Goal: Transaction & Acquisition: Purchase product/service

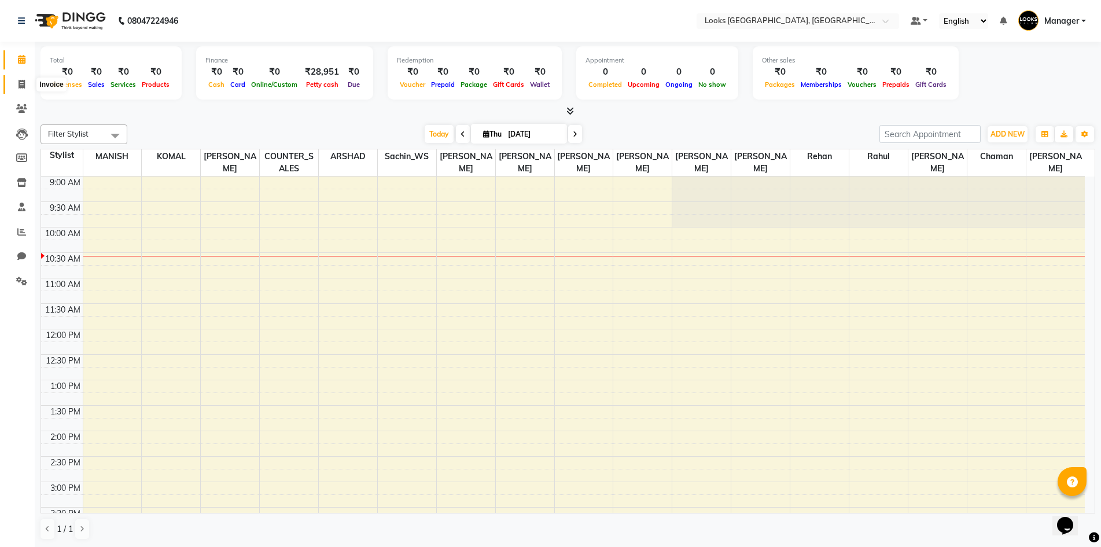
click at [21, 82] on icon at bounding box center [22, 84] width 6 height 9
select select "service"
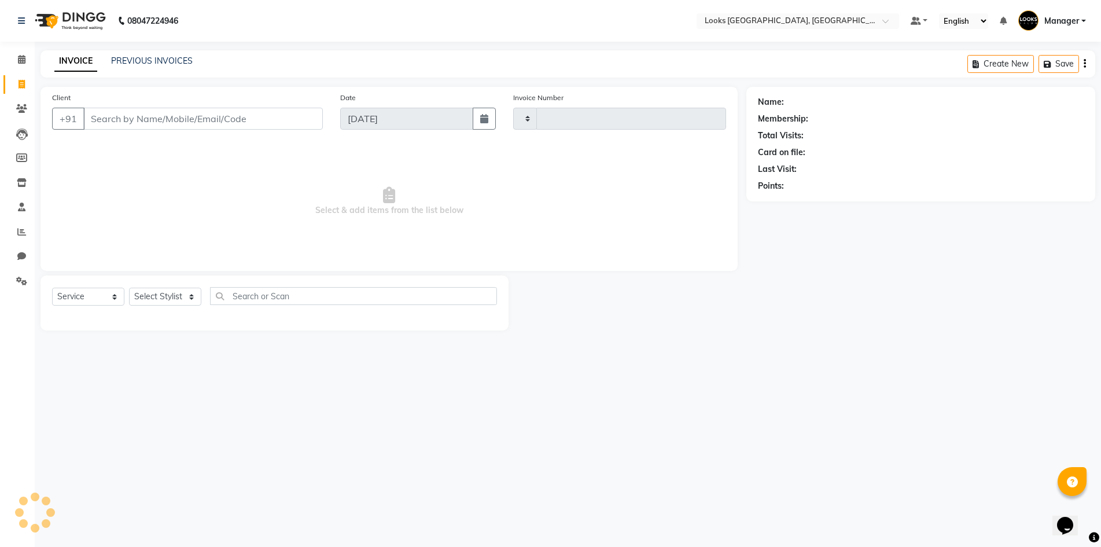
type input "5360"
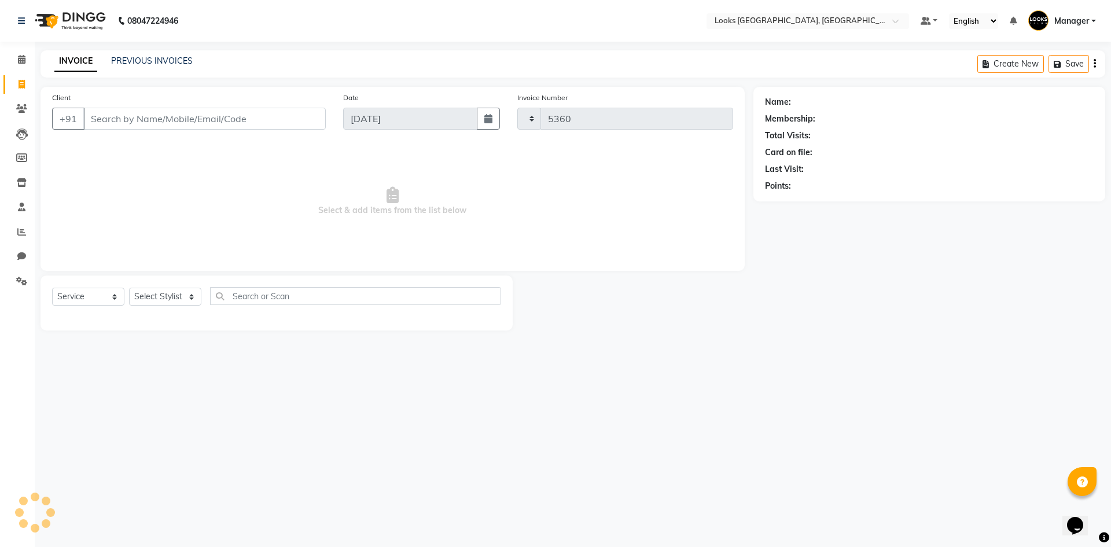
select select "4718"
click at [145, 291] on select "Select Stylist" at bounding box center [165, 297] width 72 height 18
select select "78857"
click at [129, 288] on select "Select Stylist [PERSON_NAME] [PERSON_NAME] COUNTER_SALES Employee_WS [PERSON_NA…" at bounding box center [165, 297] width 72 height 18
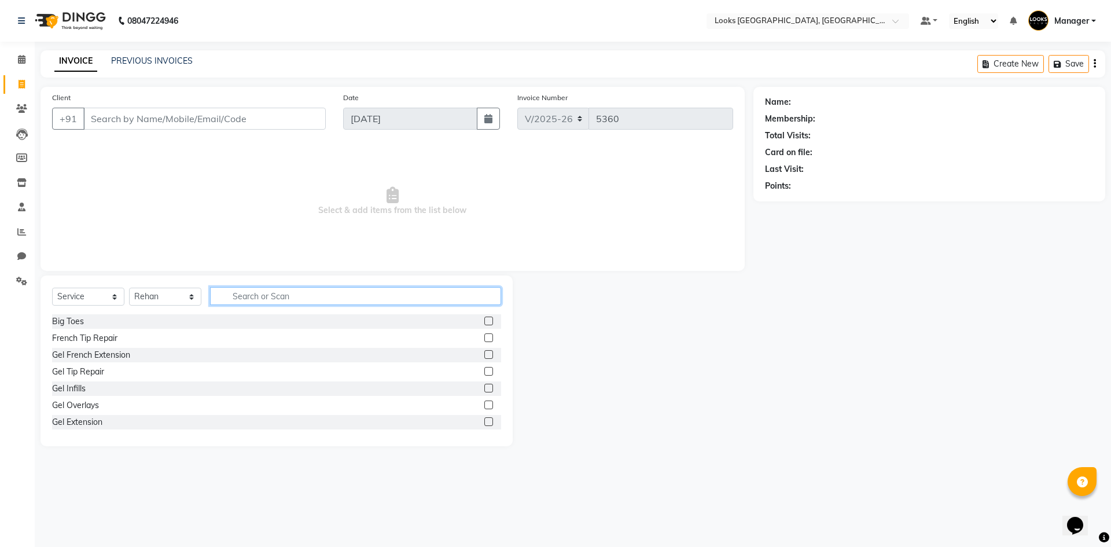
click at [276, 298] on input "text" at bounding box center [355, 296] width 291 height 18
type input "WASH"
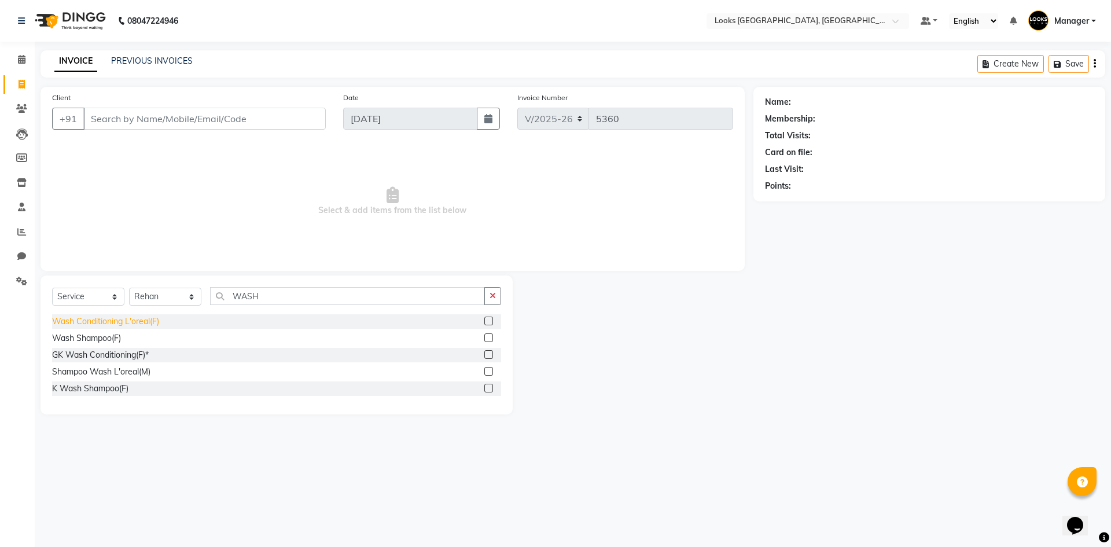
click at [127, 321] on div "Wash Conditioning L'oreal(F)" at bounding box center [105, 321] width 107 height 12
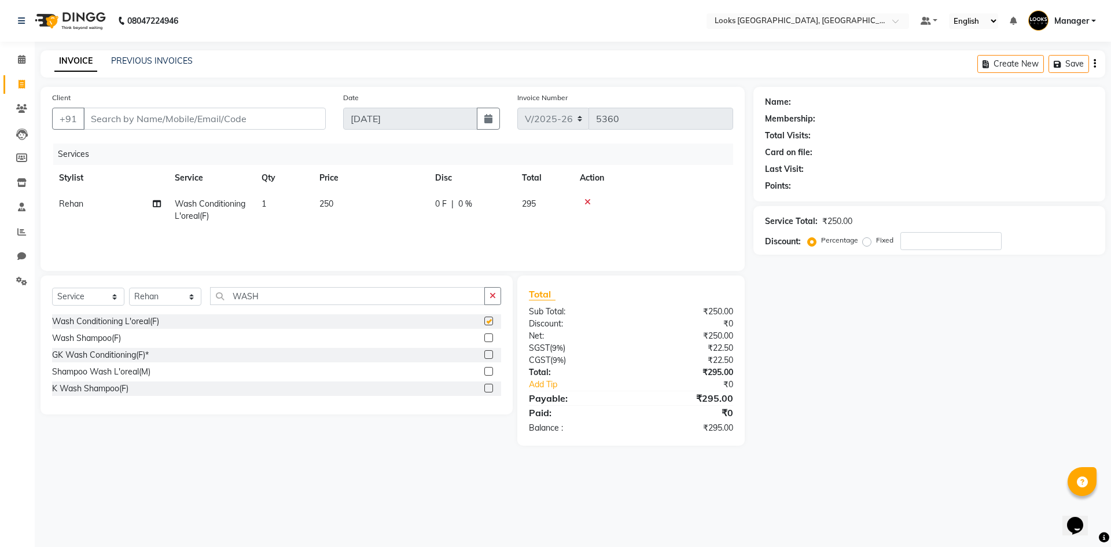
checkbox input "false"
click at [366, 199] on td "250" at bounding box center [370, 210] width 116 height 38
select select "78857"
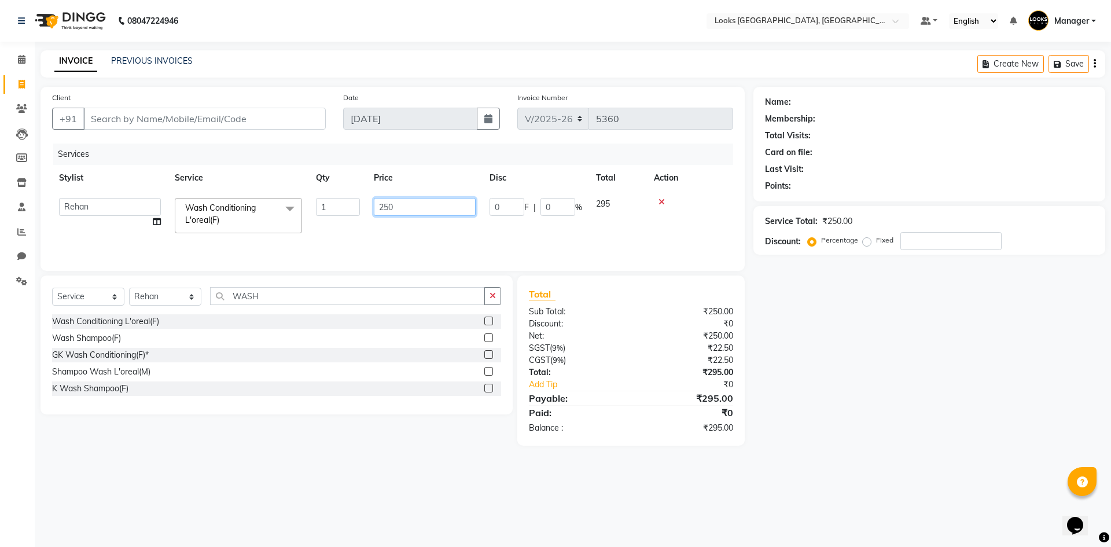
drag, startPoint x: 399, startPoint y: 204, endPoint x: 338, endPoint y: 212, distance: 61.2
click at [341, 211] on tr "ARSHAD Ayush Bobby Chaman COUNTER_SALES Employee_WS FAREED KOMAL Manager MANISH…" at bounding box center [392, 215] width 681 height 49
type input "300"
click at [290, 114] on input "Client" at bounding box center [204, 119] width 242 height 22
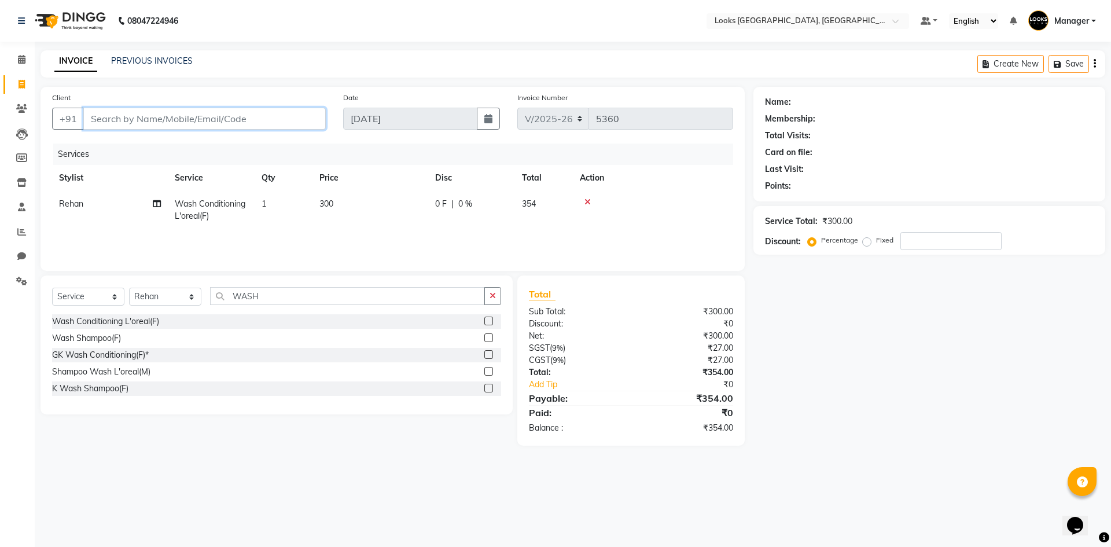
click at [255, 123] on input "Client" at bounding box center [204, 119] width 242 height 22
type input "7"
type input "0"
type input "7838845133"
click at [947, 349] on div "Name: Membership: Total Visits: Card on file: Last Visit: Points: Service Total…" at bounding box center [933, 266] width 360 height 359
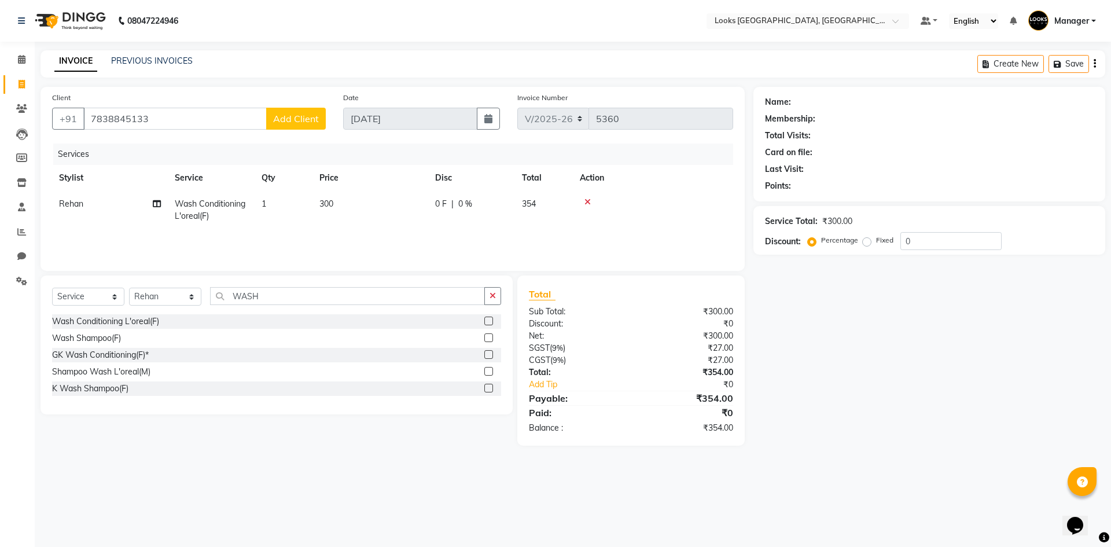
click at [305, 106] on div "Client +91 7838845133 Add Client" at bounding box center [188, 114] width 291 height 47
click at [302, 116] on span "Add Client" at bounding box center [296, 119] width 46 height 12
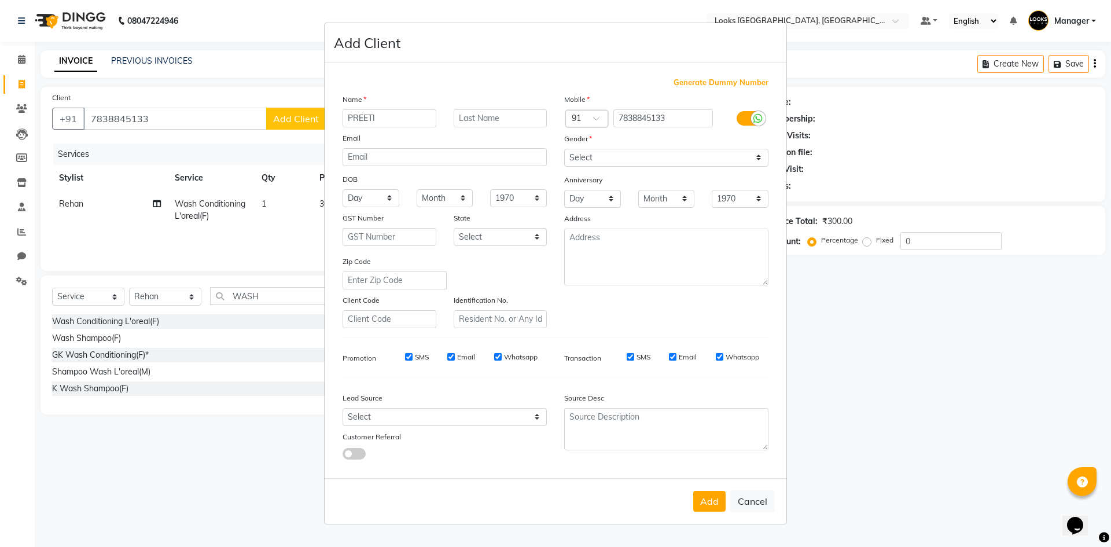
type input "PREETI"
paste input "[PERSON_NAME]"
type input "[PERSON_NAME]"
click at [618, 159] on select "Select Male Female Other Prefer Not To Say" at bounding box center [666, 158] width 204 height 18
select select "female"
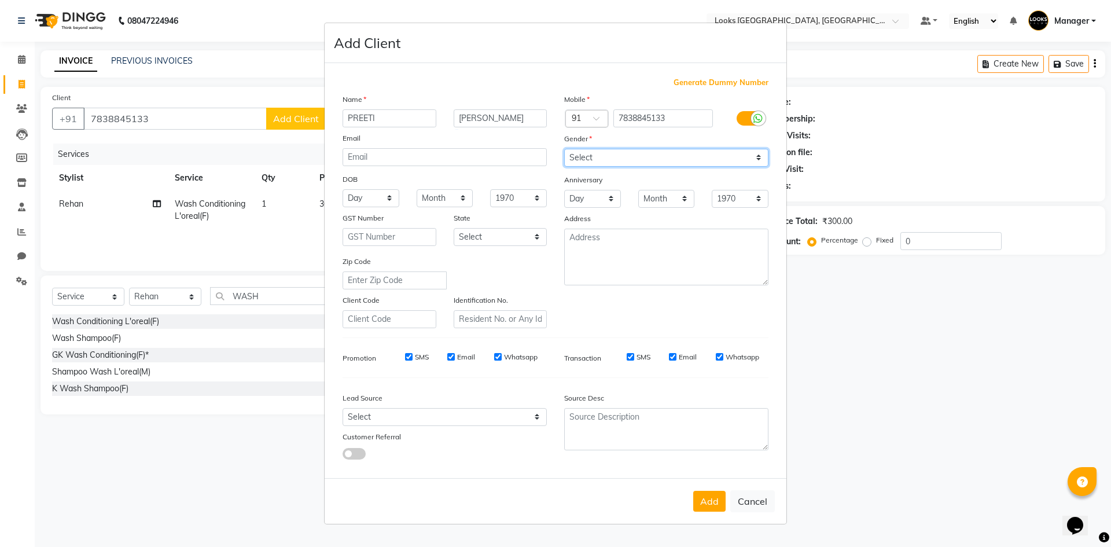
click at [564, 149] on select "Select Male Female Other Prefer Not To Say" at bounding box center [666, 158] width 204 height 18
click at [703, 505] on button "Add" at bounding box center [709, 501] width 32 height 21
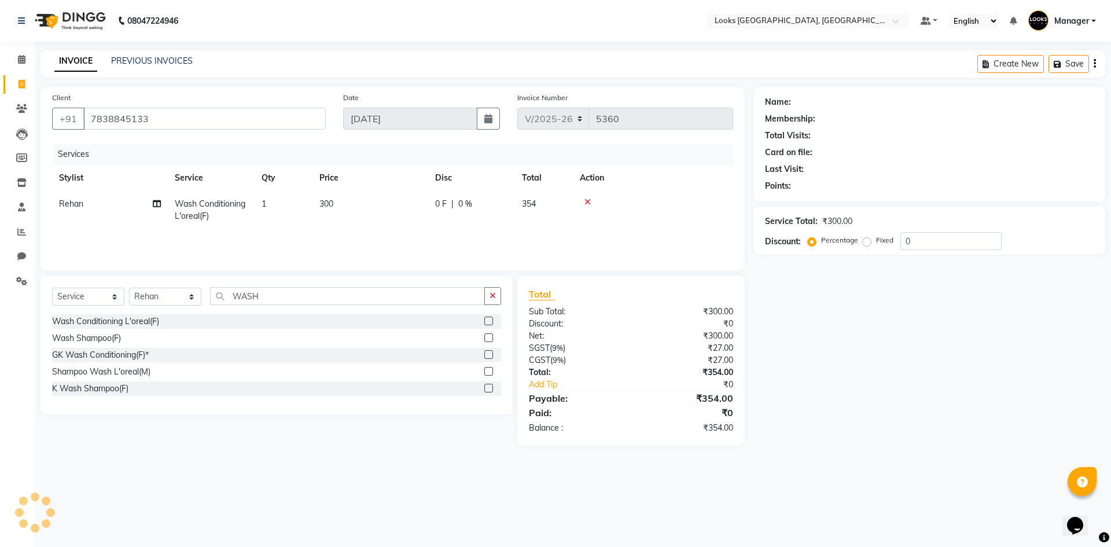
select select
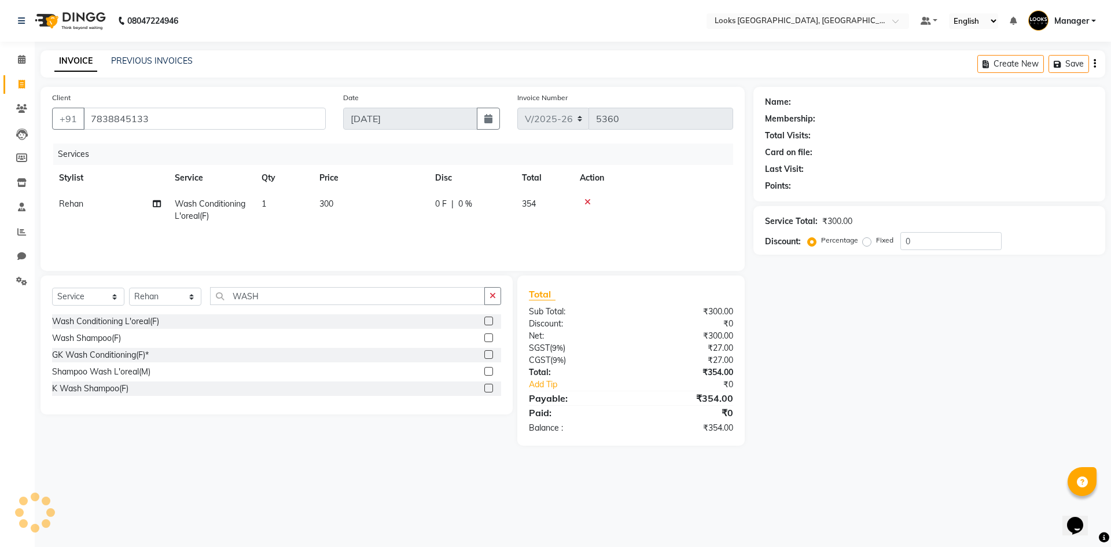
select select
checkbox input "false"
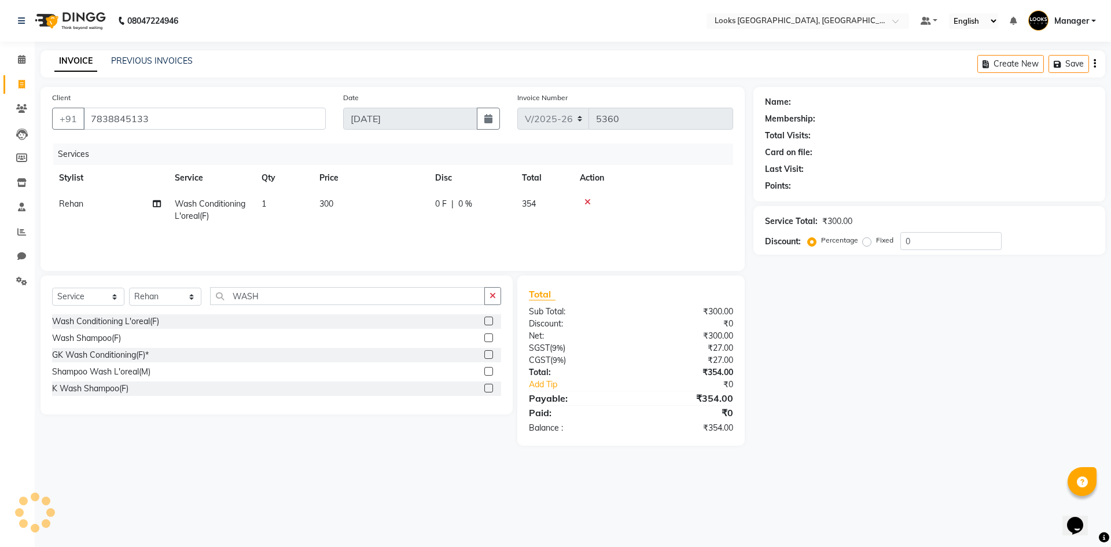
checkbox input "false"
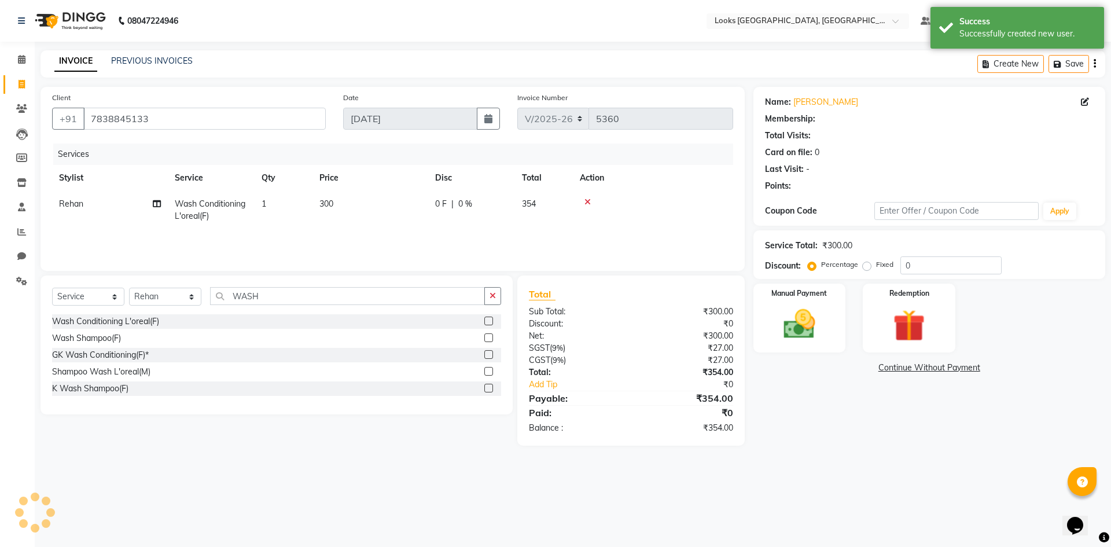
click at [815, 388] on div "Name: Preeti Ladha Membership: Total Visits: Card on file: 0 Last Visit: - Poin…" at bounding box center [933, 266] width 360 height 359
select select "1: Object"
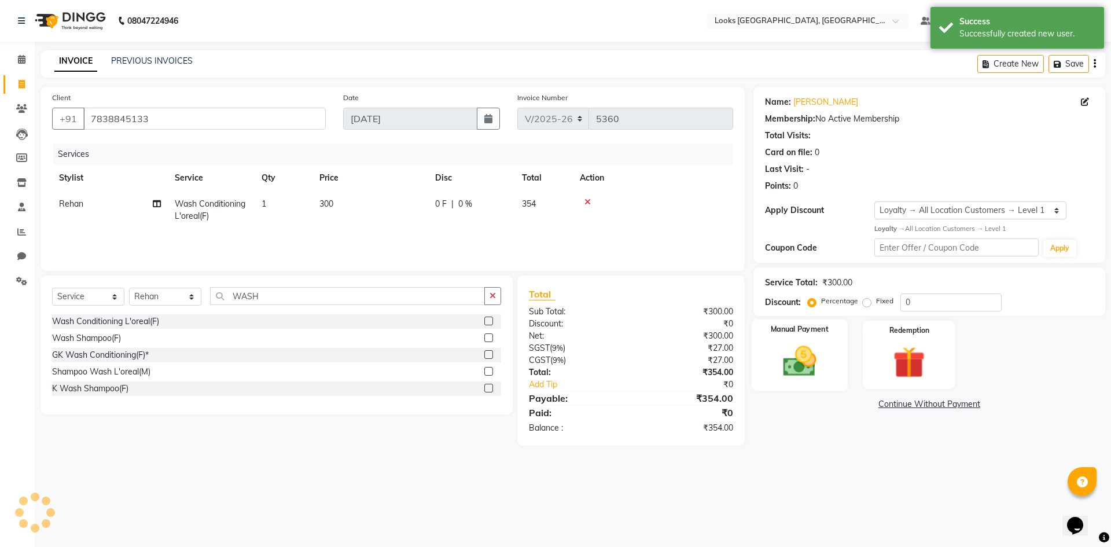
click at [784, 327] on label "Manual Payment" at bounding box center [800, 329] width 58 height 11
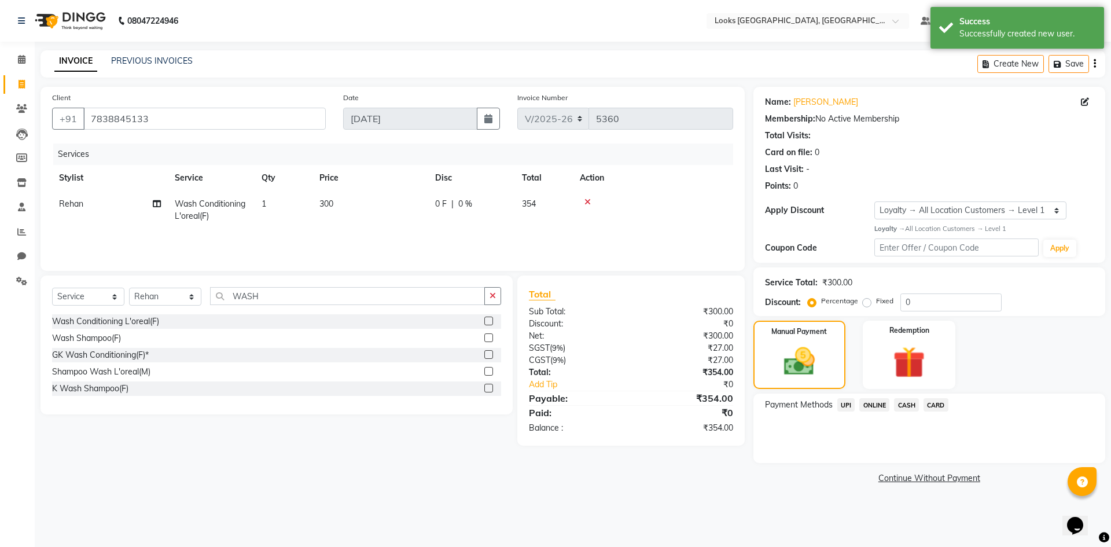
click at [846, 402] on span "UPI" at bounding box center [846, 404] width 18 height 13
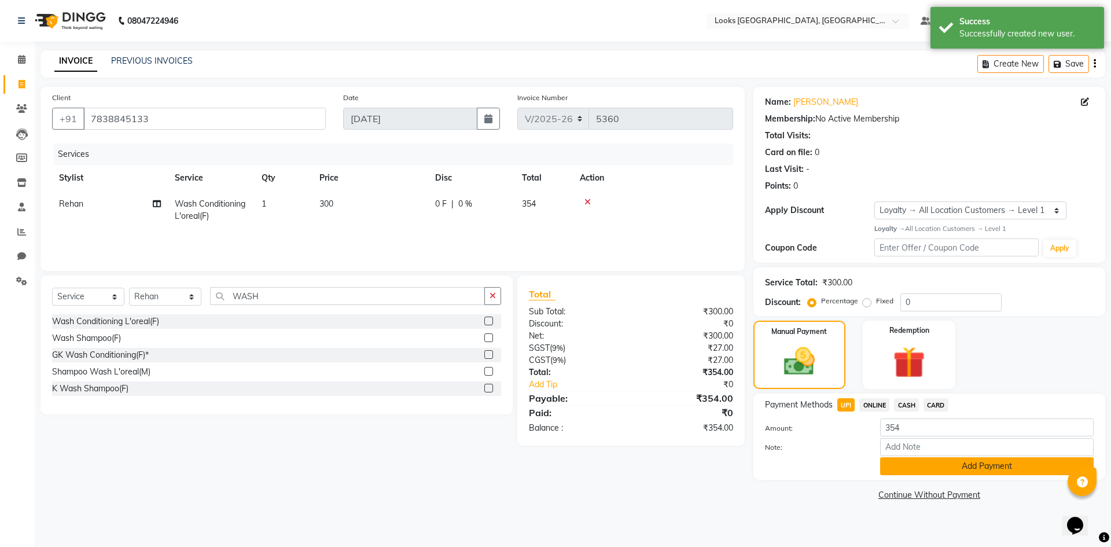
click at [931, 461] on button "Add Payment" at bounding box center [986, 466] width 213 height 18
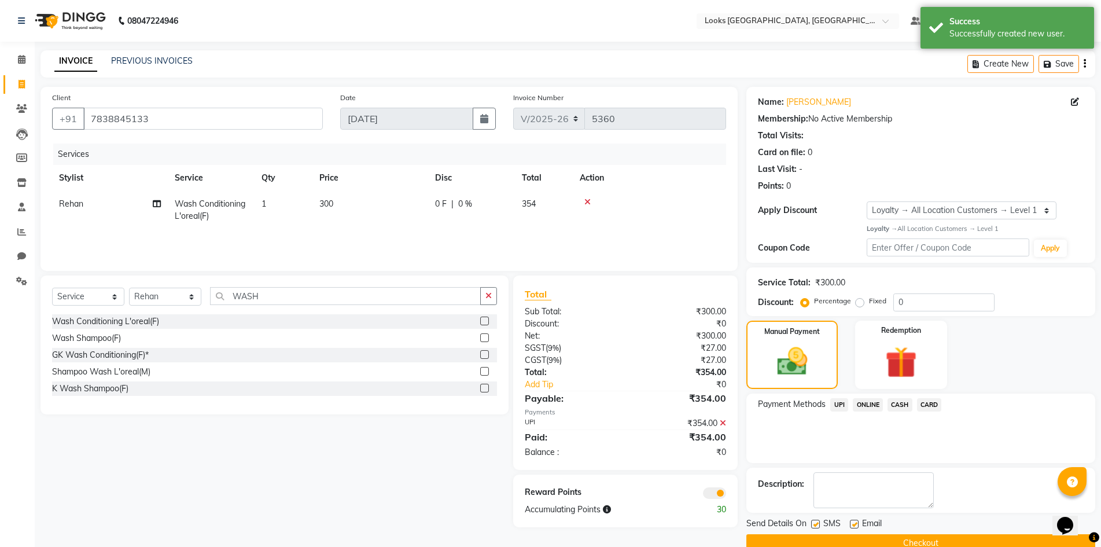
click at [859, 525] on div "Email" at bounding box center [870, 524] width 41 height 14
click at [853, 524] on label at bounding box center [854, 524] width 9 height 9
click at [853, 524] on input "checkbox" at bounding box center [854, 525] width 8 height 8
checkbox input "false"
click at [851, 538] on button "Checkout" at bounding box center [920, 543] width 349 height 18
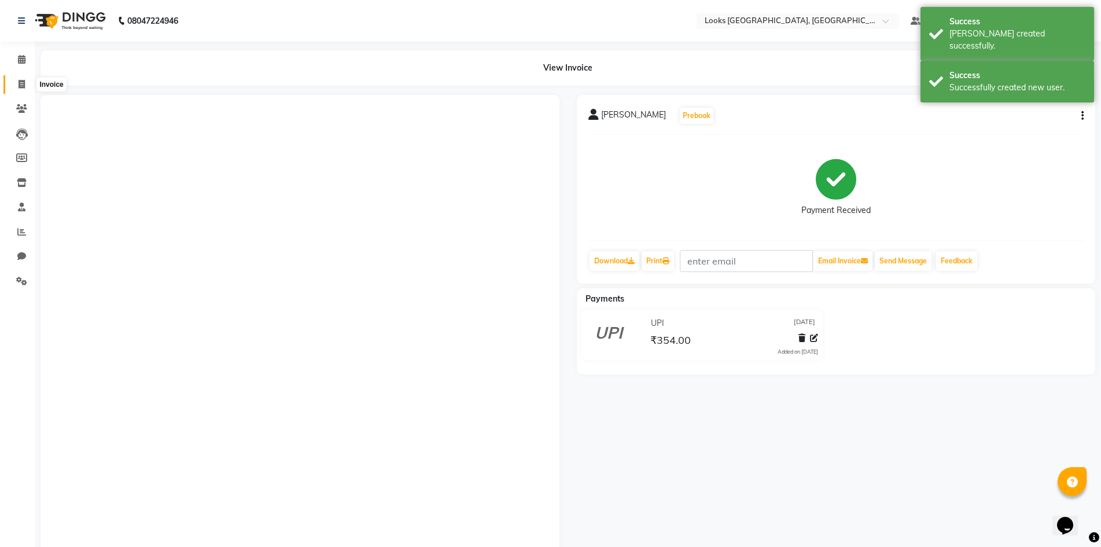
click at [17, 83] on span at bounding box center [22, 84] width 20 height 13
select select "4718"
select select "service"
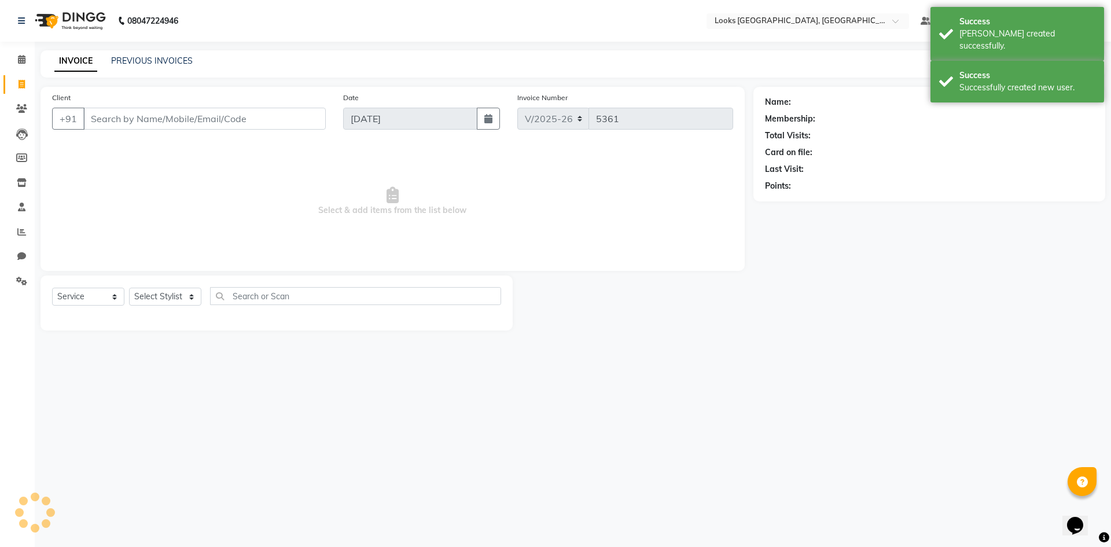
click at [208, 425] on div "08047224946 Select Location × Looks Omaxe World Street, Faridabad, Haryana Defa…" at bounding box center [555, 273] width 1111 height 547
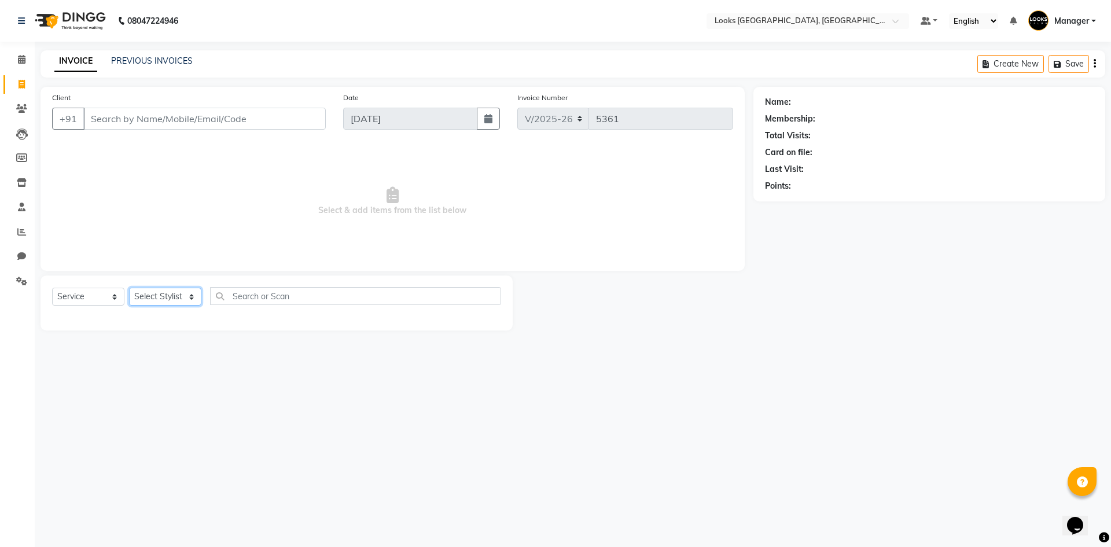
click at [160, 296] on select "Select Stylist [PERSON_NAME] [PERSON_NAME] COUNTER_SALES Employee_WS [PERSON_NA…" at bounding box center [165, 297] width 72 height 18
select select "29046"
click at [129, 288] on select "Select Stylist [PERSON_NAME] [PERSON_NAME] COUNTER_SALES Employee_WS [PERSON_NA…" at bounding box center [165, 297] width 72 height 18
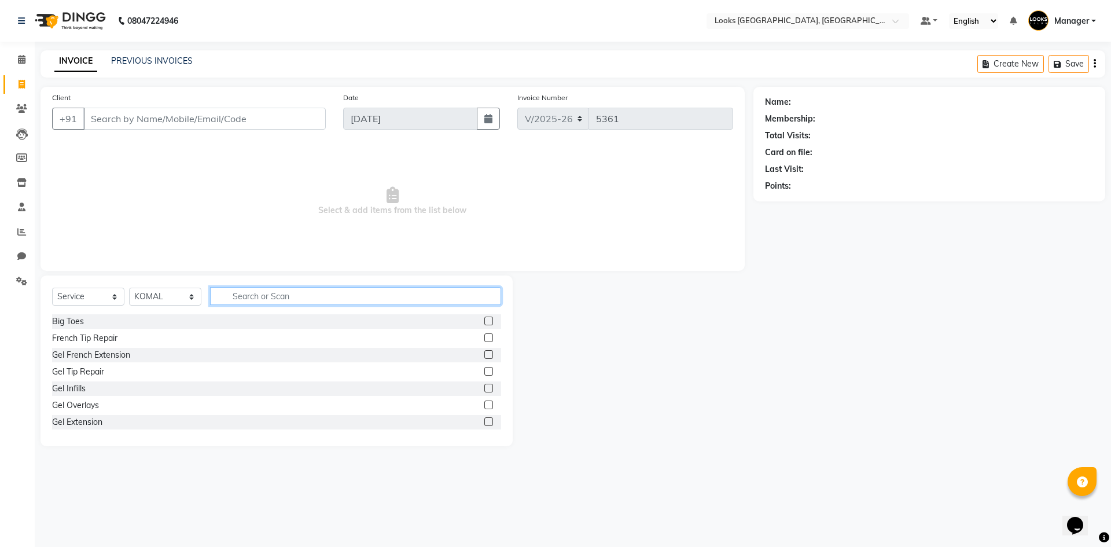
click at [282, 294] on input "text" at bounding box center [355, 296] width 291 height 18
type input "EYE"
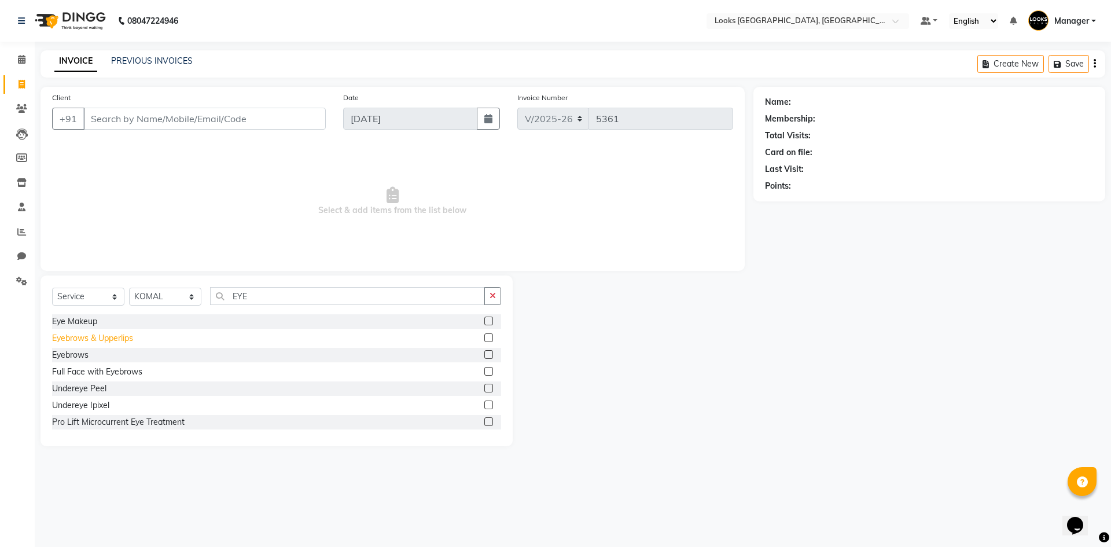
click at [113, 335] on div "Eyebrows & Upperlips" at bounding box center [92, 338] width 81 height 12
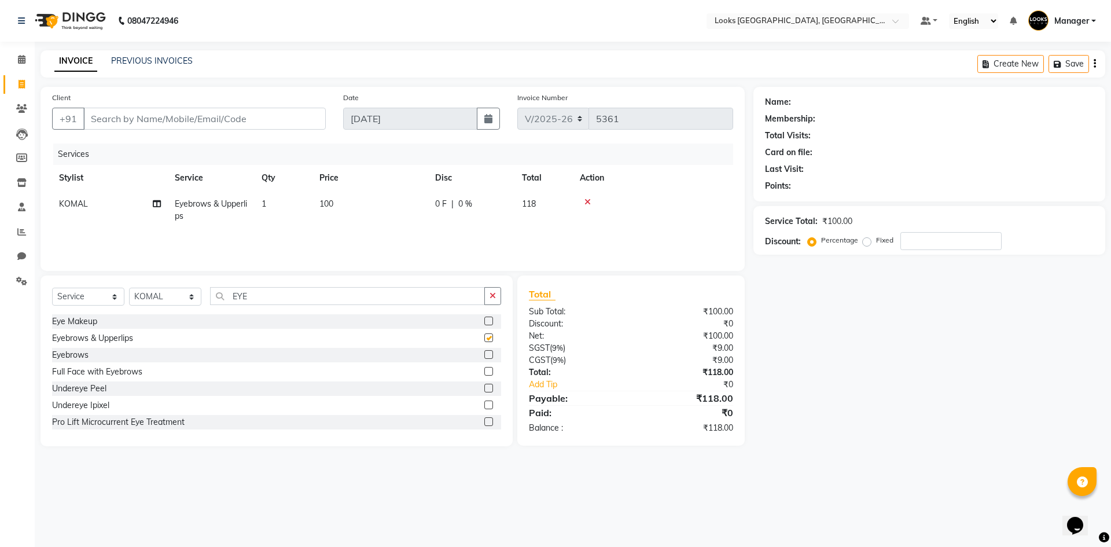
checkbox input "false"
click at [375, 197] on td "100" at bounding box center [370, 210] width 116 height 38
select select "29046"
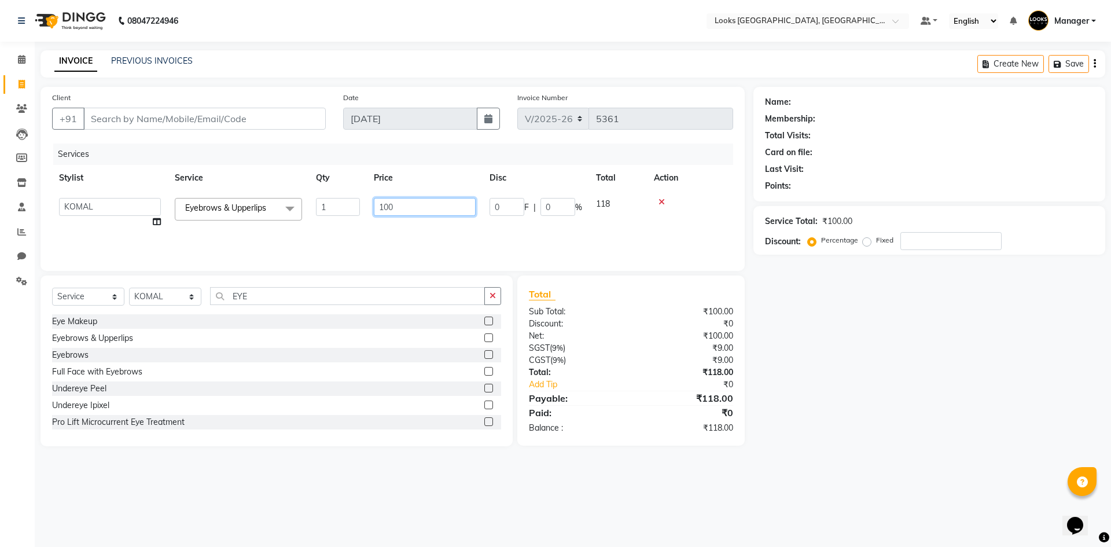
drag, startPoint x: 375, startPoint y: 197, endPoint x: 326, endPoint y: 215, distance: 52.0
click at [326, 215] on tr "ARSHAD Ayush Bobby Chaman COUNTER_SALES Employee_WS FAREED KOMAL Manager MANISH…" at bounding box center [392, 213] width 681 height 44
type input "200"
click at [332, 238] on div "Services Stylist Service Qty Price Disc Total Action ARSHAD Ayush Bobby Chaman …" at bounding box center [392, 201] width 681 height 116
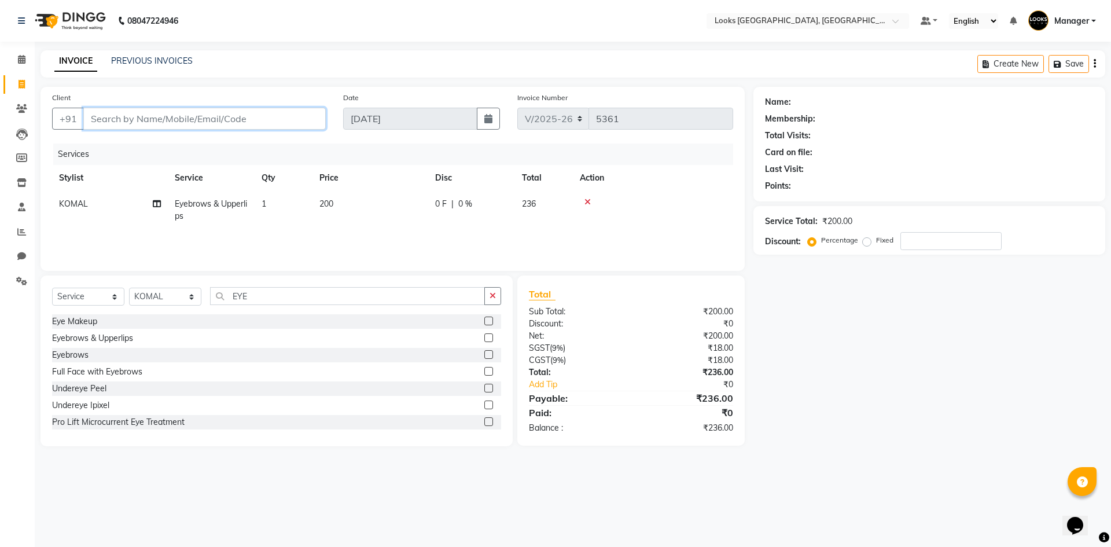
click at [299, 116] on input "Client" at bounding box center [204, 119] width 242 height 22
type input "9"
type input "0"
type input "9999486287"
click at [823, 440] on div "Name: Membership: Total Visits: Card on file: Last Visit: Points: Service Total…" at bounding box center [933, 266] width 360 height 359
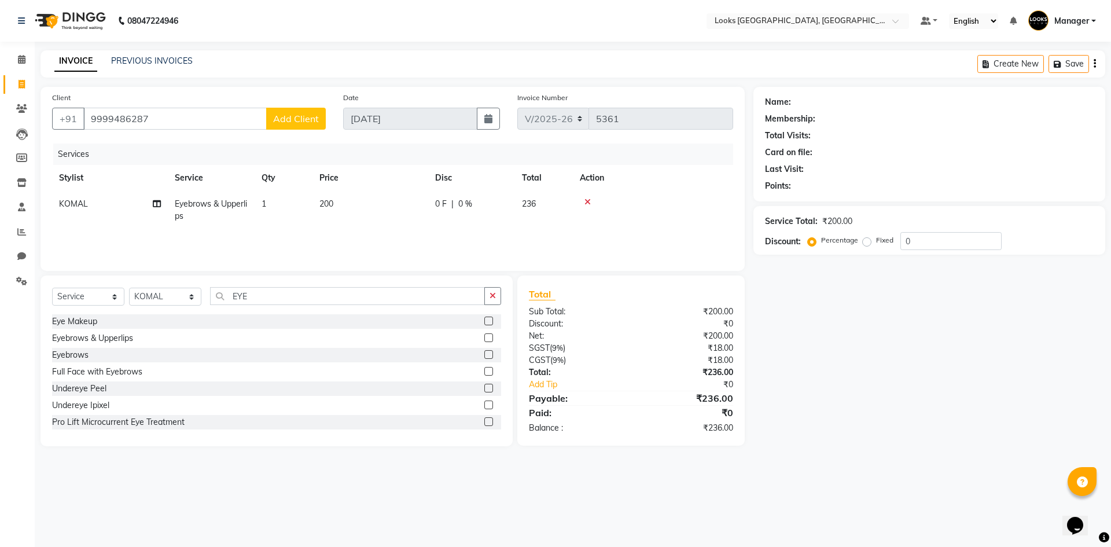
click at [299, 120] on span "Add Client" at bounding box center [296, 119] width 46 height 12
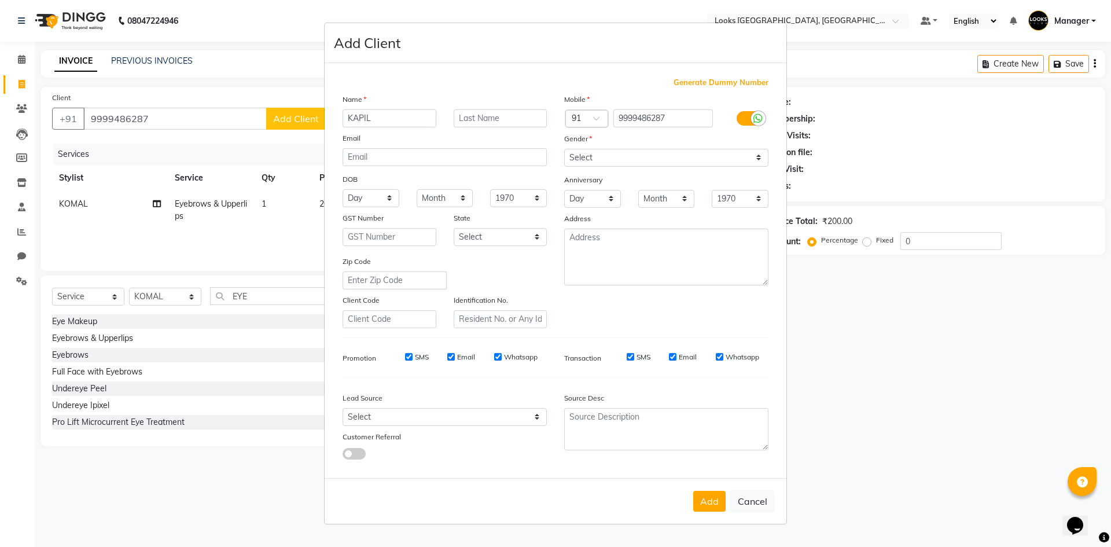
type input "KAPIL"
type input "SOLANKI"
click at [700, 154] on select "Select Male Female Other Prefer Not To Say" at bounding box center [666, 158] width 204 height 18
select select "female"
click at [564, 149] on select "Select Male Female Other Prefer Not To Say" at bounding box center [666, 158] width 204 height 18
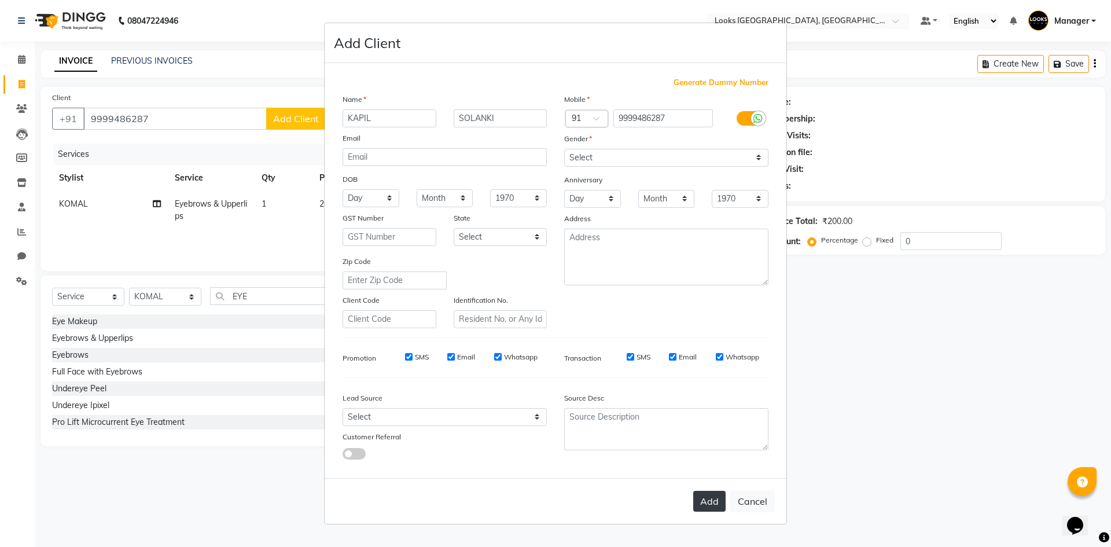
click at [712, 502] on button "Add" at bounding box center [709, 501] width 32 height 21
select select
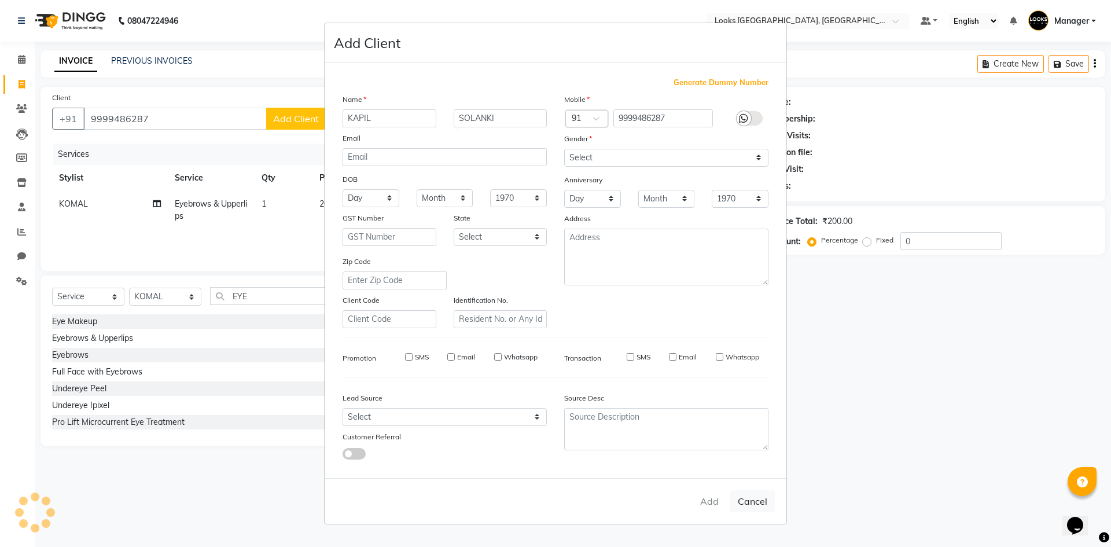
select select
checkbox input "false"
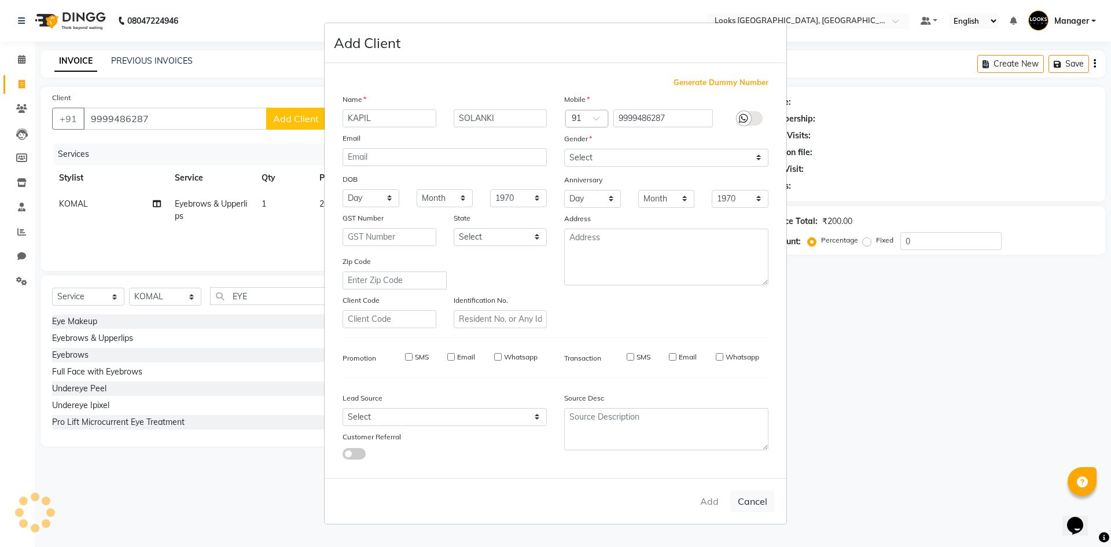
checkbox input "false"
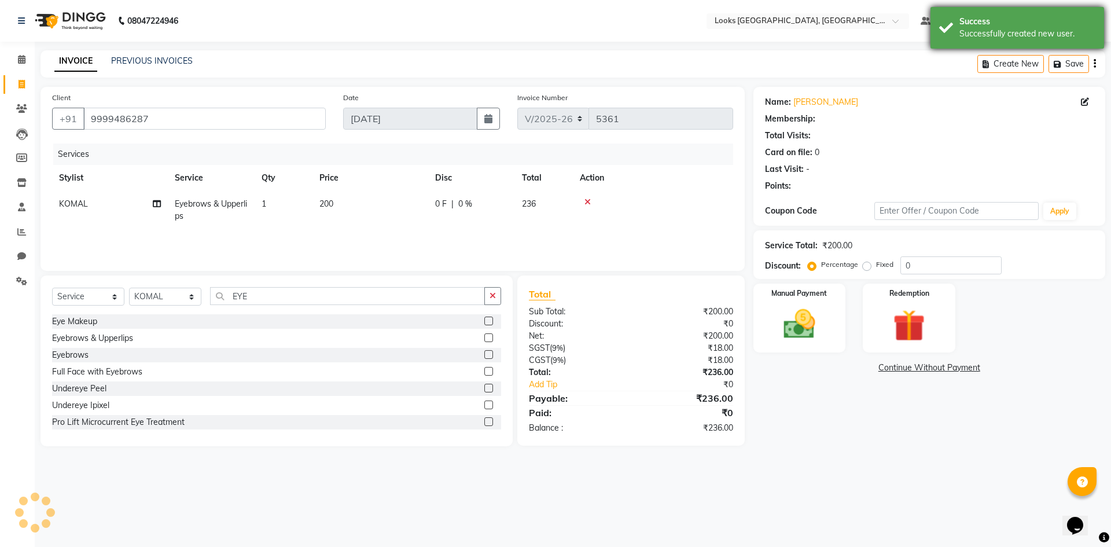
select select "1: Object"
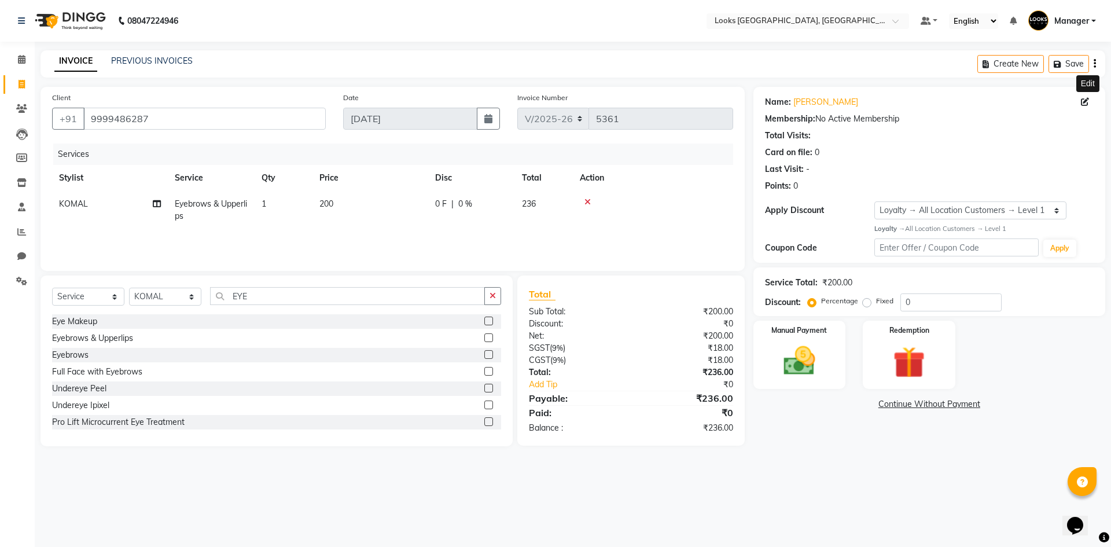
click at [1087, 101] on icon at bounding box center [1085, 102] width 8 height 8
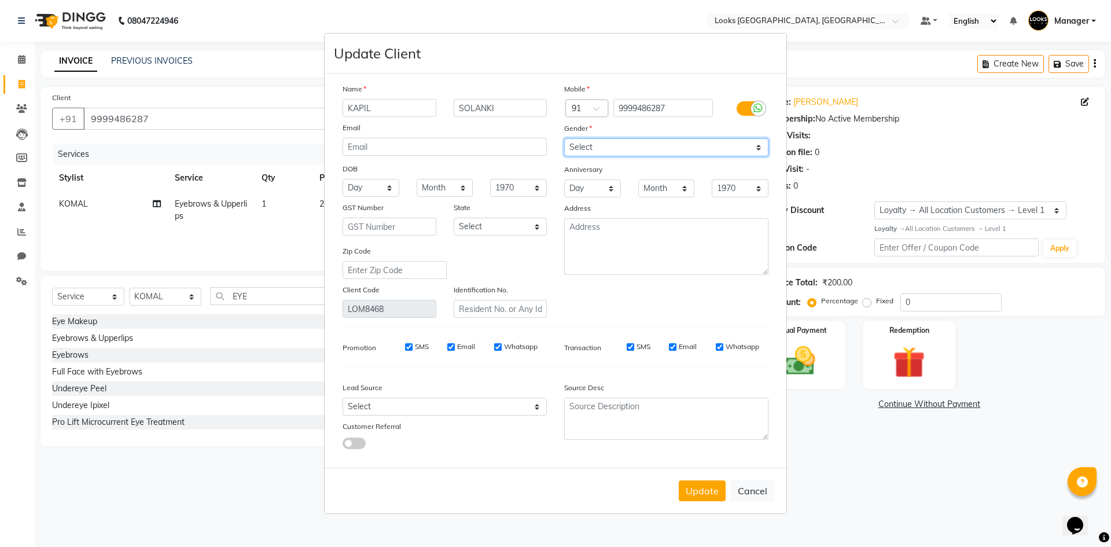
click at [639, 145] on select "Select Male Female Other Prefer Not To Say" at bounding box center [666, 147] width 204 height 18
select select "male"
click at [564, 138] on select "Select Male Female Other Prefer Not To Say" at bounding box center [666, 147] width 204 height 18
click at [698, 490] on button "Update" at bounding box center [702, 490] width 47 height 21
select select
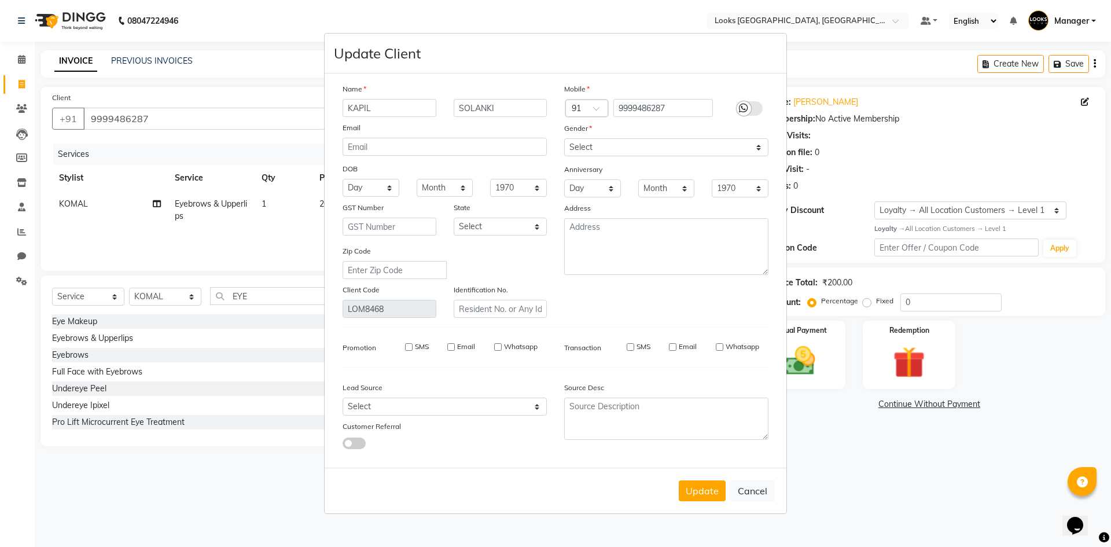
select select
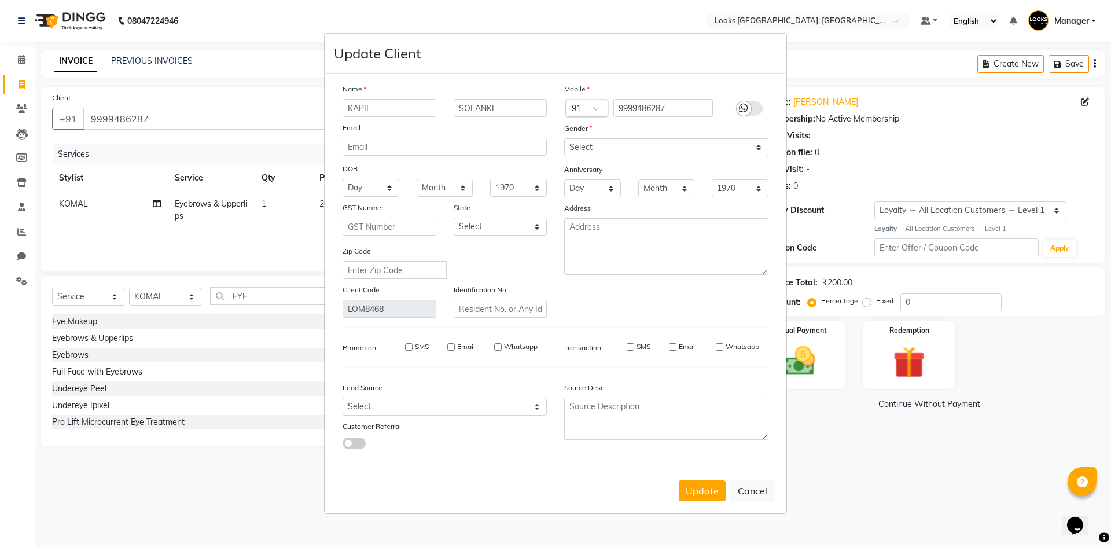
select select
checkbox input "false"
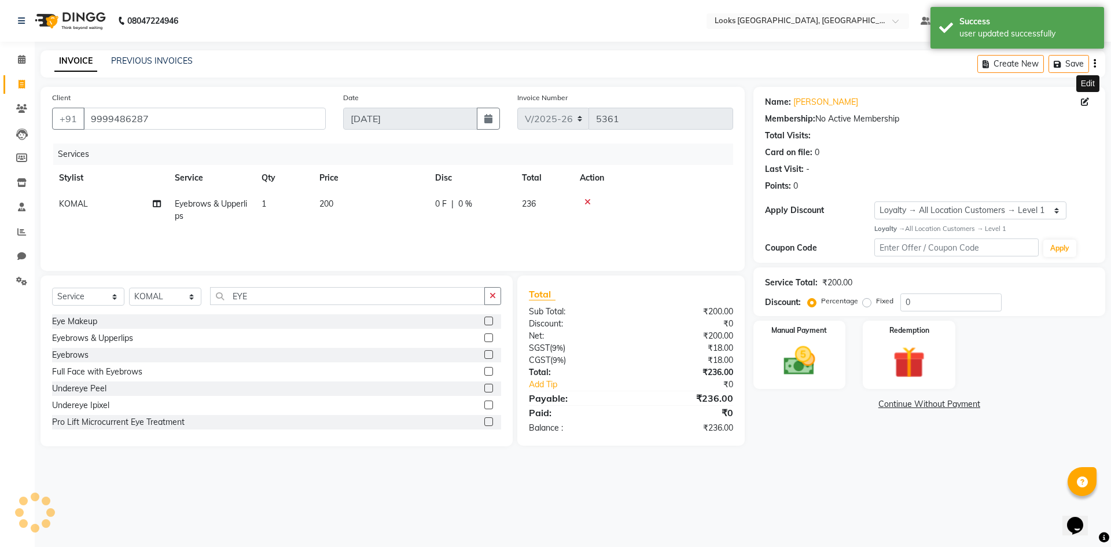
select select "1: Object"
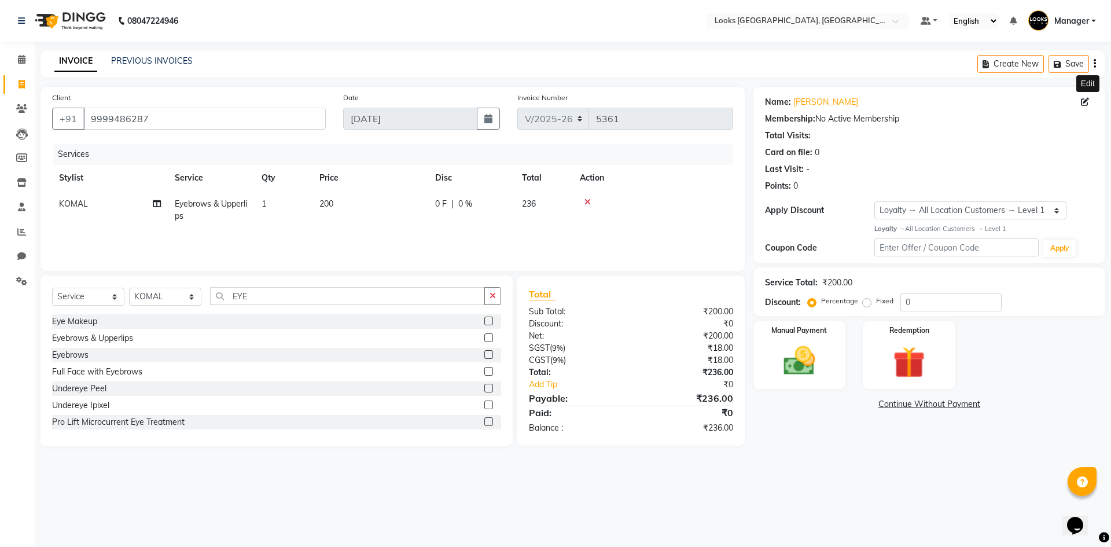
click at [745, 505] on div "08047224946 Select Location × Looks Omaxe World Street, Faridabad, Haryana Defa…" at bounding box center [555, 273] width 1111 height 547
click at [793, 374] on img at bounding box center [799, 361] width 54 height 38
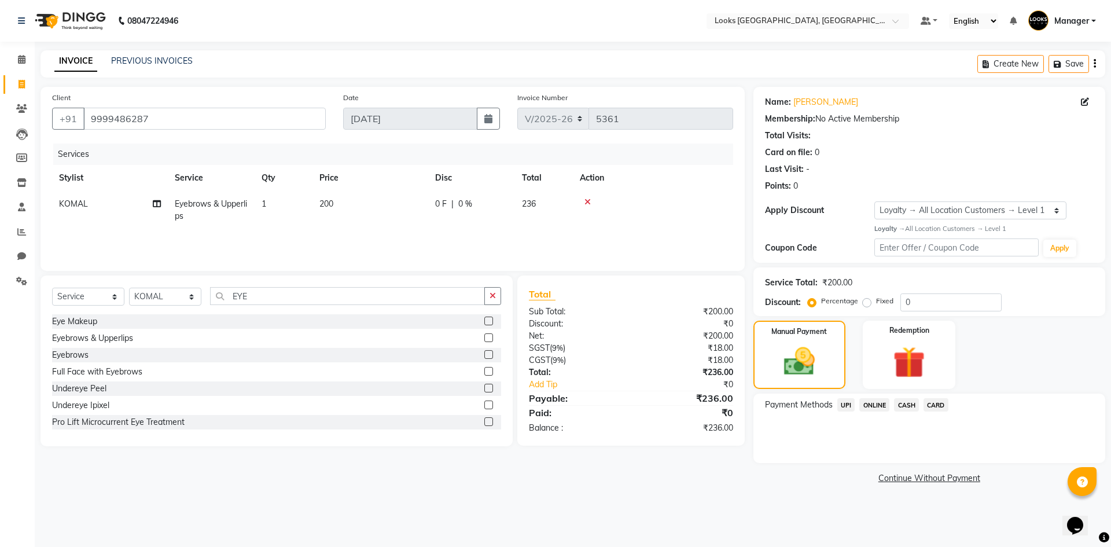
click at [846, 406] on span "UPI" at bounding box center [846, 404] width 18 height 13
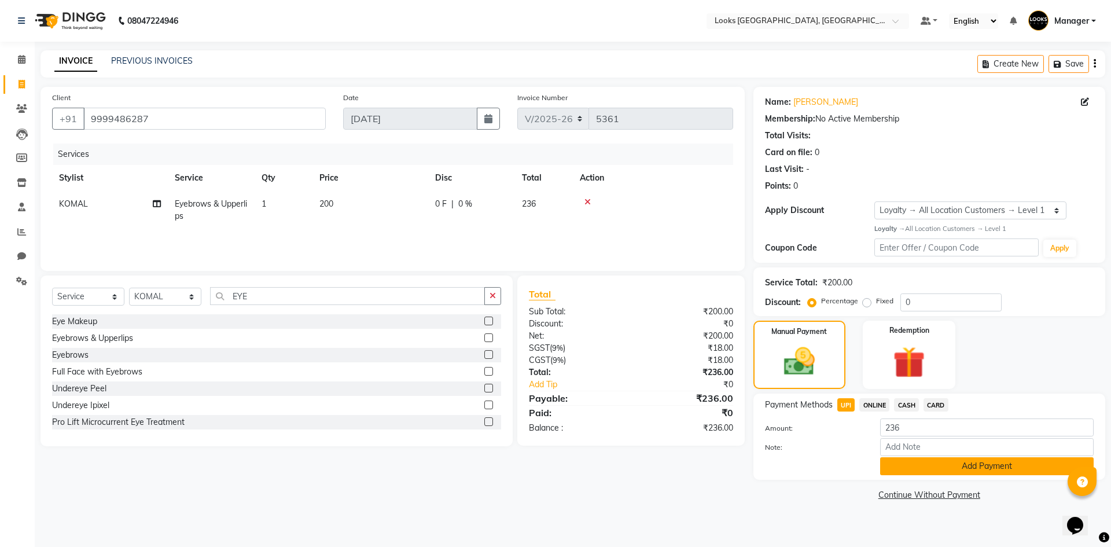
click at [925, 462] on button "Add Payment" at bounding box center [986, 466] width 213 height 18
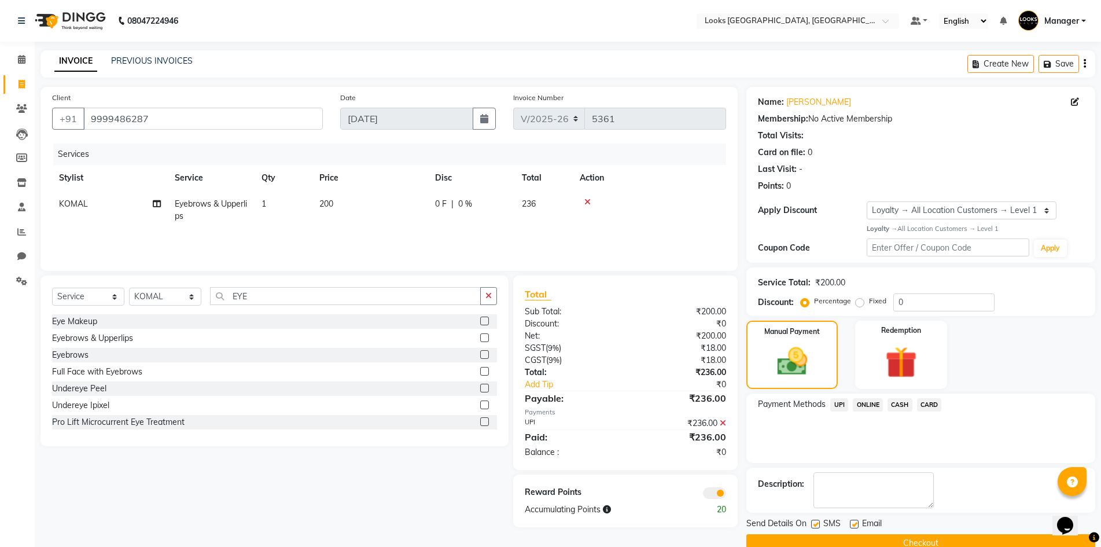
drag, startPoint x: 851, startPoint y: 521, endPoint x: 856, endPoint y: 532, distance: 12.5
click at [853, 524] on label at bounding box center [854, 524] width 9 height 9
click at [853, 524] on input "checkbox" at bounding box center [854, 525] width 8 height 8
checkbox input "false"
click at [857, 537] on button "Checkout" at bounding box center [920, 543] width 349 height 18
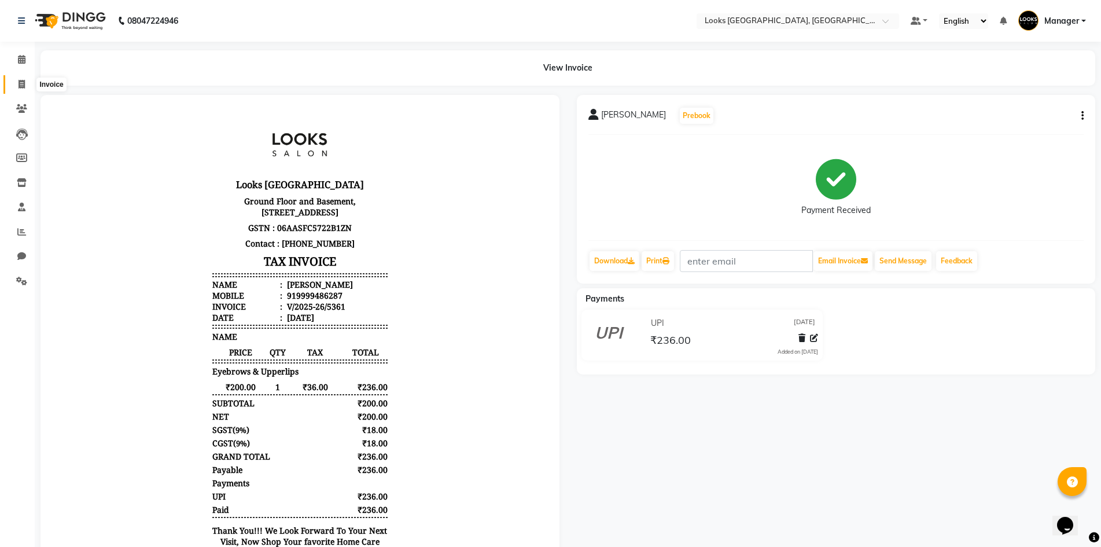
click at [24, 79] on span at bounding box center [22, 84] width 20 height 13
select select "service"
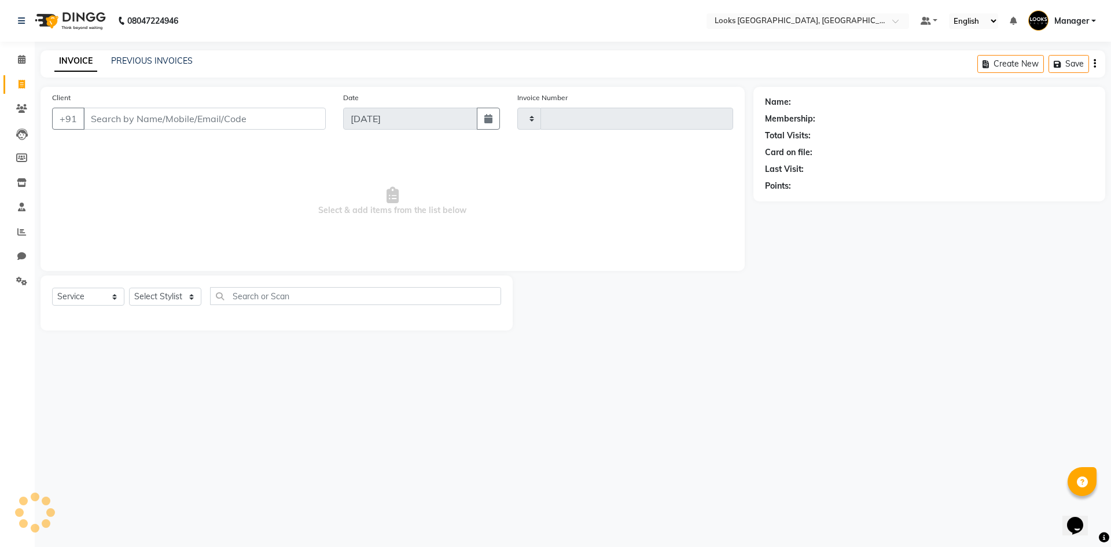
type input "5362"
select select "4718"
drag, startPoint x: 159, startPoint y: 119, endPoint x: 168, endPoint y: 116, distance: 10.3
click at [163, 117] on input "Client" at bounding box center [204, 119] width 242 height 22
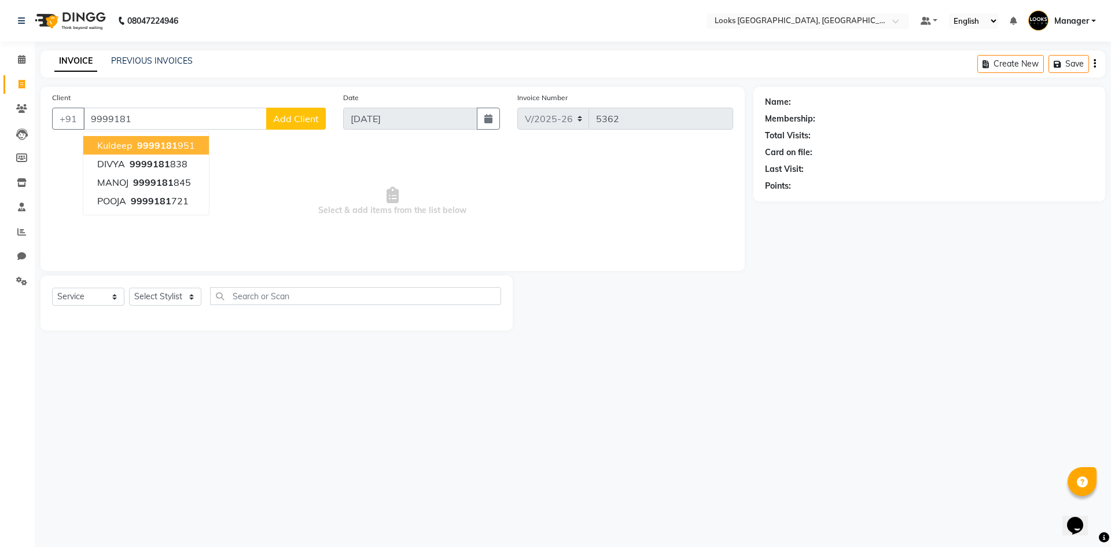
click at [145, 147] on span "9999181" at bounding box center [157, 145] width 41 height 12
type input "9999181951"
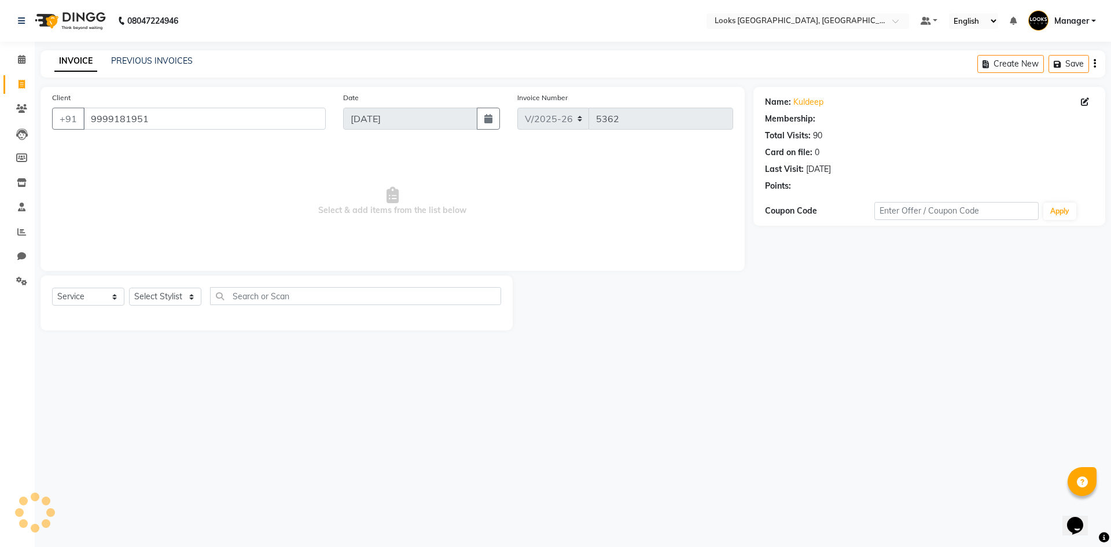
select select "1: Object"
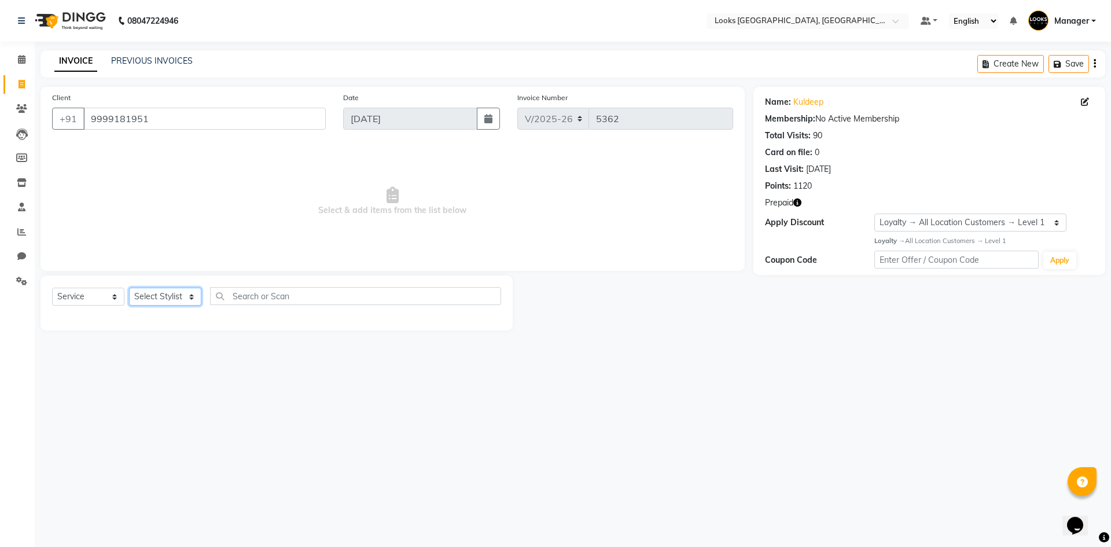
click at [167, 295] on select "Select Stylist ARSHAD Ayush Bobby Chaman COUNTER_SALES Employee_WS FAREED KOMAL…" at bounding box center [165, 297] width 72 height 18
select select "78857"
click at [129, 288] on select "Select Stylist ARSHAD Ayush Bobby Chaman COUNTER_SALES Employee_WS FAREED KOMAL…" at bounding box center [165, 297] width 72 height 18
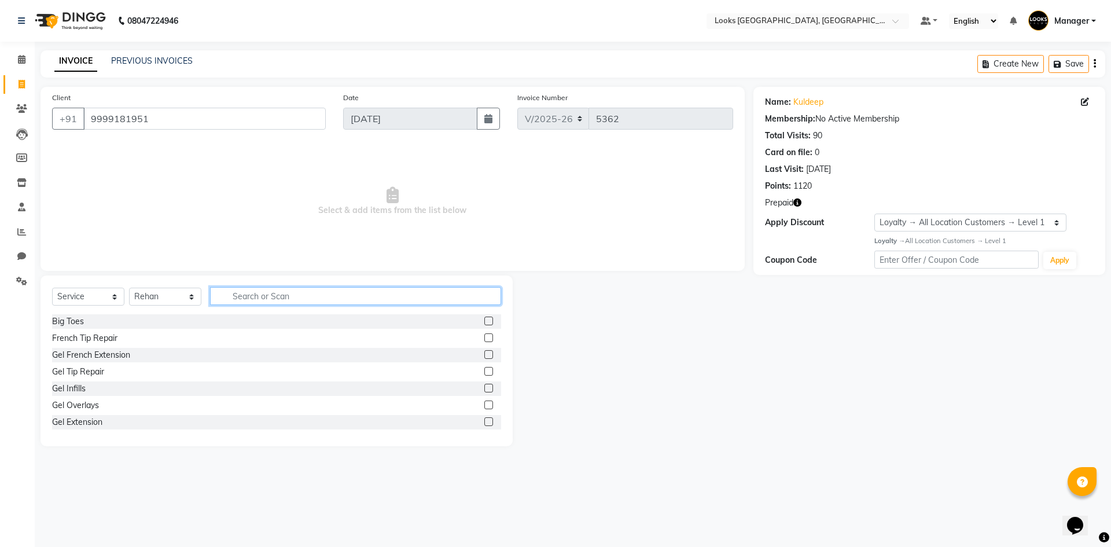
click at [278, 294] on input "text" at bounding box center [355, 296] width 291 height 18
type input "SHa"
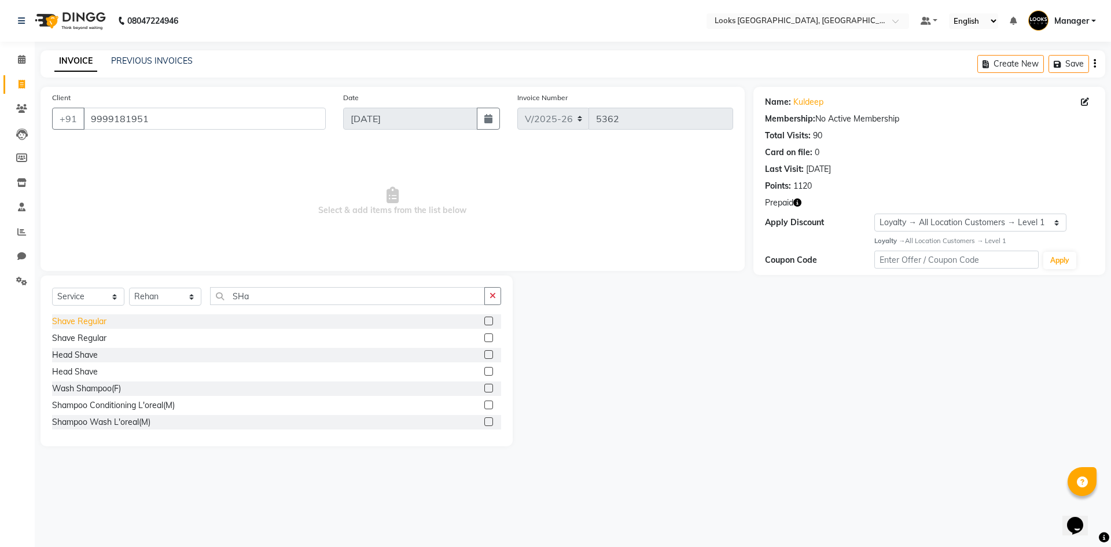
click at [81, 317] on div "Shave Regular" at bounding box center [79, 321] width 54 height 12
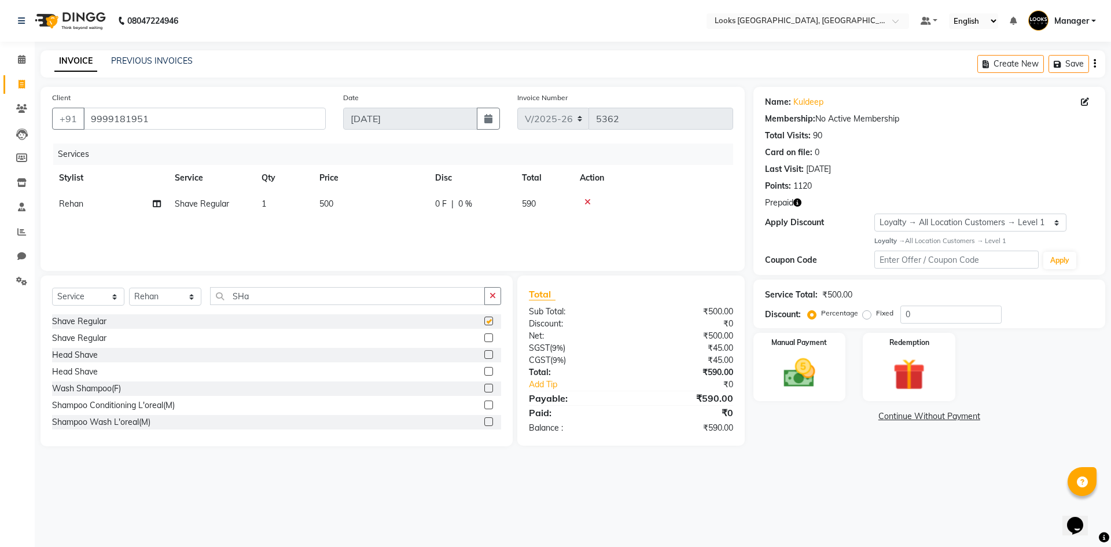
checkbox input "false"
click at [403, 202] on td "500" at bounding box center [370, 204] width 116 height 26
select select "78857"
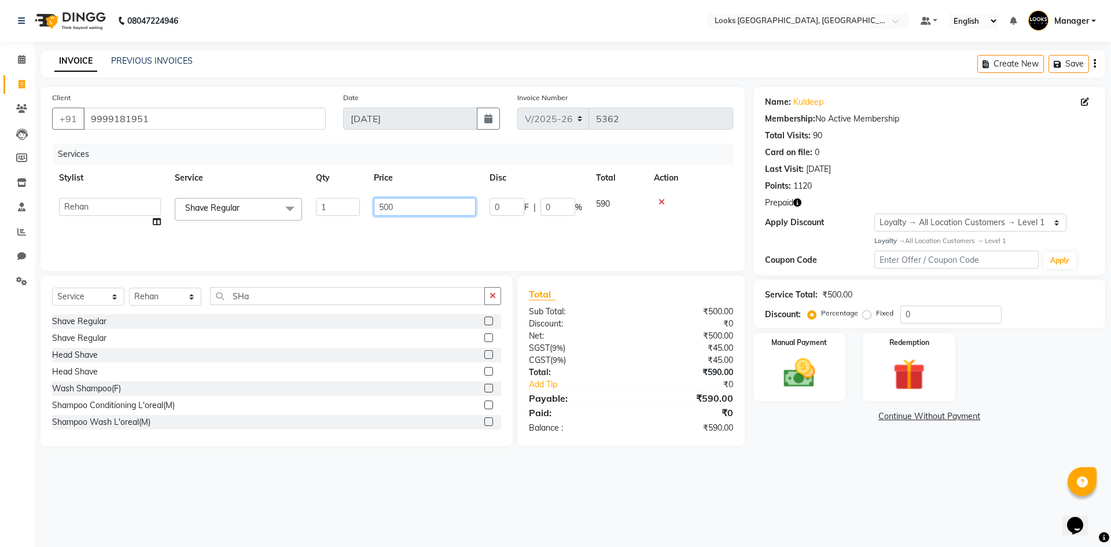
drag, startPoint x: 405, startPoint y: 203, endPoint x: 336, endPoint y: 212, distance: 69.4
click at [337, 212] on tr "ARSHAD Ayush Bobby Chaman COUNTER_SALES Employee_WS FAREED KOMAL Manager MANISH…" at bounding box center [392, 213] width 681 height 44
type input "350"
click at [794, 470] on div "08047224946 Select Location × Looks Omaxe World Street, Faridabad, Haryana Defa…" at bounding box center [555, 273] width 1111 height 547
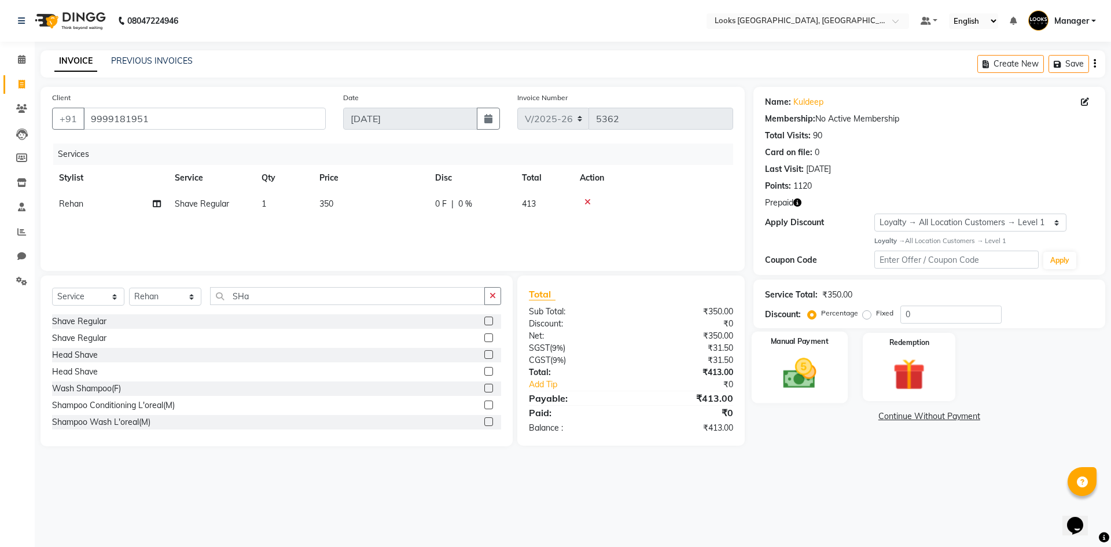
click at [795, 371] on img at bounding box center [799, 373] width 54 height 38
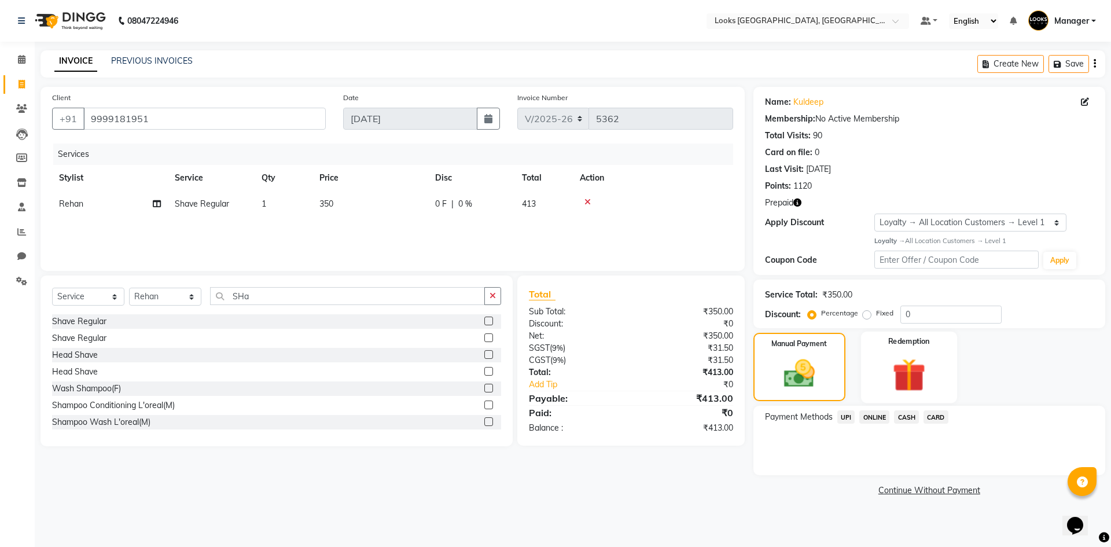
click at [906, 375] on img at bounding box center [909, 374] width 54 height 41
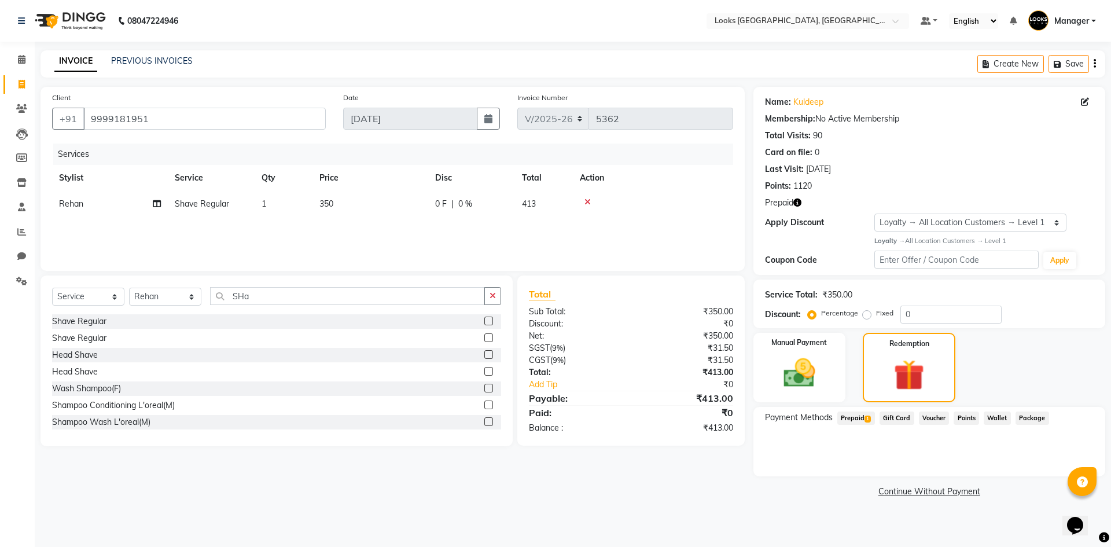
click at [857, 417] on span "Prepaid 1" at bounding box center [856, 417] width 38 height 13
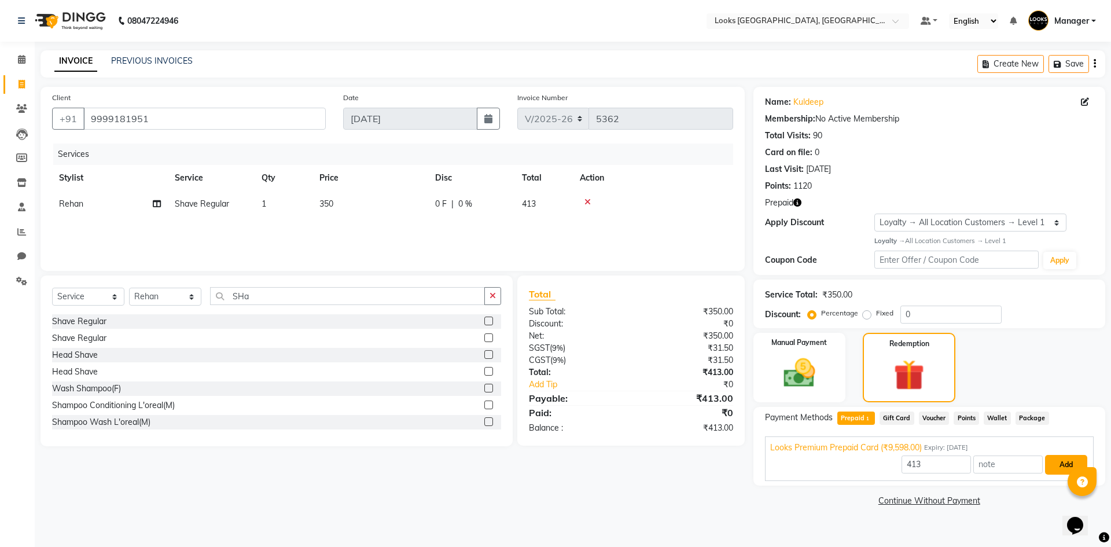
click at [1063, 462] on button "Add" at bounding box center [1066, 465] width 42 height 20
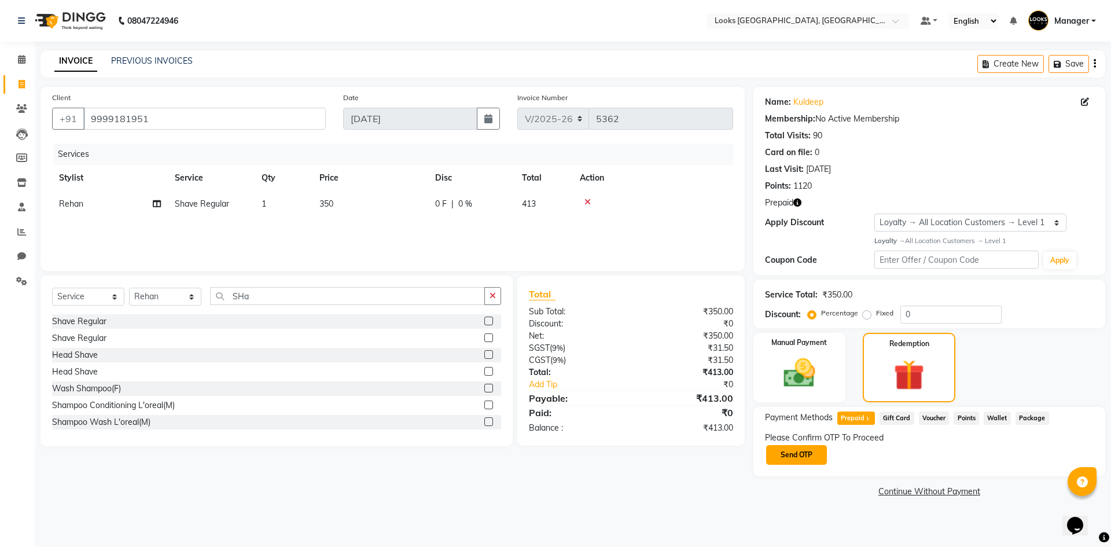
click at [796, 458] on button "Send OTP" at bounding box center [796, 455] width 61 height 20
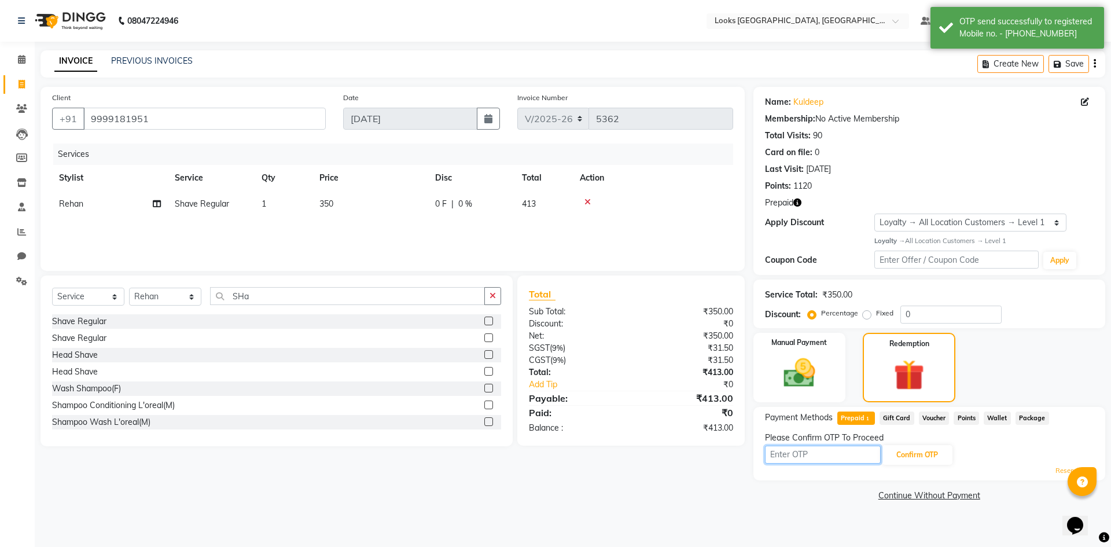
click at [818, 455] on input "text" at bounding box center [823, 455] width 116 height 18
type input "4323"
click at [934, 452] on button "Confirm OTP" at bounding box center [917, 455] width 71 height 20
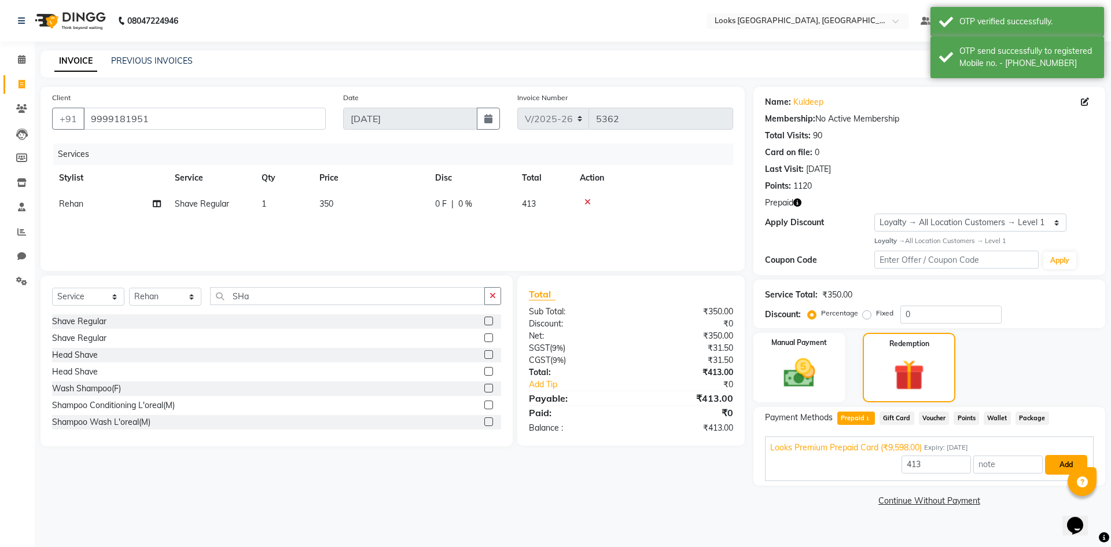
click at [1056, 463] on button "Add" at bounding box center [1066, 465] width 42 height 20
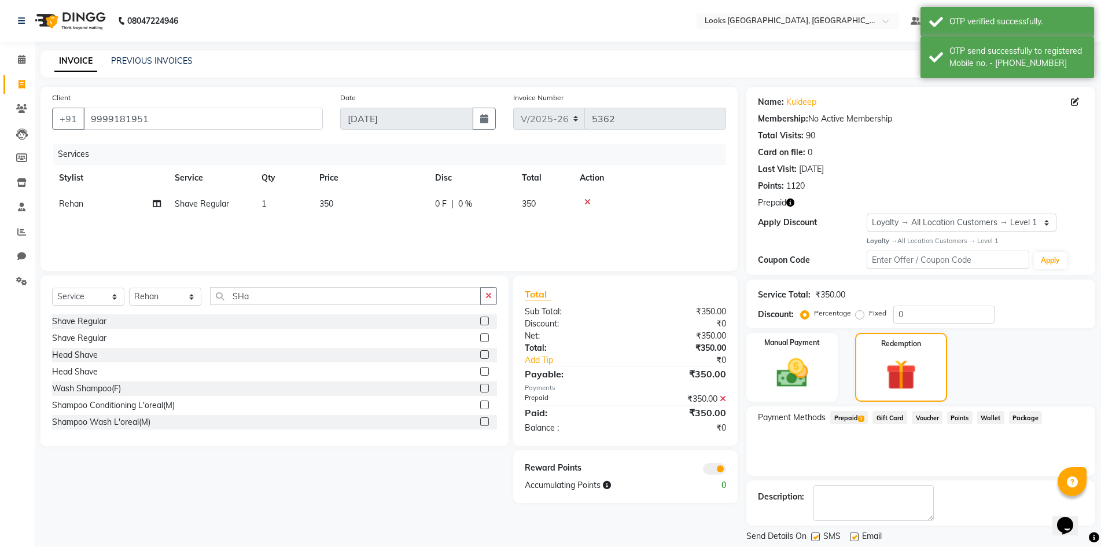
click at [852, 537] on label at bounding box center [854, 536] width 9 height 9
click at [852, 537] on input "checkbox" at bounding box center [854, 537] width 8 height 8
checkbox input "false"
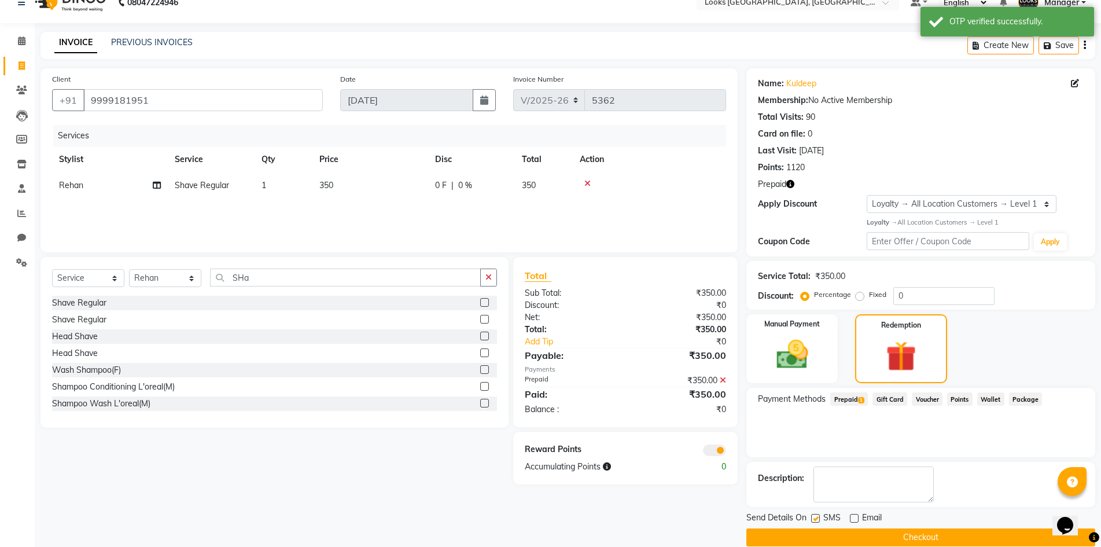
scroll to position [35, 0]
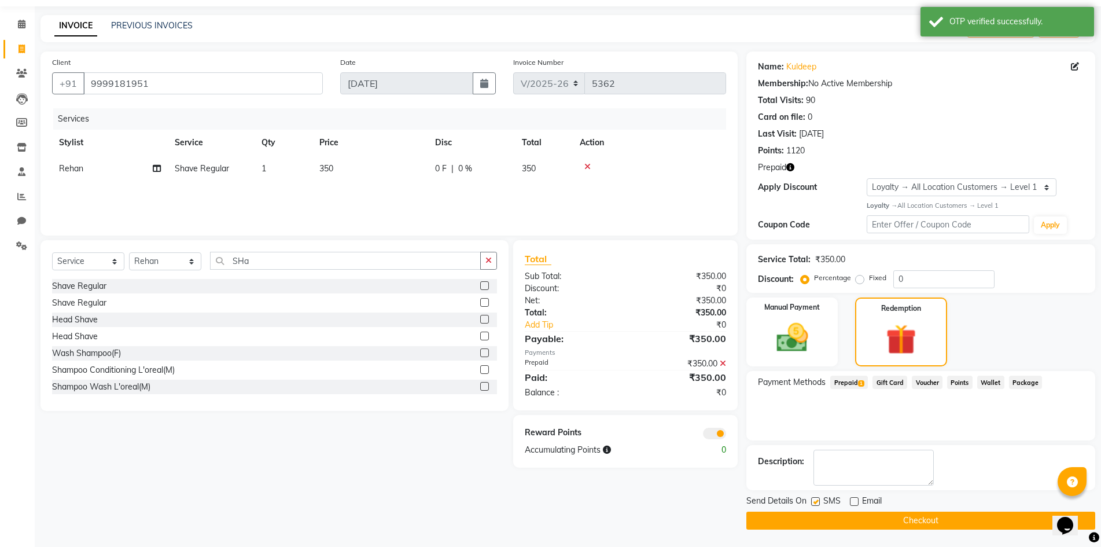
click at [901, 513] on button "Checkout" at bounding box center [920, 520] width 349 height 18
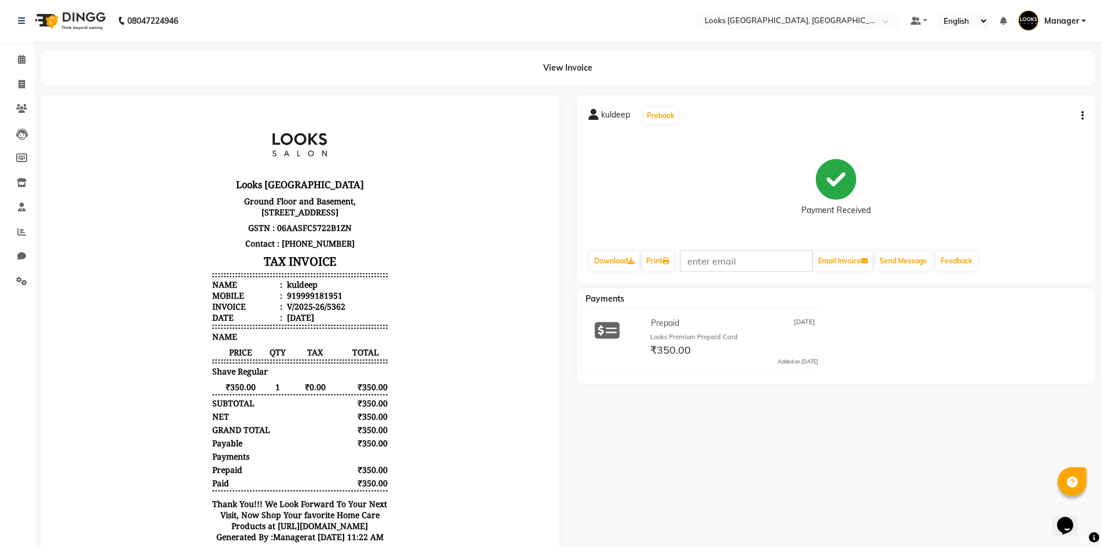
click at [793, 481] on div "kuldeep Prebook Payment Received Download Print Email Invoice Send Message Feed…" at bounding box center [836, 340] width 536 height 491
click at [21, 86] on icon at bounding box center [22, 84] width 6 height 9
select select "service"
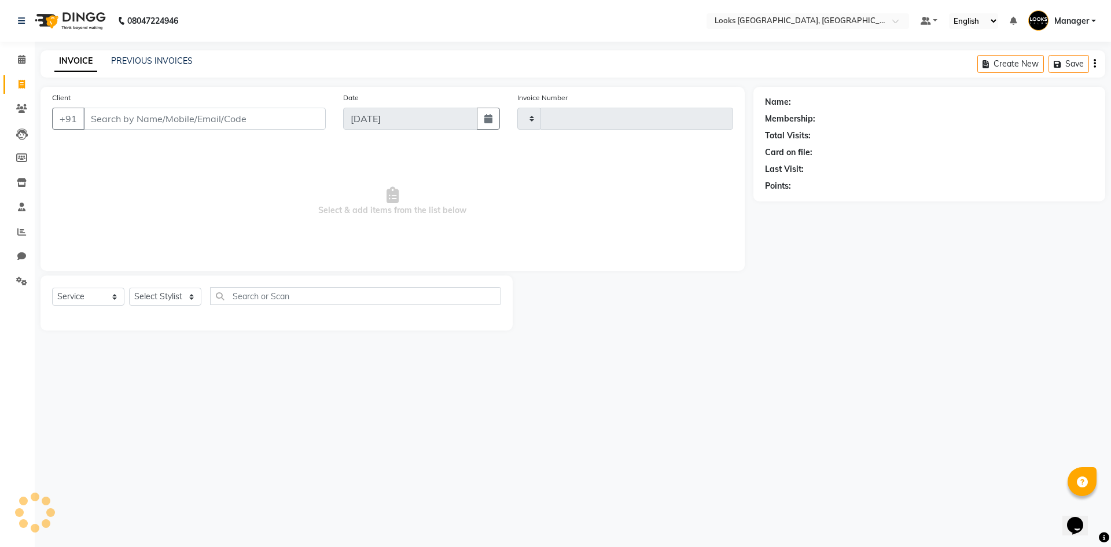
type input "5363"
select select "4718"
click at [365, 322] on div "Select Service Product Membership Package Voucher Prepaid Gift Card Select Styl…" at bounding box center [277, 302] width 472 height 55
click at [132, 122] on input "Client" at bounding box center [204, 119] width 242 height 22
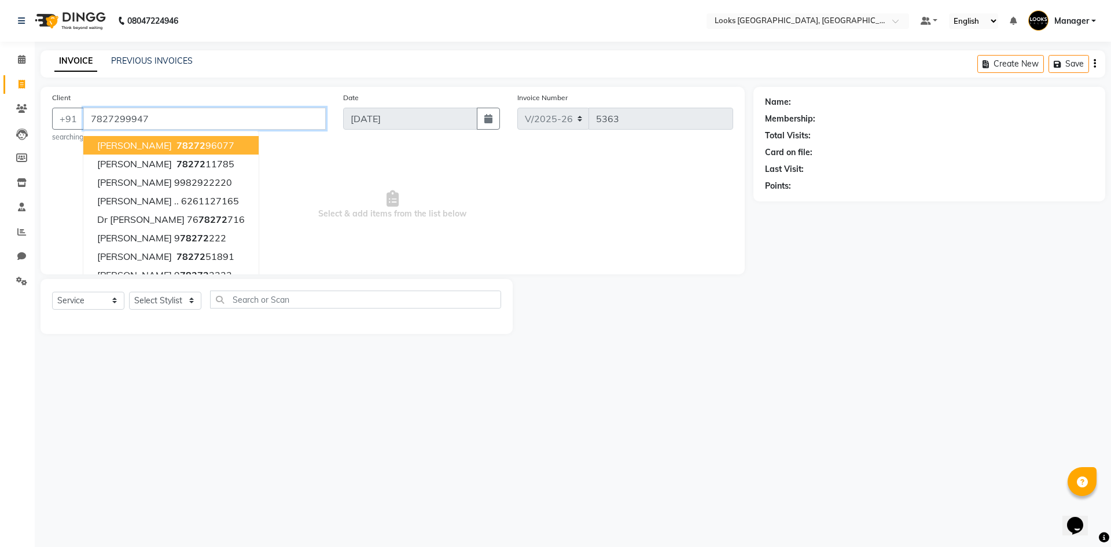
type input "7827299947"
select select "1: Object"
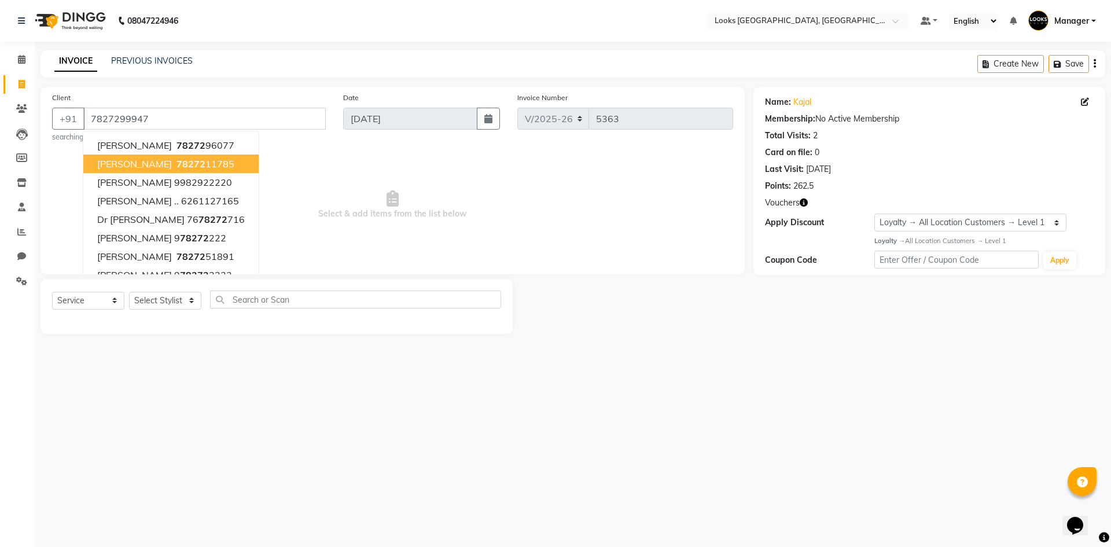
click at [804, 203] on icon "button" at bounding box center [804, 202] width 8 height 8
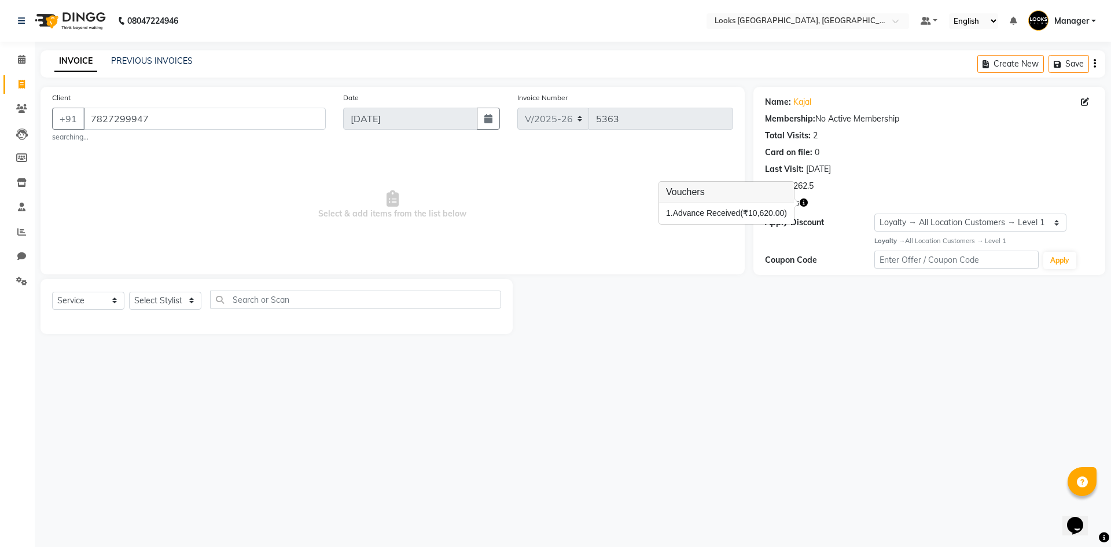
click at [770, 354] on div "08047224946 Select Location × Looks Omaxe World Street, Faridabad, Haryana Defa…" at bounding box center [555, 273] width 1111 height 547
drag, startPoint x: 158, startPoint y: 296, endPoint x: 156, endPoint y: 333, distance: 37.1
click at [158, 296] on select "Select Stylist [PERSON_NAME] [PERSON_NAME] COUNTER_SALES Employee_WS [PERSON_NA…" at bounding box center [165, 301] width 72 height 18
select select "83411"
click at [129, 292] on select "Select Stylist [PERSON_NAME] [PERSON_NAME] COUNTER_SALES Employee_WS [PERSON_NA…" at bounding box center [165, 301] width 72 height 18
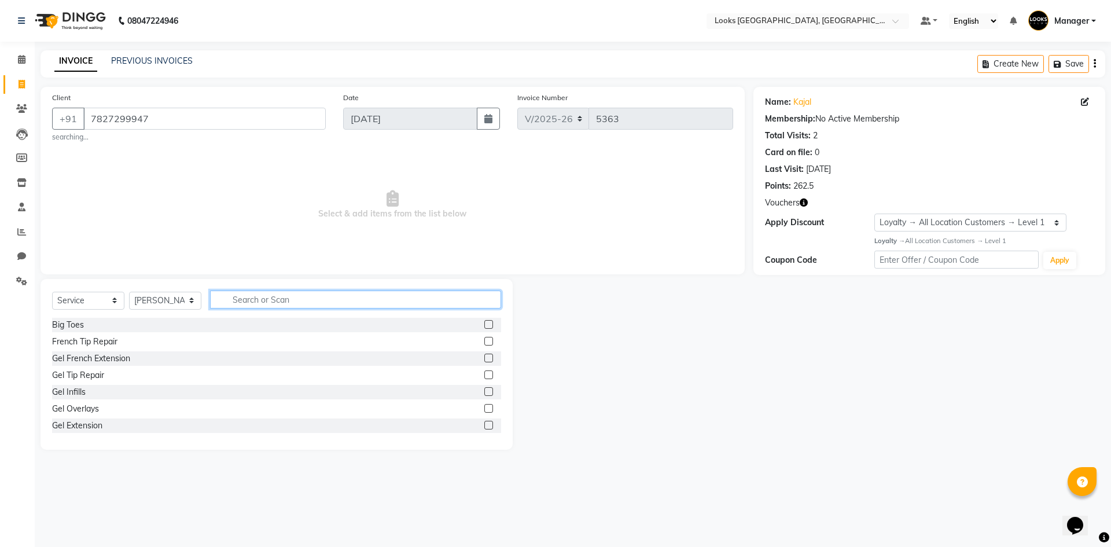
click at [293, 301] on input "text" at bounding box center [355, 299] width 291 height 18
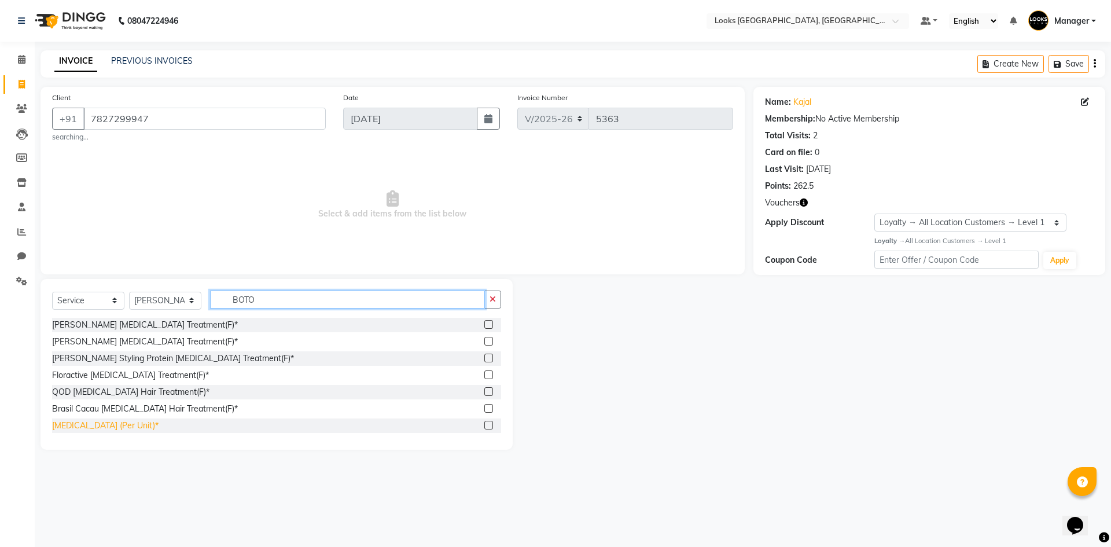
type input "BOTO"
click at [69, 426] on div "[MEDICAL_DATA] (Per Unit)*" at bounding box center [105, 425] width 106 height 12
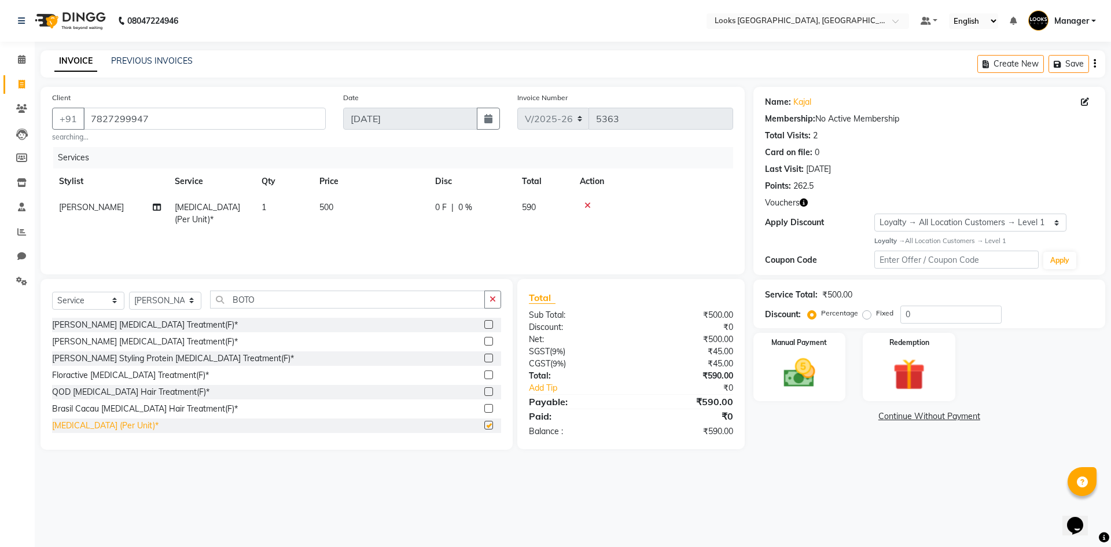
checkbox input "false"
click at [467, 230] on div "Services Stylist Service Qty Price Disc Total Action M.J Botox (Per Unit)* 1 50…" at bounding box center [392, 205] width 681 height 116
click at [351, 205] on td "500" at bounding box center [370, 213] width 116 height 38
select select "83411"
drag, startPoint x: 369, startPoint y: 208, endPoint x: 384, endPoint y: 213, distance: 16.3
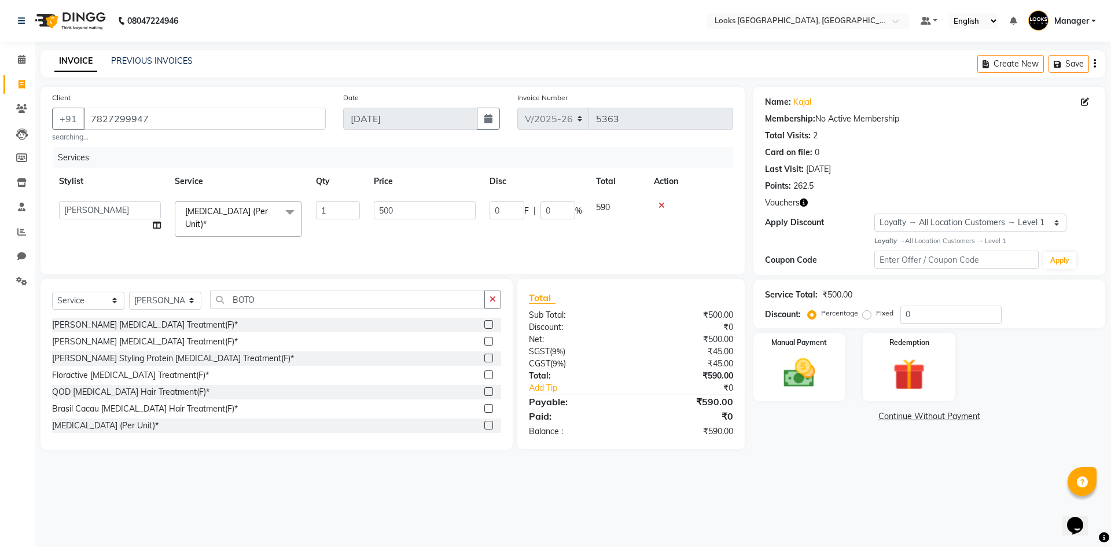
click at [367, 212] on td "500" at bounding box center [425, 218] width 116 height 49
click at [402, 208] on input "500" at bounding box center [425, 210] width 102 height 18
drag, startPoint x: 418, startPoint y: 207, endPoint x: 348, endPoint y: 237, distance: 75.7
click at [359, 223] on tr "ARSHAD Ayush Bobby Chaman COUNTER_SALES Employee_WS FAREED KOMAL Manager MANISH…" at bounding box center [392, 218] width 681 height 49
type input "12000"
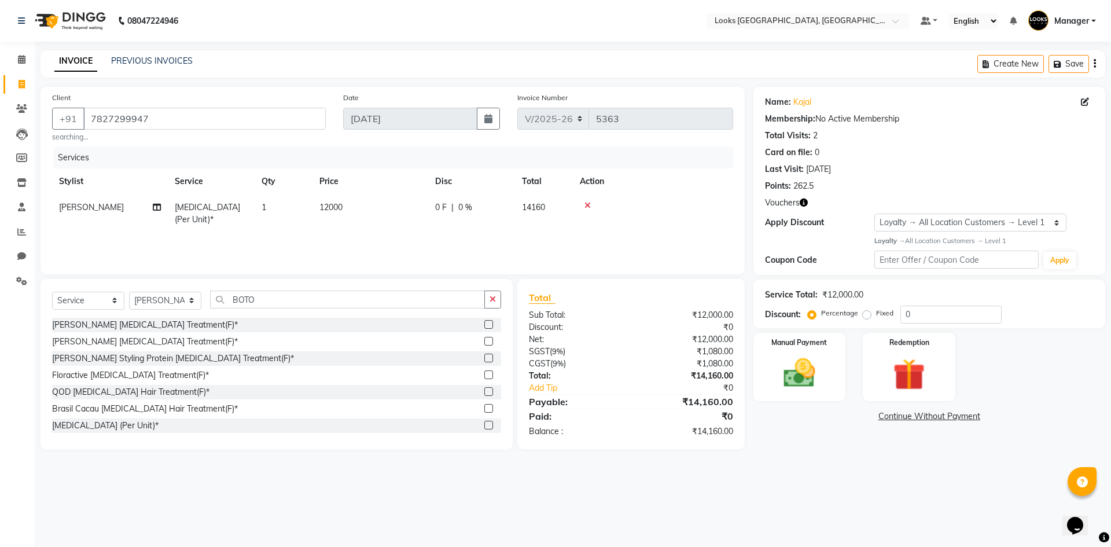
click at [893, 471] on div "08047224946 Select Location × Looks Omaxe World Street, Faridabad, Haryana Defa…" at bounding box center [555, 273] width 1111 height 547
drag, startPoint x: 914, startPoint y: 314, endPoint x: 880, endPoint y: 315, distance: 34.2
click at [888, 315] on div "Percentage Fixed 0" at bounding box center [906, 314] width 192 height 18
type input "25"
drag, startPoint x: 836, startPoint y: 492, endPoint x: 815, endPoint y: 421, distance: 74.2
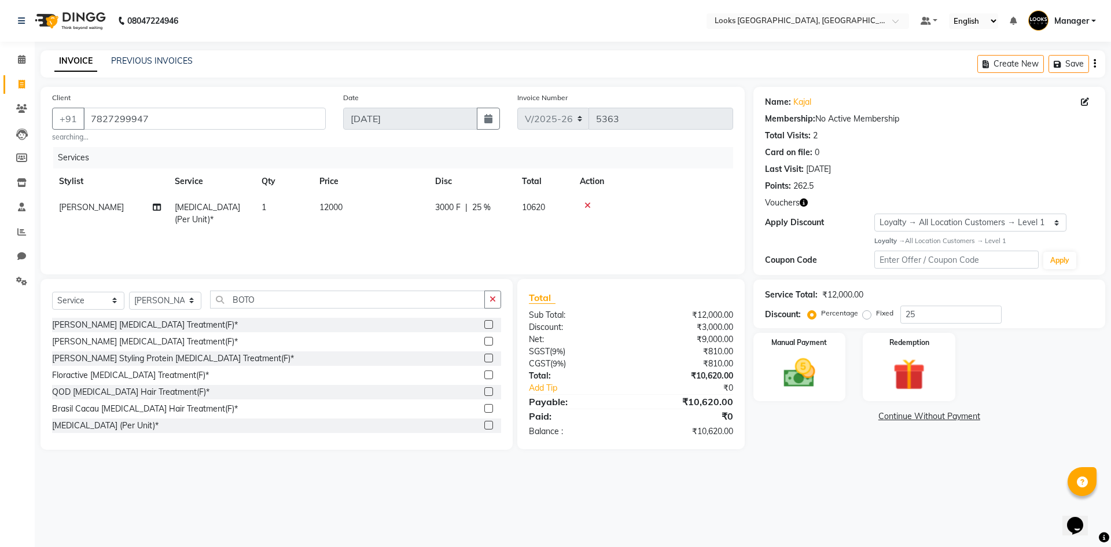
click at [836, 491] on div "08047224946 Select Location × Looks Omaxe World Street, Faridabad, Haryana Defa…" at bounding box center [555, 273] width 1111 height 547
click at [869, 378] on div "Redemption" at bounding box center [909, 366] width 96 height 71
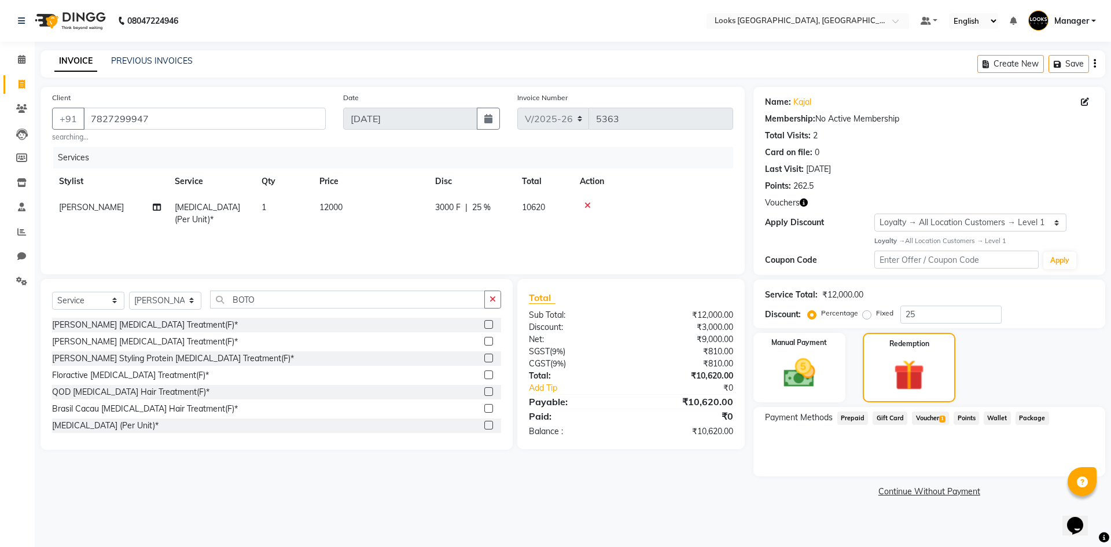
click at [924, 419] on span "Voucher 1" at bounding box center [930, 417] width 37 height 13
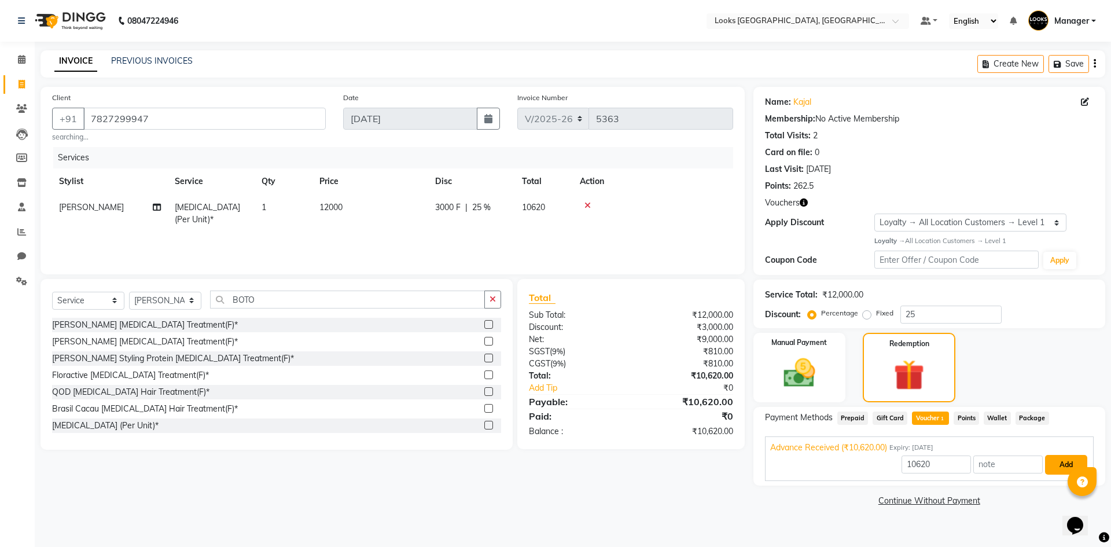
click at [1065, 462] on button "Add" at bounding box center [1066, 465] width 42 height 20
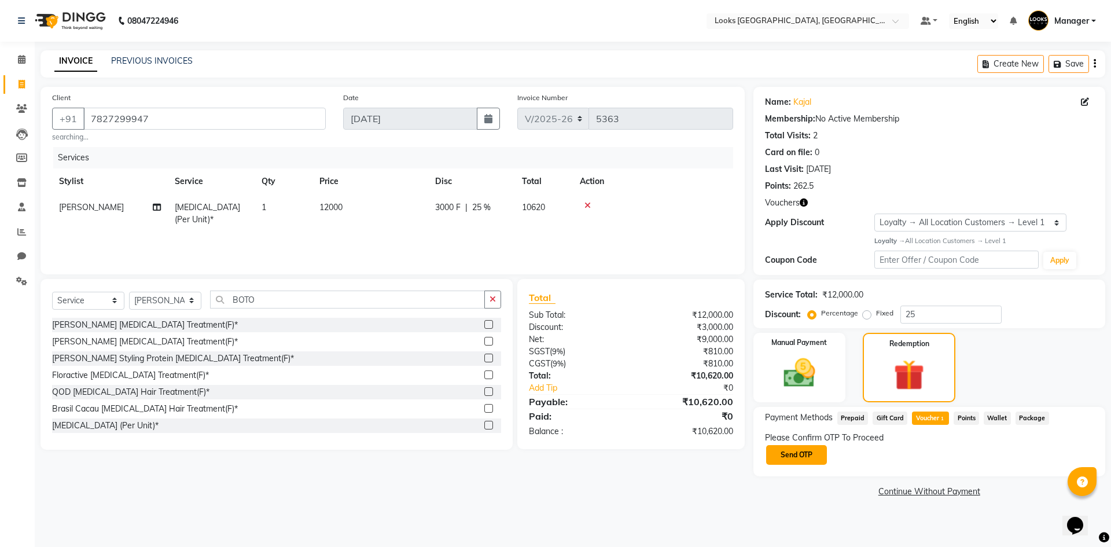
click at [811, 451] on button "Send OTP" at bounding box center [796, 455] width 61 height 20
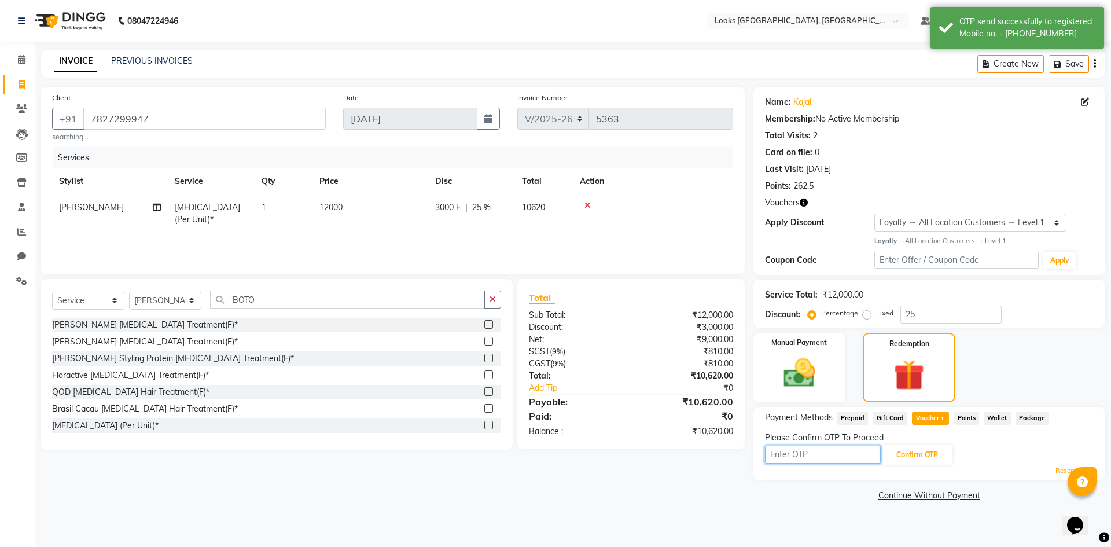
click at [810, 452] on input "text" at bounding box center [823, 455] width 116 height 18
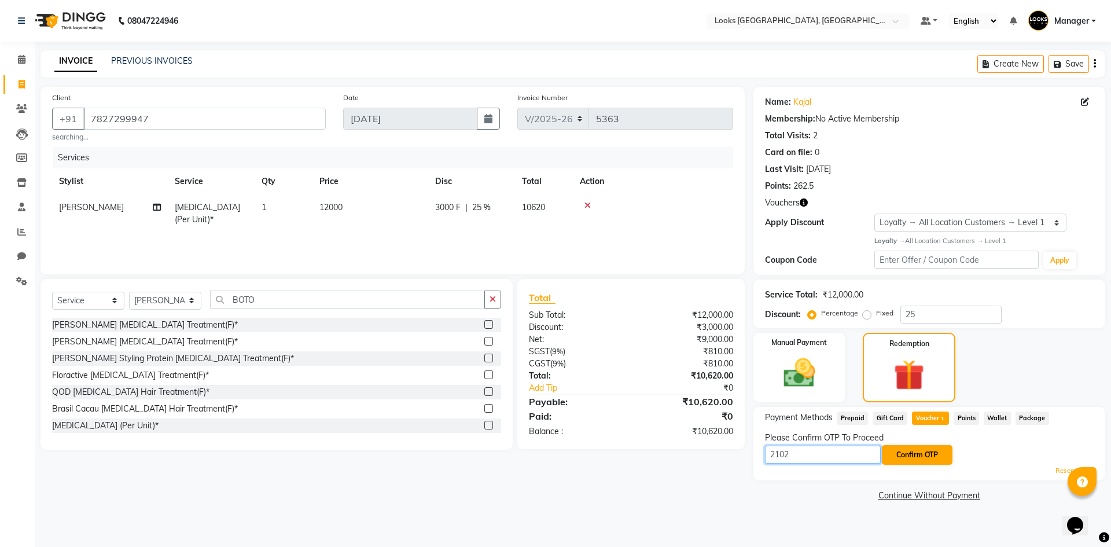
type input "2102"
click at [931, 458] on button "Confirm OTP" at bounding box center [917, 455] width 71 height 20
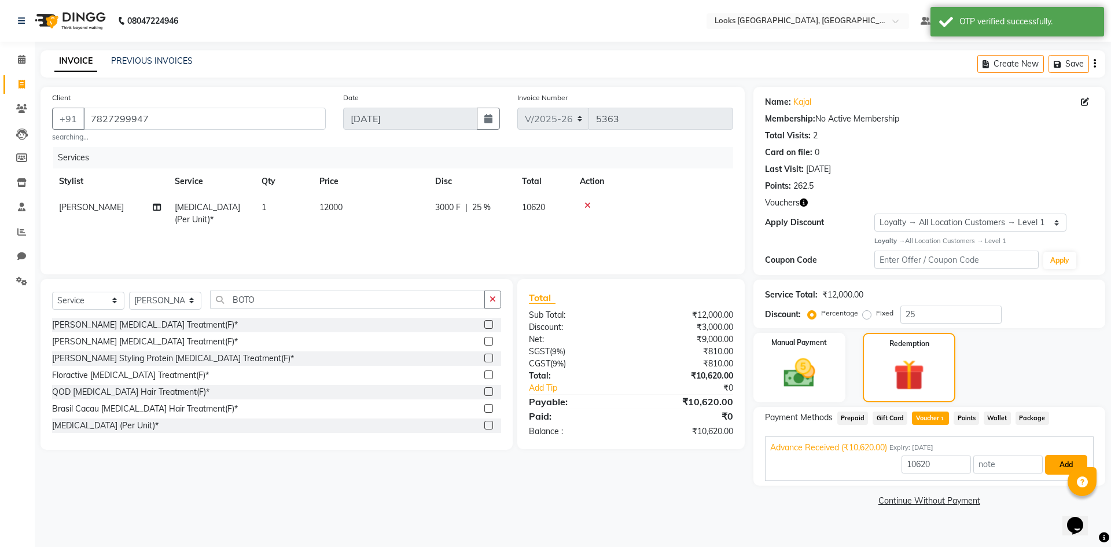
click at [1063, 462] on button "Add" at bounding box center [1066, 465] width 42 height 20
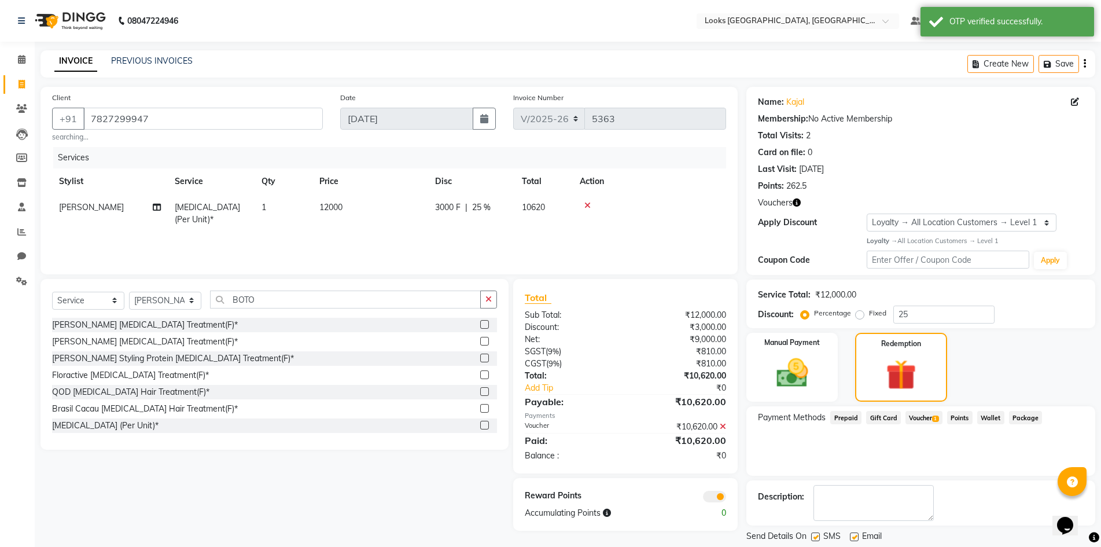
click at [856, 533] on label at bounding box center [854, 536] width 9 height 9
click at [856, 533] on input "checkbox" at bounding box center [854, 537] width 8 height 8
checkbox input "false"
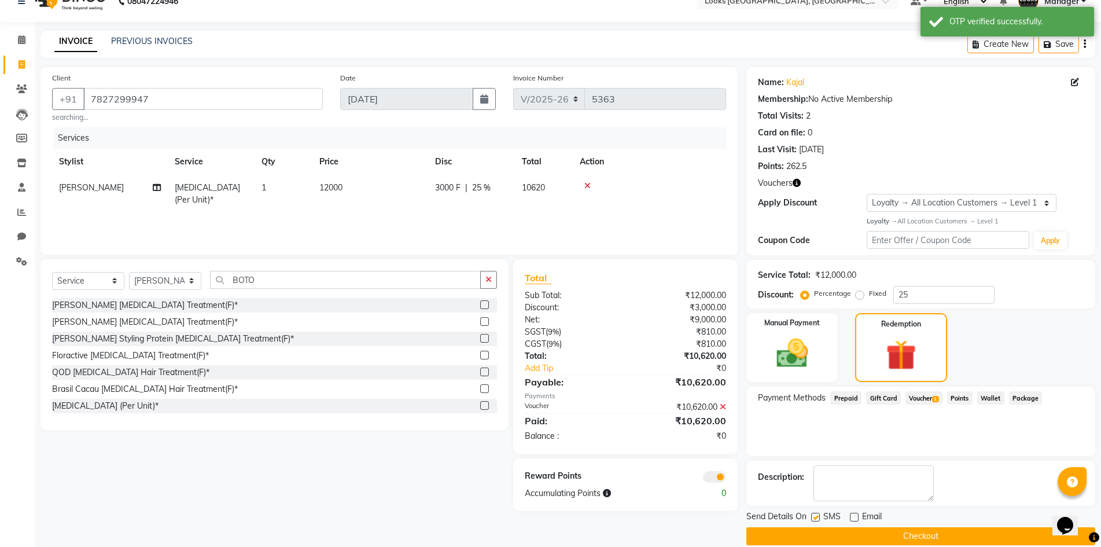
drag, startPoint x: 1110, startPoint y: 514, endPoint x: 20, endPoint y: 34, distance: 1190.4
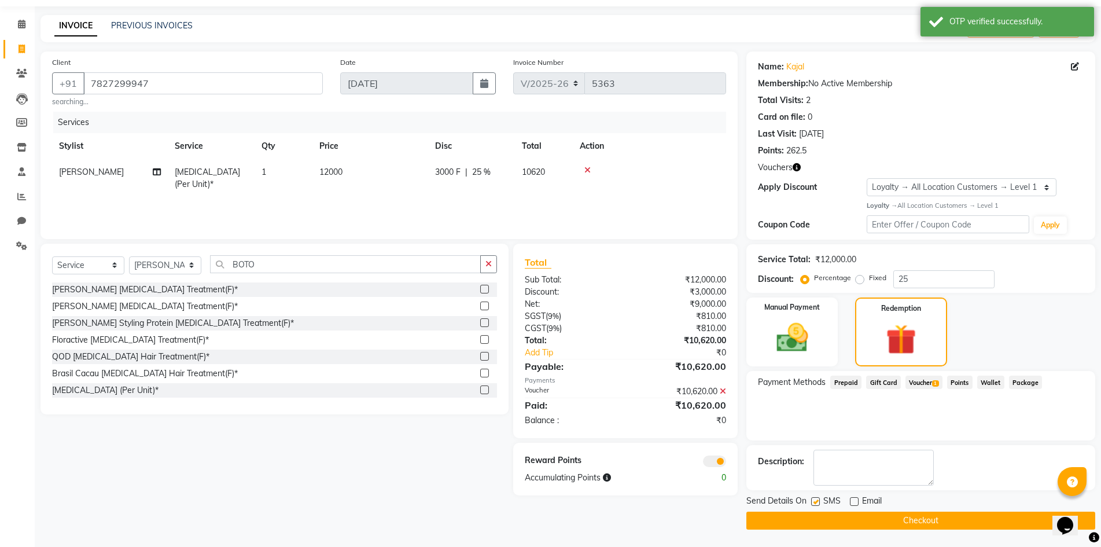
click at [905, 520] on button "Checkout" at bounding box center [920, 520] width 349 height 18
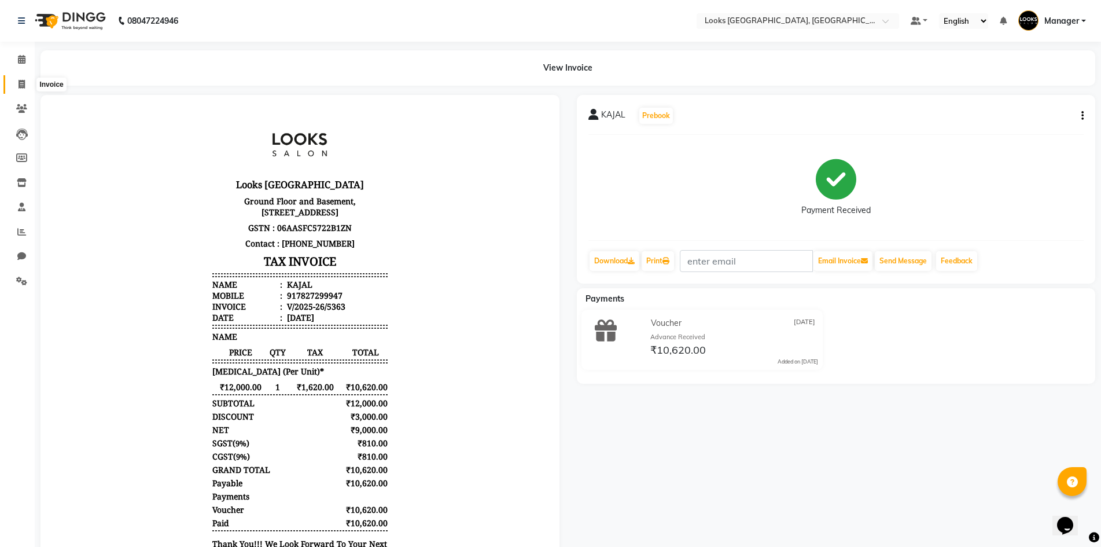
click at [22, 82] on icon at bounding box center [22, 84] width 6 height 9
select select "service"
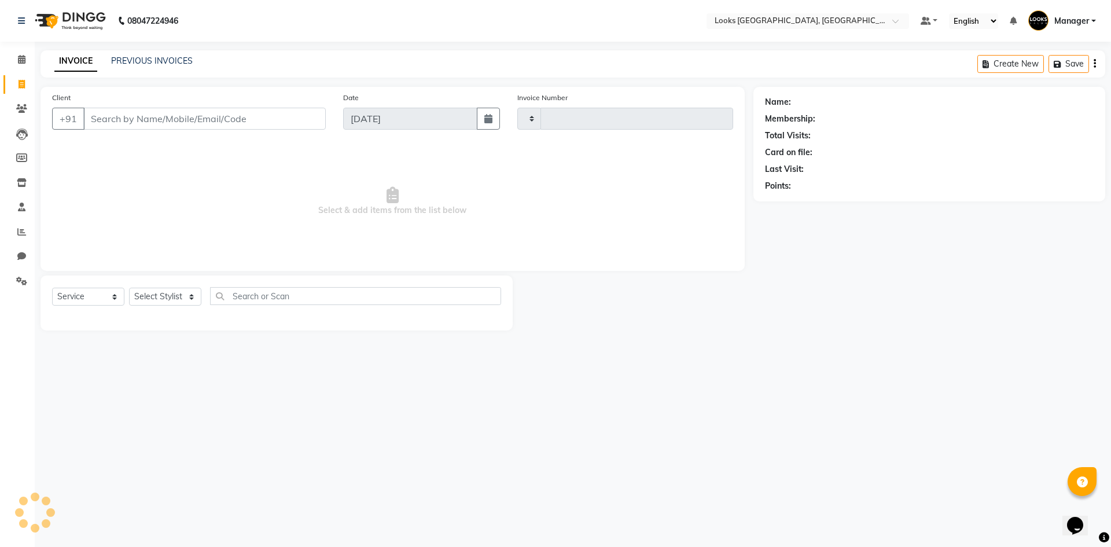
type input "5364"
select select "4718"
click at [229, 382] on div "08047224946 Select Location × Looks Omaxe World Street, Faridabad, Haryana Defa…" at bounding box center [555, 273] width 1111 height 547
click at [851, 476] on div "08047224946 Select Location × Looks Omaxe World Street, Faridabad, Haryana Defa…" at bounding box center [555, 273] width 1111 height 547
click at [238, 347] on main "INVOICE PREVIOUS INVOICES Create New Save Client +91 Date 04-09-2025 Invoice Nu…" at bounding box center [573, 198] width 1076 height 297
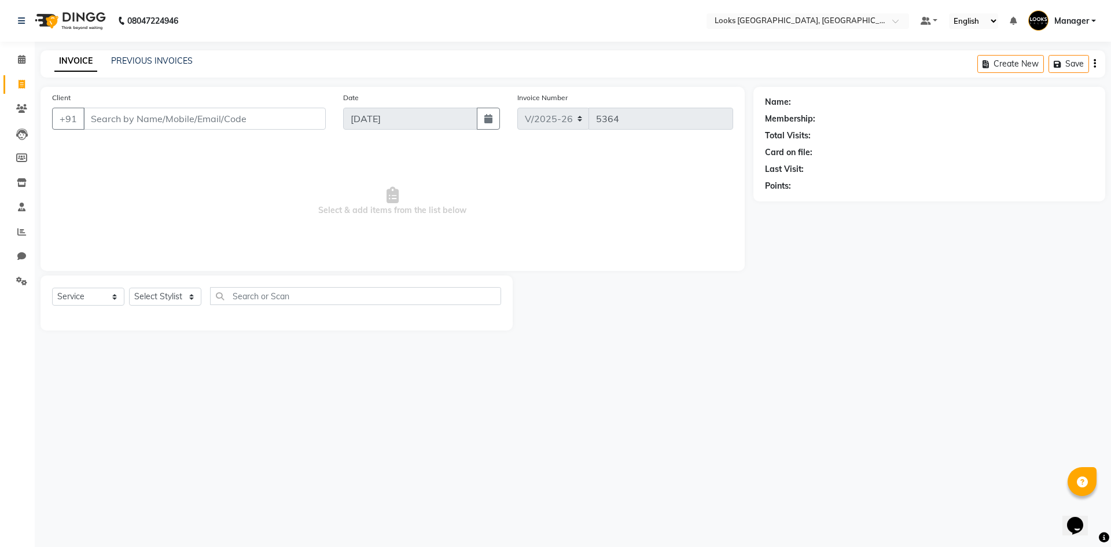
click at [693, 344] on main "INVOICE PREVIOUS INVOICES Create New Save Client +91 Date 04-09-2025 Invoice Nu…" at bounding box center [573, 198] width 1076 height 297
click at [687, 494] on div "08047224946 Select Location × Looks Omaxe World Street, Faridabad, Haryana Defa…" at bounding box center [555, 273] width 1111 height 547
click at [769, 491] on div "08047224946 Select Location × Looks Omaxe World Street, Faridabad, Haryana Defa…" at bounding box center [555, 273] width 1111 height 547
click at [45, 24] on img at bounding box center [69, 21] width 79 height 32
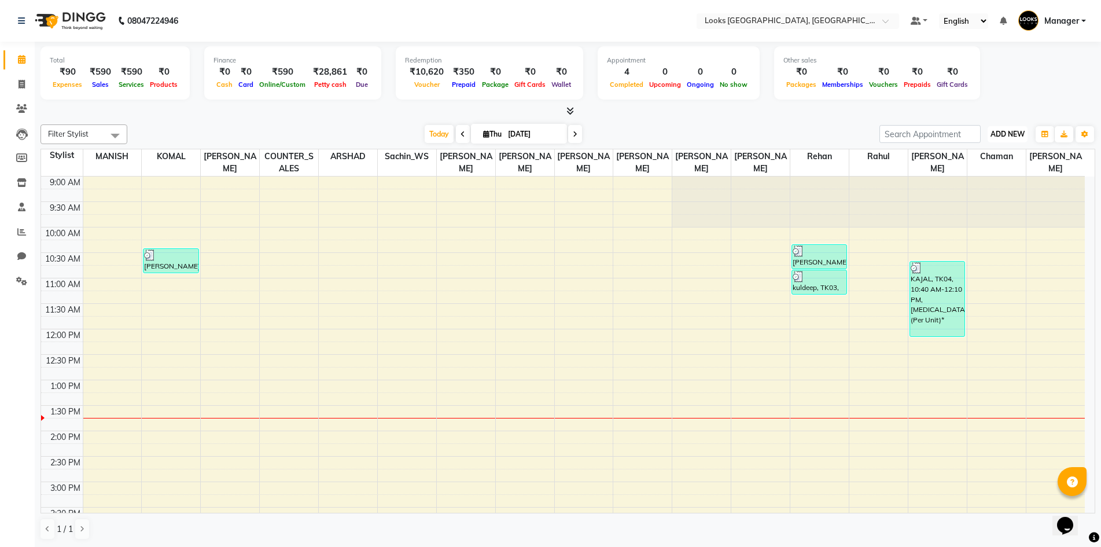
click at [1009, 131] on span "ADD NEW" at bounding box center [1008, 134] width 34 height 9
click at [975, 186] on link "Add Expense" at bounding box center [981, 186] width 91 height 15
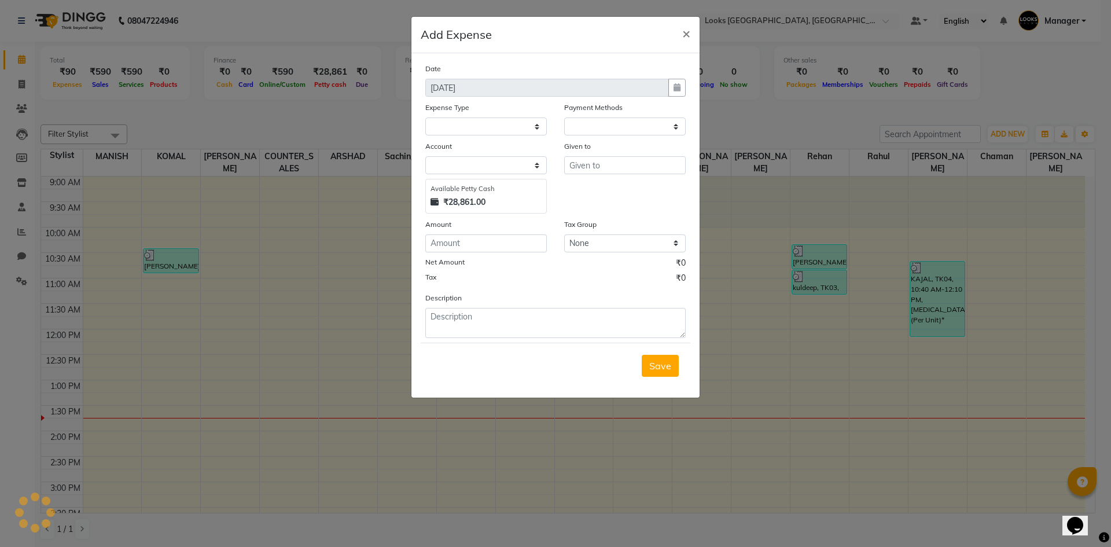
select select "1"
select select "3555"
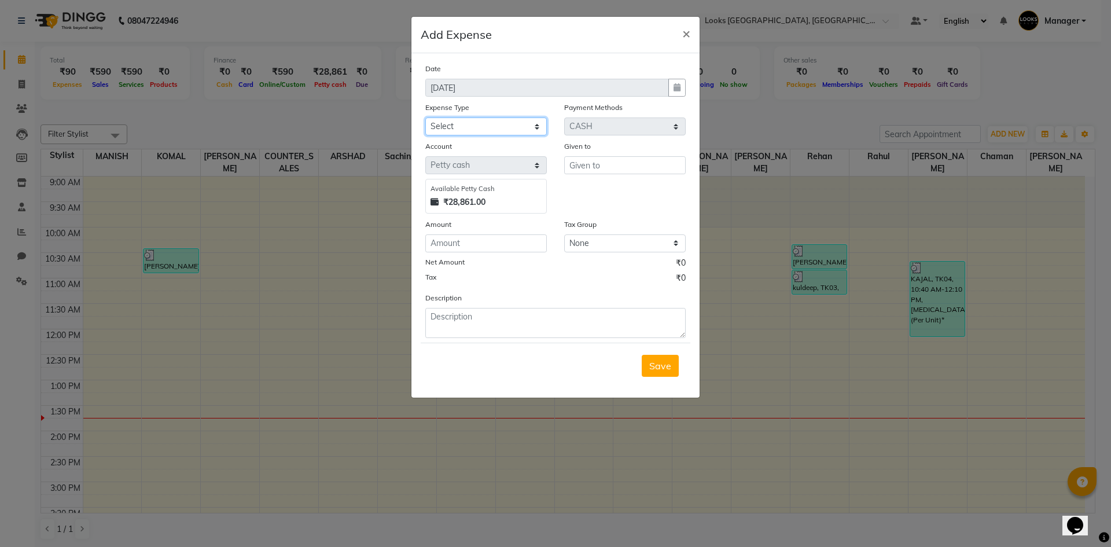
click at [510, 128] on select "Select Bank Deposit Blinkit Cash Handover CLIENT Client ordered food Client Ref…" at bounding box center [486, 126] width 122 height 18
select select "22741"
click at [425, 117] on select "Select Bank Deposit Blinkit Cash Handover CLIENT Client ordered food Client Ref…" at bounding box center [486, 126] width 122 height 18
click at [631, 163] on input "text" at bounding box center [625, 165] width 122 height 18
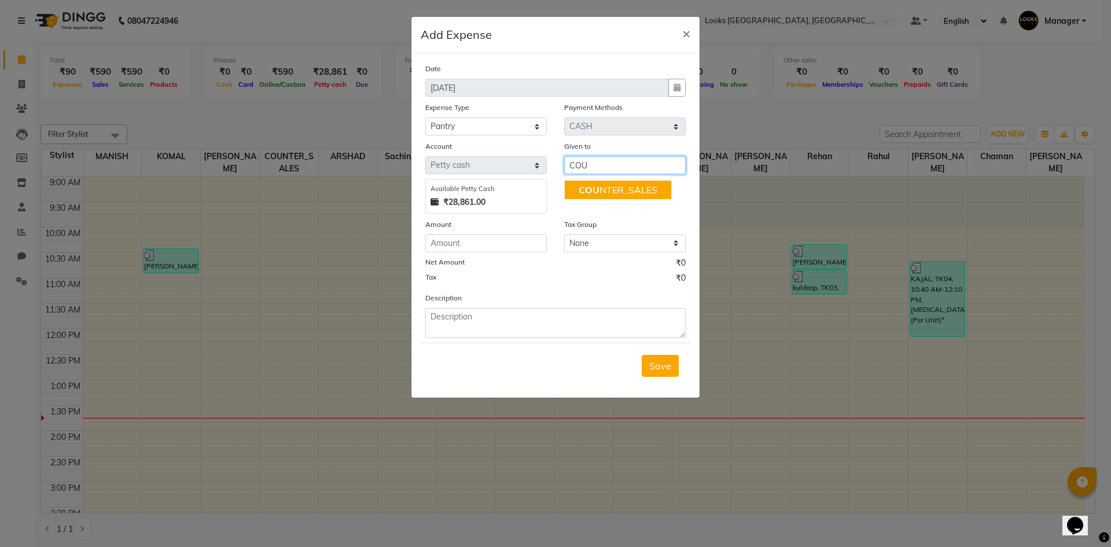
click at [629, 193] on ngb-highlight "COU NTER_SALES" at bounding box center [618, 190] width 79 height 12
type input "COUNTER_SALES"
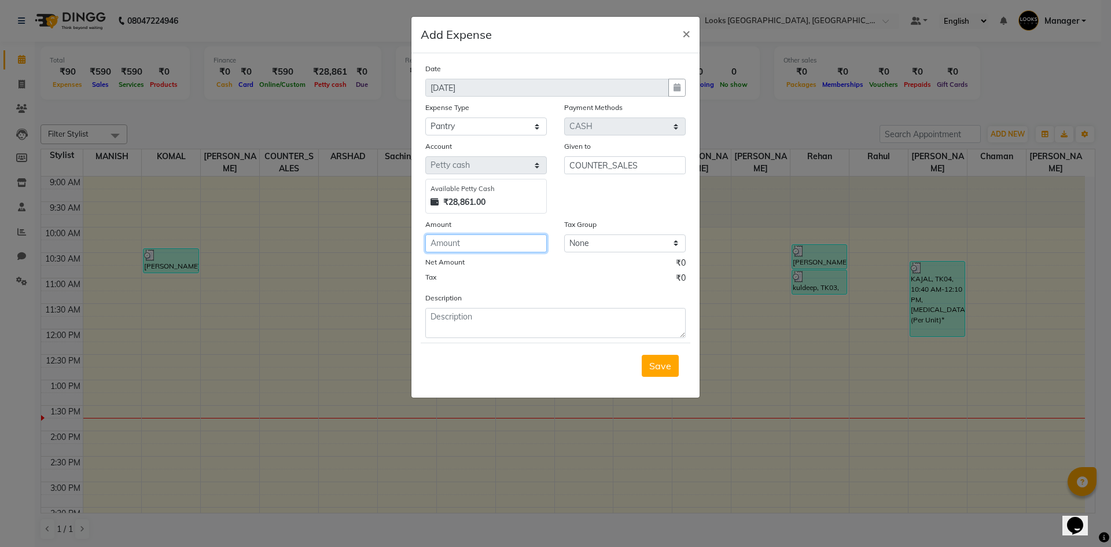
click at [477, 245] on input "number" at bounding box center [486, 243] width 122 height 18
type input "1384"
click at [564, 318] on textarea at bounding box center [555, 323] width 260 height 30
type textarea "CANDIES 1384"
click at [660, 365] on span "Save" at bounding box center [660, 366] width 22 height 12
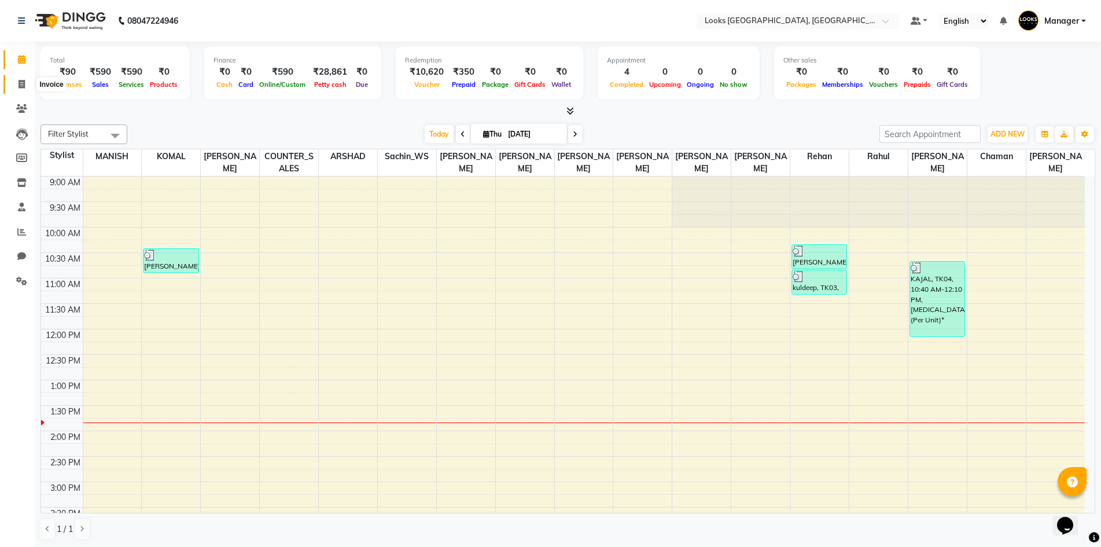
click at [22, 83] on icon at bounding box center [22, 84] width 6 height 9
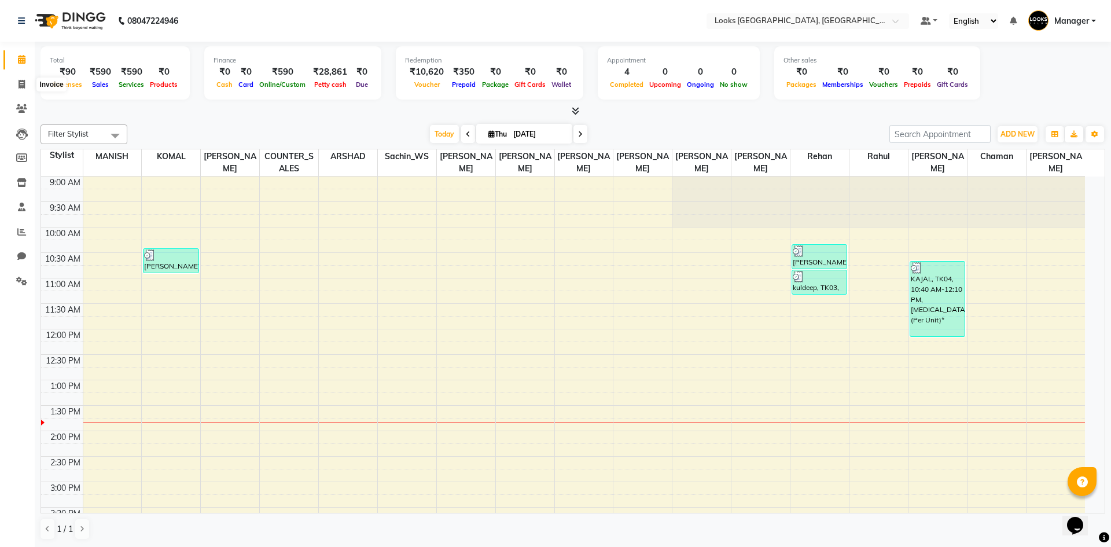
select select "4718"
select select "service"
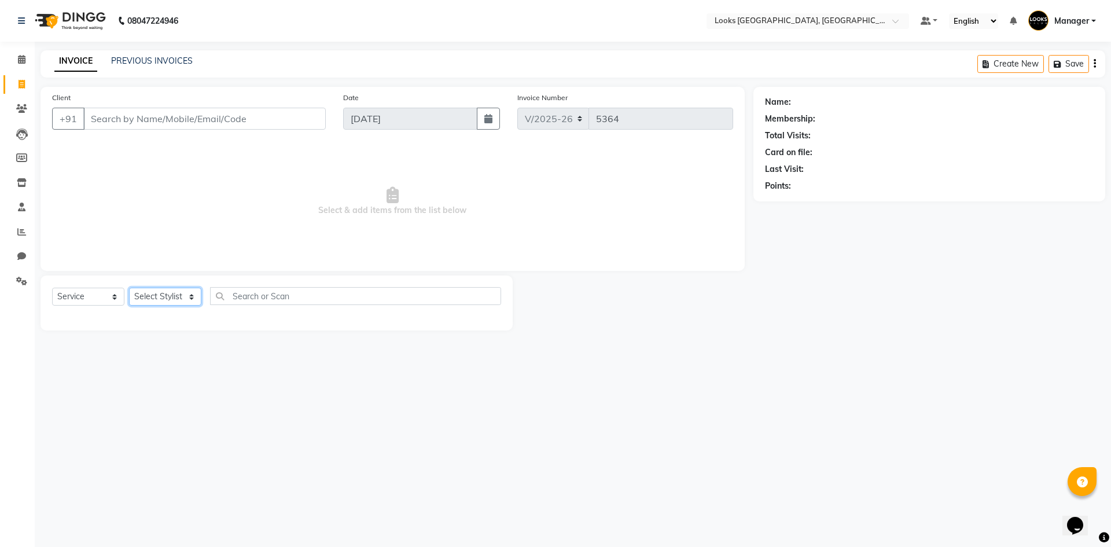
click at [158, 298] on select "Select Stylist" at bounding box center [165, 297] width 72 height 18
select select "29043"
click at [129, 288] on select "Select Stylist ARSHAD Ayush Bobby Chaman COUNTER_SALES Employee_WS FAREED KOMAL…" at bounding box center [165, 297] width 72 height 18
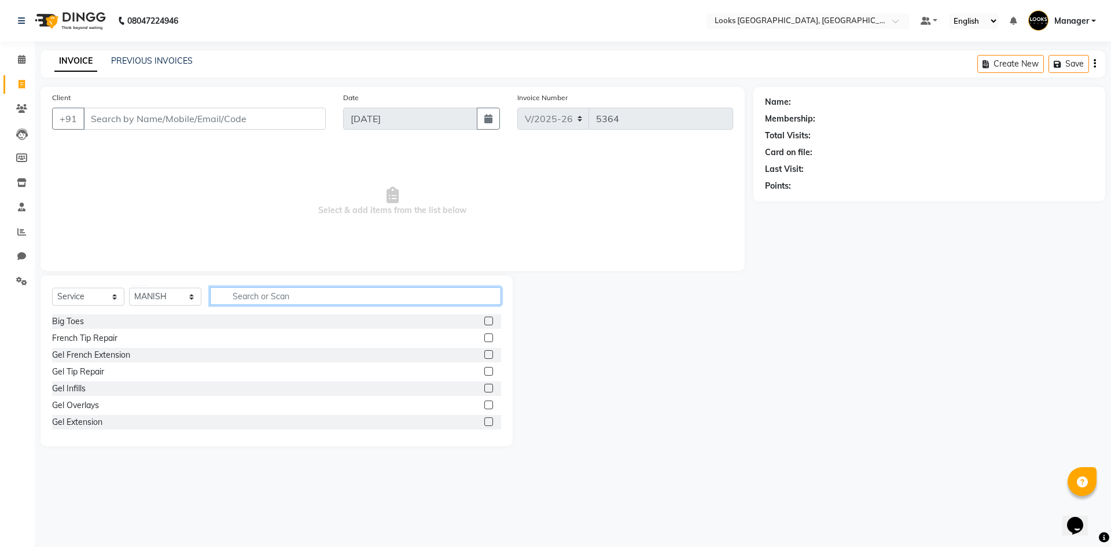
click at [262, 289] on input "text" at bounding box center [355, 296] width 291 height 18
type input "CUT"
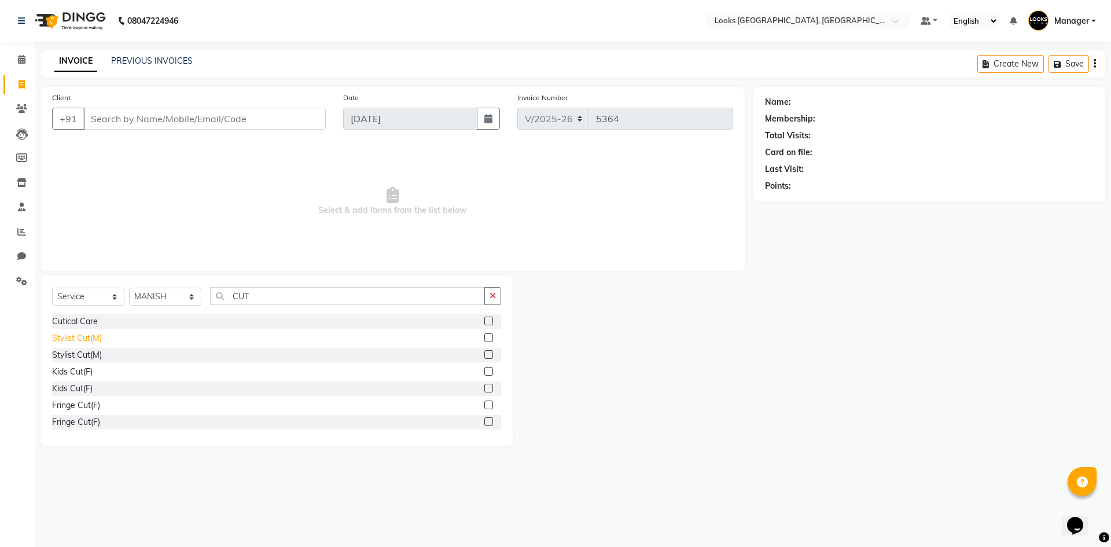
click at [77, 338] on div "Stylist Cut(M)" at bounding box center [77, 338] width 50 height 12
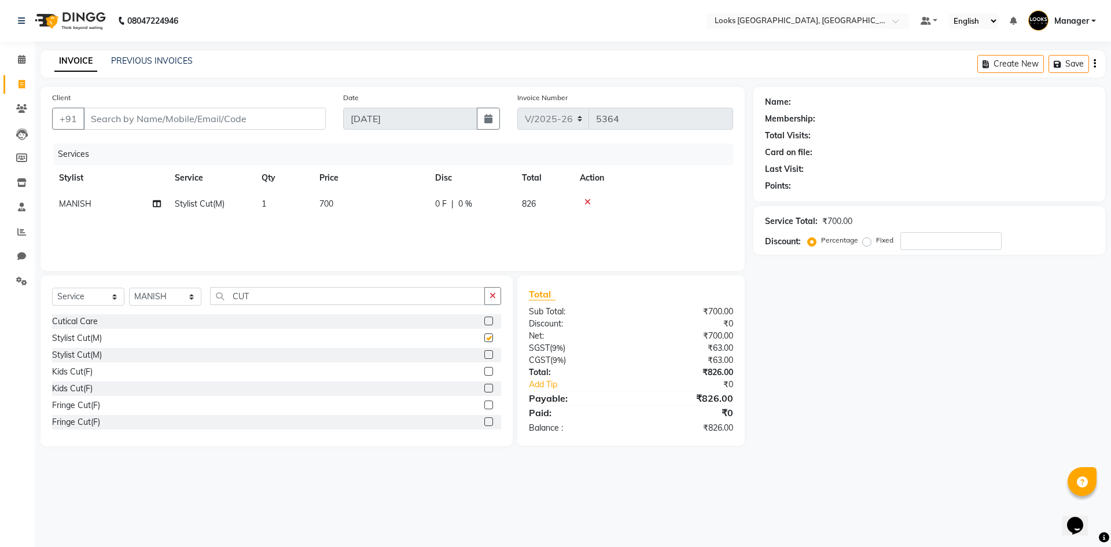
checkbox input "false"
drag, startPoint x: 271, startPoint y: 301, endPoint x: 176, endPoint y: 310, distance: 95.3
click at [176, 310] on div "Select Service Product Membership Package Voucher Prepaid Gift Card Select Styl…" at bounding box center [276, 300] width 449 height 27
click at [146, 297] on select "Select Stylist ARSHAD Ayush Bobby Chaman COUNTER_SALES Employee_WS FAREED KOMAL…" at bounding box center [165, 297] width 72 height 18
select select "29046"
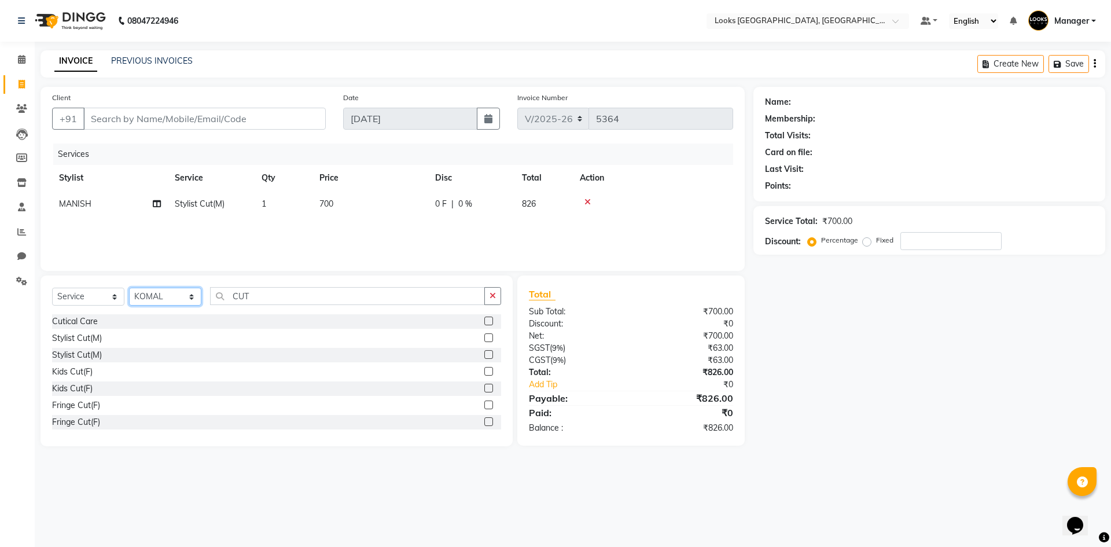
click at [129, 288] on select "Select Stylist ARSHAD Ayush Bobby Chaman COUNTER_SALES Employee_WS FAREED KOMAL…" at bounding box center [165, 297] width 72 height 18
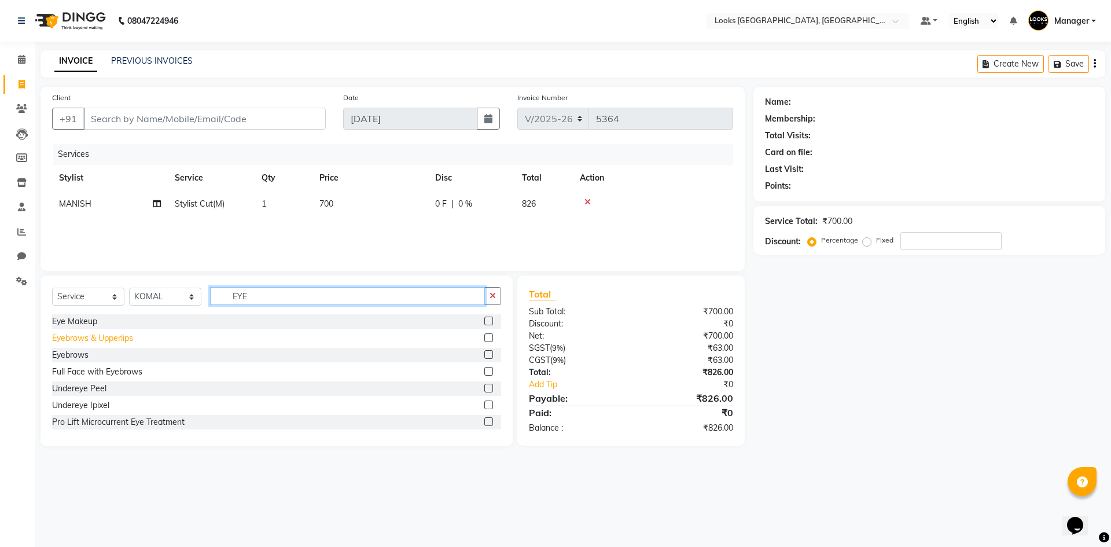
type input "EYE"
click at [78, 336] on div "Eyebrows & Upperlips" at bounding box center [92, 338] width 81 height 12
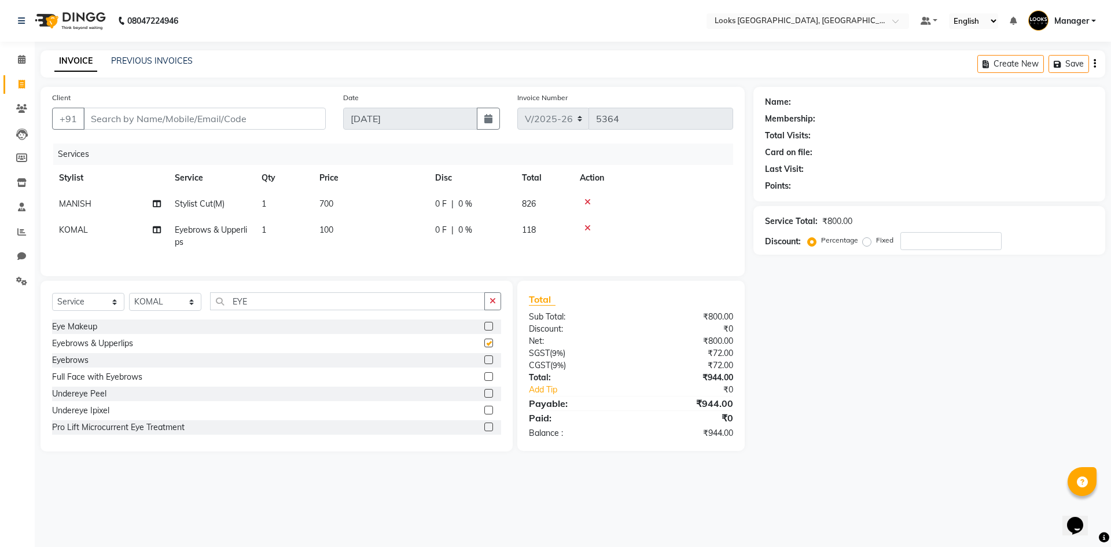
checkbox input "false"
click at [367, 220] on td "100" at bounding box center [370, 236] width 116 height 38
select select "29046"
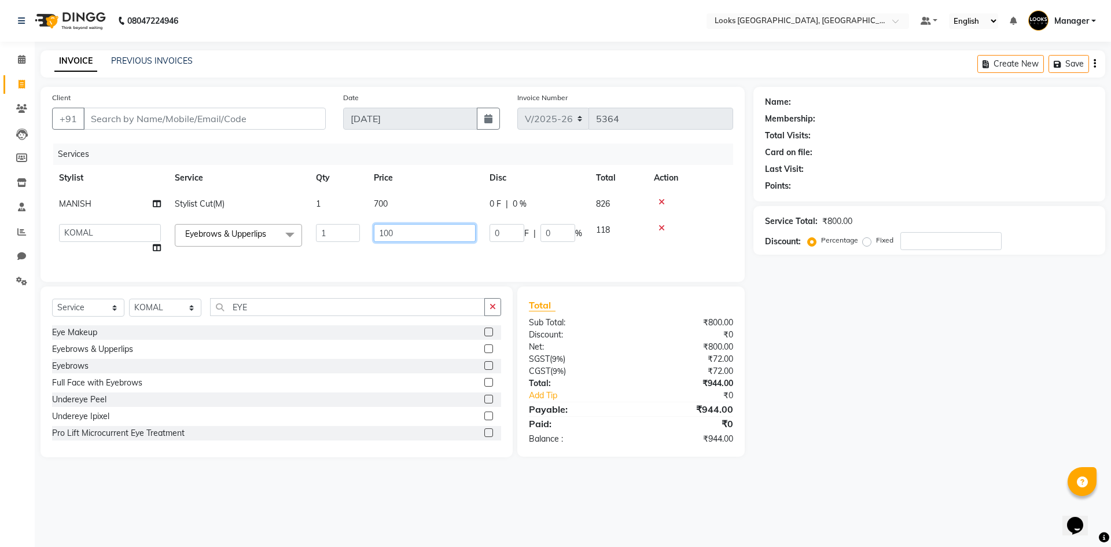
drag, startPoint x: 406, startPoint y: 231, endPoint x: 289, endPoint y: 248, distance: 118.1
click at [289, 248] on tr "ARSHAD Ayush Bobby Chaman COUNTER_SALES Employee_WS FAREED KOMAL Manager MANISH…" at bounding box center [392, 239] width 681 height 44
type input "200"
click at [406, 207] on td "700" at bounding box center [425, 204] width 116 height 26
select select "29043"
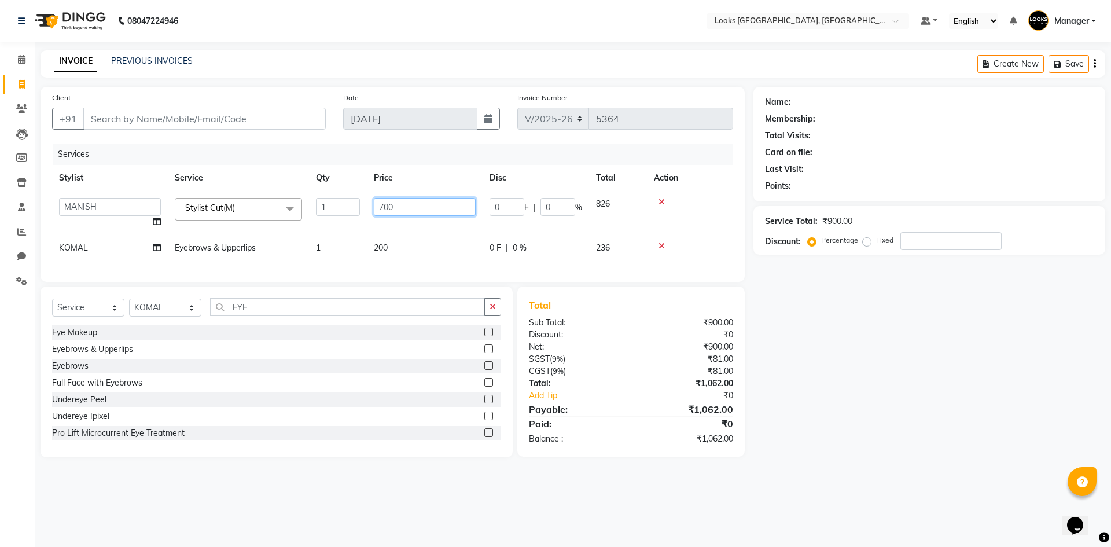
drag, startPoint x: 414, startPoint y: 203, endPoint x: 294, endPoint y: 218, distance: 120.7
click at [296, 218] on tr "ARSHAD Ayush Bobby Chaman COUNTER_SALES Employee_WS FAREED KOMAL Manager MANISH…" at bounding box center [392, 213] width 681 height 44
click at [664, 203] on div at bounding box center [690, 202] width 72 height 8
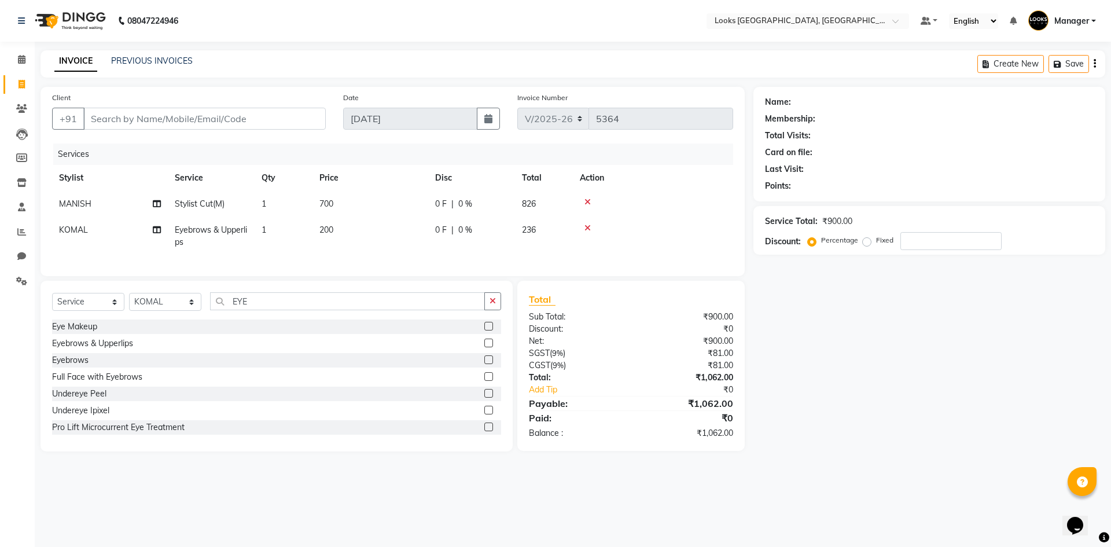
click at [587, 199] on icon at bounding box center [587, 202] width 6 height 8
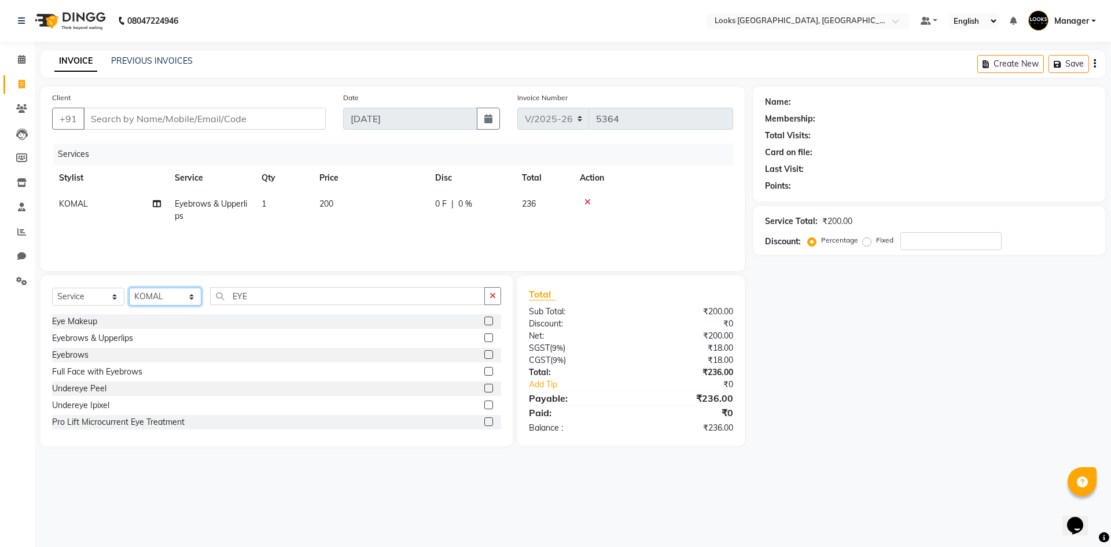
click at [147, 298] on select "Select Stylist ARSHAD Ayush Bobby Chaman COUNTER_SALES Employee_WS FAREED KOMAL…" at bounding box center [165, 297] width 72 height 18
select select "29043"
click at [129, 288] on select "Select Stylist ARSHAD Ayush Bobby Chaman COUNTER_SALES Employee_WS FAREED KOMAL…" at bounding box center [165, 297] width 72 height 18
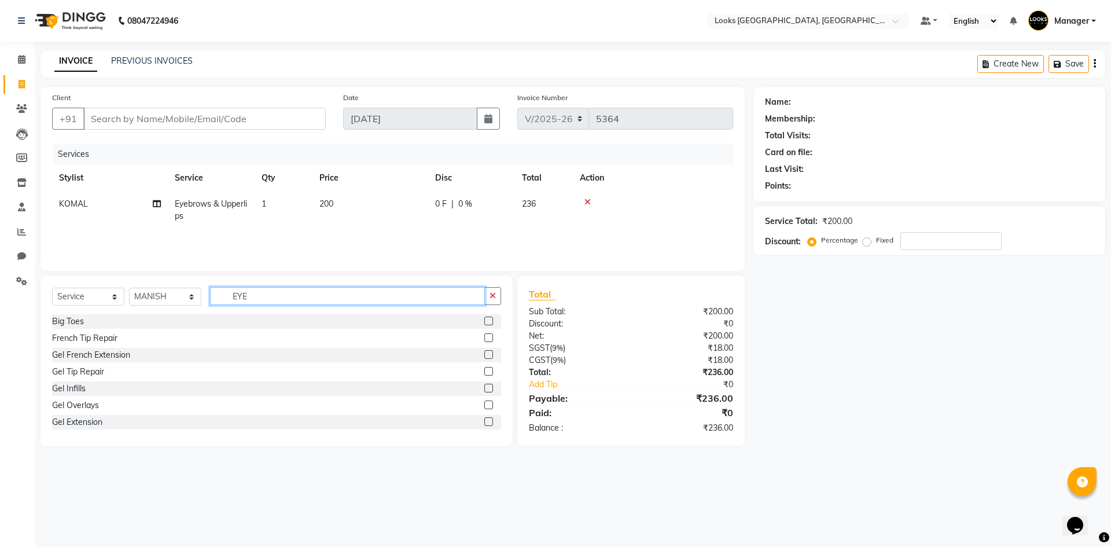
drag, startPoint x: 270, startPoint y: 290, endPoint x: 194, endPoint y: 306, distance: 77.4
click at [196, 306] on div "Select Service Product Membership Package Voucher Prepaid Gift Card Select Styl…" at bounding box center [276, 300] width 449 height 27
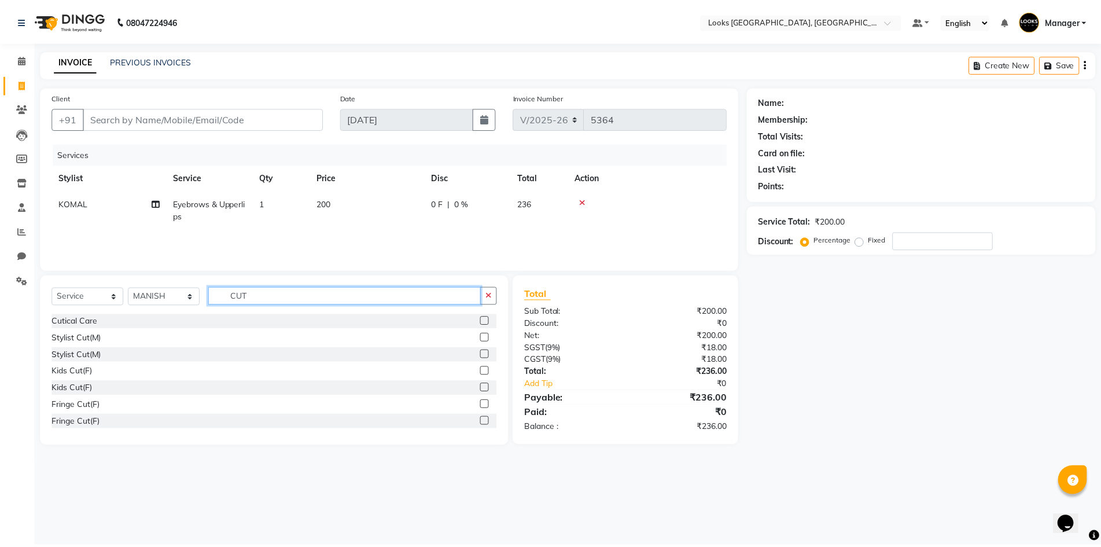
scroll to position [25, 0]
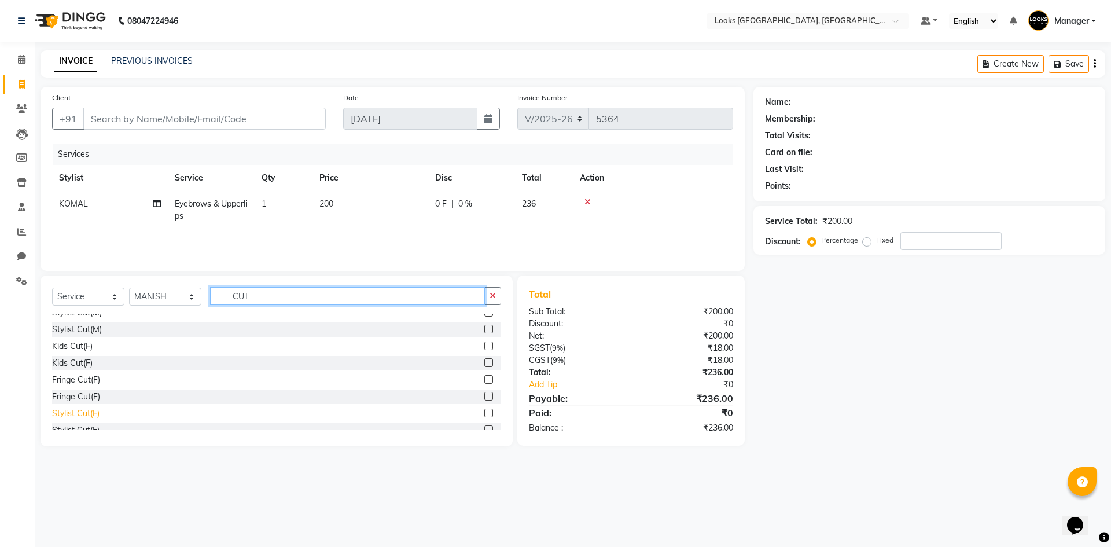
type input "CUT"
click at [60, 413] on div "Stylist Cut(F)" at bounding box center [75, 413] width 47 height 12
checkbox input "false"
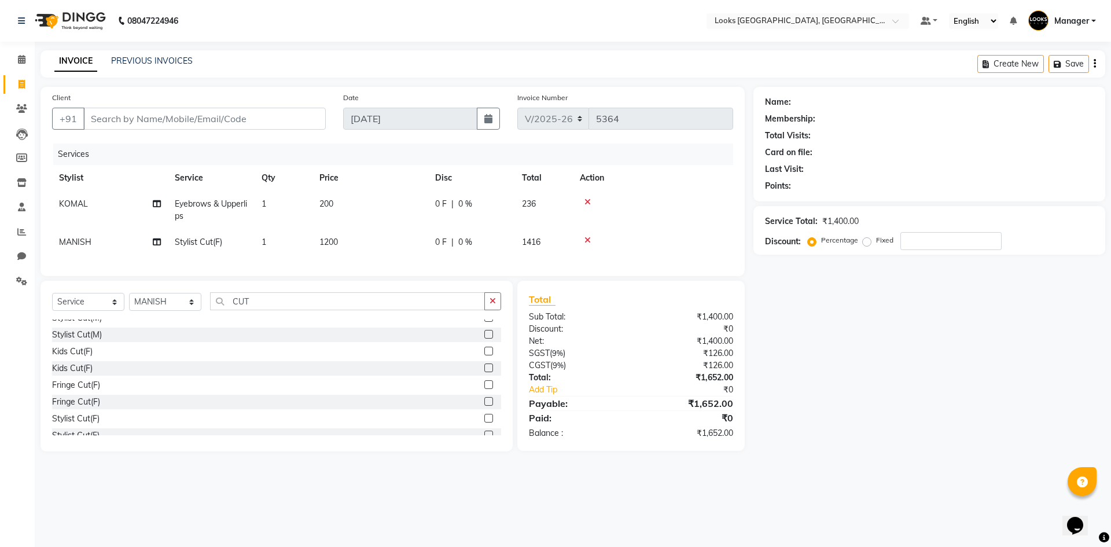
click at [356, 239] on td "1200" at bounding box center [370, 242] width 116 height 26
select select "29043"
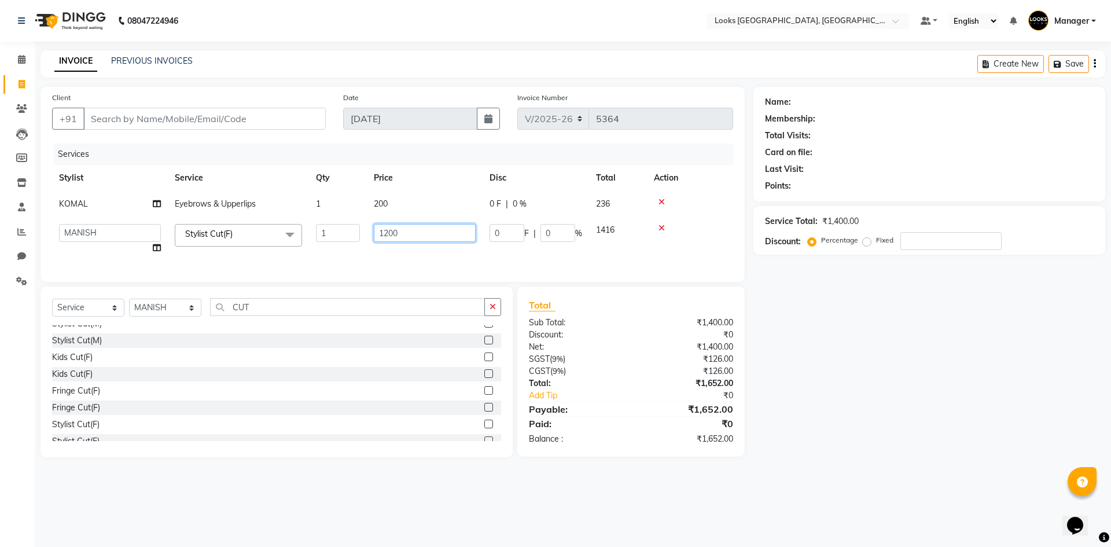
drag, startPoint x: 405, startPoint y: 232, endPoint x: 341, endPoint y: 240, distance: 64.7
click at [348, 241] on tr "ARSHAD Ayush Bobby Chaman COUNTER_SALES Employee_WS FAREED KOMAL Manager MANISH…" at bounding box center [392, 239] width 681 height 44
type input "900"
click at [288, 120] on input "Client" at bounding box center [204, 119] width 242 height 22
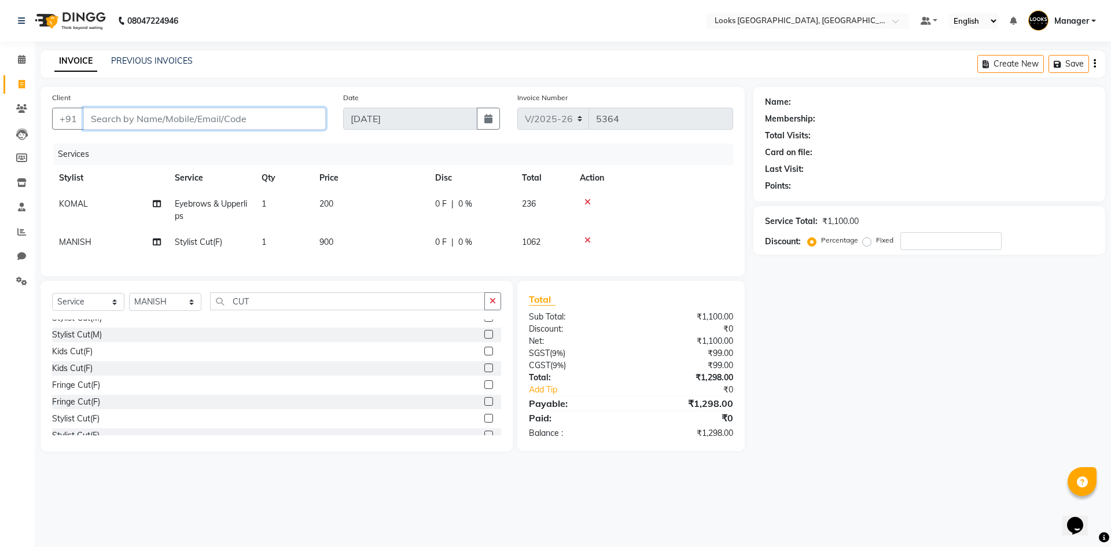
type input "8"
type input "0"
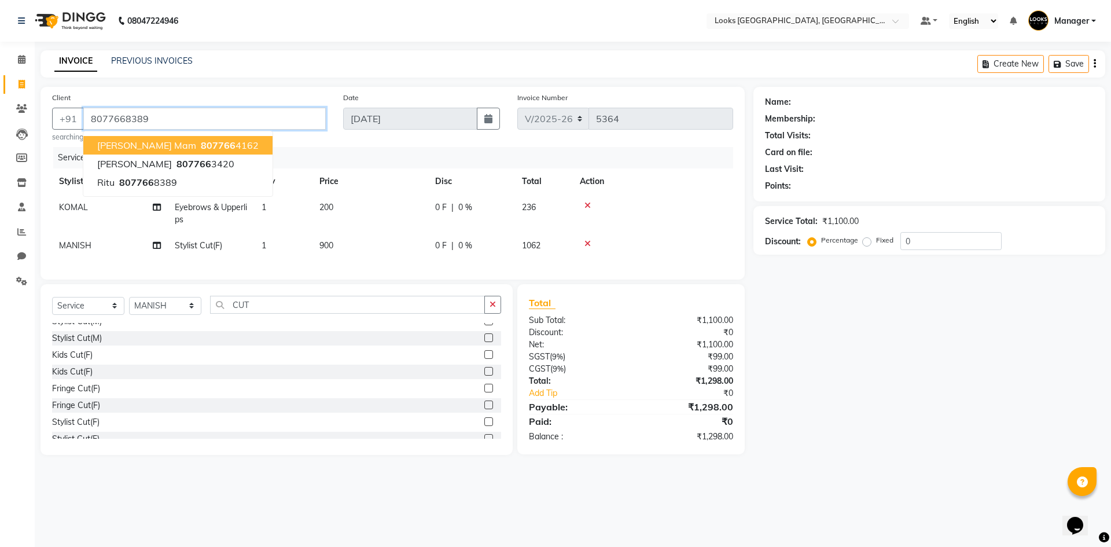
type input "8077668389"
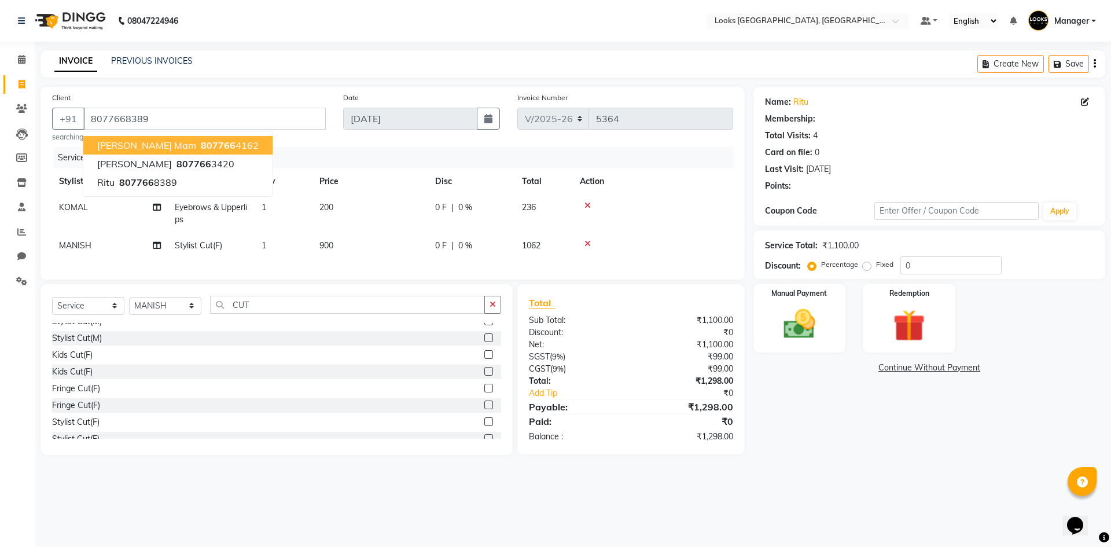
select select "1: Object"
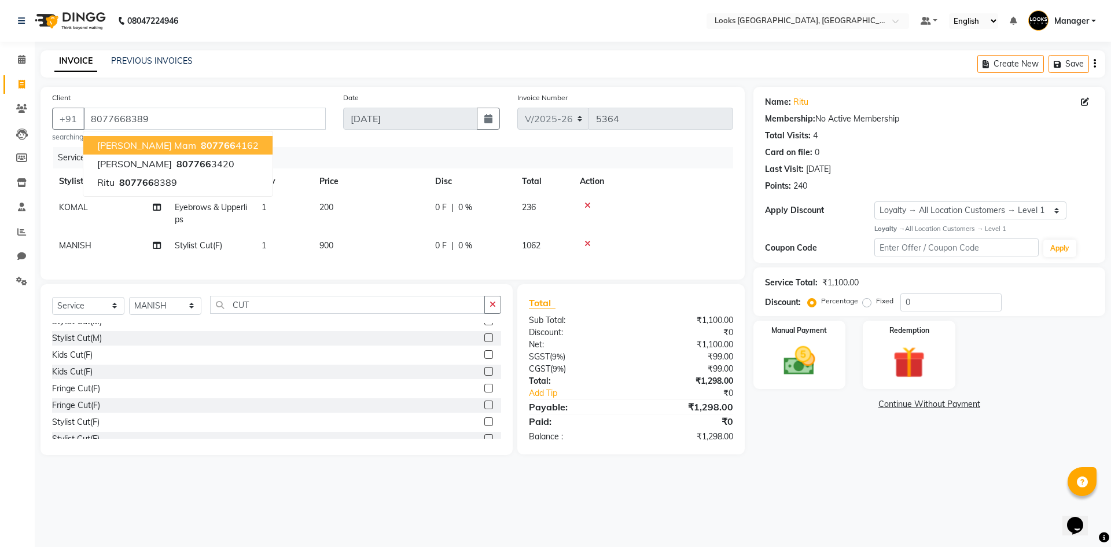
click at [826, 430] on div "Name: Ritu Membership: No Active Membership Total Visits: 4 Card on file: 0 Las…" at bounding box center [933, 271] width 360 height 368
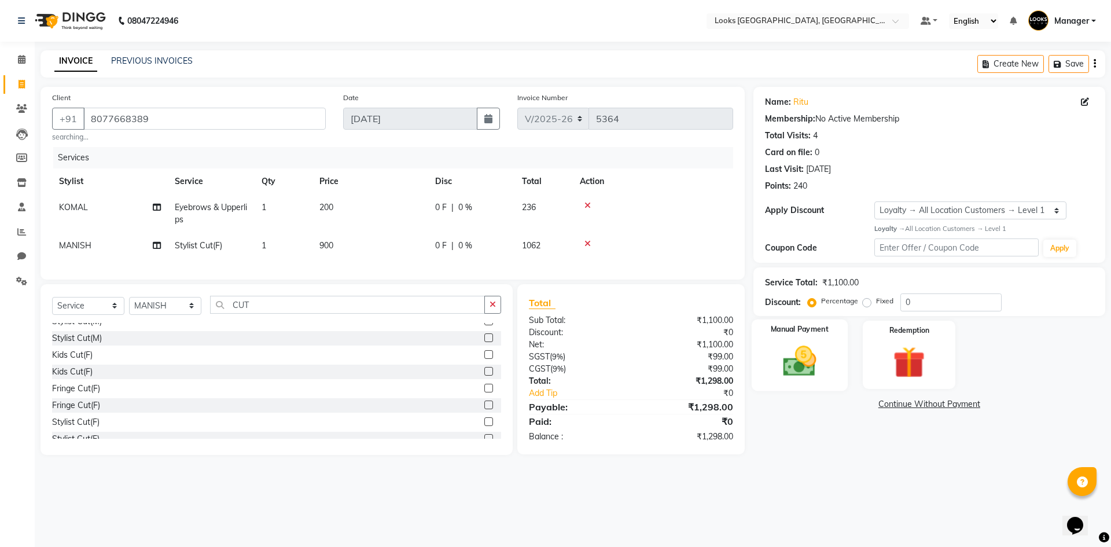
click at [782, 371] on img at bounding box center [799, 361] width 54 height 38
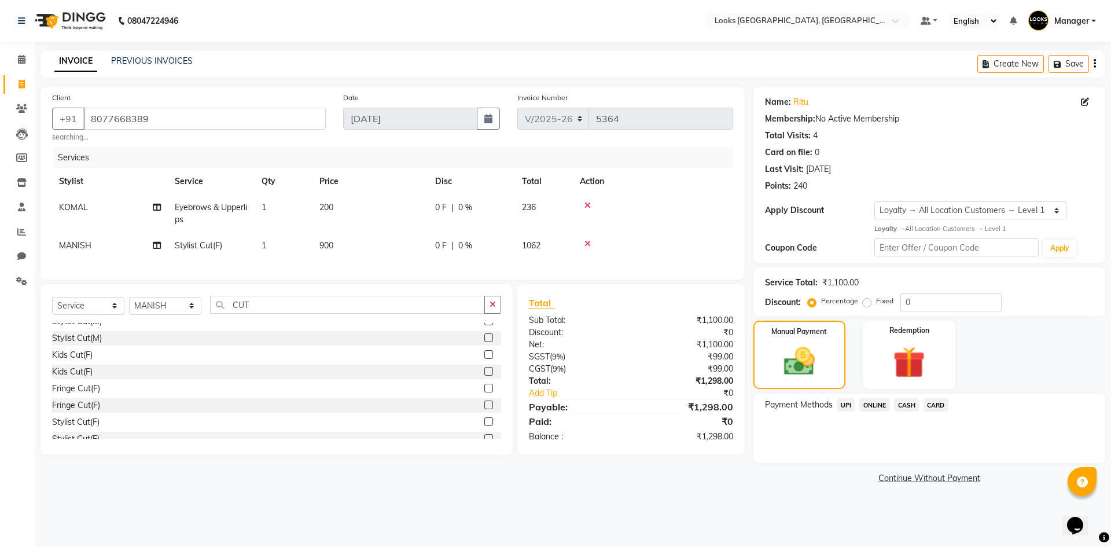
click at [939, 406] on span "CARD" at bounding box center [935, 404] width 25 height 13
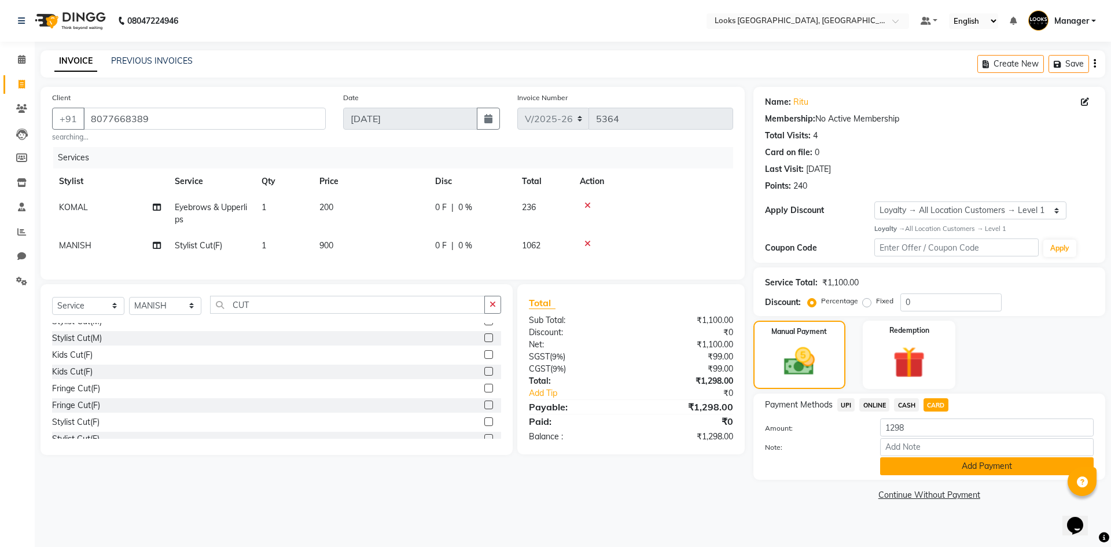
click at [971, 465] on button "Add Payment" at bounding box center [986, 466] width 213 height 18
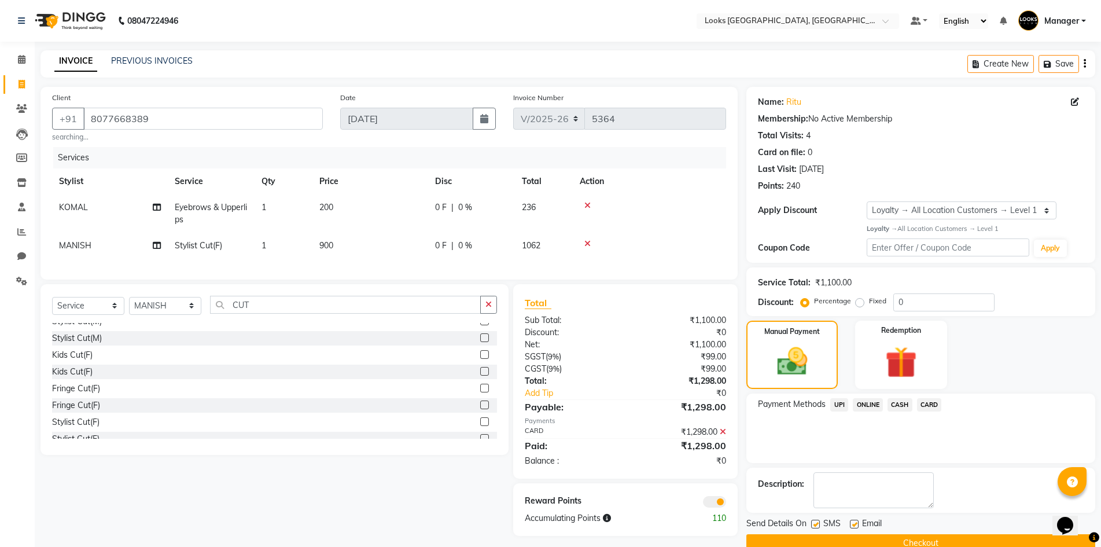
click at [852, 527] on label at bounding box center [854, 524] width 9 height 9
click at [852, 527] on input "checkbox" at bounding box center [854, 525] width 8 height 8
checkbox input "false"
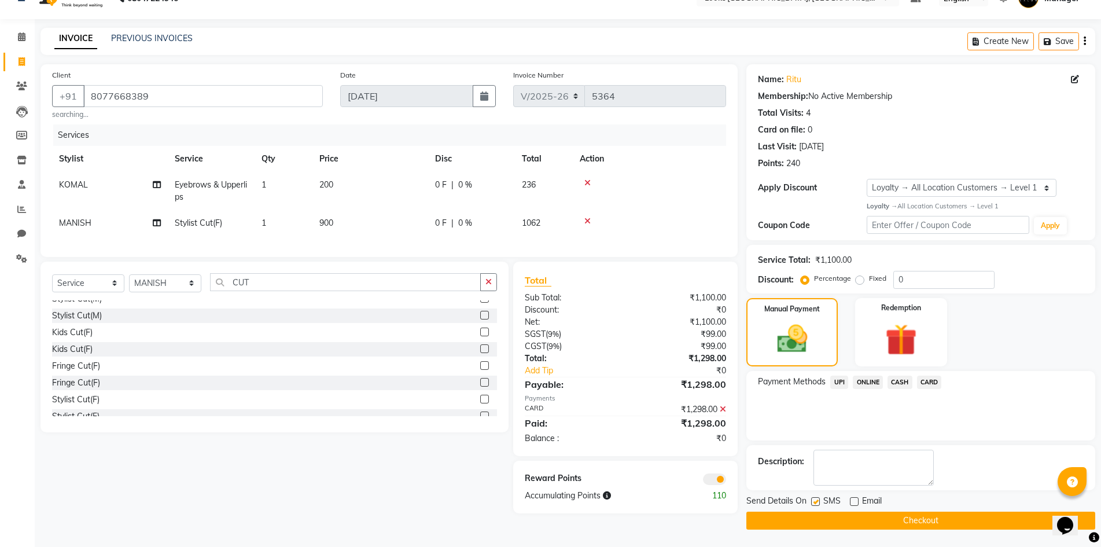
click at [896, 520] on button "Checkout" at bounding box center [920, 520] width 349 height 18
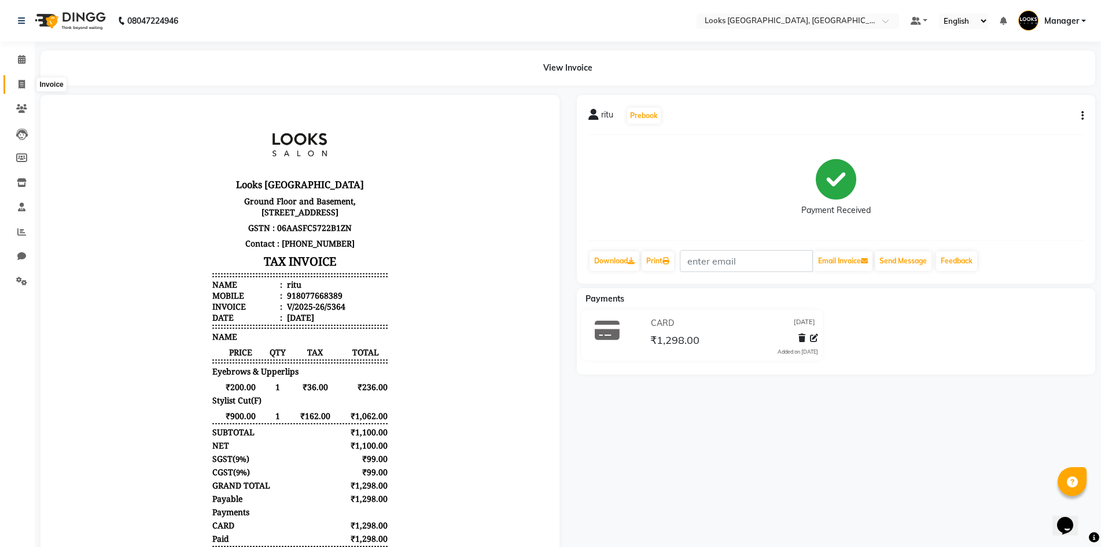
click at [22, 84] on icon at bounding box center [22, 84] width 6 height 9
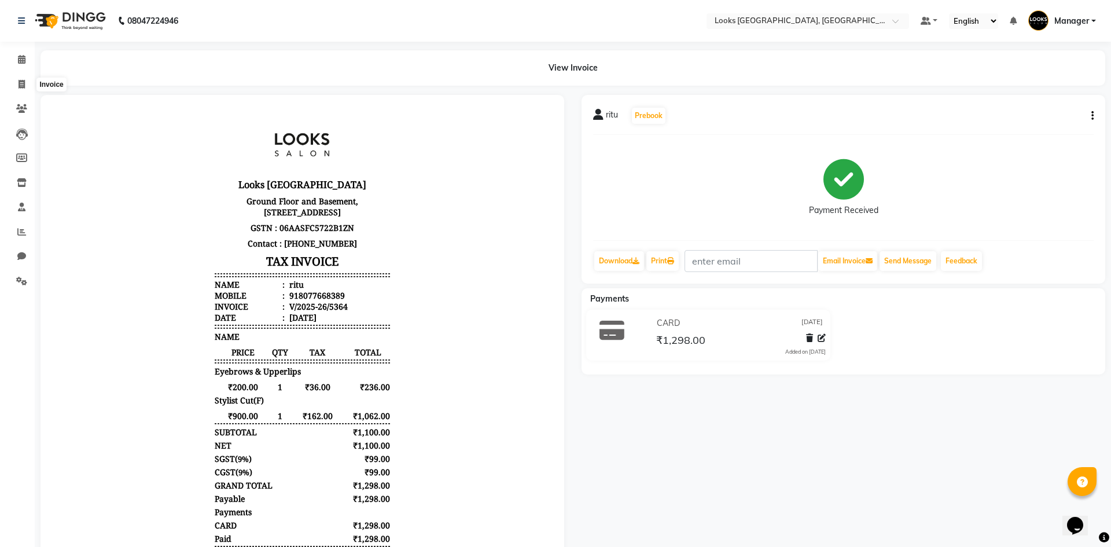
select select "4718"
select select "service"
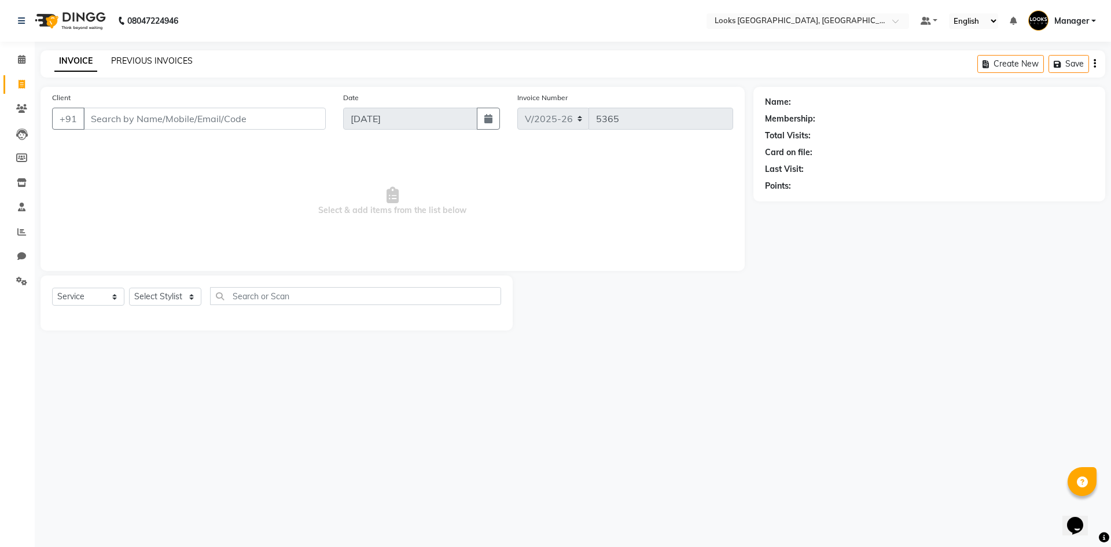
click at [167, 58] on link "PREVIOUS INVOICES" at bounding box center [152, 61] width 82 height 10
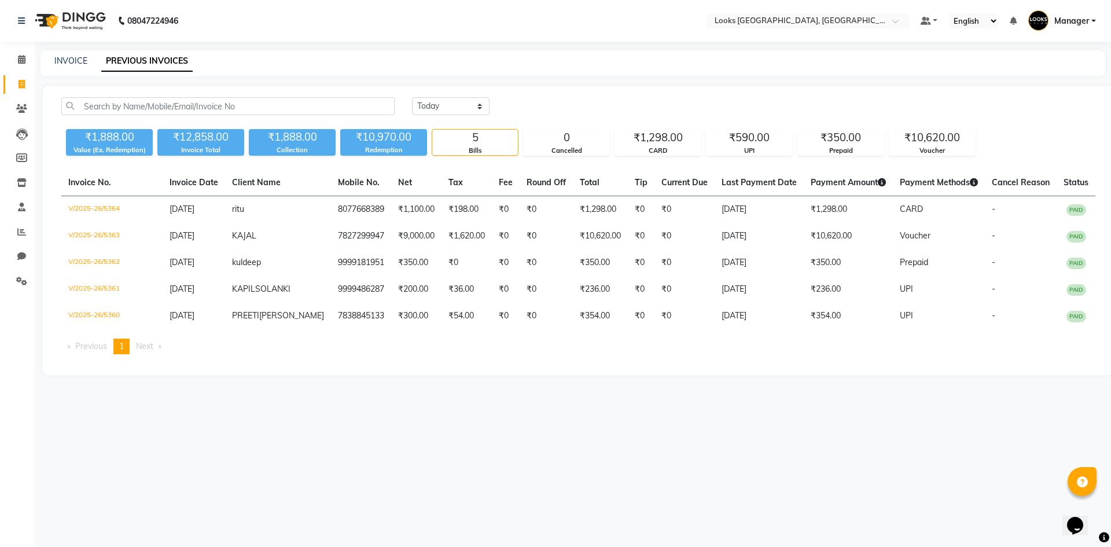
click at [651, 470] on div "08047224946 Select Location × Looks Omaxe World Street, Faridabad, Haryana Defa…" at bounding box center [555, 273] width 1111 height 547
click at [21, 84] on icon at bounding box center [22, 84] width 6 height 9
select select "service"
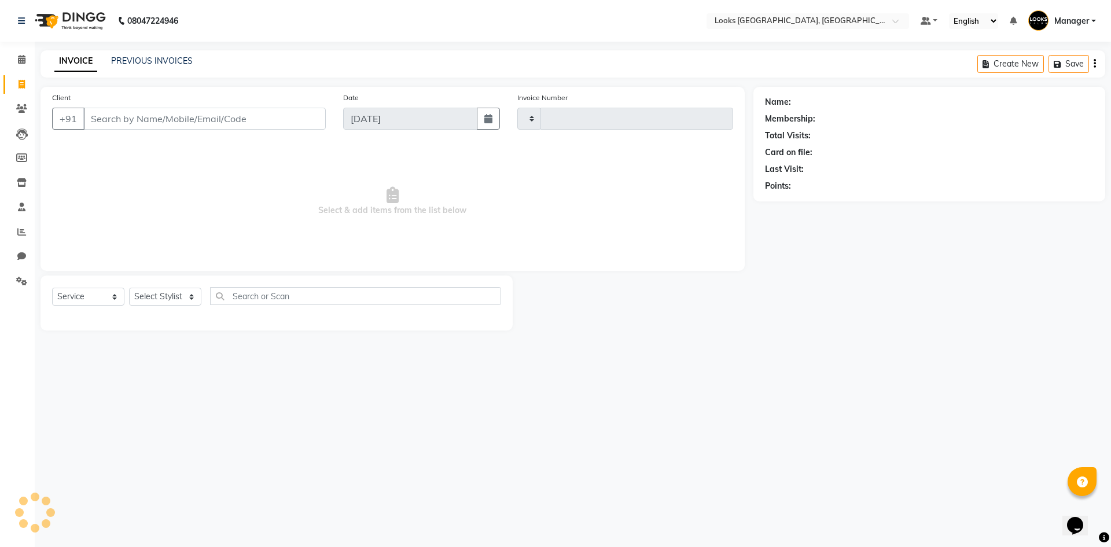
type input "5365"
select select "4718"
click at [455, 474] on div "08047224946 Select Location × Looks Omaxe World Street, Faridabad, Haryana Defa…" at bounding box center [555, 273] width 1111 height 547
click at [165, 294] on select "Select Stylist ARSHAD Ayush Bobby Chaman COUNTER_SALES Employee_WS FAREED KOMAL…" at bounding box center [165, 297] width 72 height 18
select select "29046"
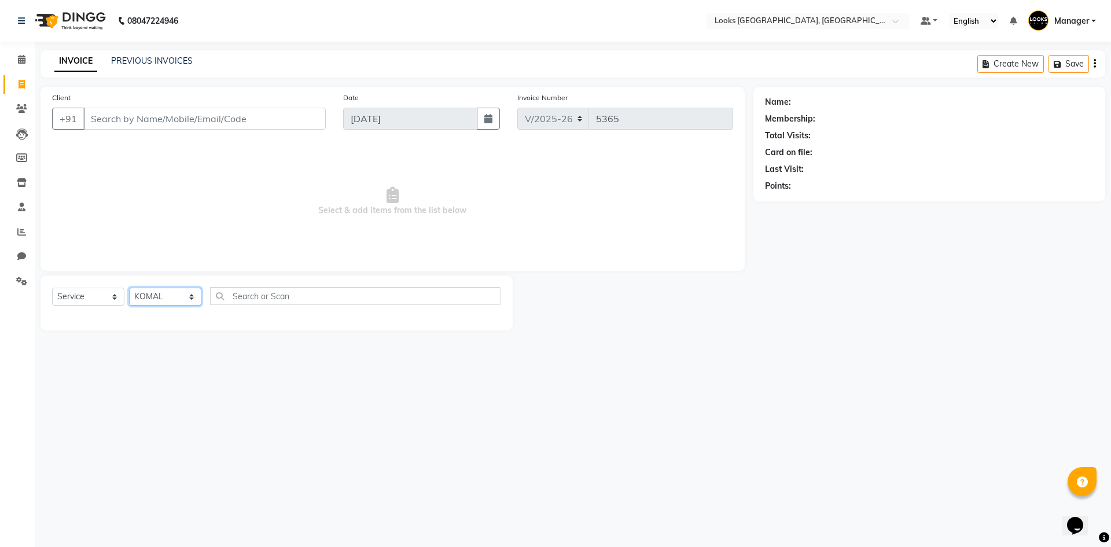
click at [129, 288] on select "Select Stylist ARSHAD Ayush Bobby Chaman COUNTER_SALES Employee_WS FAREED KOMAL…" at bounding box center [165, 297] width 72 height 18
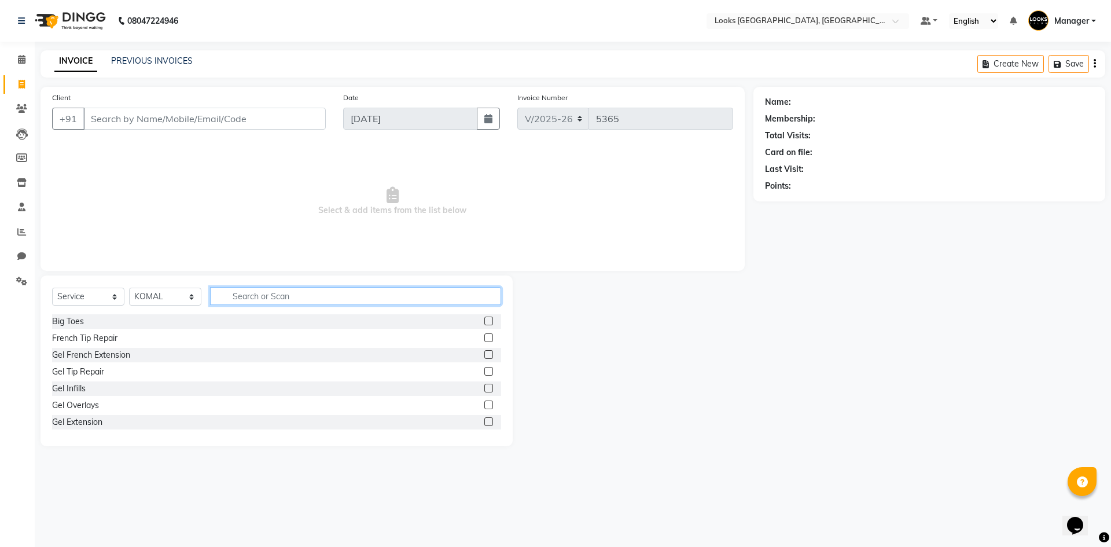
click at [229, 296] on input "text" at bounding box center [355, 296] width 291 height 18
type input "EYE"
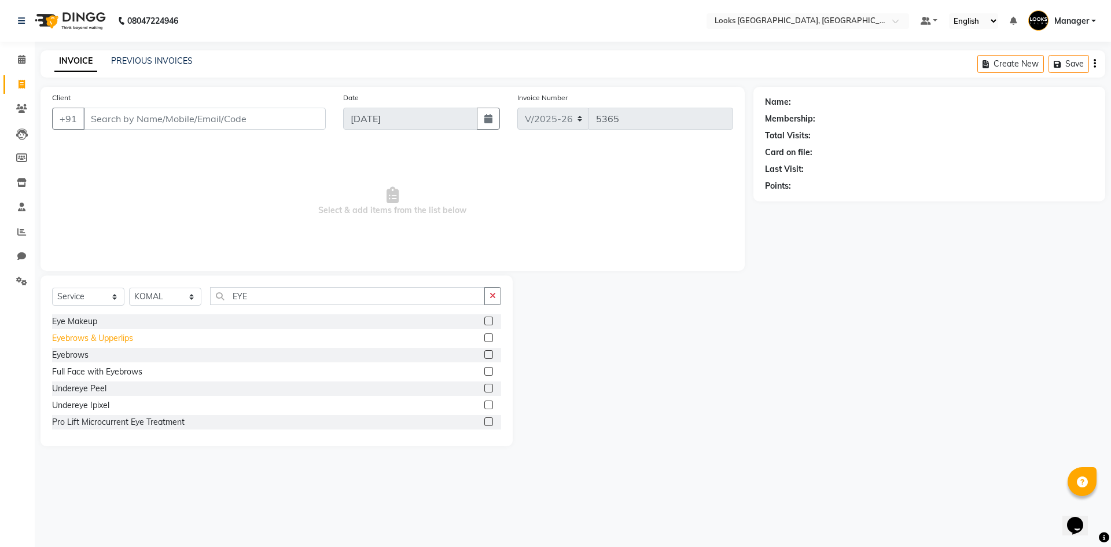
click at [106, 338] on div "Eyebrows & Upperlips" at bounding box center [92, 338] width 81 height 12
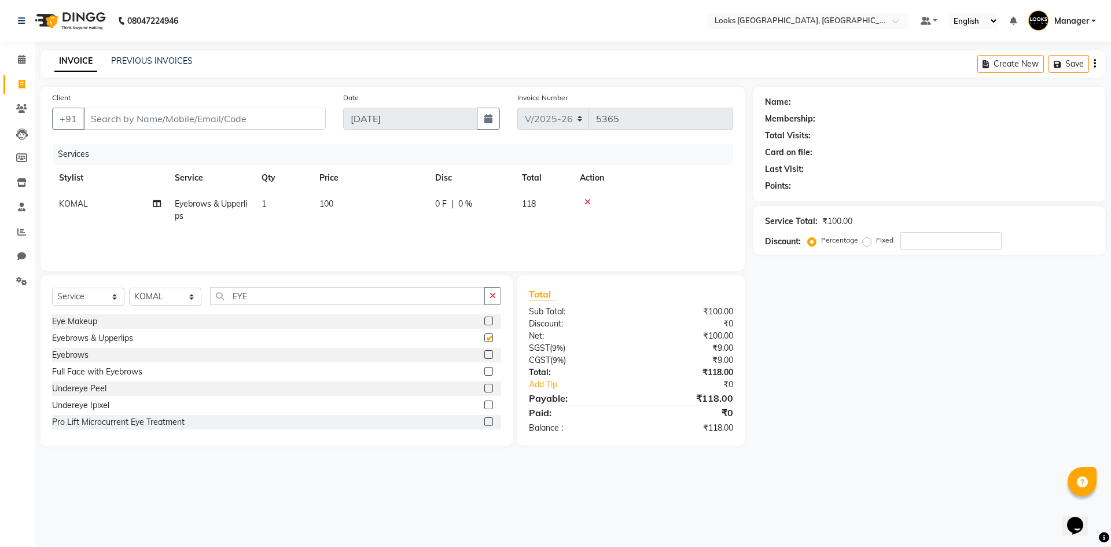
checkbox input "false"
click at [377, 192] on table "Stylist Service Qty Price Disc Total Action KOMAL Eyebrows & Upperlips 1 100 0 …" at bounding box center [392, 197] width 681 height 64
click at [404, 204] on td "100" at bounding box center [370, 210] width 116 height 38
select select "29046"
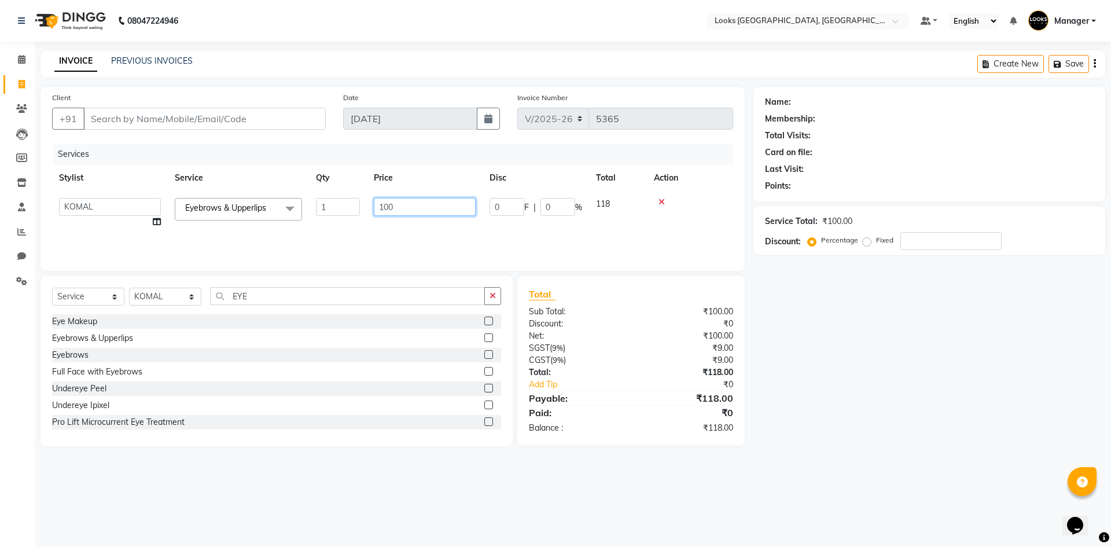
drag, startPoint x: 417, startPoint y: 205, endPoint x: 344, endPoint y: 205, distance: 73.5
click at [344, 205] on tr "ARSHAD Ayush Bobby Chaman COUNTER_SALES Employee_WS FAREED KOMAL Manager MANISH…" at bounding box center [392, 213] width 681 height 44
type input "200"
click at [302, 113] on input "Client" at bounding box center [204, 119] width 242 height 22
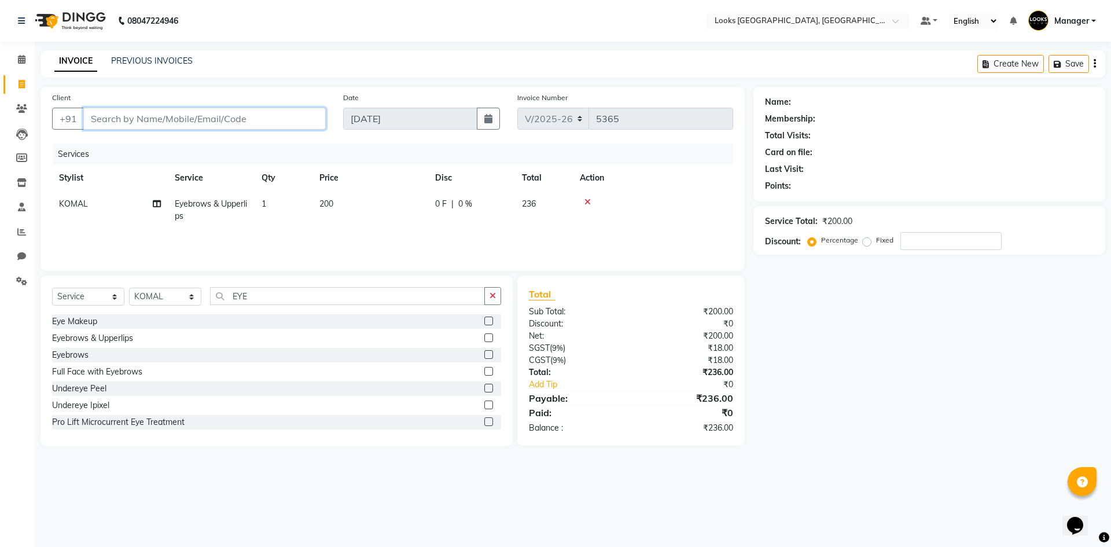
click at [296, 111] on input "Client" at bounding box center [204, 119] width 242 height 22
type input "9"
type input "0"
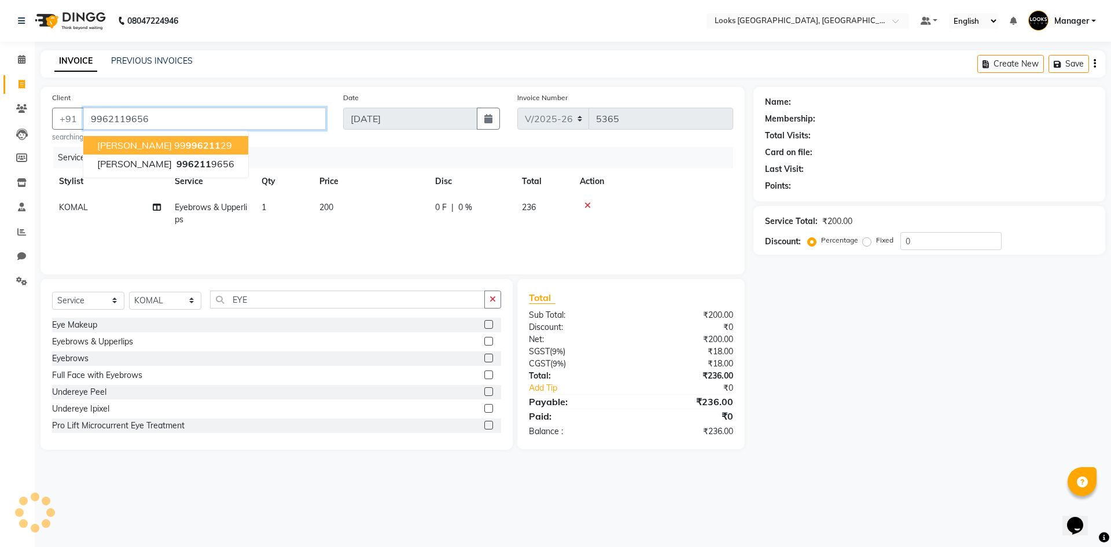
type input "9962119656"
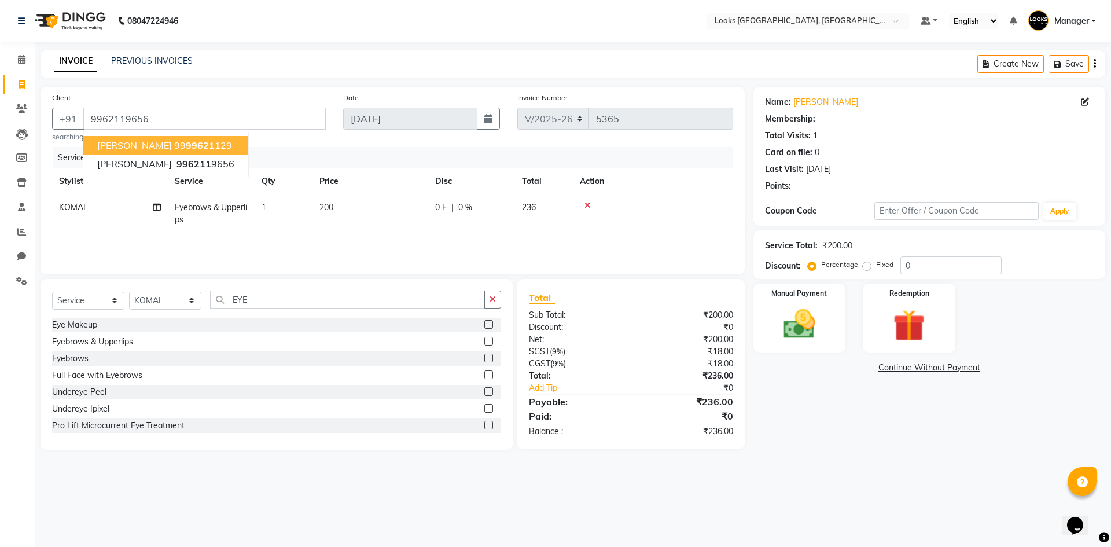
drag, startPoint x: 820, startPoint y: 458, endPoint x: 822, endPoint y: 413, distance: 45.7
click at [821, 456] on main "INVOICE PREVIOUS INVOICES Create New Save Client +91 9962119656 ANKITA 99 99621…" at bounding box center [573, 258] width 1076 height 417
select select "1: Object"
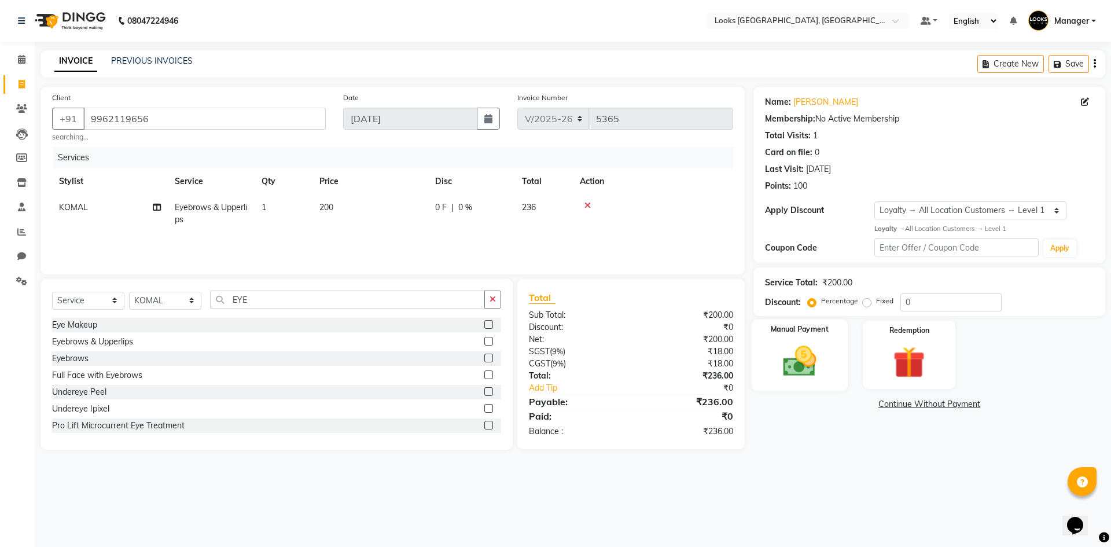
click at [798, 344] on img at bounding box center [799, 361] width 54 height 38
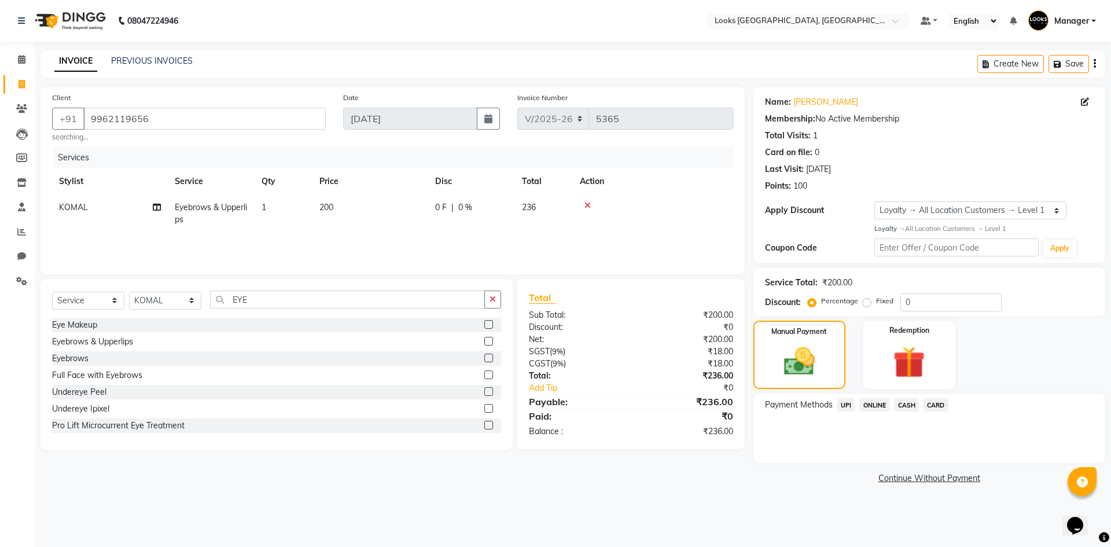
click at [847, 404] on span "UPI" at bounding box center [846, 404] width 18 height 13
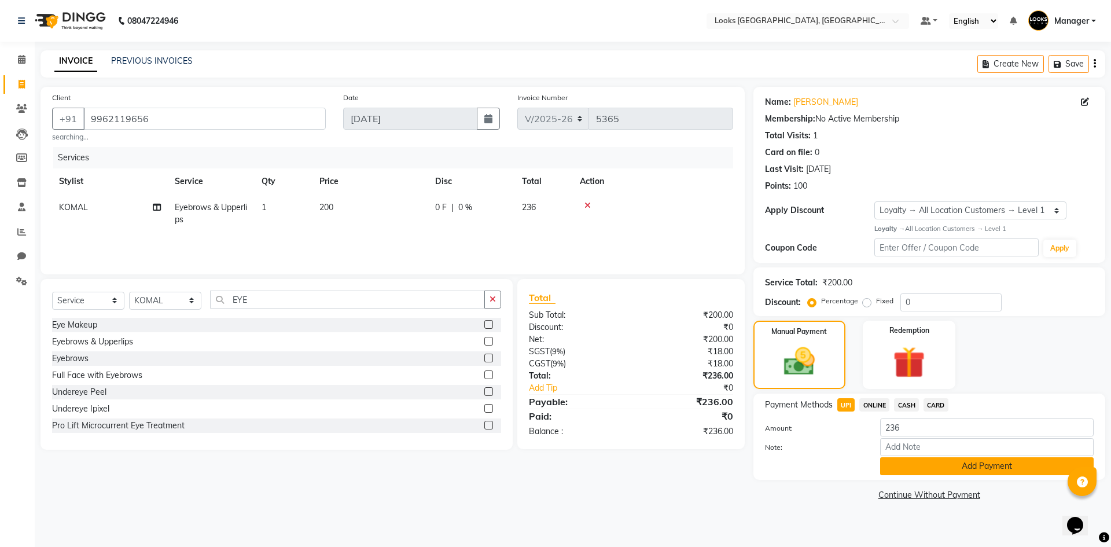
click at [988, 462] on button "Add Payment" at bounding box center [986, 466] width 213 height 18
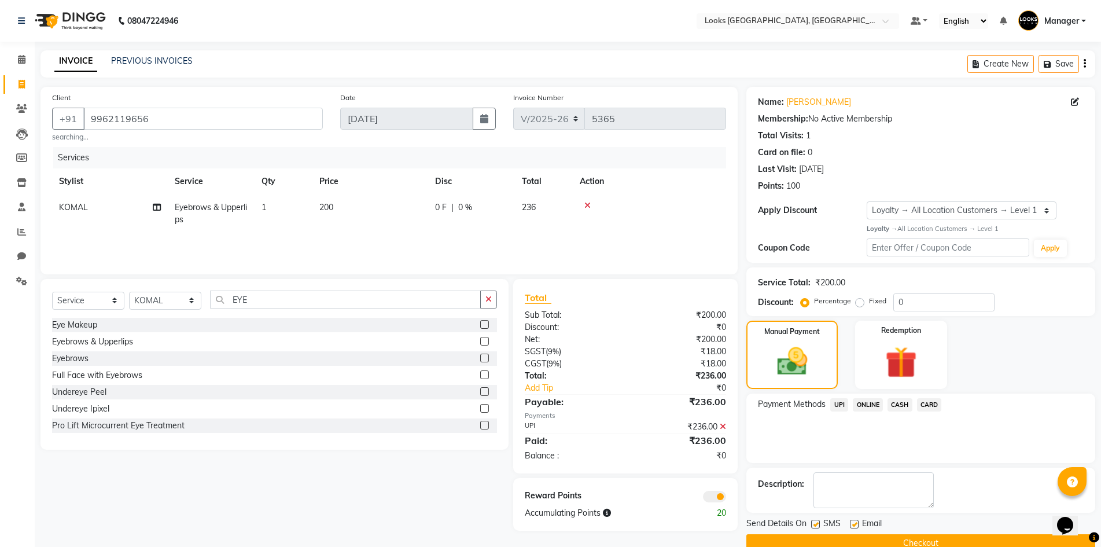
click at [856, 526] on label at bounding box center [854, 524] width 9 height 9
click at [856, 526] on input "checkbox" at bounding box center [854, 525] width 8 height 8
checkbox input "false"
click at [862, 536] on button "Checkout" at bounding box center [920, 543] width 349 height 18
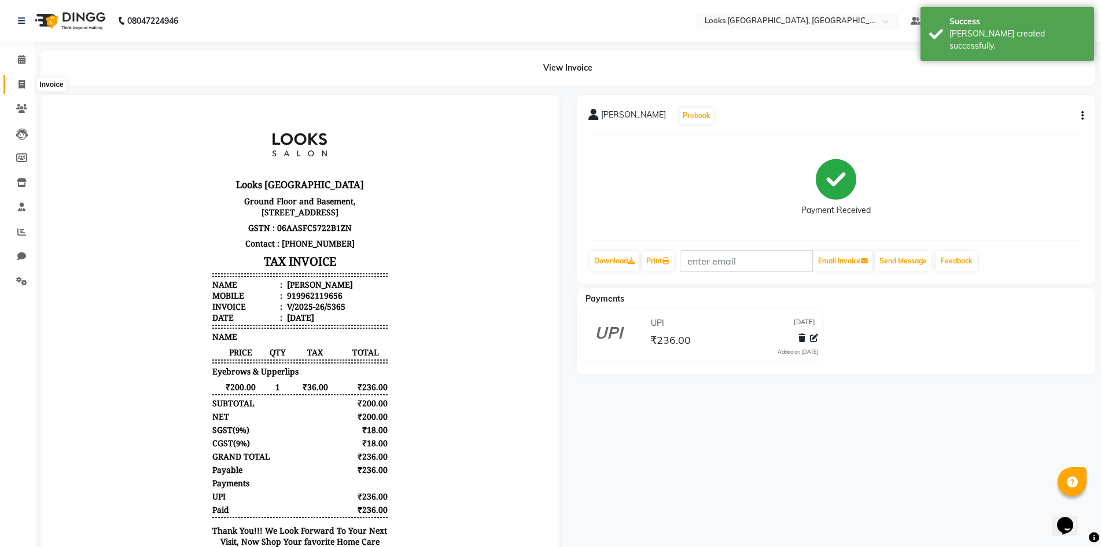
click at [23, 80] on icon at bounding box center [22, 84] width 6 height 9
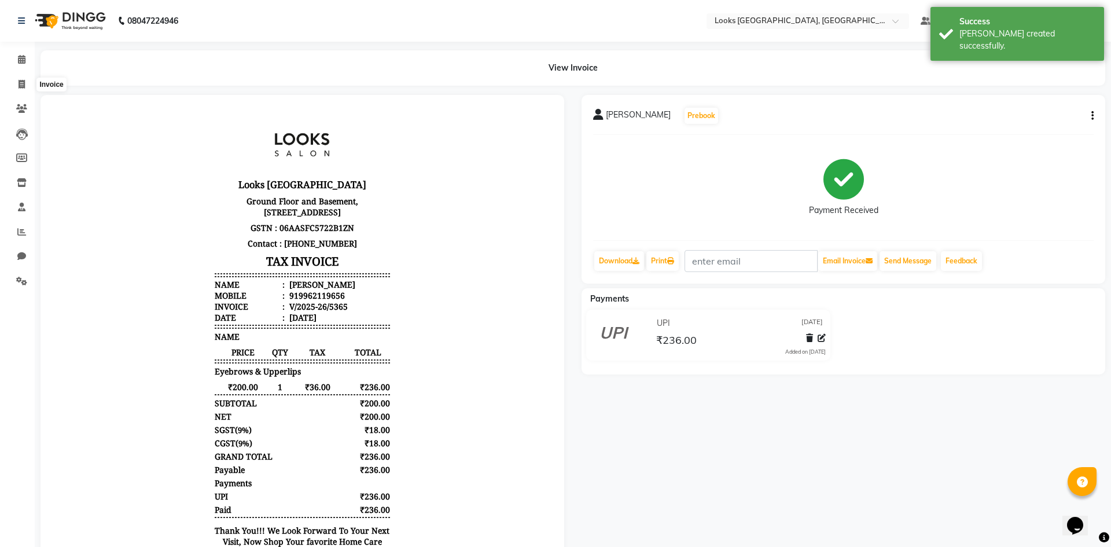
select select "4718"
select select "service"
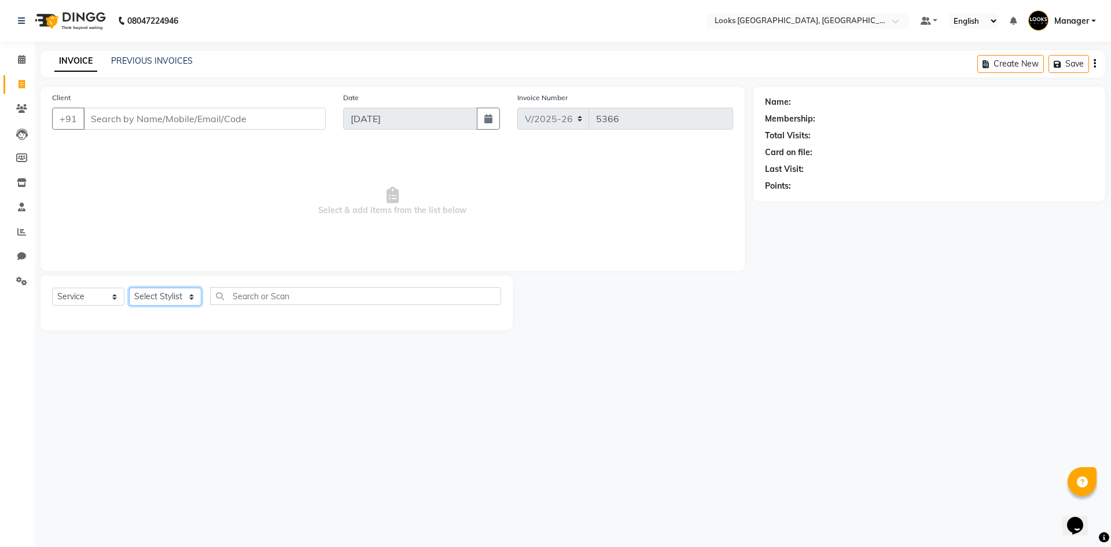
click at [181, 293] on select "Select Stylist ARSHAD Ayush Bobby Chaman COUNTER_SALES Employee_WS FAREED KOMAL…" at bounding box center [165, 297] width 72 height 18
select select "29043"
click at [129, 288] on select "Select Stylist ARSHAD Ayush Bobby Chaman COUNTER_SALES Employee_WS FAREED KOMAL…" at bounding box center [165, 297] width 72 height 18
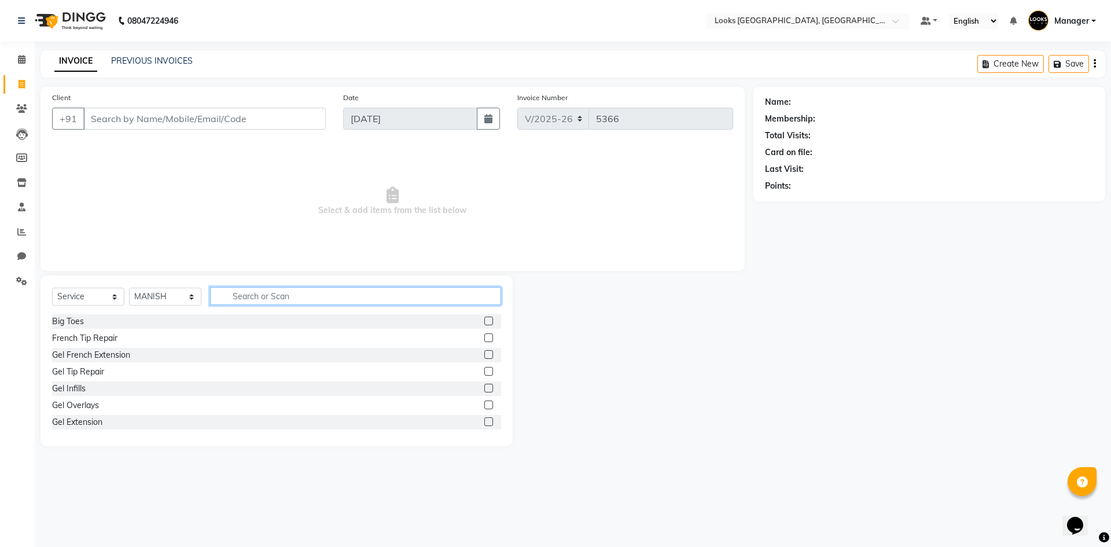
click at [268, 299] on input "text" at bounding box center [355, 296] width 291 height 18
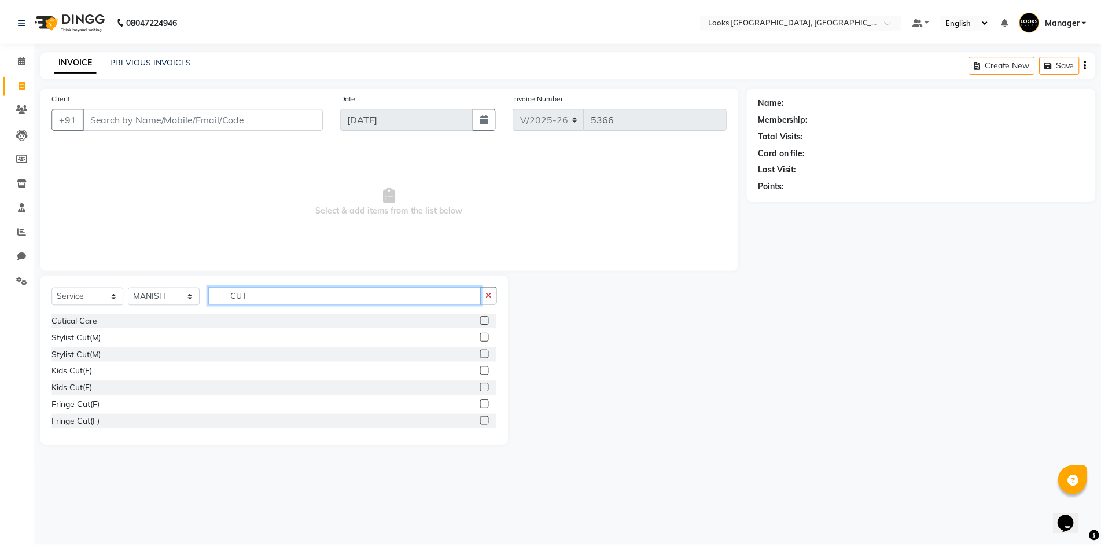
scroll to position [42, 0]
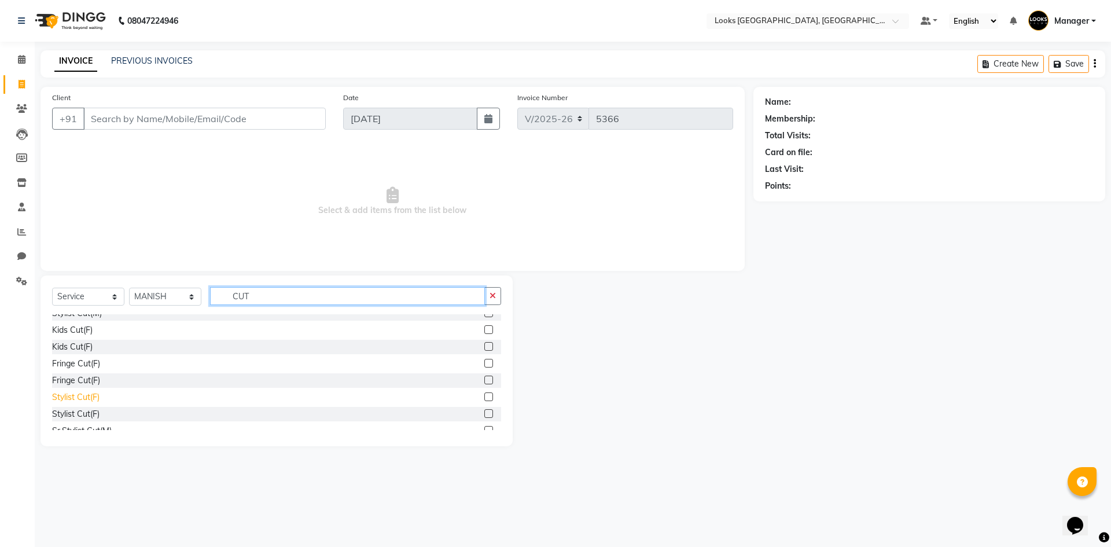
type input "CUT"
click at [86, 397] on div "Stylist Cut(F)" at bounding box center [75, 397] width 47 height 12
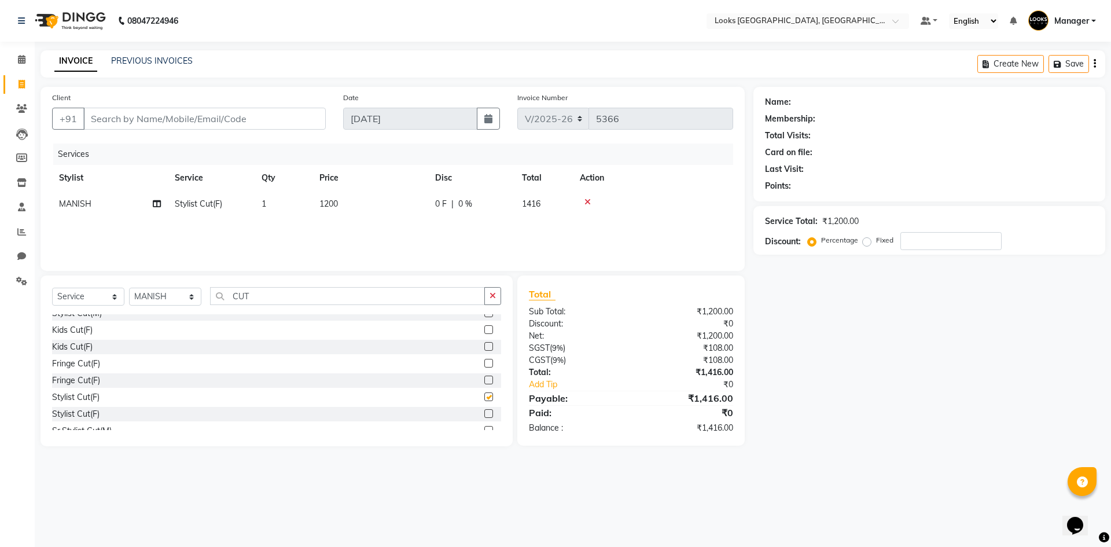
checkbox input "false"
click at [389, 209] on td "1200" at bounding box center [370, 204] width 116 height 26
select select "29043"
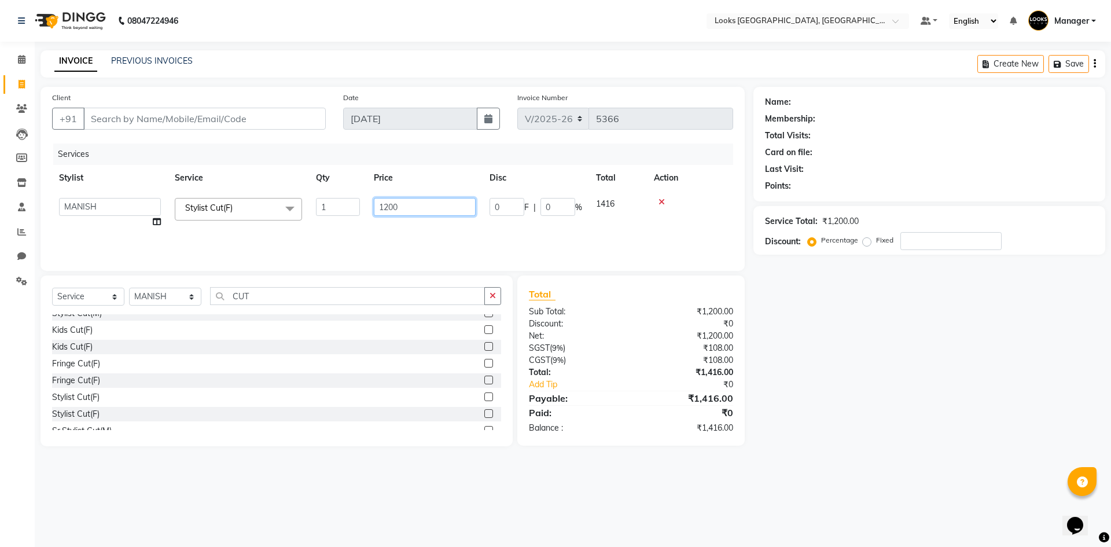
drag, startPoint x: 410, startPoint y: 205, endPoint x: 388, endPoint y: 213, distance: 24.2
click at [377, 209] on input "1200" at bounding box center [425, 207] width 102 height 18
type input "900"
click at [271, 119] on input "Client" at bounding box center [204, 119] width 242 height 22
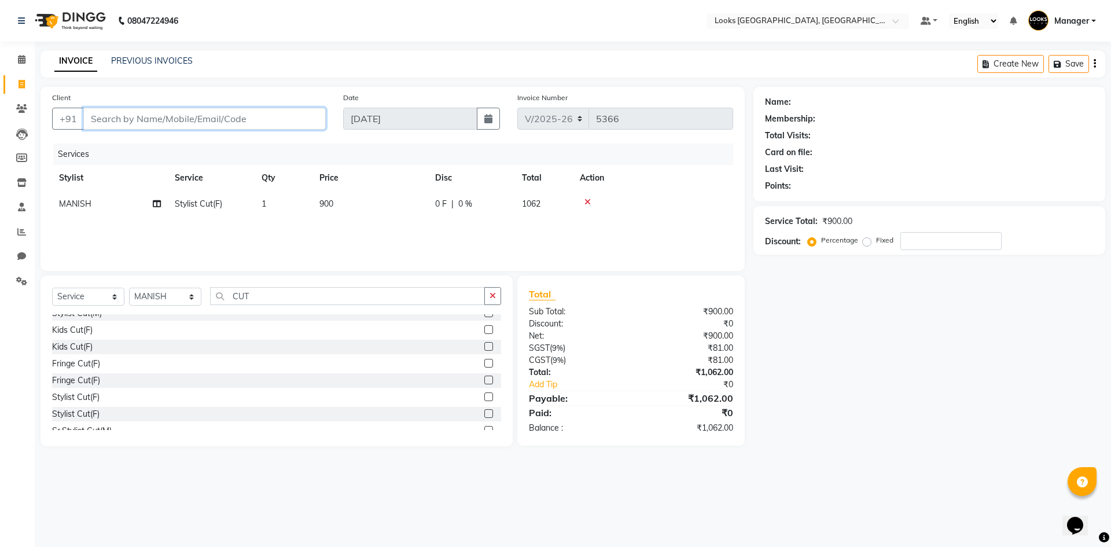
type input "9"
type input "0"
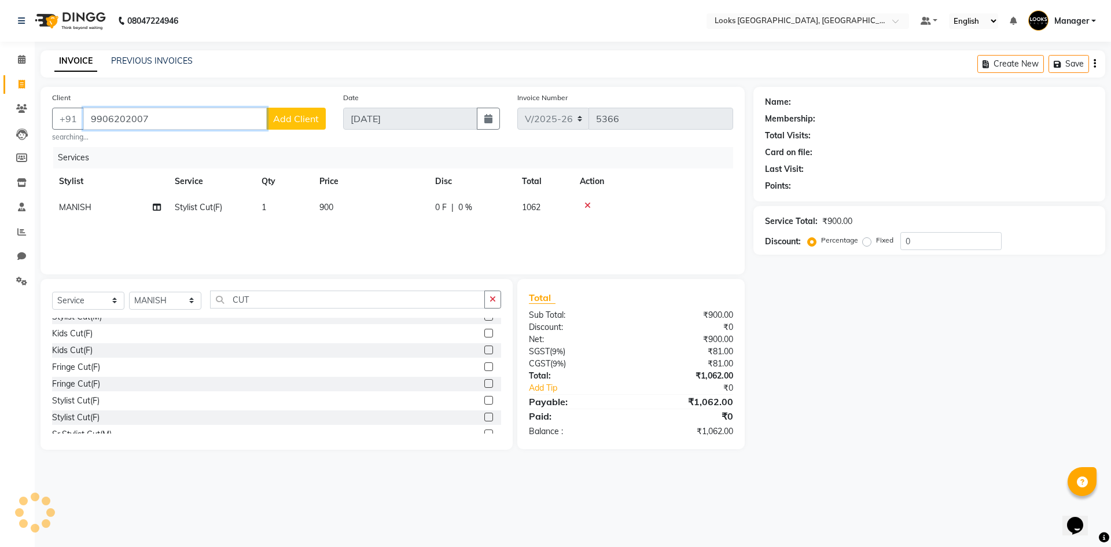
type input "9906202007"
click at [293, 115] on span "Add Client" at bounding box center [296, 119] width 46 height 12
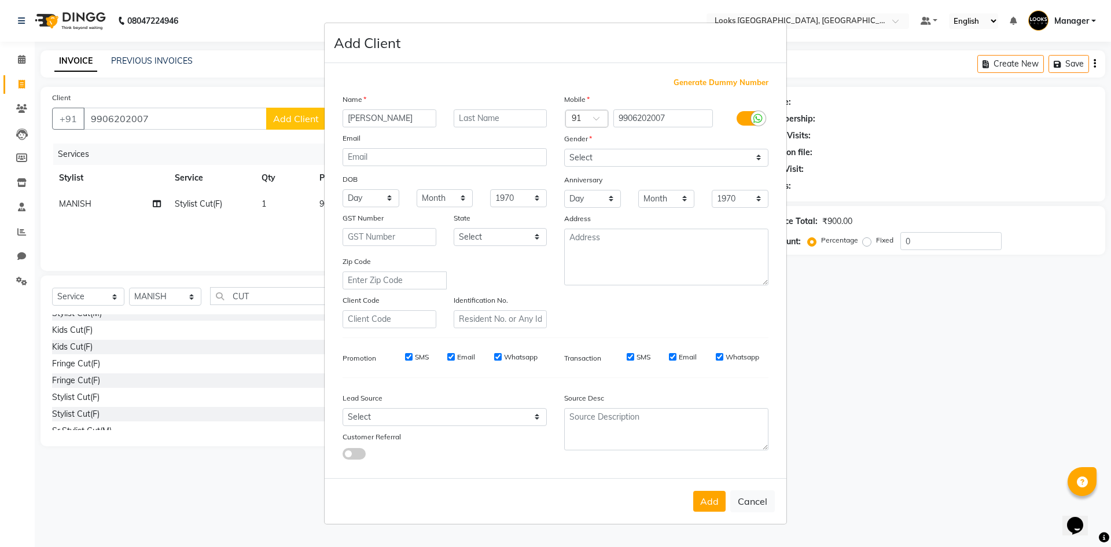
type input "RUKHSAR"
type input "WANI"
click at [665, 152] on select "Select Male Female Other Prefer Not To Say" at bounding box center [666, 158] width 204 height 18
select select "female"
click at [564, 149] on select "Select Male Female Other Prefer Not To Say" at bounding box center [666, 158] width 204 height 18
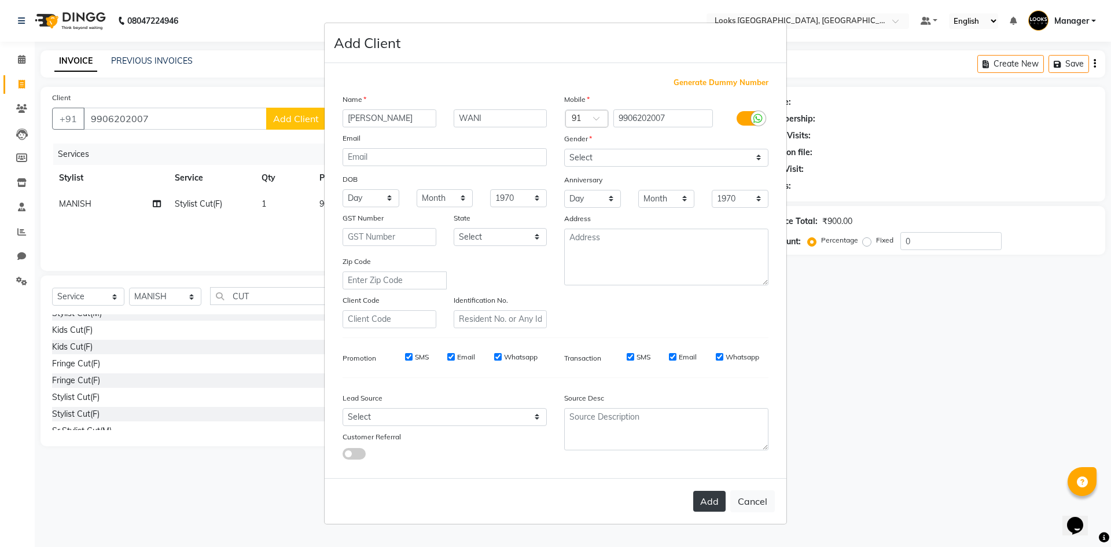
click at [713, 508] on button "Add" at bounding box center [709, 501] width 32 height 21
select select
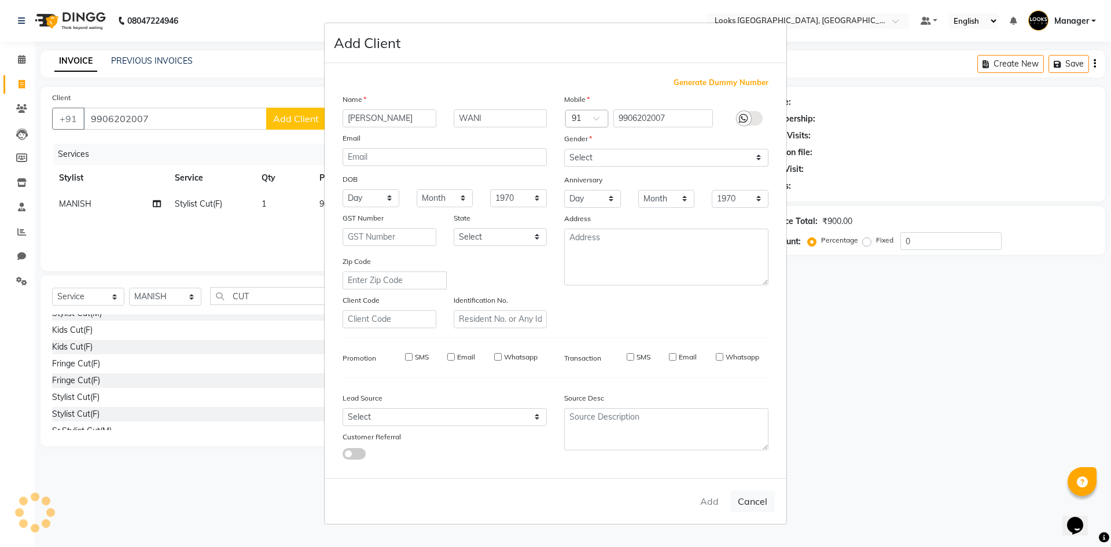
select select
checkbox input "false"
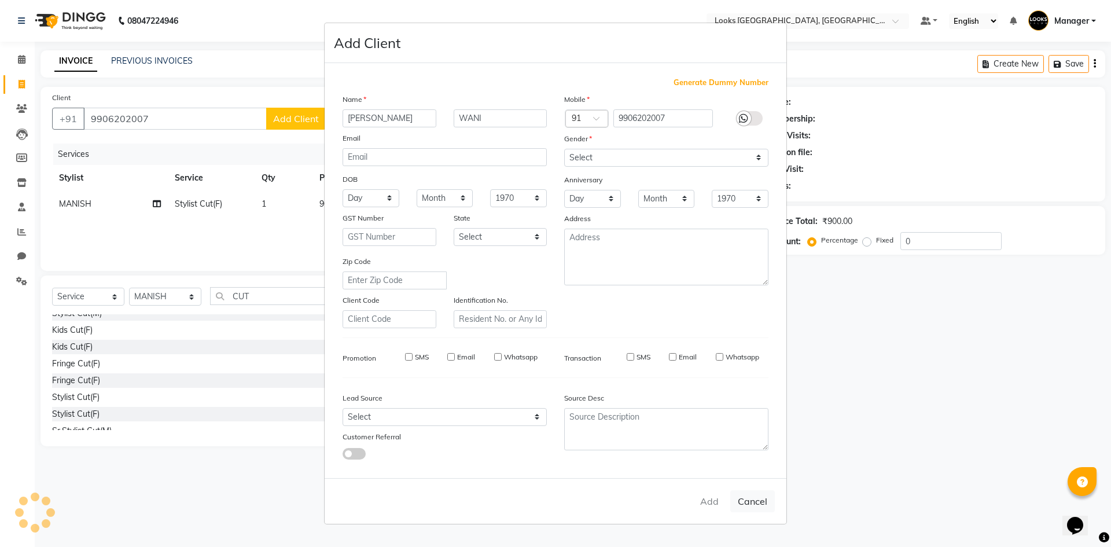
checkbox input "false"
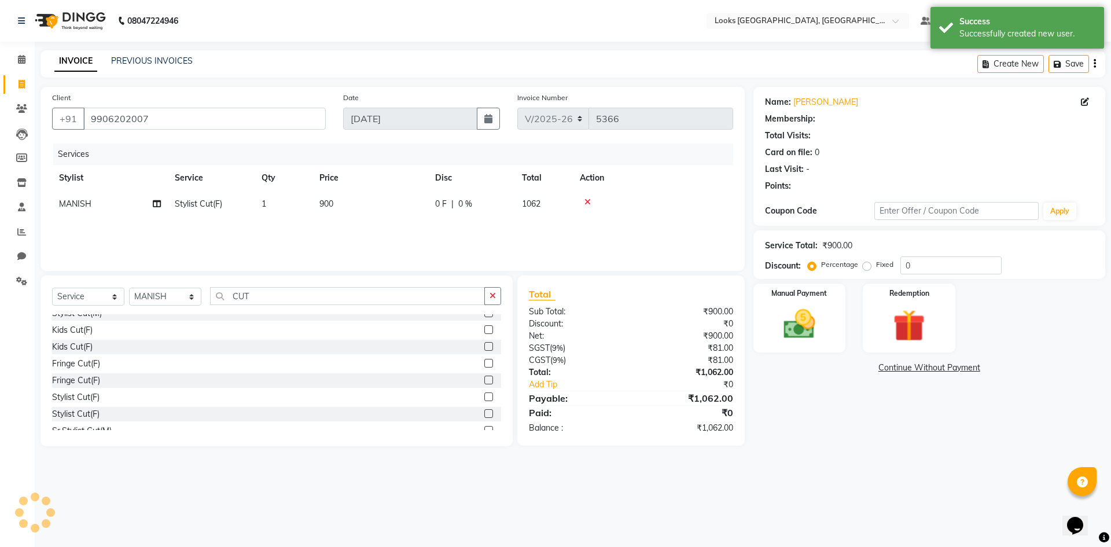
select select "1: Object"
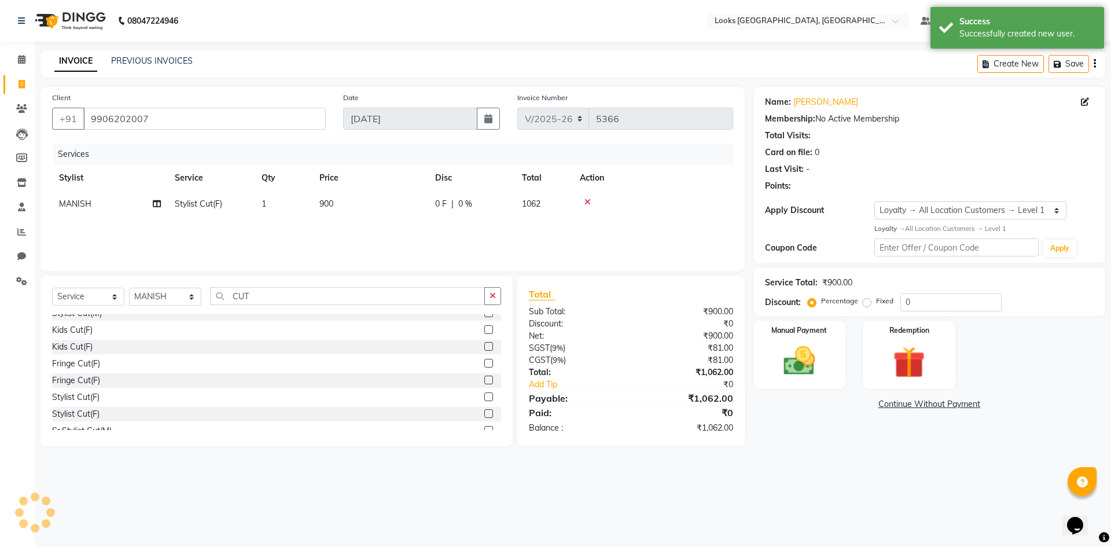
click at [900, 478] on div "08047224946 Select Location × Looks Omaxe World Street, Faridabad, Haryana Defa…" at bounding box center [555, 273] width 1111 height 547
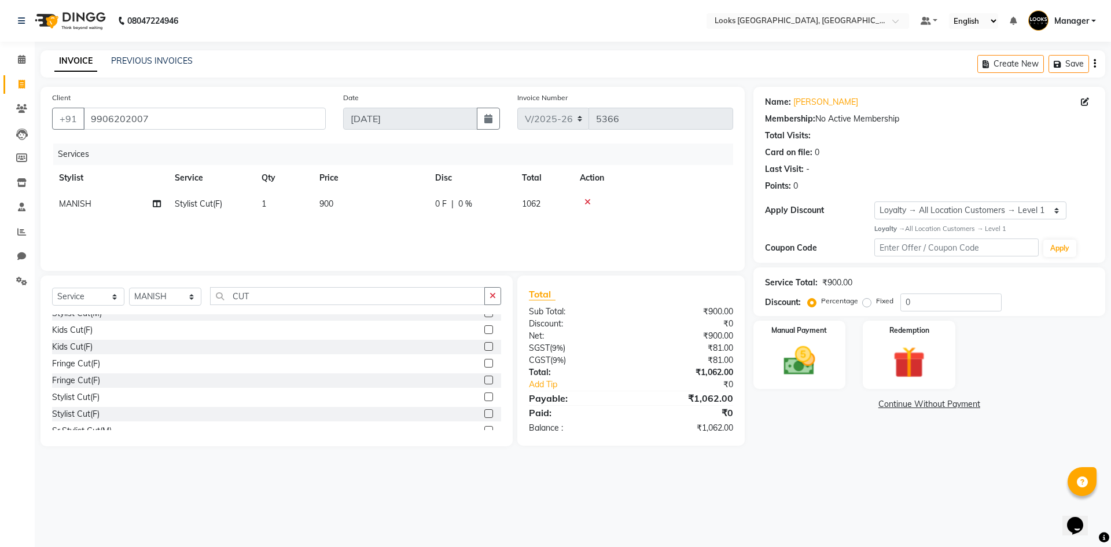
click at [836, 456] on main "INVOICE PREVIOUS INVOICES Create New Save Client +91 9906202007 Date 04-09-2025…" at bounding box center [573, 256] width 1076 height 413
click at [808, 347] on img at bounding box center [799, 361] width 54 height 38
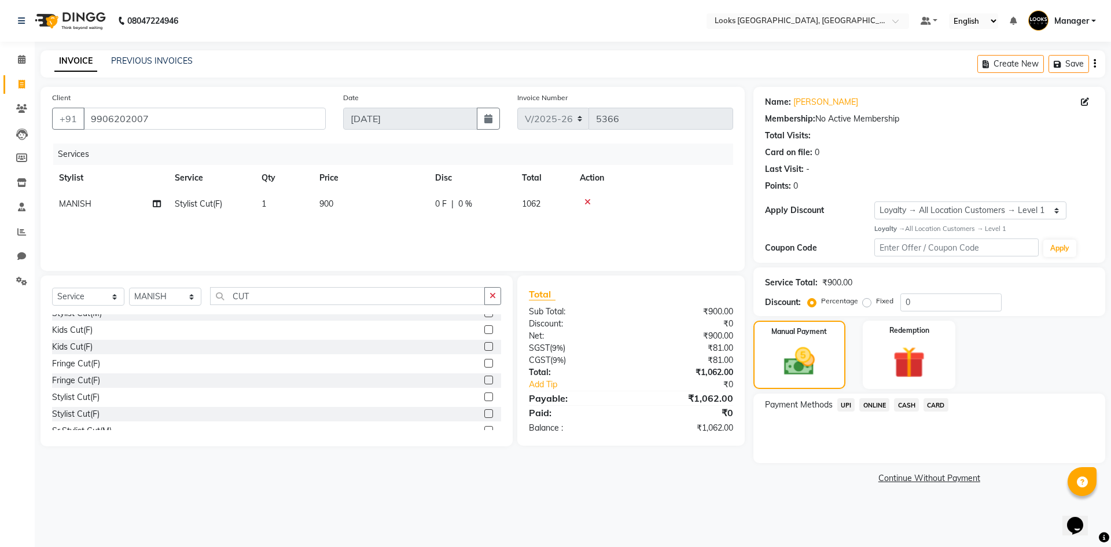
click at [842, 400] on span "UPI" at bounding box center [846, 404] width 18 height 13
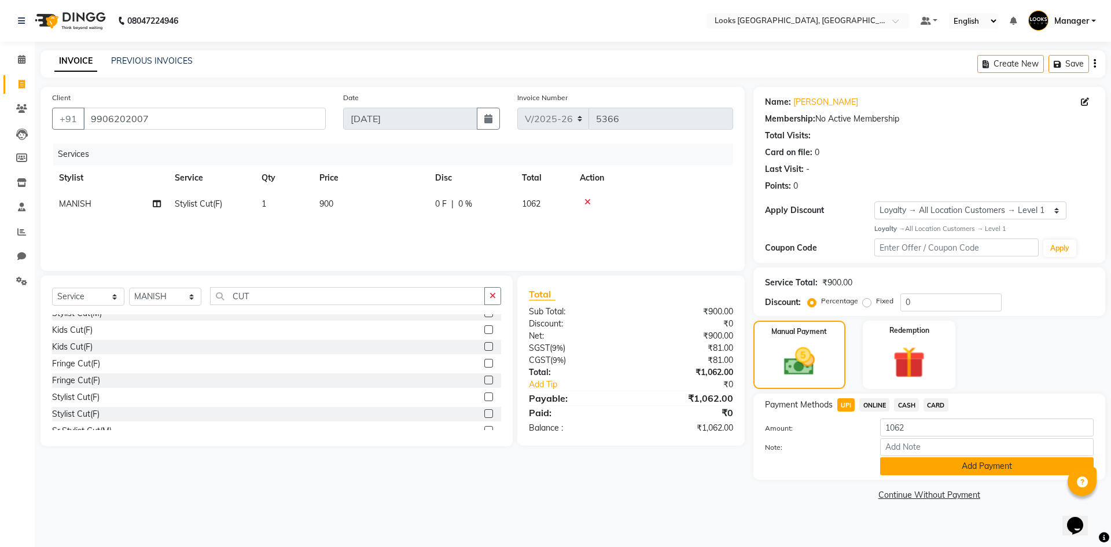
click at [952, 463] on button "Add Payment" at bounding box center [986, 466] width 213 height 18
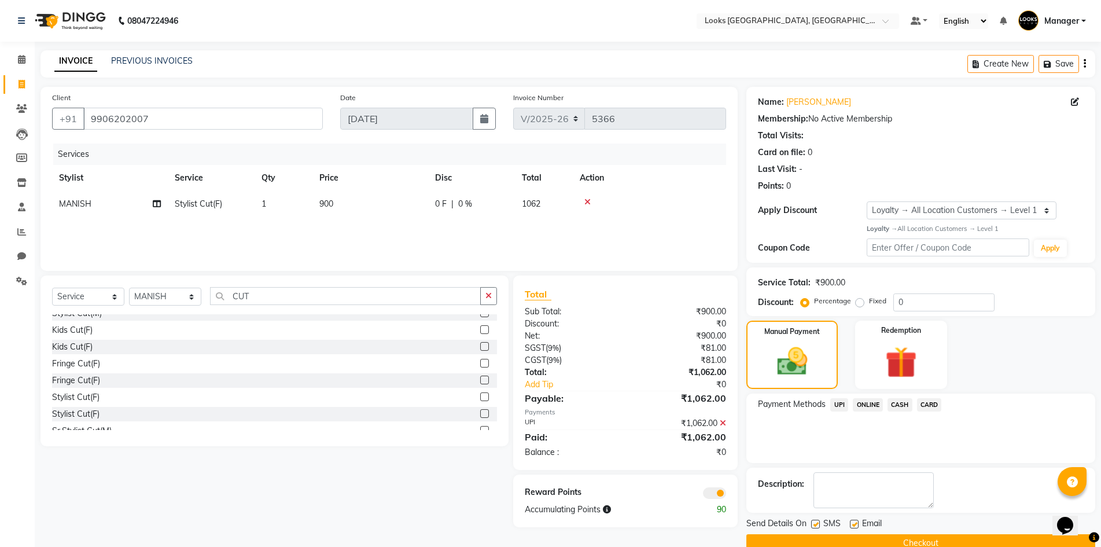
drag, startPoint x: 852, startPoint y: 518, endPoint x: 857, endPoint y: 540, distance: 22.6
click at [853, 519] on div "Email" at bounding box center [870, 524] width 41 height 14
click at [857, 525] on label at bounding box center [854, 524] width 9 height 9
click at [857, 525] on input "checkbox" at bounding box center [854, 525] width 8 height 8
checkbox input "false"
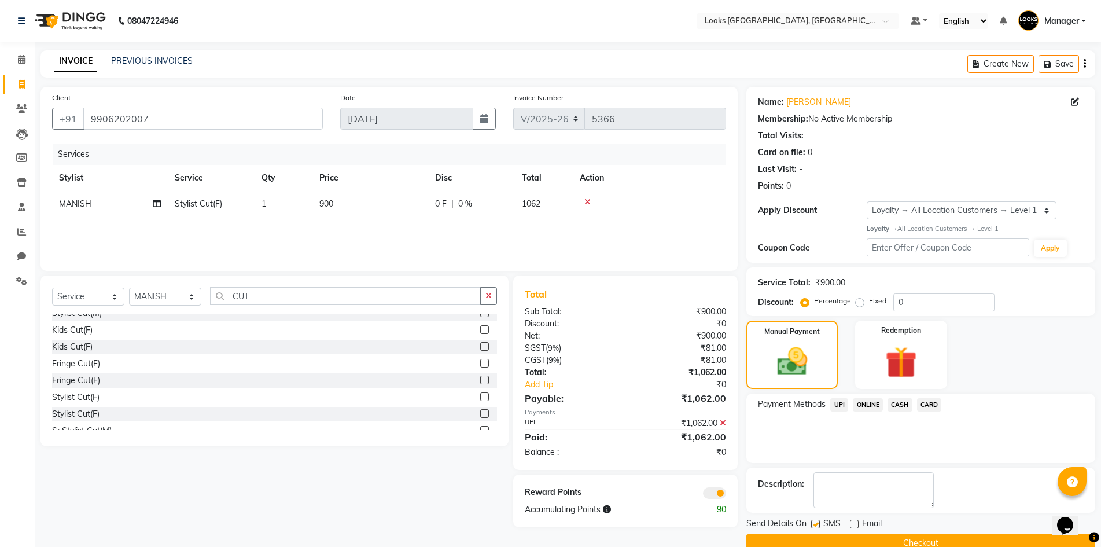
click at [859, 537] on button "Checkout" at bounding box center [920, 543] width 349 height 18
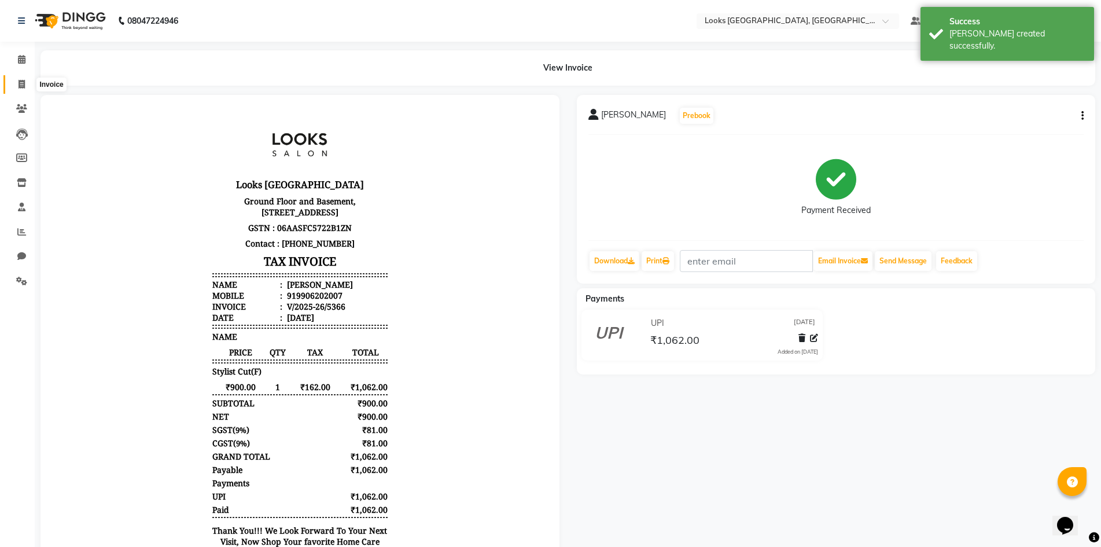
click at [20, 82] on icon at bounding box center [22, 84] width 6 height 9
select select "service"
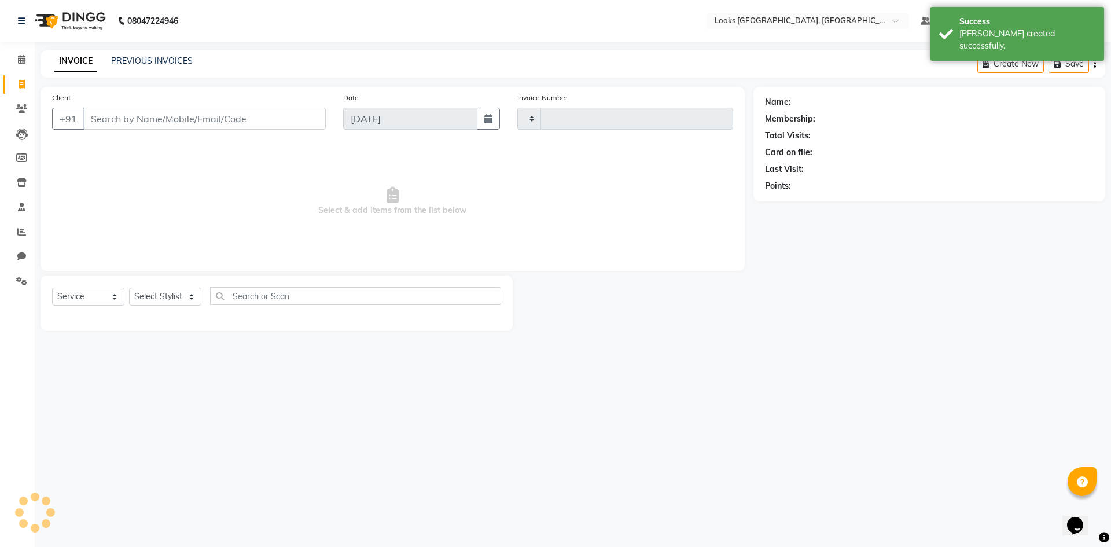
type input "5367"
select select "4718"
click at [223, 421] on div "08047224946 Select Location × Looks Omaxe World Street, Faridabad, Haryana Defa…" at bounding box center [555, 273] width 1111 height 547
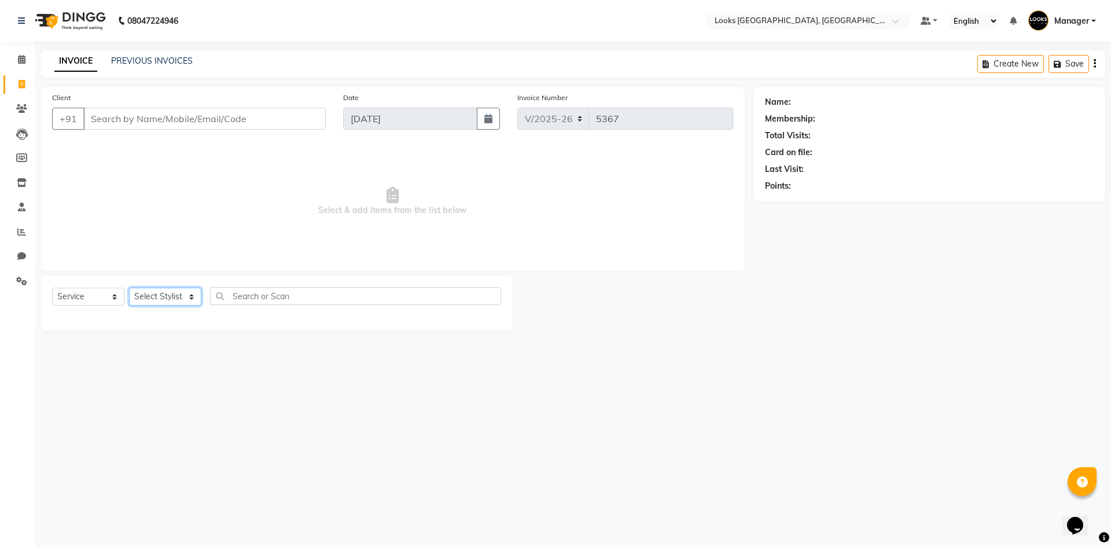
click at [163, 297] on select "Select Stylist ARSHAD Ayush Bobby Chaman COUNTER_SALES Employee_WS FAREED KOMAL…" at bounding box center [165, 297] width 72 height 18
click at [174, 298] on select "Select Stylist ARSHAD Ayush Bobby Chaman COUNTER_SALES Employee_WS FAREED KOMAL…" at bounding box center [165, 297] width 72 height 18
drag, startPoint x: 86, startPoint y: 298, endPoint x: 84, endPoint y: 304, distance: 6.6
click at [86, 298] on select "Select Service Product Membership Package Voucher Prepaid Gift Card" at bounding box center [88, 297] width 72 height 18
select select "product"
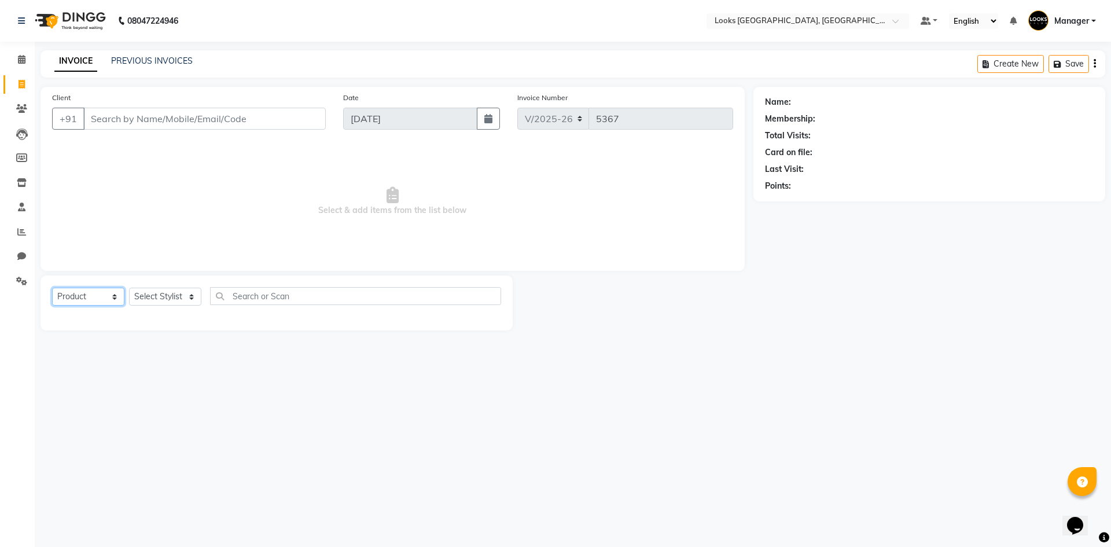
click at [52, 288] on select "Select Service Product Membership Package Voucher Prepaid Gift Card" at bounding box center [88, 297] width 72 height 18
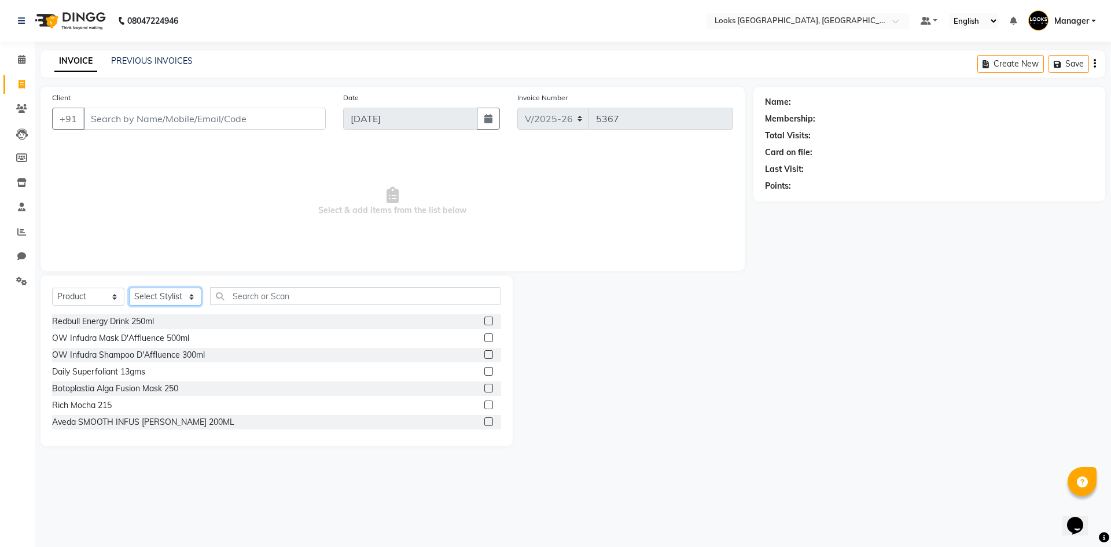
click at [182, 297] on select "Select Stylist ARSHAD Ayush Bobby Chaman COUNTER_SALES Employee_WS FAREED KOMAL…" at bounding box center [165, 297] width 72 height 18
select select "83411"
click at [129, 288] on select "Select Stylist ARSHAD Ayush Bobby Chaman COUNTER_SALES Employee_WS FAREED KOMAL…" at bounding box center [165, 297] width 72 height 18
click at [246, 296] on input "text" at bounding box center [355, 296] width 291 height 18
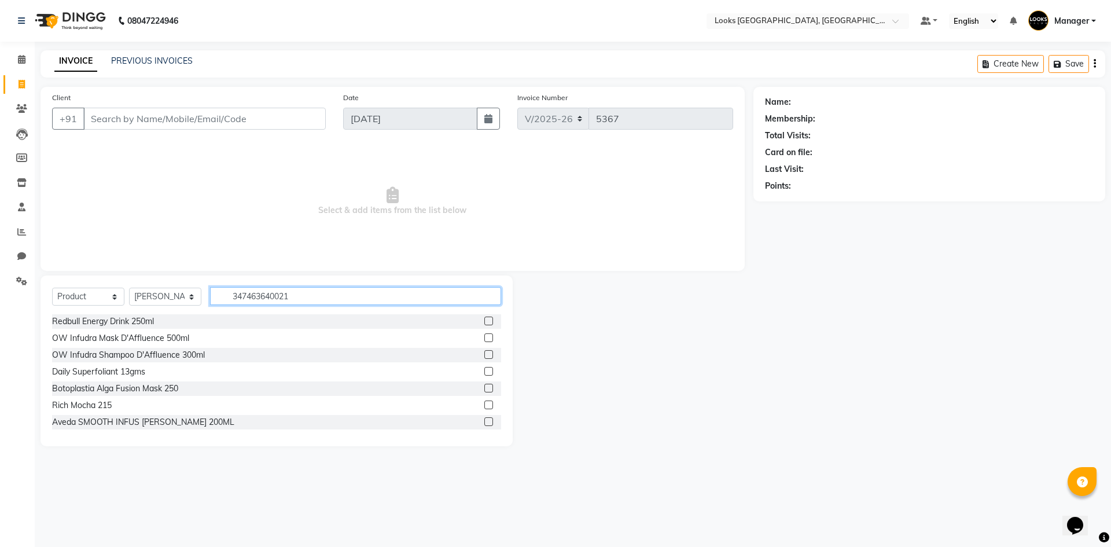
type input "3474636400218"
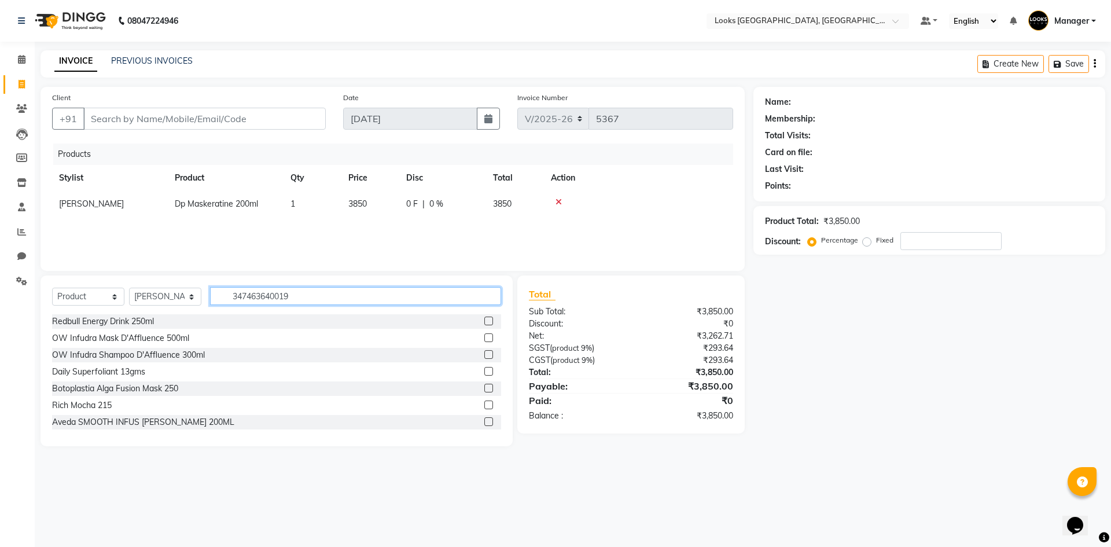
type input "3474636400195"
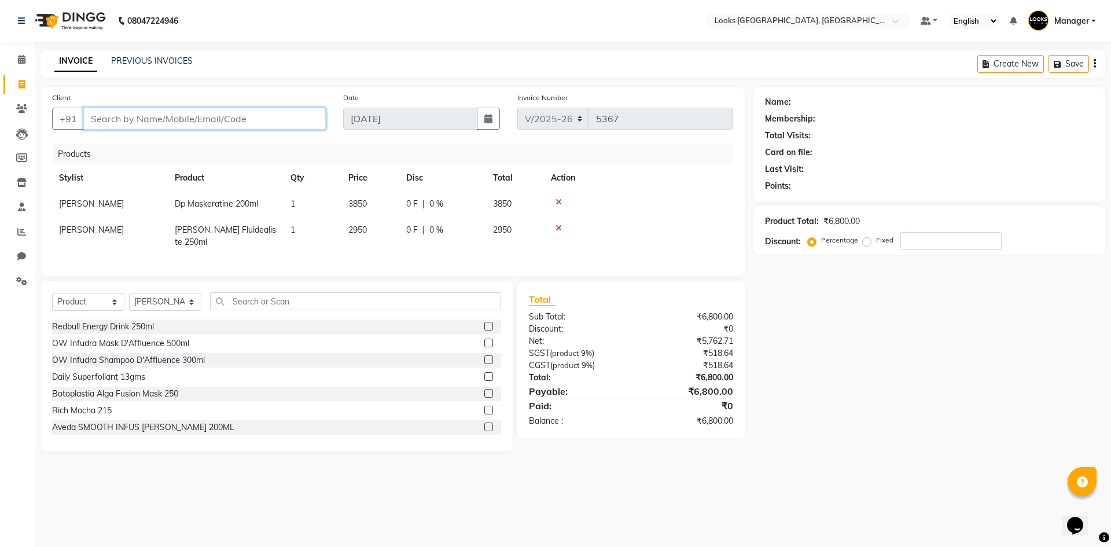
click at [260, 119] on input "Client" at bounding box center [204, 119] width 242 height 22
click at [214, 122] on input "Client" at bounding box center [204, 119] width 242 height 22
paste input "917827299947"
type input "917827299947"
type input "0"
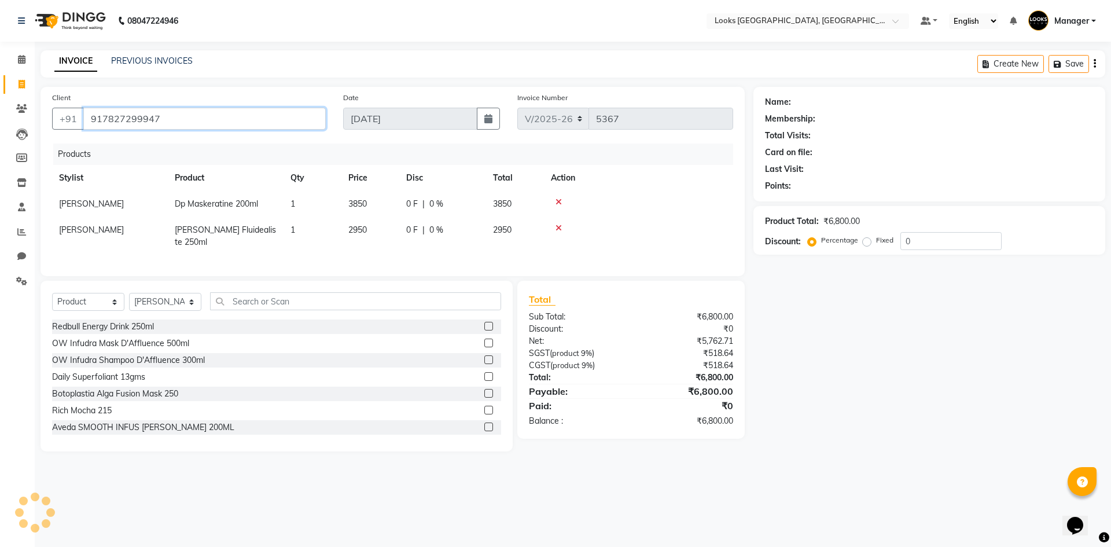
type input "917827299947"
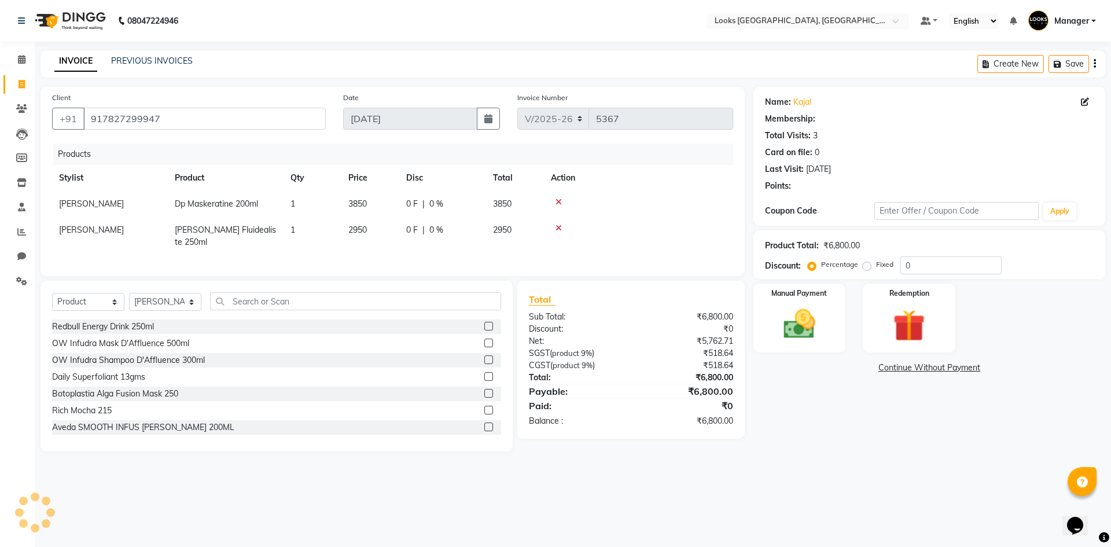
select select "1: Object"
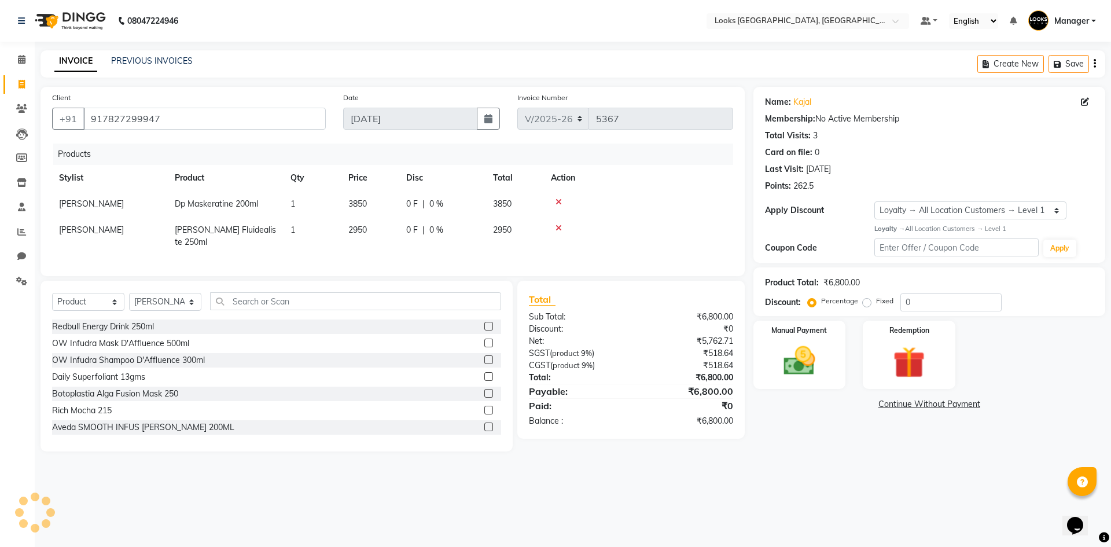
click at [547, 472] on div "08047224946 Select Location × Looks Omaxe World Street, Faridabad, Haryana Defa…" at bounding box center [555, 273] width 1111 height 547
click at [783, 471] on div "08047224946 Select Location × Looks Omaxe World Street, Faridabad, Haryana Defa…" at bounding box center [555, 273] width 1111 height 547
click at [787, 353] on img at bounding box center [799, 361] width 54 height 38
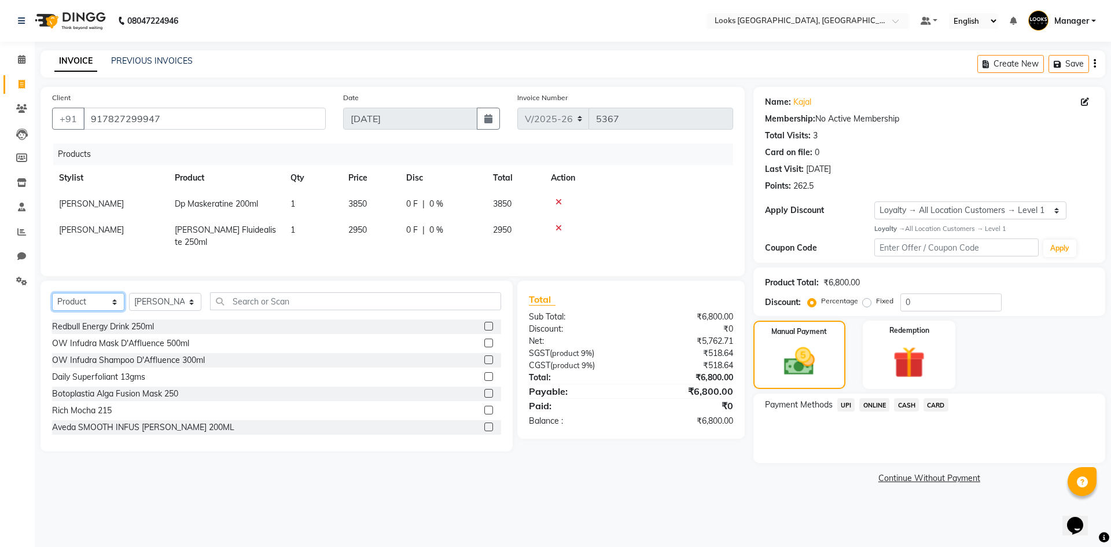
click at [84, 300] on select "Select Service Product Membership Package Voucher Prepaid Gift Card" at bounding box center [88, 302] width 72 height 18
select select "service"
click at [52, 293] on select "Select Service Product Membership Package Voucher Prepaid Gift Card" at bounding box center [88, 302] width 72 height 18
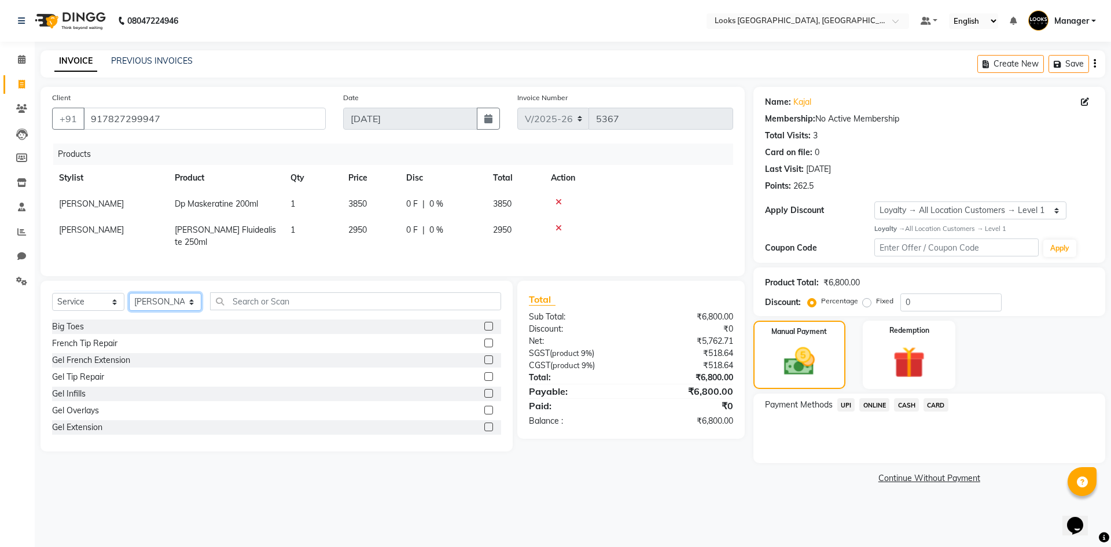
click at [178, 299] on select "Select Stylist ARSHAD Ayush Bobby Chaman COUNTER_SALES Employee_WS FAREED KOMAL…" at bounding box center [165, 302] width 72 height 18
select select "29046"
click at [129, 293] on select "Select Stylist ARSHAD Ayush Bobby Chaman COUNTER_SALES Employee_WS FAREED KOMAL…" at bounding box center [165, 302] width 72 height 18
drag, startPoint x: 315, startPoint y: 297, endPoint x: 255, endPoint y: 299, distance: 60.2
click at [255, 299] on input "text" at bounding box center [355, 301] width 291 height 18
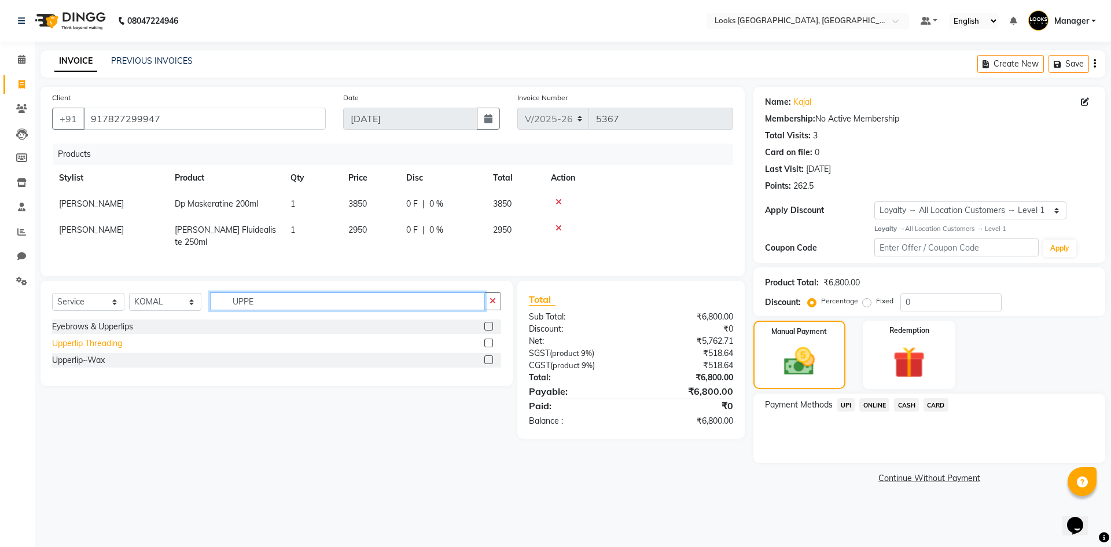
type input "UPPE"
click at [83, 337] on div "Upperlip Threading" at bounding box center [87, 343] width 70 height 12
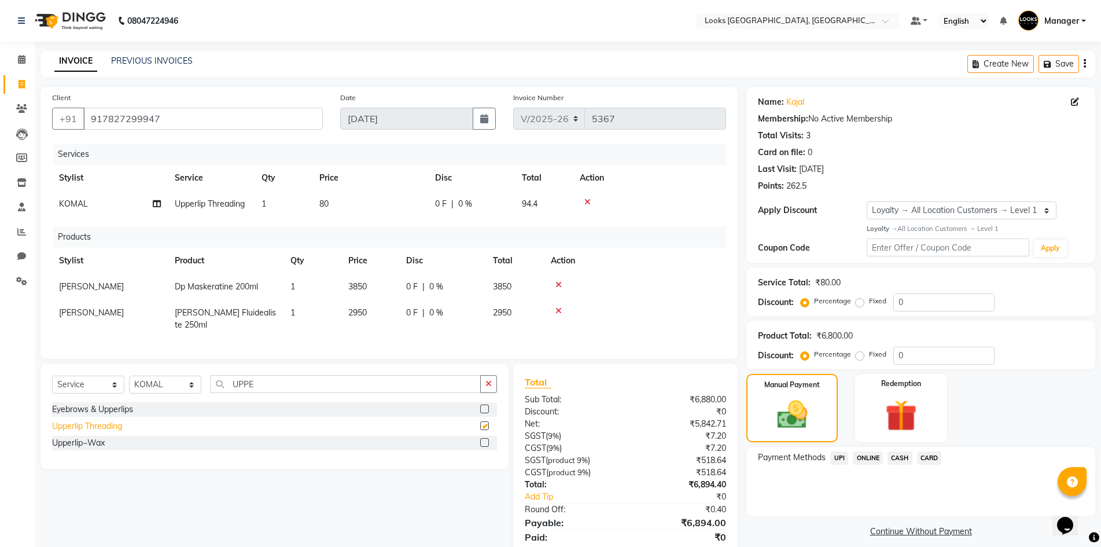
checkbox input "false"
click at [373, 207] on td "80" at bounding box center [370, 204] width 116 height 26
select select "29046"
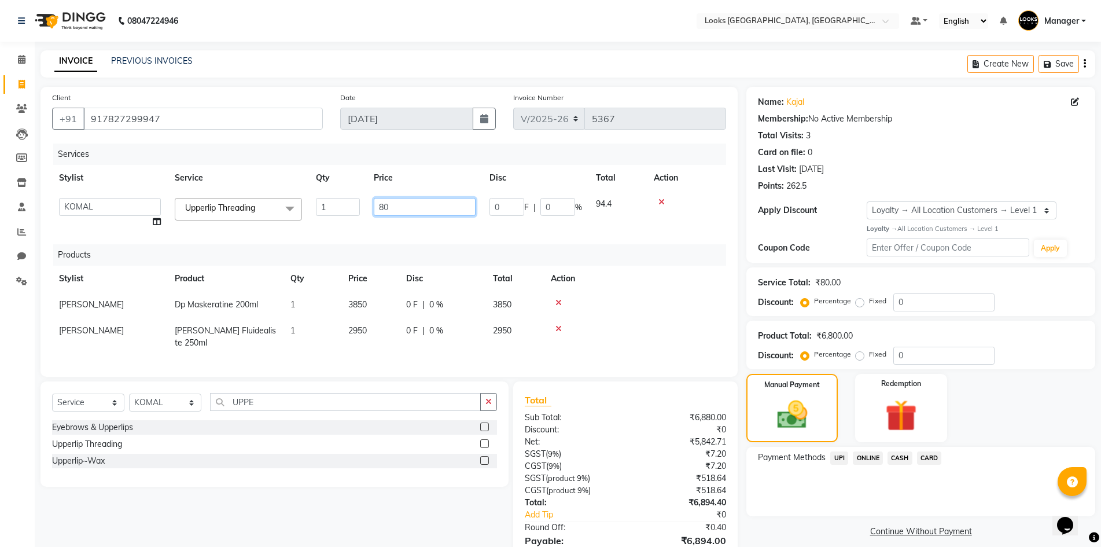
drag, startPoint x: 394, startPoint y: 206, endPoint x: 342, endPoint y: 211, distance: 52.3
click at [342, 211] on tr "ARSHAD Ayush Bobby Chaman COUNTER_SALES Employee_WS FAREED KOMAL Manager MANISH…" at bounding box center [389, 213] width 674 height 44
type input "100"
click at [635, 231] on div "Services Stylist Service Qty Price Disc Total Action ARSHAD Ayush Bobby Chaman …" at bounding box center [389, 254] width 674 height 222
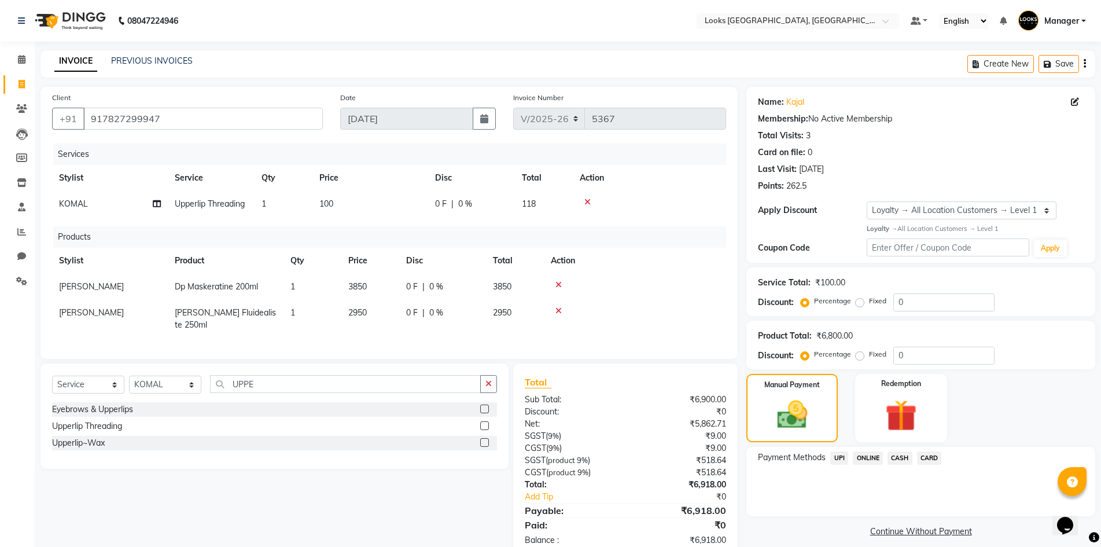
click at [875, 502] on div "Payment Methods UPI ONLINE CASH CARD" at bounding box center [920, 481] width 349 height 69
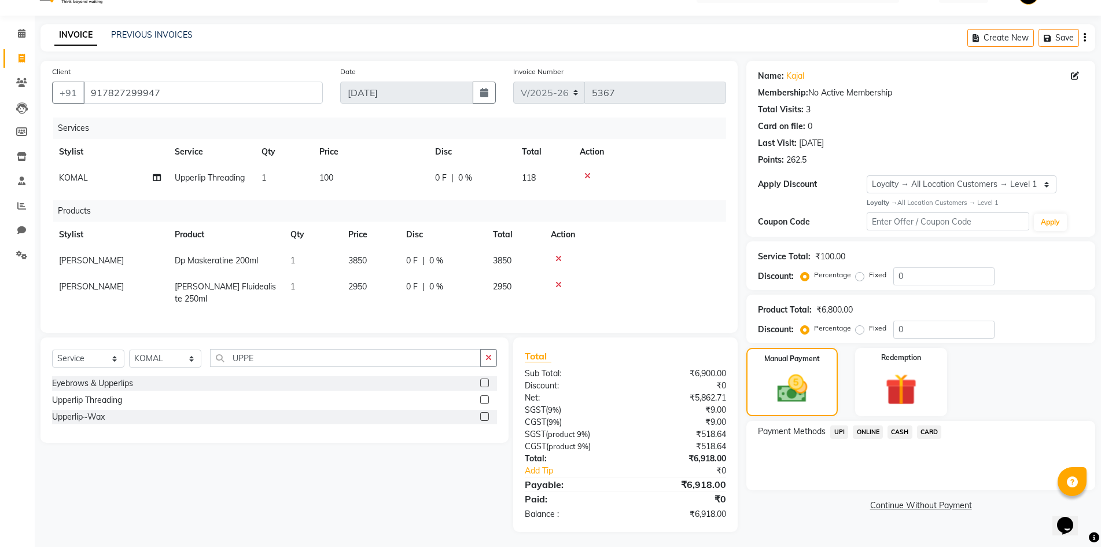
click at [837, 430] on span "UPI" at bounding box center [839, 431] width 18 height 13
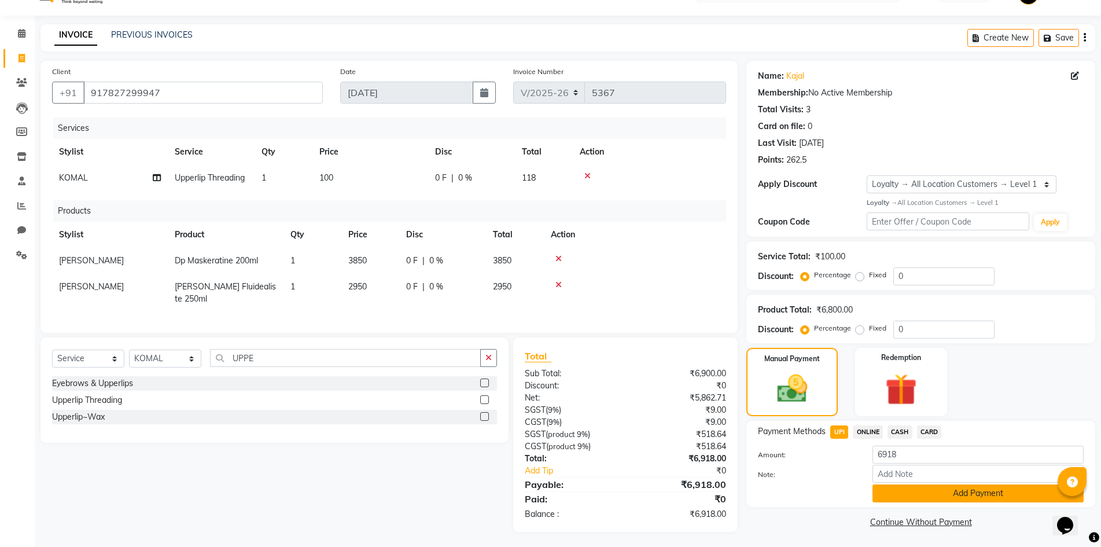
click at [896, 492] on button "Add Payment" at bounding box center [978, 493] width 211 height 18
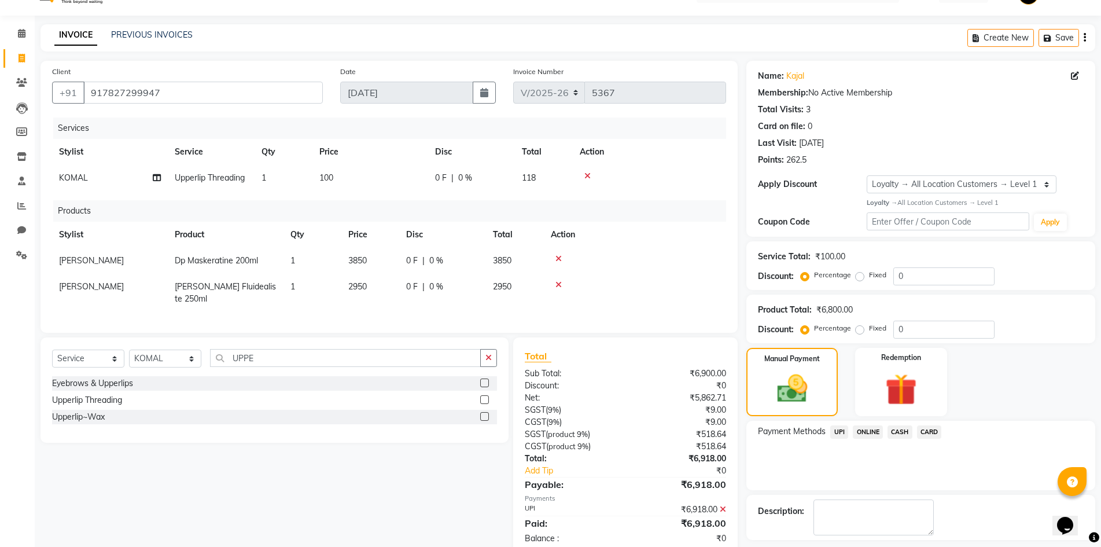
scroll to position [108, 0]
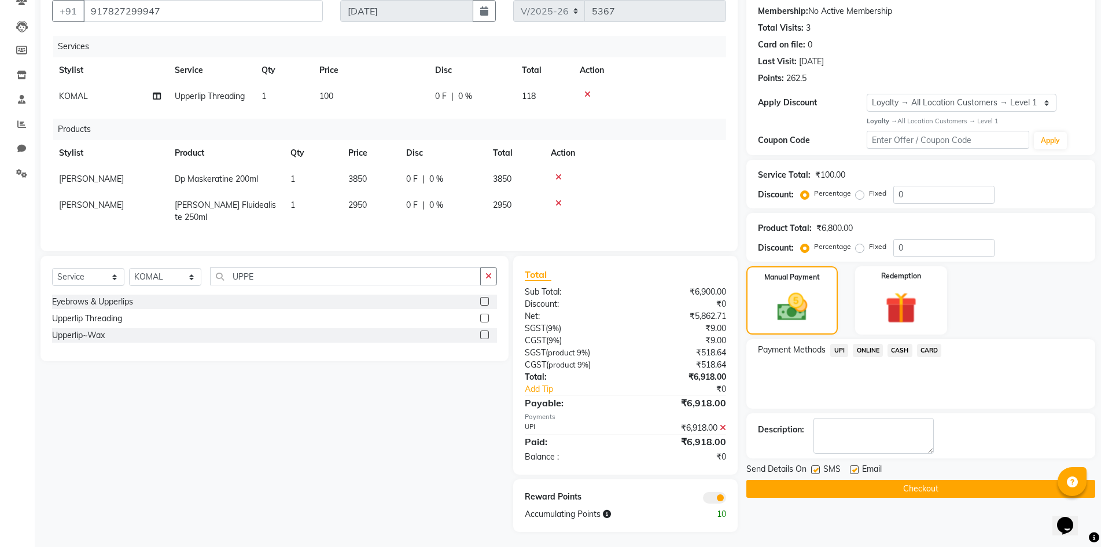
click at [857, 470] on label at bounding box center [854, 469] width 9 height 9
click at [857, 470] on input "checkbox" at bounding box center [854, 470] width 8 height 8
checkbox input "false"
click at [889, 485] on button "Checkout" at bounding box center [920, 489] width 349 height 18
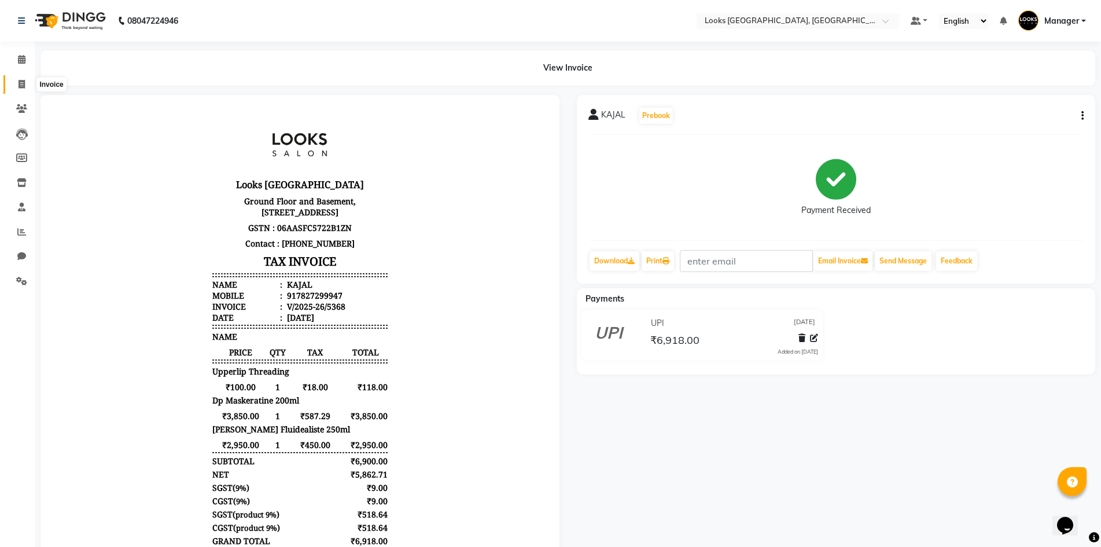
click at [22, 81] on icon at bounding box center [22, 84] width 6 height 9
select select "service"
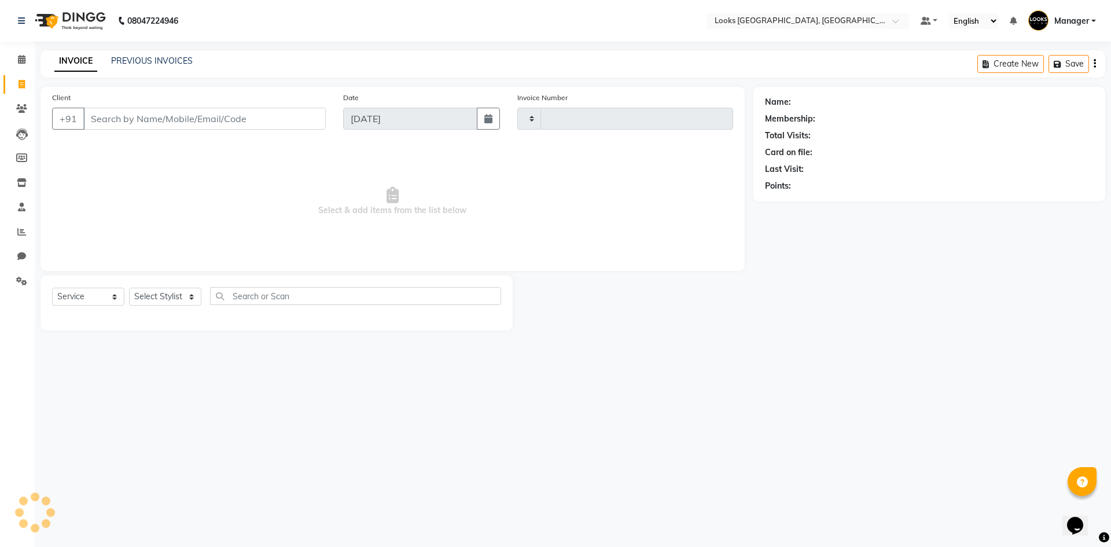
type input "5369"
select select "4718"
click at [222, 370] on div "08047224946 Select Location × Looks Omaxe World Street, Faridabad, Haryana Defa…" at bounding box center [555, 273] width 1111 height 547
select select "4718"
select select "service"
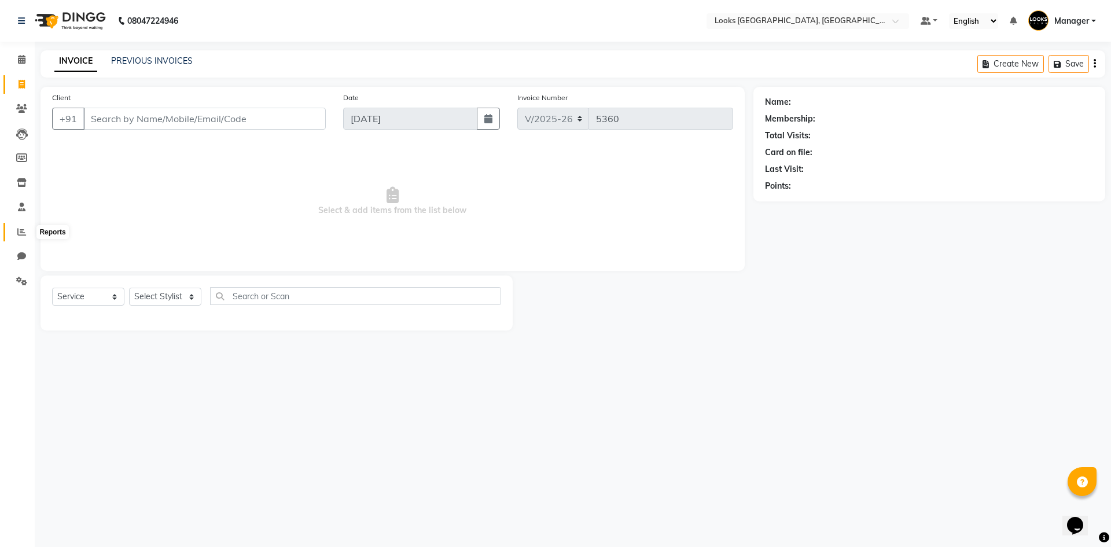
click at [24, 230] on icon at bounding box center [21, 231] width 9 height 9
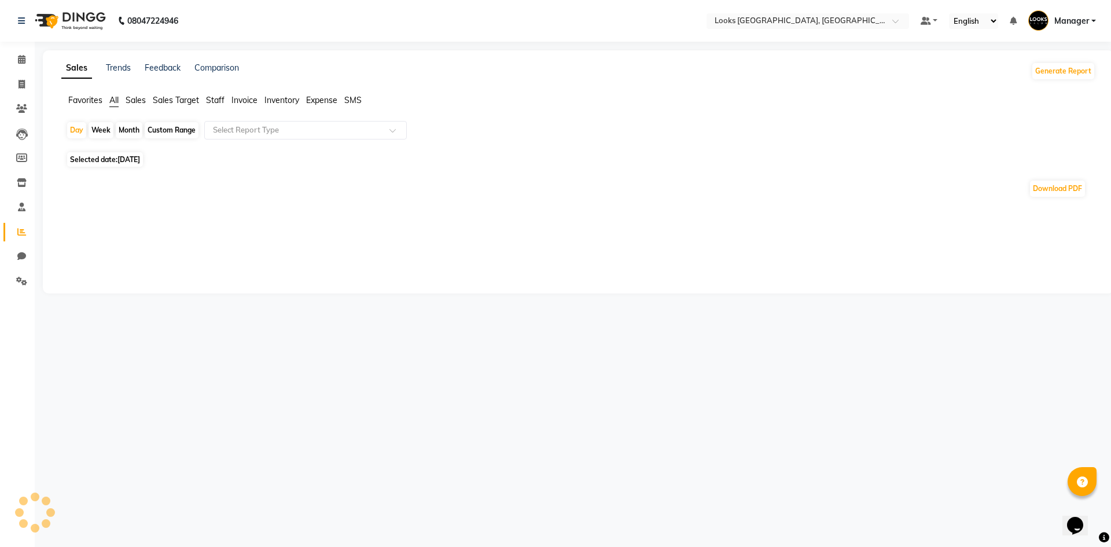
click at [220, 101] on span "Staff" at bounding box center [215, 100] width 19 height 10
click at [286, 127] on input "text" at bounding box center [294, 130] width 167 height 12
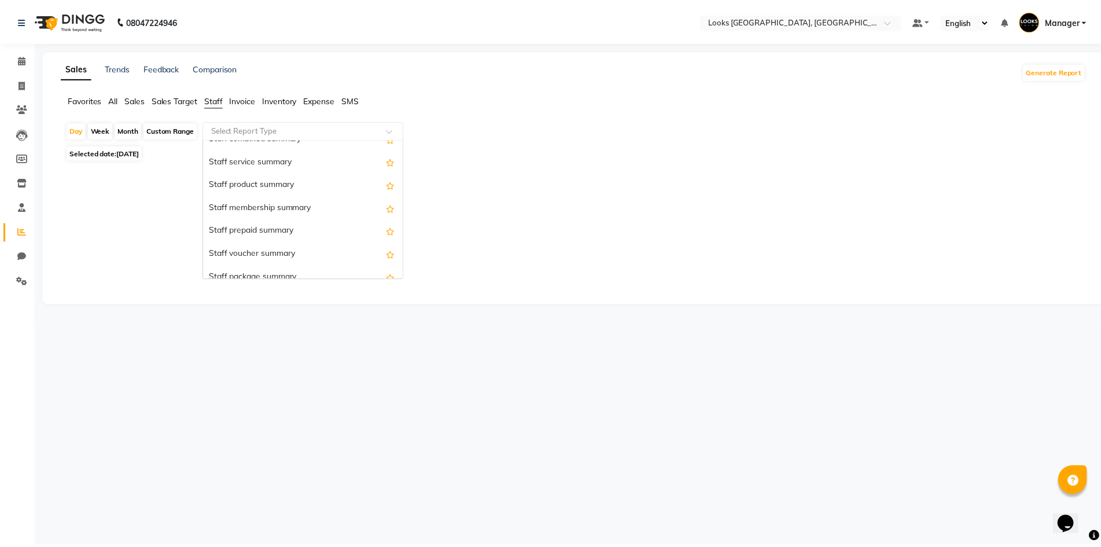
scroll to position [247, 0]
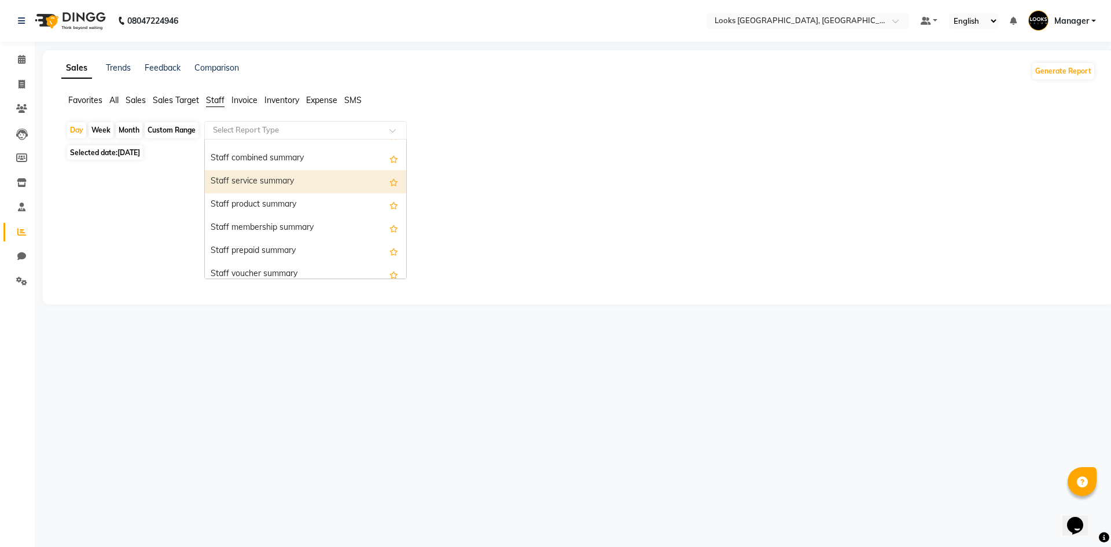
click at [287, 184] on div "Staff service summary" at bounding box center [305, 181] width 201 height 23
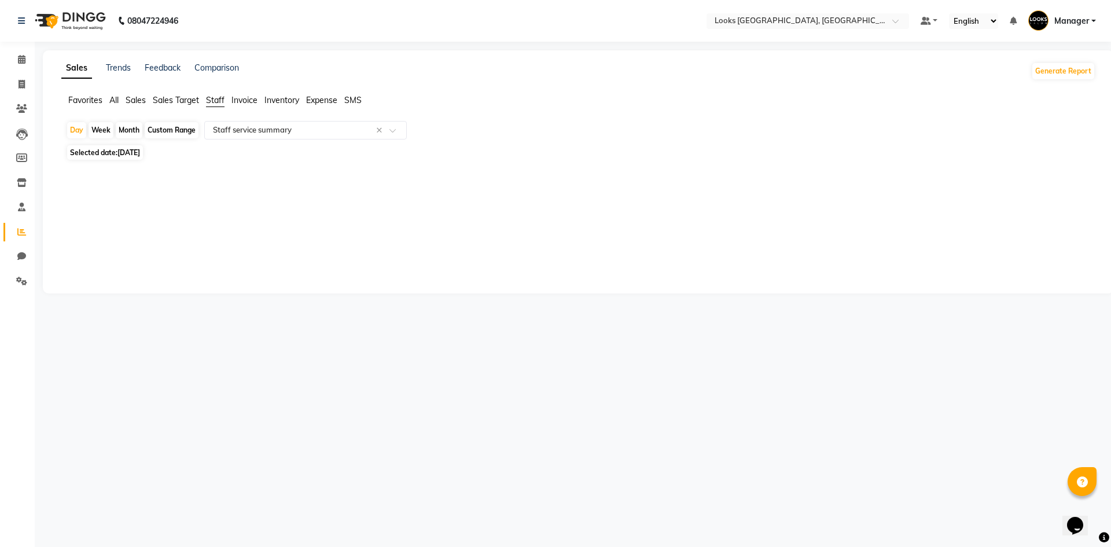
click at [132, 156] on span "[DATE]" at bounding box center [128, 152] width 23 height 9
select select "9"
select select "2025"
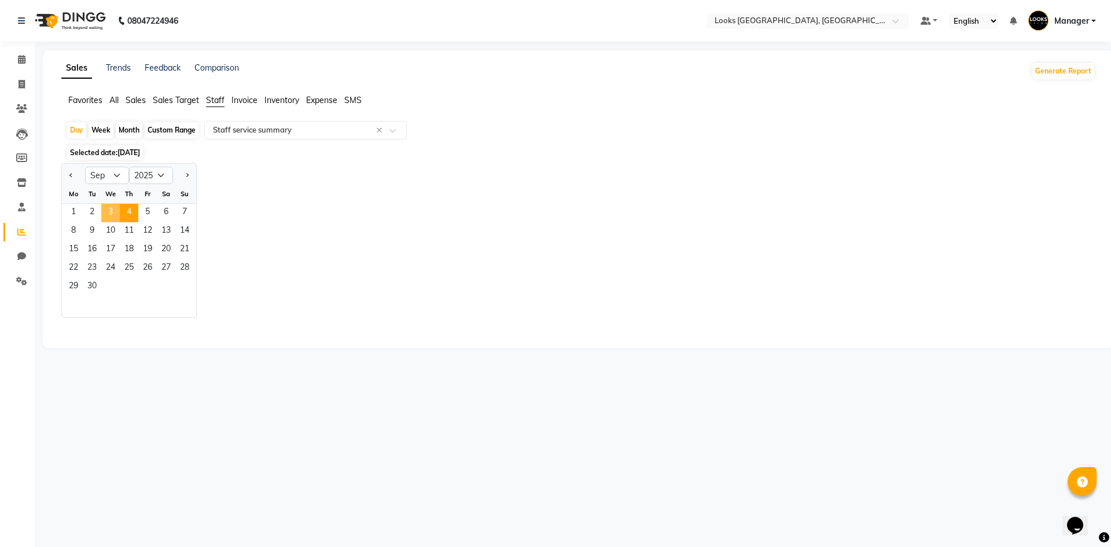
click at [114, 210] on span "3" at bounding box center [110, 213] width 19 height 19
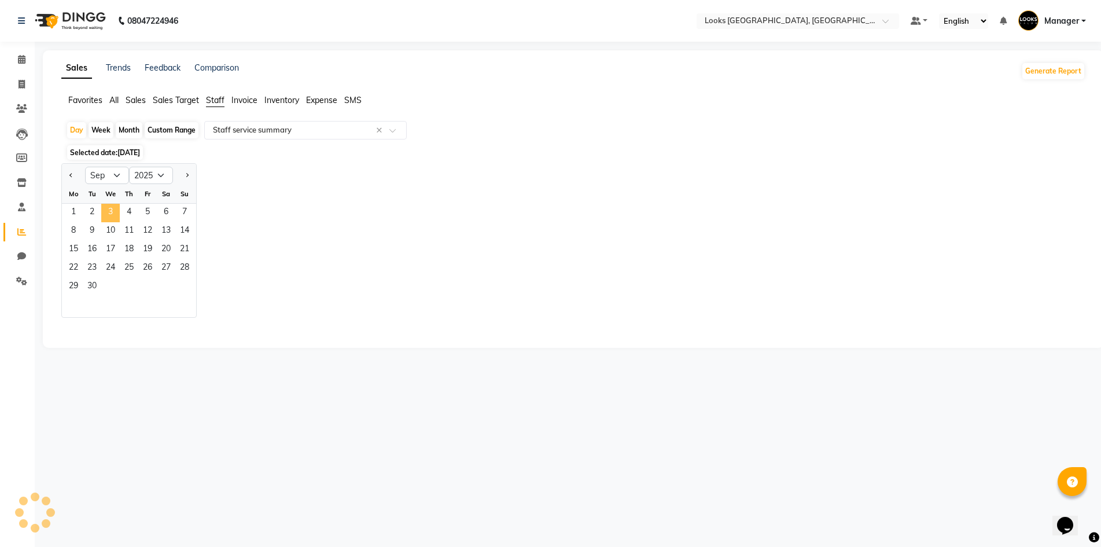
select select "full_report"
select select "csv"
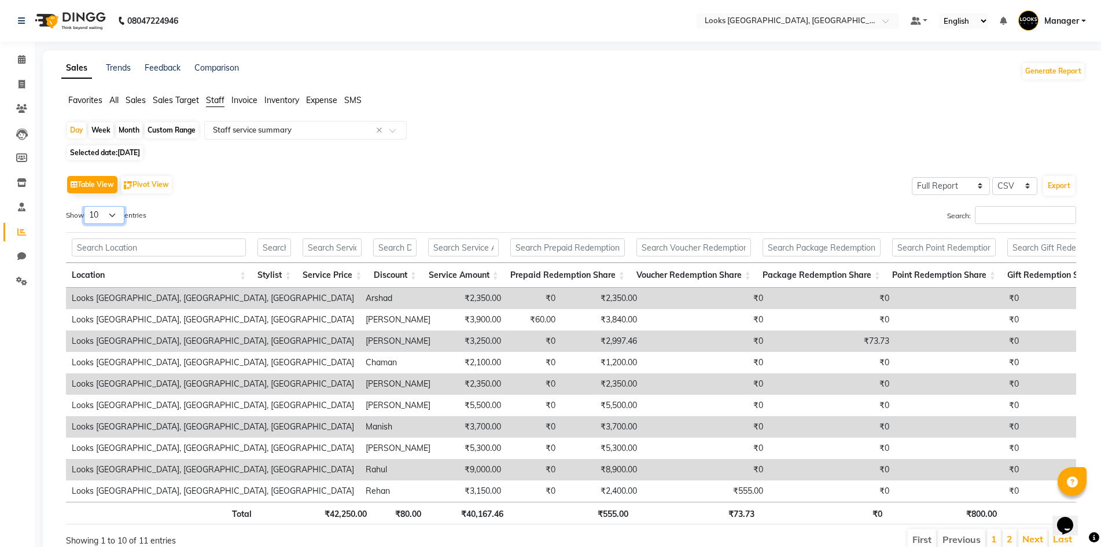
click at [88, 209] on select "10 25 50 100" at bounding box center [104, 215] width 41 height 18
select select "25"
click at [86, 206] on select "10 25 50 100" at bounding box center [104, 215] width 41 height 18
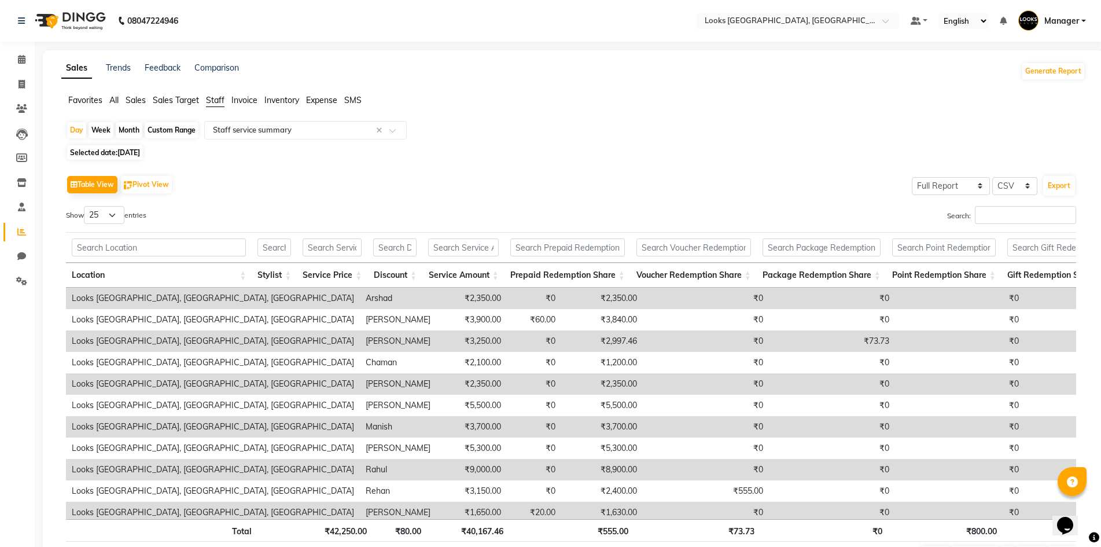
click at [287, 197] on div "Table View Pivot View Select Full Report Filtered Report Select CSV PDF Export" at bounding box center [571, 184] width 1010 height 24
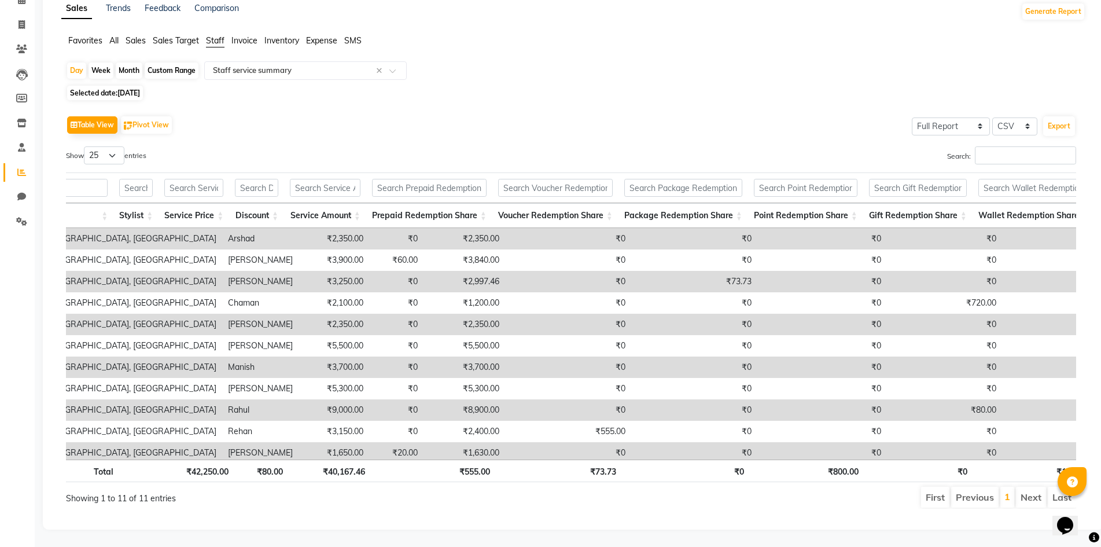
scroll to position [0, 138]
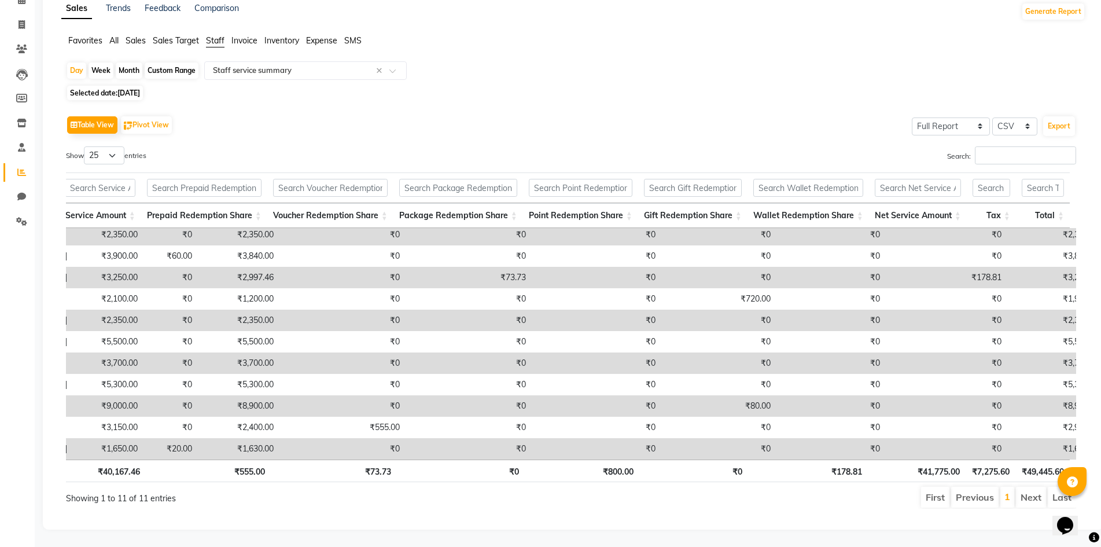
click at [630, 76] on div "Day Week Month Custom Range Select Report Type × Staff service summary × Select…" at bounding box center [573, 289] width 1024 height 457
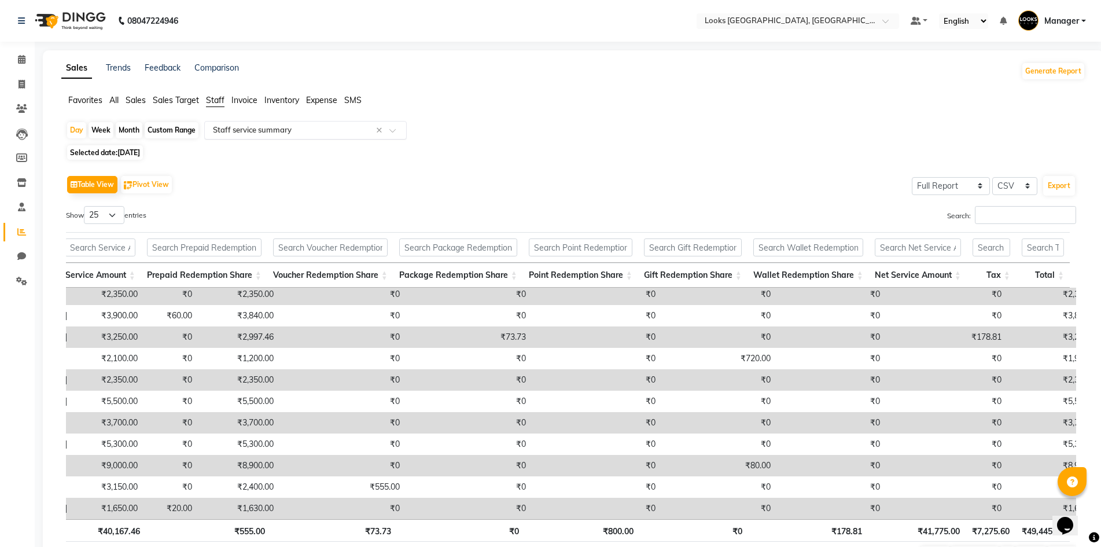
click at [257, 130] on input "text" at bounding box center [294, 130] width 167 height 12
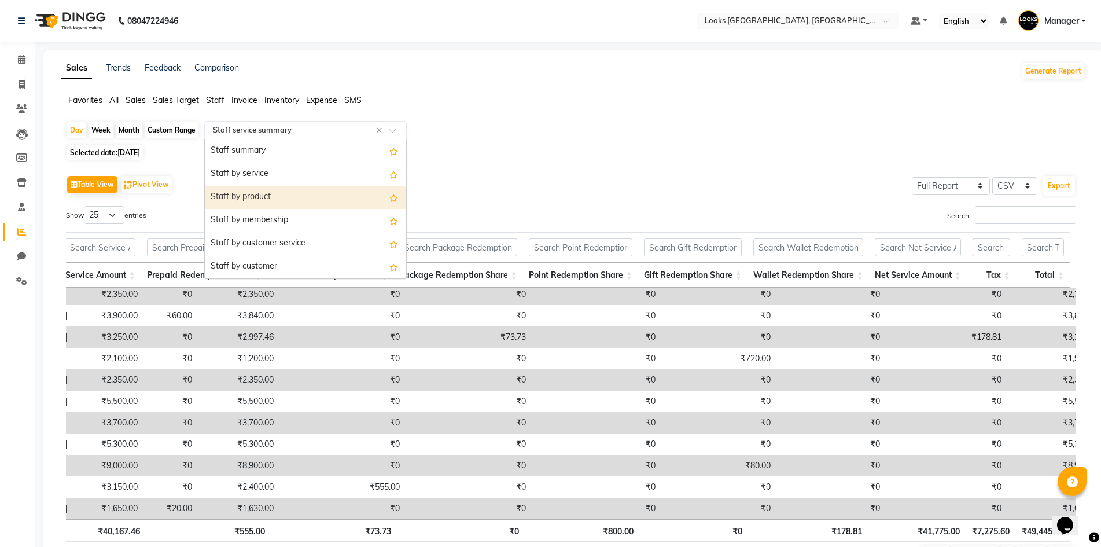
click at [285, 189] on div "Staff by product" at bounding box center [305, 197] width 201 height 23
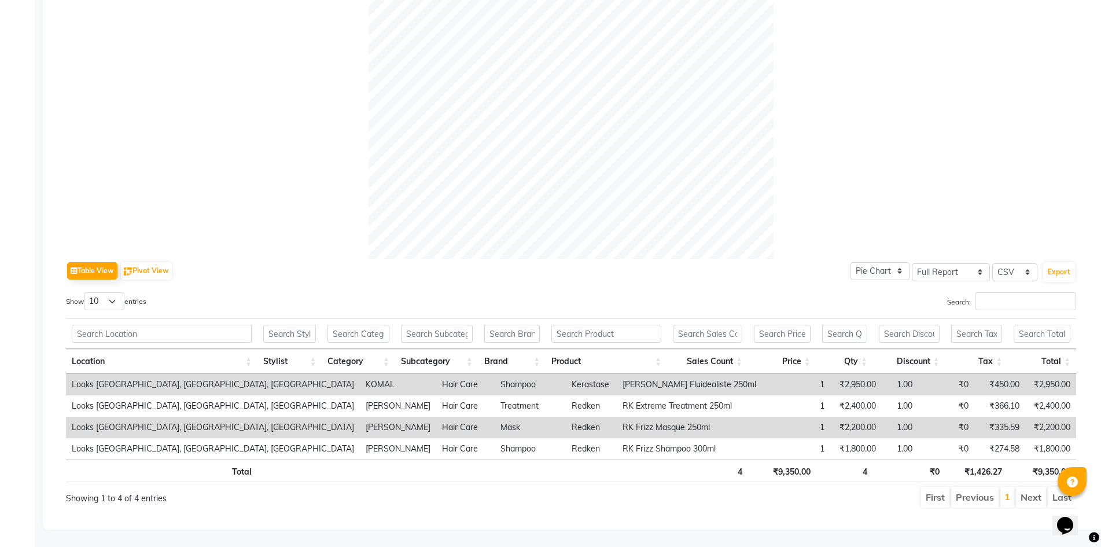
click at [266, 208] on div at bounding box center [571, 56] width 1010 height 405
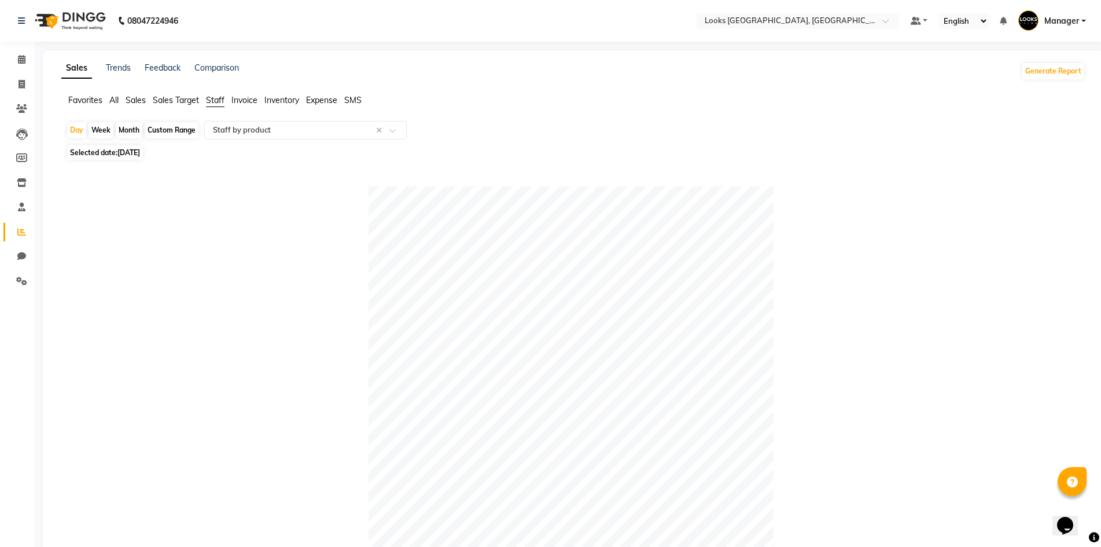
click at [45, 25] on img at bounding box center [69, 21] width 79 height 32
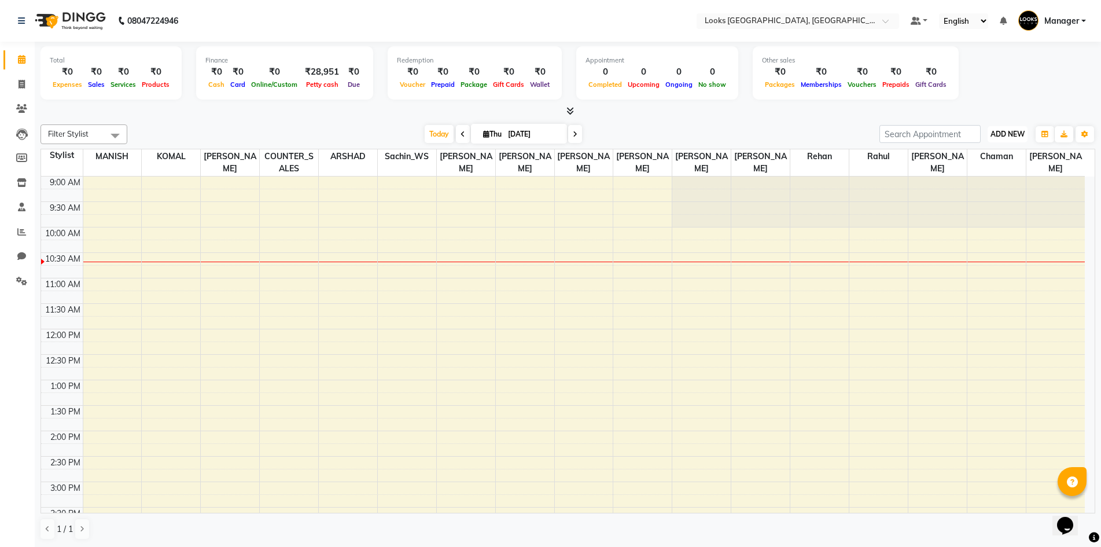
click at [1010, 131] on span "ADD NEW" at bounding box center [1008, 134] width 34 height 9
click at [967, 182] on link "Add Expense" at bounding box center [981, 186] width 91 height 15
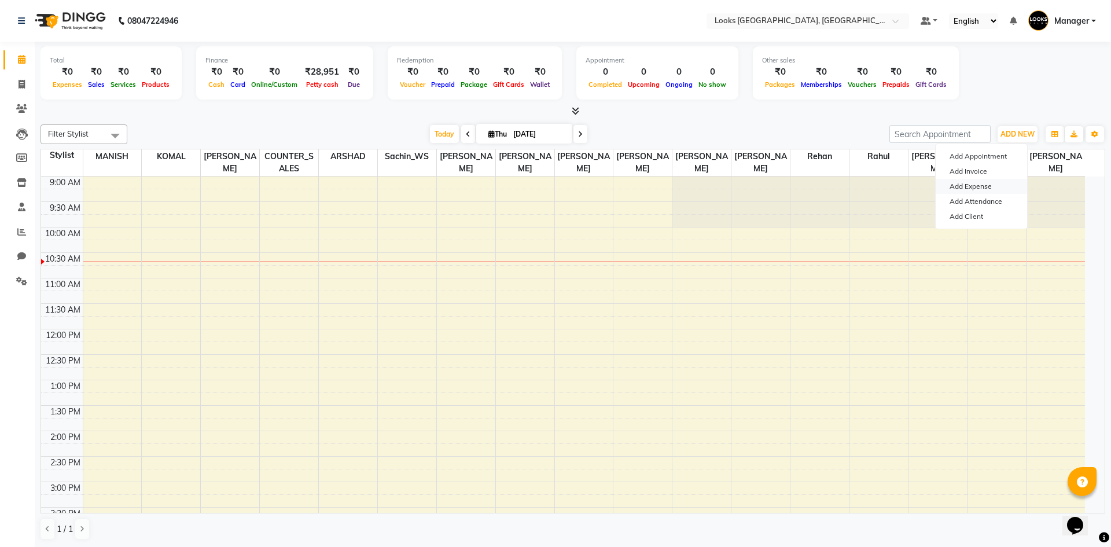
select select "1"
select select "3555"
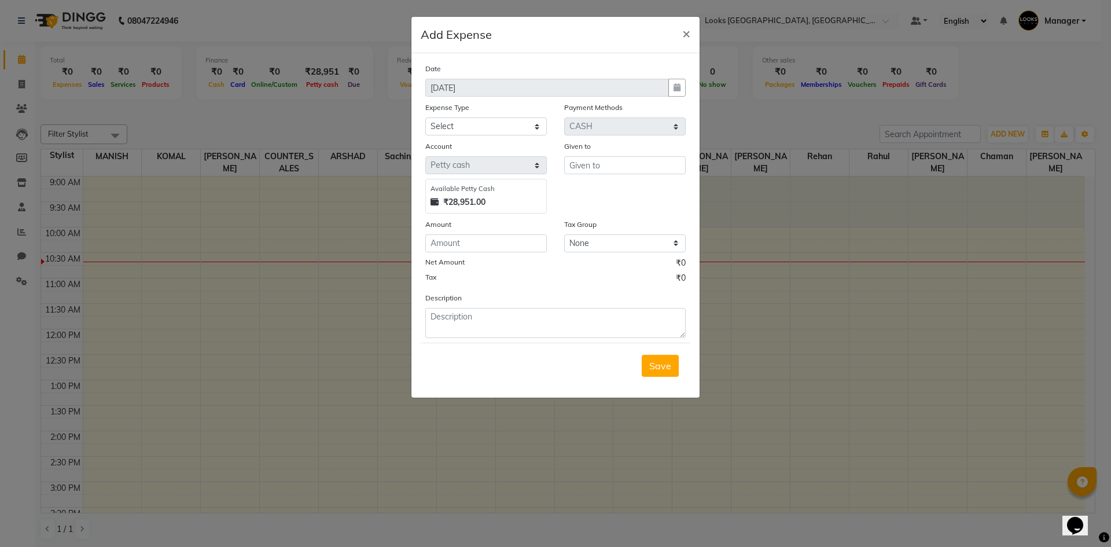
click at [515, 135] on div "Date 04-09-2025 Expense Type Select Bank Deposit Blinkit Cash Handover CLIENT C…" at bounding box center [555, 199] width 260 height 275
click at [514, 124] on select "Select Bank Deposit Blinkit Cash Handover CLIENT Client ordered food Client Ref…" at bounding box center [486, 126] width 122 height 18
select select "22741"
click at [425, 117] on select "Select Bank Deposit Blinkit Cash Handover CLIENT Client ordered food Client Ref…" at bounding box center [486, 126] width 122 height 18
click at [603, 160] on input "text" at bounding box center [625, 165] width 122 height 18
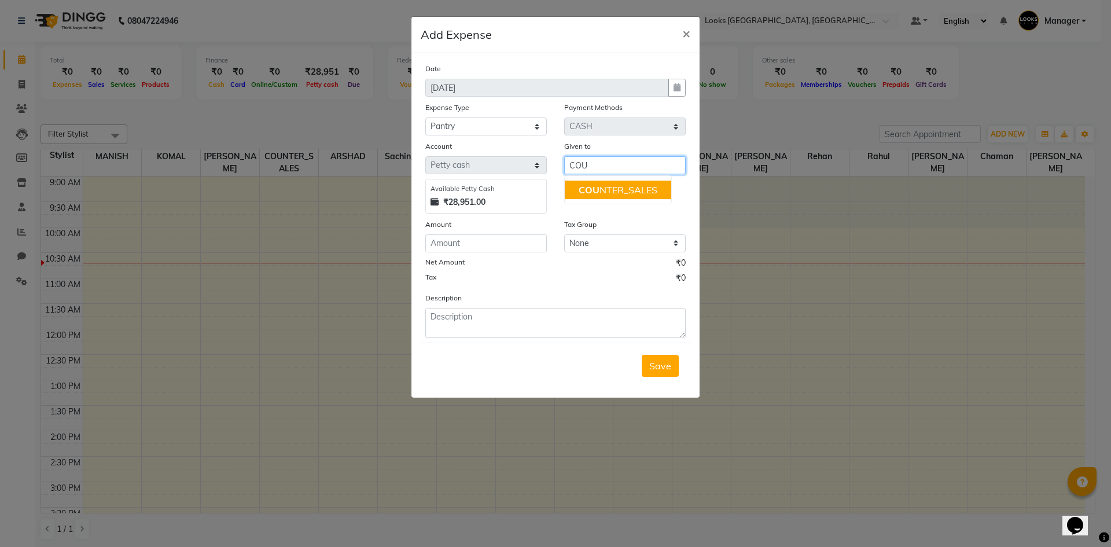
click at [597, 188] on span "COU" at bounding box center [589, 190] width 21 height 12
type input "COUNTER_SALES"
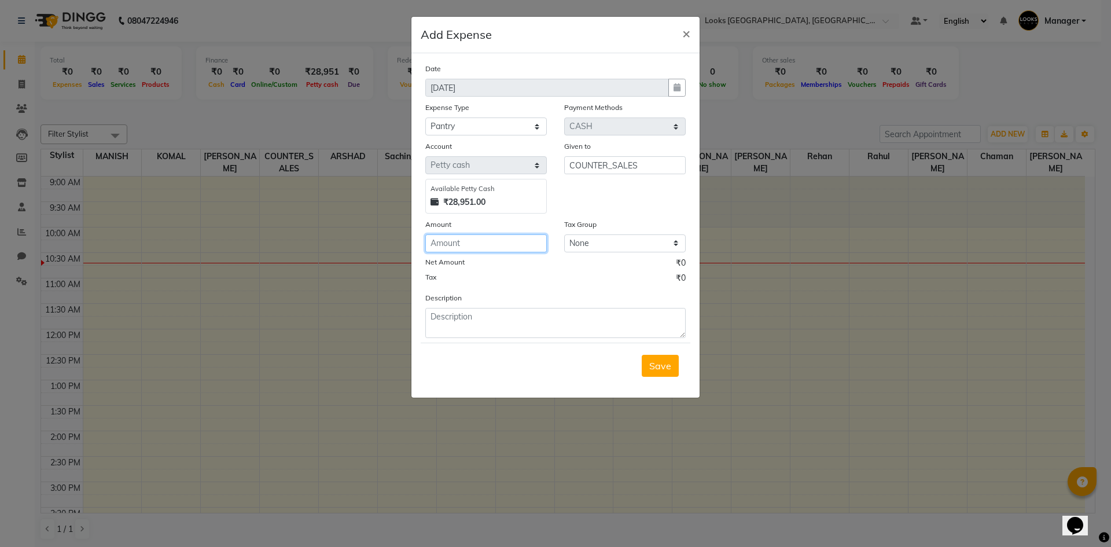
click at [506, 245] on input "number" at bounding box center [486, 243] width 122 height 18
type input "90"
click at [495, 325] on textarea at bounding box center [555, 323] width 260 height 30
type textarea "MILK 90"
click at [670, 373] on button "Save" at bounding box center [660, 366] width 37 height 22
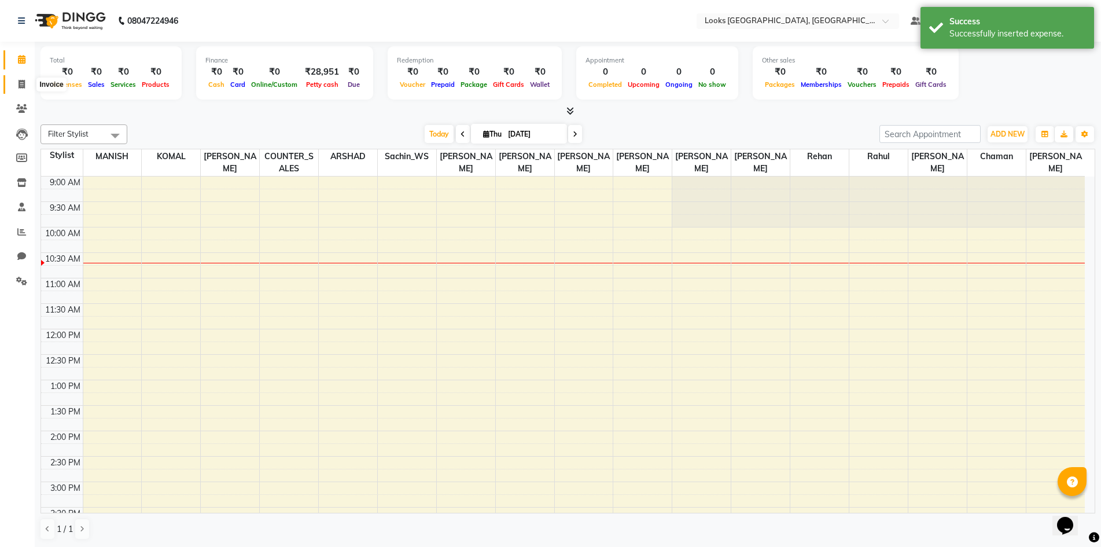
click at [20, 85] on icon at bounding box center [22, 84] width 6 height 9
select select "service"
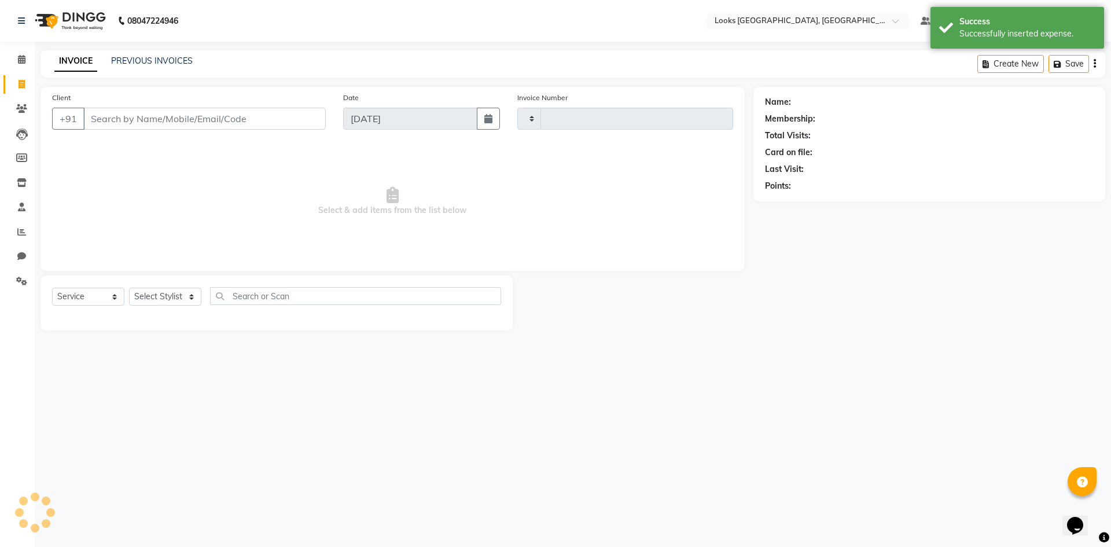
type input "5360"
select select "4718"
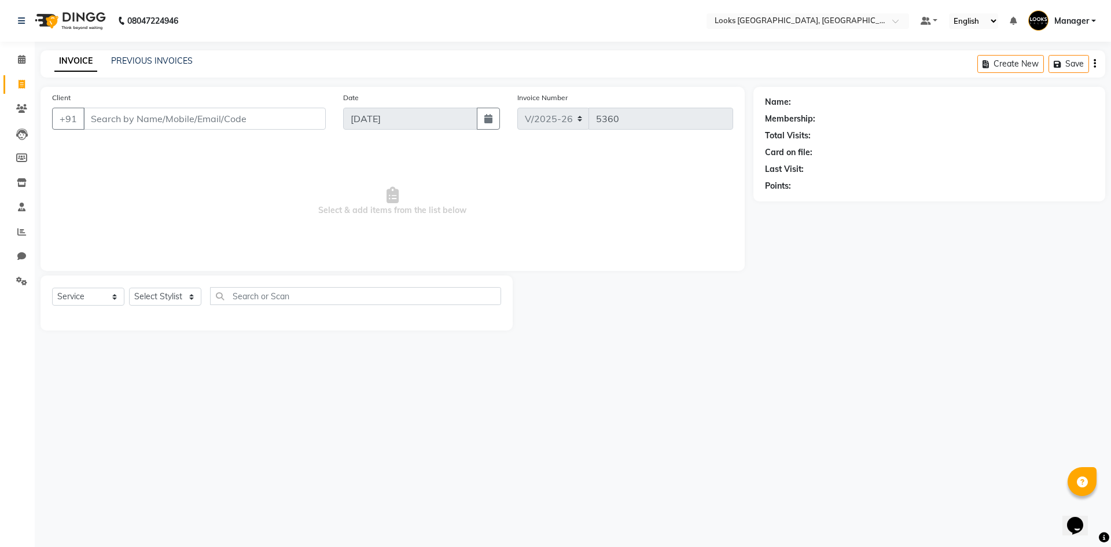
click at [429, 374] on div "08047224946 Select Location × Looks Omaxe World Street, Faridabad, Haryana Defa…" at bounding box center [555, 273] width 1111 height 547
click at [340, 472] on div "08047224946 Select Location × Looks Omaxe World Street, Faridabad, Haryana Defa…" at bounding box center [555, 273] width 1111 height 547
click at [393, 537] on div "08047224946 Select Location × Looks Omaxe World Street, Faridabad, Haryana Defa…" at bounding box center [555, 273] width 1111 height 547
click at [322, 401] on div "08047224946 Select Location × Looks Omaxe World Street, Faridabad, Haryana Defa…" at bounding box center [555, 273] width 1111 height 547
click at [154, 58] on link "PREVIOUS INVOICES" at bounding box center [152, 61] width 82 height 10
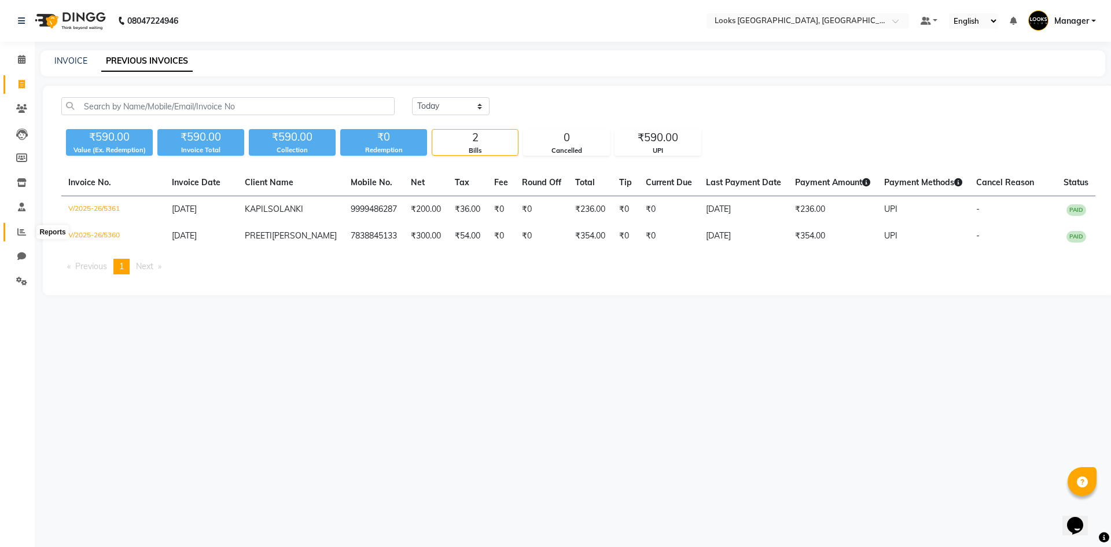
click at [20, 231] on icon at bounding box center [21, 231] width 9 height 9
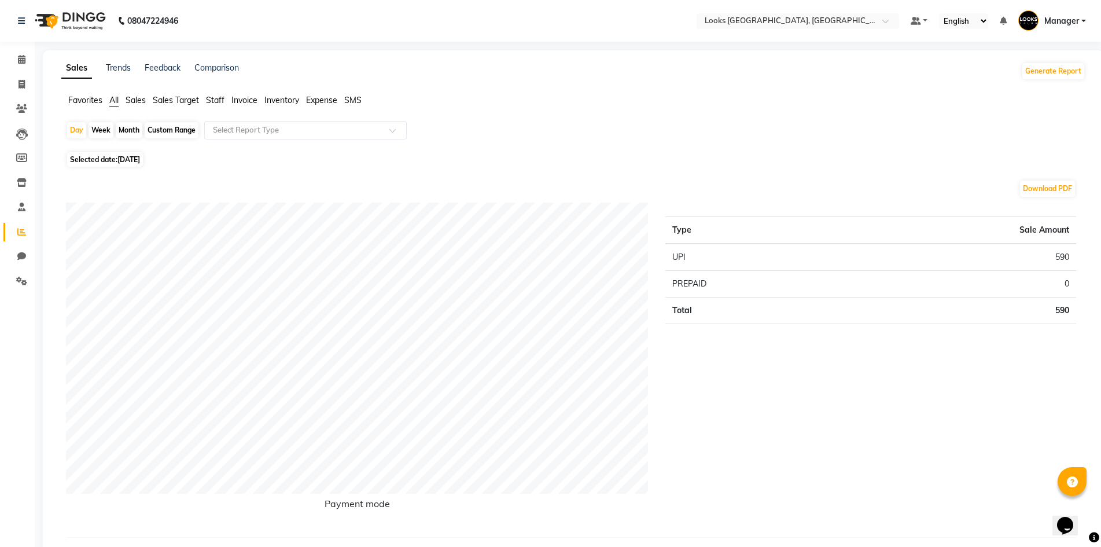
click at [216, 99] on span "Staff" at bounding box center [215, 100] width 19 height 10
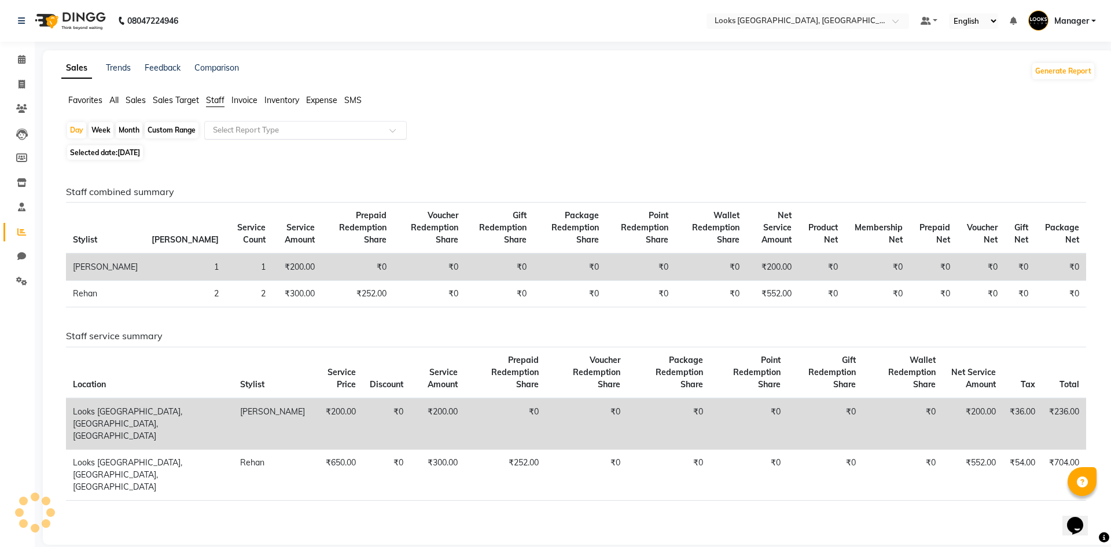
click at [273, 130] on input "text" at bounding box center [294, 130] width 167 height 12
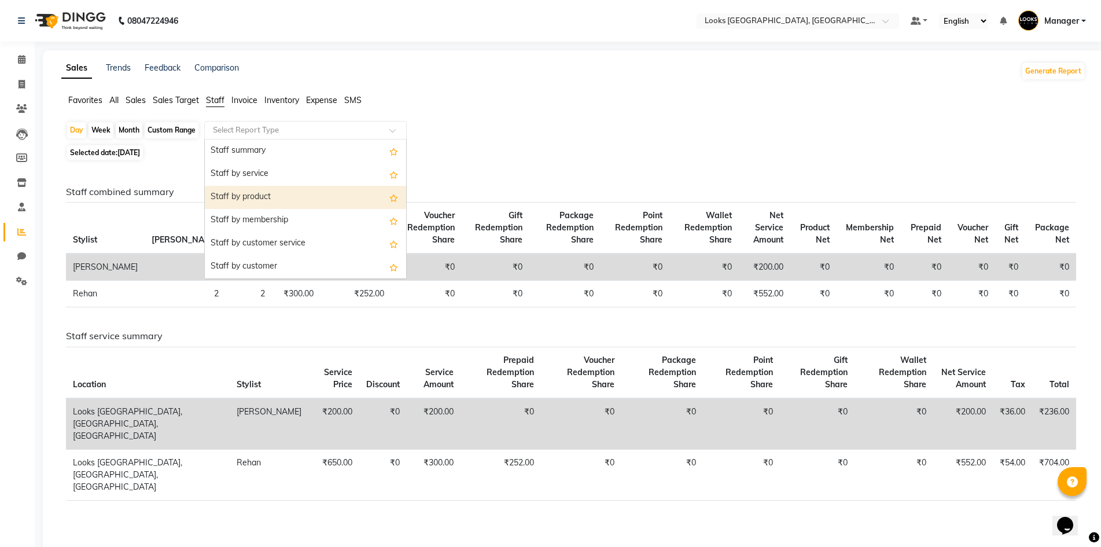
click at [321, 192] on div "Staff by product" at bounding box center [305, 197] width 201 height 23
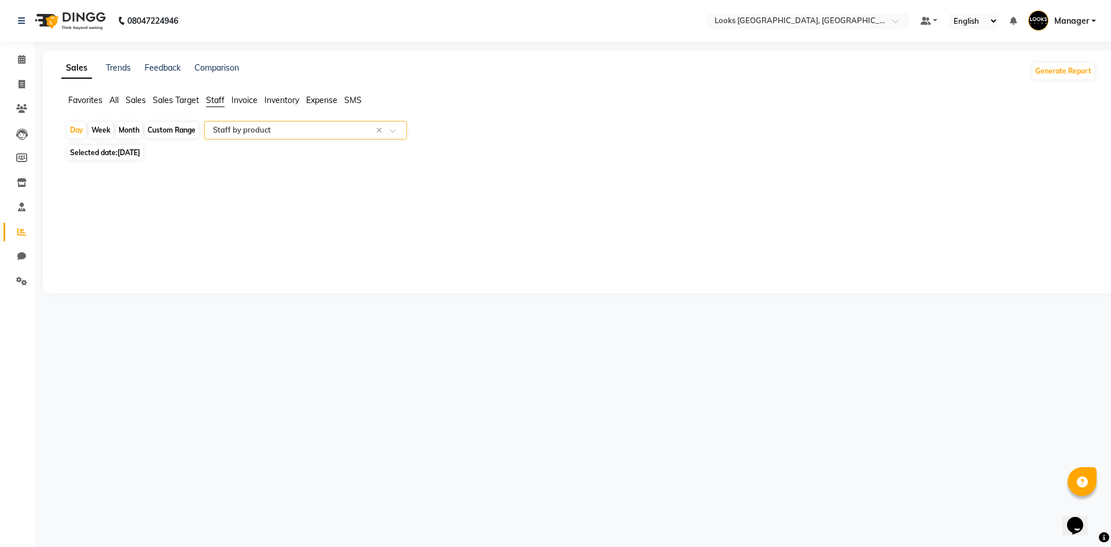
click at [102, 154] on span "Selected date: 04-09-2025" at bounding box center [105, 152] width 76 height 14
select select "9"
select select "2025"
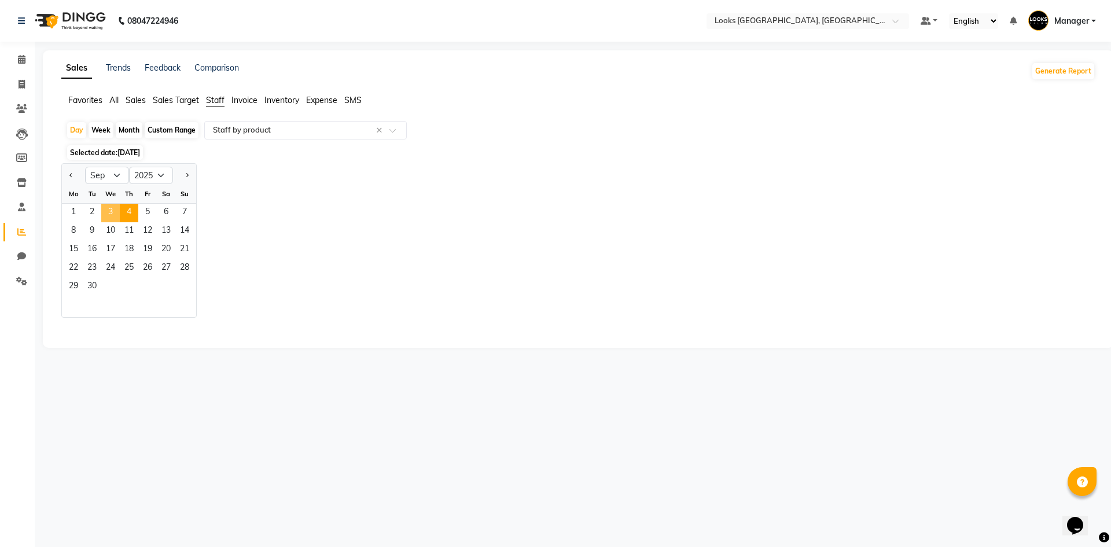
click at [119, 212] on span "3" at bounding box center [110, 213] width 19 height 19
select select "full_report"
select select "csv"
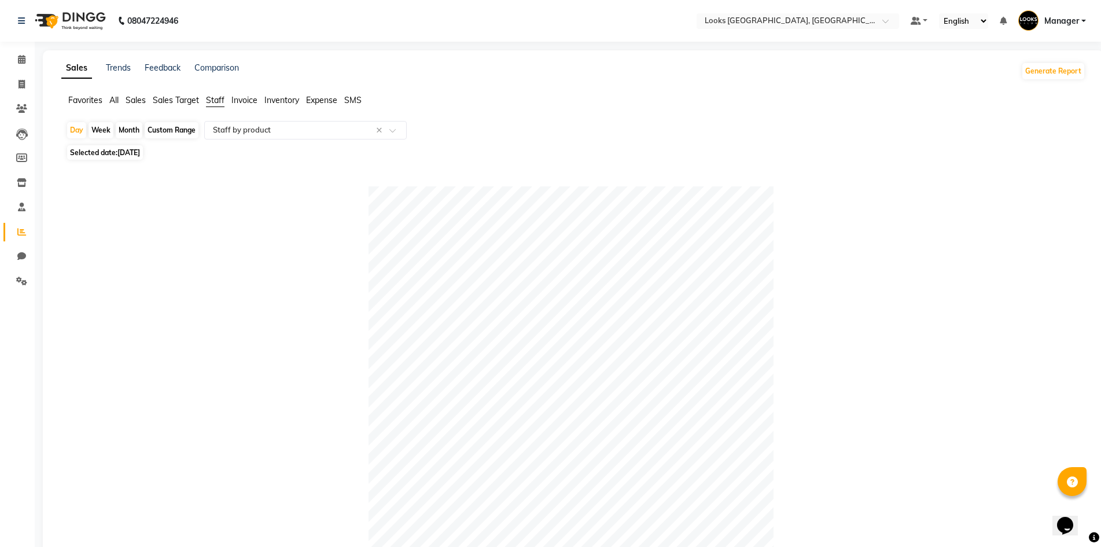
scroll to position [343, 0]
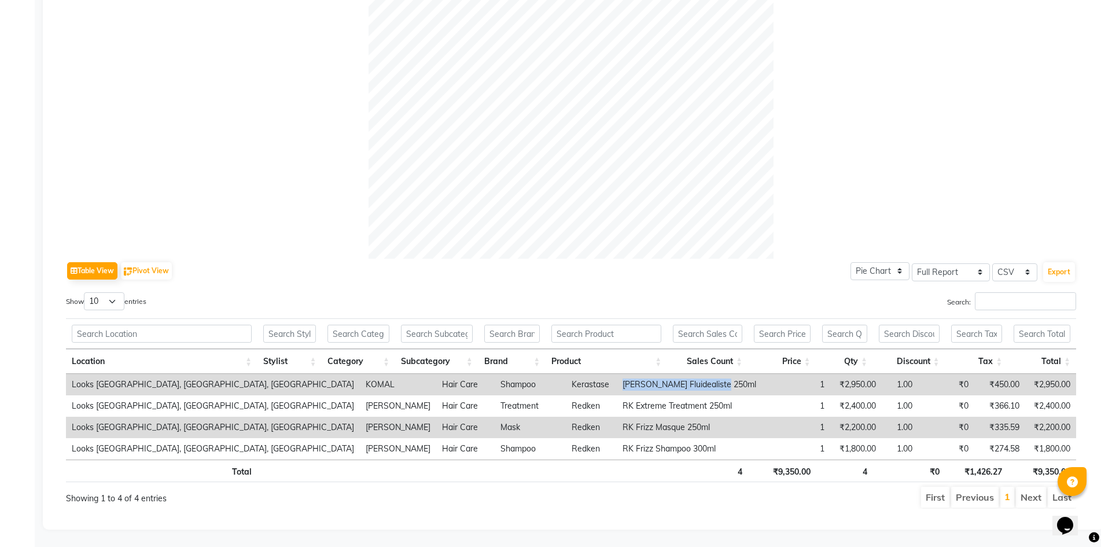
drag, startPoint x: 553, startPoint y: 372, endPoint x: 651, endPoint y: 374, distance: 99.0
click at [651, 374] on td "Dp Bain Fluidealiste 250ml" at bounding box center [689, 384] width 145 height 21
copy td "Dp Bain Fluidealiste 250ml"
drag, startPoint x: 754, startPoint y: 260, endPoint x: 746, endPoint y: 263, distance: 8.6
click at [754, 259] on div "Table View Pivot View Pie Chart Bar Chart Select Full Report Filtered Report Se…" at bounding box center [571, 271] width 1010 height 24
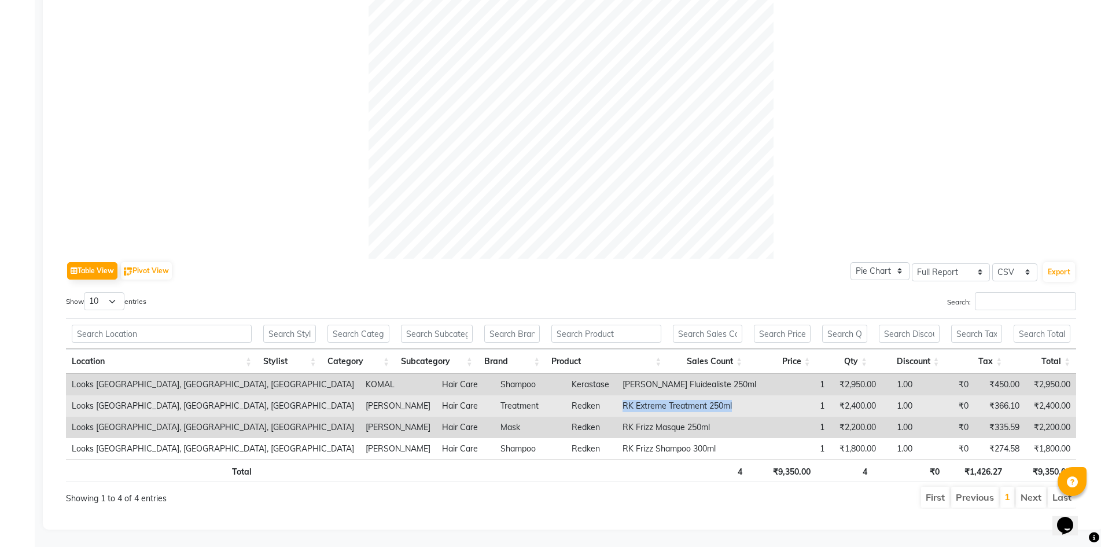
drag, startPoint x: 553, startPoint y: 397, endPoint x: 663, endPoint y: 402, distance: 110.6
click at [663, 402] on td "RK Extreme Treatment 250ml" at bounding box center [689, 405] width 145 height 21
copy td "RK Extreme Treatment 250ml"
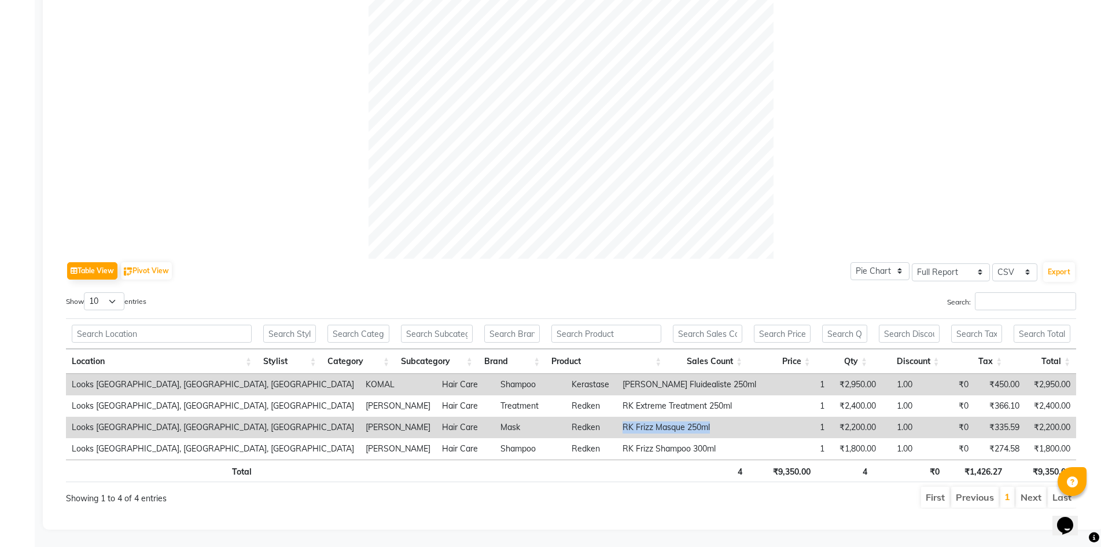
drag, startPoint x: 553, startPoint y: 415, endPoint x: 643, endPoint y: 424, distance: 90.0
click at [643, 424] on td "RK Frizz Masque 250ml" at bounding box center [689, 427] width 145 height 21
copy td "RK Frizz Masque 250ml"
click at [610, 349] on th "Product" at bounding box center [607, 361] width 122 height 25
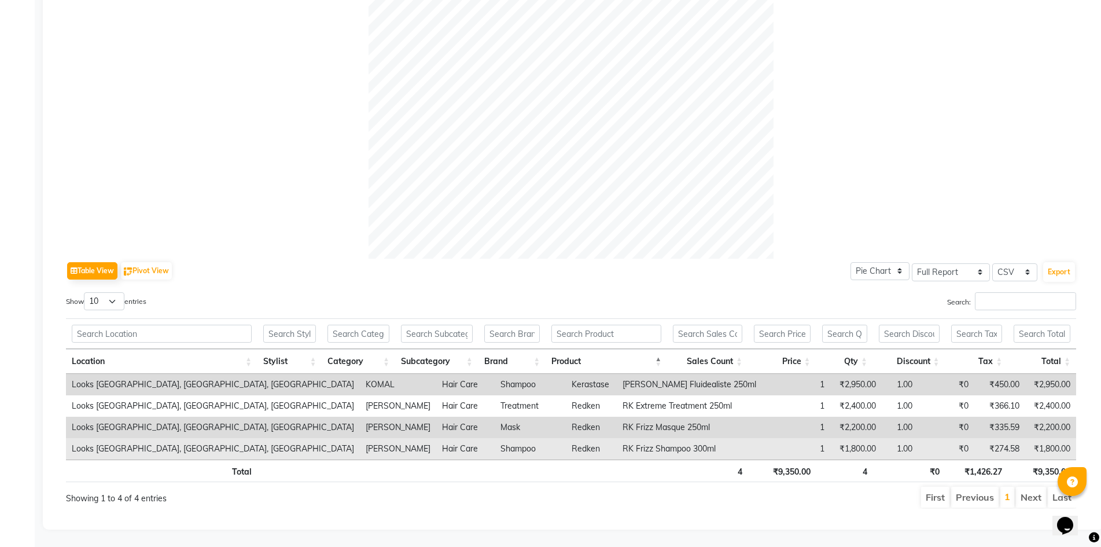
click at [617, 438] on td "RK Frizz Shampoo 300ml" at bounding box center [689, 448] width 145 height 21
drag, startPoint x: 551, startPoint y: 439, endPoint x: 654, endPoint y: 439, distance: 103.0
click at [654, 439] on td "RK Frizz Shampoo 300ml" at bounding box center [689, 448] width 145 height 21
copy td "RK Frizz Shampoo 300ml"
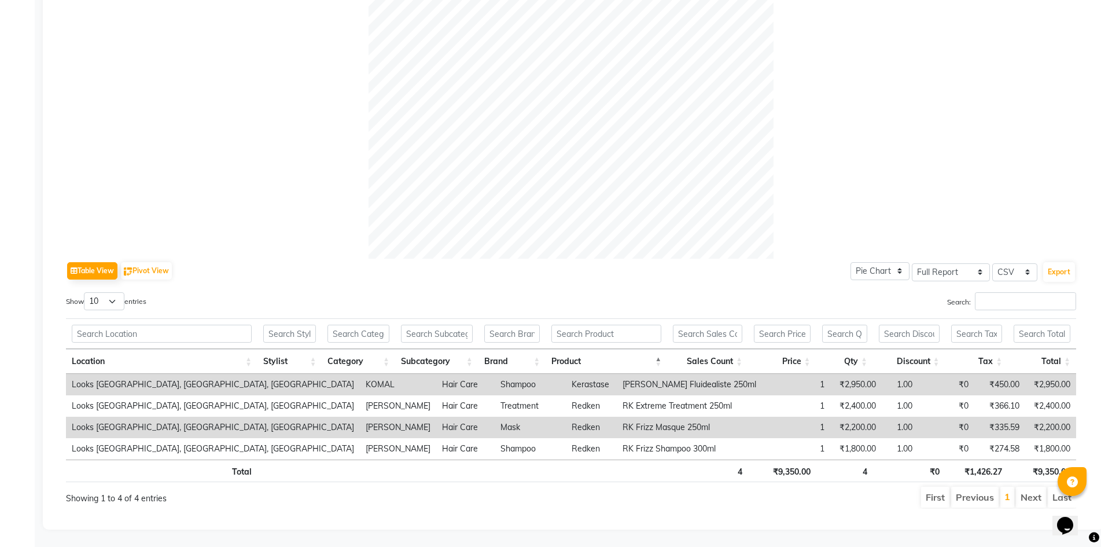
click at [560, 266] on div "Table View Pivot View Pie Chart Bar Chart Select Full Report Filtered Report Se…" at bounding box center [571, 271] width 1010 height 24
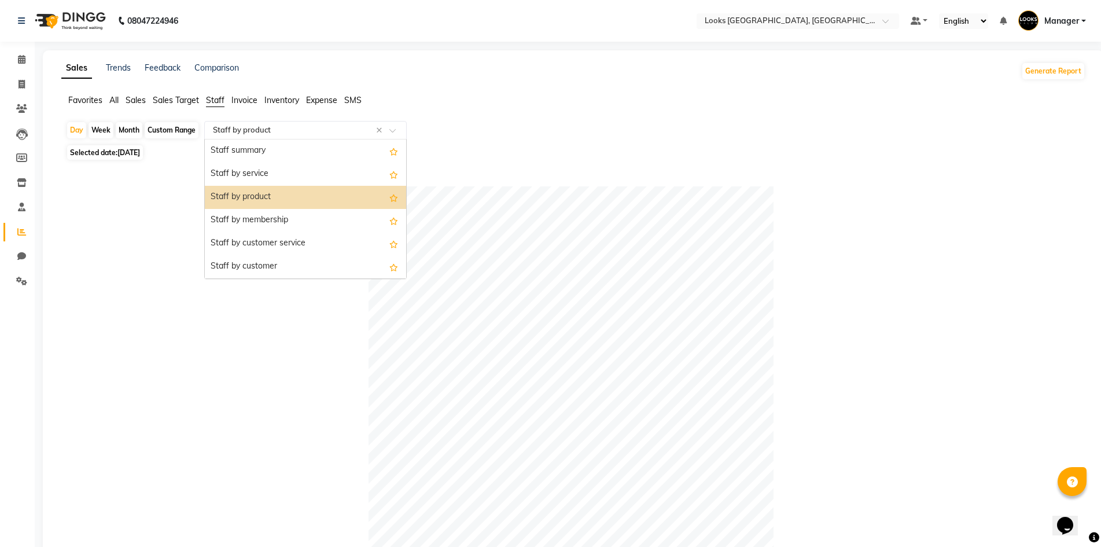
click at [221, 126] on input "text" at bounding box center [294, 130] width 167 height 12
click at [289, 170] on div "Staff by service" at bounding box center [305, 174] width 201 height 23
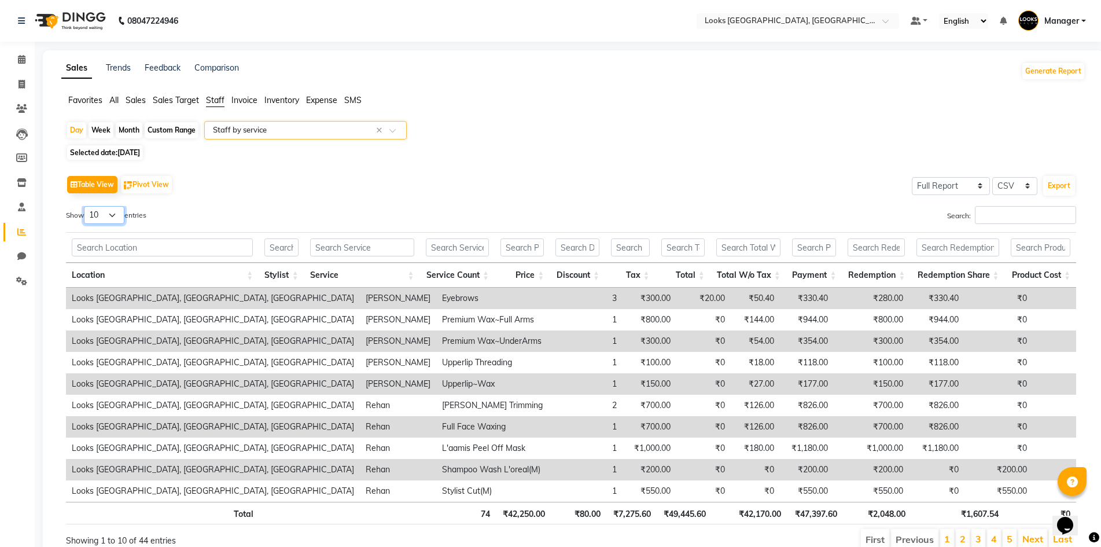
click at [101, 216] on select "10 25 50 100" at bounding box center [104, 215] width 41 height 18
select select "100"
click at [86, 206] on select "10 25 50 100" at bounding box center [104, 215] width 41 height 18
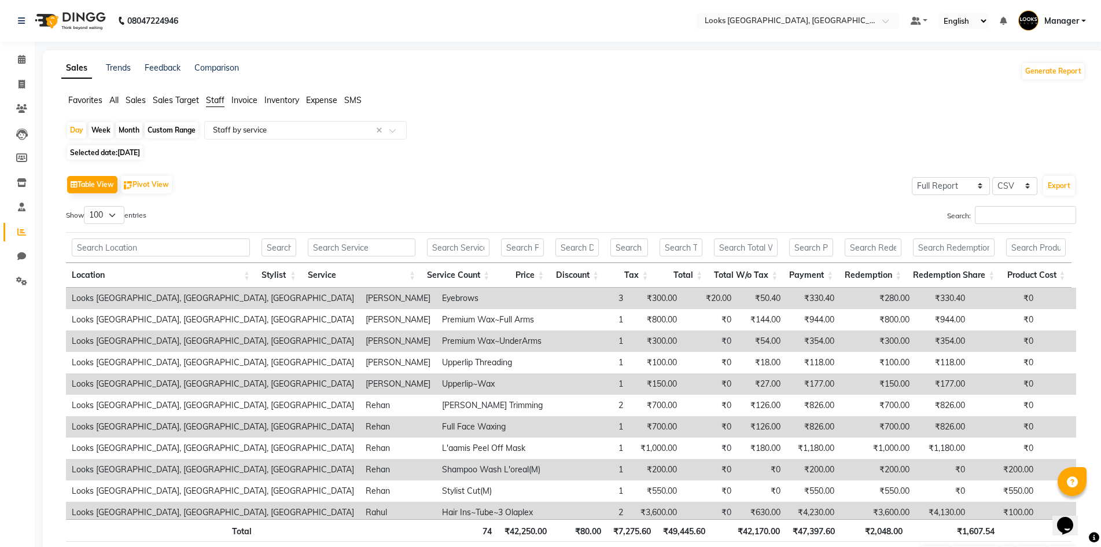
click at [283, 178] on div "Table View Pivot View Select Full Report Filtered Report Select CSV PDF Export" at bounding box center [571, 184] width 1010 height 24
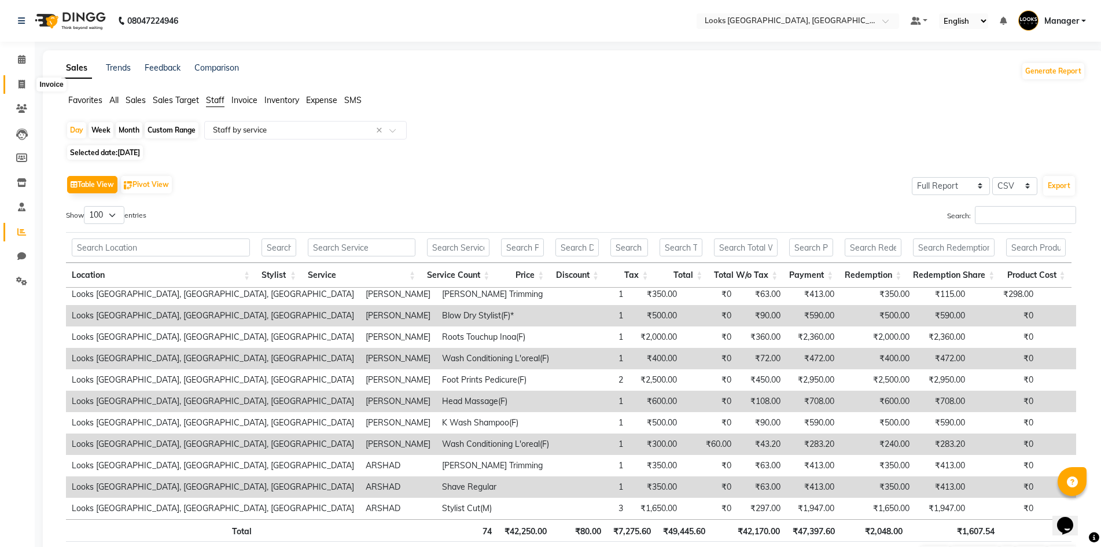
click at [21, 83] on icon at bounding box center [22, 84] width 6 height 9
select select "service"
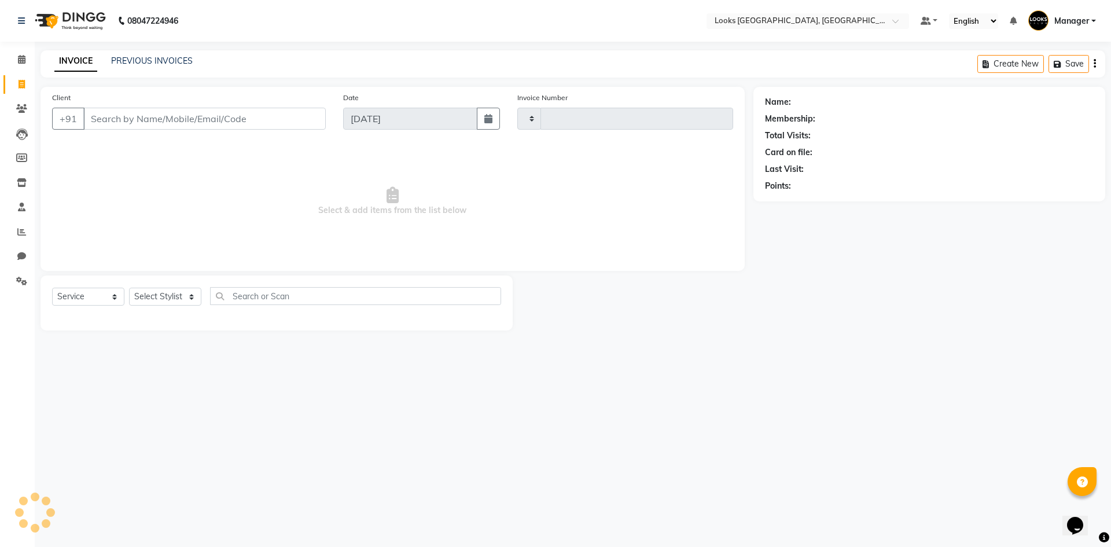
type input "5363"
select select "4718"
select select "service"
click at [119, 58] on link "PREVIOUS INVOICES" at bounding box center [152, 61] width 82 height 10
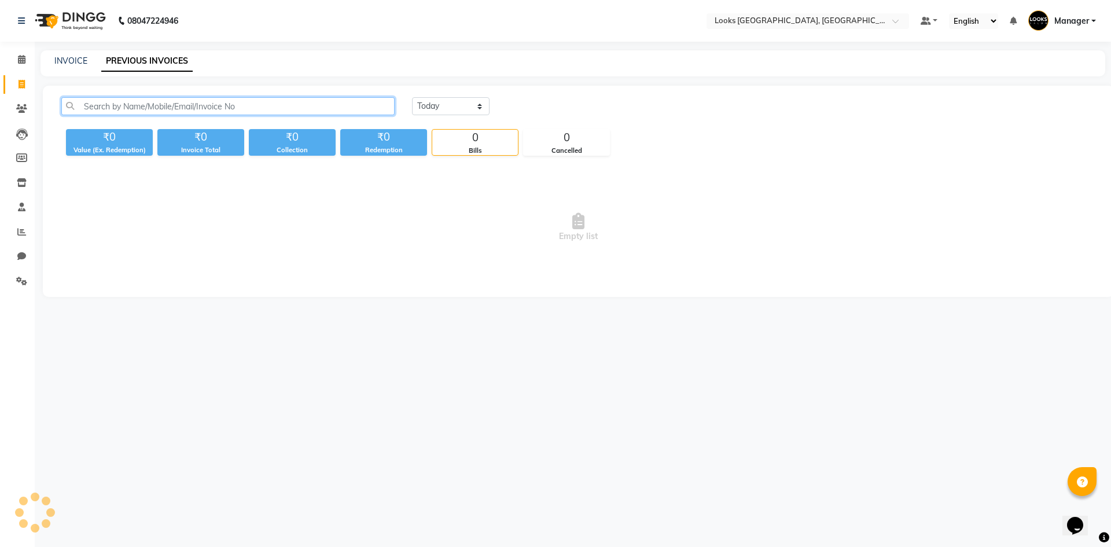
drag, startPoint x: 162, startPoint y: 105, endPoint x: 215, endPoint y: 113, distance: 53.8
click at [162, 105] on input "text" at bounding box center [227, 106] width 333 height 18
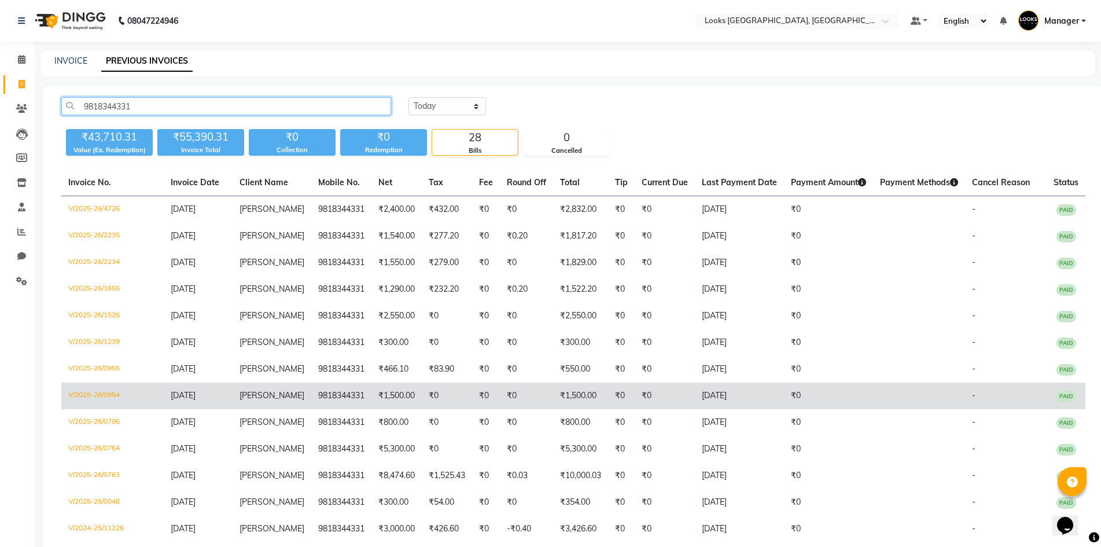
type input "9818344331"
click at [577, 396] on td "₹1,500.00" at bounding box center [580, 395] width 55 height 27
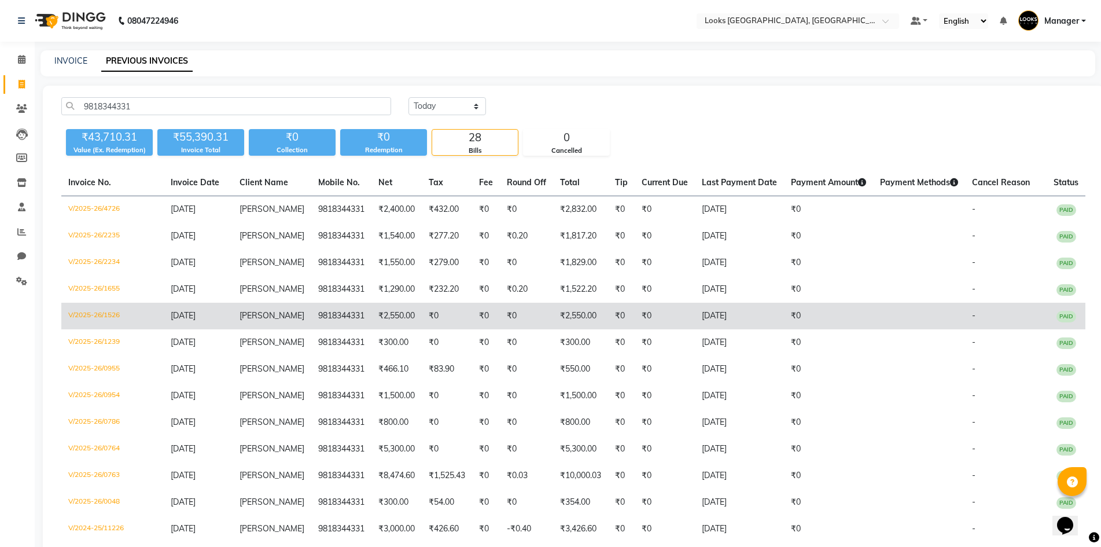
click at [575, 315] on td "₹2,550.00" at bounding box center [580, 316] width 55 height 27
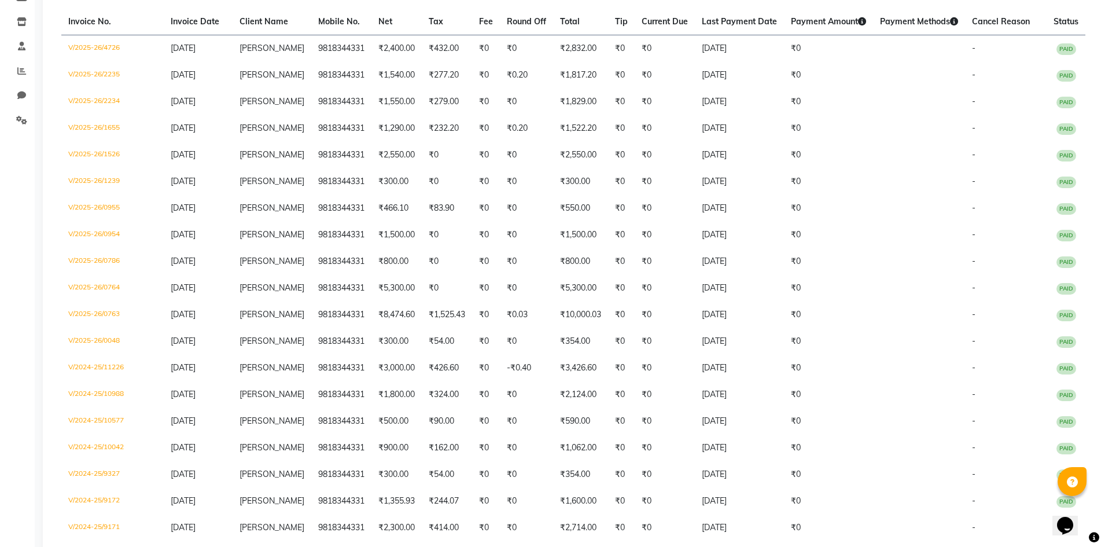
scroll to position [163, 0]
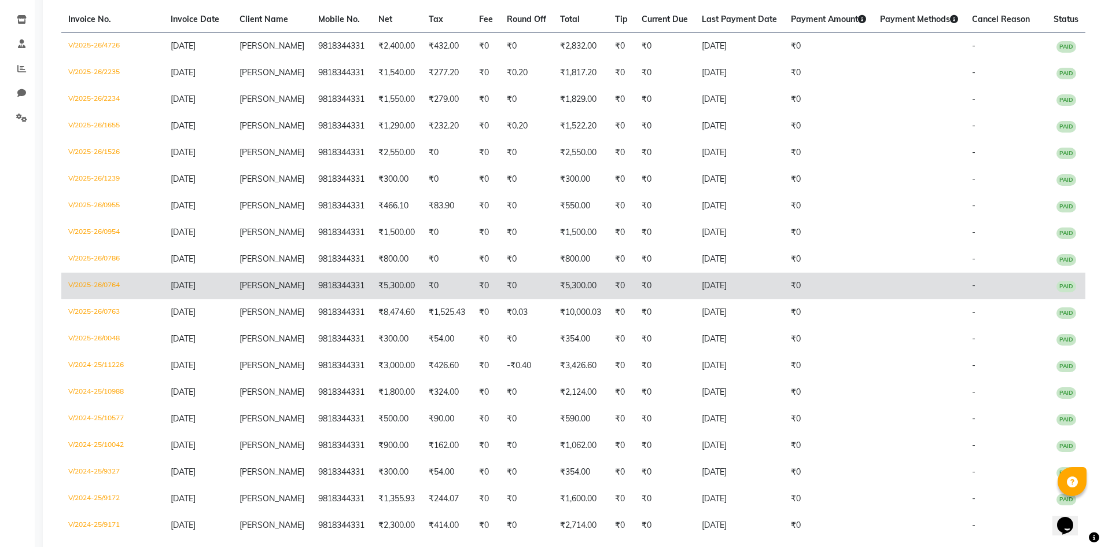
click at [558, 288] on td "₹5,300.00" at bounding box center [580, 286] width 55 height 27
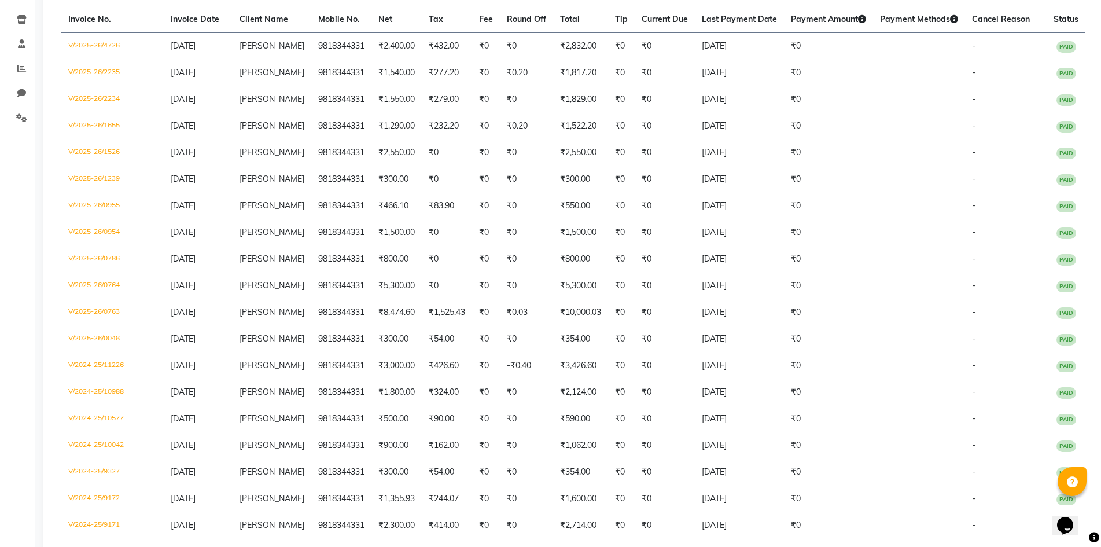
scroll to position [0, 0]
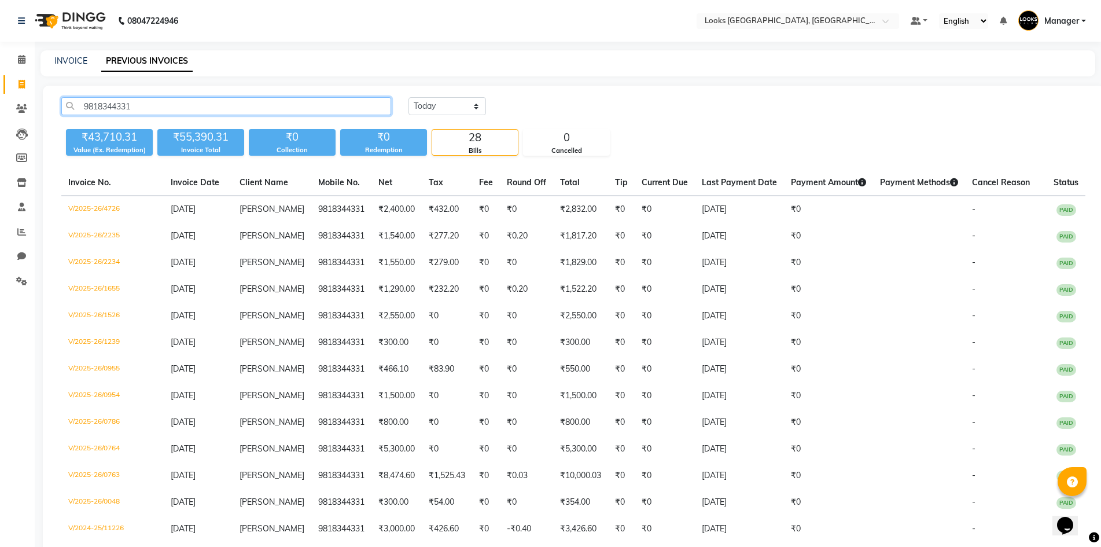
click at [104, 105] on input "9818344331" at bounding box center [226, 106] width 330 height 18
click at [72, 59] on link "INVOICE" at bounding box center [70, 61] width 33 height 10
select select "service"
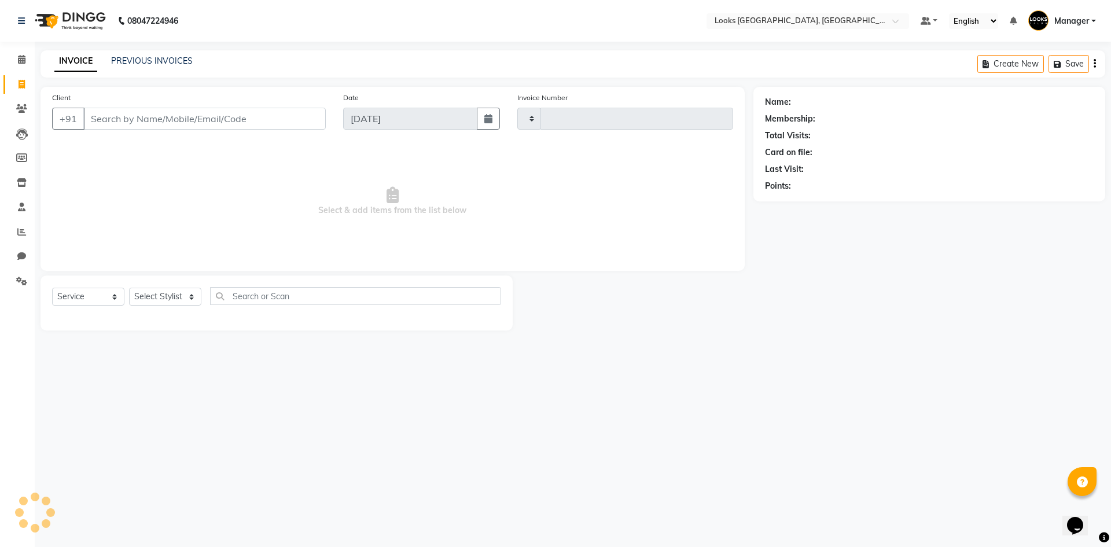
type input "5364"
select select "4718"
click at [138, 113] on input "Client" at bounding box center [204, 119] width 242 height 22
type input "9818344331"
select select "1: Object"
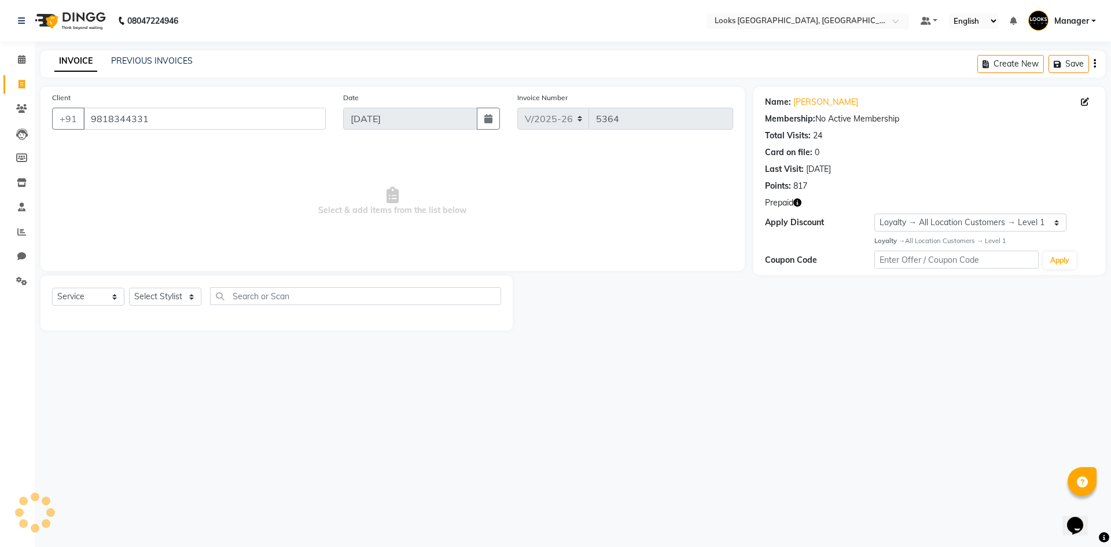
click at [154, 196] on span "Select & add items from the list below" at bounding box center [392, 201] width 681 height 116
click at [170, 295] on select "Select Stylist ARSHAD Ayush Bobby Chaman COUNTER_SALES Employee_WS FAREED KOMAL…" at bounding box center [165, 297] width 72 height 18
select select "29043"
click at [129, 288] on select "Select Stylist ARSHAD Ayush Bobby Chaman COUNTER_SALES Employee_WS FAREED KOMAL…" at bounding box center [165, 297] width 72 height 18
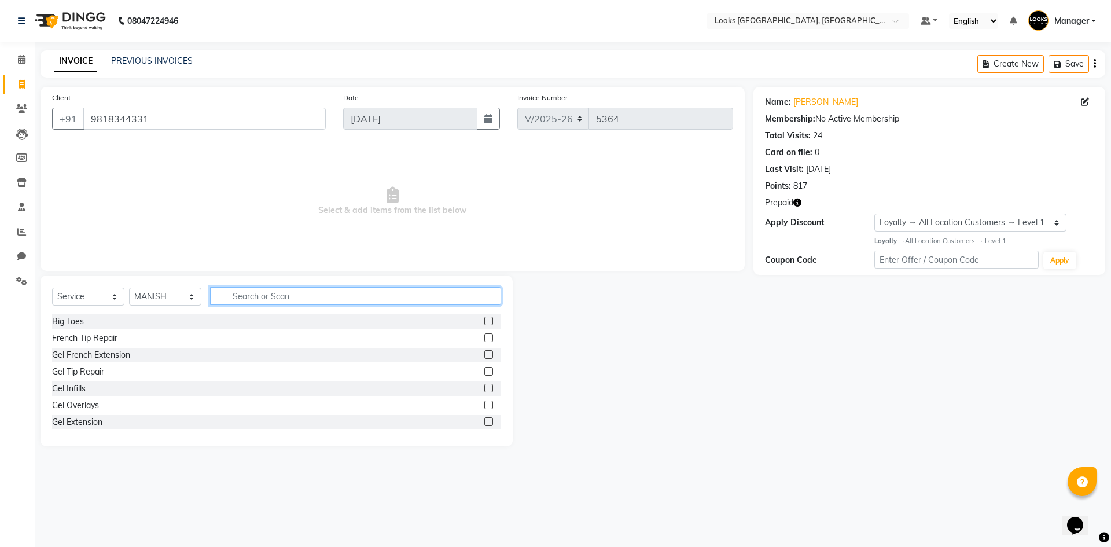
click at [262, 295] on input "text" at bounding box center [355, 296] width 291 height 18
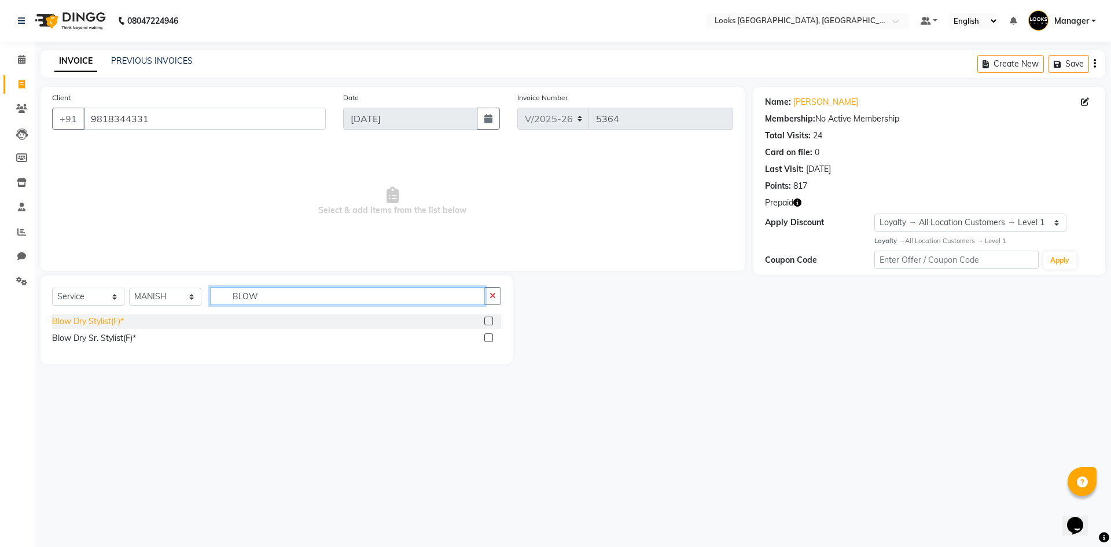
type input "BLOW"
click at [60, 319] on div "Blow Dry Stylist(F)*" at bounding box center [88, 321] width 72 height 12
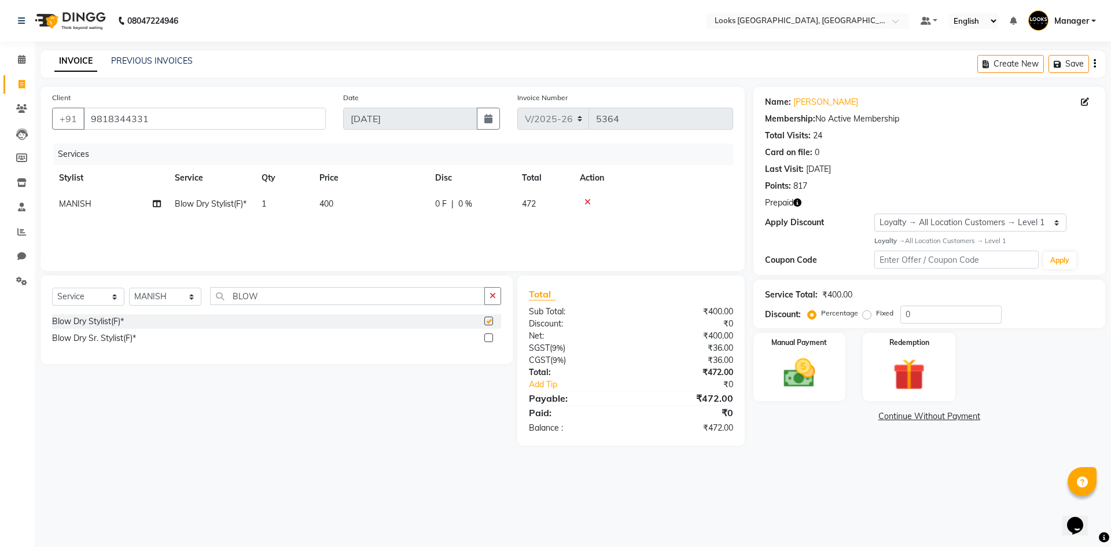
checkbox input "false"
click at [401, 209] on td "400" at bounding box center [370, 204] width 116 height 26
select select "29043"
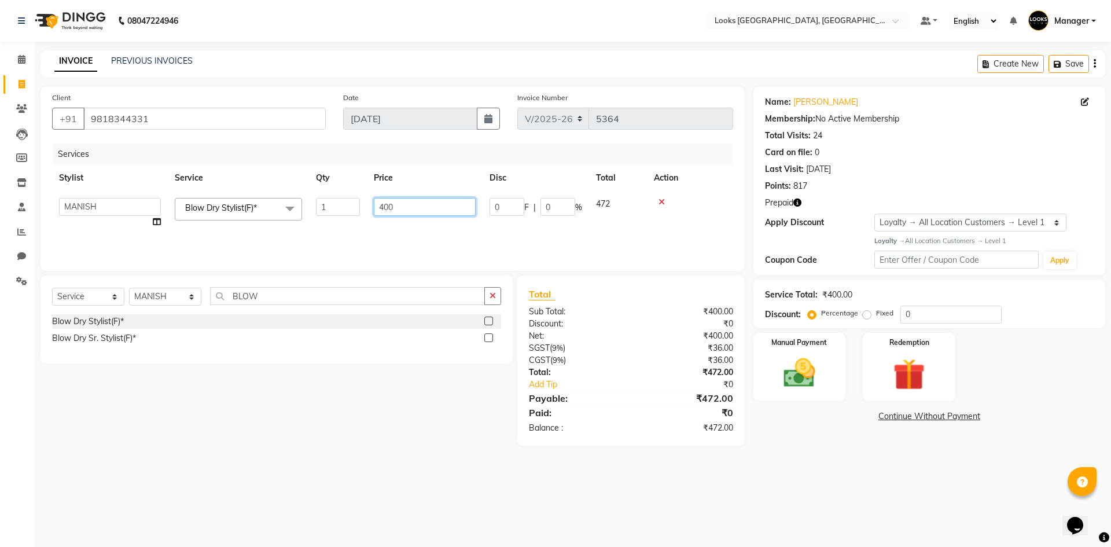
drag, startPoint x: 406, startPoint y: 208, endPoint x: 351, endPoint y: 210, distance: 55.6
click at [351, 209] on tr "ARSHAD Ayush Bobby Chaman COUNTER_SALES Employee_WS FAREED KOMAL Manager MANISH…" at bounding box center [392, 213] width 681 height 44
type input "500"
click at [337, 231] on div "Services Stylist Service Qty Price Disc Total Action ARSHAD Ayush Bobby Chaman …" at bounding box center [392, 201] width 681 height 116
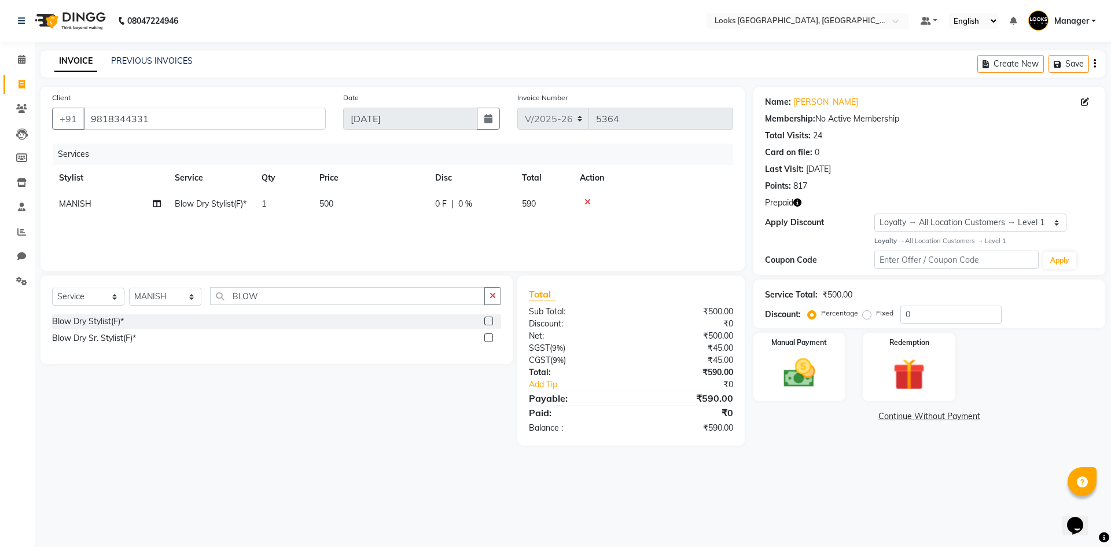
click at [799, 204] on icon "button" at bounding box center [797, 202] width 8 height 8
click at [857, 192] on div "Points: 817" at bounding box center [929, 186] width 329 height 12
click at [761, 500] on div "08047224946 Select Location × Looks Omaxe World Street, Faridabad, Haryana Defa…" at bounding box center [555, 273] width 1111 height 547
click at [755, 495] on div "08047224946 Select Location × Looks Omaxe World Street, Faridabad, Haryana Defa…" at bounding box center [555, 273] width 1111 height 547
click at [755, 493] on div "08047224946 Select Location × Looks Omaxe World Street, Faridabad, Haryana Defa…" at bounding box center [555, 273] width 1111 height 547
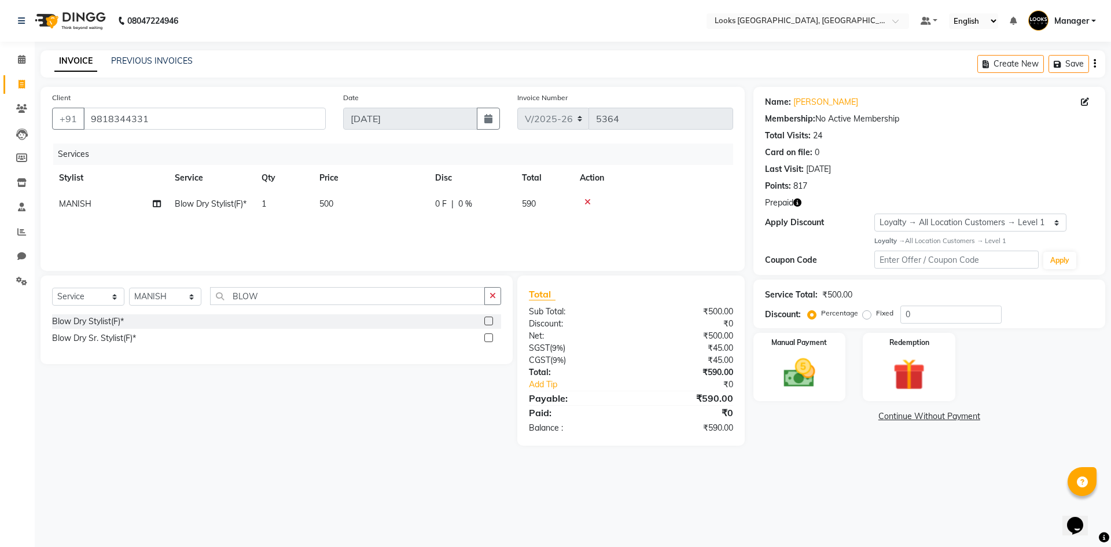
click at [700, 503] on div "08047224946 Select Location × Looks Omaxe World Street, Faridabad, Haryana Defa…" at bounding box center [555, 273] width 1111 height 547
click at [812, 495] on div "08047224946 Select Location × Looks Omaxe World Street, Faridabad, Haryana Defa…" at bounding box center [555, 273] width 1111 height 547
click at [646, 498] on div "08047224946 Select Location × Looks Omaxe World Street, Faridabad, Haryana Defa…" at bounding box center [555, 273] width 1111 height 547
click at [604, 483] on div "08047224946 Select Location × Looks Omaxe World Street, Faridabad, Haryana Defa…" at bounding box center [555, 273] width 1111 height 547
click at [802, 368] on img at bounding box center [799, 373] width 54 height 38
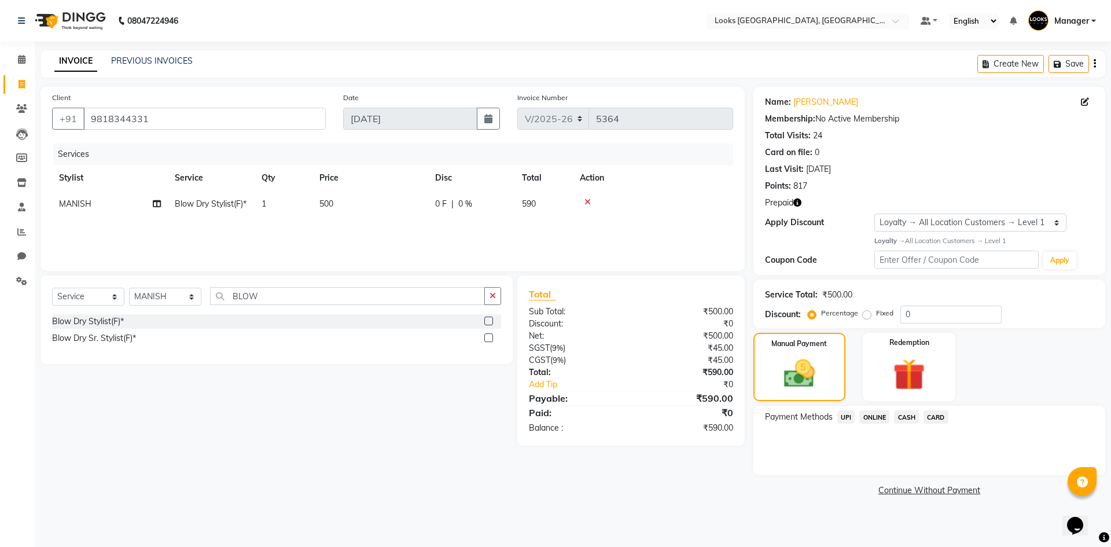
click at [841, 418] on span "UPI" at bounding box center [846, 416] width 18 height 13
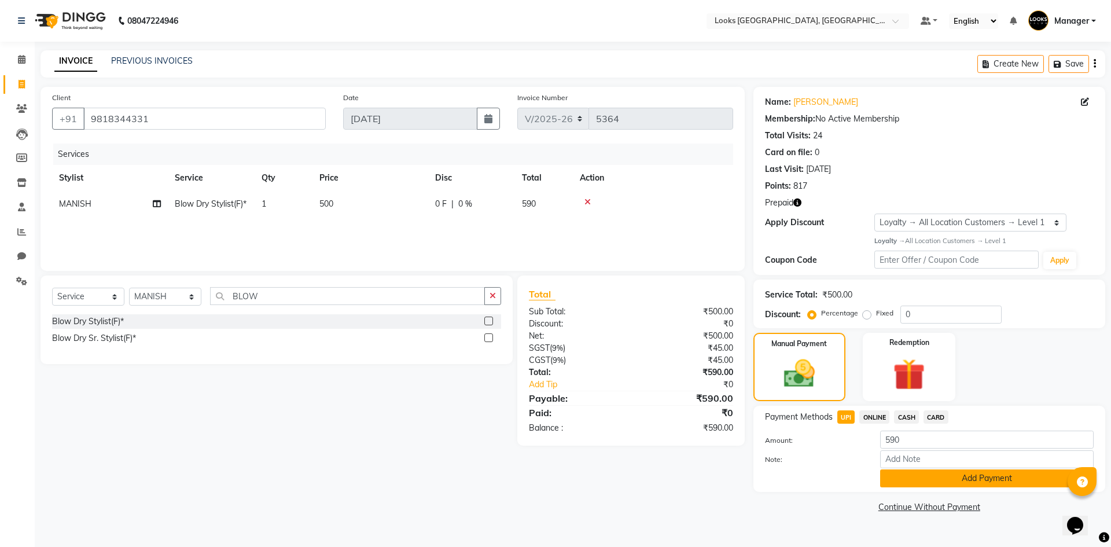
click at [941, 478] on button "Add Payment" at bounding box center [986, 478] width 213 height 18
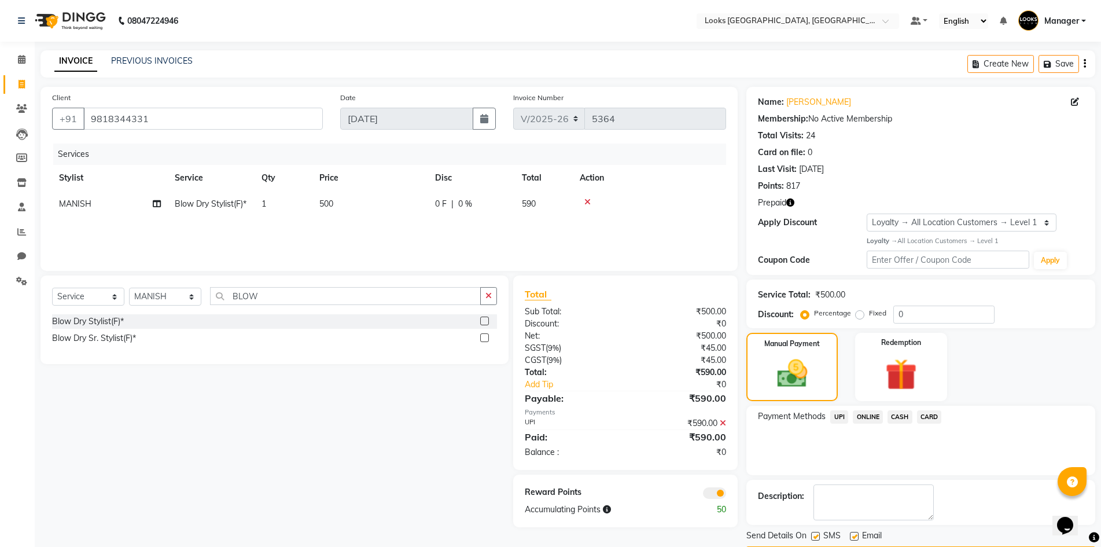
scroll to position [35, 0]
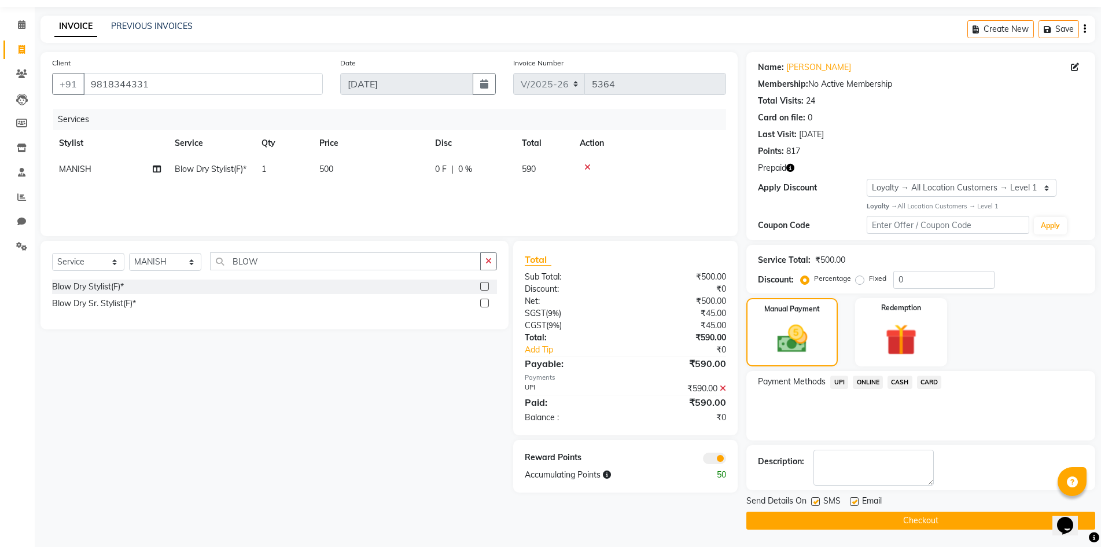
click at [853, 501] on label at bounding box center [854, 501] width 9 height 9
click at [853, 501] on input "checkbox" at bounding box center [854, 502] width 8 height 8
checkbox input "false"
click at [864, 518] on button "Checkout" at bounding box center [920, 520] width 349 height 18
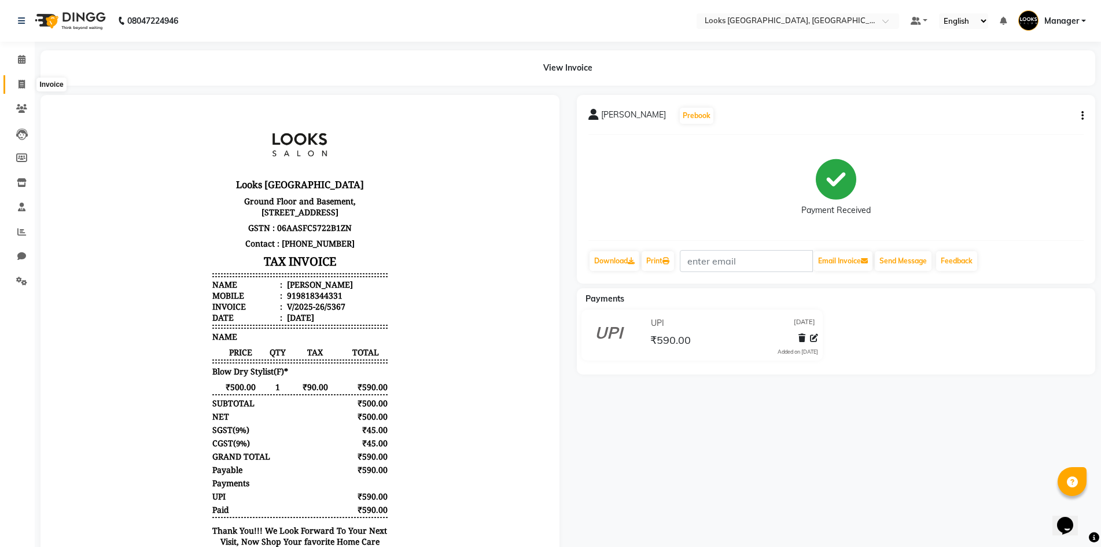
click at [21, 85] on icon at bounding box center [22, 84] width 6 height 9
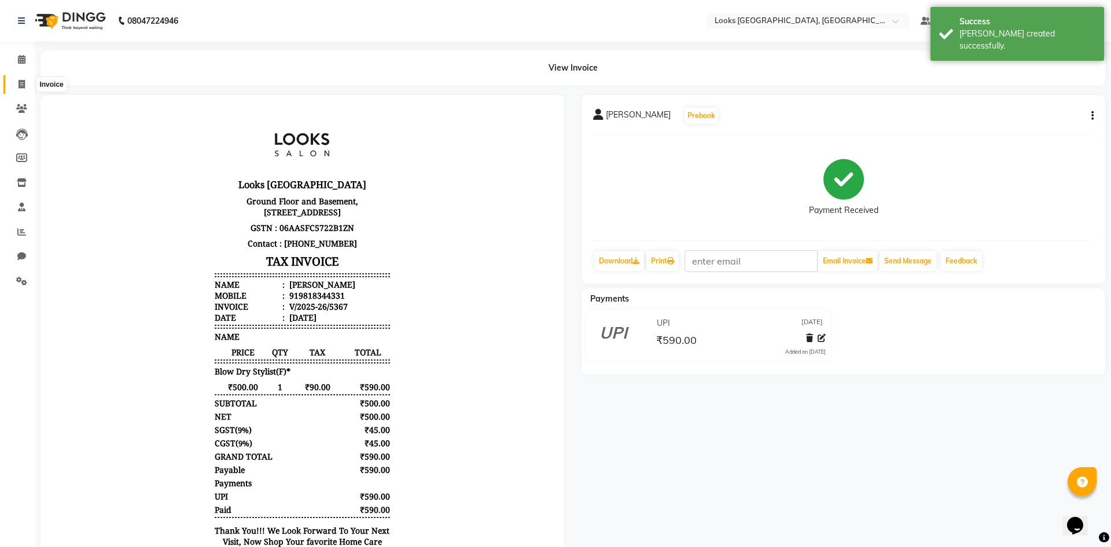
select select "service"
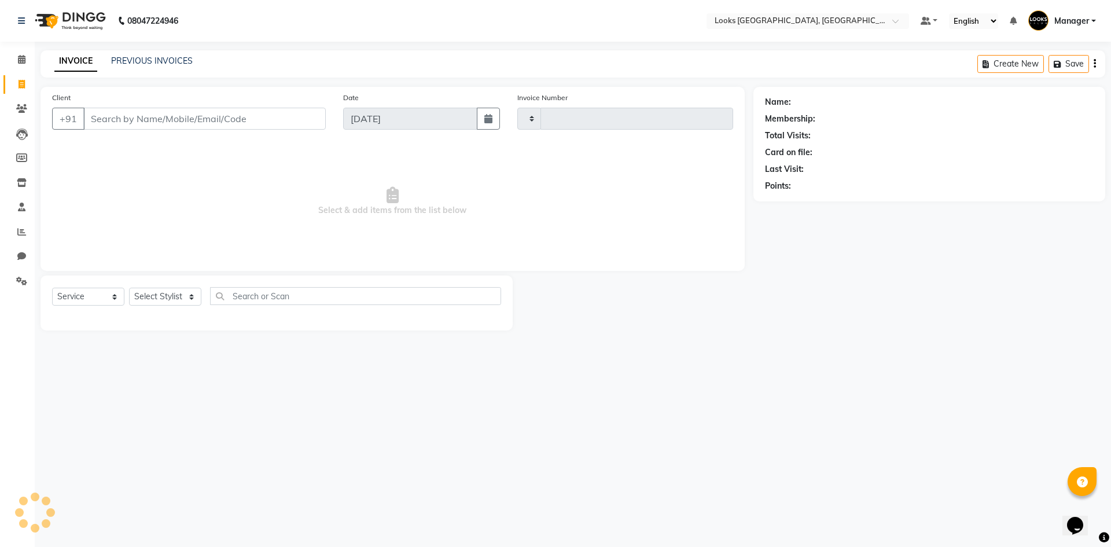
type input "5368"
select select "4718"
click at [148, 62] on link "PREVIOUS INVOICES" at bounding box center [152, 61] width 82 height 10
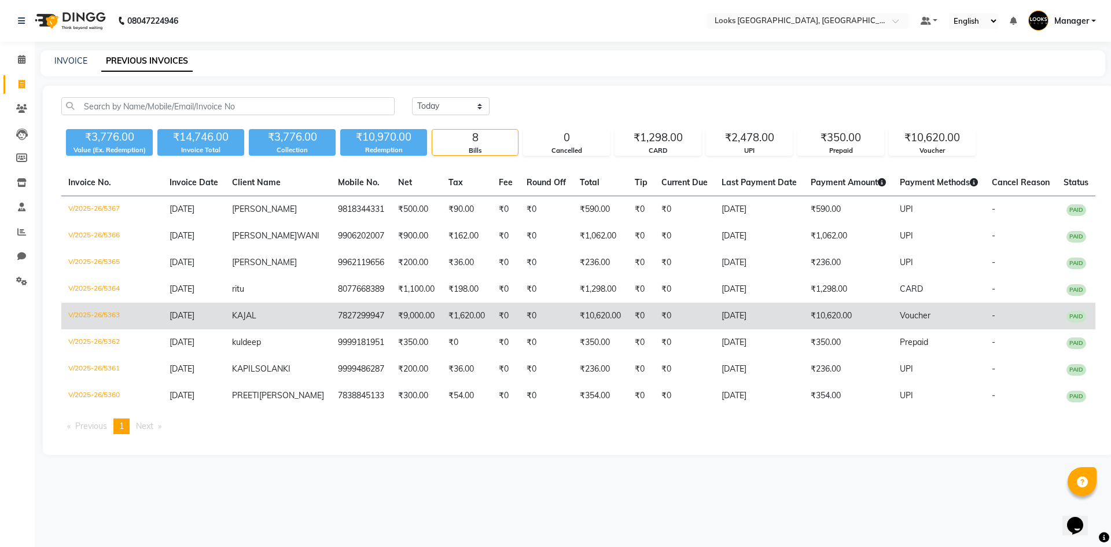
click at [275, 327] on td "KAJAL" at bounding box center [278, 316] width 106 height 27
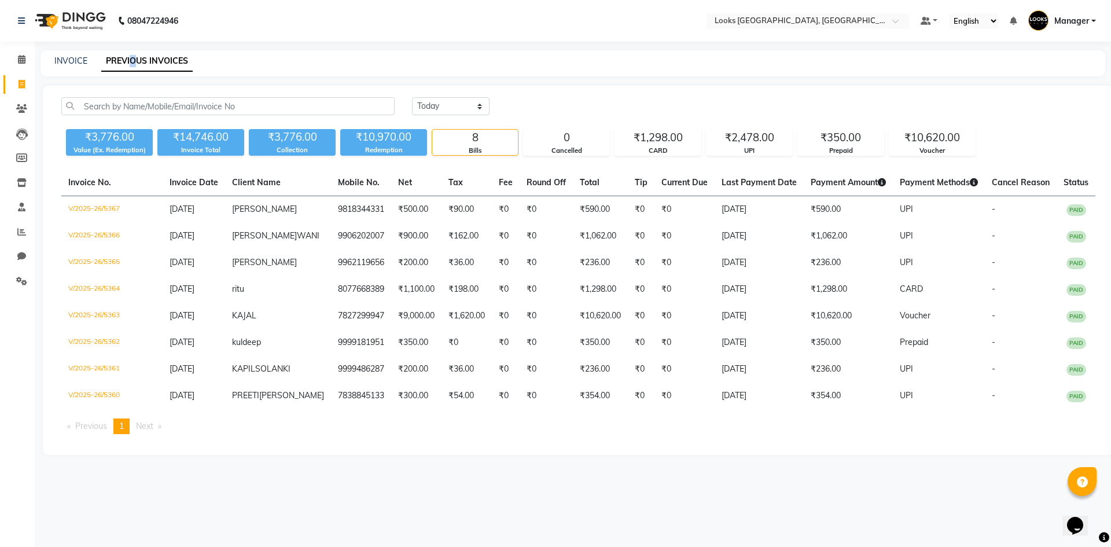
click at [133, 57] on link "PREVIOUS INVOICES" at bounding box center [146, 61] width 91 height 21
click at [21, 82] on icon at bounding box center [22, 84] width 6 height 9
select select "service"
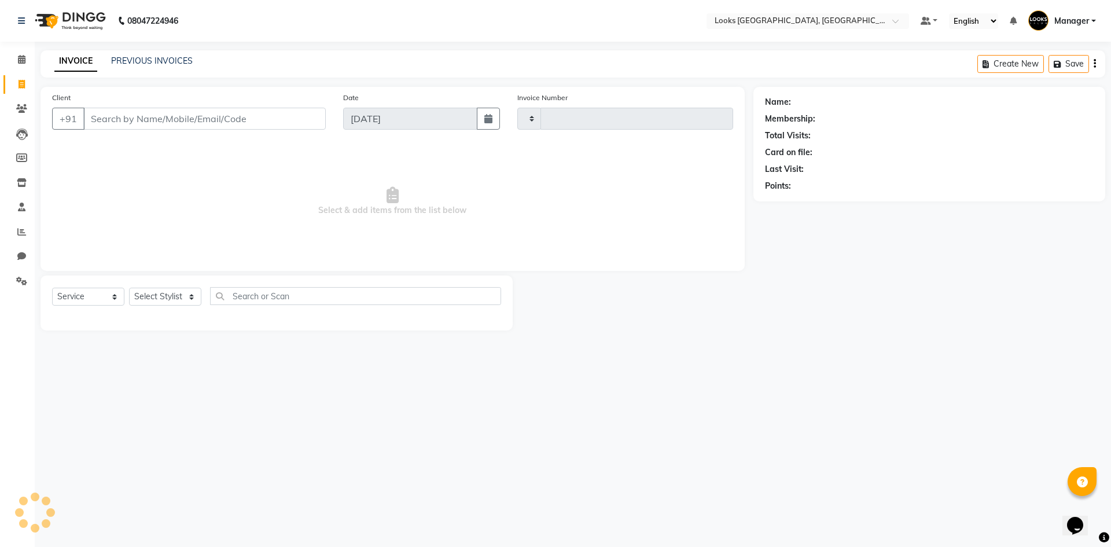
type input "5368"
select select "4718"
drag, startPoint x: 71, startPoint y: 58, endPoint x: 100, endPoint y: 69, distance: 30.9
click at [71, 58] on link "INVOICE" at bounding box center [75, 61] width 43 height 21
click at [137, 59] on link "PREVIOUS INVOICES" at bounding box center [152, 61] width 82 height 10
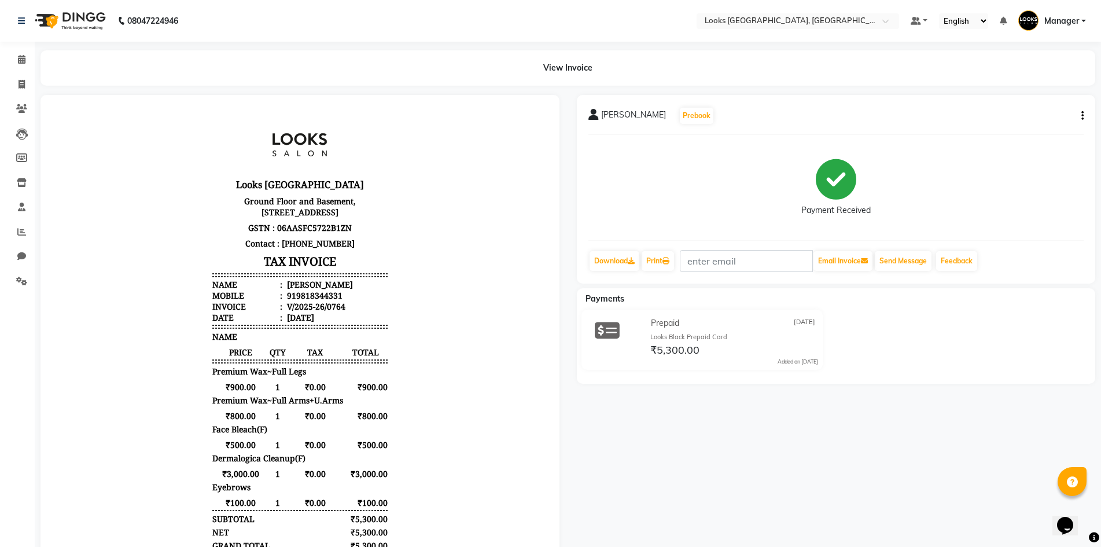
drag, startPoint x: 304, startPoint y: 328, endPoint x: 362, endPoint y: 321, distance: 58.9
click at [362, 321] on ul "Name : [PERSON_NAME] Mobile : 919818344331 Invoice : V/2025-26/0764 Date : [DAT…" at bounding box center [299, 301] width 175 height 44
click at [340, 323] on li "Date : [DATE]" at bounding box center [299, 317] width 175 height 11
drag, startPoint x: 300, startPoint y: 329, endPoint x: 330, endPoint y: 329, distance: 30.1
click at [314, 323] on div "[DATE]" at bounding box center [300, 317] width 30 height 11
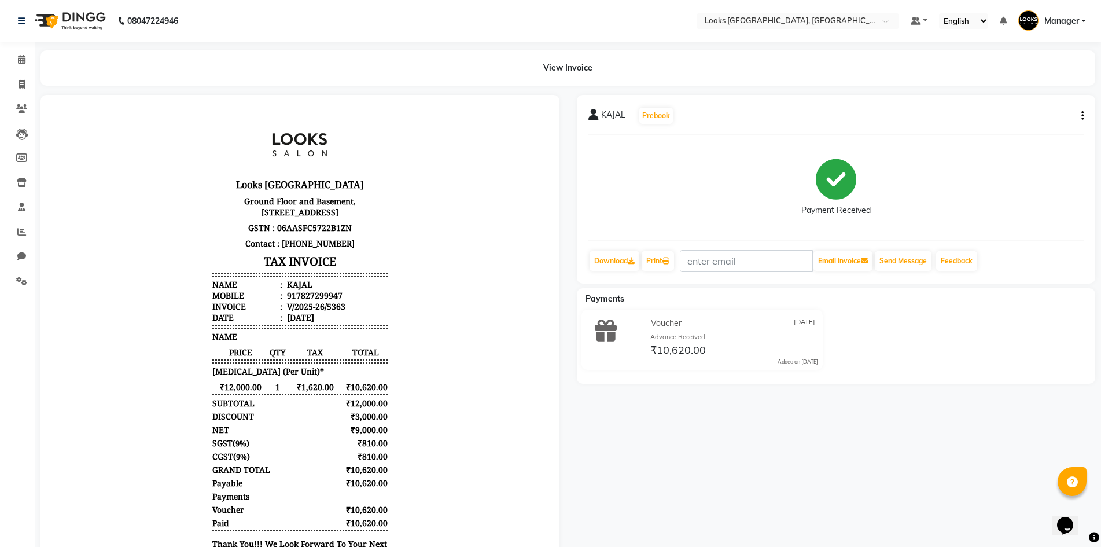
click at [304, 301] on div "917827299947" at bounding box center [314, 295] width 58 height 11
copy div "917827299947"
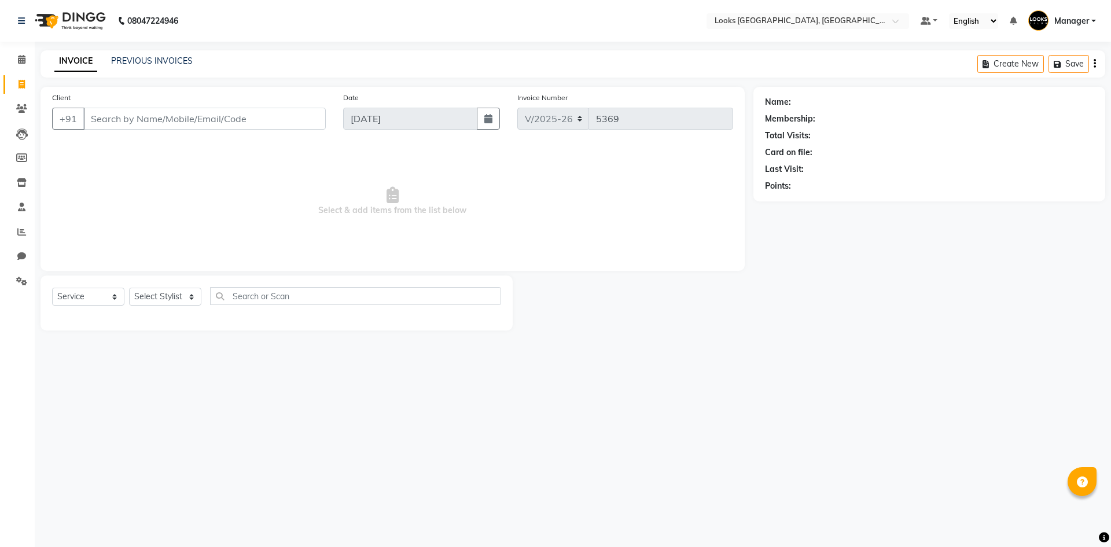
select select "4718"
select select "service"
click at [159, 294] on select "Select Stylist [PERSON_NAME] [PERSON_NAME] COUNTER_SALES Employee_WS [PERSON_NA…" at bounding box center [165, 297] width 72 height 18
select select "78857"
click at [129, 288] on select "Select Stylist [PERSON_NAME] [PERSON_NAME] COUNTER_SALES Employee_WS [PERSON_NA…" at bounding box center [165, 297] width 72 height 18
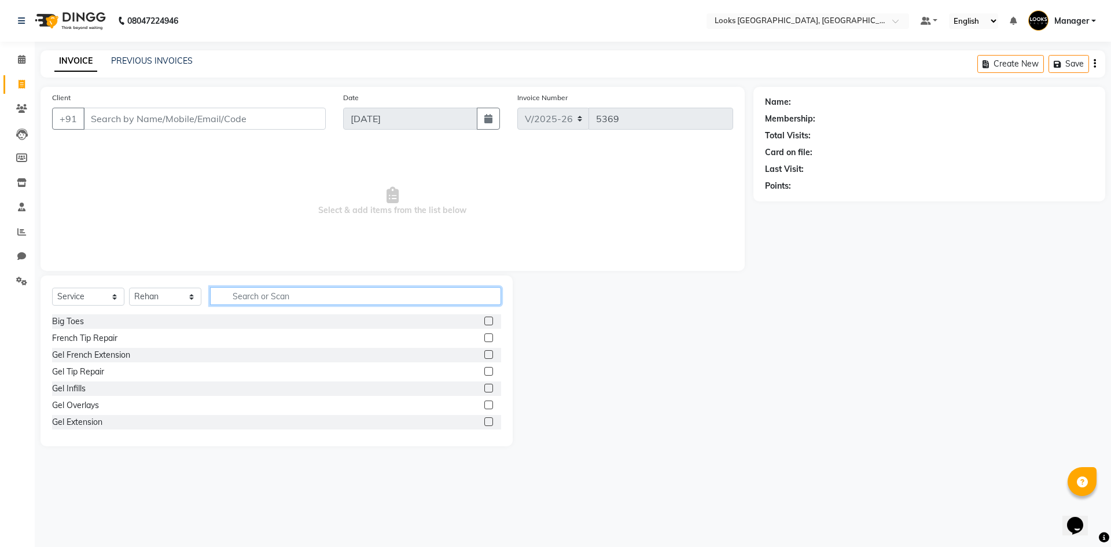
click at [256, 296] on input "text" at bounding box center [355, 296] width 291 height 18
type input "SHAVE"
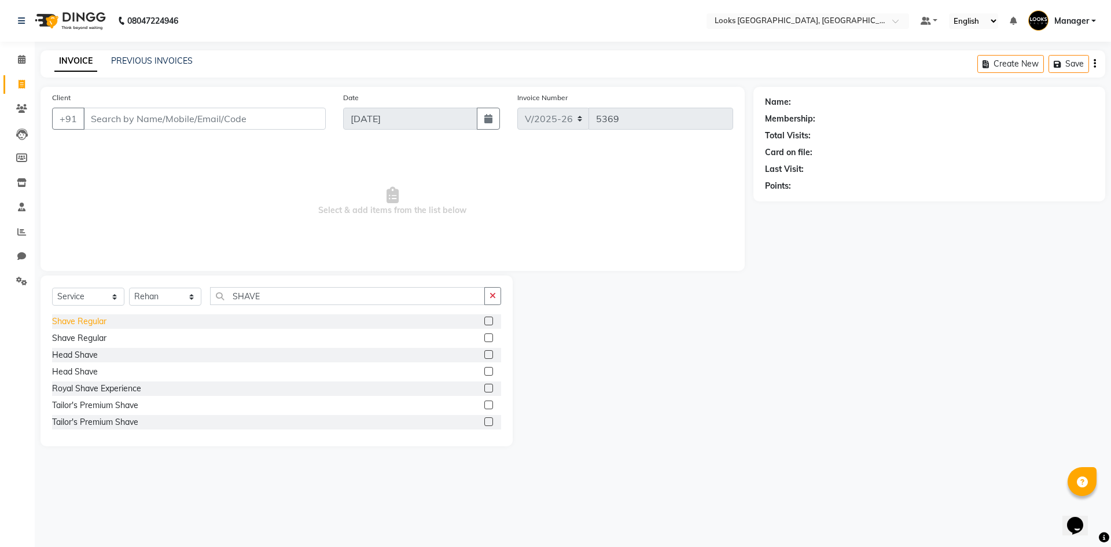
click at [84, 322] on div "Shave Regular" at bounding box center [79, 321] width 54 height 12
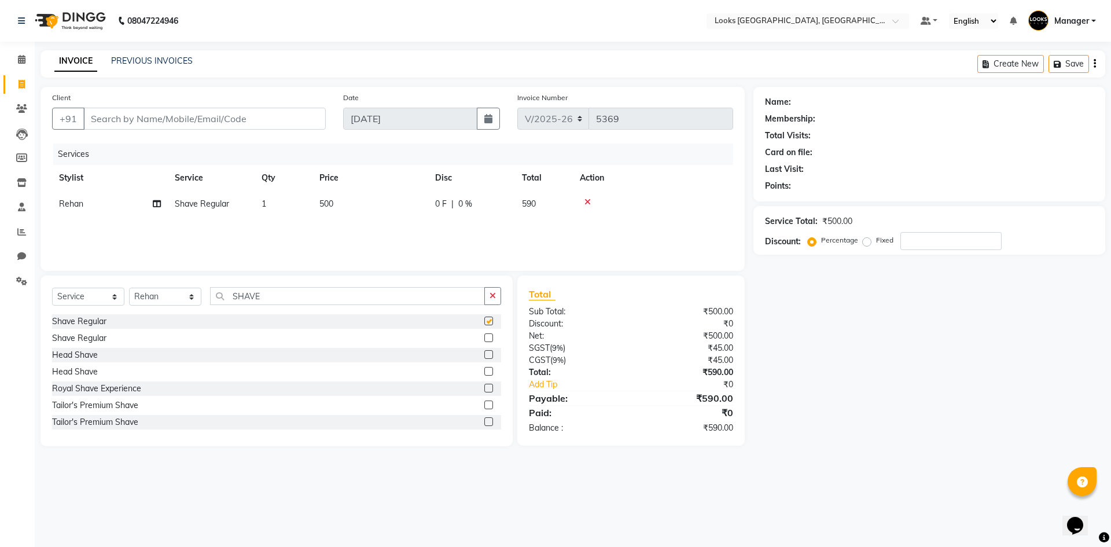
checkbox input "false"
click at [359, 206] on td "500" at bounding box center [370, 204] width 116 height 26
select select "78857"
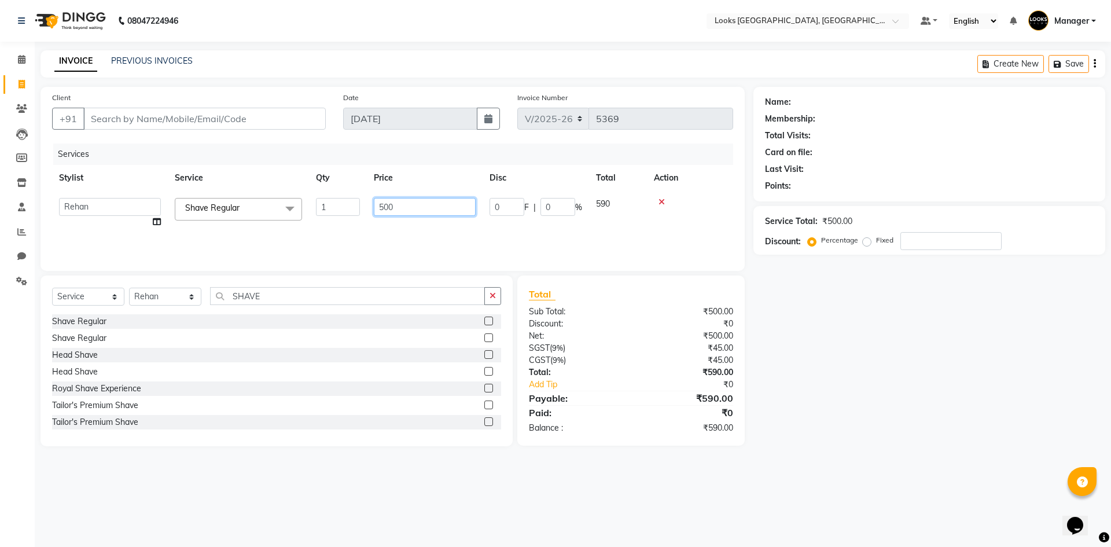
drag, startPoint x: 409, startPoint y: 205, endPoint x: 333, endPoint y: 212, distance: 76.7
click at [333, 212] on tr "[PERSON_NAME] [PERSON_NAME] COUNTER_SALES Employee_WS [PERSON_NAME] Manager [PE…" at bounding box center [392, 213] width 681 height 44
type input "4"
type input "350"
click at [271, 119] on input "Client" at bounding box center [204, 119] width 242 height 22
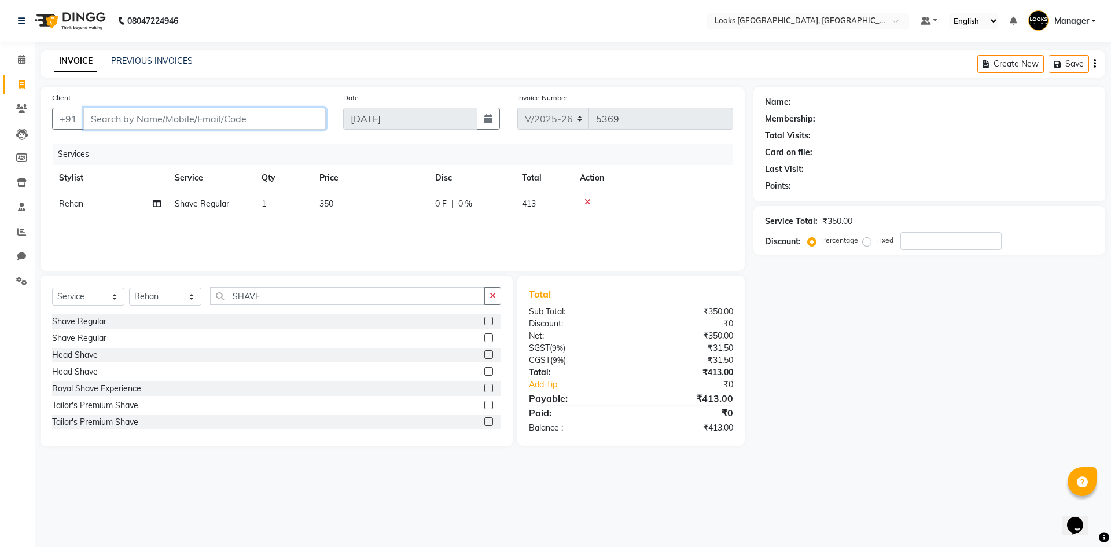
type input "9"
type input "0"
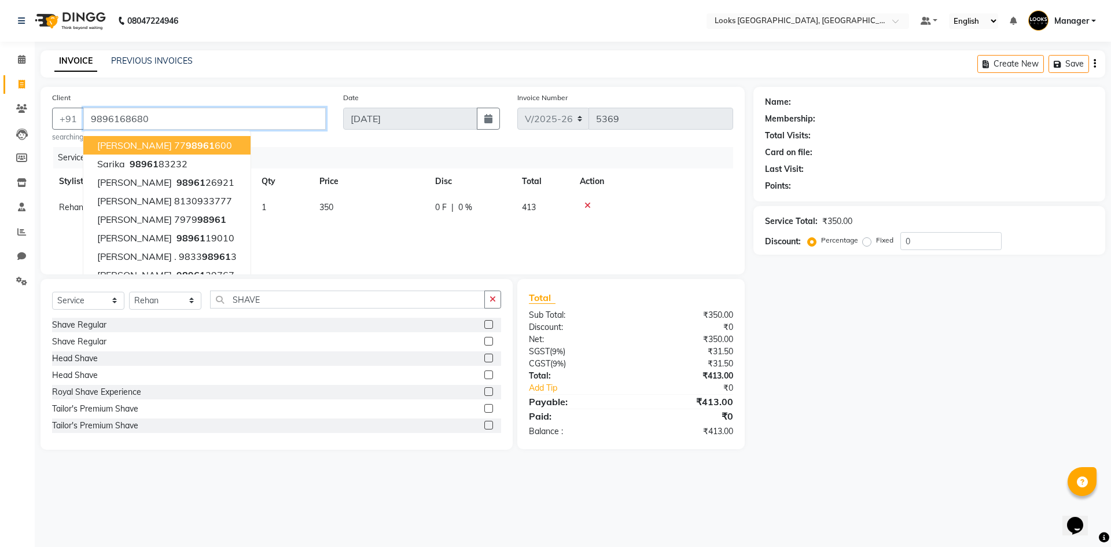
type input "9896168680"
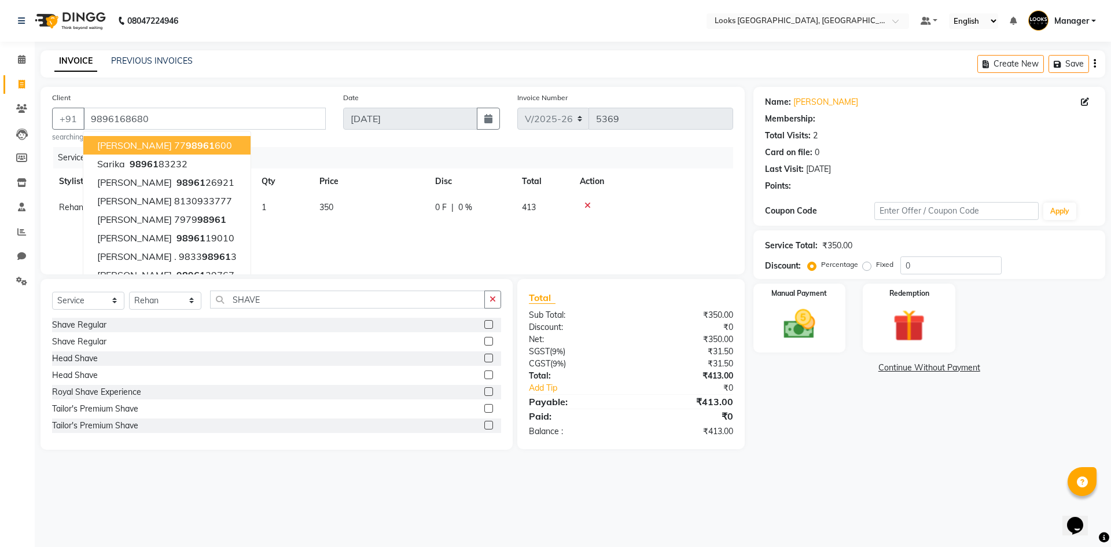
select select "1: Object"
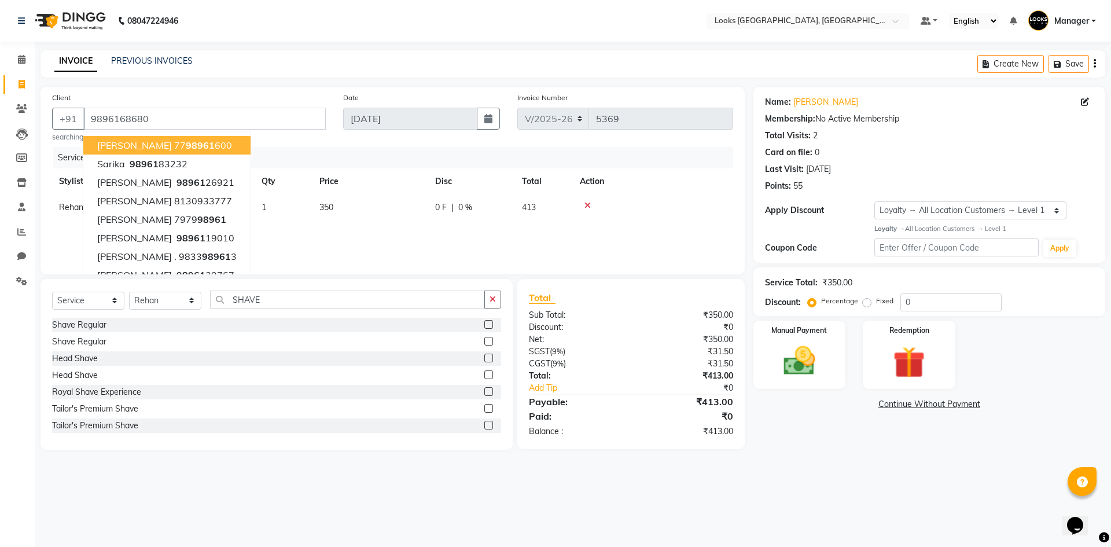
click at [830, 466] on main "INVOICE PREVIOUS INVOICES Create New Save Client +91 9896168680 nidhi 77 98961 …" at bounding box center [573, 258] width 1076 height 417
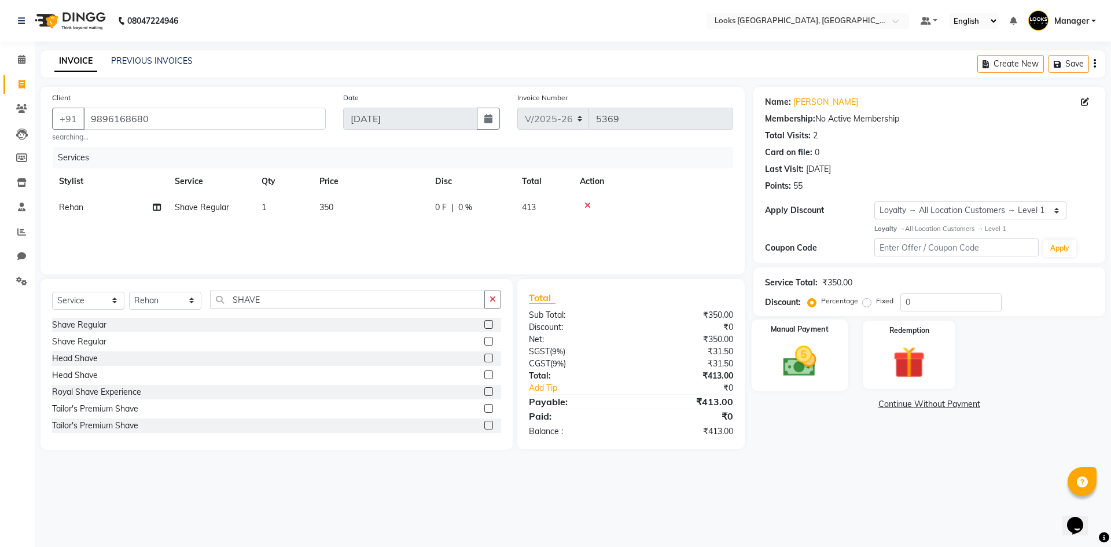
click at [804, 357] on img at bounding box center [799, 361] width 54 height 38
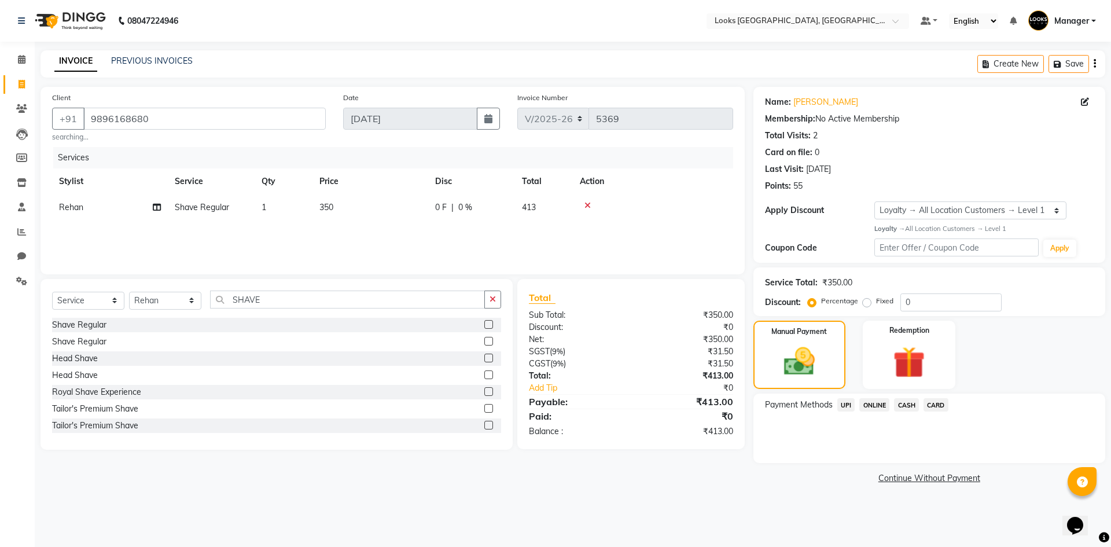
click at [911, 403] on span "CASH" at bounding box center [906, 404] width 25 height 13
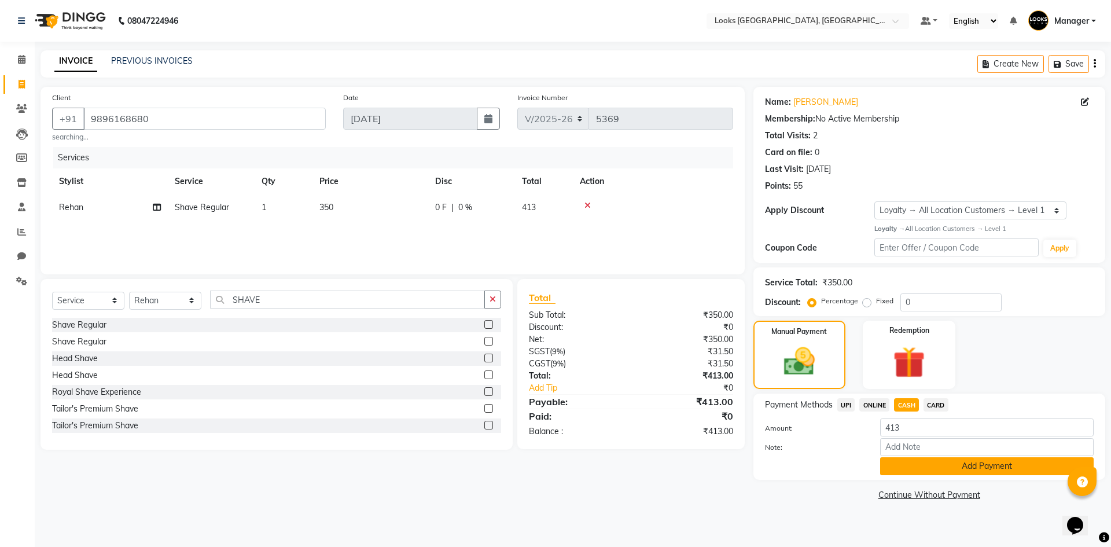
click at [941, 465] on button "Add Payment" at bounding box center [986, 466] width 213 height 18
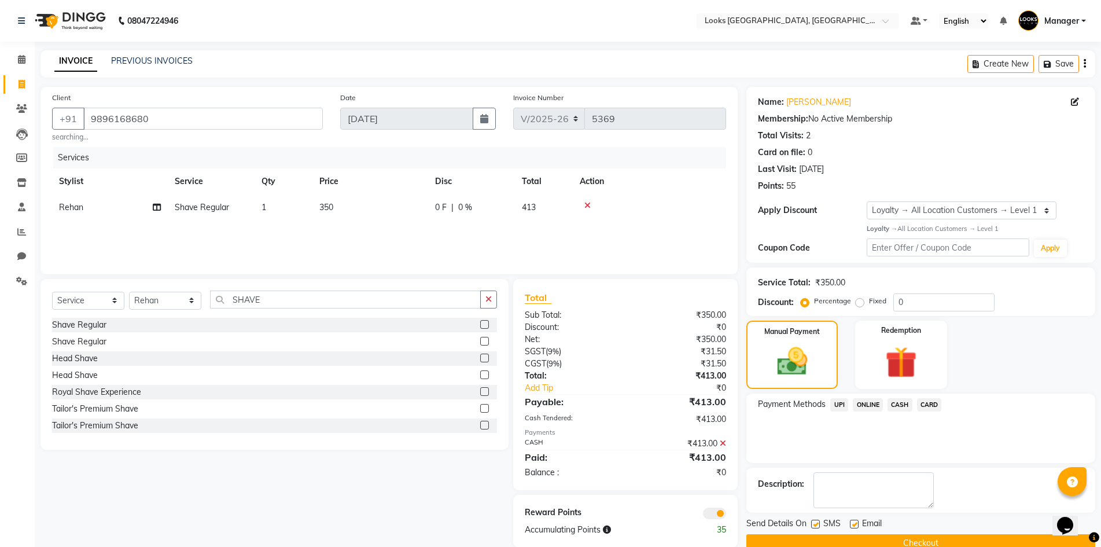
click at [853, 522] on label at bounding box center [854, 524] width 9 height 9
click at [853, 522] on input "checkbox" at bounding box center [854, 525] width 8 height 8
checkbox input "false"
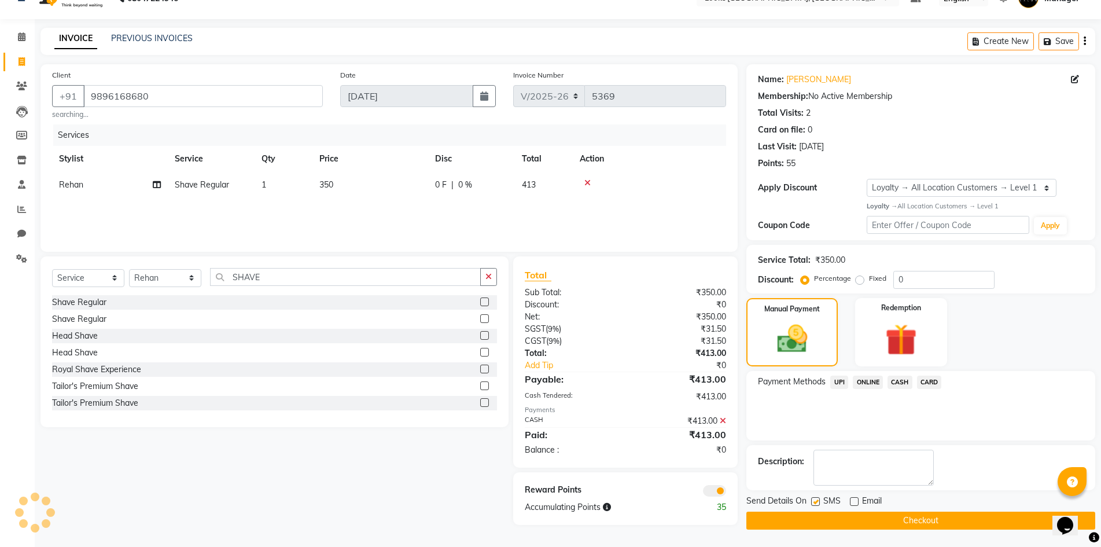
click at [1014, 344] on div "Manual Payment Redemption" at bounding box center [921, 332] width 366 height 68
click at [863, 520] on button "Checkout" at bounding box center [920, 520] width 349 height 18
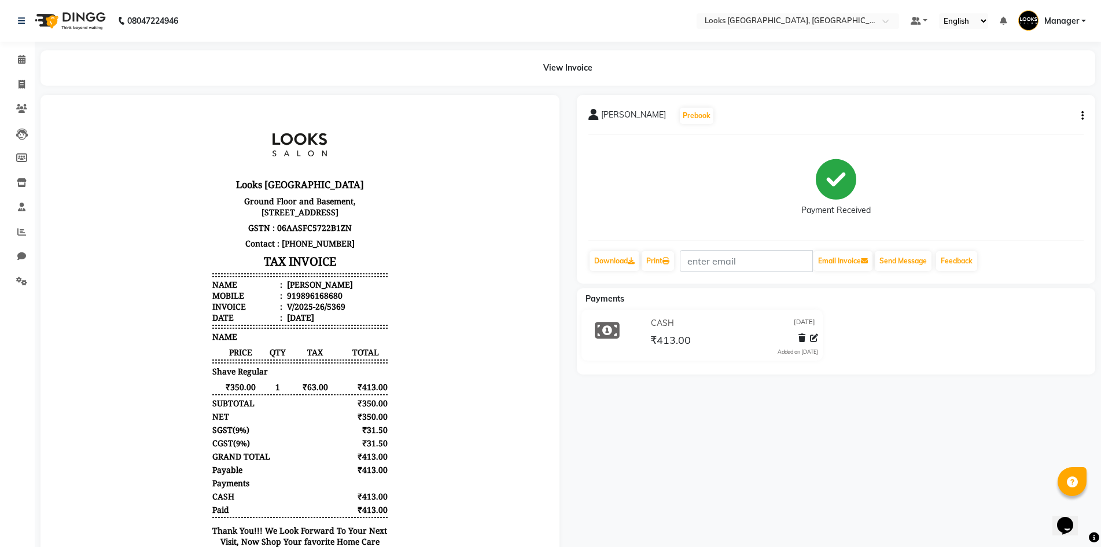
click at [734, 480] on div "PARAS MARWAH Prebook Payment Received Download Print Email Invoice Send Message…" at bounding box center [836, 354] width 536 height 518
click at [742, 481] on div "PARAS MARWAH Prebook Payment Received Download Print Email Invoice Send Message…" at bounding box center [836, 354] width 536 height 518
click at [21, 85] on icon at bounding box center [22, 84] width 6 height 9
select select "service"
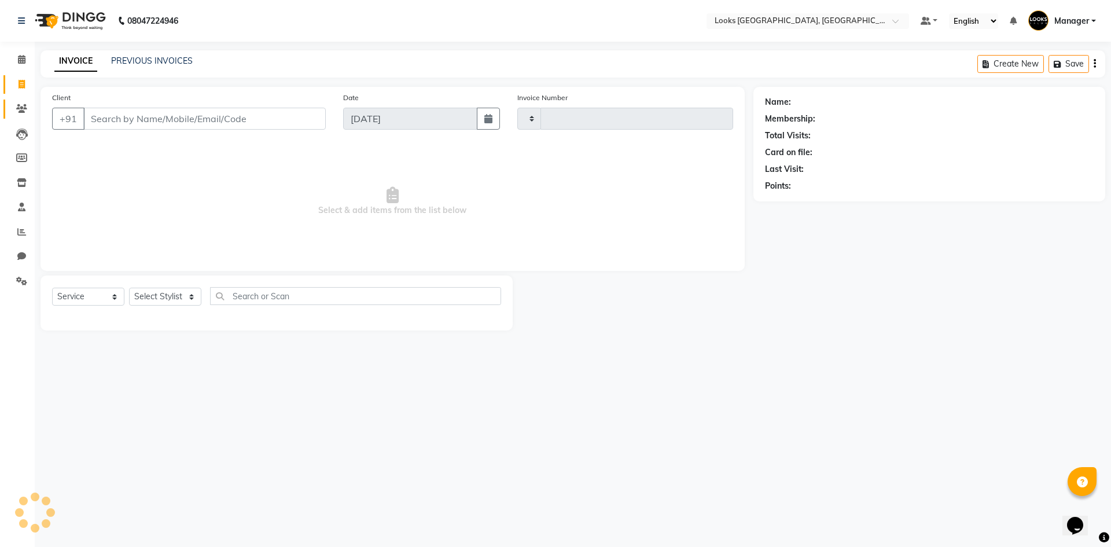
type input "5370"
select select "4718"
click at [319, 408] on div "08047224946 Select Location × Looks Omaxe World Street, Faridabad, Haryana Defa…" at bounding box center [555, 273] width 1111 height 547
click at [180, 293] on select "Select Stylist ARSHAD Ayush Bobby Chaman COUNTER_SALES Employee_WS FAREED KOMAL…" at bounding box center [165, 297] width 72 height 18
select select "83411"
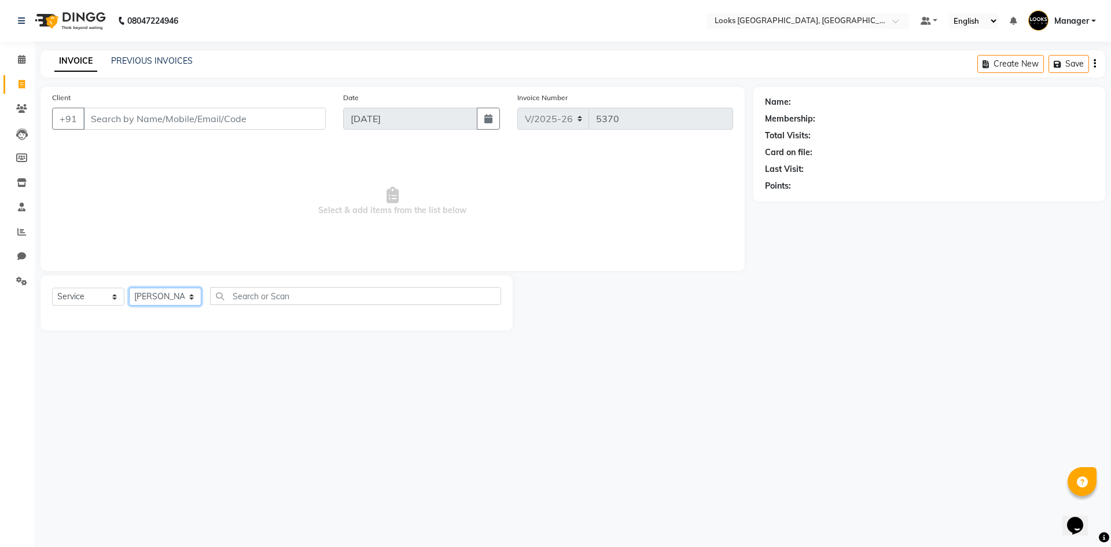
click at [129, 288] on select "Select Stylist ARSHAD Ayush Bobby Chaman COUNTER_SALES Employee_WS FAREED KOMAL…" at bounding box center [165, 297] width 72 height 18
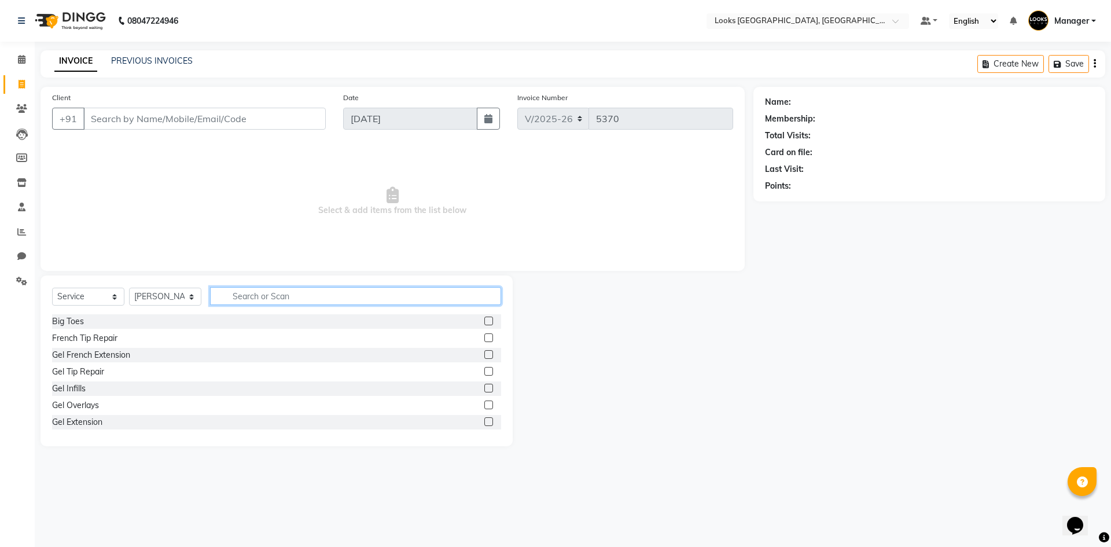
click at [261, 299] on input "text" at bounding box center [355, 296] width 291 height 18
type input "CUT"
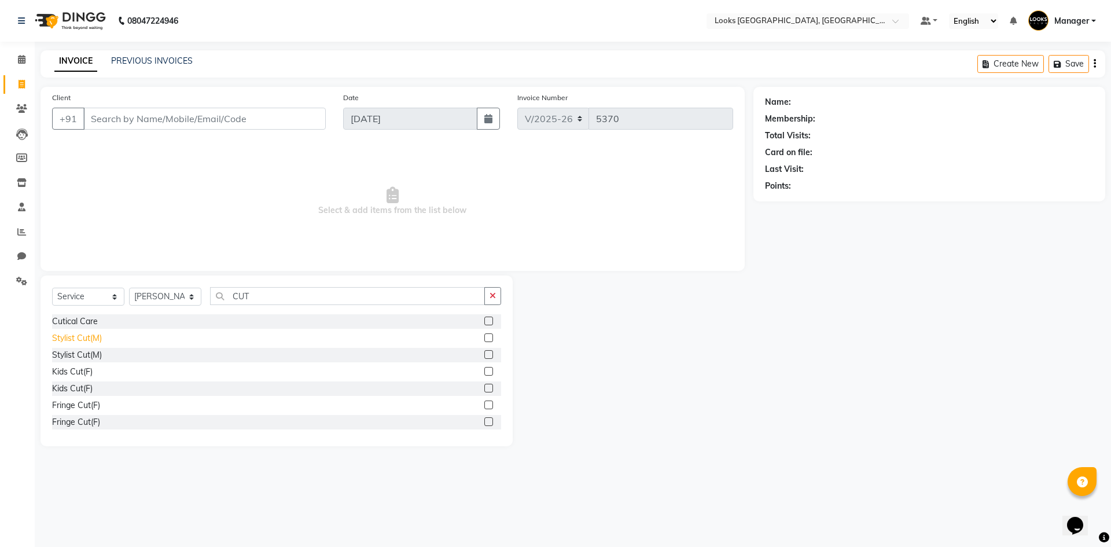
click at [64, 336] on div "Stylist Cut(M)" at bounding box center [77, 338] width 50 height 12
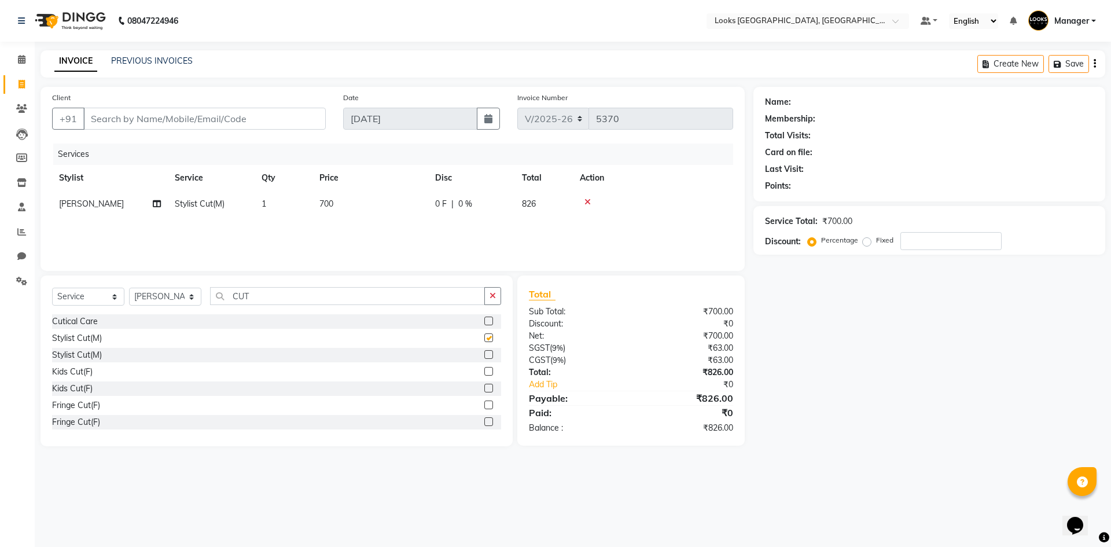
checkbox input "false"
drag, startPoint x: 253, startPoint y: 289, endPoint x: 218, endPoint y: 294, distance: 35.7
click at [218, 294] on div "Select Service Product Membership Package Voucher Prepaid Gift Card Select Styl…" at bounding box center [277, 360] width 472 height 171
drag, startPoint x: 267, startPoint y: 296, endPoint x: 233, endPoint y: 300, distance: 35.0
click at [233, 300] on input "CUT" at bounding box center [347, 296] width 275 height 18
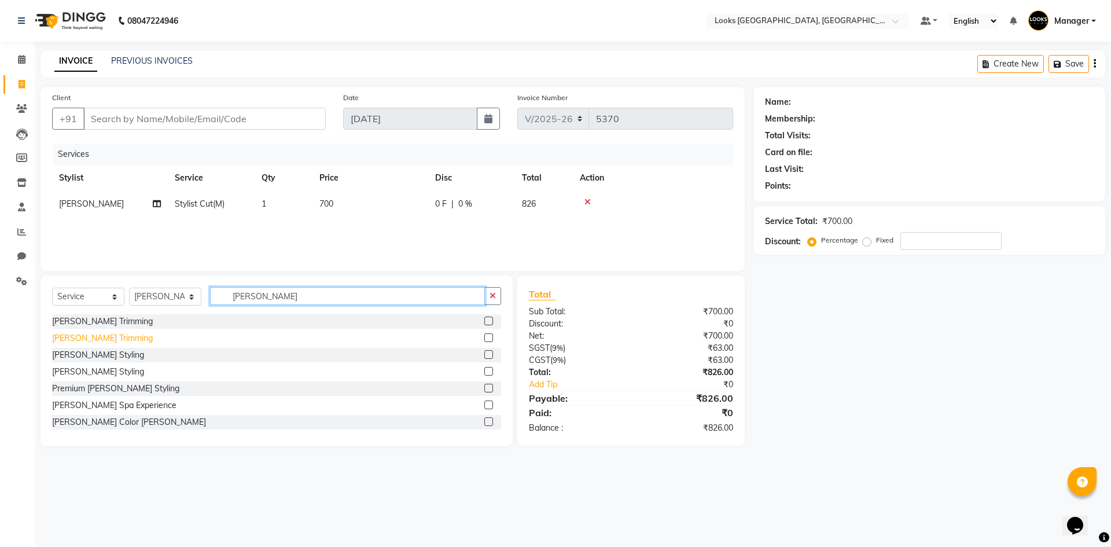
type input "BEARD"
click at [69, 337] on div "Beard Trimming" at bounding box center [102, 338] width 101 height 12
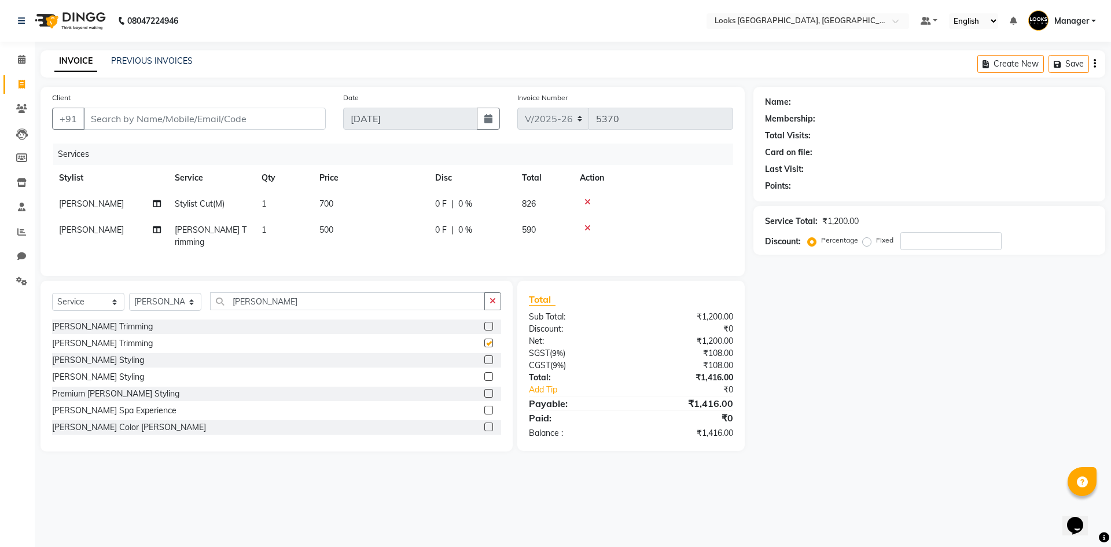
checkbox input "false"
click at [370, 222] on td "500" at bounding box center [370, 236] width 116 height 38
select select "83411"
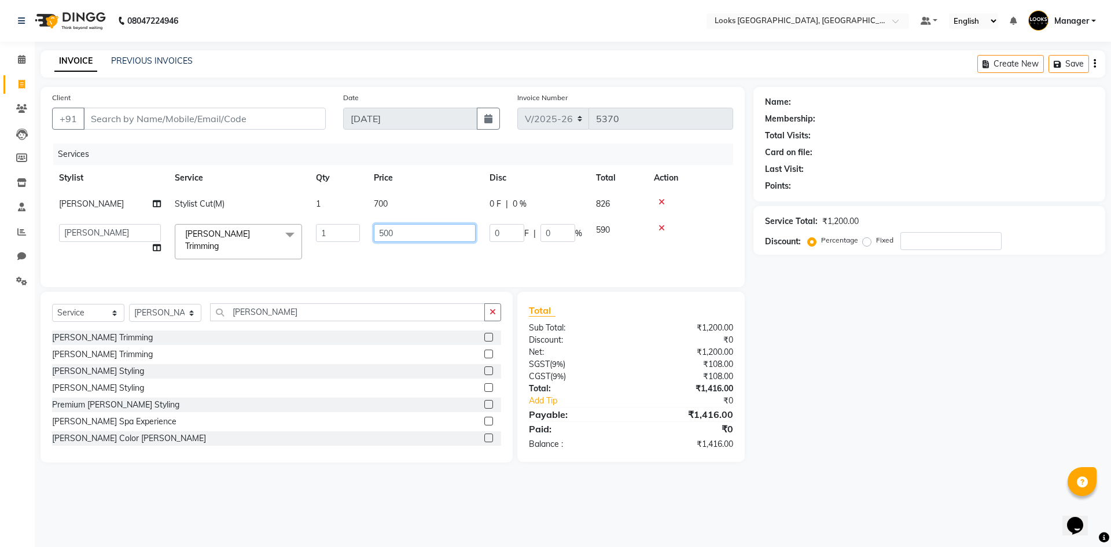
drag, startPoint x: 411, startPoint y: 231, endPoint x: 307, endPoint y: 242, distance: 104.1
click at [323, 240] on tr "ARSHAD Ayush Bobby Chaman COUNTER_SALES Employee_WS FAREED KOMAL Manager MANISH…" at bounding box center [392, 241] width 681 height 49
type input "250"
click at [399, 202] on td "700" at bounding box center [425, 204] width 116 height 26
select select "83411"
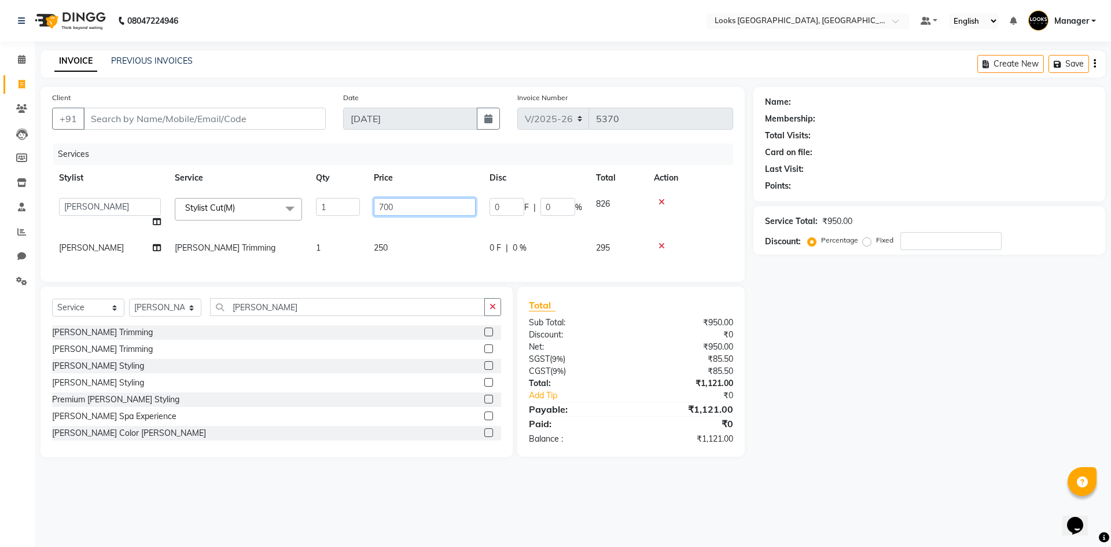
drag, startPoint x: 415, startPoint y: 204, endPoint x: 310, endPoint y: 219, distance: 105.8
click at [323, 218] on tr "ARSHAD Ayush Bobby Chaman COUNTER_SALES Employee_WS FAREED KOMAL Manager MANISH…" at bounding box center [392, 213] width 681 height 44
type input "550"
click at [288, 112] on input "Client" at bounding box center [204, 119] width 242 height 22
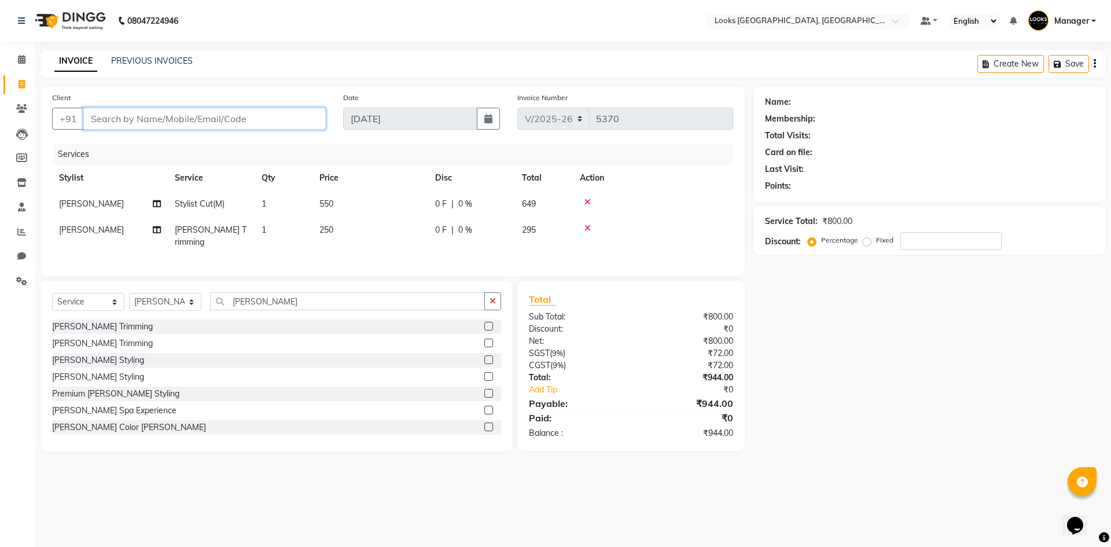
click at [279, 112] on input "Client" at bounding box center [204, 119] width 242 height 22
click at [281, 109] on input "Client" at bounding box center [204, 119] width 242 height 22
type input "9"
type input "0"
type input "9953279606"
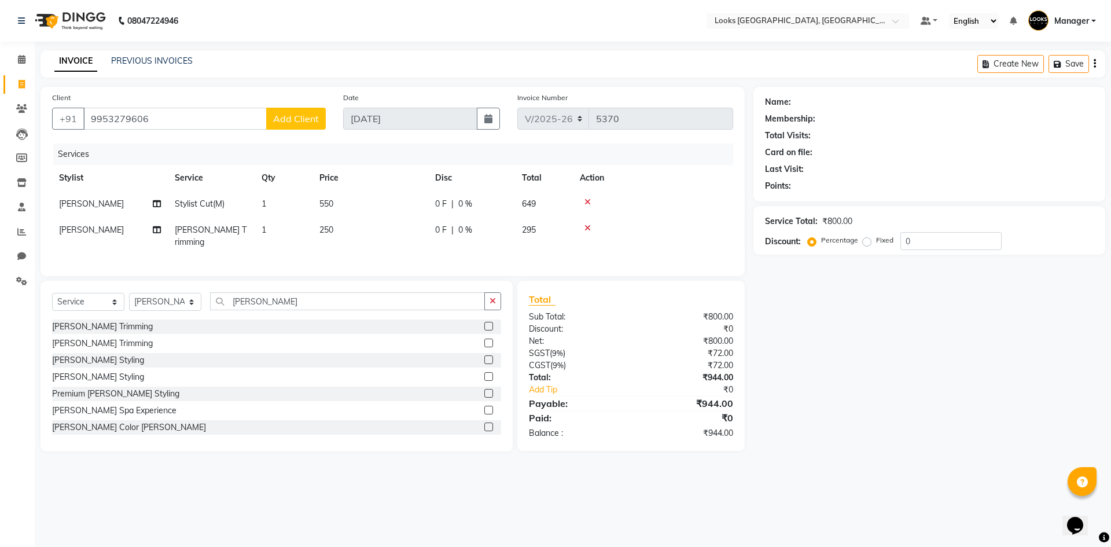
click at [870, 451] on main "INVOICE PREVIOUS INVOICES Create New Save Client +91 9953279606 Add Client Date…" at bounding box center [573, 259] width 1076 height 418
click at [284, 120] on span "Add Client" at bounding box center [296, 119] width 46 height 12
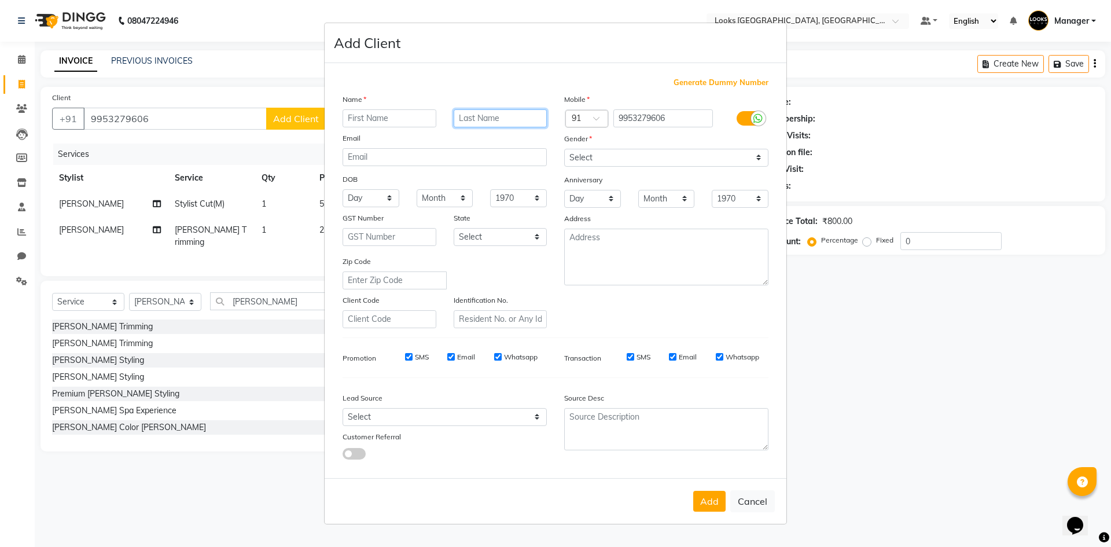
click at [491, 118] on input "text" at bounding box center [501, 118] width 94 height 18
paste input "BHARDWAJ"
type input "BHARDWAJ"
click at [367, 123] on input "text" at bounding box center [390, 118] width 94 height 18
type input "ANJALI"
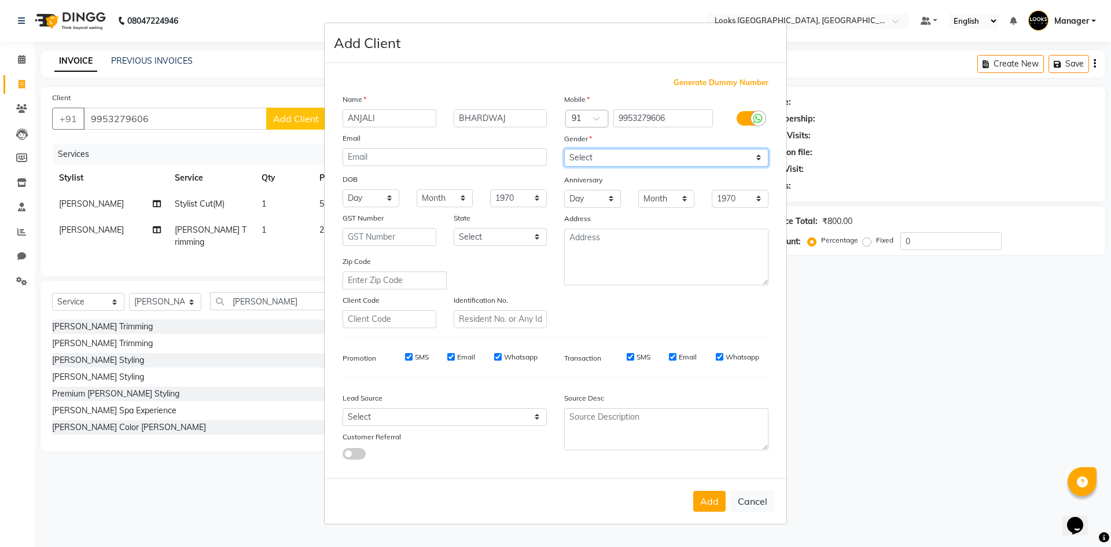
click at [676, 160] on select "Select Male Female Other Prefer Not To Say" at bounding box center [666, 158] width 204 height 18
select select "female"
click at [564, 149] on select "Select Male Female Other Prefer Not To Say" at bounding box center [666, 158] width 204 height 18
click at [712, 495] on button "Add" at bounding box center [709, 501] width 32 height 21
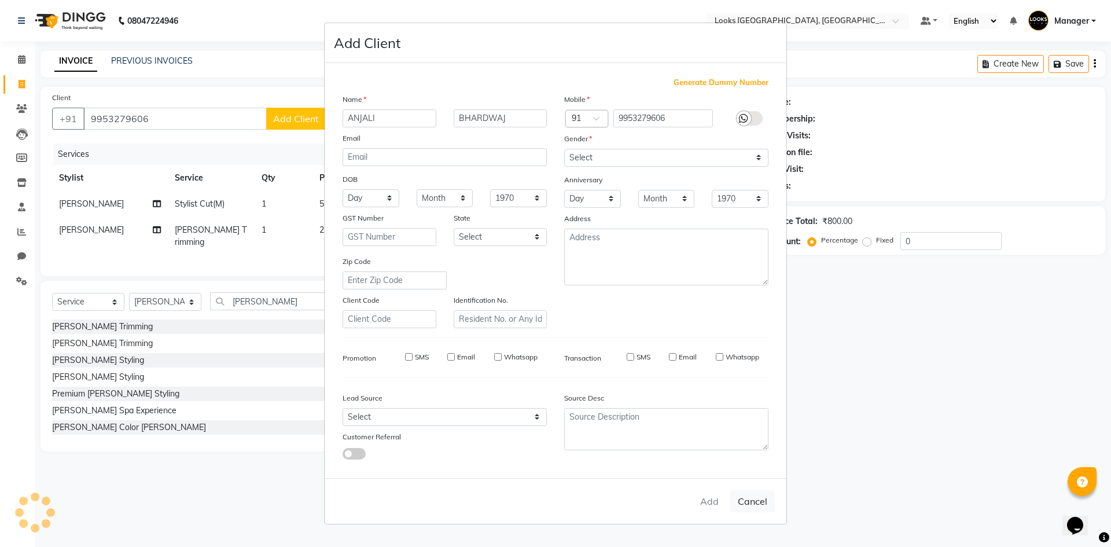
select select
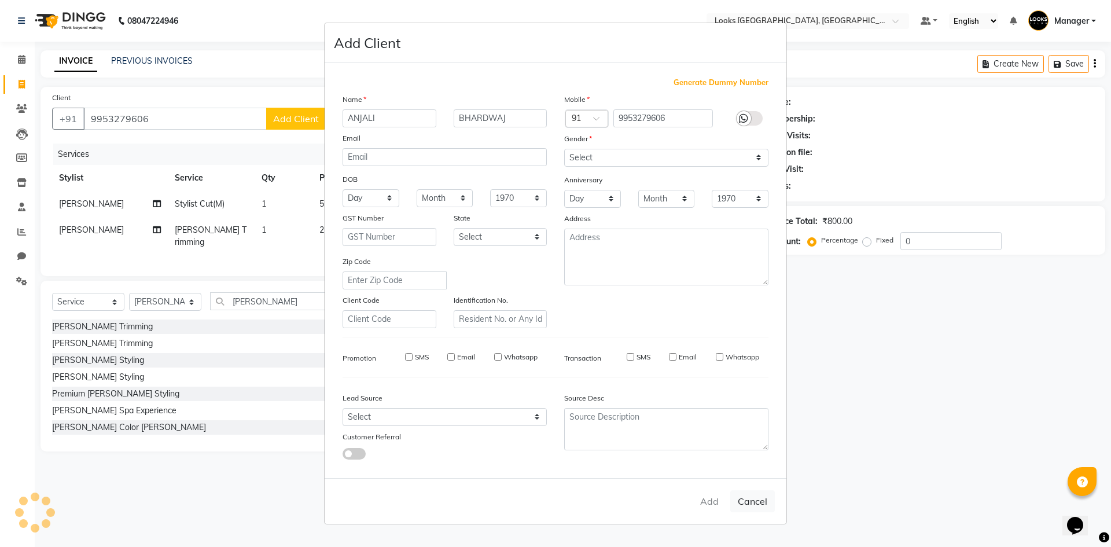
select select
checkbox input "false"
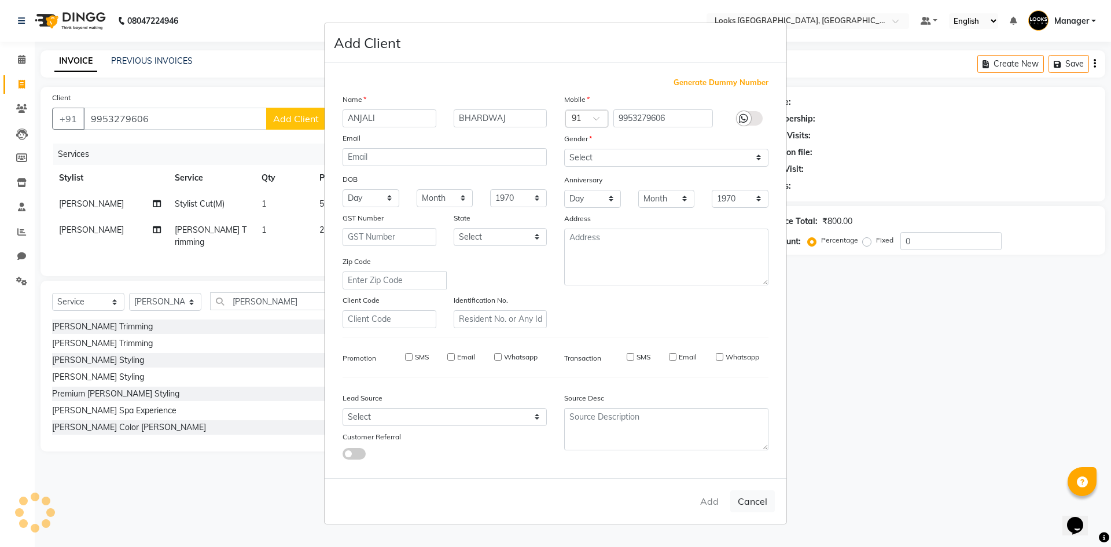
checkbox input "false"
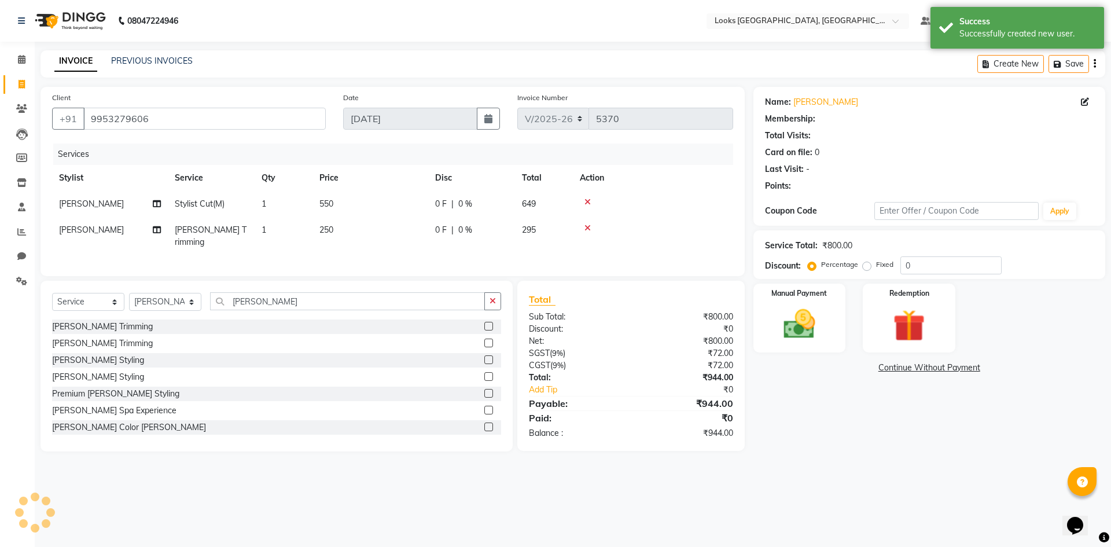
select select "1: Object"
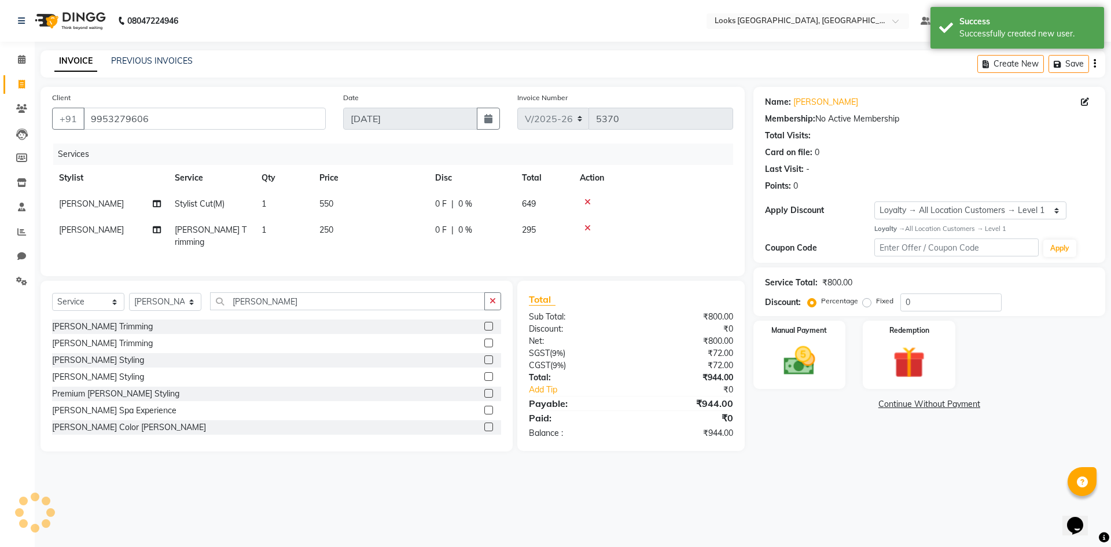
click at [797, 486] on div "08047224946 Select Location × Looks Omaxe World Street, Faridabad, Haryana Defa…" at bounding box center [555, 273] width 1111 height 547
click at [786, 360] on img at bounding box center [799, 361] width 54 height 38
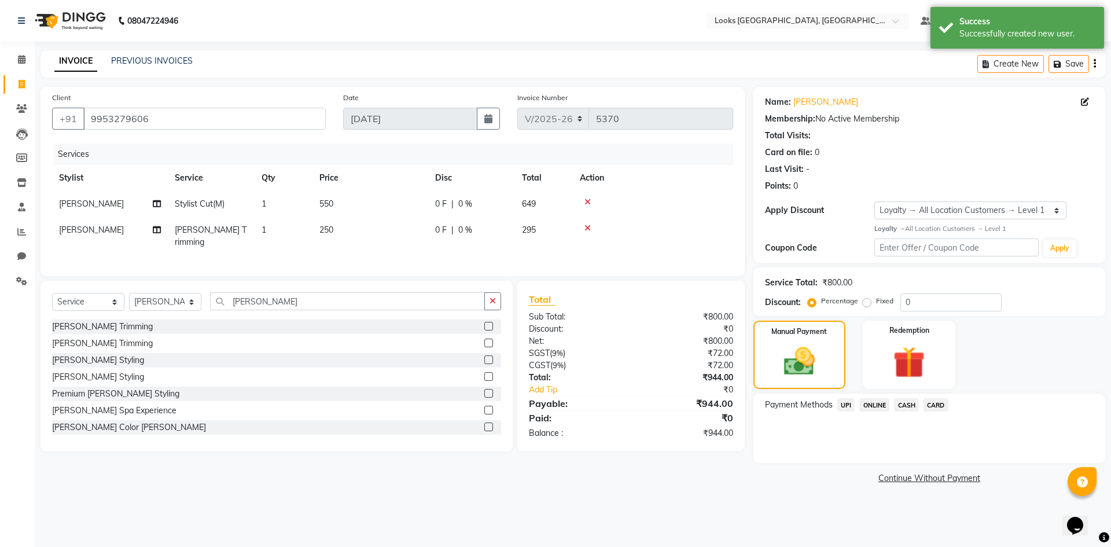
click at [848, 406] on span "UPI" at bounding box center [846, 404] width 18 height 13
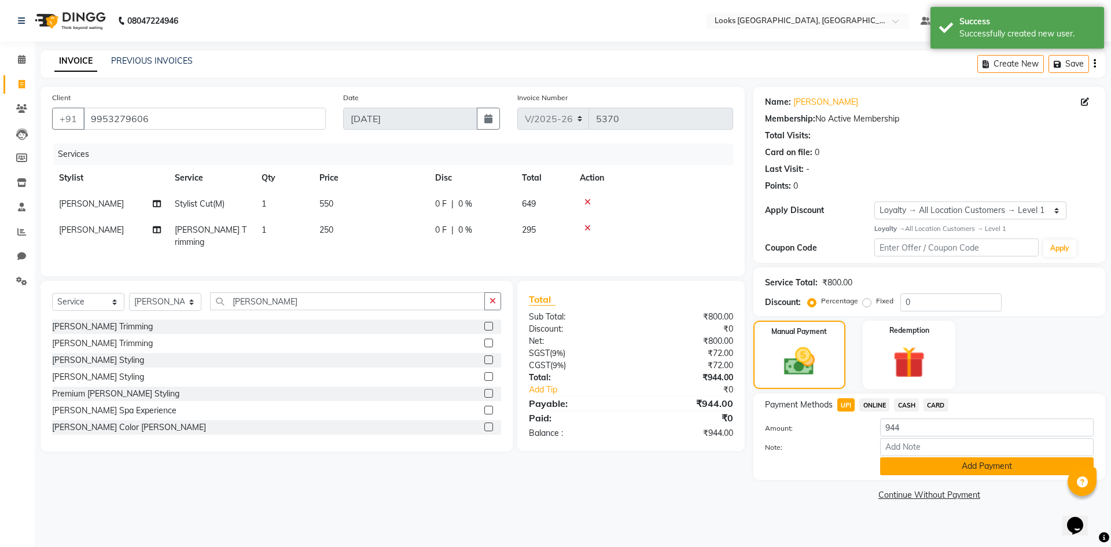
click at [963, 465] on button "Add Payment" at bounding box center [986, 466] width 213 height 18
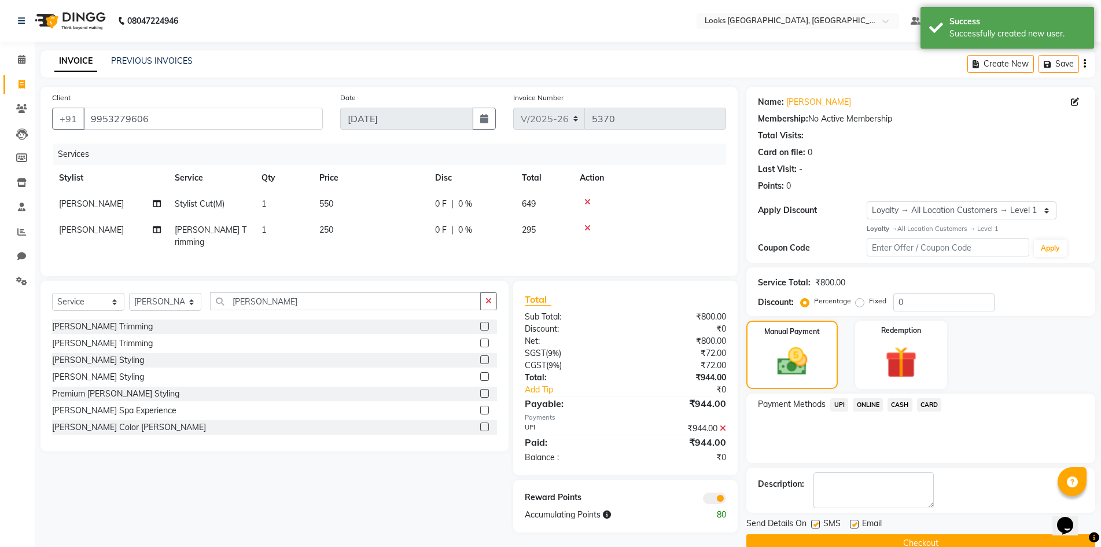
click at [849, 522] on div "Send Details On SMS Email" at bounding box center [920, 524] width 349 height 14
click at [855, 523] on label at bounding box center [854, 524] width 9 height 9
click at [855, 523] on input "checkbox" at bounding box center [854, 525] width 8 height 8
checkbox input "false"
click at [857, 535] on button "Checkout" at bounding box center [920, 543] width 349 height 18
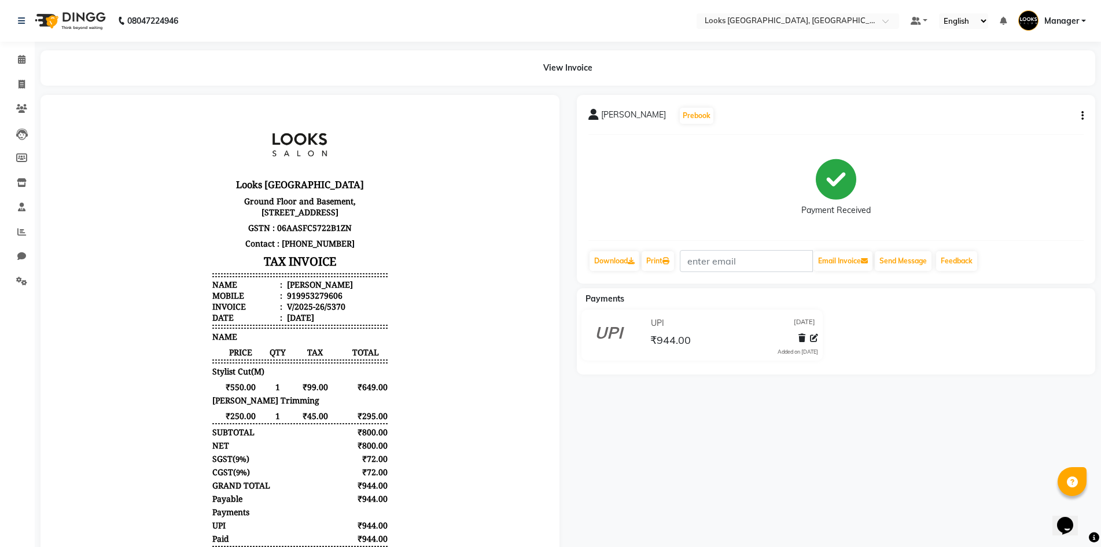
click at [747, 477] on div "ANJALI BHARDWAJ Prebook Payment Received Download Print Email Invoice Send Mess…" at bounding box center [836, 368] width 536 height 547
click at [23, 83] on icon at bounding box center [22, 84] width 6 height 9
select select "service"
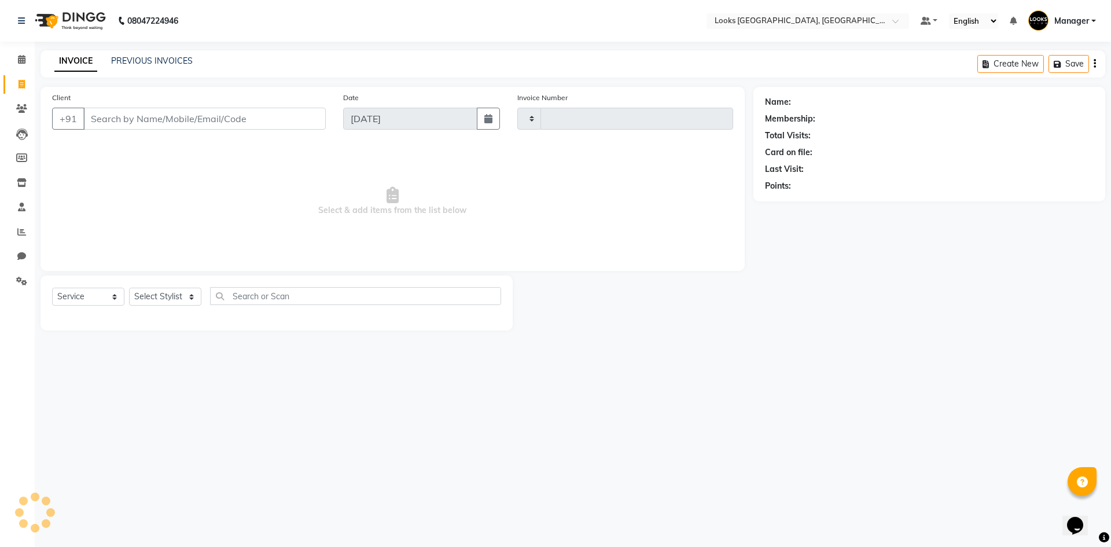
type input "5371"
select select "4718"
click at [21, 232] on icon at bounding box center [21, 231] width 9 height 9
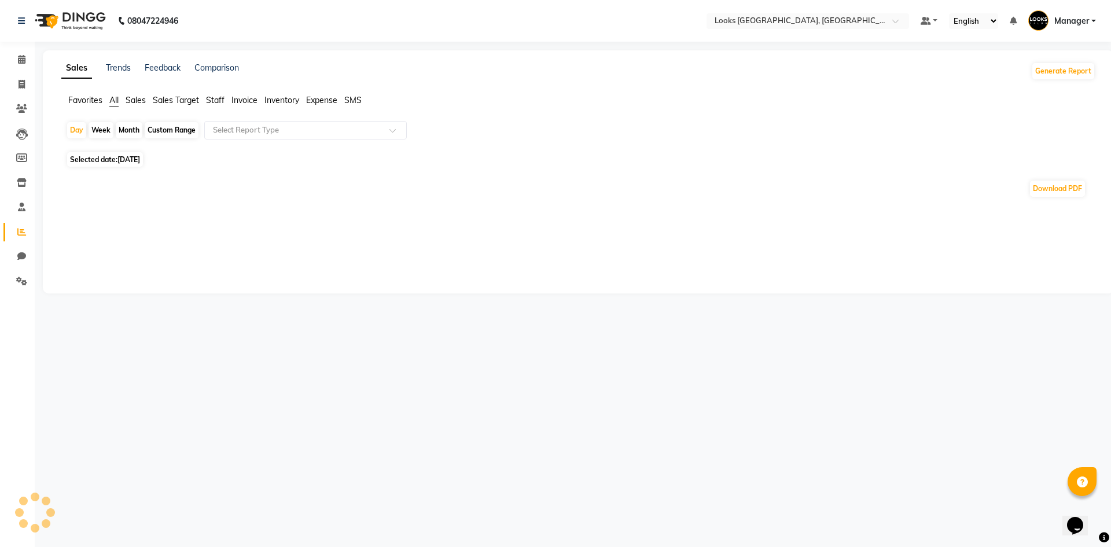
click at [217, 95] on span "Staff" at bounding box center [215, 100] width 19 height 10
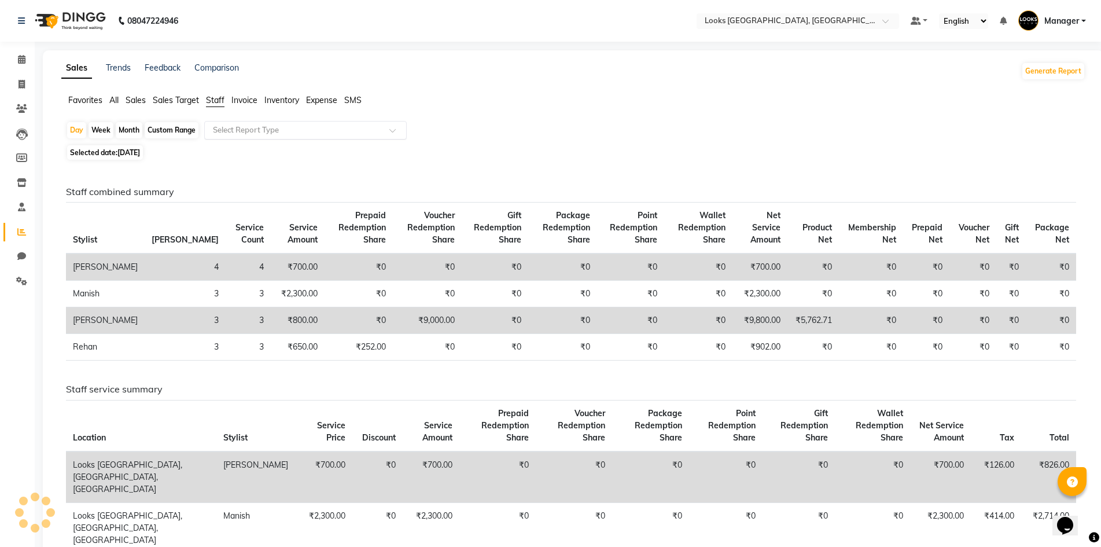
click at [245, 128] on input "text" at bounding box center [294, 130] width 167 height 12
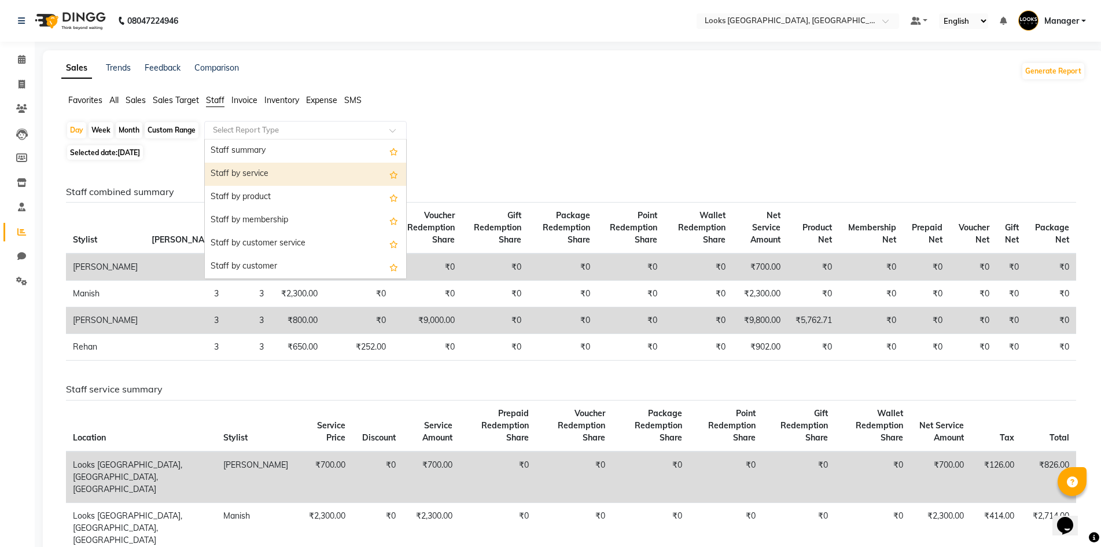
click at [363, 175] on div "Staff by service" at bounding box center [305, 174] width 201 height 23
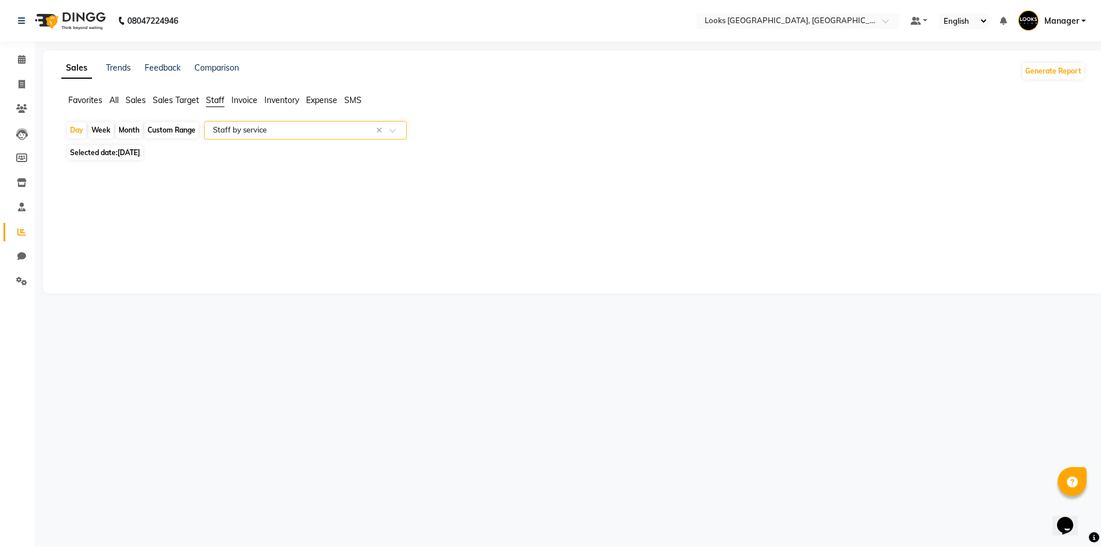
select select "full_report"
select select "csv"
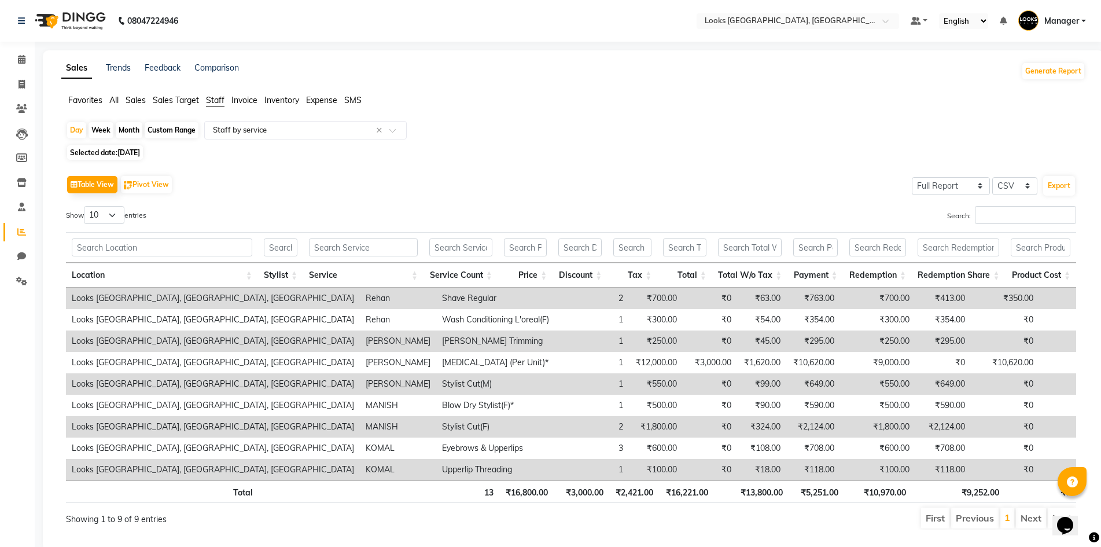
click at [104, 153] on span "Selected date: 04-09-2025" at bounding box center [105, 152] width 76 height 14
select select "9"
select select "2025"
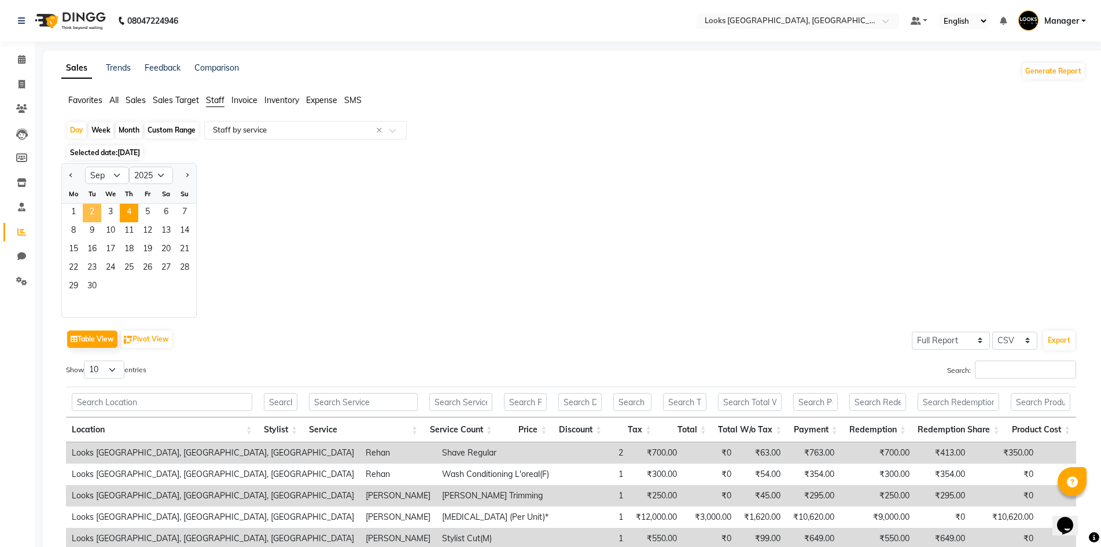
click at [95, 211] on span "2" at bounding box center [92, 213] width 19 height 19
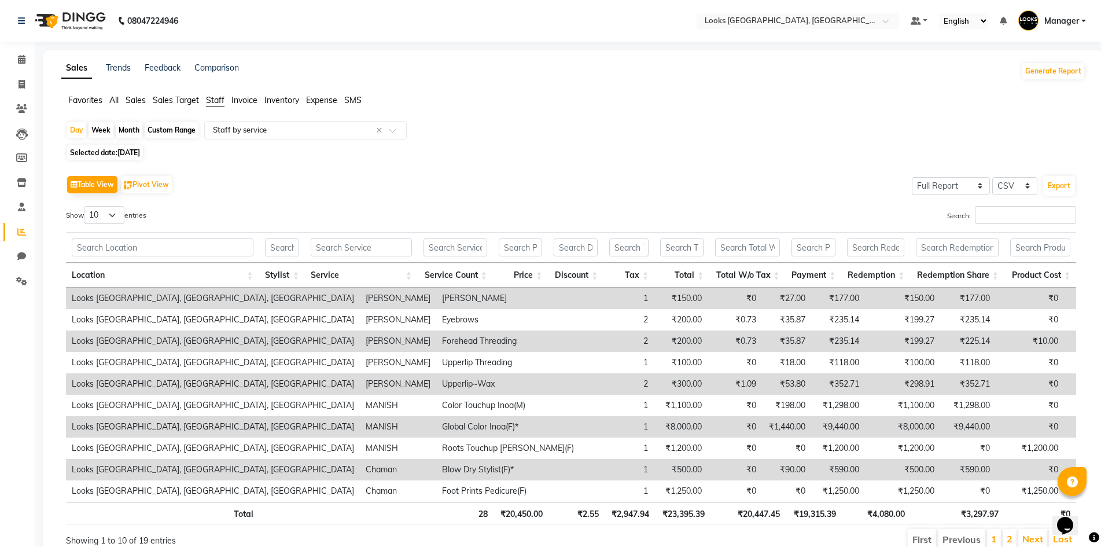
click at [535, 224] on div "Show 10 25 50 100 entries" at bounding box center [314, 217] width 496 height 23
drag, startPoint x: 302, startPoint y: 422, endPoint x: 458, endPoint y: 430, distance: 156.4
click at [458, 430] on tr "Looks Omaxe World Street, Faridabad, Haryana MANISH Global Color Inoa(F)* 1 ₹8,…" at bounding box center [646, 426] width 1161 height 21
click at [502, 76] on div "Sales Trends Feedback Comparison Generate Report" at bounding box center [573, 71] width 1038 height 19
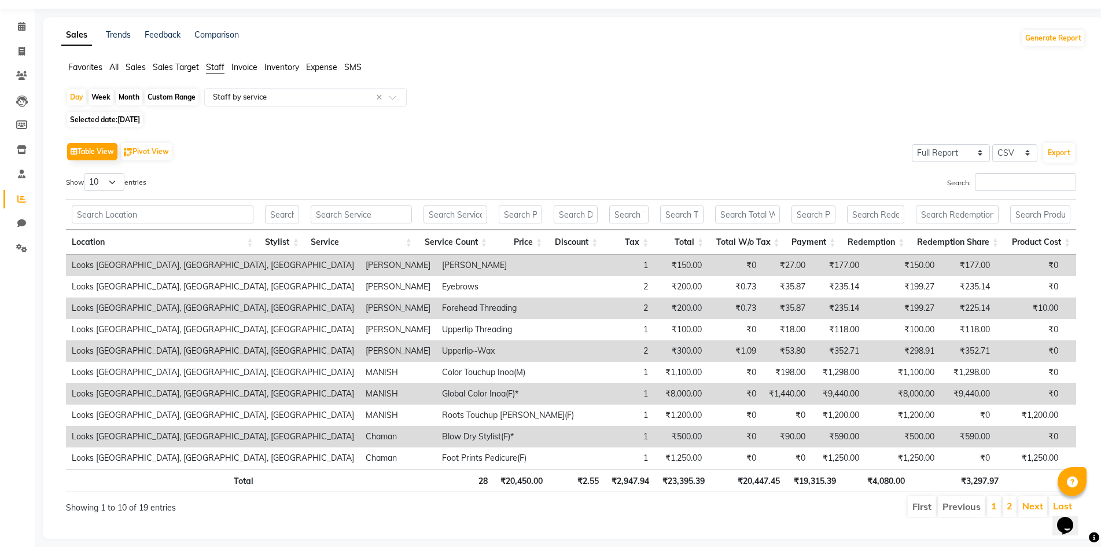
scroll to position [36, 0]
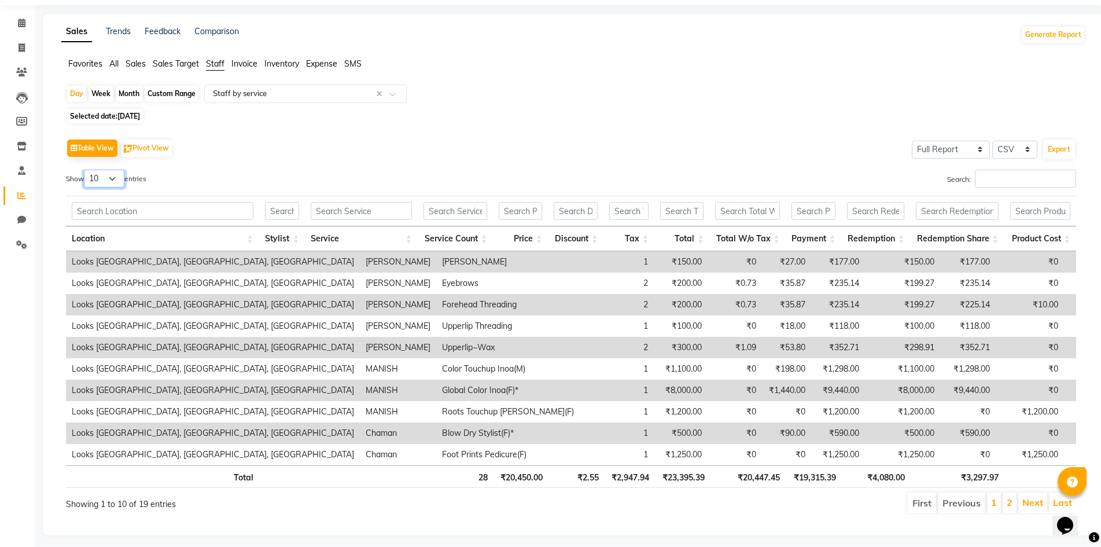
drag, startPoint x: 102, startPoint y: 178, endPoint x: 102, endPoint y: 185, distance: 6.4
click at [102, 178] on select "10 25 50 100" at bounding box center [104, 179] width 41 height 18
select select "100"
click at [86, 170] on select "10 25 50 100" at bounding box center [104, 179] width 41 height 18
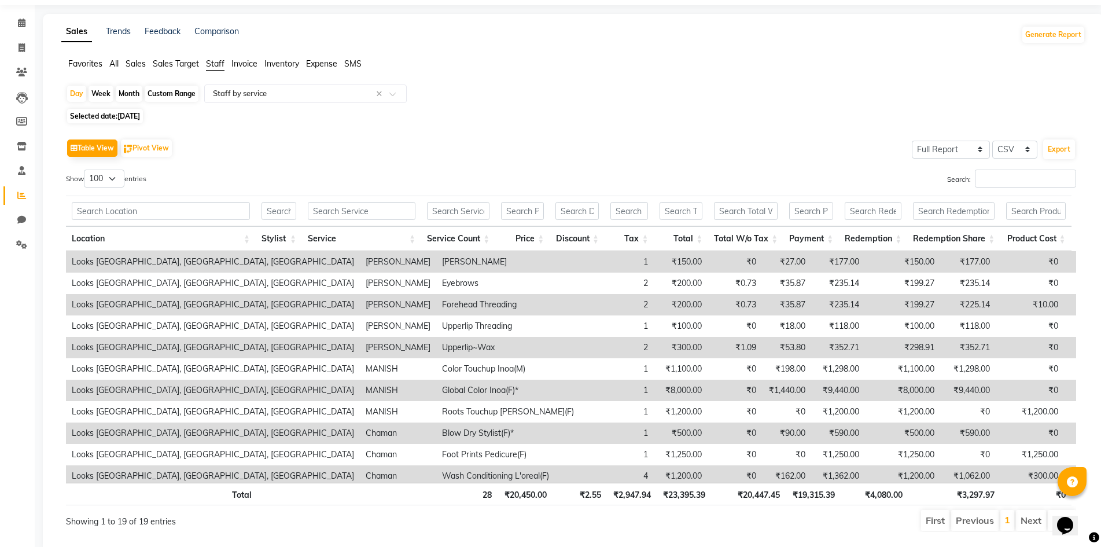
click at [137, 114] on span "02-09-2025" at bounding box center [128, 116] width 23 height 9
select select "9"
select select "2025"
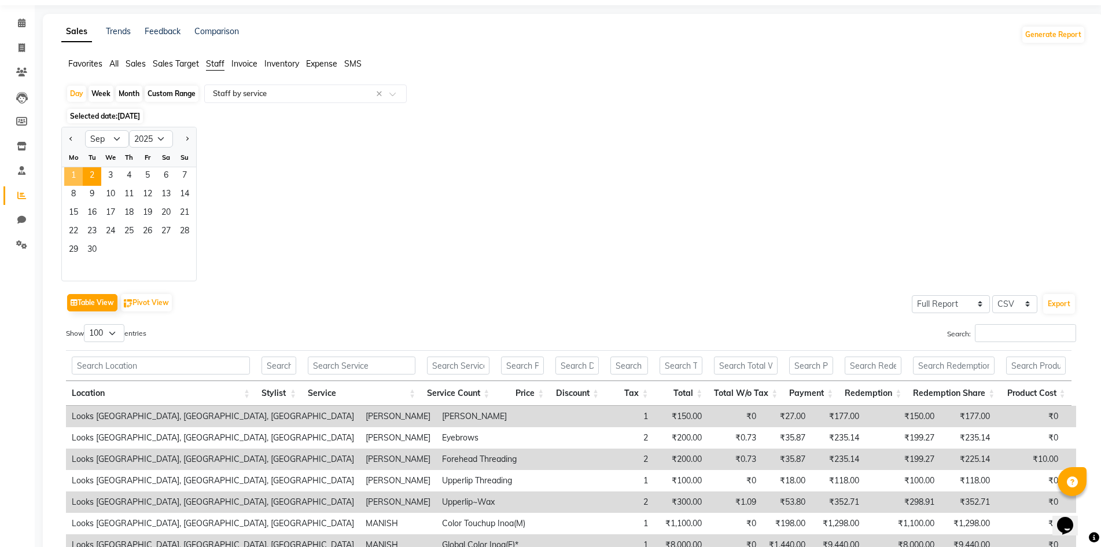
click at [76, 179] on span "1" at bounding box center [73, 176] width 19 height 19
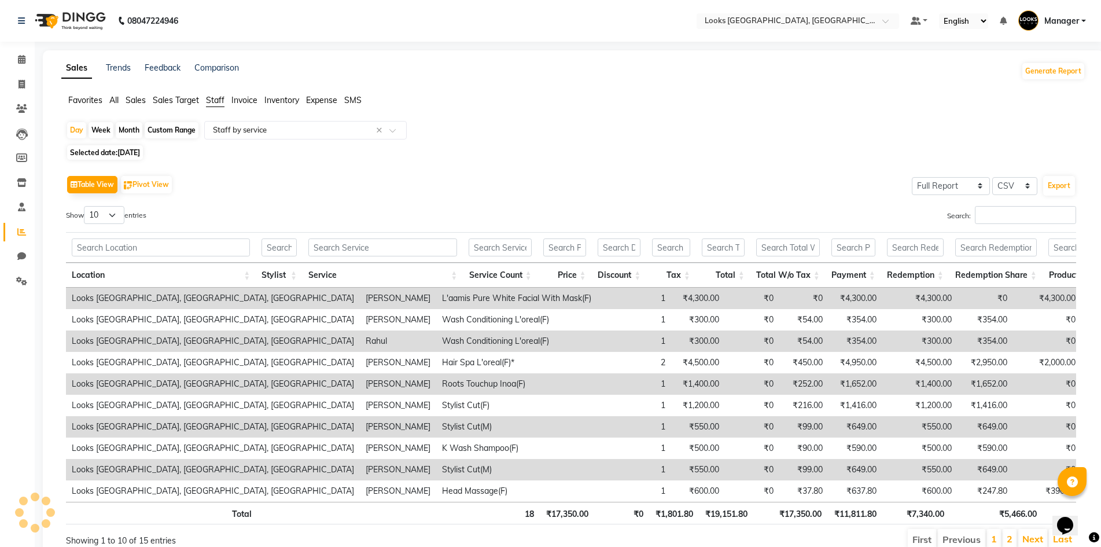
click at [485, 182] on div "Table View Pivot View Select Full Report Filtered Report Select CSV PDF Export" at bounding box center [571, 184] width 1010 height 24
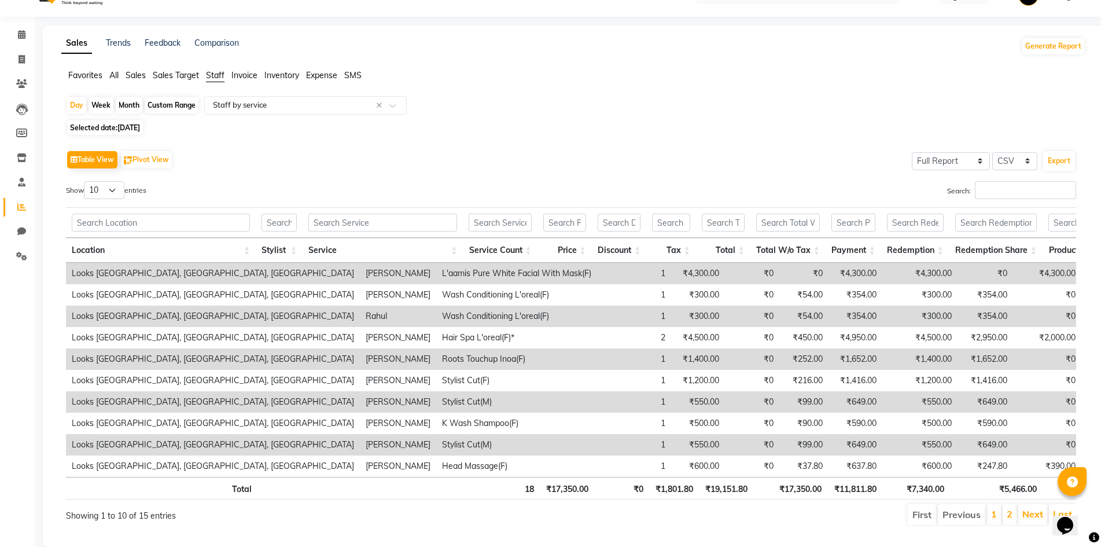
scroll to position [26, 0]
click at [108, 186] on select "10 25 50 100" at bounding box center [104, 189] width 41 height 18
select select "100"
click at [86, 180] on select "10 25 50 100" at bounding box center [104, 189] width 41 height 18
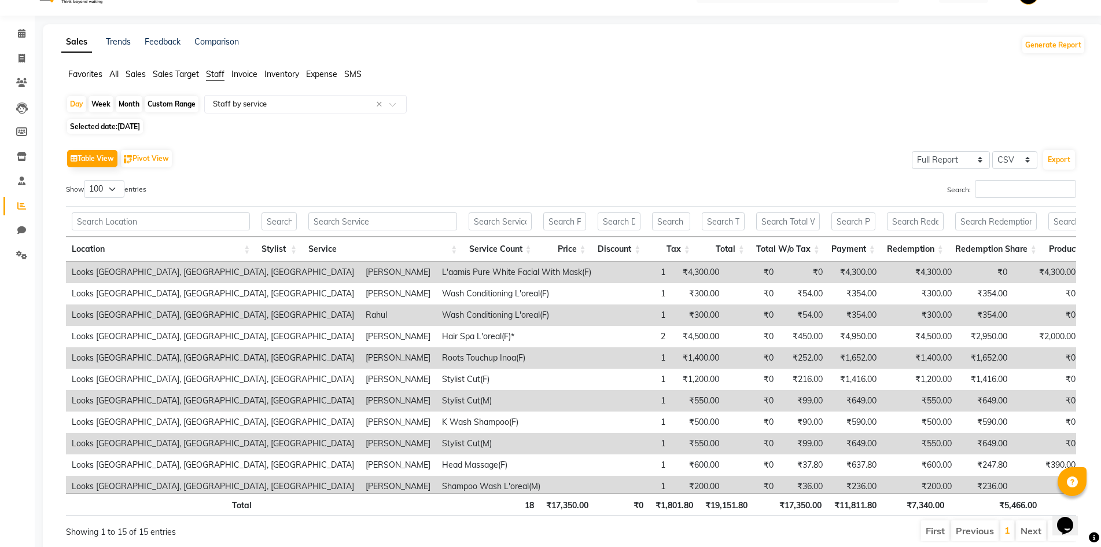
click at [332, 141] on div "Table View Pivot View Select Full Report Filtered Report Select CSV PDF Export …" at bounding box center [571, 344] width 1029 height 414
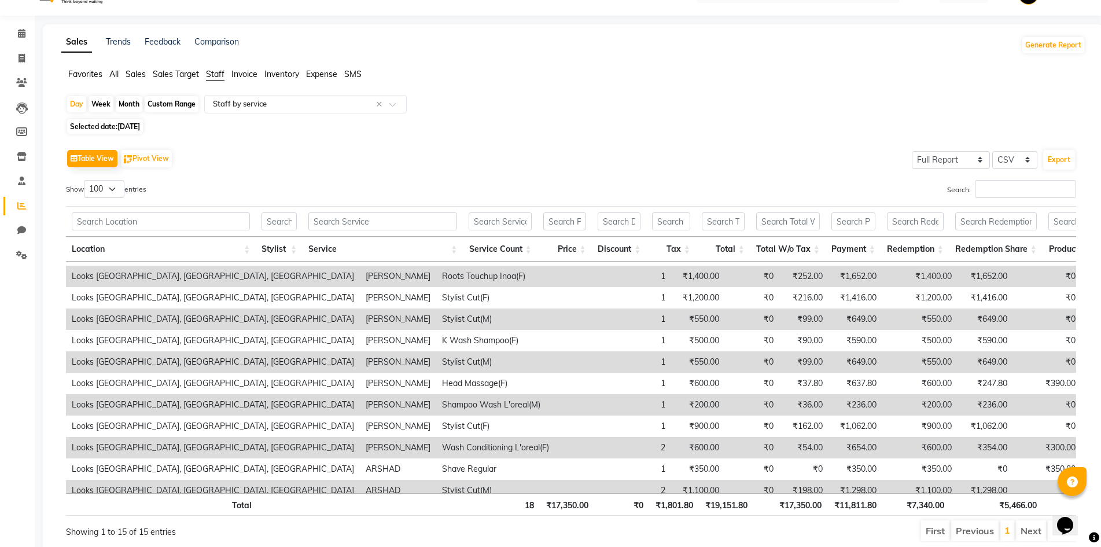
scroll to position [100, 0]
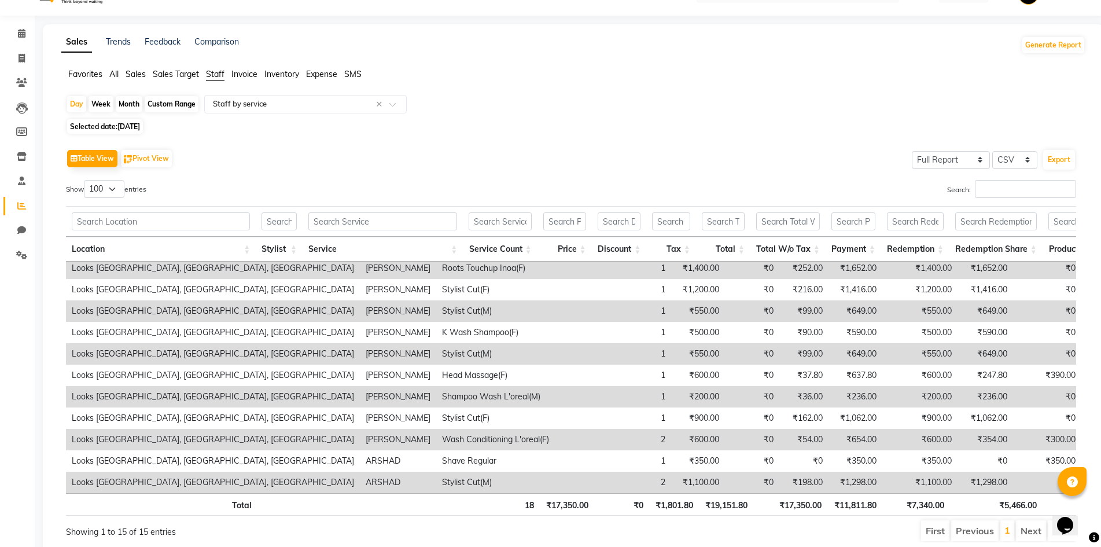
click at [609, 156] on div "Table View Pivot View Select Full Report Filtered Report Select CSV PDF Export" at bounding box center [571, 158] width 1010 height 24
click at [117, 124] on span "Selected date: 01-09-2025" at bounding box center [105, 126] width 76 height 14
select select "9"
select select "2025"
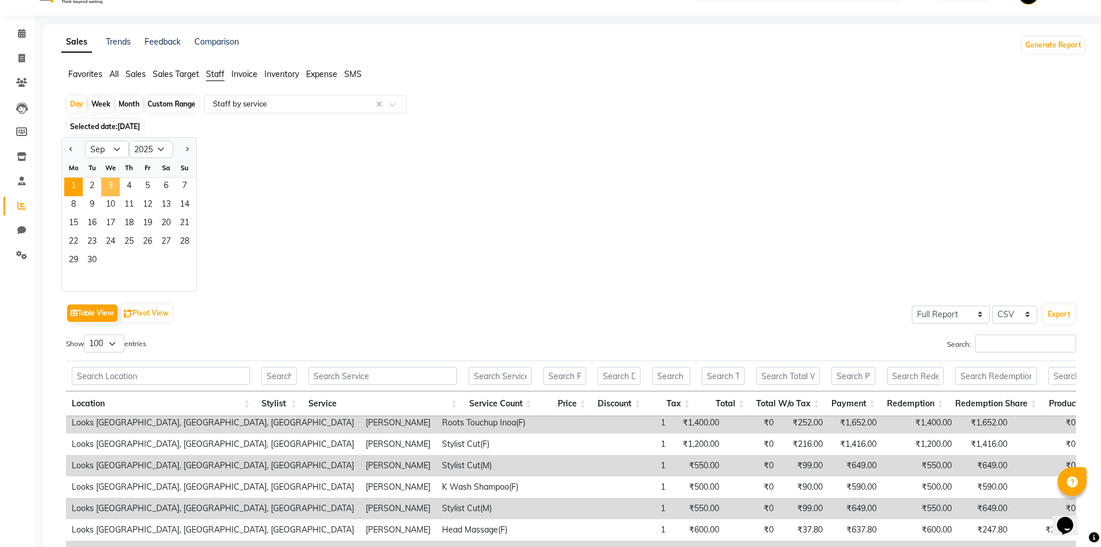
click at [109, 185] on span "3" at bounding box center [110, 187] width 19 height 19
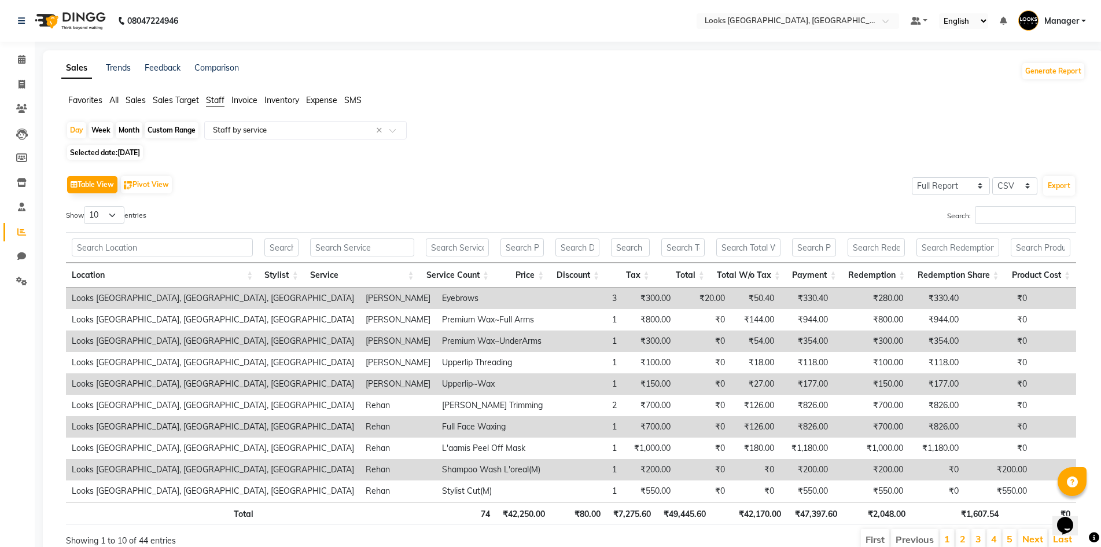
scroll to position [52, 0]
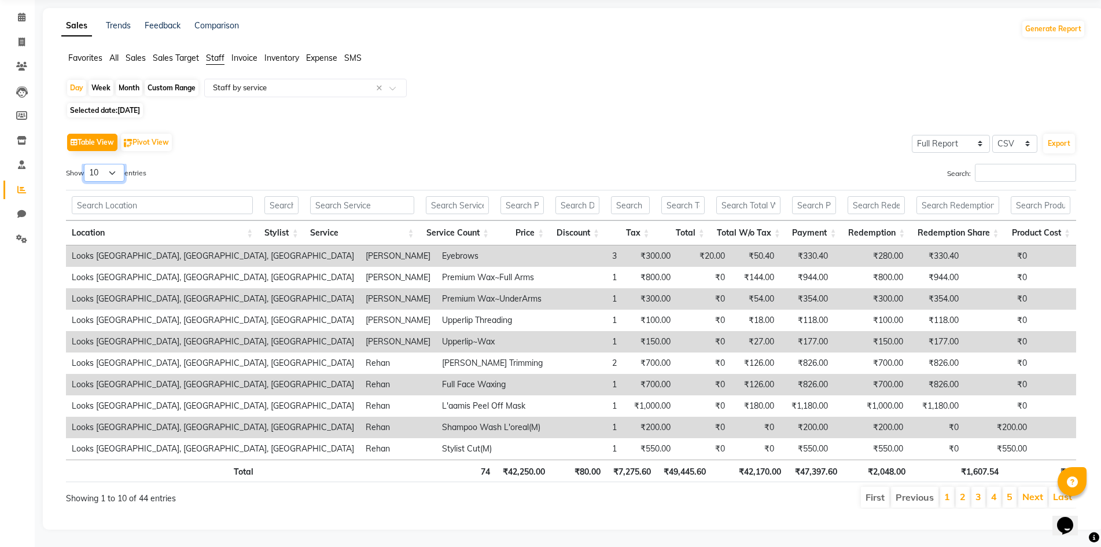
drag, startPoint x: 108, startPoint y: 159, endPoint x: 111, endPoint y: 170, distance: 11.4
click at [108, 164] on select "10 25 50 100" at bounding box center [104, 173] width 41 height 18
select select "100"
click at [86, 164] on select "10 25 50 100" at bounding box center [104, 173] width 41 height 18
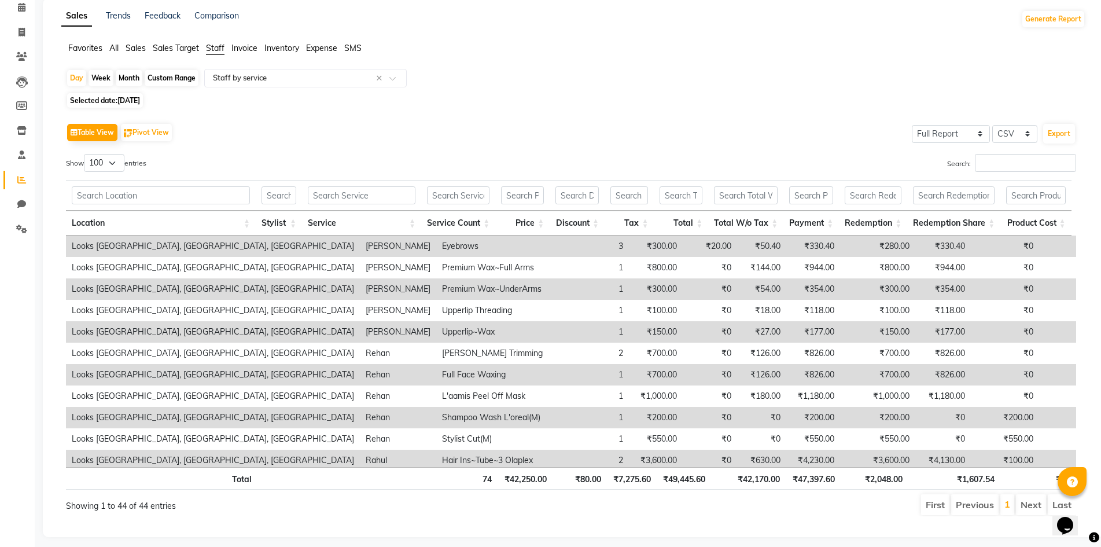
click at [358, 117] on div "Table View Pivot View Select Full Report Filtered Report Select CSV PDF Export …" at bounding box center [571, 318] width 1029 height 414
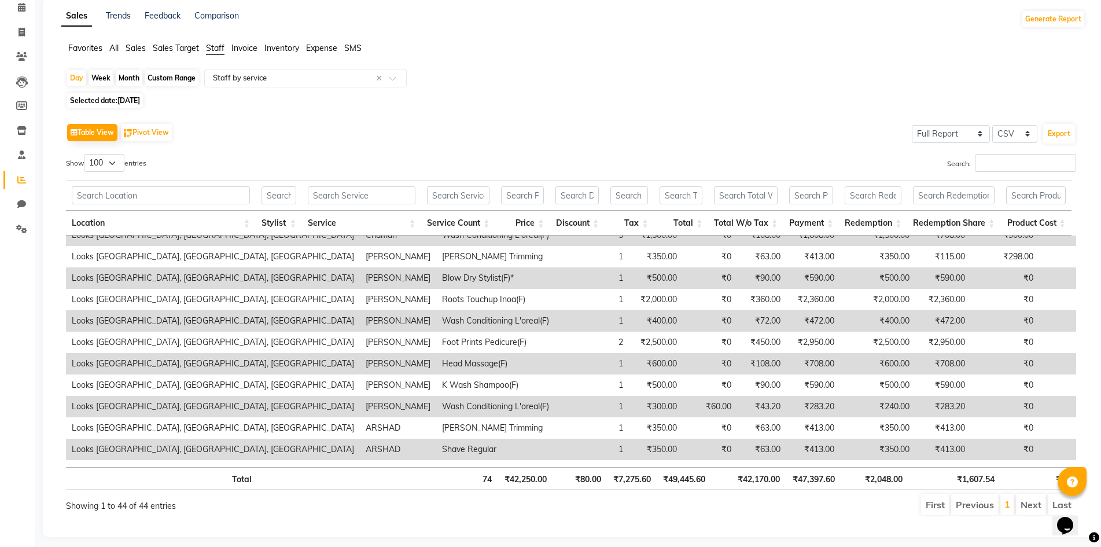
scroll to position [720, 0]
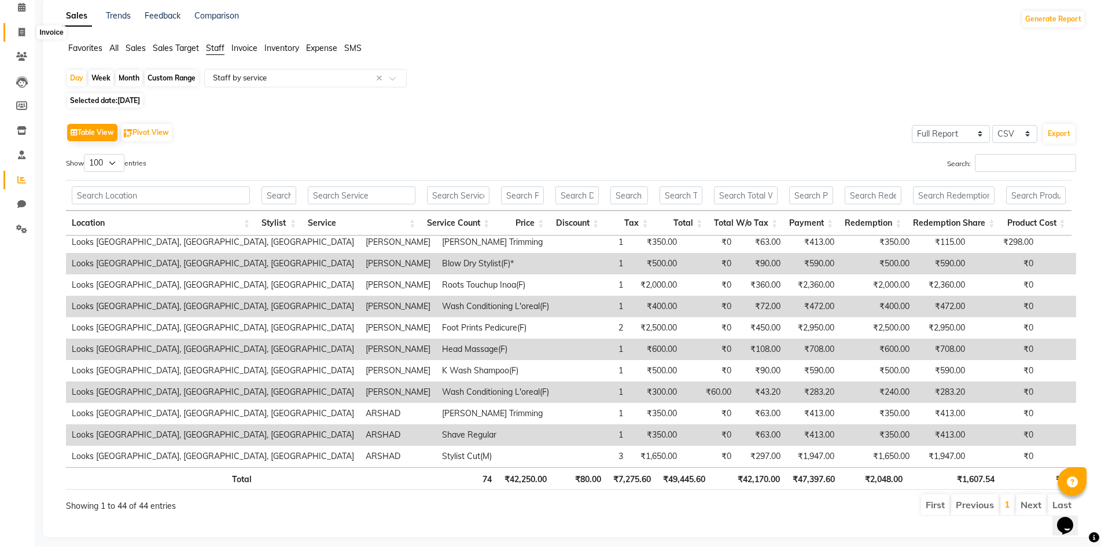
click at [22, 36] on span at bounding box center [22, 32] width 20 height 13
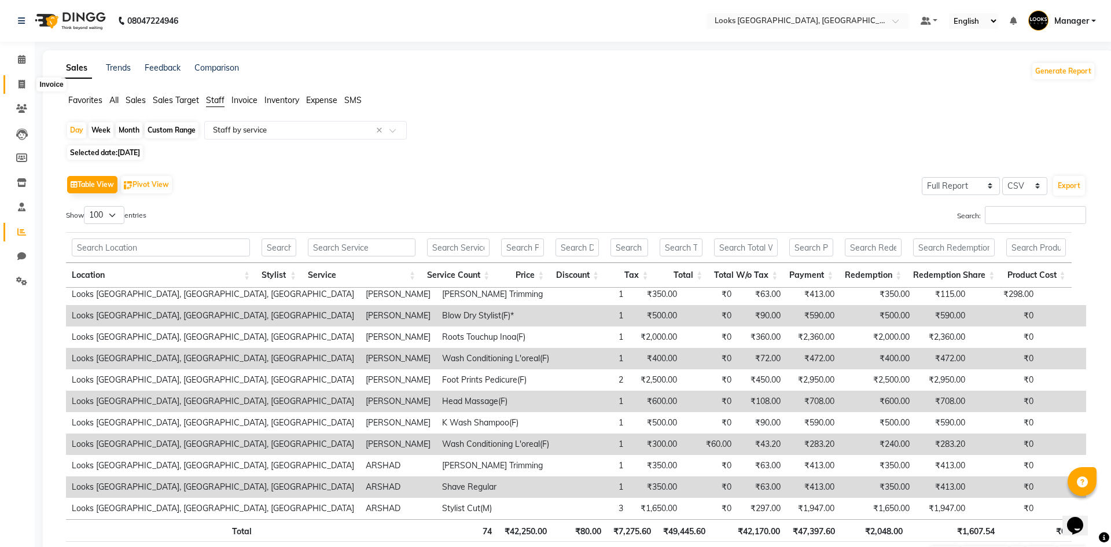
select select "4718"
select select "service"
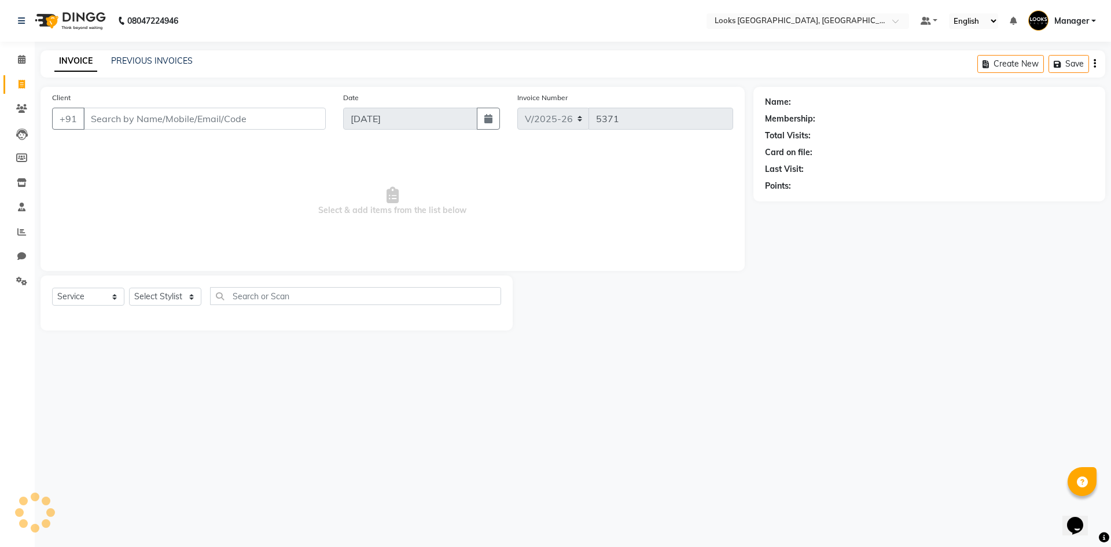
click at [315, 216] on span "Select & add items from the list below" at bounding box center [392, 201] width 681 height 116
click at [300, 401] on div "08047224946 Select Location × Looks Omaxe World Street, Faridabad, Haryana Defa…" at bounding box center [555, 273] width 1111 height 547
click at [142, 296] on select "Select Stylist ARSHAD Ayush Bobby Chaman COUNTER_SALES Employee_WS FAREED KOMAL…" at bounding box center [165, 297] width 72 height 18
select select "67717"
click at [129, 288] on select "Select Stylist ARSHAD Ayush Bobby Chaman COUNTER_SALES Employee_WS FAREED KOMAL…" at bounding box center [165, 297] width 72 height 18
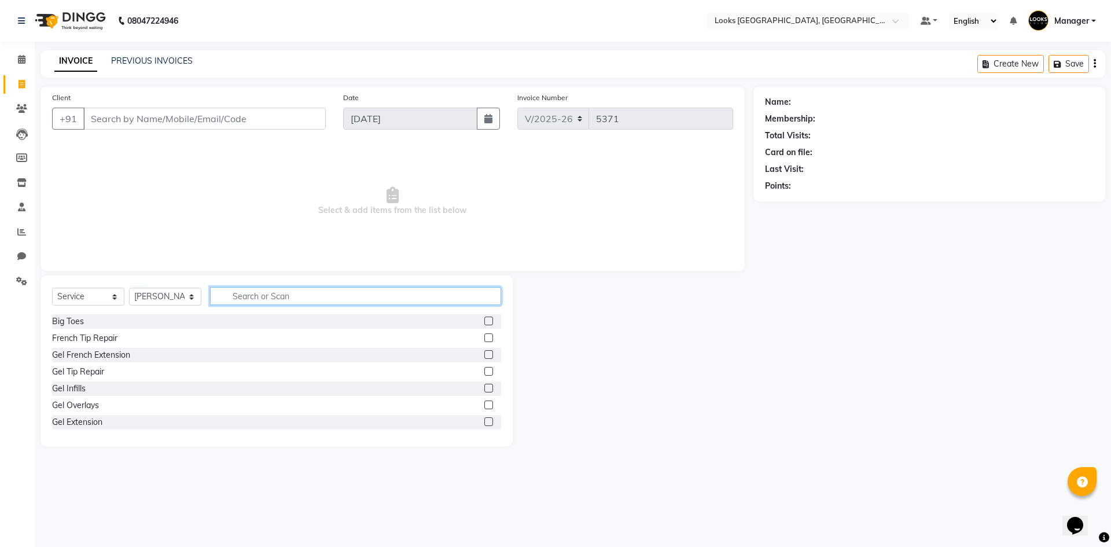
click at [271, 296] on input "text" at bounding box center [355, 296] width 291 height 18
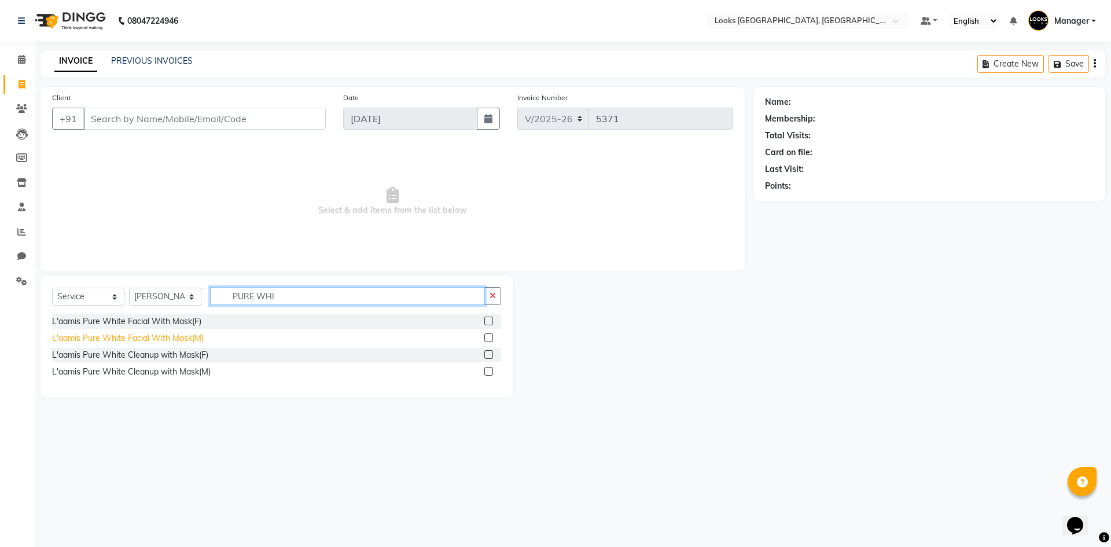
type input "PURE WHI"
click at [161, 337] on div "L'aamis Pure White Facial With Mask(M)" at bounding box center [128, 338] width 152 height 12
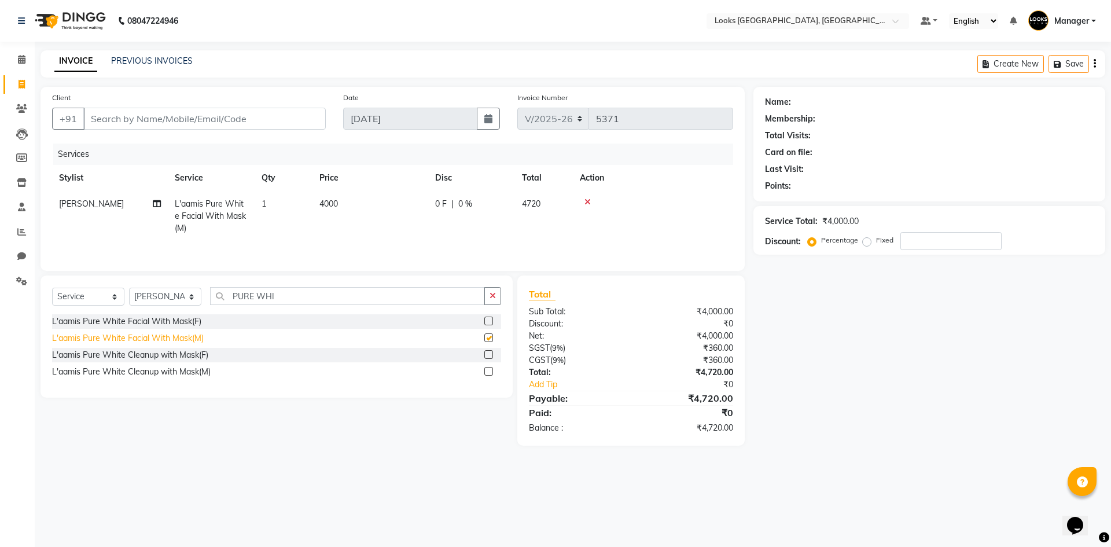
checkbox input "false"
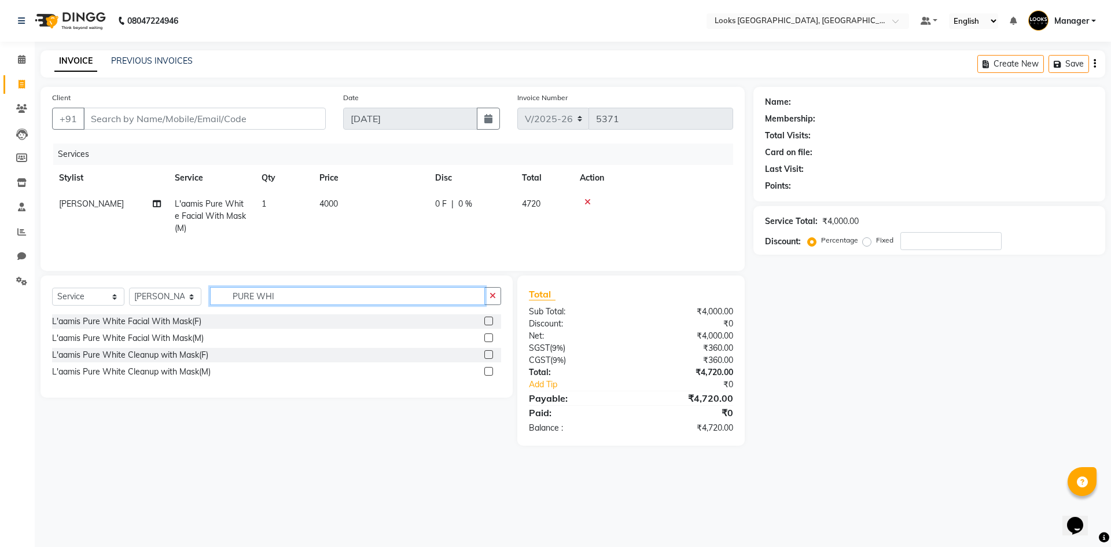
drag, startPoint x: 284, startPoint y: 295, endPoint x: 207, endPoint y: 295, distance: 77.0
click at [207, 295] on div "Select Service Product Membership Package Voucher Prepaid Gift Card Select Styl…" at bounding box center [276, 300] width 449 height 27
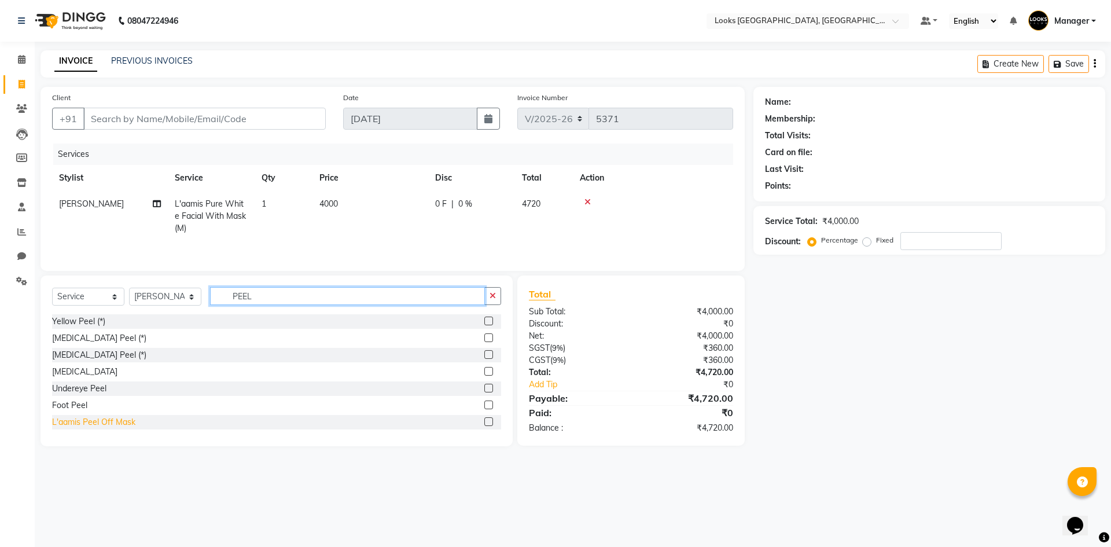
type input "PEEL"
click at [113, 422] on div "L'aamis Peel Off Mask" at bounding box center [93, 422] width 83 height 12
checkbox input "false"
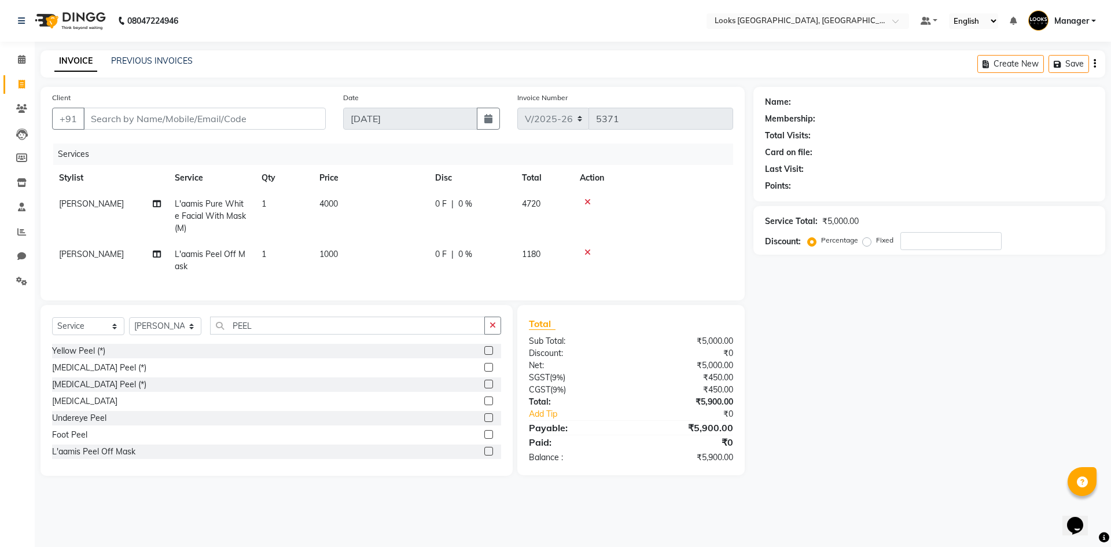
click at [361, 245] on td "1000" at bounding box center [370, 260] width 116 height 38
select select "67717"
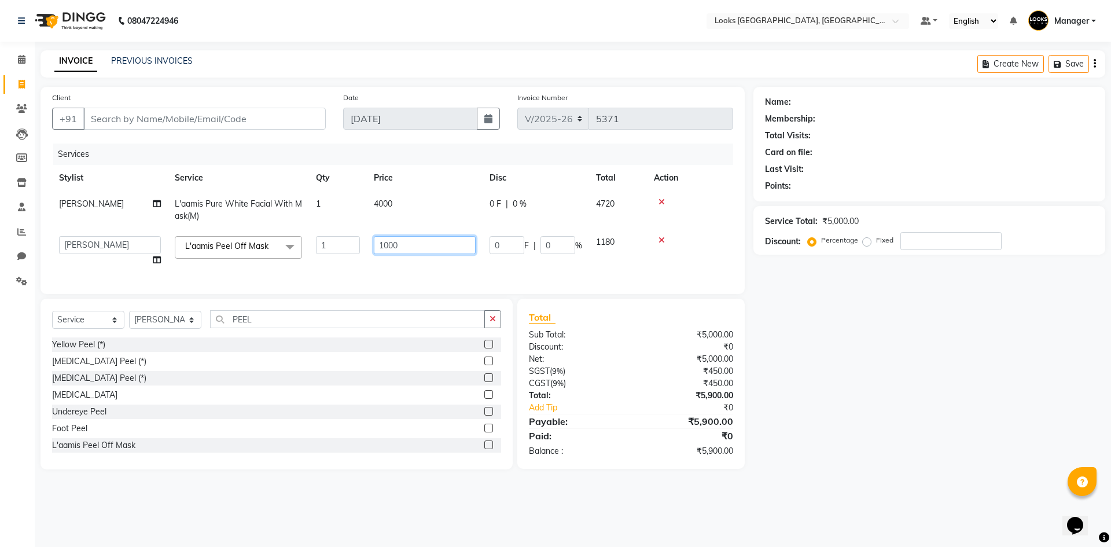
drag, startPoint x: 413, startPoint y: 248, endPoint x: 300, endPoint y: 256, distance: 113.1
click at [312, 255] on tr "ARSHAD Ayush Bobby Chaman COUNTER_SALES Employee_WS FAREED KOMAL Manager MANISH…" at bounding box center [392, 251] width 681 height 44
type input "700"
click at [909, 385] on div "Name: Membership: Total Visits: Card on file: Last Visit: Points: Service Total…" at bounding box center [933, 278] width 360 height 382
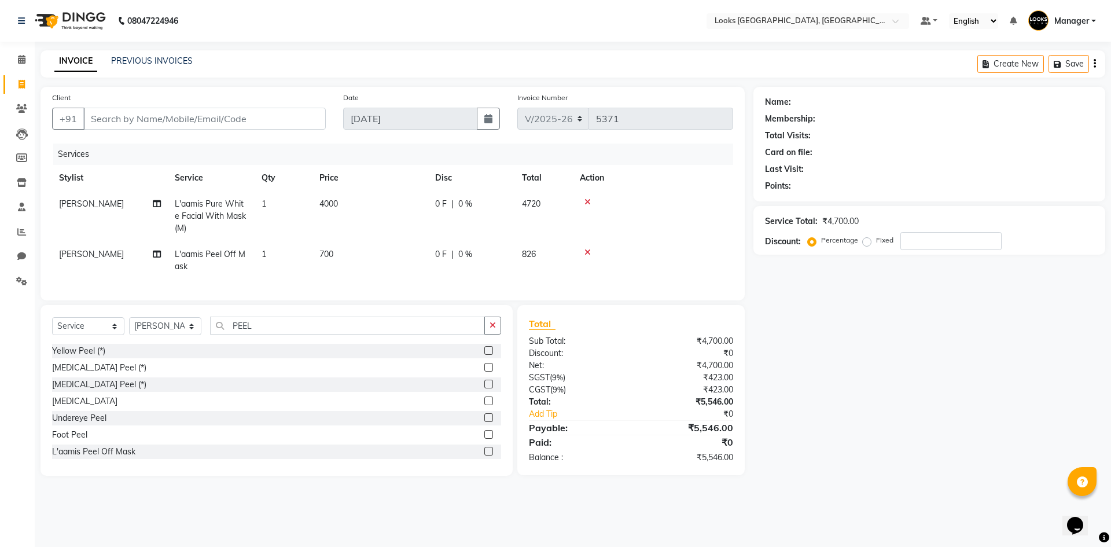
drag, startPoint x: 357, startPoint y: 191, endPoint x: 366, endPoint y: 201, distance: 13.9
click at [358, 191] on td "4000" at bounding box center [370, 216] width 116 height 50
select select "67717"
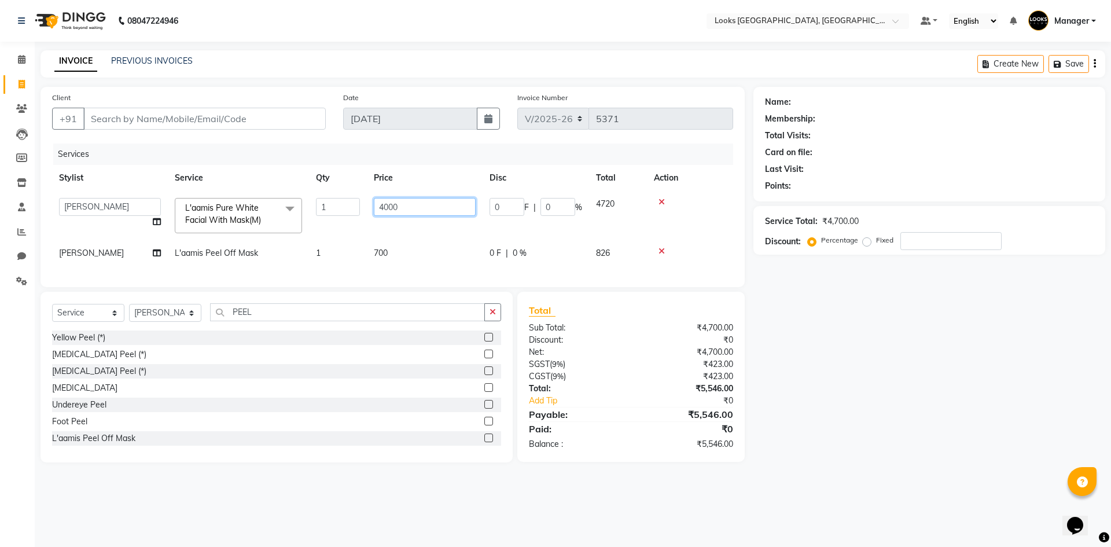
drag, startPoint x: 404, startPoint y: 204, endPoint x: 344, endPoint y: 203, distance: 60.2
click at [363, 207] on tr "ARSHAD Ayush Bobby Chaman COUNTER_SALES Employee_WS FAREED KOMAL Manager MANISH…" at bounding box center [392, 215] width 681 height 49
type input "4300"
click at [840, 396] on div "Name: Membership: Total Visits: Card on file: Last Visit: Points: Service Total…" at bounding box center [933, 275] width 360 height 376
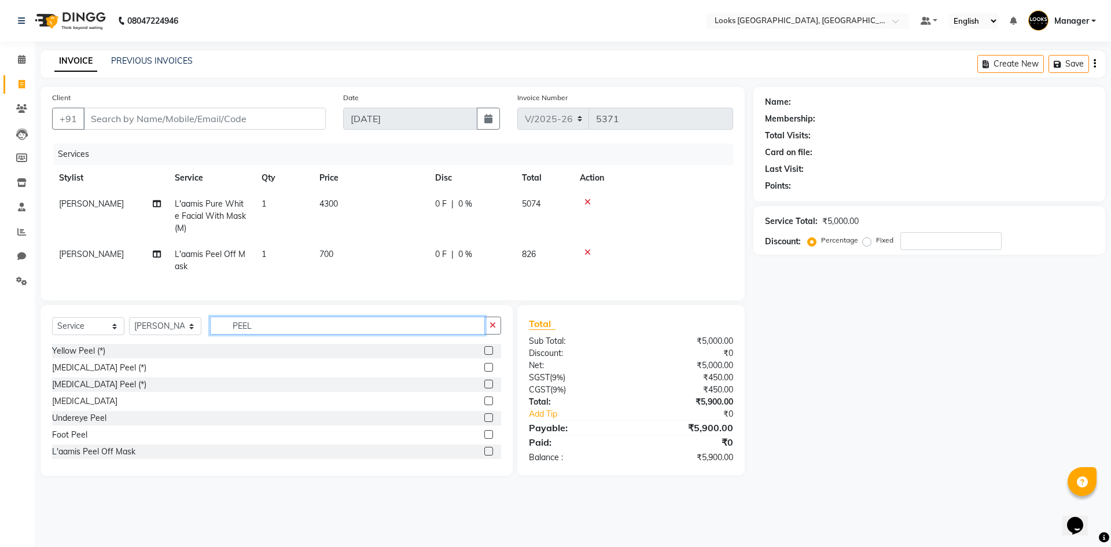
drag, startPoint x: 301, startPoint y: 336, endPoint x: 172, endPoint y: 337, distance: 129.0
click at [172, 337] on div "Select Service Product Membership Package Voucher Prepaid Gift Card Select Styl…" at bounding box center [276, 329] width 449 height 27
type input "CUT"
click at [67, 374] on div "Stylist Cut(M)" at bounding box center [77, 368] width 50 height 12
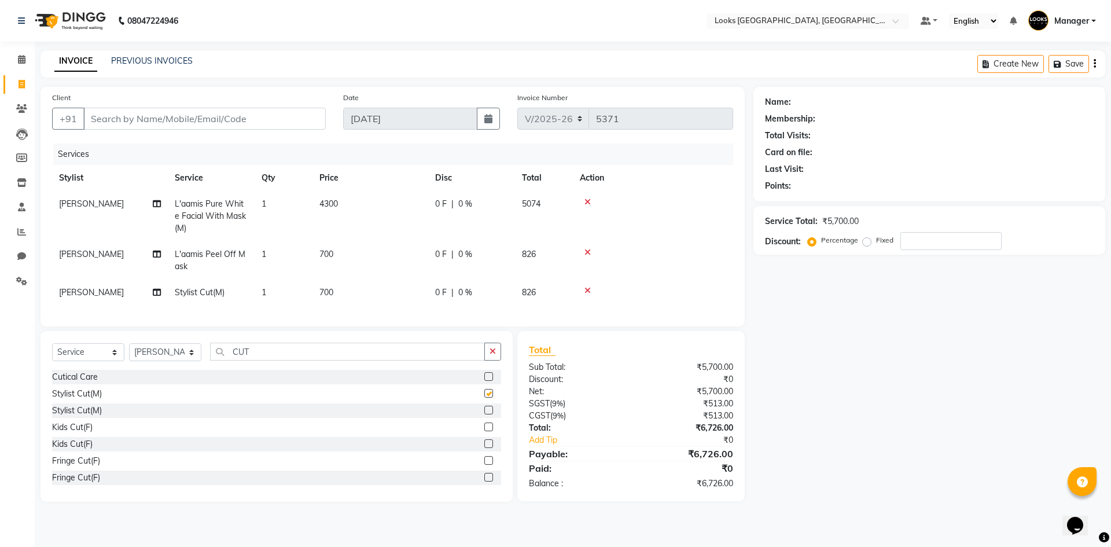
checkbox input "false"
drag, startPoint x: 261, startPoint y: 355, endPoint x: 179, endPoint y: 371, distance: 83.2
click at [179, 370] on div "Select Service Product Membership Package Voucher Prepaid Gift Card Select Styl…" at bounding box center [276, 356] width 449 height 27
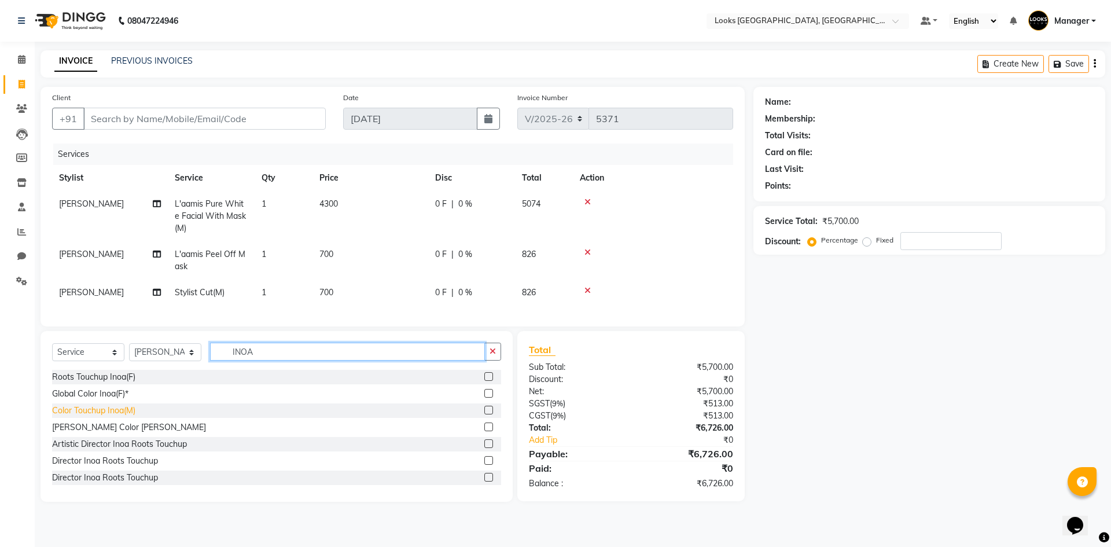
type input "INOA"
click at [117, 417] on div "Color Touchup Inoa(M)" at bounding box center [93, 410] width 83 height 12
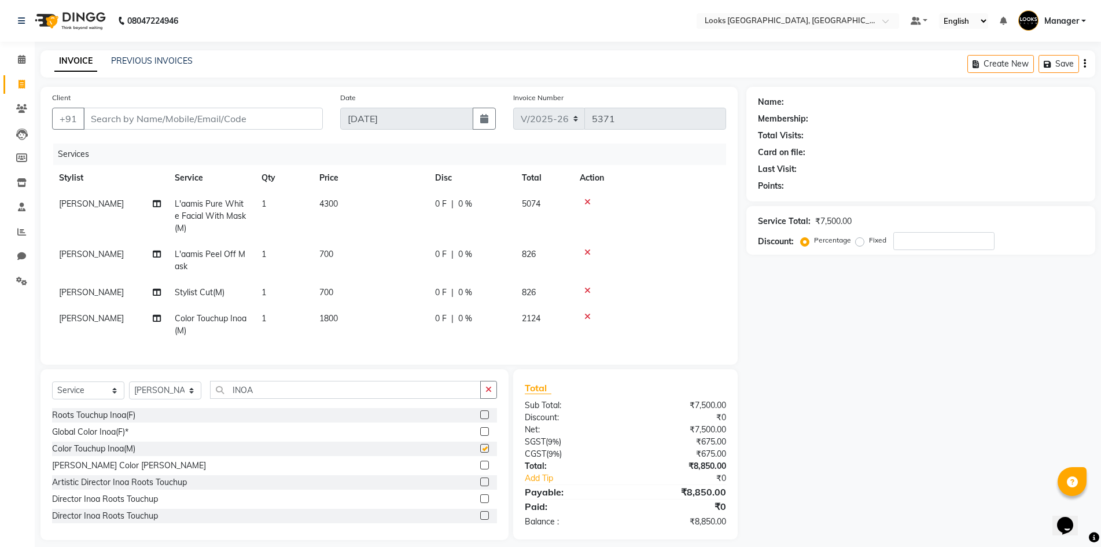
checkbox input "false"
click at [378, 316] on td "1800" at bounding box center [370, 324] width 116 height 38
select select "67717"
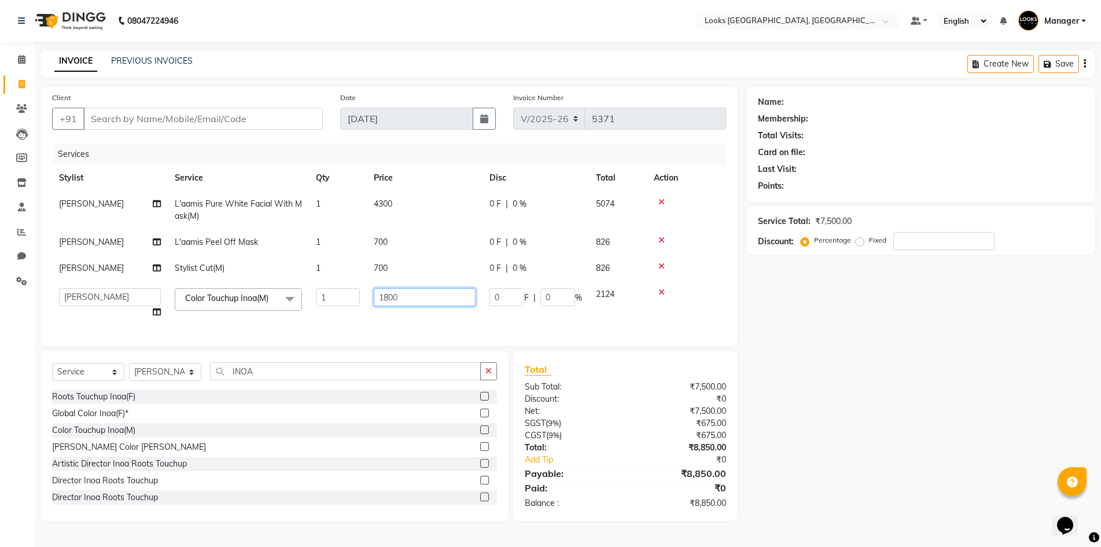
drag, startPoint x: 415, startPoint y: 294, endPoint x: 291, endPoint y: 301, distance: 124.6
click at [291, 301] on tr "ARSHAD Ayush Bobby Chaman COUNTER_SALES Employee_WS FAREED KOMAL Manager MANISH…" at bounding box center [389, 303] width 674 height 44
type input "1400"
click at [395, 268] on tbody "FAREED L'aamis Pure White Facial With Mask(M) 1 4300 0 F | 0 % 5074 FAREED L'aa…" at bounding box center [389, 258] width 674 height 134
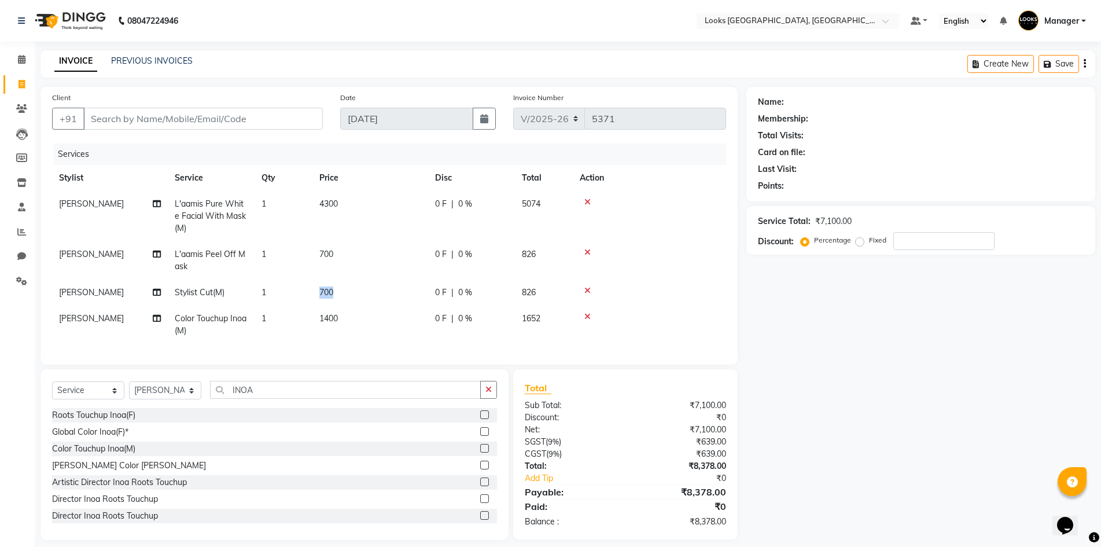
drag, startPoint x: 384, startPoint y: 292, endPoint x: 277, endPoint y: 294, distance: 107.1
click at [281, 292] on tr "FAREED Stylist Cut(M) 1 700 0 F | 0 % 826" at bounding box center [389, 292] width 674 height 26
click at [360, 290] on td "700" at bounding box center [370, 292] width 116 height 26
select select "67717"
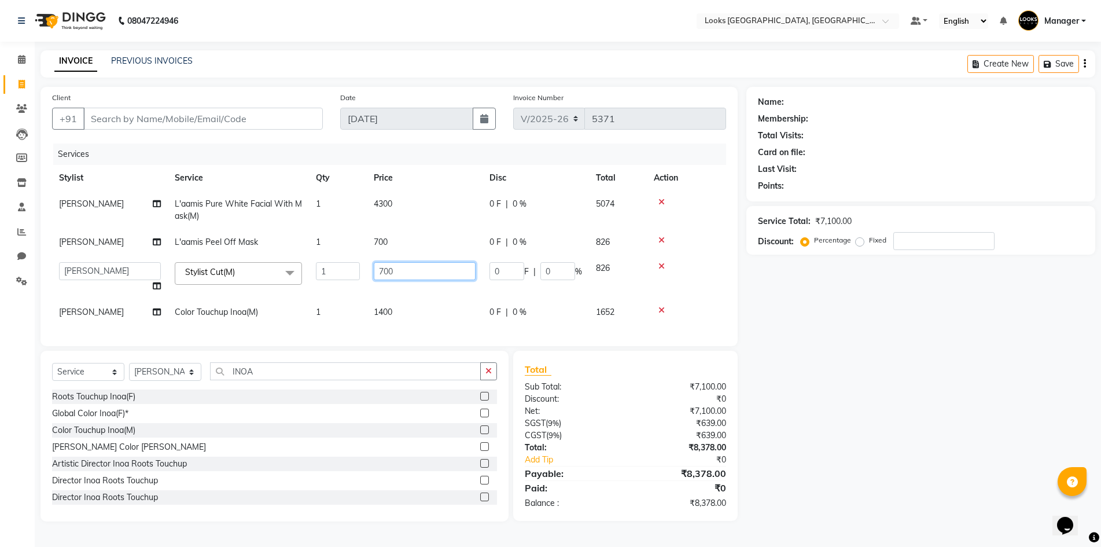
drag, startPoint x: 402, startPoint y: 269, endPoint x: 296, endPoint y: 282, distance: 107.2
click at [311, 281] on tr "ARSHAD Ayush Bobby Chaman COUNTER_SALES Employee_WS FAREED KOMAL Manager MANISH…" at bounding box center [389, 277] width 674 height 44
type input "550"
click at [801, 409] on div "Name: Membership: Total Visits: Card on file: Last Visit: Points: Service Total…" at bounding box center [925, 304] width 358 height 435
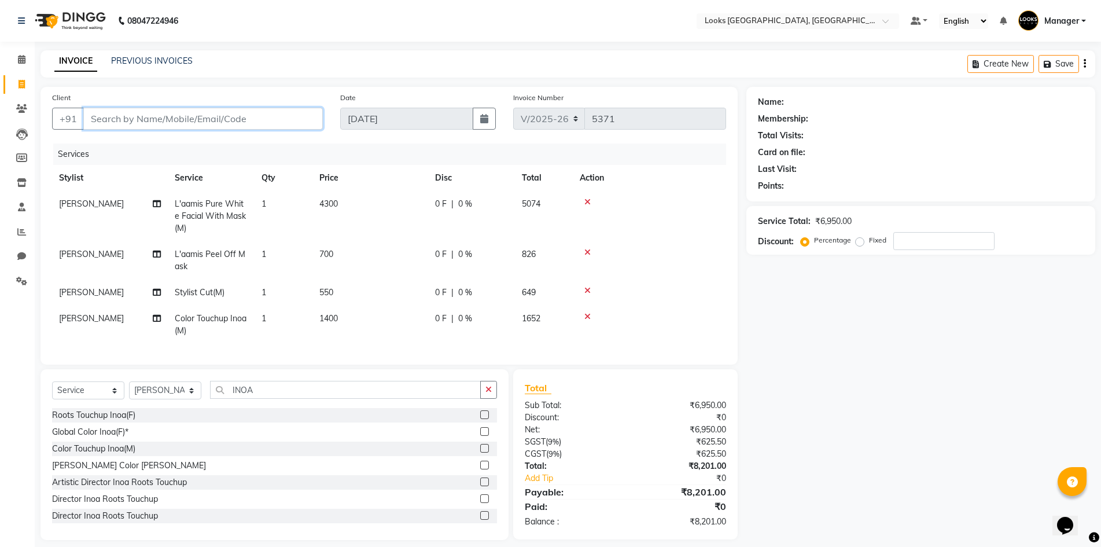
click at [226, 116] on input "Client" at bounding box center [203, 119] width 240 height 22
type input "8"
type input "0"
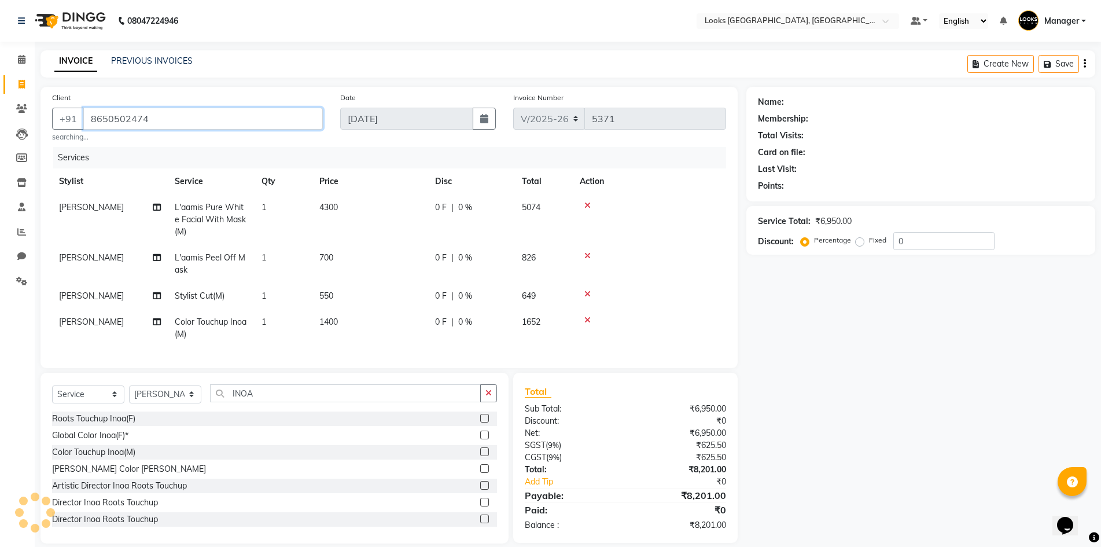
type input "8650502474"
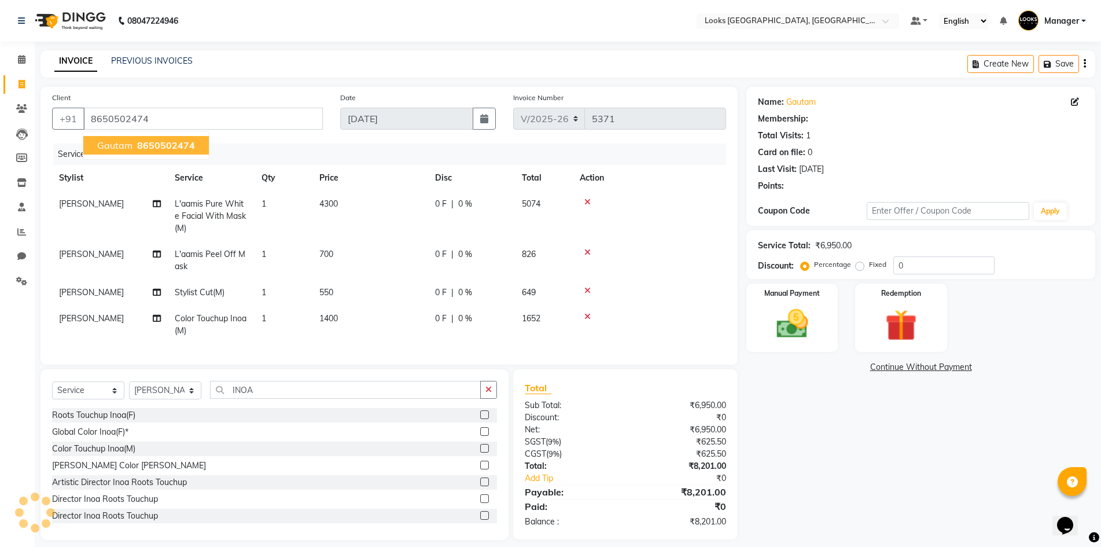
select select "1: Object"
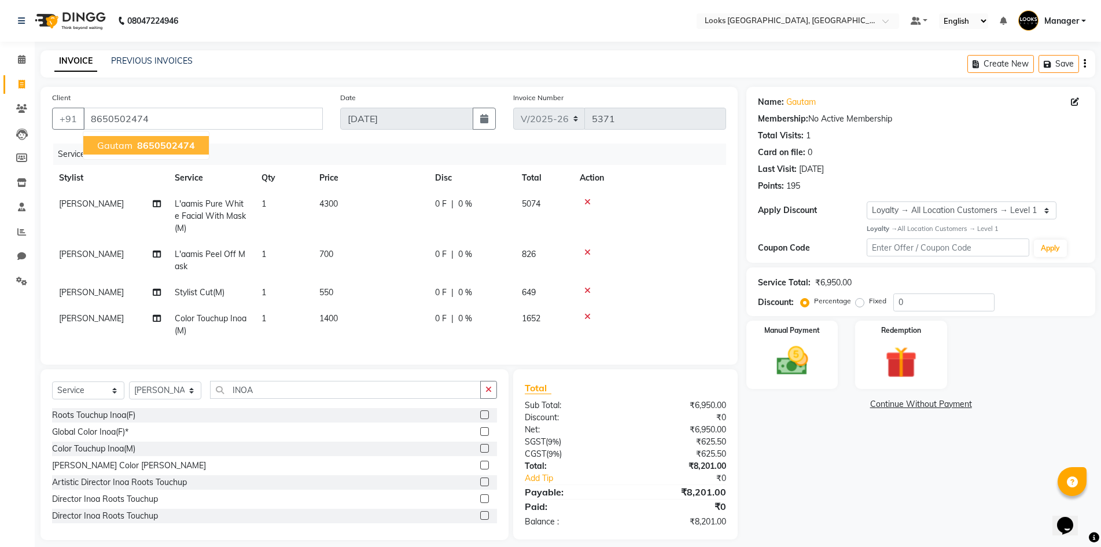
click at [887, 497] on div "Name: Gautam Membership: No Active Membership Total Visits: 1 Card on file: 0 L…" at bounding box center [925, 313] width 358 height 453
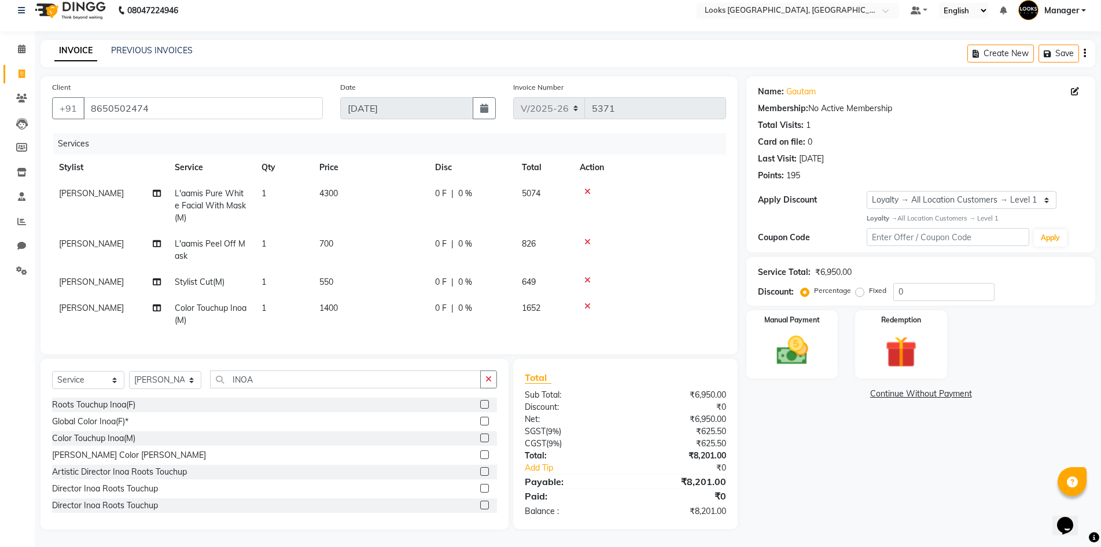
click at [820, 457] on div "Name: Gautam Membership: No Active Membership Total Visits: 1 Card on file: 0 L…" at bounding box center [925, 302] width 358 height 453
drag, startPoint x: 907, startPoint y: 282, endPoint x: 882, endPoint y: 282, distance: 25.5
click at [882, 283] on div "Percentage Fixed 0" at bounding box center [899, 292] width 192 height 18
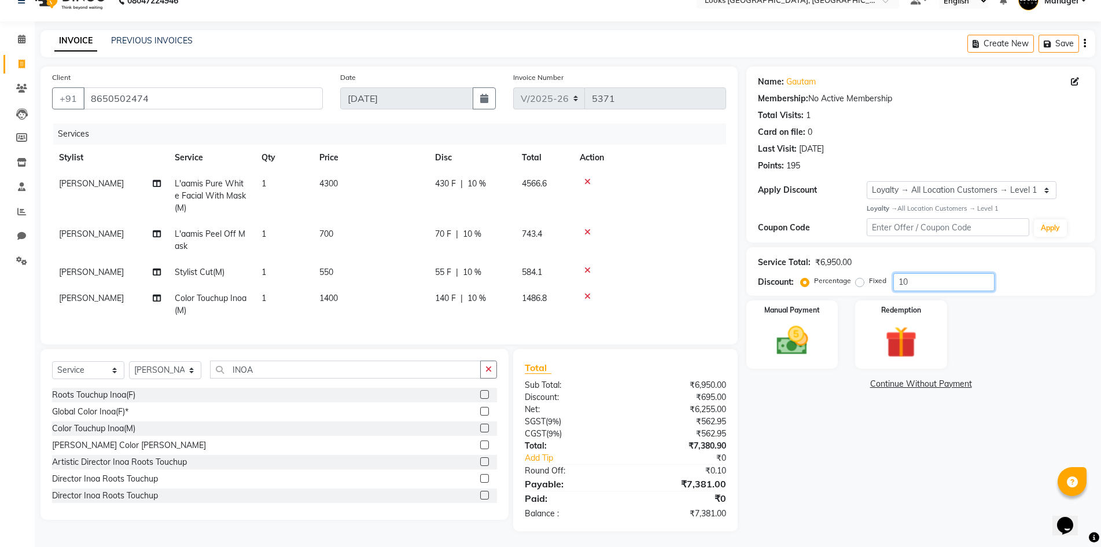
type input "10"
click at [851, 483] on div "Name: Gautam Membership: No Active Membership Total Visits: 1 Card on file: 0 L…" at bounding box center [925, 299] width 358 height 465
click at [868, 474] on div "Name: Gautam Membership: No Active Membership Total Visits: 1 Card on file: 0 L…" at bounding box center [925, 299] width 358 height 465
click at [776, 356] on img at bounding box center [791, 341] width 53 height 38
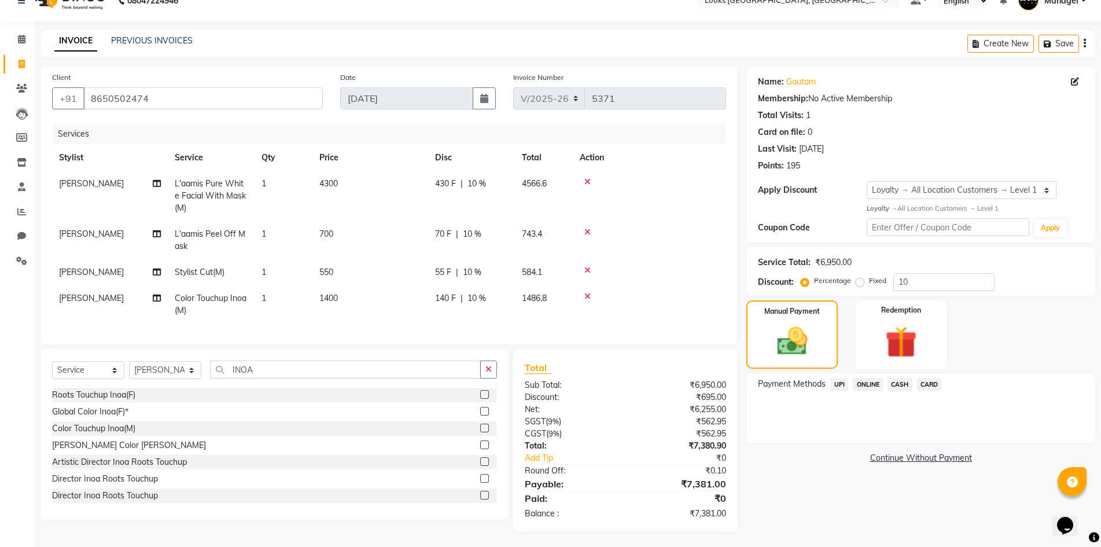
click at [923, 384] on span "CARD" at bounding box center [929, 384] width 25 height 13
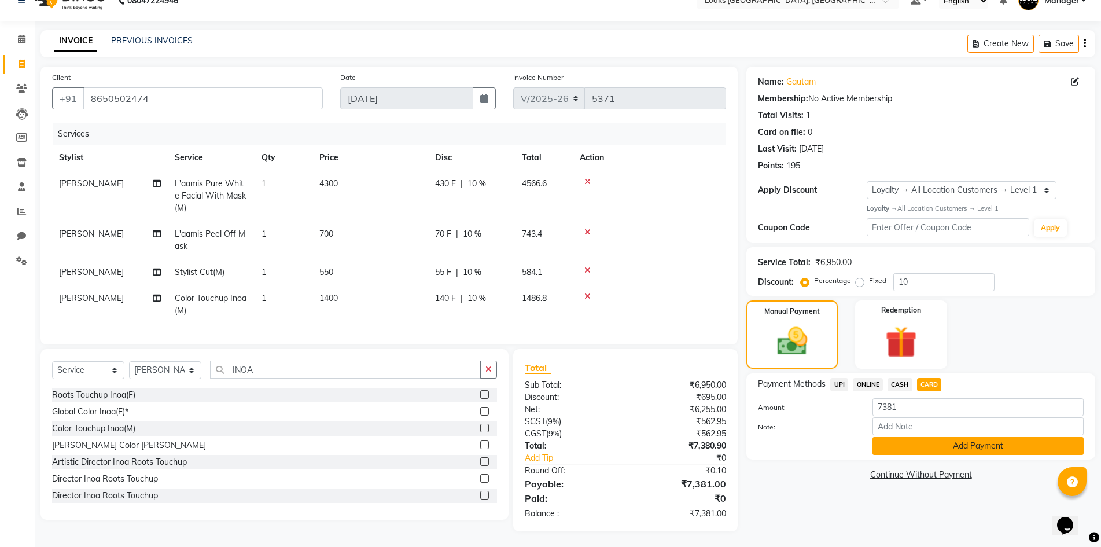
click at [908, 444] on button "Add Payment" at bounding box center [978, 446] width 211 height 18
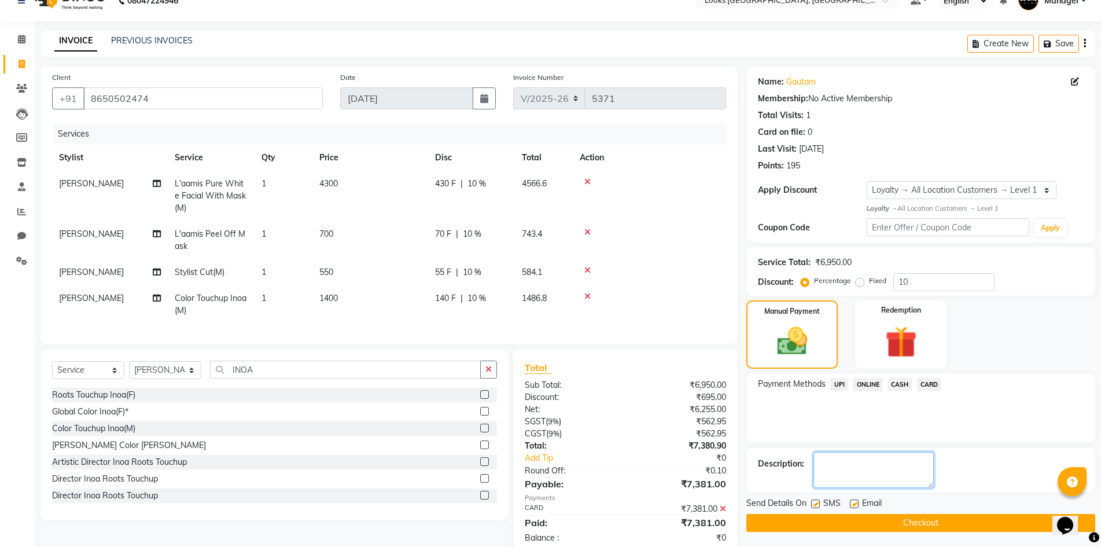
click at [874, 478] on textarea at bounding box center [873, 470] width 120 height 36
click at [811, 462] on div "Description:" at bounding box center [921, 470] width 326 height 36
click at [823, 462] on textarea at bounding box center [873, 470] width 120 height 36
click at [881, 481] on textarea at bounding box center [873, 470] width 120 height 36
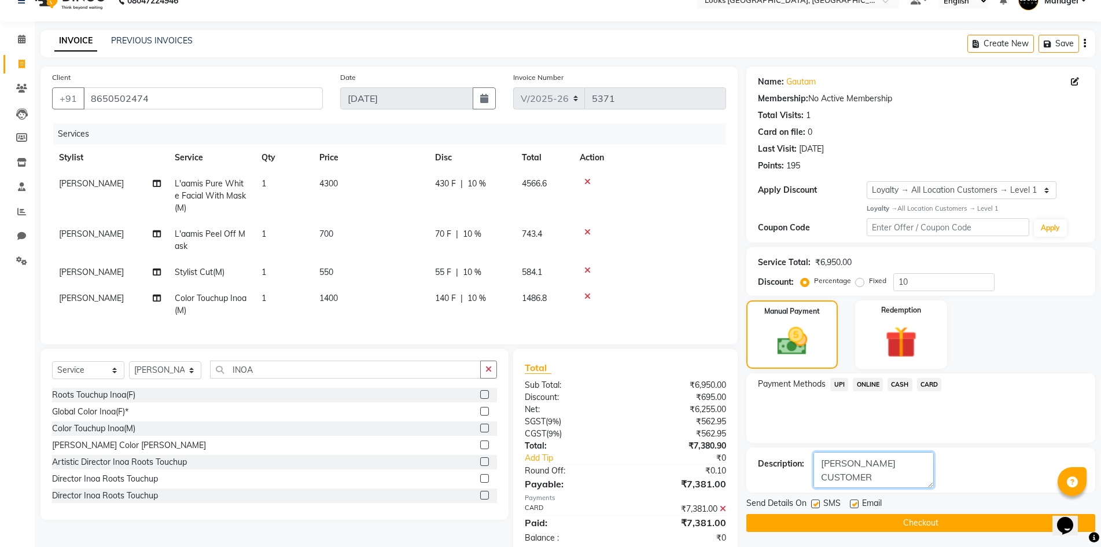
click at [866, 464] on textarea at bounding box center [873, 470] width 120 height 36
type textarea "GAVE DISCOUNT TO GEETANJLI CUSTOMER"
click at [854, 504] on label at bounding box center [854, 503] width 9 height 9
click at [854, 504] on input "checkbox" at bounding box center [854, 504] width 8 height 8
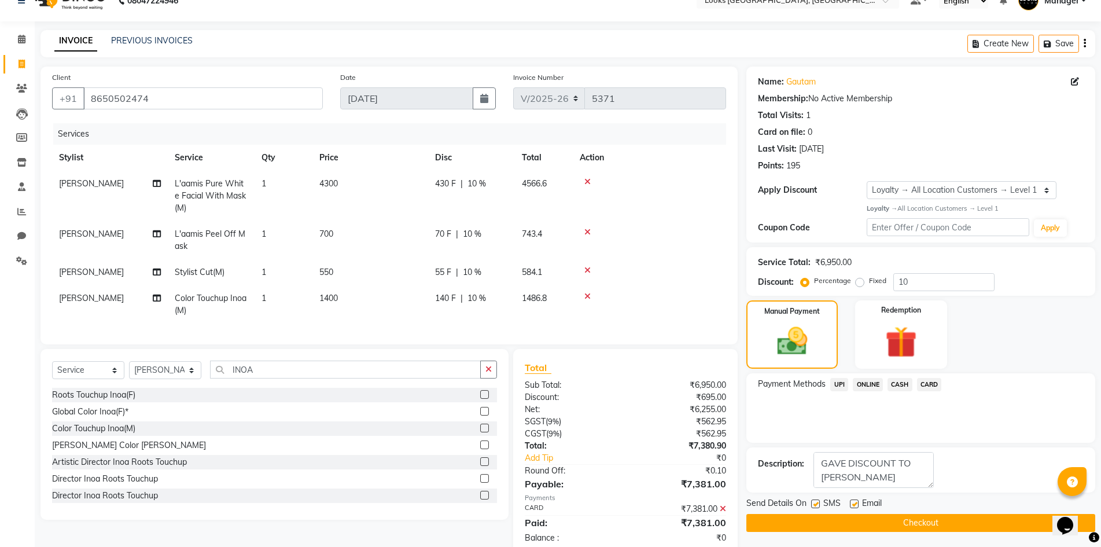
checkbox input "false"
click at [860, 475] on textarea at bounding box center [873, 470] width 120 height 36
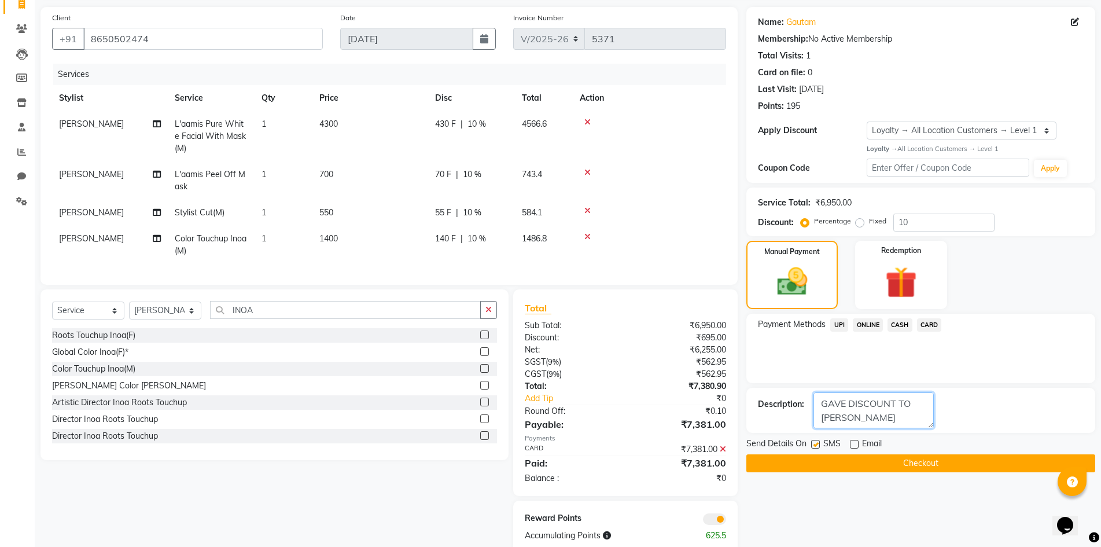
type textarea "GAVE DISCOUNT TO [PERSON_NAME] CUSTOMER"
click at [714, 524] on span at bounding box center [714, 519] width 23 height 12
click at [726, 521] on input "checkbox" at bounding box center [726, 521] width 0 height 0
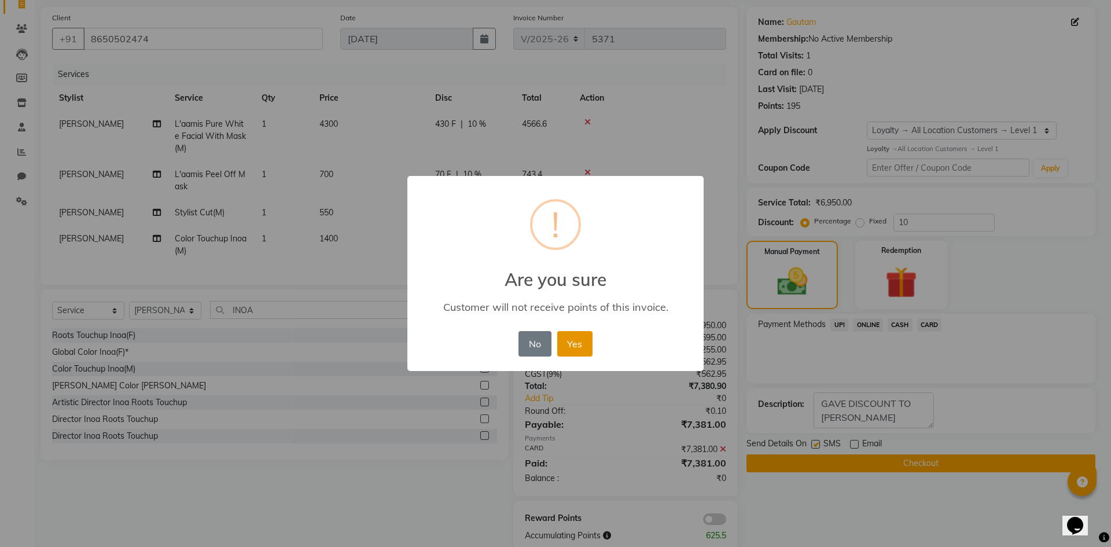
click at [577, 333] on button "Yes" at bounding box center [574, 343] width 35 height 25
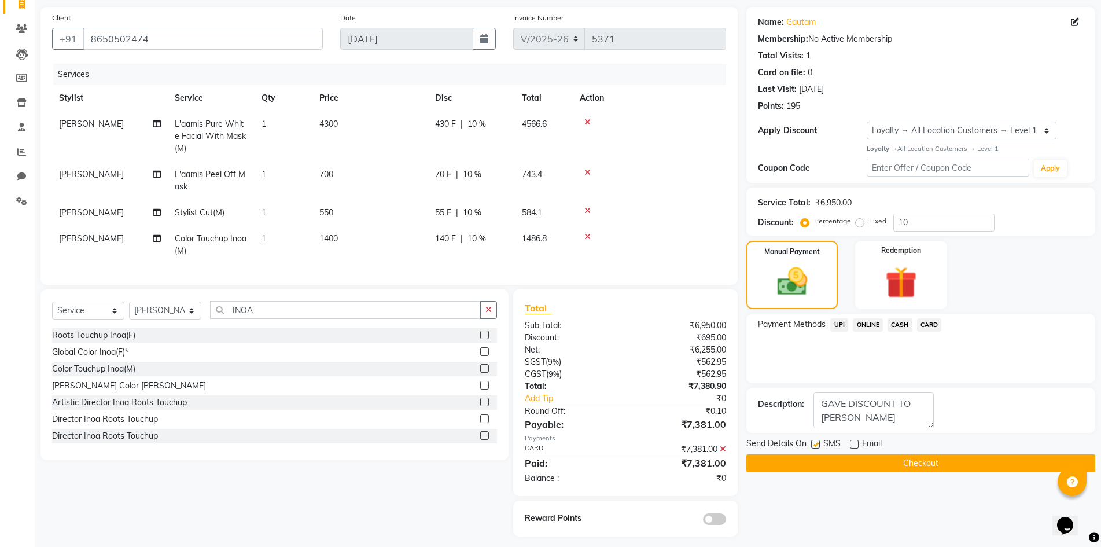
click at [855, 459] on button "Checkout" at bounding box center [920, 463] width 349 height 18
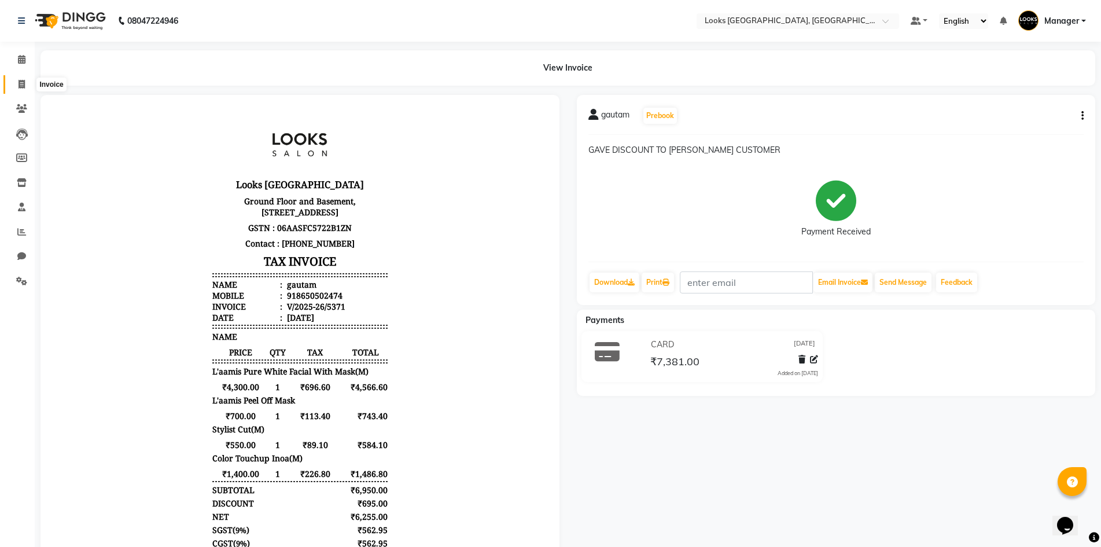
click at [19, 84] on icon at bounding box center [22, 84] width 6 height 9
select select "service"
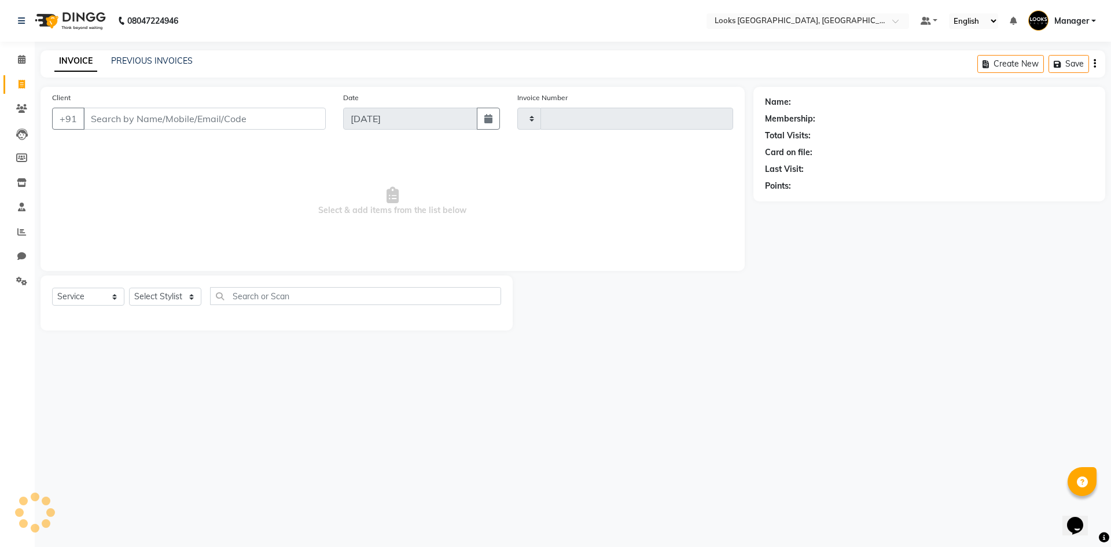
type input "5372"
select select "4718"
click at [468, 392] on div "08047224946 Select Location × Looks Omaxe World Street, Faridabad, Haryana Defa…" at bounding box center [555, 273] width 1111 height 547
click at [172, 59] on link "PREVIOUS INVOICES" at bounding box center [152, 61] width 82 height 10
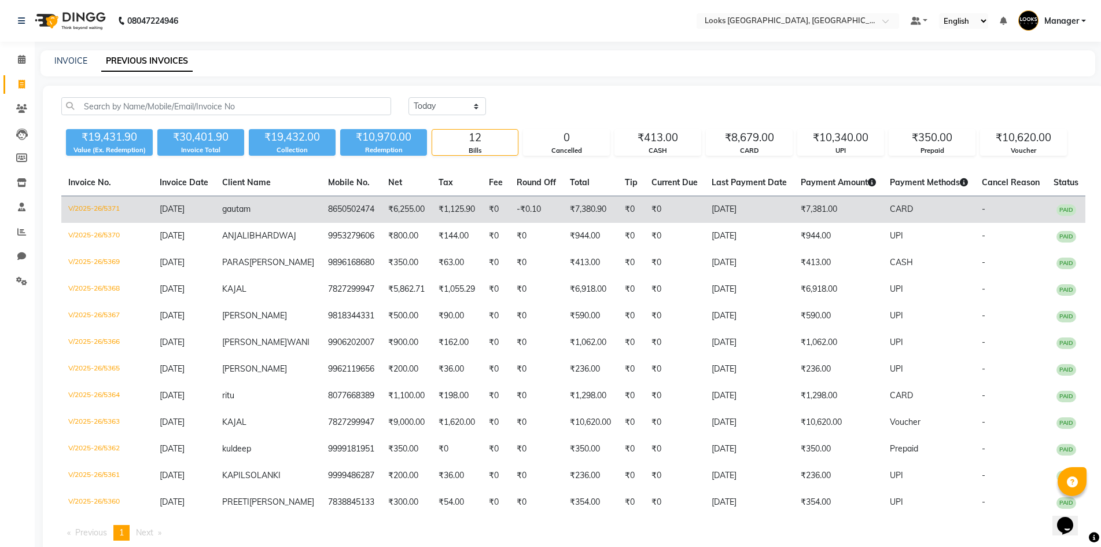
click at [655, 213] on td "₹0" at bounding box center [675, 209] width 60 height 27
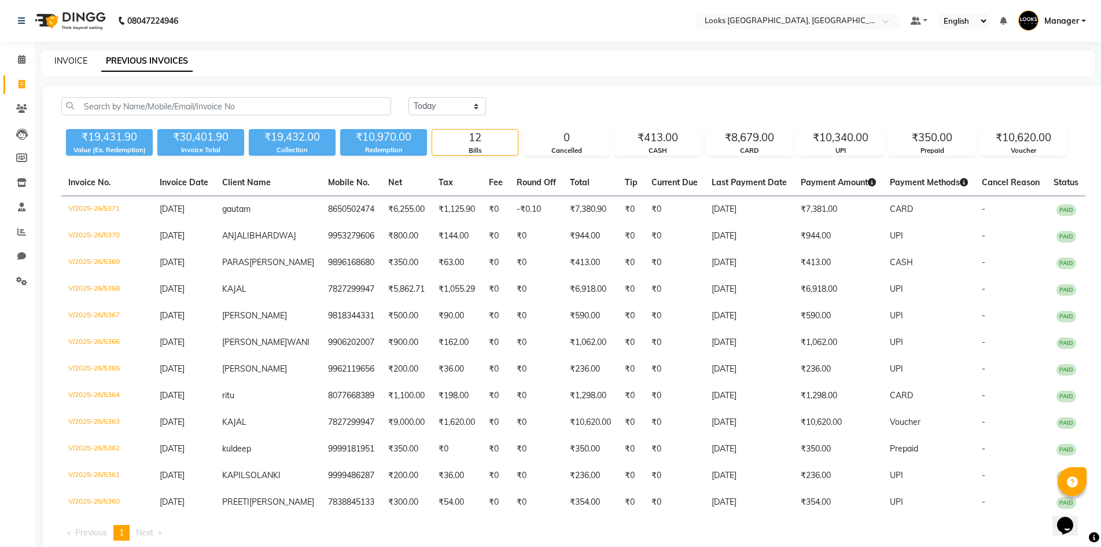
click at [59, 62] on link "INVOICE" at bounding box center [70, 61] width 33 height 10
select select "service"
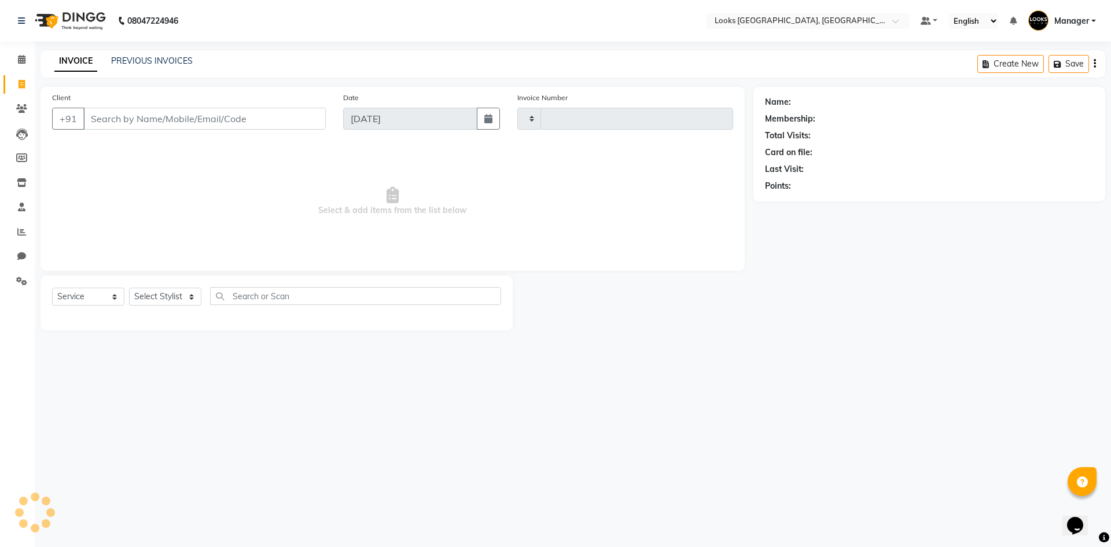
type input "5372"
select select "4718"
click at [721, 336] on main "INVOICE PREVIOUS INVOICES Create New Save Client +91 Date 04-09-2025 Invoice Nu…" at bounding box center [573, 198] width 1076 height 297
click at [181, 293] on select "Select Stylist ARSHAD Ayush Bobby Chaman COUNTER_SALES Employee_WS FAREED KOMAL…" at bounding box center [165, 297] width 72 height 18
select select "29043"
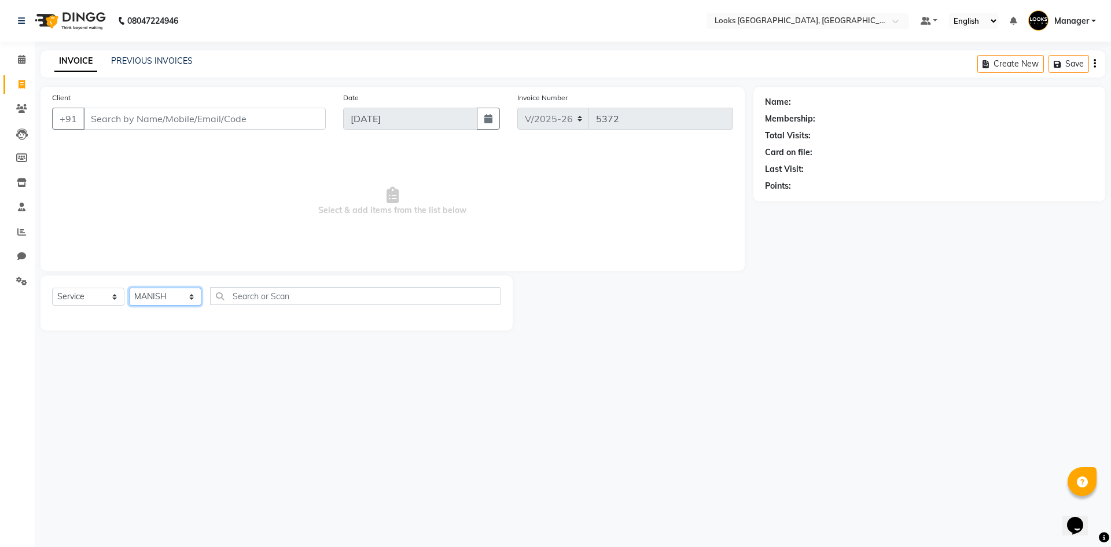
click at [129, 288] on select "Select Stylist ARSHAD Ayush Bobby Chaman COUNTER_SALES Employee_WS FAREED KOMAL…" at bounding box center [165, 297] width 72 height 18
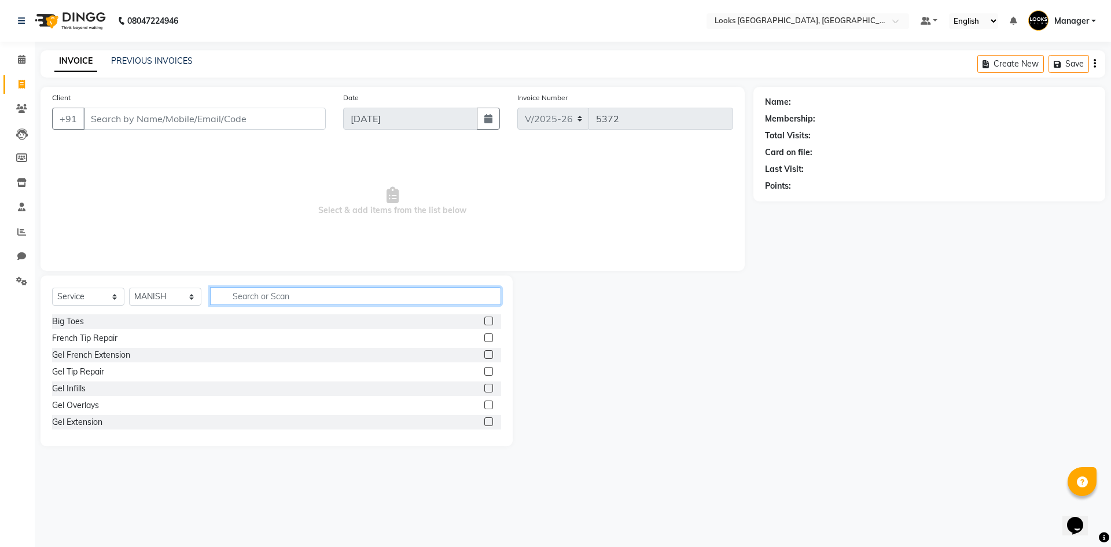
click at [244, 290] on input "text" at bounding box center [355, 296] width 291 height 18
type input "INOa"
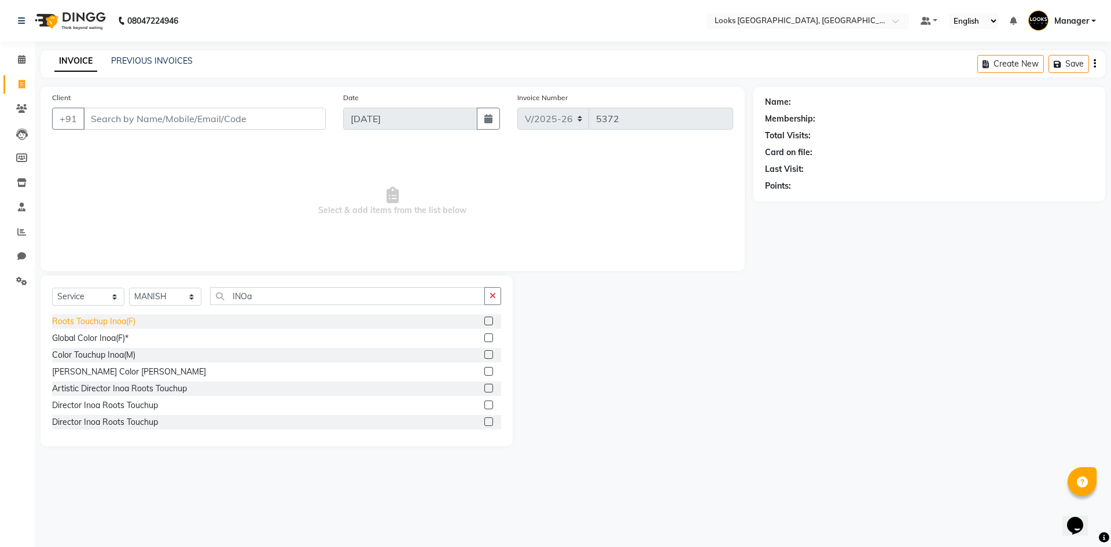
click at [102, 321] on div "Roots Touchup Inoa(F)" at bounding box center [93, 321] width 83 height 12
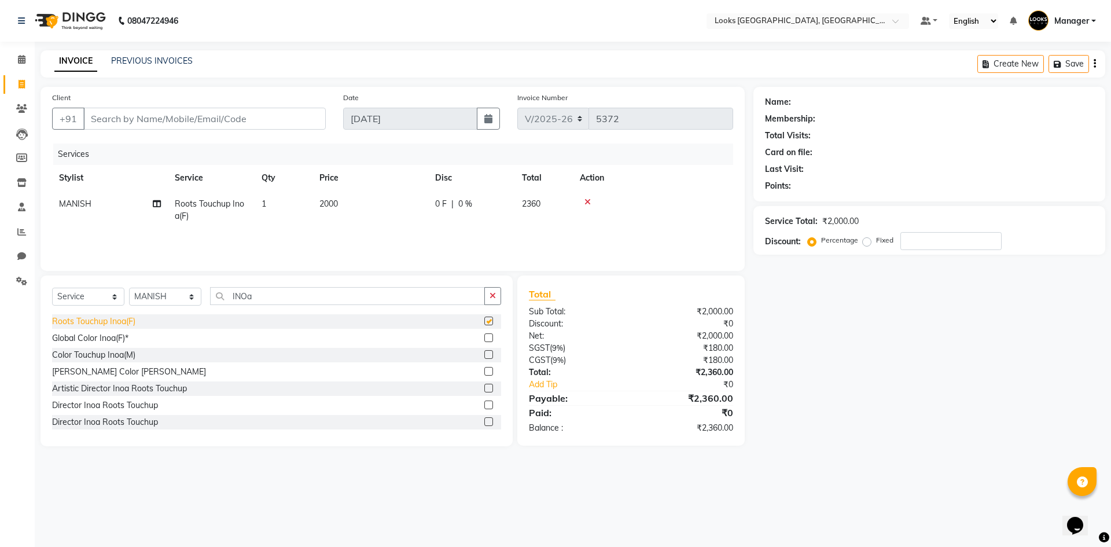
checkbox input "false"
drag, startPoint x: 283, startPoint y: 293, endPoint x: 183, endPoint y: 301, distance: 99.9
click at [183, 301] on div "Select Service Product Membership Package Voucher Prepaid Gift Card Select Styl…" at bounding box center [276, 300] width 449 height 27
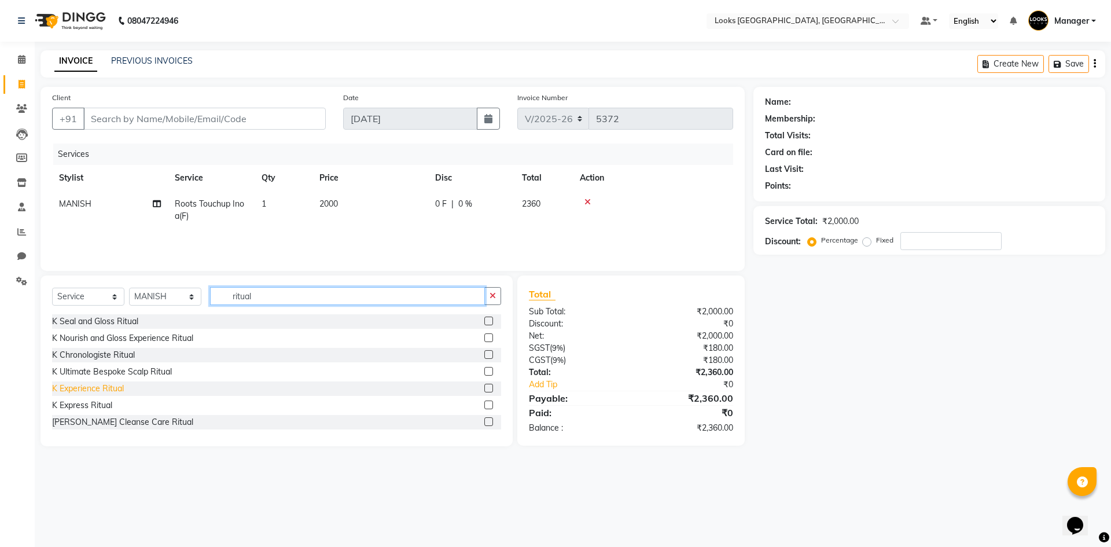
type input "ritual"
click at [90, 386] on div "K Experience Ritual" at bounding box center [88, 388] width 72 height 12
checkbox input "false"
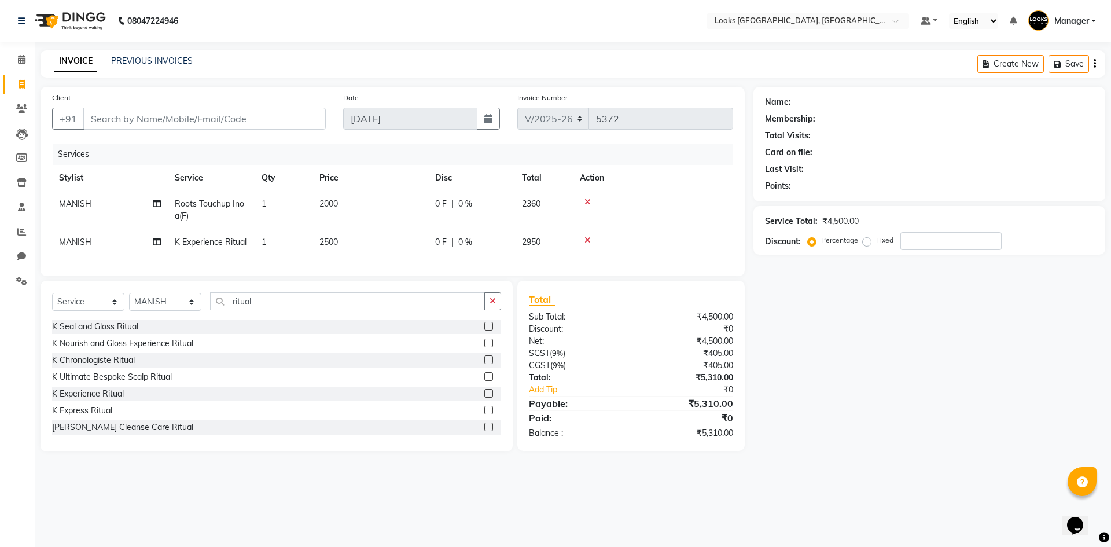
click at [382, 237] on td "2500" at bounding box center [370, 242] width 116 height 26
select select "29043"
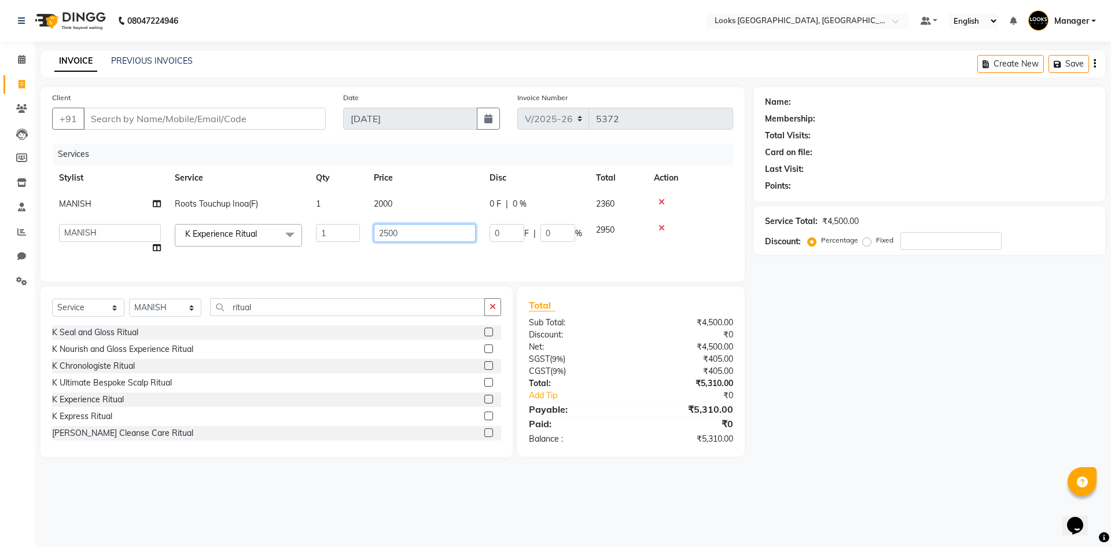
drag, startPoint x: 411, startPoint y: 231, endPoint x: 329, endPoint y: 252, distance: 84.8
click at [329, 252] on tr "ARSHAD Ayush Bobby Chaman COUNTER_SALES Employee_WS FAREED KOMAL Manager MANISH…" at bounding box center [392, 239] width 681 height 44
type input "550"
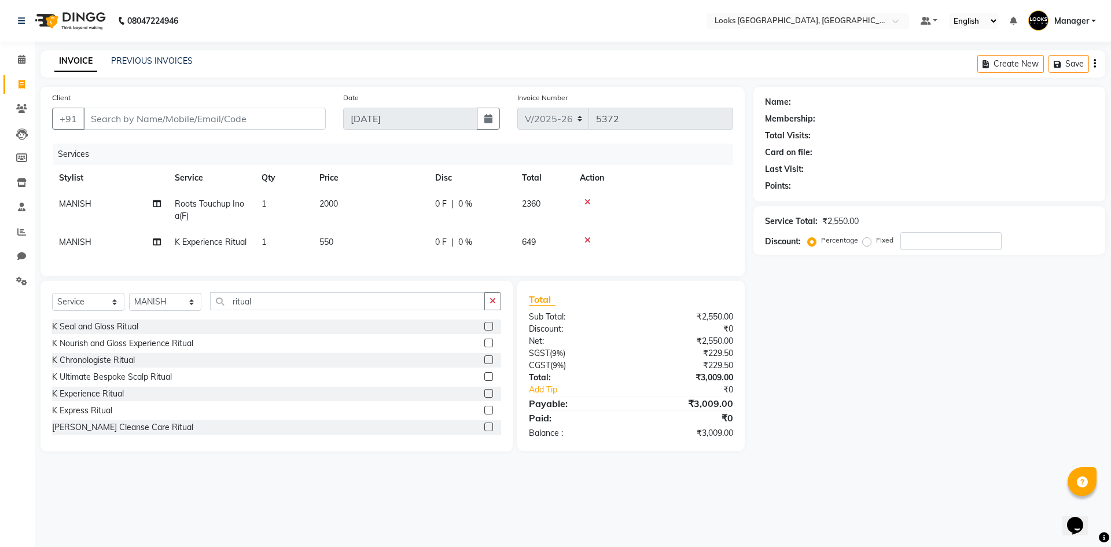
click at [406, 205] on td "2000" at bounding box center [370, 210] width 116 height 38
select select "29043"
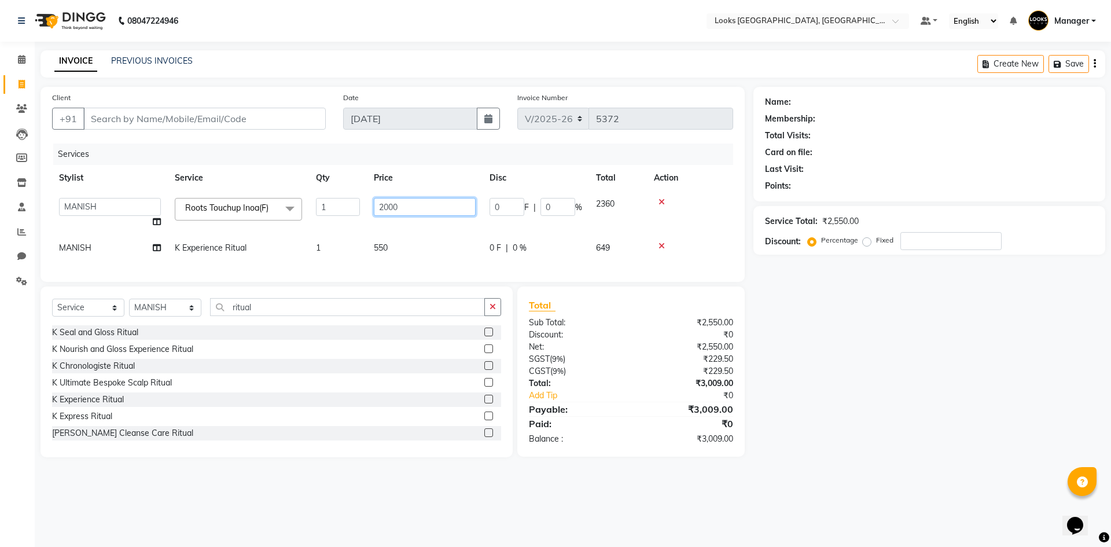
drag, startPoint x: 435, startPoint y: 204, endPoint x: 341, endPoint y: 211, distance: 94.0
click at [341, 211] on tr "ARSHAD Ayush Bobby Chaman COUNTER_SALES Employee_WS FAREED KOMAL Manager MANISH…" at bounding box center [392, 213] width 681 height 44
type input "1400"
click at [418, 248] on td "550" at bounding box center [425, 248] width 116 height 26
select select "29043"
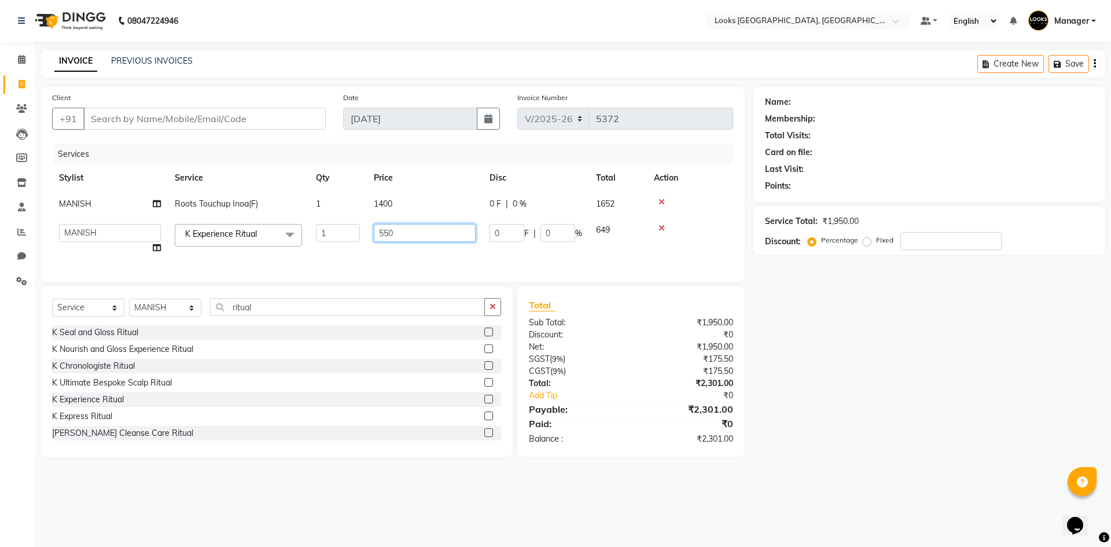
click at [429, 228] on input "550" at bounding box center [425, 233] width 102 height 18
type input "5500"
click at [196, 124] on input "Client" at bounding box center [204, 119] width 242 height 22
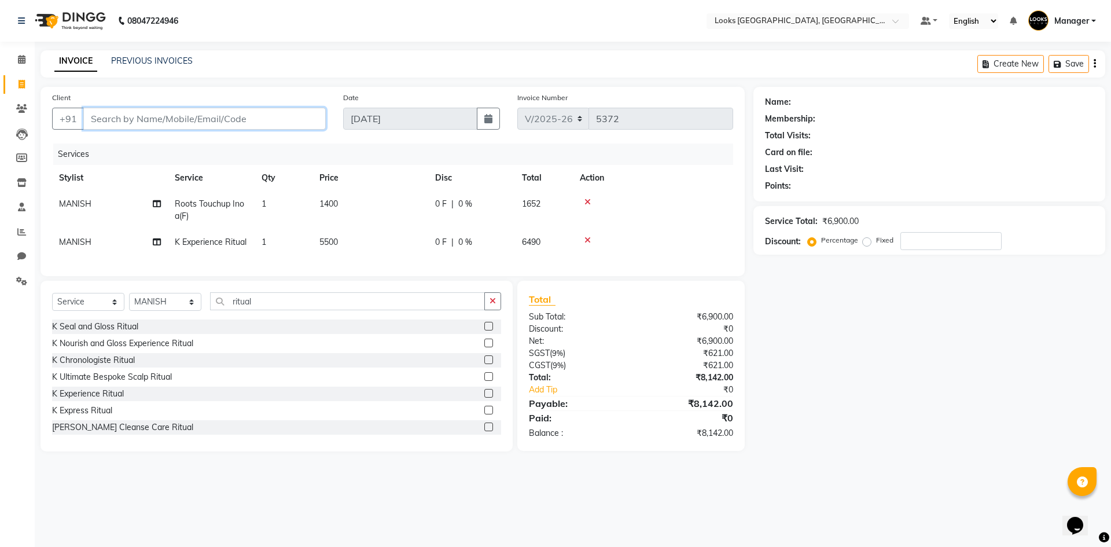
type input "9"
type input "0"
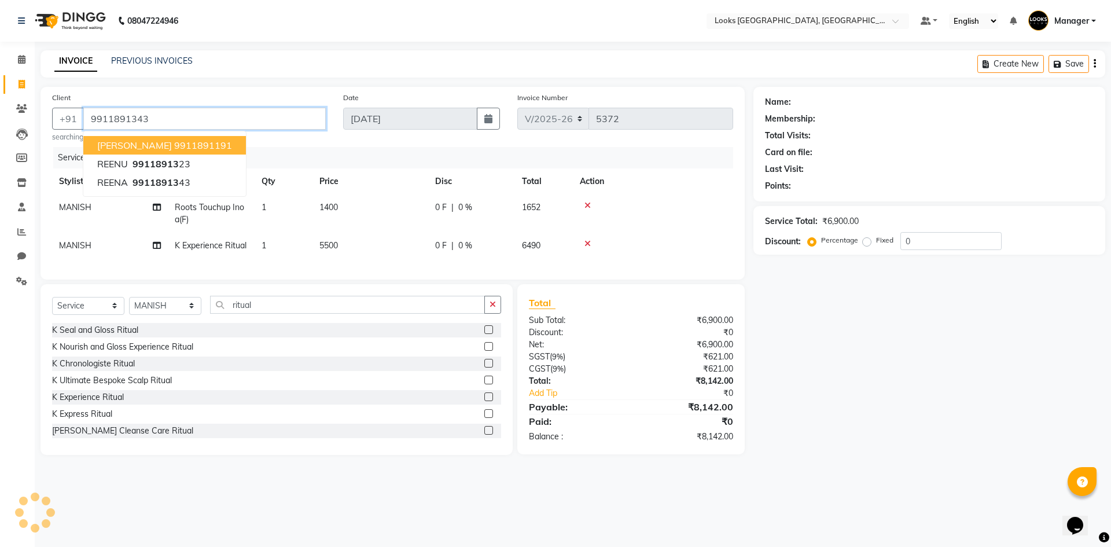
type input "9911891343"
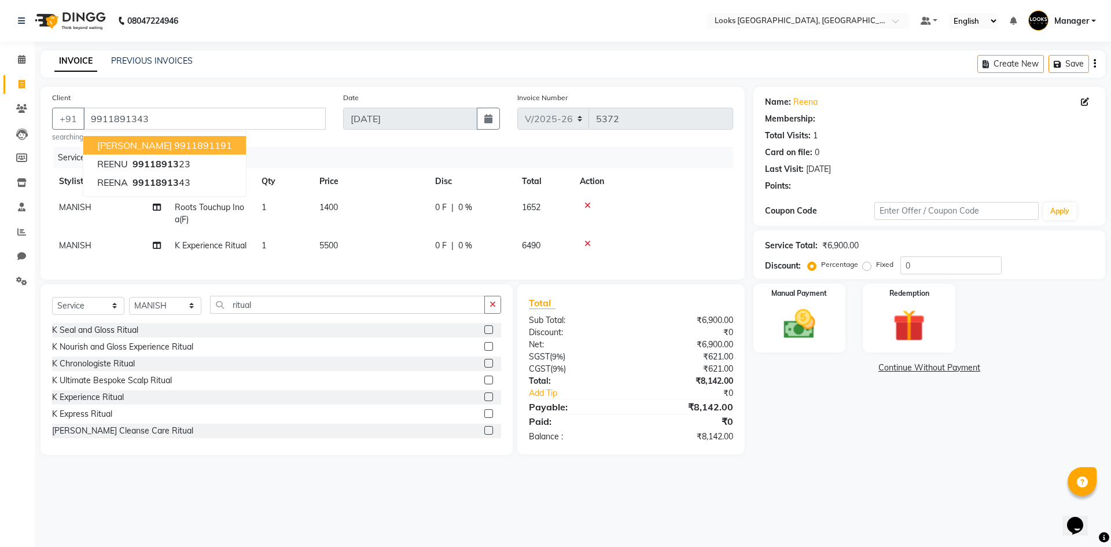
select select "1: Object"
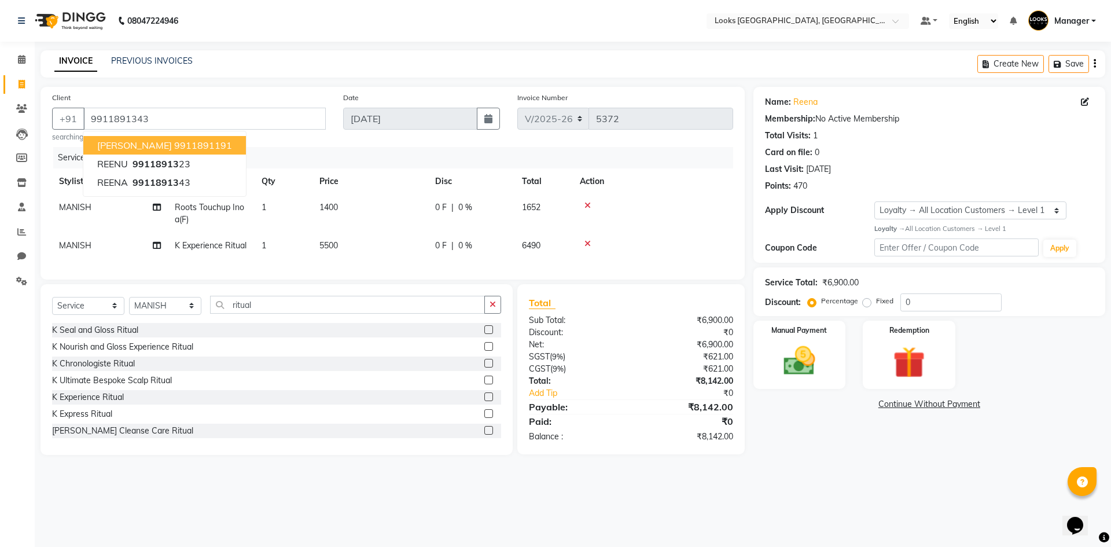
click at [875, 470] on main "INVOICE PREVIOUS INVOICES Create New Save Client +91 9911891343 RAHUL SHARMA 99…" at bounding box center [573, 261] width 1076 height 422
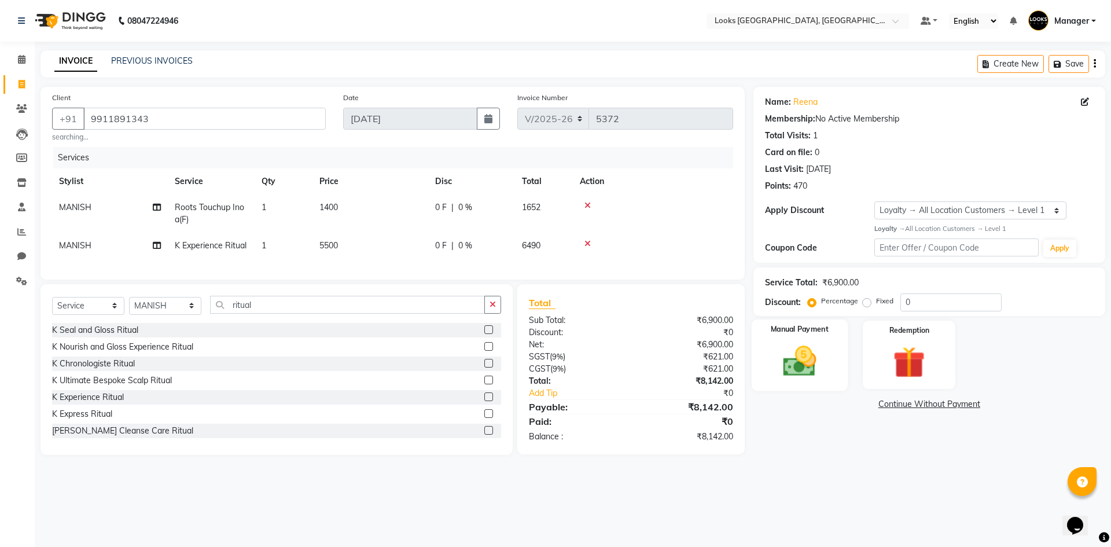
click at [801, 337] on div "Manual Payment" at bounding box center [799, 354] width 96 height 71
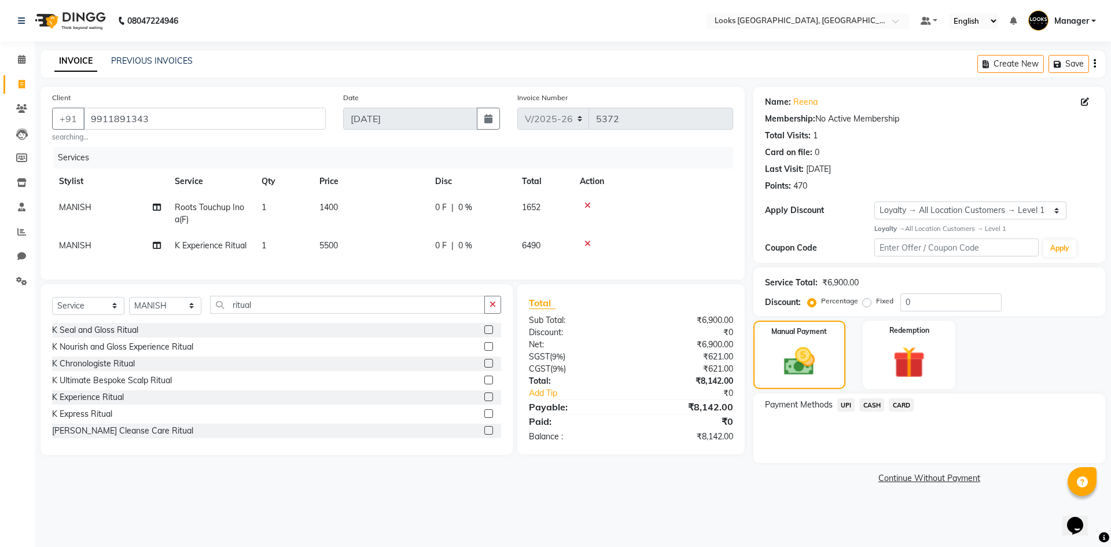
click at [852, 400] on span "UPI" at bounding box center [846, 404] width 18 height 13
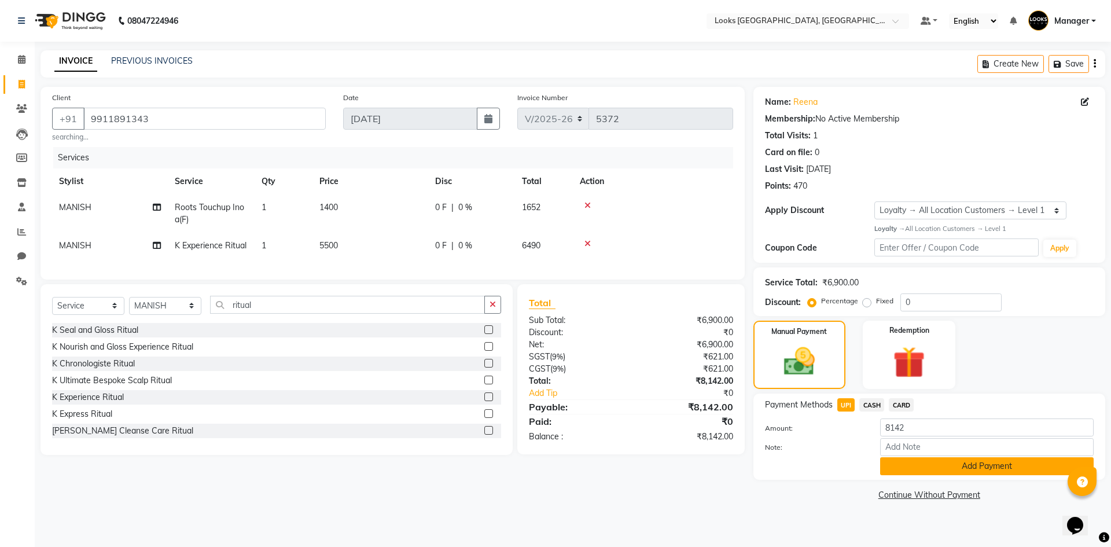
click at [989, 466] on button "Add Payment" at bounding box center [986, 466] width 213 height 18
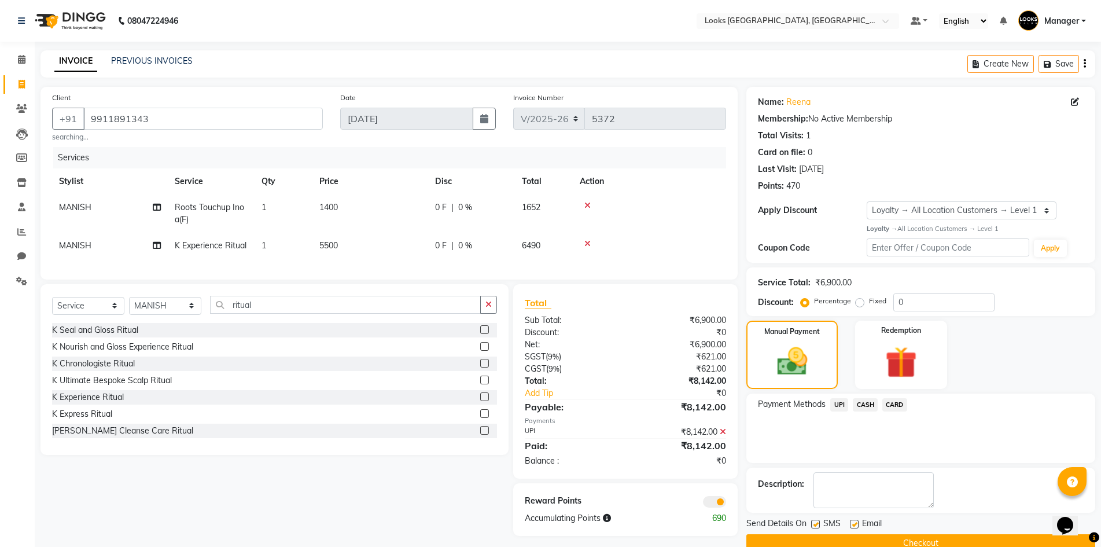
scroll to position [23, 0]
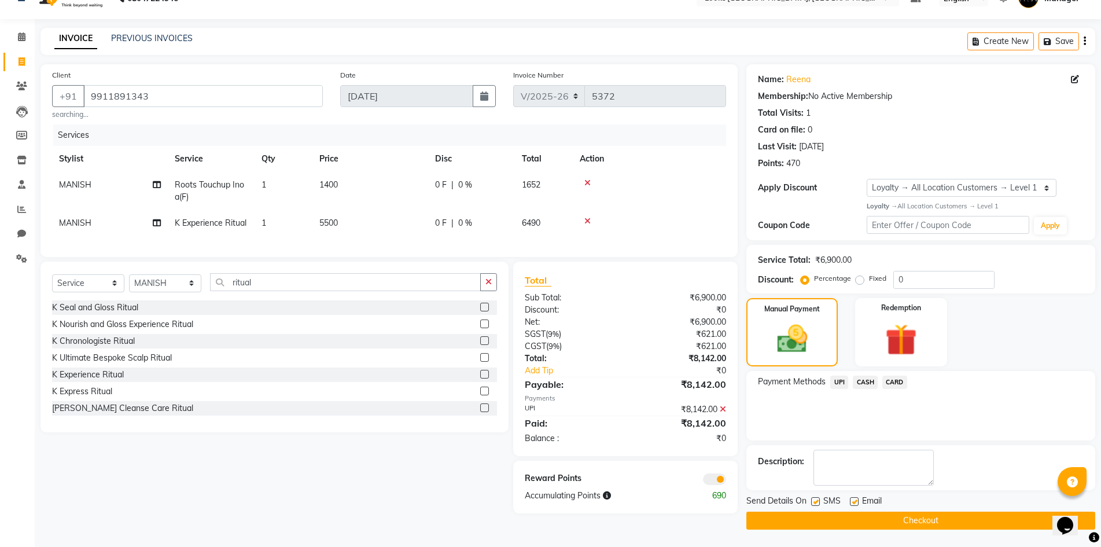
click at [855, 502] on label at bounding box center [854, 501] width 9 height 9
click at [855, 502] on input "checkbox" at bounding box center [854, 502] width 8 height 8
checkbox input "false"
click at [840, 517] on button "Checkout" at bounding box center [920, 520] width 349 height 18
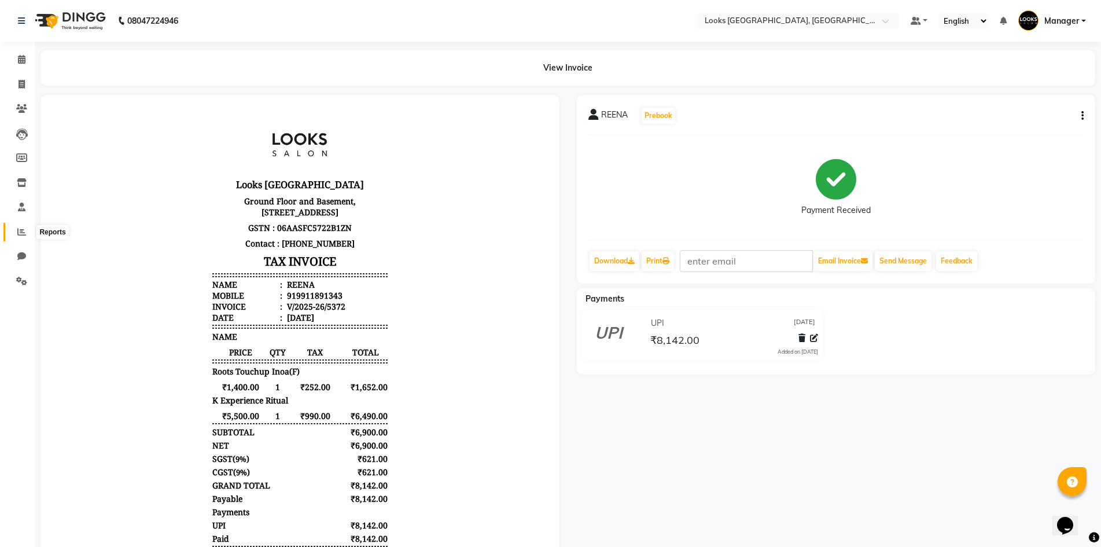
click at [20, 231] on icon at bounding box center [21, 231] width 9 height 9
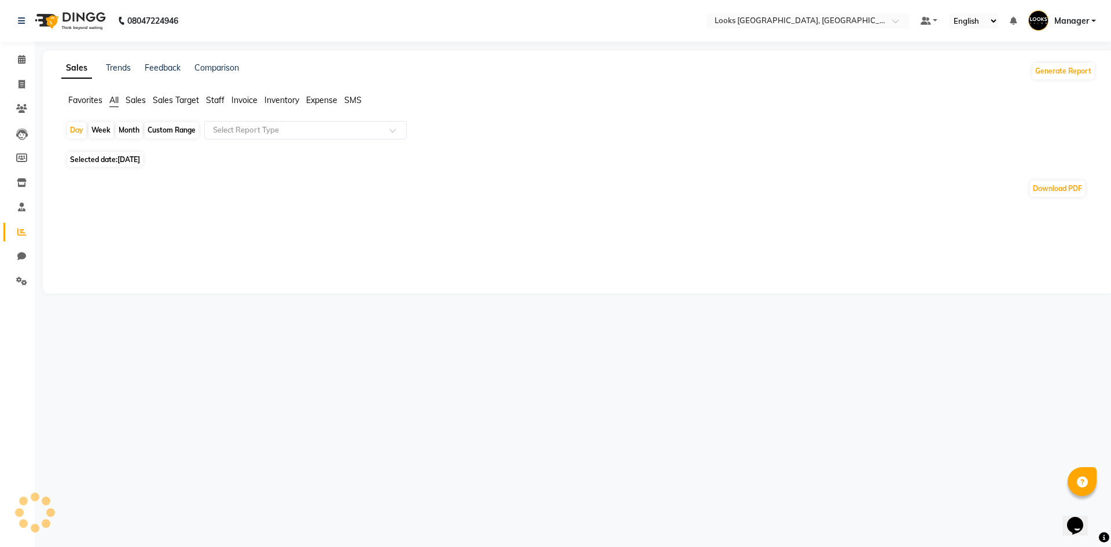
click at [213, 97] on span "Staff" at bounding box center [215, 100] width 19 height 10
click at [235, 132] on input "text" at bounding box center [294, 130] width 167 height 12
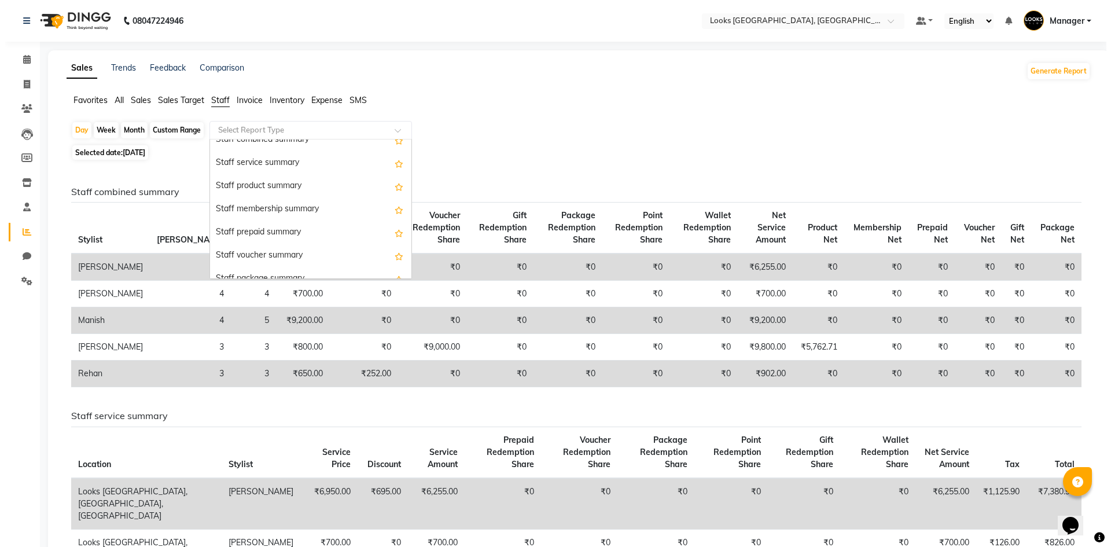
scroll to position [250, 0]
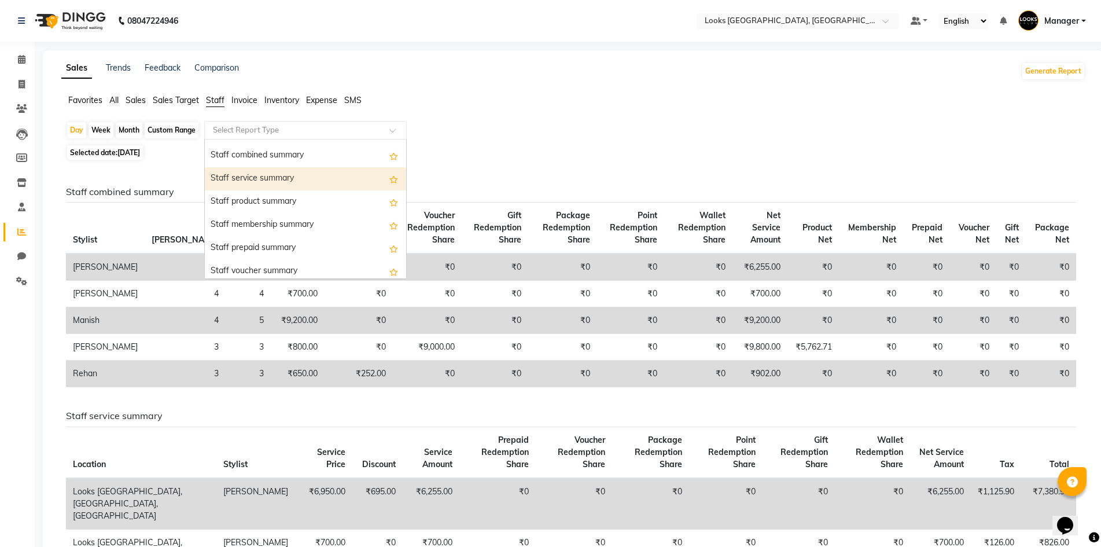
click at [217, 180] on div "Staff service summary" at bounding box center [305, 178] width 201 height 23
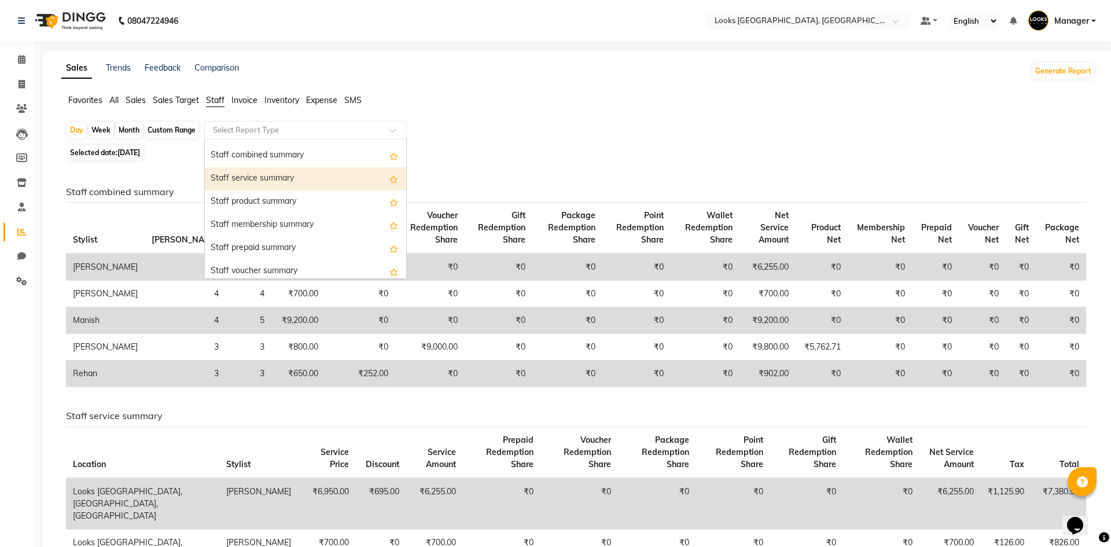
select select "full_report"
select select "csv"
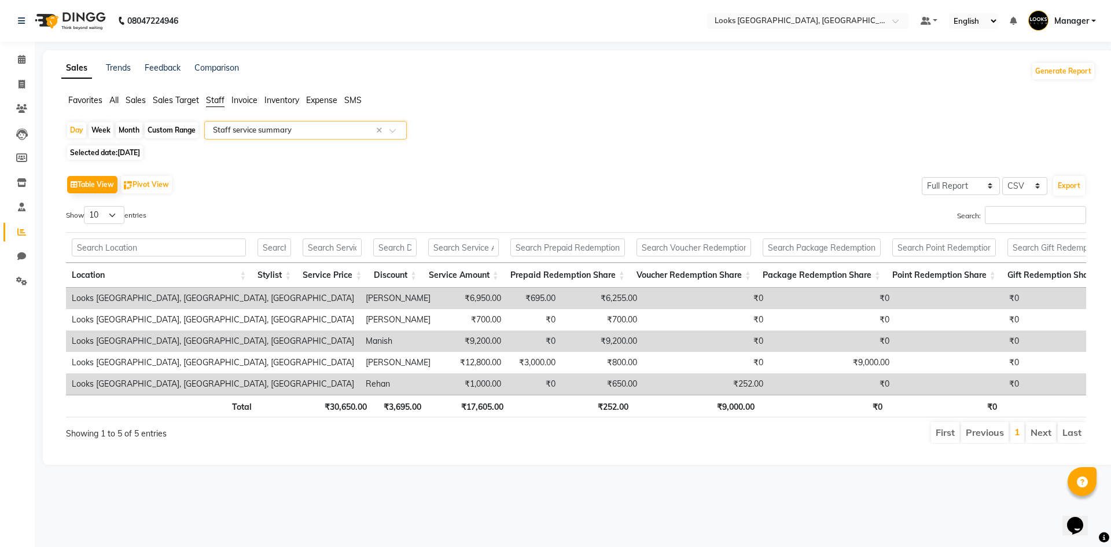
click at [104, 152] on span "Selected date: 04-09-2025" at bounding box center [105, 152] width 76 height 14
select select "9"
select select "2025"
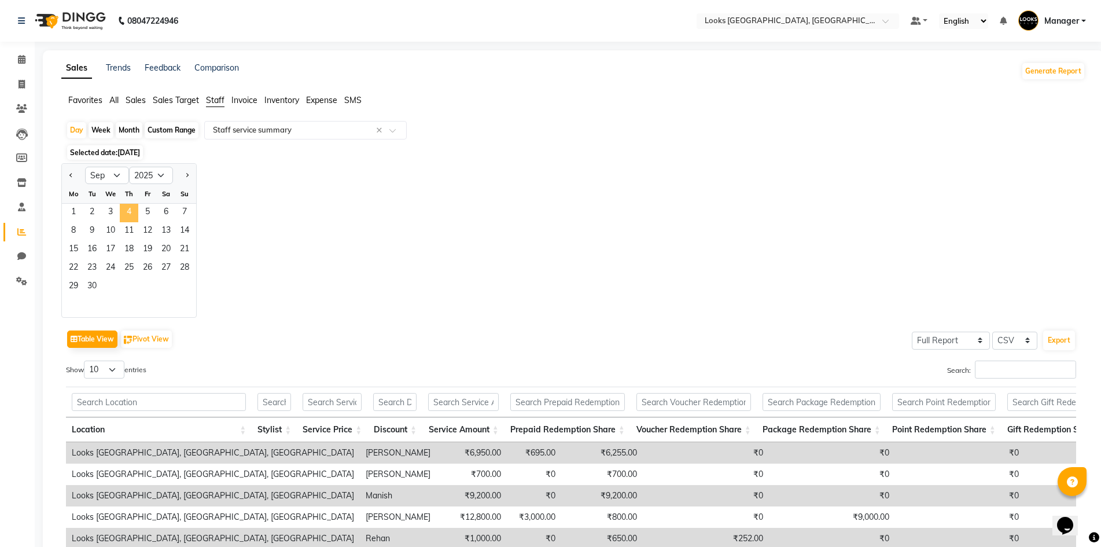
click at [128, 213] on span "4" at bounding box center [129, 213] width 19 height 19
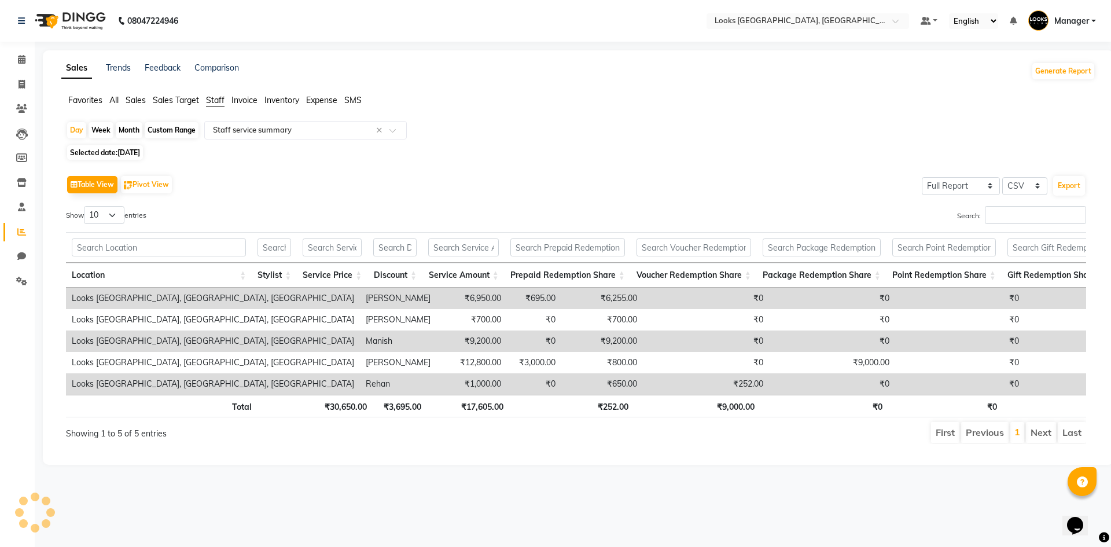
click at [319, 213] on div "Show 10 25 50 100 entries" at bounding box center [317, 217] width 502 height 23
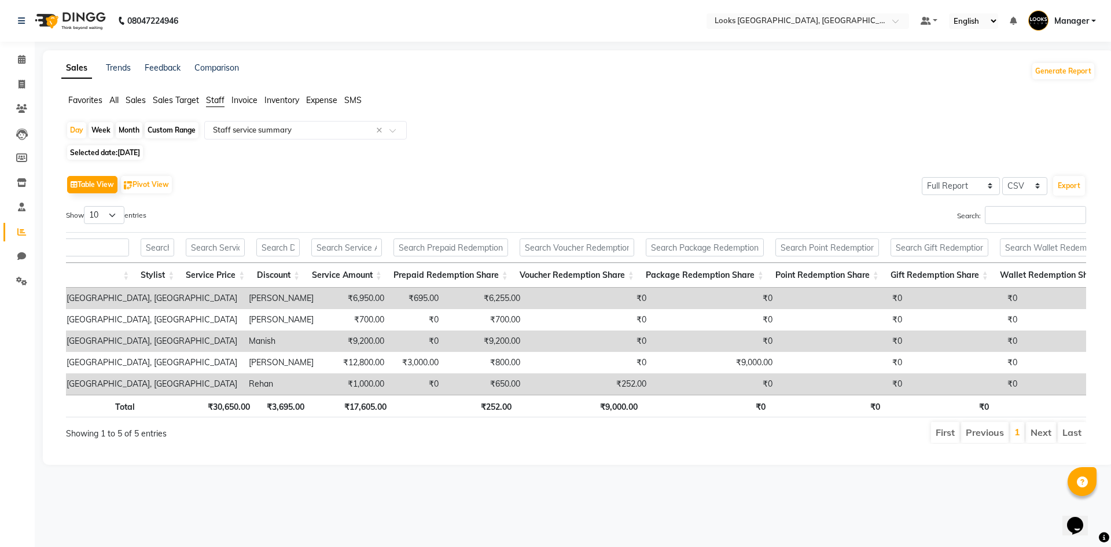
scroll to position [0, 112]
click at [20, 86] on icon at bounding box center [22, 84] width 6 height 9
select select "4718"
select select "service"
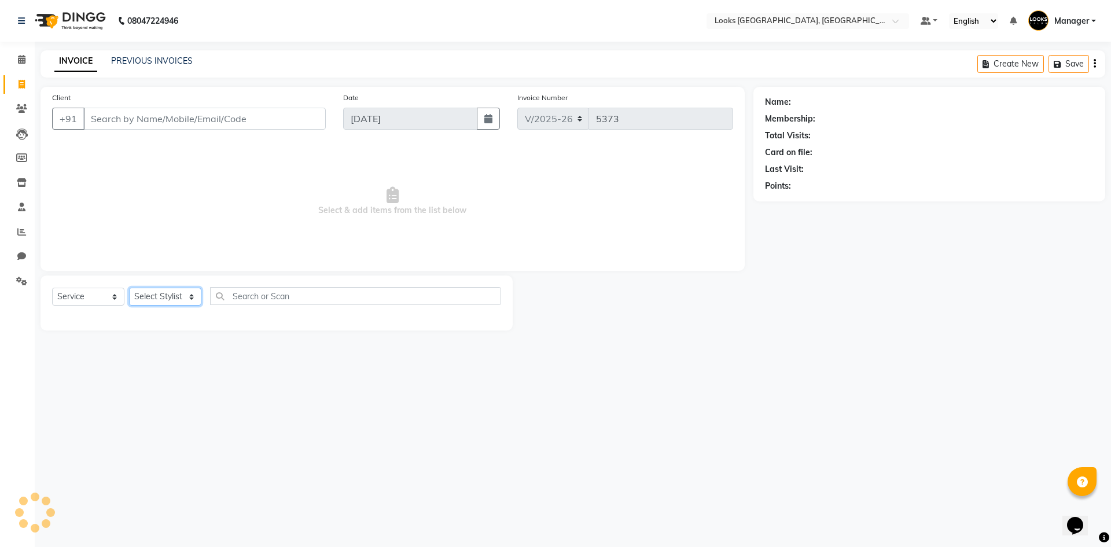
click at [170, 296] on select "Select Stylist" at bounding box center [165, 297] width 72 height 18
select select "29046"
click at [129, 288] on select "Select Stylist ARSHAD Ayush Bobby Chaman COUNTER_SALES Employee_WS FAREED KOMAL…" at bounding box center [165, 297] width 72 height 18
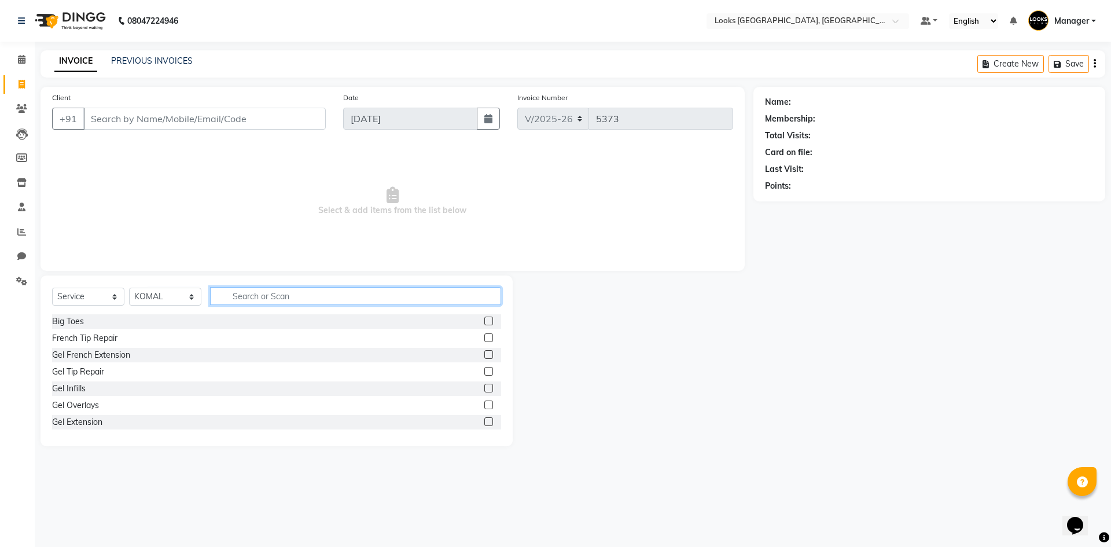
click at [254, 293] on input "text" at bounding box center [355, 296] width 291 height 18
type input "eye"
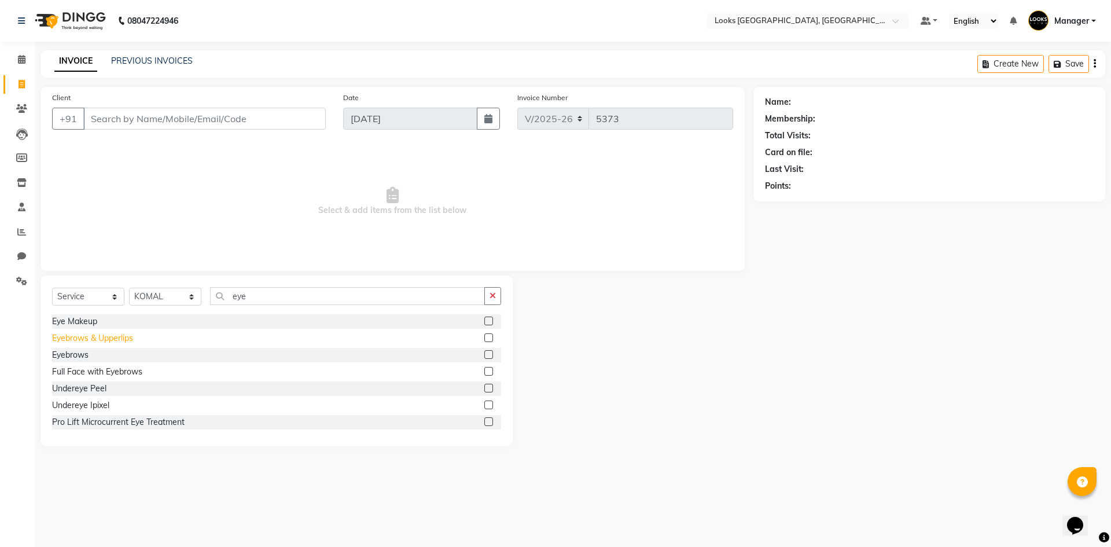
click at [119, 337] on div "Eyebrows & Upperlips" at bounding box center [92, 338] width 81 height 12
checkbox input "false"
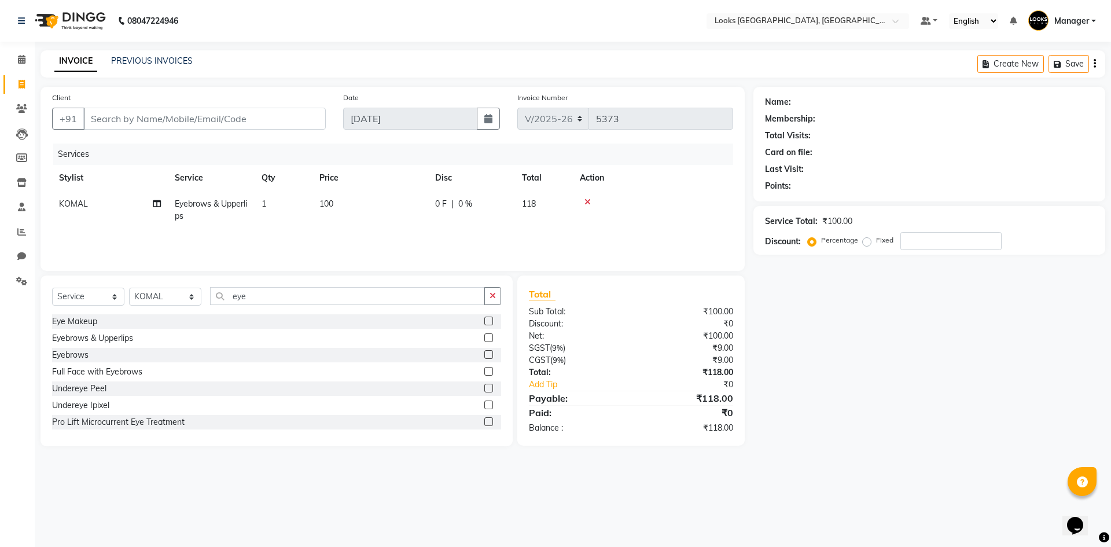
click at [371, 204] on td "100" at bounding box center [370, 210] width 116 height 38
select select "29046"
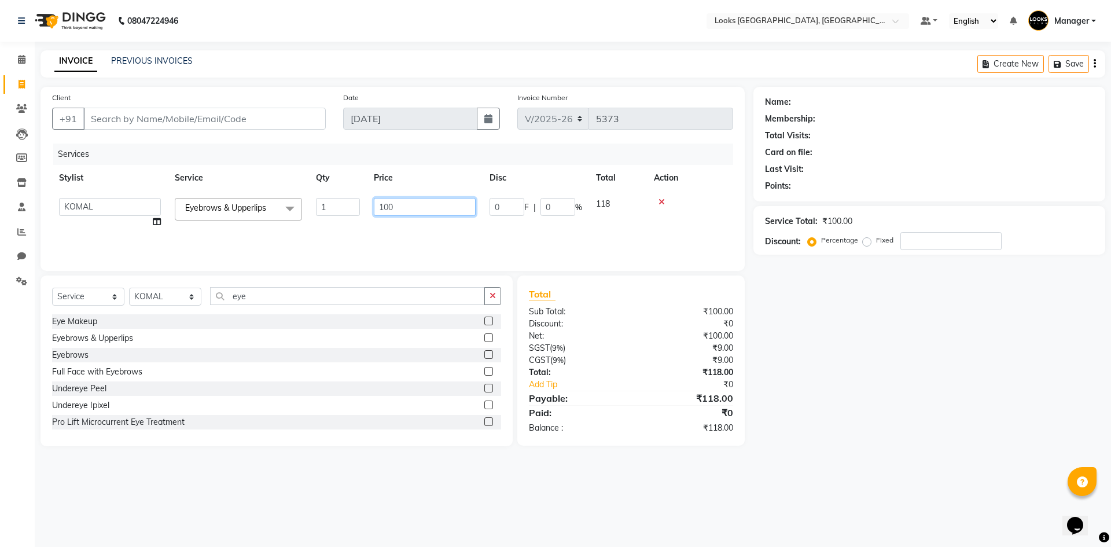
drag, startPoint x: 402, startPoint y: 204, endPoint x: 341, endPoint y: 225, distance: 65.0
click at [348, 211] on tr "ARSHAD Ayush Bobby Chaman COUNTER_SALES Employee_WS FAREED KOMAL Manager MANISH…" at bounding box center [392, 213] width 681 height 44
type input "200"
drag, startPoint x: 291, startPoint y: 120, endPoint x: 263, endPoint y: 103, distance: 33.2
click at [290, 120] on input "Client" at bounding box center [204, 119] width 242 height 22
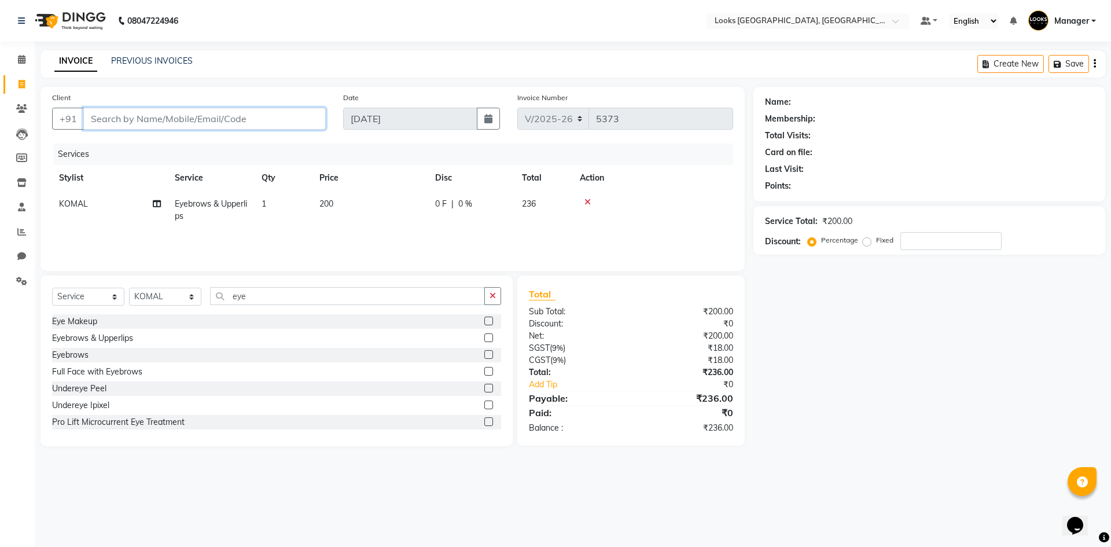
type input "8"
type input "0"
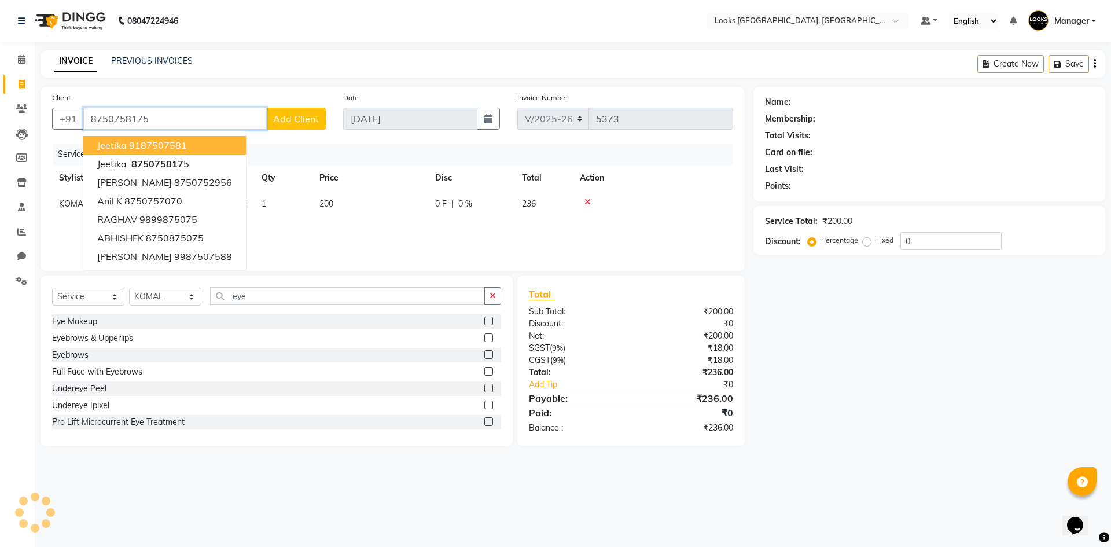
type input "8750758175"
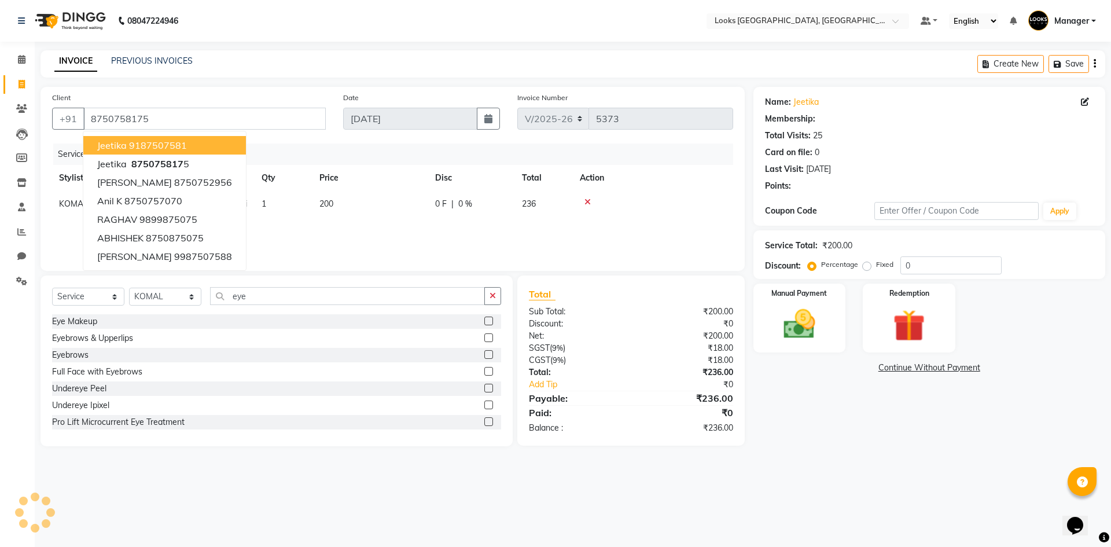
select select "1: Object"
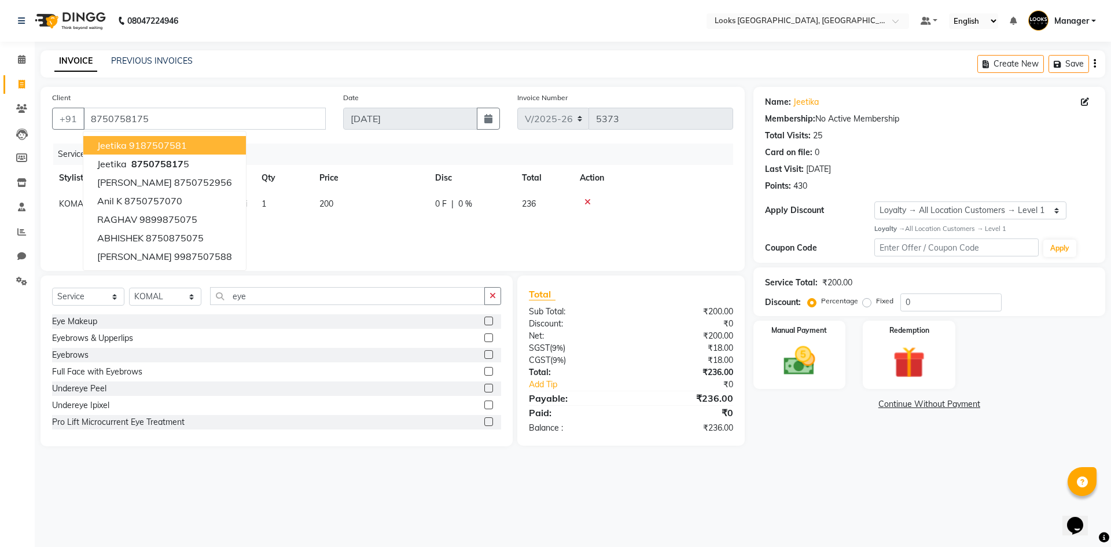
click at [815, 467] on div "08047224946 Select Location × Looks Omaxe World Street, Faridabad, Haryana Defa…" at bounding box center [555, 273] width 1111 height 547
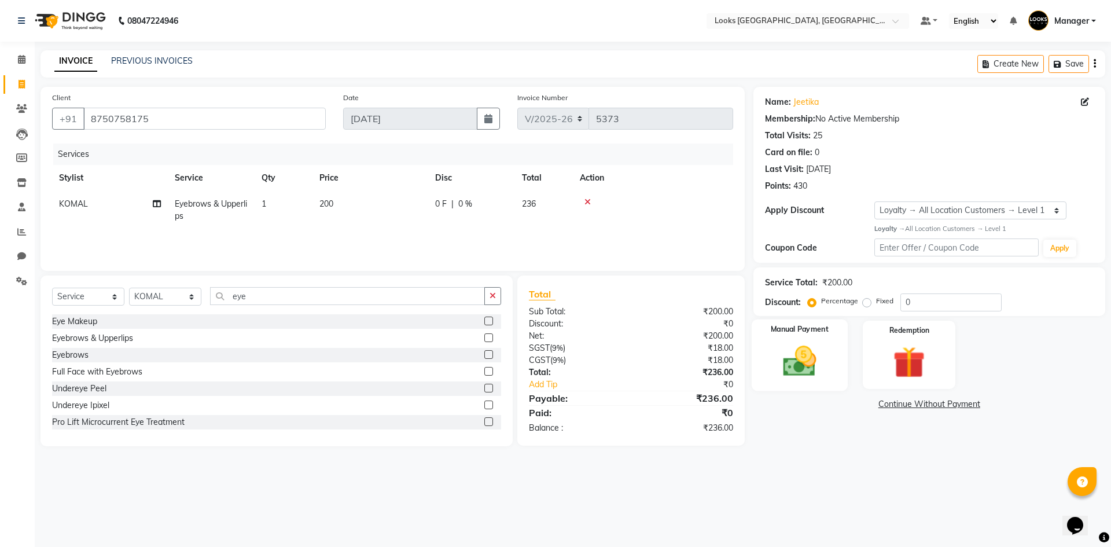
click at [811, 371] on img at bounding box center [799, 361] width 54 height 38
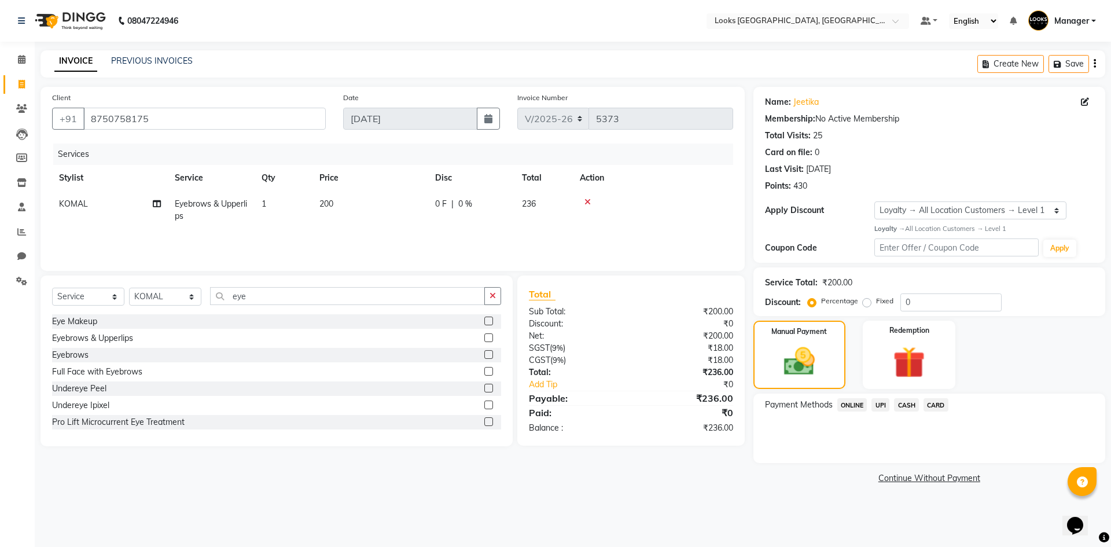
click at [883, 403] on span "UPI" at bounding box center [880, 404] width 18 height 13
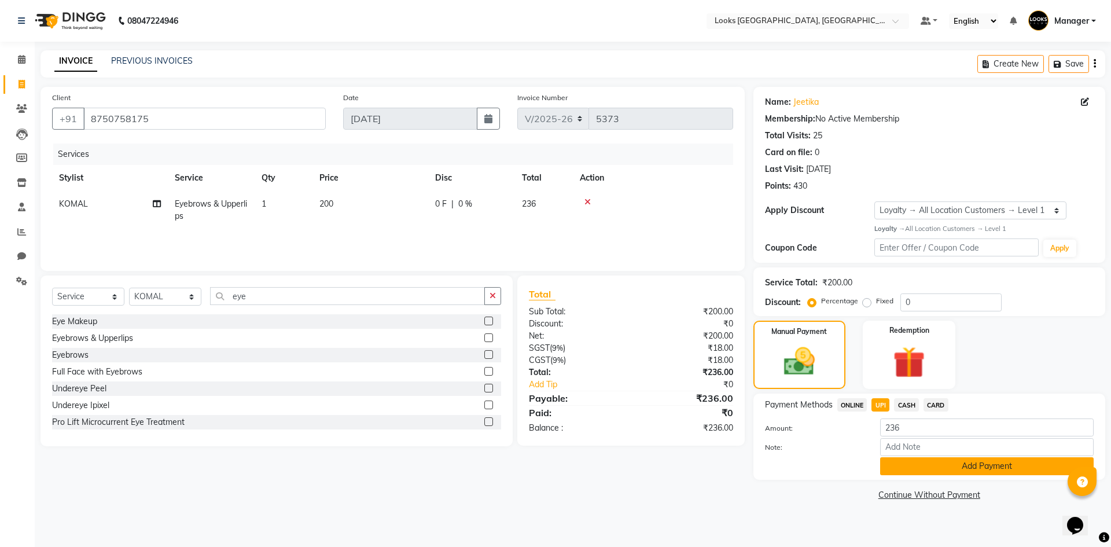
click at [945, 465] on button "Add Payment" at bounding box center [986, 466] width 213 height 18
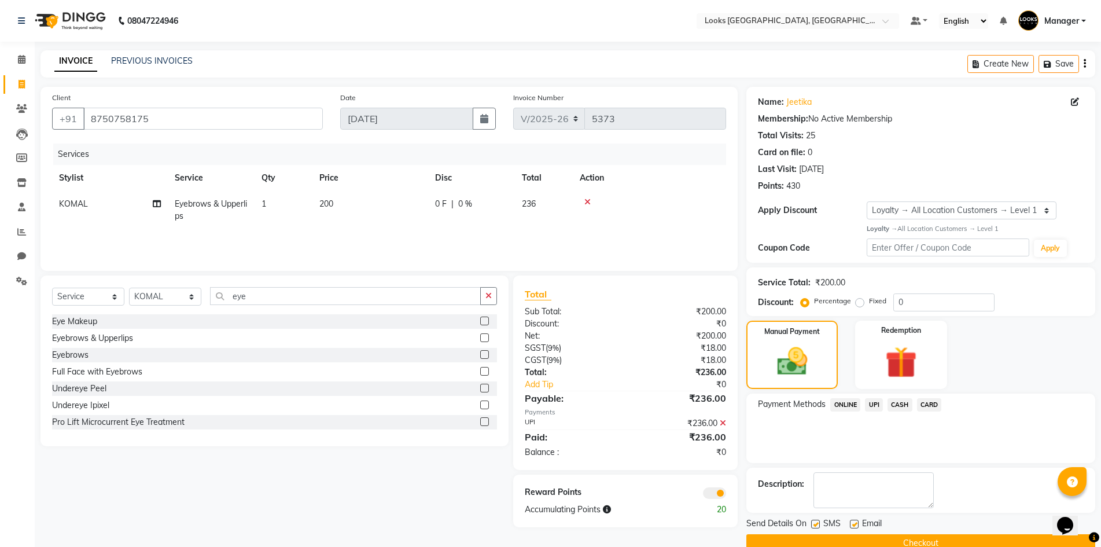
click at [832, 429] on div "Payment Methods ONLINE UPI CASH CARD" at bounding box center [920, 427] width 349 height 69
click at [853, 525] on label at bounding box center [854, 524] width 9 height 9
click at [853, 525] on input "checkbox" at bounding box center [854, 525] width 8 height 8
checkbox input "false"
click at [826, 535] on button "Checkout" at bounding box center [920, 543] width 349 height 18
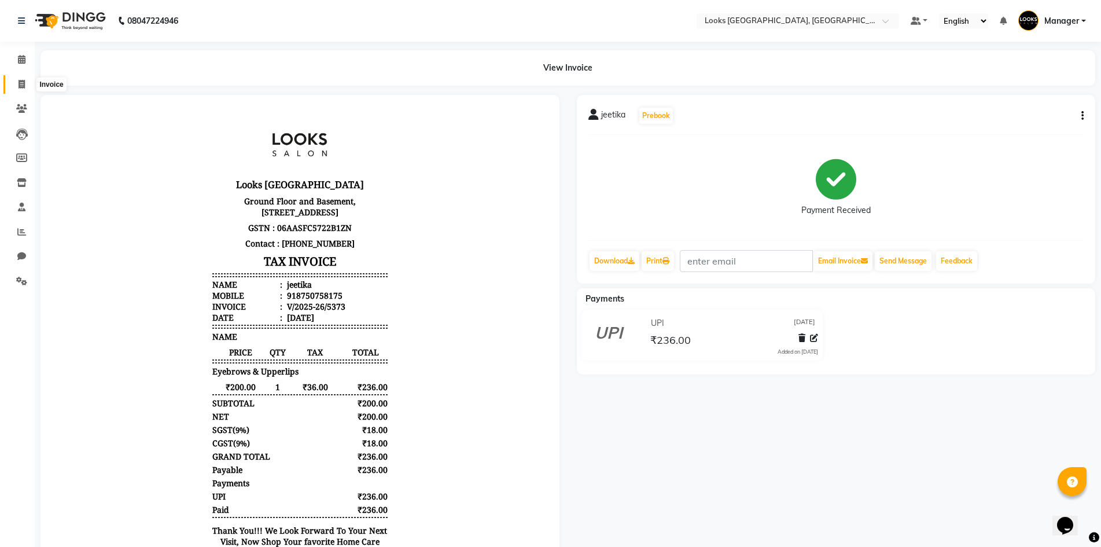
click at [24, 81] on icon at bounding box center [22, 84] width 6 height 9
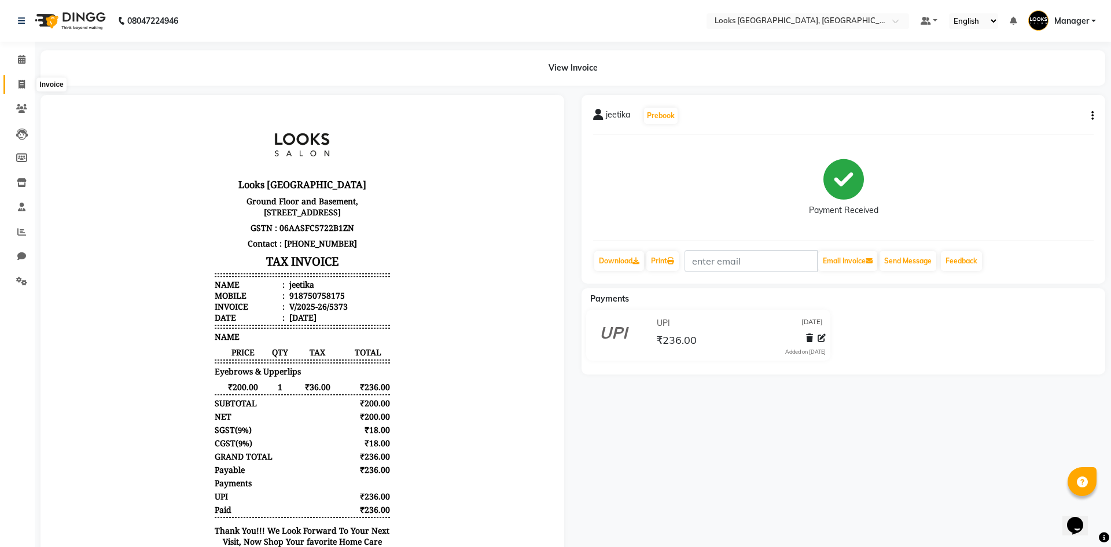
select select "4718"
select select "service"
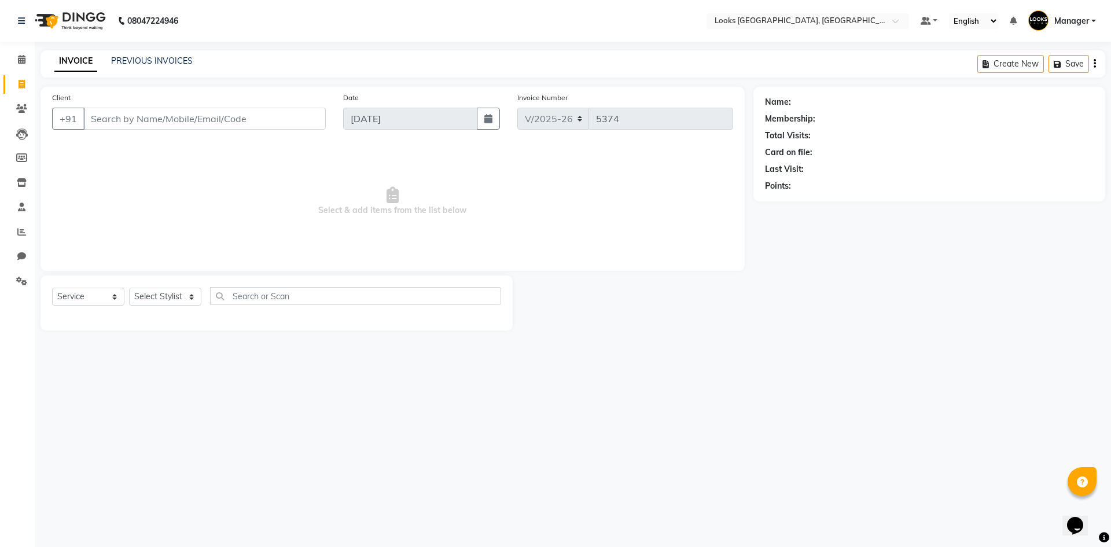
click at [537, 395] on div "08047224946 Select Location × Looks Omaxe World Street, Faridabad, Haryana Defa…" at bounding box center [555, 273] width 1111 height 547
click at [288, 432] on div "08047224946 Select Location × Looks Omaxe World Street, Faridabad, Haryana Defa…" at bounding box center [555, 273] width 1111 height 547
click at [312, 459] on div "08047224946 Select Location × Looks Omaxe World Street, Faridabad, Haryana Defa…" at bounding box center [555, 273] width 1111 height 547
click at [76, 164] on span "Select & add items from the list below" at bounding box center [392, 201] width 681 height 116
click at [24, 229] on icon at bounding box center [21, 231] width 9 height 9
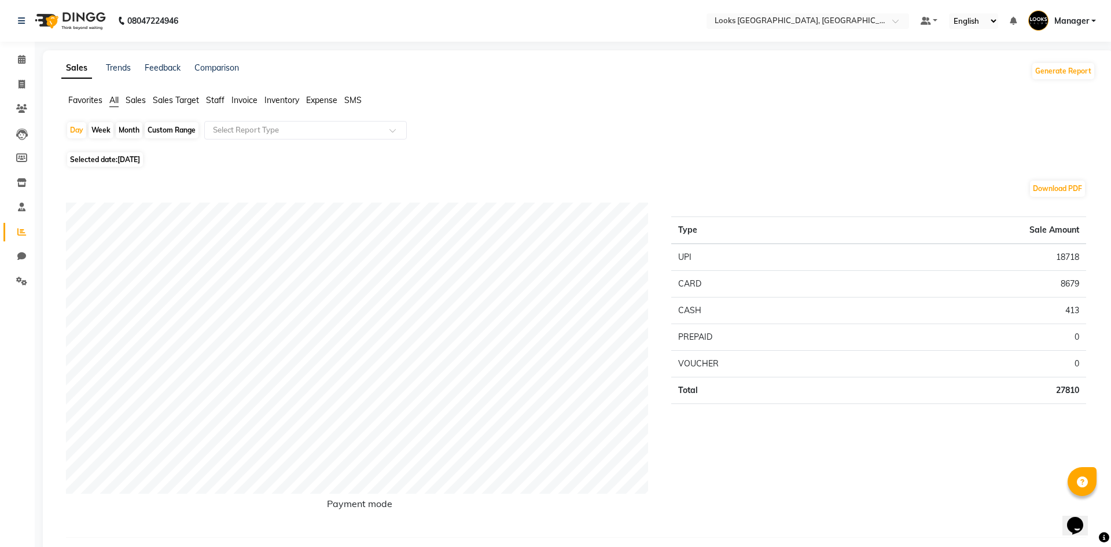
click at [219, 97] on span "Staff" at bounding box center [215, 100] width 19 height 10
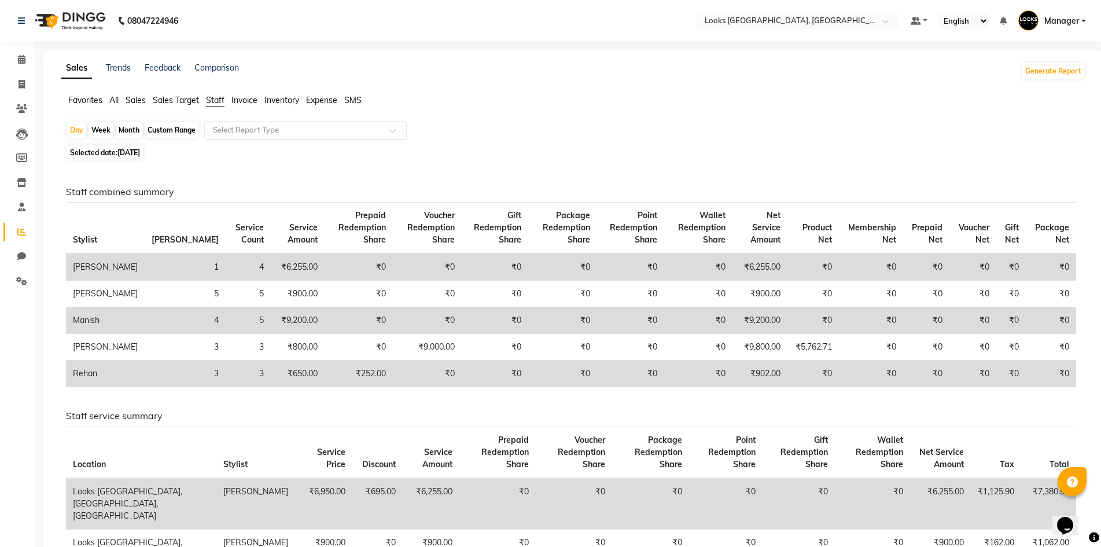
click at [242, 131] on input "text" at bounding box center [294, 130] width 167 height 12
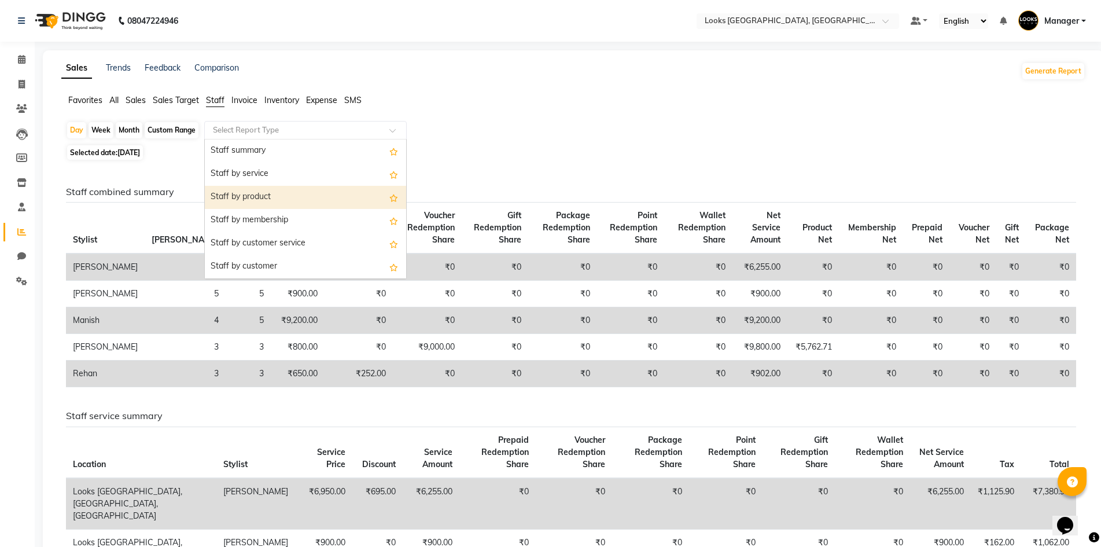
click at [337, 195] on div "Staff by product" at bounding box center [305, 197] width 201 height 23
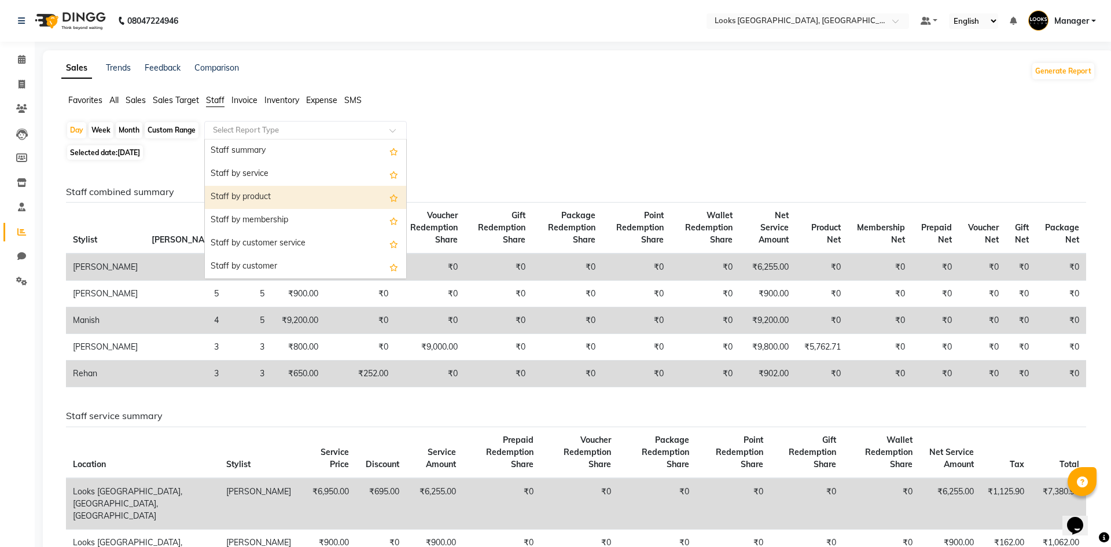
select select "full_report"
select select "csv"
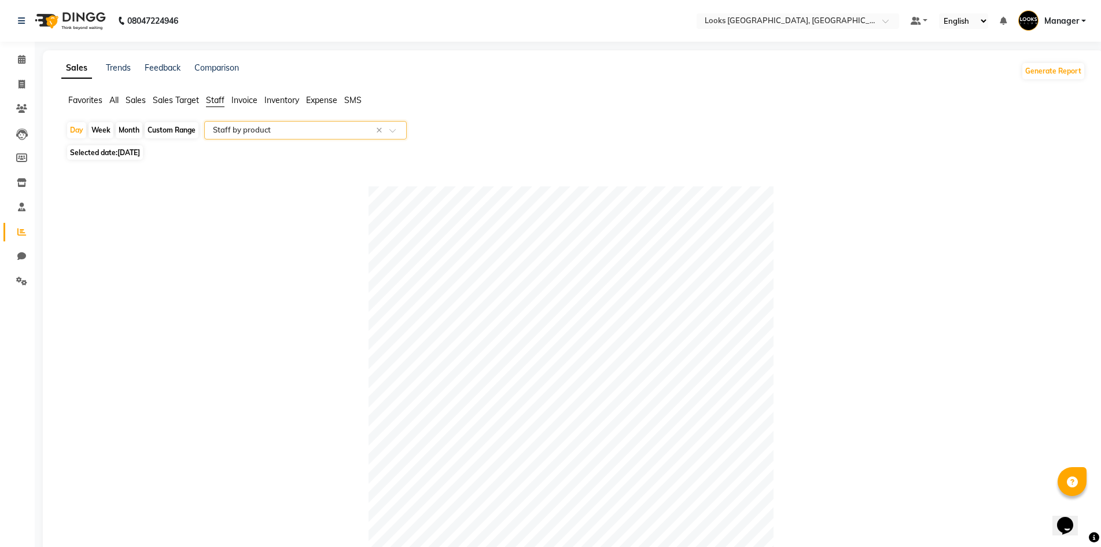
scroll to position [300, 0]
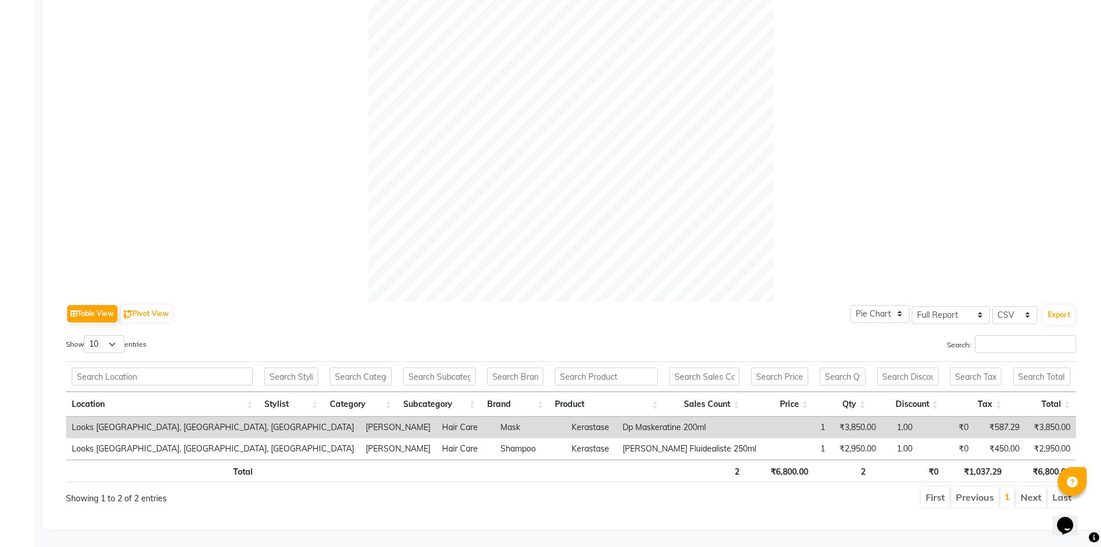
click at [617, 417] on td "Dp Maskeratine 200ml" at bounding box center [689, 427] width 145 height 21
drag, startPoint x: 555, startPoint y: 417, endPoint x: 642, endPoint y: 418, distance: 86.8
click at [642, 418] on td "Dp Maskeratine 200ml" at bounding box center [689, 427] width 145 height 21
copy td "Dp Maskeratine 200ml"
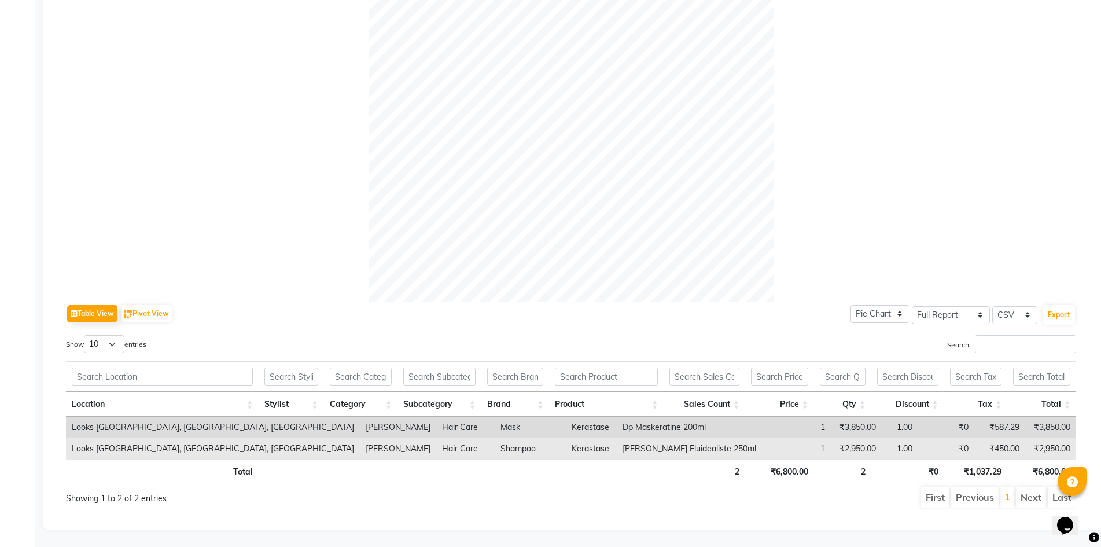
click at [617, 447] on td "Dp Bain Fluidealiste 250ml" at bounding box center [689, 448] width 145 height 21
drag, startPoint x: 555, startPoint y: 439, endPoint x: 656, endPoint y: 437, distance: 100.7
click at [656, 438] on td "Dp Bain Fluidealiste 250ml" at bounding box center [689, 448] width 145 height 21
copy td "Dp Bain Fluidealiste 250ml"
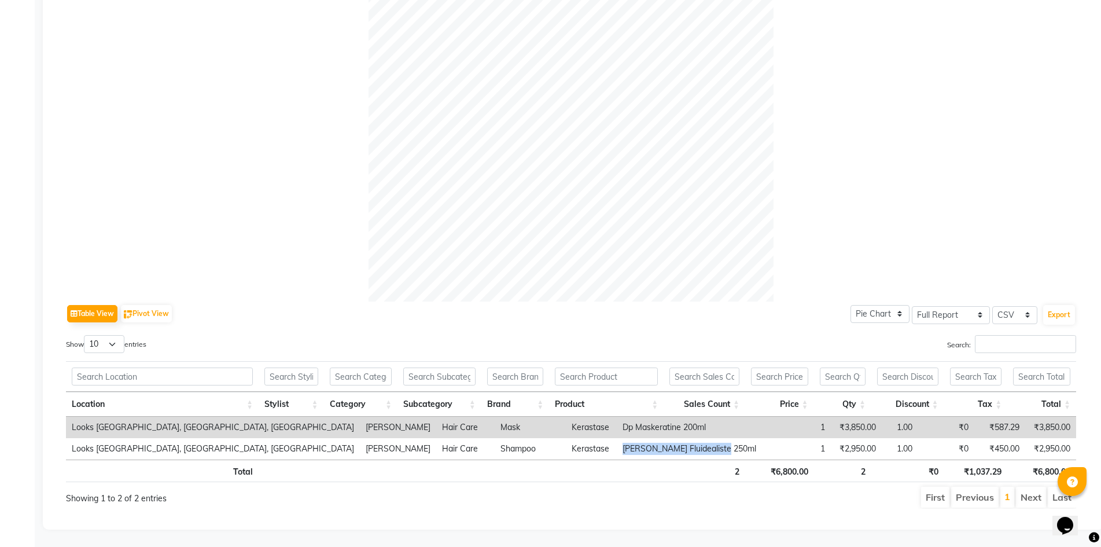
scroll to position [0, 0]
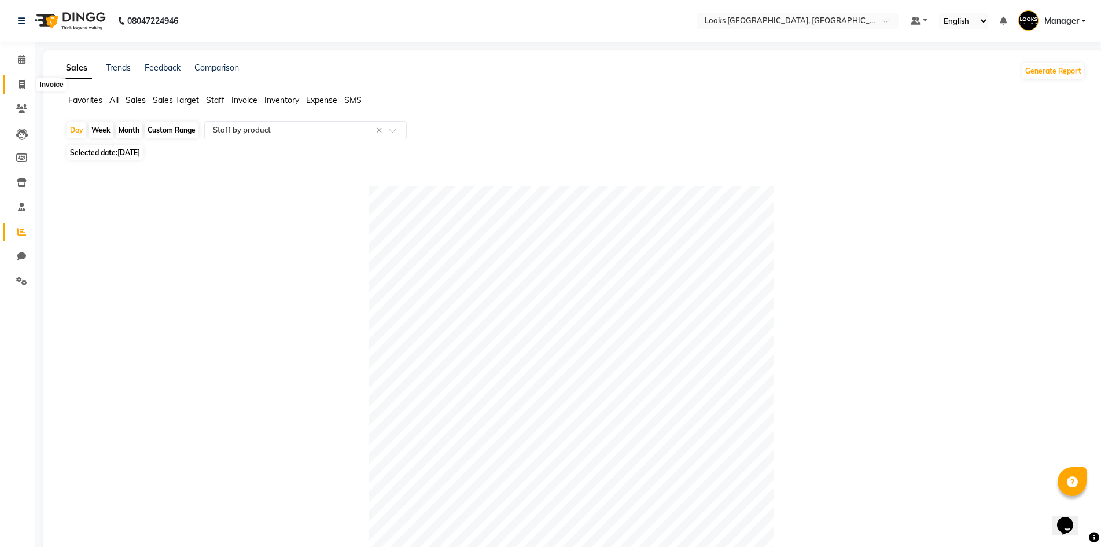
click at [23, 82] on icon at bounding box center [22, 84] width 6 height 9
select select "service"
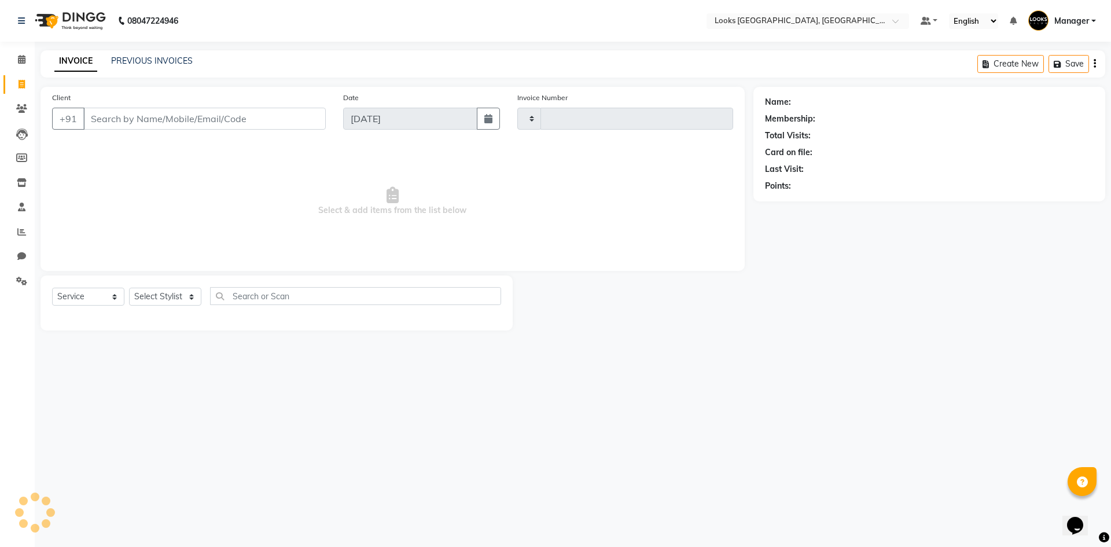
type input "5374"
select select "4718"
click at [425, 396] on div "08047224946 Select Location × Looks Omaxe World Street, Faridabad, Haryana Defa…" at bounding box center [555, 273] width 1111 height 547
drag, startPoint x: 659, startPoint y: 343, endPoint x: 671, endPoint y: 332, distance: 15.6
click at [662, 342] on main "INVOICE PREVIOUS INVOICES Create New Save Client +91 Date 04-09-2025 Invoice Nu…" at bounding box center [573, 198] width 1076 height 297
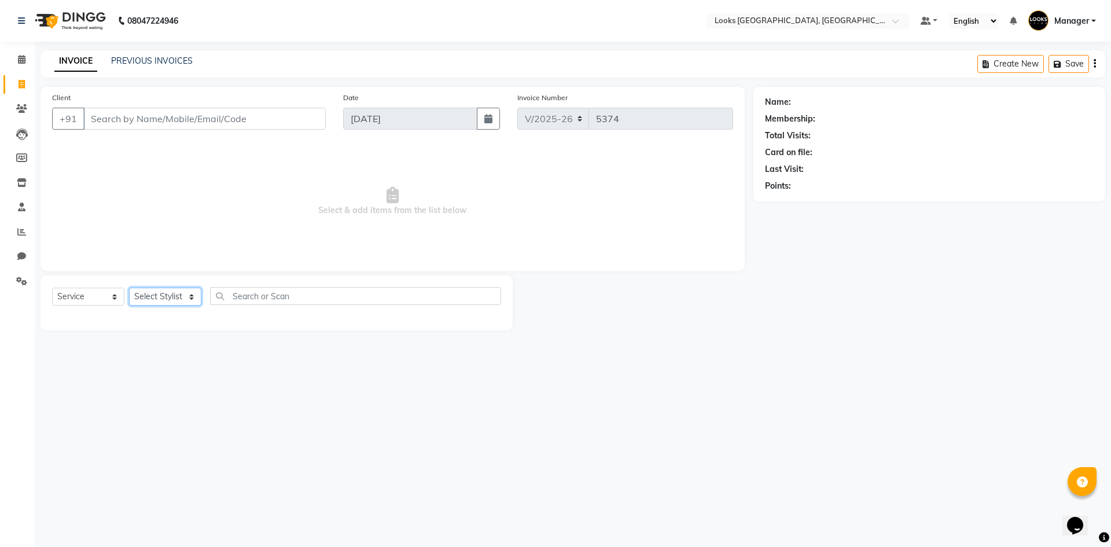
click at [168, 292] on select "Select Stylist ARSHAD Ayush Bobby Chaman COUNTER_SALES Employee_WS FAREED KOMAL…" at bounding box center [165, 297] width 72 height 18
select select "67717"
click at [129, 288] on select "Select Stylist ARSHAD Ayush Bobby Chaman COUNTER_SALES Employee_WS FAREED KOMAL…" at bounding box center [165, 297] width 72 height 18
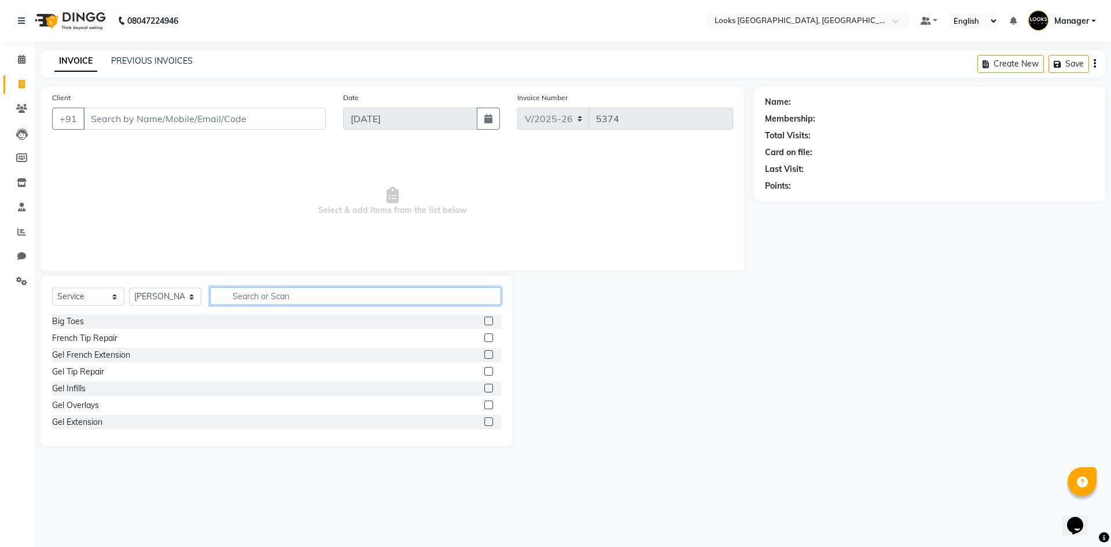
click at [284, 299] on input "text" at bounding box center [355, 296] width 291 height 18
type input "CUT"
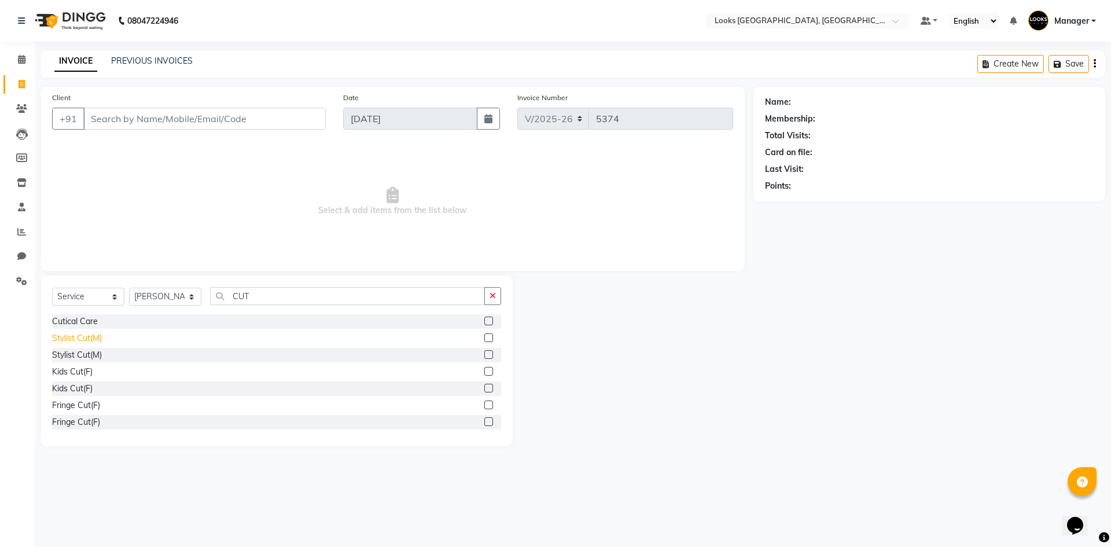
click at [80, 338] on div "Stylist Cut(M)" at bounding box center [77, 338] width 50 height 12
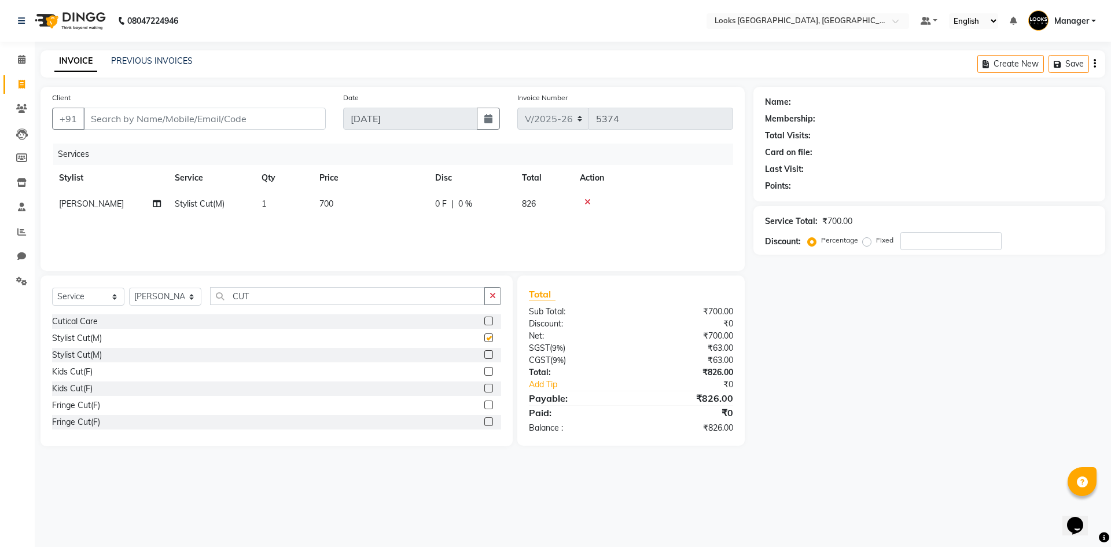
checkbox input "false"
click at [365, 199] on td "700" at bounding box center [370, 204] width 116 height 26
select select "67717"
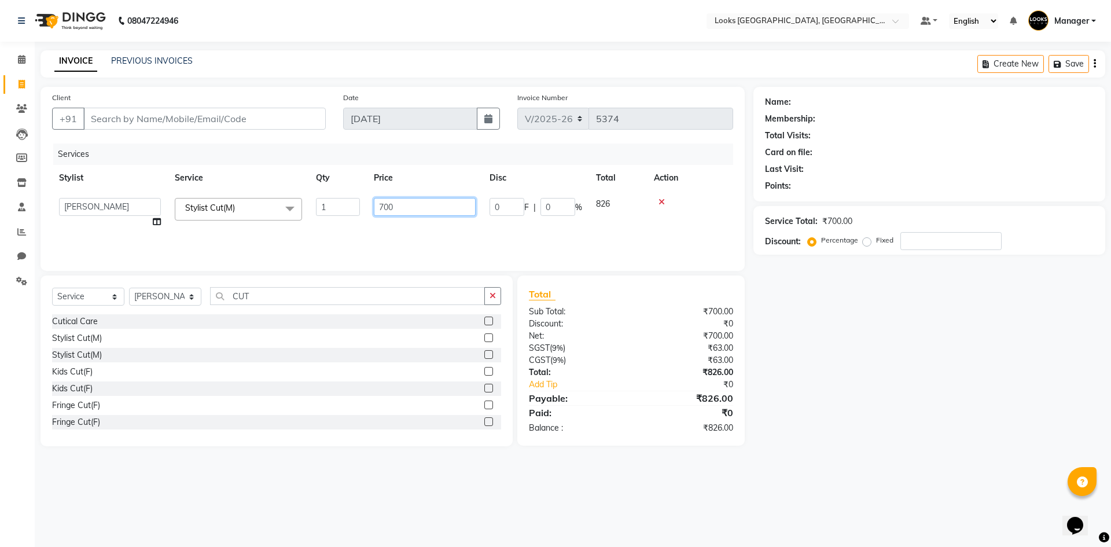
drag, startPoint x: 428, startPoint y: 201, endPoint x: 338, endPoint y: 211, distance: 89.6
click at [338, 211] on tr "ARSHAD Ayush Bobby Chaman COUNTER_SALES Employee_WS FAREED KOMAL Manager MANISH…" at bounding box center [392, 213] width 681 height 44
type input "6"
type input "550"
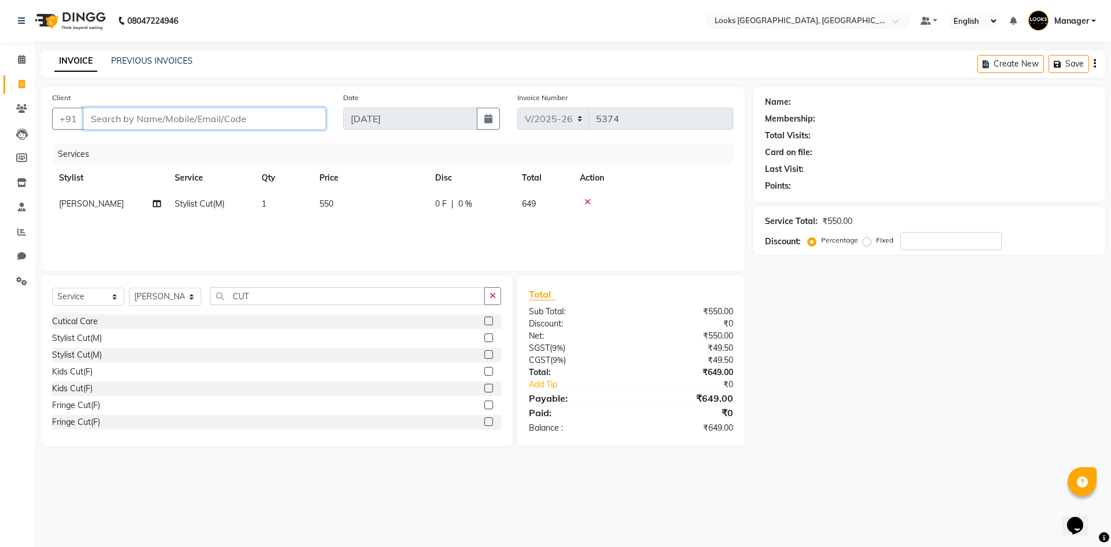
click at [244, 114] on input "Client" at bounding box center [204, 119] width 242 height 22
type input "W"
type input "0"
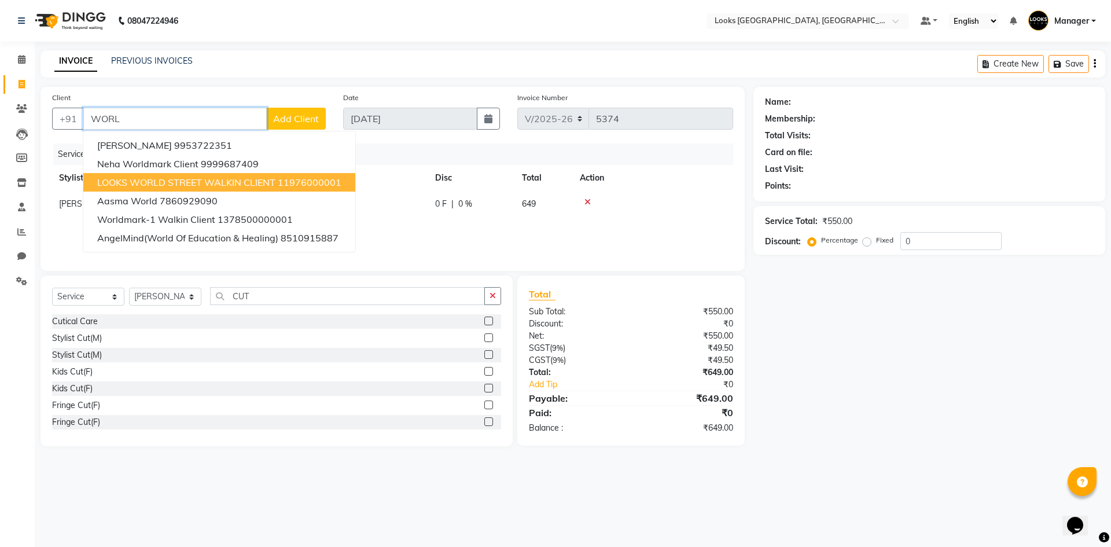
click at [146, 185] on span "LOOKS WORLD STREET WALKIN CLIENT" at bounding box center [186, 182] width 178 height 12
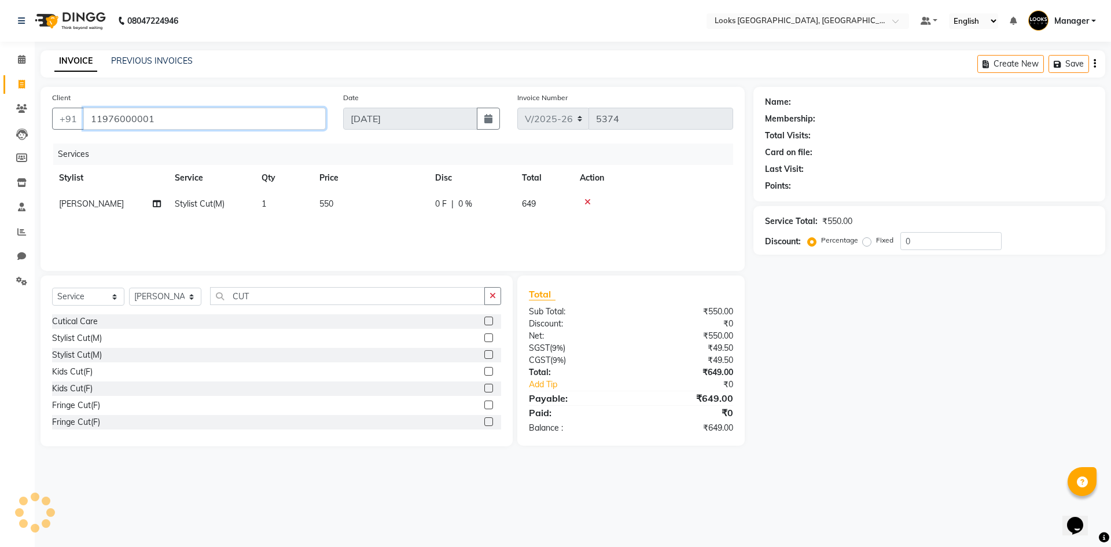
type input "11976000001"
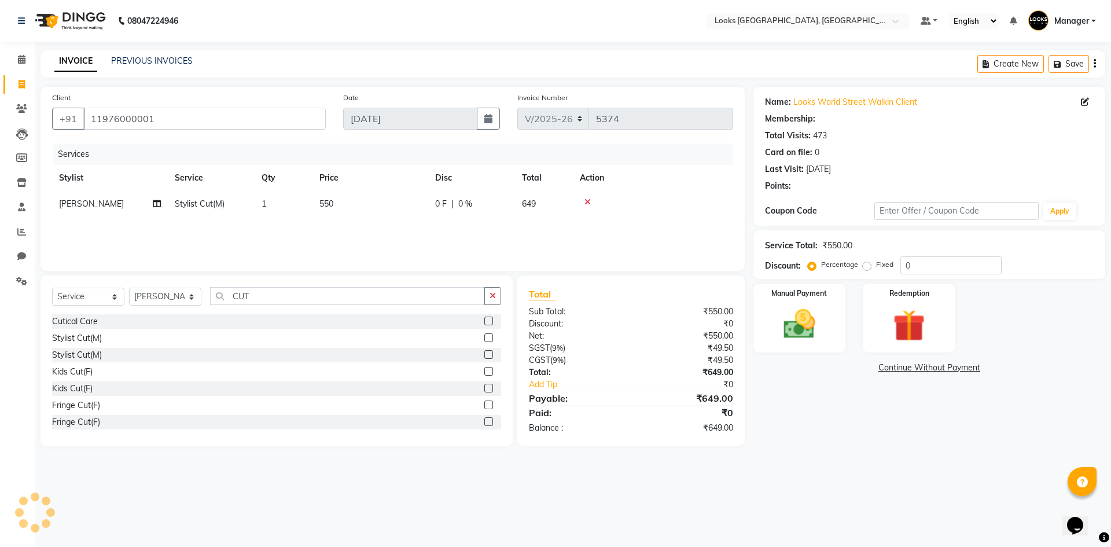
select select "1: Object"
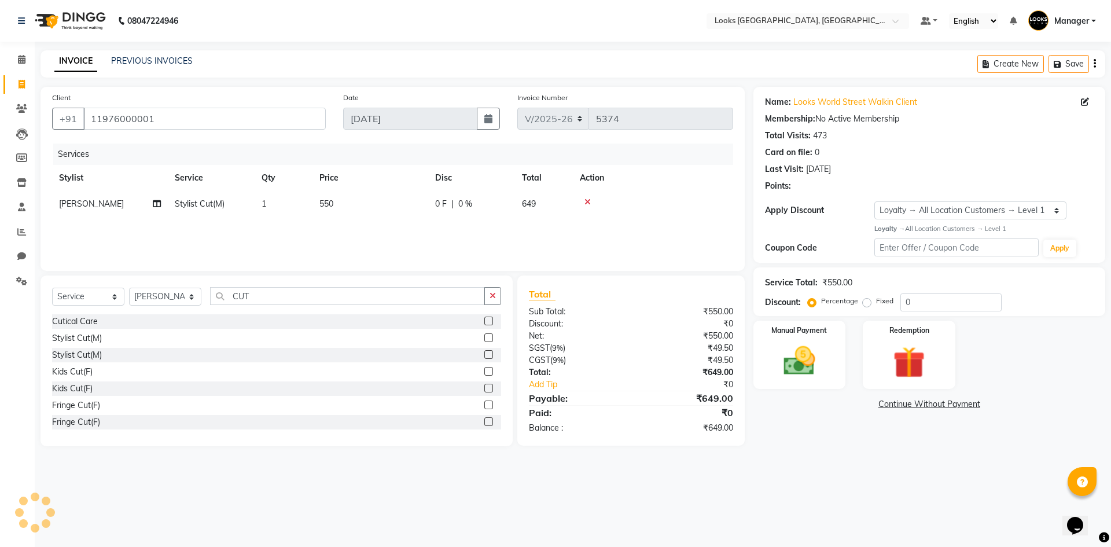
click at [854, 462] on main "INVOICE PREVIOUS INVOICES Create New Save Client +91 11976000001 Date 04-09-202…" at bounding box center [573, 256] width 1076 height 413
click at [808, 329] on label "Manual Payment" at bounding box center [800, 329] width 58 height 11
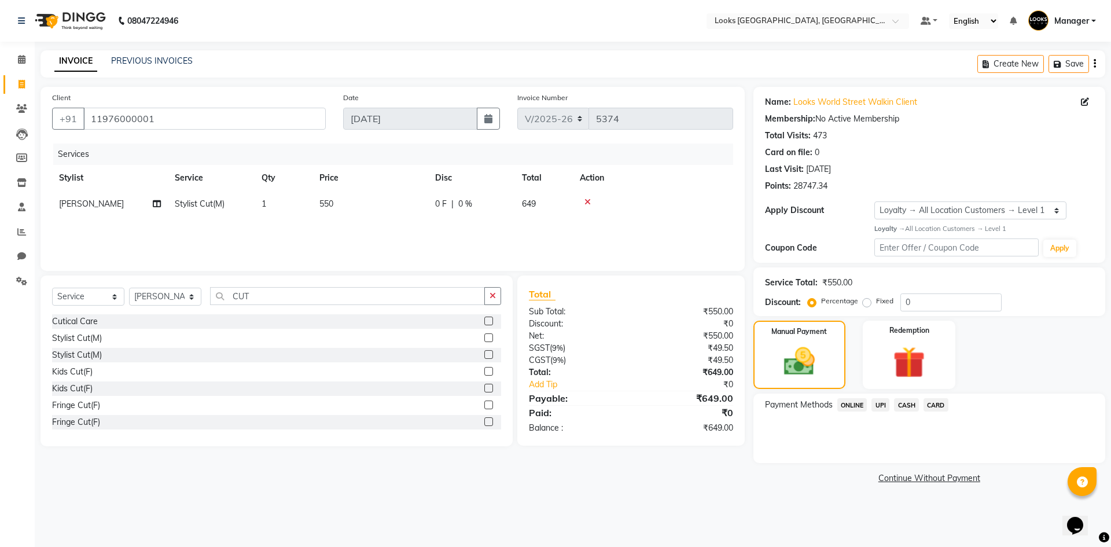
click at [879, 404] on span "UPI" at bounding box center [880, 404] width 18 height 13
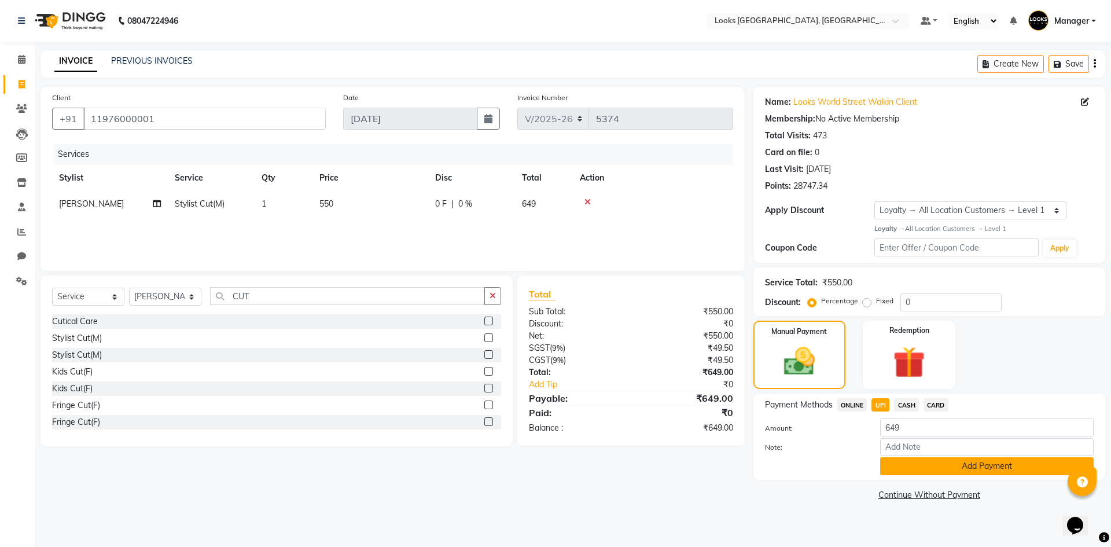
click at [908, 465] on button "Add Payment" at bounding box center [986, 466] width 213 height 18
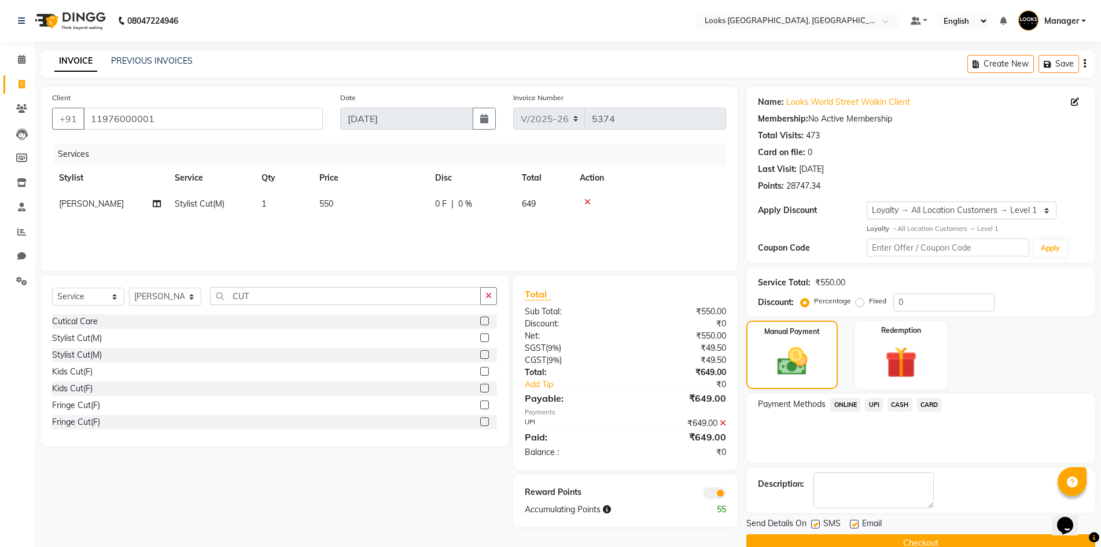
click at [854, 522] on label at bounding box center [854, 524] width 9 height 9
click at [854, 522] on input "checkbox" at bounding box center [854, 525] width 8 height 8
checkbox input "false"
click at [712, 489] on span at bounding box center [714, 493] width 23 height 12
click at [726, 495] on input "checkbox" at bounding box center [726, 495] width 0 height 0
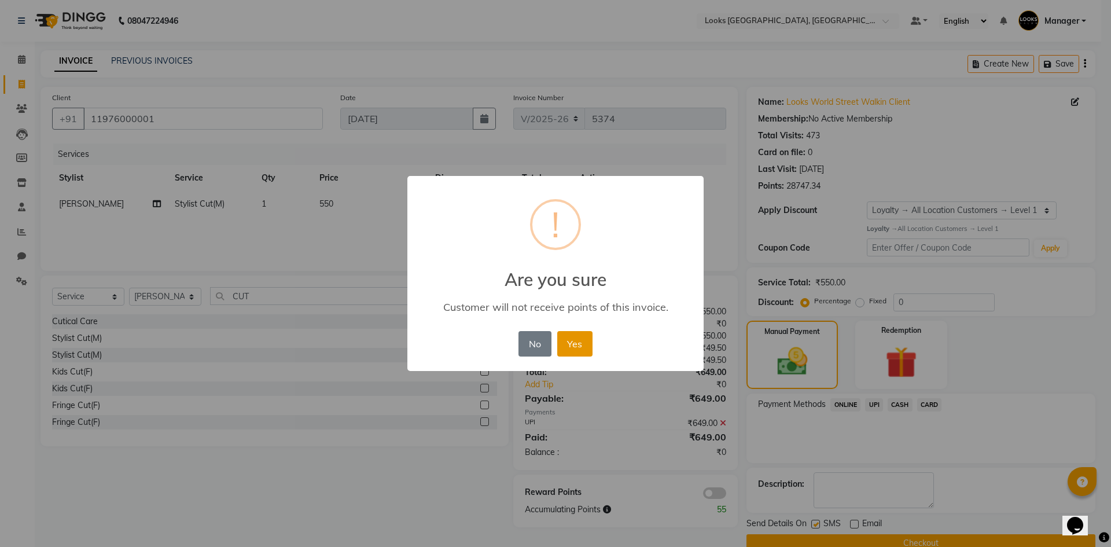
click at [566, 344] on button "Yes" at bounding box center [574, 343] width 35 height 25
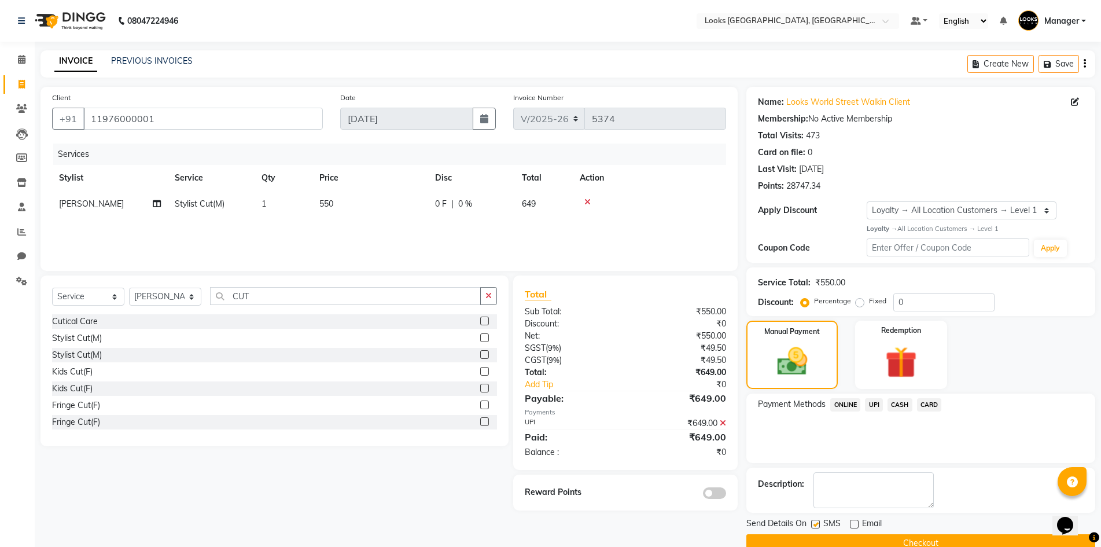
click at [838, 542] on button "Checkout" at bounding box center [920, 543] width 349 height 18
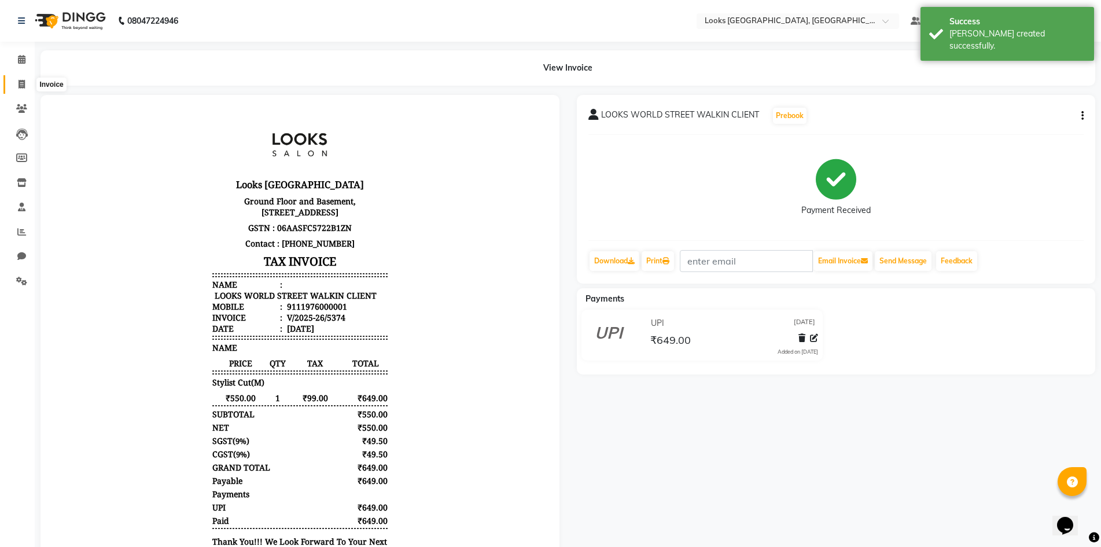
click at [17, 82] on span at bounding box center [22, 84] width 20 height 13
select select "service"
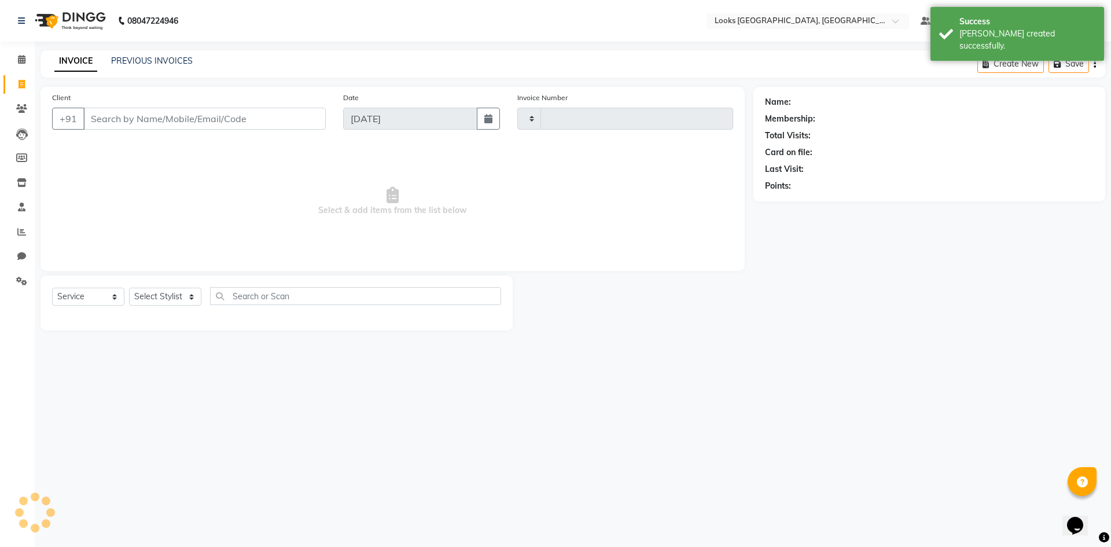
type input "5375"
select select "4718"
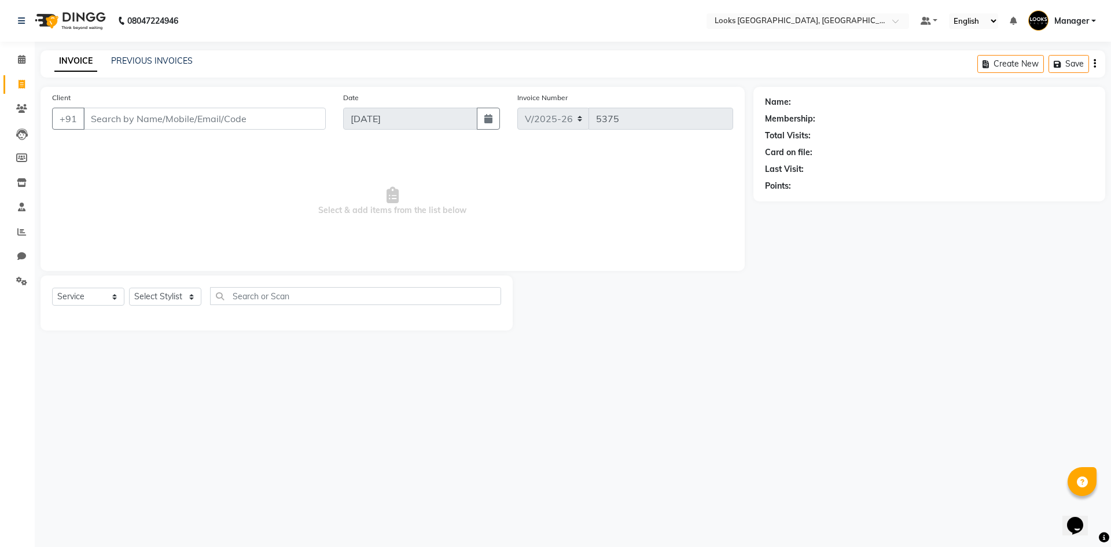
click at [628, 331] on main "INVOICE PREVIOUS INVOICES Create New Save Client +91 Date 04-09-2025 Invoice Nu…" at bounding box center [573, 198] width 1076 height 297
click at [347, 461] on div "08047224946 Select Location × Looks Omaxe World Street, Faridabad, Haryana Defa…" at bounding box center [555, 273] width 1111 height 547
click at [274, 484] on div "08047224946 Select Location × Looks Omaxe World Street, Faridabad, Haryana Defa…" at bounding box center [555, 273] width 1111 height 547
click at [343, 477] on div "08047224946 Select Location × Looks Omaxe World Street, Faridabad, Haryana Defa…" at bounding box center [555, 273] width 1111 height 547
click at [423, 423] on div "08047224946 Select Location × Looks Omaxe World Street, Faridabad, Haryana Defa…" at bounding box center [555, 273] width 1111 height 547
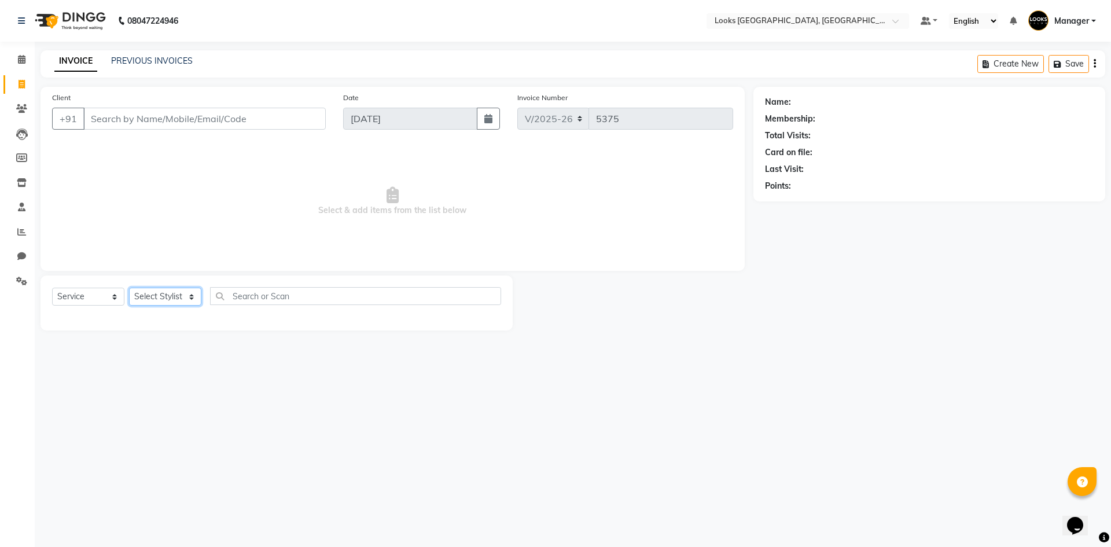
click at [159, 294] on select "Select Stylist ARSHAD Ayush Bobby Chaman COUNTER_SALES Employee_WS FAREED KOMAL…" at bounding box center [165, 297] width 72 height 18
select select "78857"
click at [129, 288] on select "Select Stylist ARSHAD Ayush Bobby Chaman COUNTER_SALES Employee_WS FAREED KOMAL…" at bounding box center [165, 297] width 72 height 18
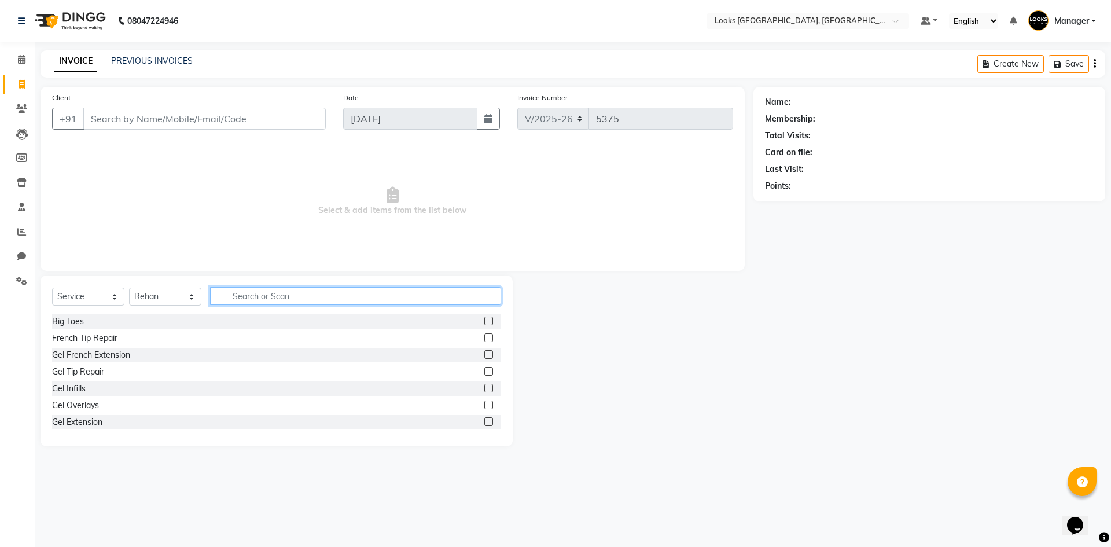
click at [233, 290] on input "text" at bounding box center [355, 296] width 291 height 18
click at [282, 296] on input "text" at bounding box center [355, 296] width 291 height 18
type input "CUT"
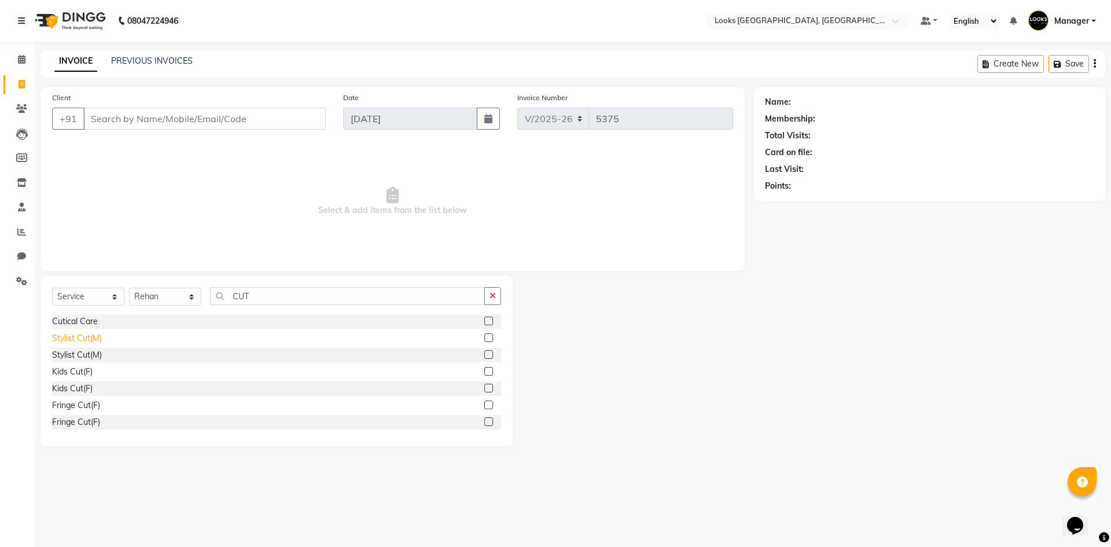
click at [87, 338] on div "Stylist Cut(M)" at bounding box center [77, 338] width 50 height 12
checkbox input "false"
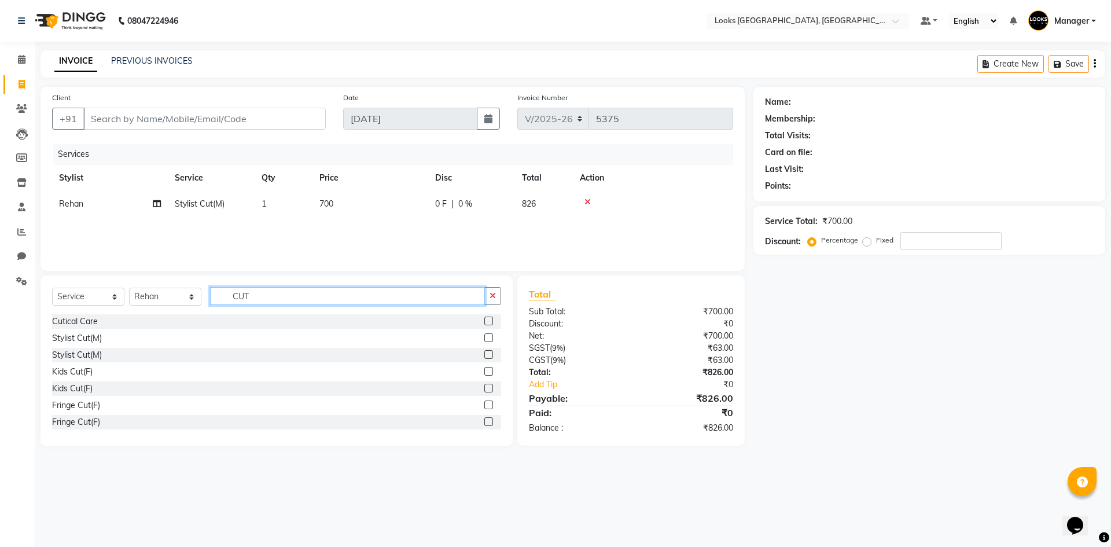
drag, startPoint x: 304, startPoint y: 296, endPoint x: 152, endPoint y: 301, distance: 152.2
click at [152, 301] on div "Select Service Product Membership Package Voucher Prepaid Gift Card Select Styl…" at bounding box center [276, 300] width 449 height 27
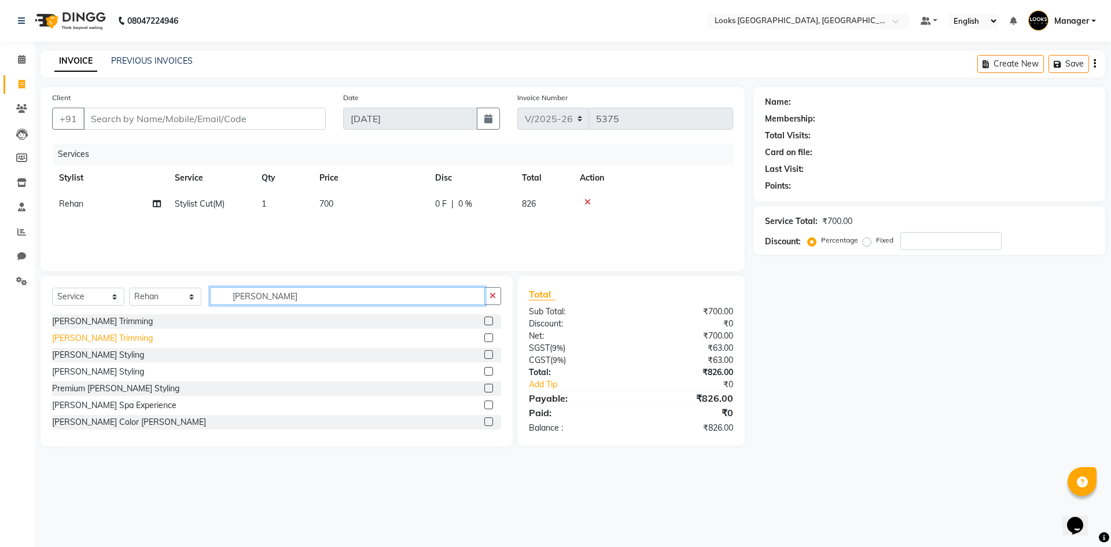
type input "BEARD"
click at [67, 338] on div "Beard Trimming" at bounding box center [102, 338] width 101 height 12
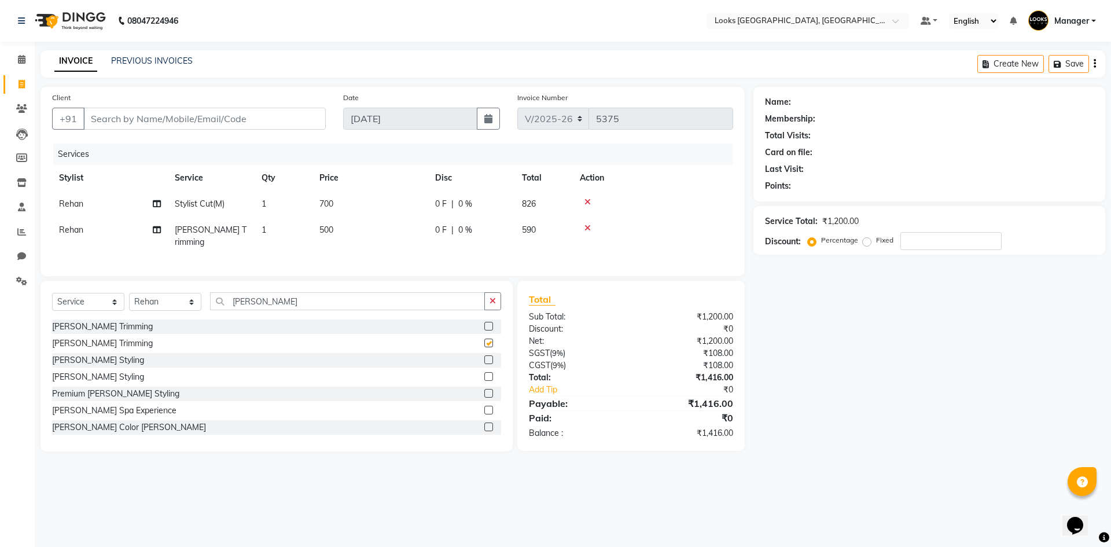
checkbox input "false"
click at [396, 224] on td "500" at bounding box center [370, 236] width 116 height 38
select select "78857"
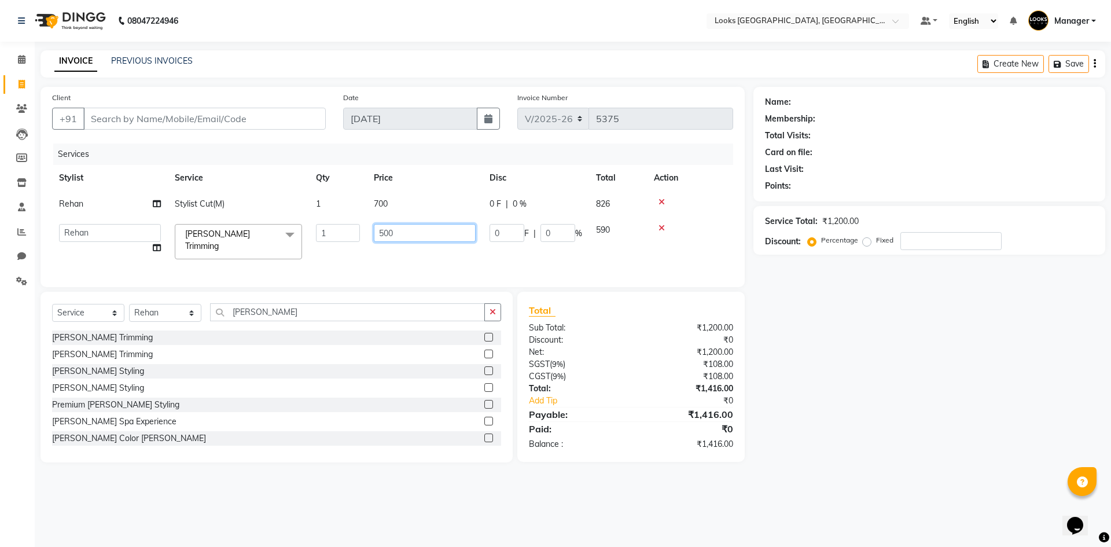
drag, startPoint x: 396, startPoint y: 224, endPoint x: 284, endPoint y: 255, distance: 116.4
click at [282, 249] on tr "ARSHAD Ayush Bobby Chaman COUNTER_SALES Employee_WS FAREED KOMAL Manager MANISH…" at bounding box center [392, 241] width 681 height 49
type input "350"
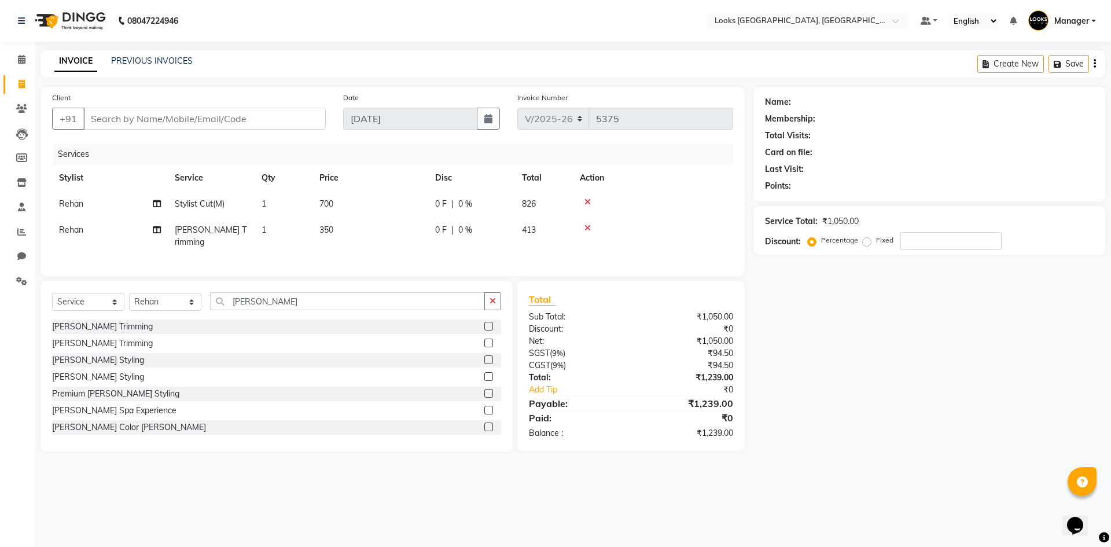
click at [408, 196] on td "700" at bounding box center [370, 204] width 116 height 26
select select "78857"
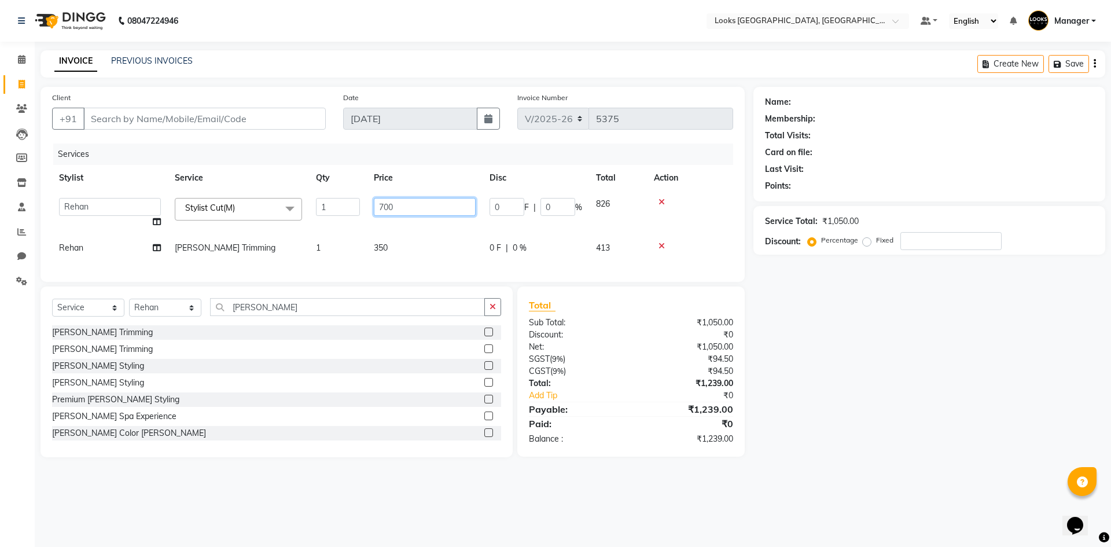
drag, startPoint x: 450, startPoint y: 204, endPoint x: 336, endPoint y: 213, distance: 113.7
click at [355, 209] on tr "ARSHAD Ayush Bobby Chaman COUNTER_SALES Employee_WS FAREED KOMAL Manager MANISH…" at bounding box center [392, 213] width 681 height 44
type input "550"
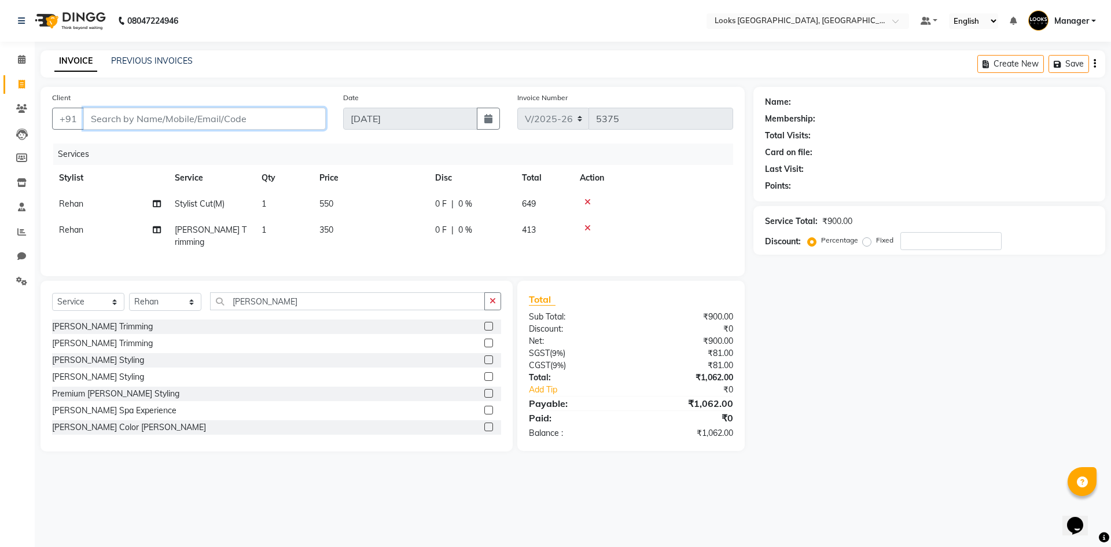
click at [253, 110] on input "Client" at bounding box center [204, 119] width 242 height 22
type input "9"
type input "0"
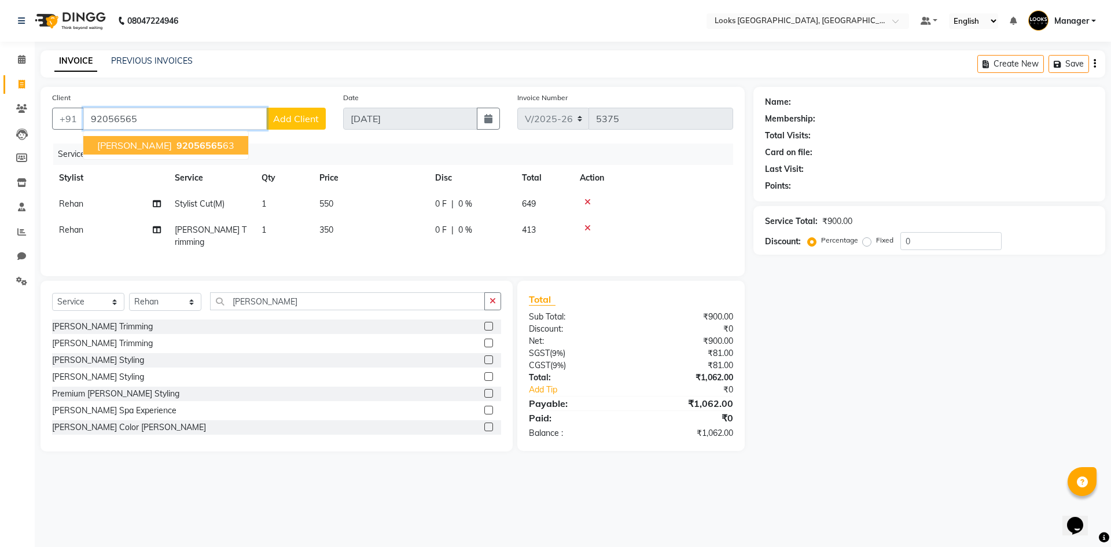
click at [135, 139] on span "SHUBHAM AGARWAL" at bounding box center [134, 145] width 75 height 12
type input "9205656563"
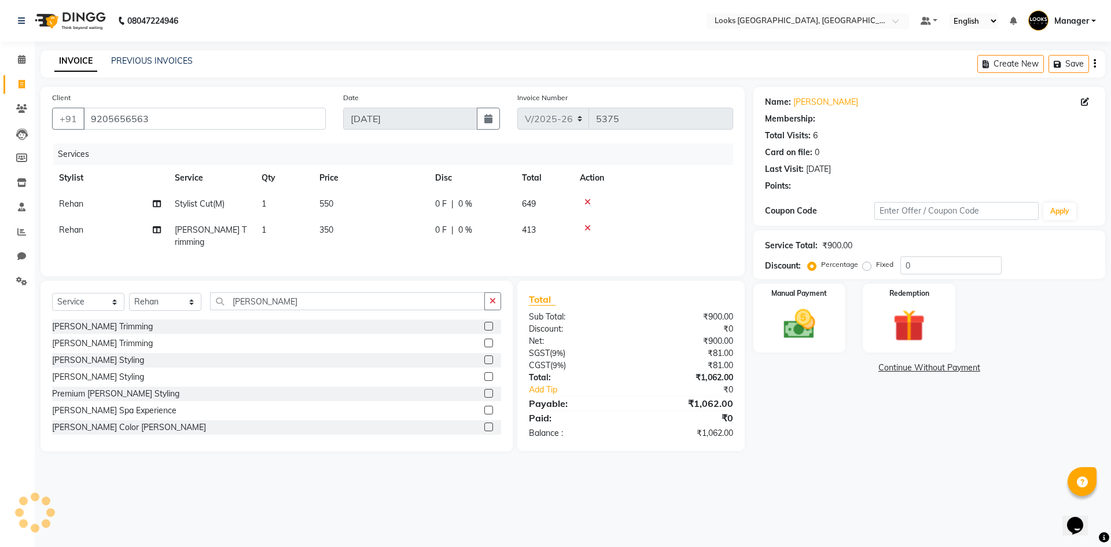
select select "1: Object"
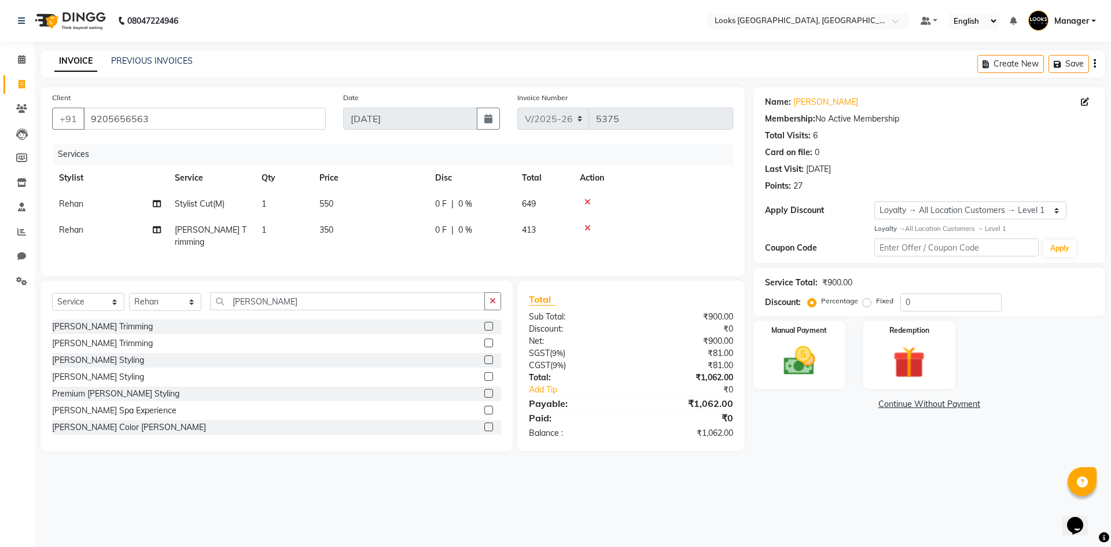
click at [860, 480] on div "08047224946 Select Location × Looks Omaxe World Street, Faridabad, Haryana Defa…" at bounding box center [555, 273] width 1111 height 547
click at [772, 347] on div "Manual Payment" at bounding box center [799, 354] width 96 height 71
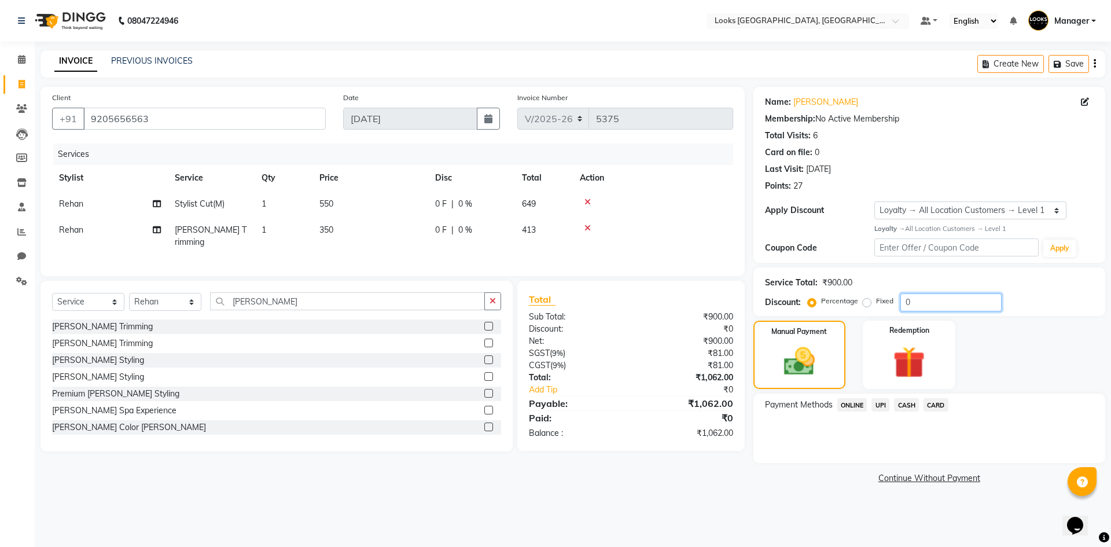
drag, startPoint x: 920, startPoint y: 306, endPoint x: 872, endPoint y: 309, distance: 48.1
click at [868, 306] on div "Percentage Fixed 0" at bounding box center [906, 302] width 192 height 18
type input "10"
click at [780, 455] on div "Payment Methods ONLINE UPI CASH CARD" at bounding box center [929, 427] width 352 height 69
click at [903, 402] on span "CASH" at bounding box center [906, 404] width 25 height 13
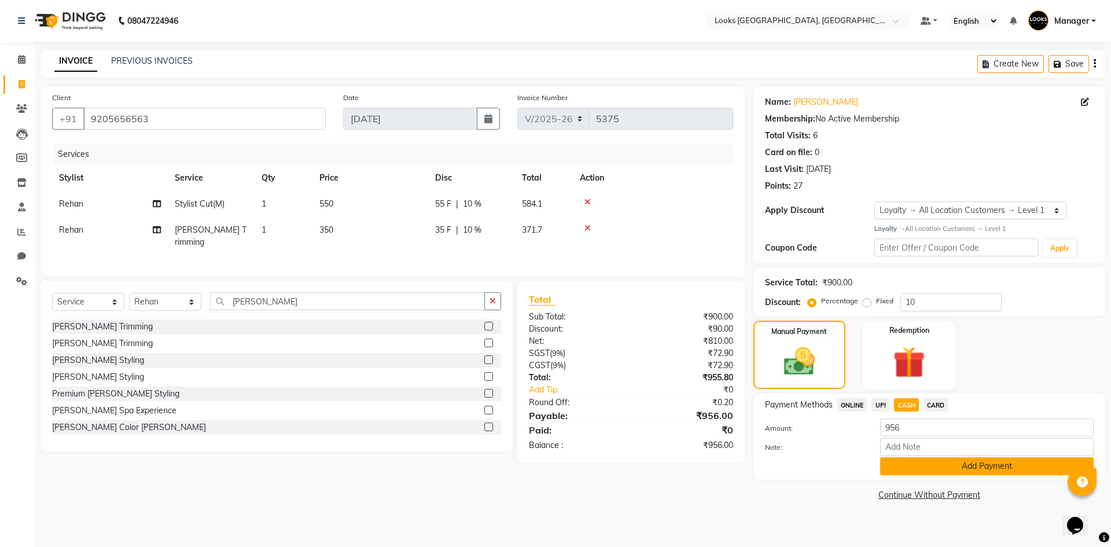
click at [916, 467] on button "Add Payment" at bounding box center [986, 466] width 213 height 18
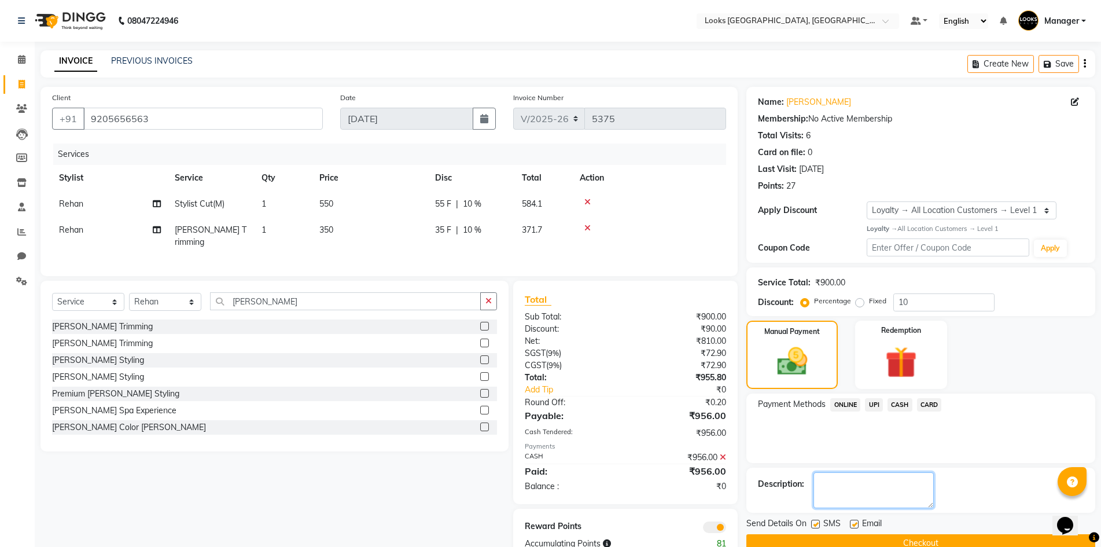
click at [884, 491] on textarea at bounding box center [873, 490] width 120 height 36
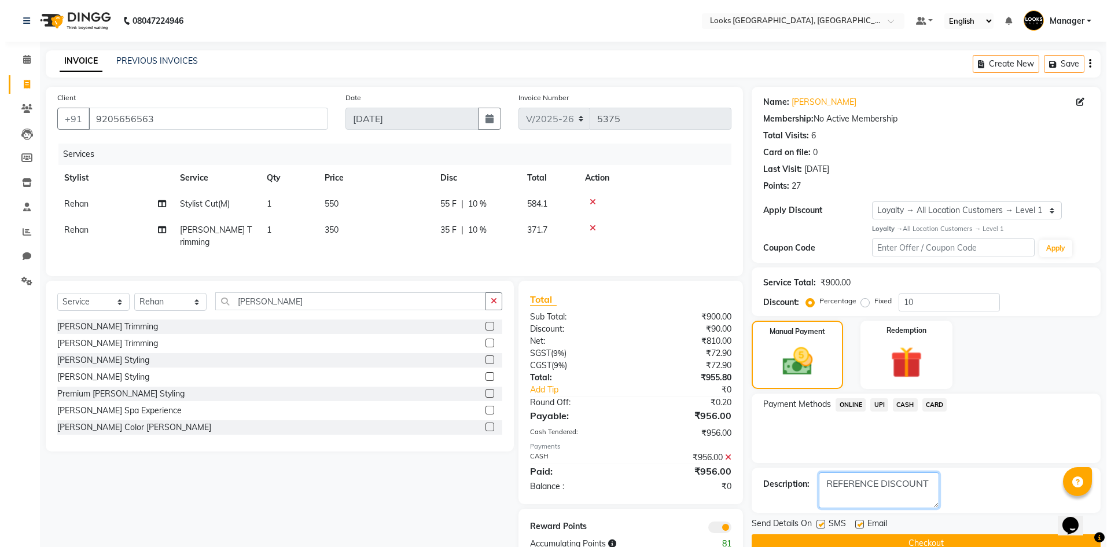
scroll to position [30, 0]
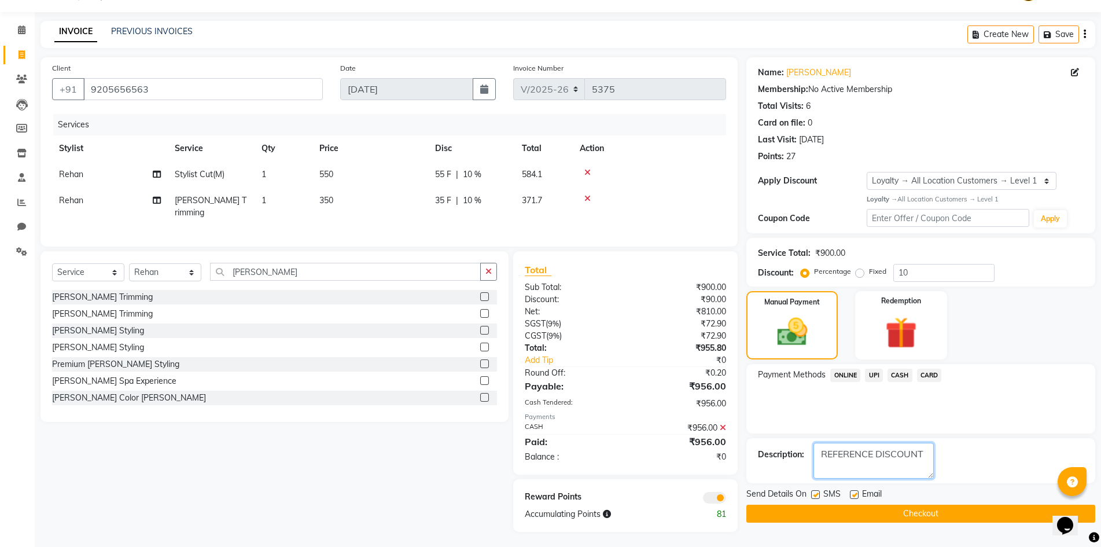
click at [841, 457] on textarea at bounding box center [873, 461] width 120 height 36
click at [851, 473] on textarea at bounding box center [873, 461] width 120 height 36
click at [823, 458] on textarea at bounding box center [873, 461] width 120 height 36
click at [838, 457] on textarea at bounding box center [873, 461] width 120 height 36
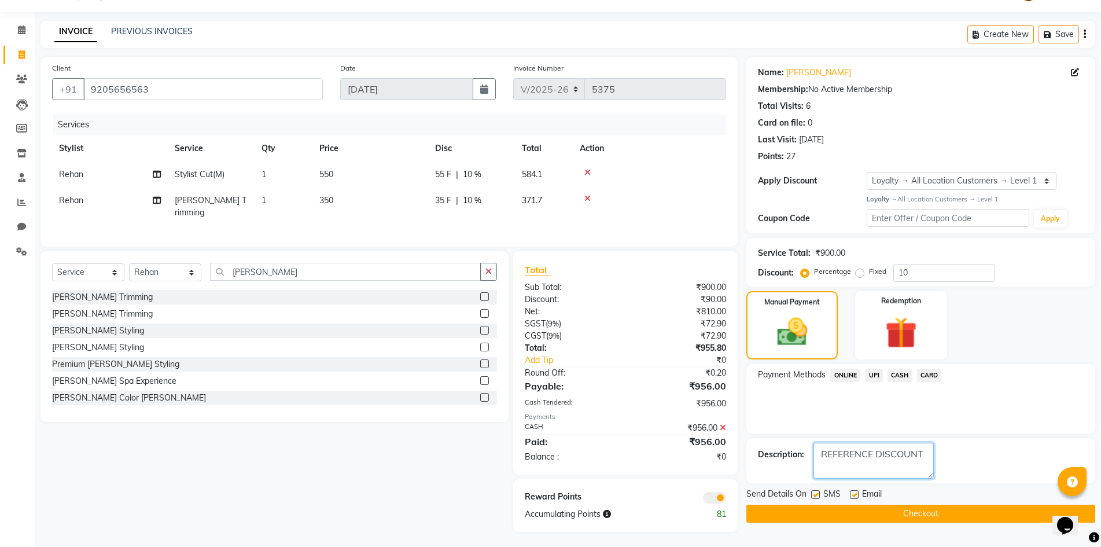
click at [838, 457] on textarea at bounding box center [873, 461] width 120 height 36
click at [881, 450] on textarea at bounding box center [873, 461] width 120 height 36
drag, startPoint x: 881, startPoint y: 455, endPoint x: 814, endPoint y: 458, distance: 67.2
click at [814, 458] on textarea at bounding box center [873, 461] width 120 height 36
type textarea "FAMILY DISCOUNT"
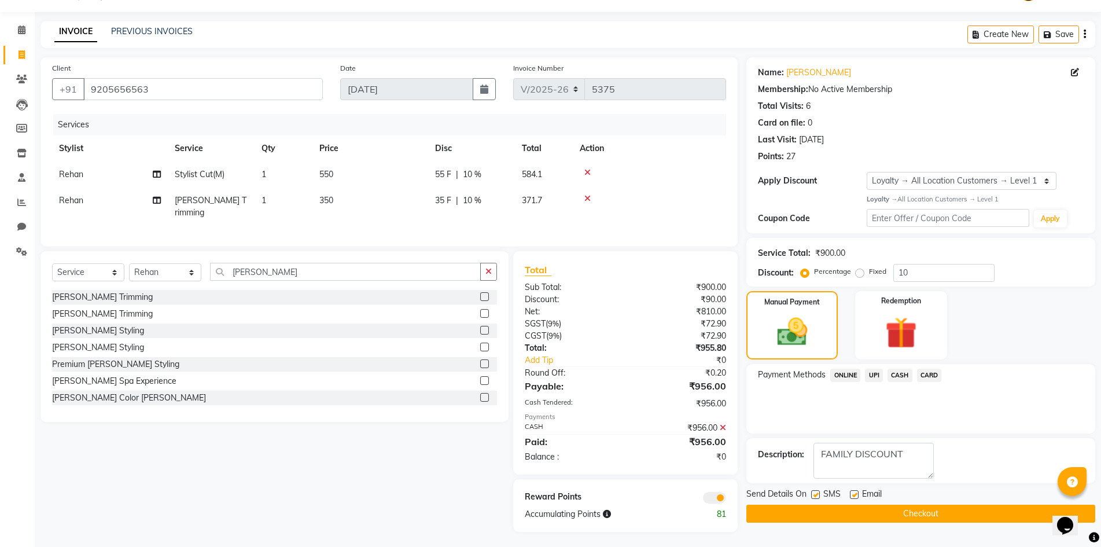
click at [857, 494] on label at bounding box center [854, 494] width 9 height 9
click at [857, 494] on input "checkbox" at bounding box center [854, 495] width 8 height 8
checkbox input "false"
click at [712, 495] on span at bounding box center [714, 498] width 23 height 12
click at [726, 499] on input "checkbox" at bounding box center [726, 499] width 0 height 0
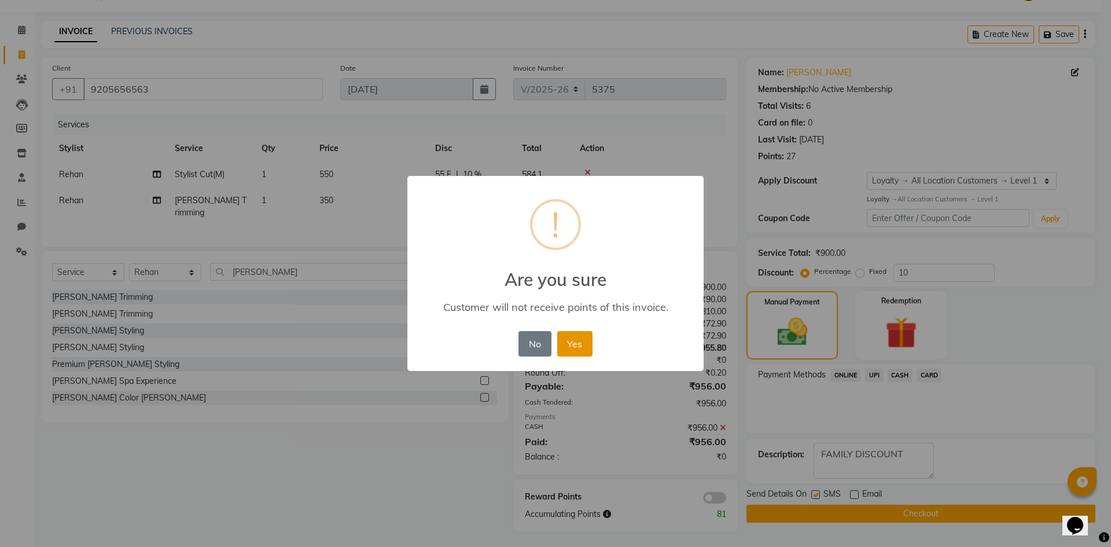
click at [562, 347] on button "Yes" at bounding box center [574, 343] width 35 height 25
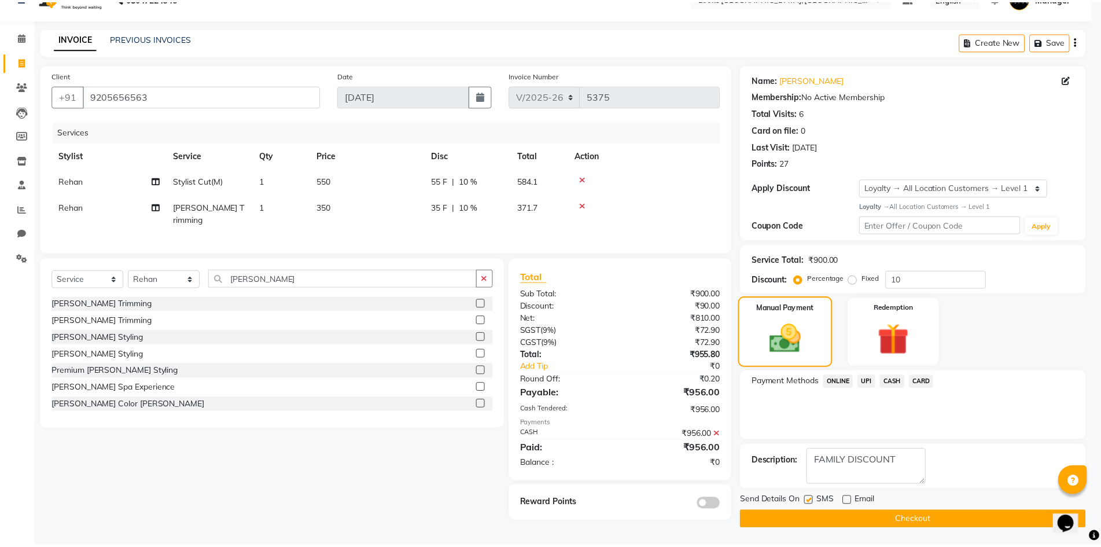
scroll to position [23, 0]
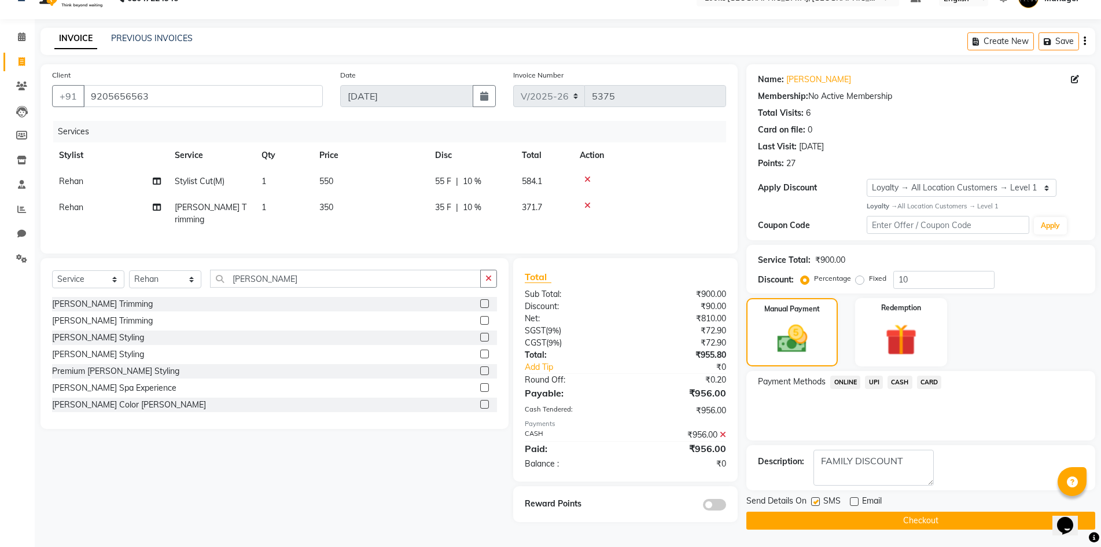
click at [1083, 371] on div "Payment Methods ONLINE UPI CASH CARD" at bounding box center [920, 405] width 349 height 69
click at [938, 518] on button "Checkout" at bounding box center [920, 520] width 349 height 18
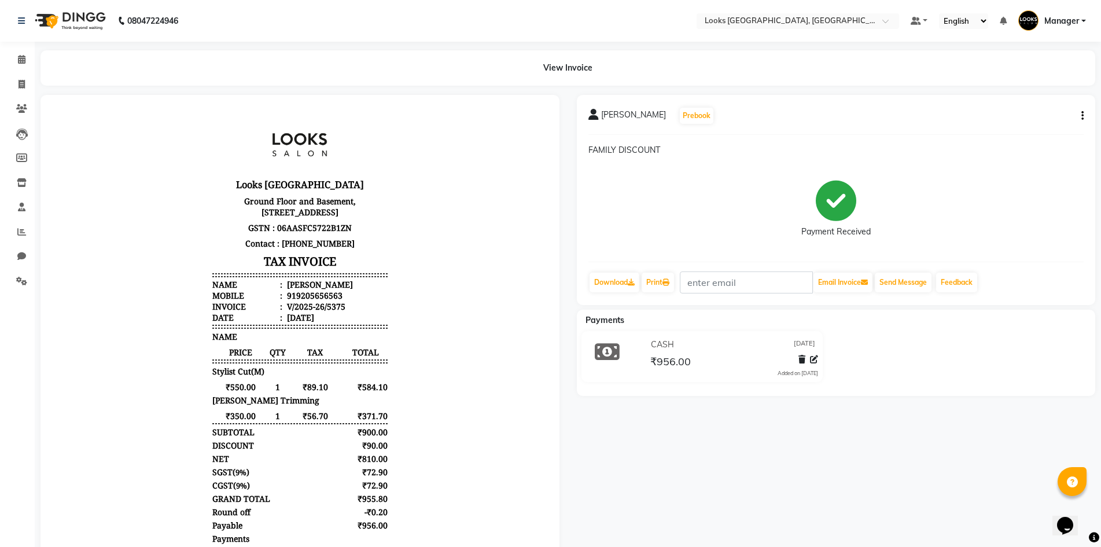
click at [707, 429] on div "SHUBHAM AGARWAL Prebook FAMILY DISCOUNT Payment Received Download Print Email I…" at bounding box center [836, 389] width 536 height 589
click at [20, 86] on icon at bounding box center [22, 84] width 6 height 9
select select "service"
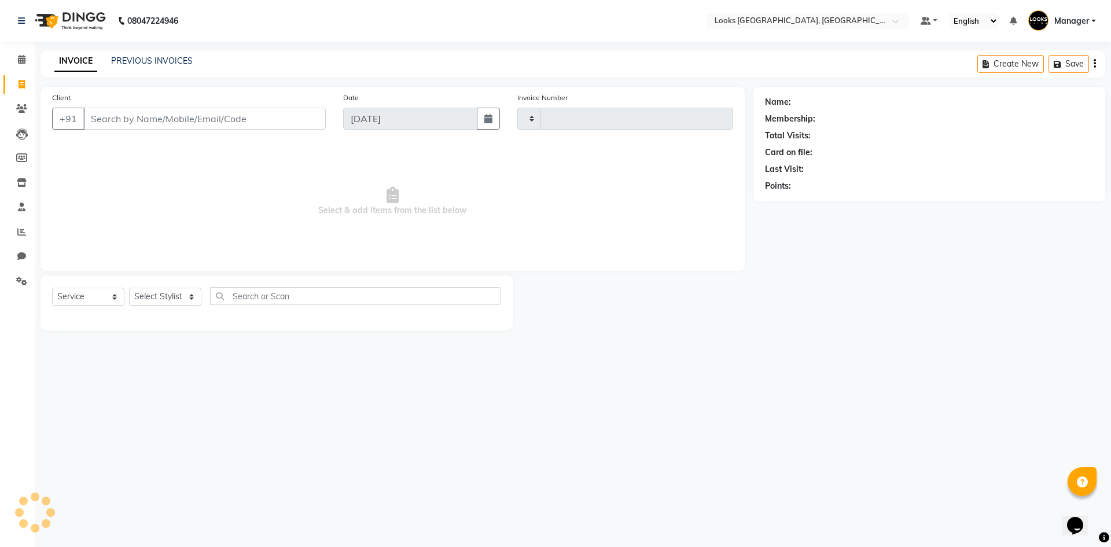
type input "5376"
select select "4718"
click at [157, 297] on select "Select Stylist ARSHAD Ayush Bobby Chaman COUNTER_SALES Employee_WS FAREED KOMAL…" at bounding box center [165, 297] width 72 height 18
select select "29043"
click at [129, 288] on select "Select Stylist ARSHAD Ayush Bobby Chaman COUNTER_SALES Employee_WS FAREED KOMAL…" at bounding box center [165, 297] width 72 height 18
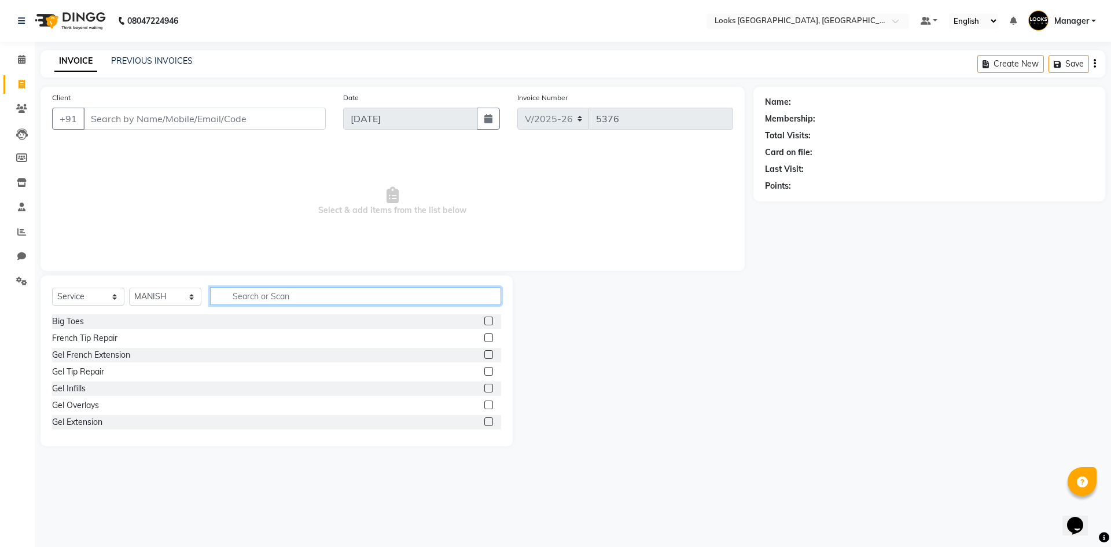
click at [312, 296] on input "text" at bounding box center [355, 296] width 291 height 18
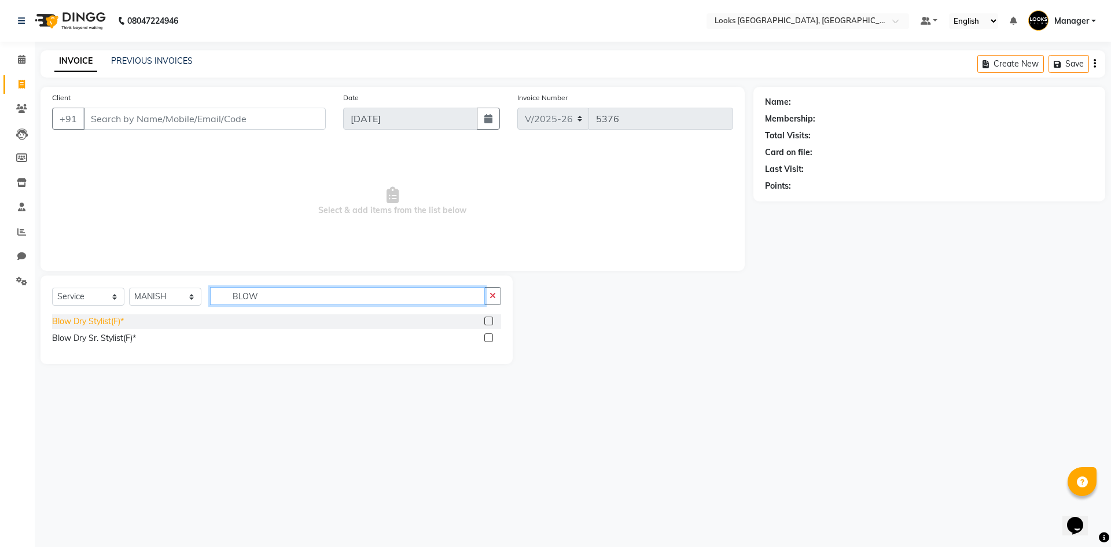
type input "BLOW"
click at [64, 321] on div "Blow Dry Stylist(F)*" at bounding box center [88, 321] width 72 height 12
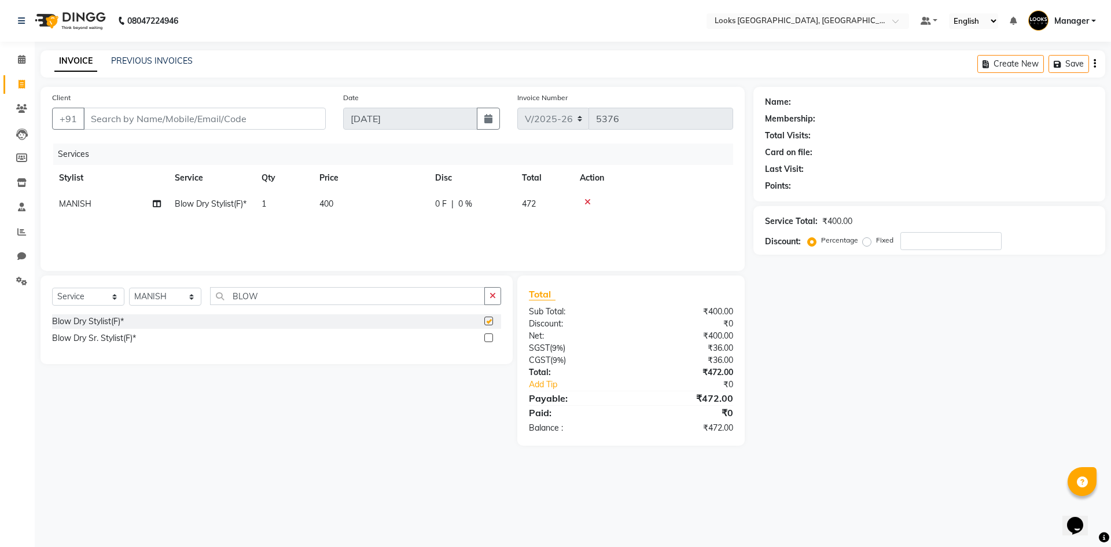
checkbox input "false"
click at [157, 297] on select "Select Stylist ARSHAD Ayush Bobby Chaman COUNTER_SALES Employee_WS FAREED KOMAL…" at bounding box center [165, 297] width 72 height 18
select select "29046"
click at [129, 288] on select "Select Stylist ARSHAD Ayush Bobby Chaman COUNTER_SALES Employee_WS FAREED KOMAL…" at bounding box center [165, 297] width 72 height 18
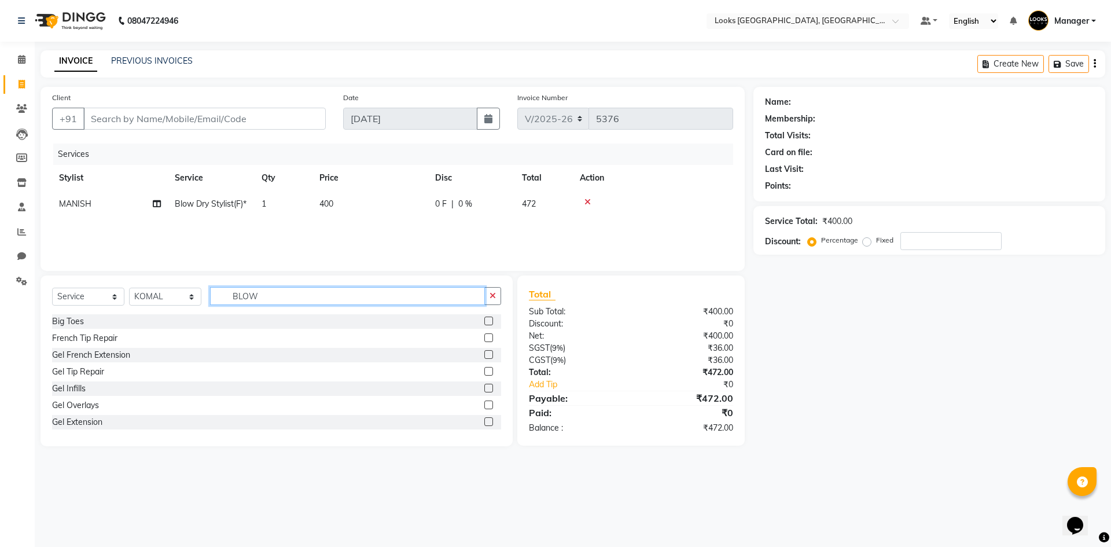
drag, startPoint x: 308, startPoint y: 296, endPoint x: 234, endPoint y: 307, distance: 74.9
click at [234, 307] on div "Select Service Product Membership Package Voucher Prepaid Gift Card Select Styl…" at bounding box center [276, 300] width 449 height 27
type input "EYE"
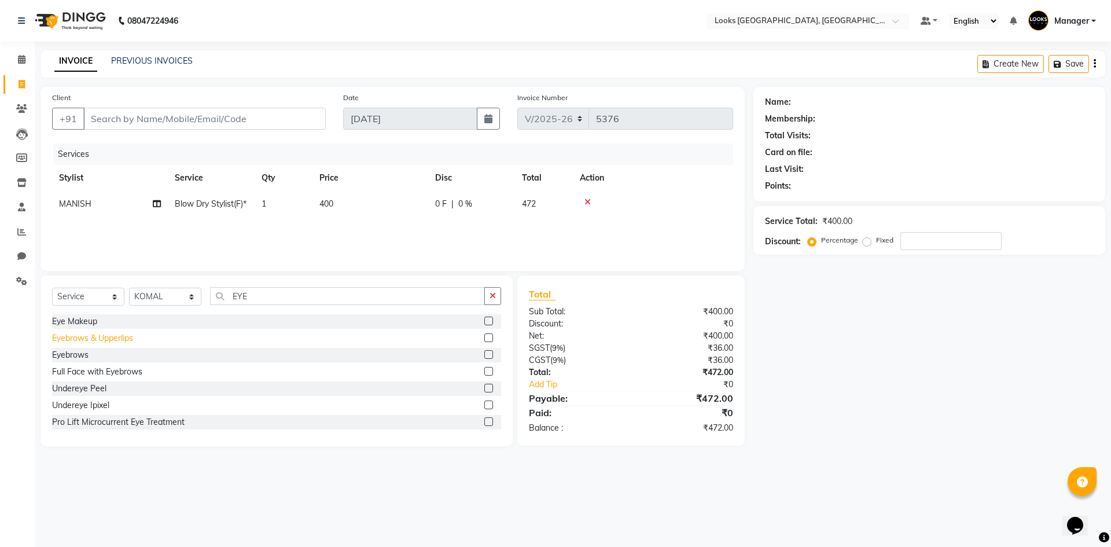
click at [81, 337] on div "Eyebrows & Upperlips" at bounding box center [92, 338] width 81 height 12
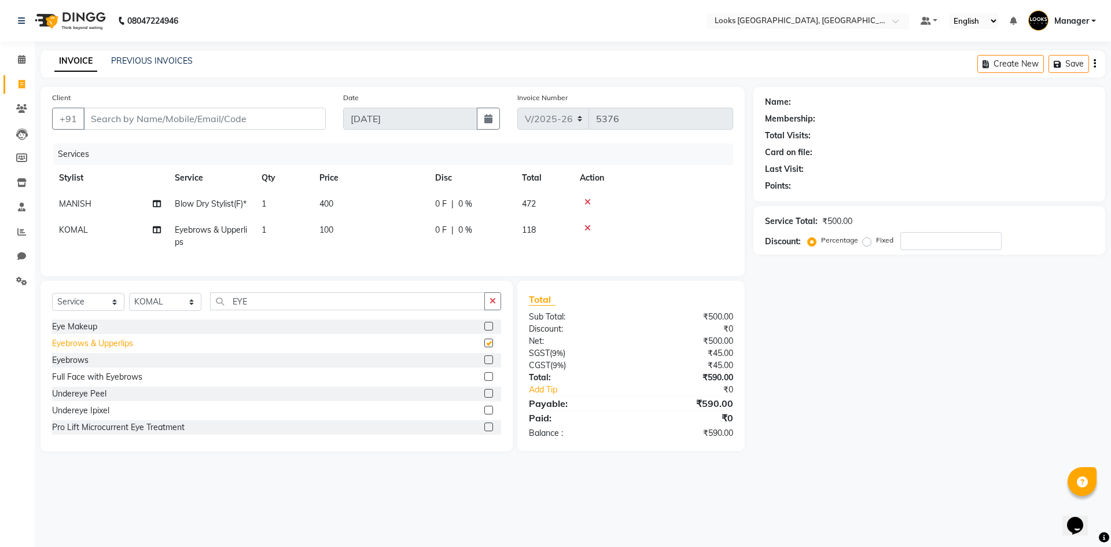
checkbox input "false"
drag, startPoint x: 259, startPoint y: 320, endPoint x: 216, endPoint y: 323, distance: 43.0
click at [222, 310] on input "EYE" at bounding box center [347, 301] width 275 height 18
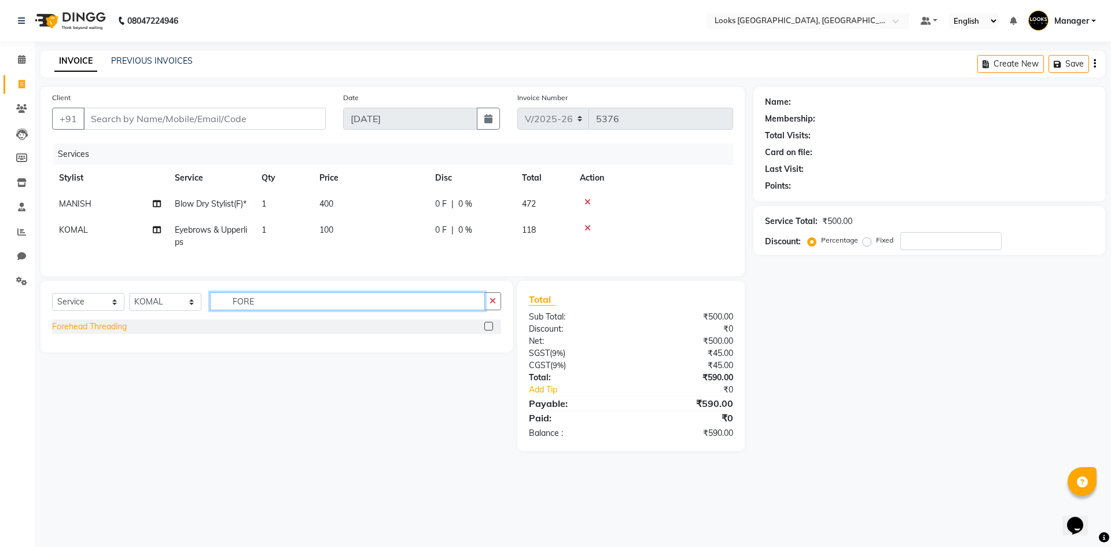
type input "FORE"
click at [72, 333] on div "Forehead Threading" at bounding box center [89, 327] width 75 height 12
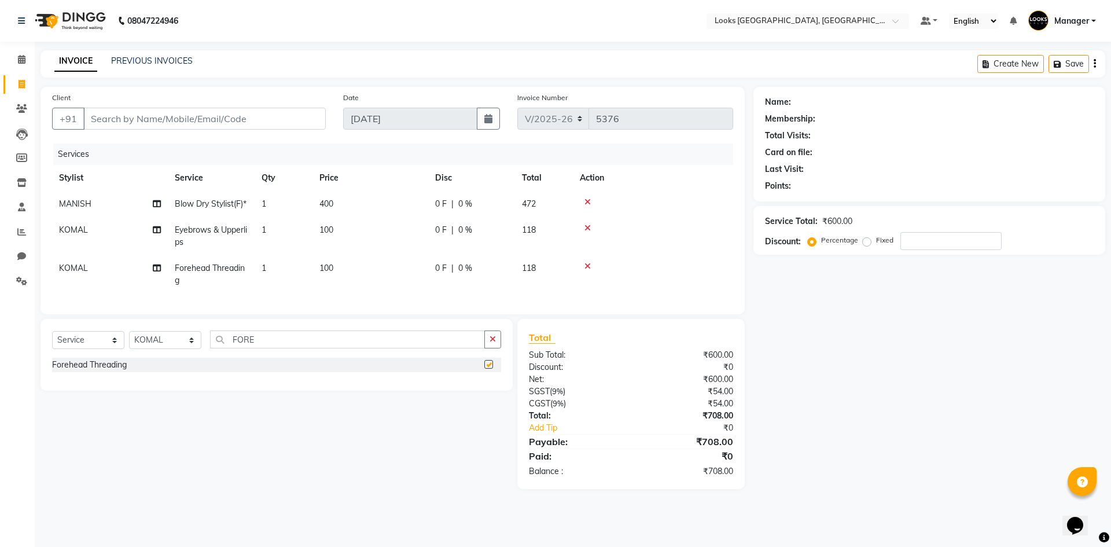
checkbox input "false"
click at [344, 240] on td "100" at bounding box center [370, 236] width 116 height 38
select select "29046"
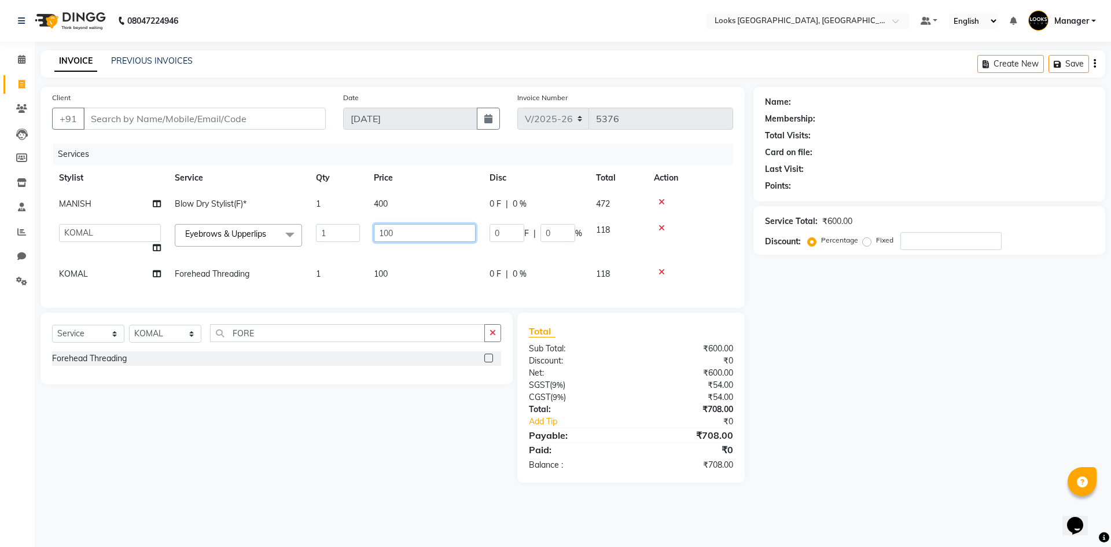
drag, startPoint x: 407, startPoint y: 228, endPoint x: 329, endPoint y: 242, distance: 78.8
click at [340, 238] on tr "ARSHAD Ayush Bobby Chaman COUNTER_SALES Employee_WS FAREED KOMAL Manager MANISH…" at bounding box center [392, 239] width 681 height 44
type input "200"
drag, startPoint x: 330, startPoint y: 235, endPoint x: 291, endPoint y: 240, distance: 39.0
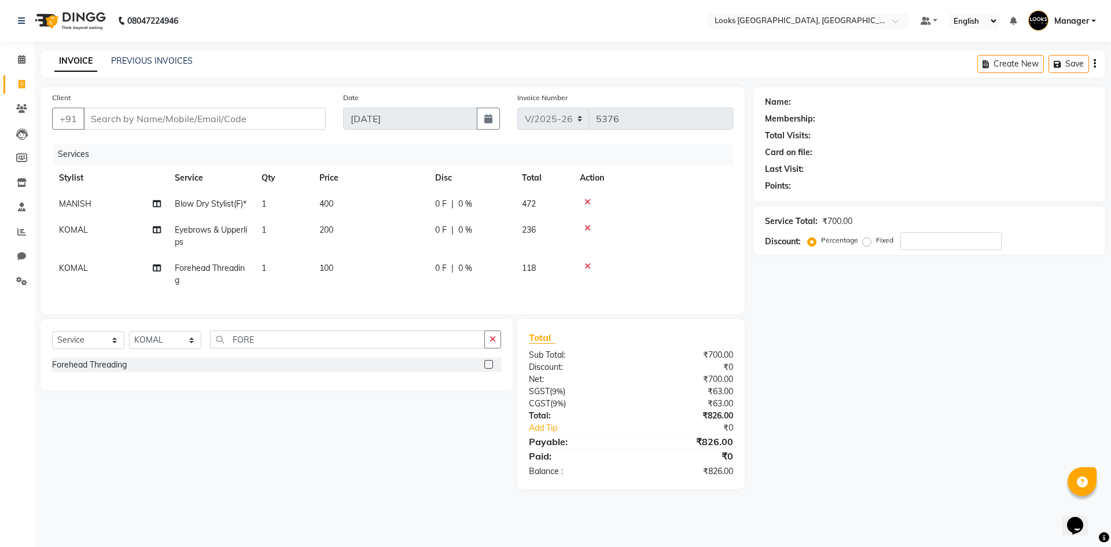
click at [297, 243] on td "1" at bounding box center [284, 236] width 58 height 38
select select "29046"
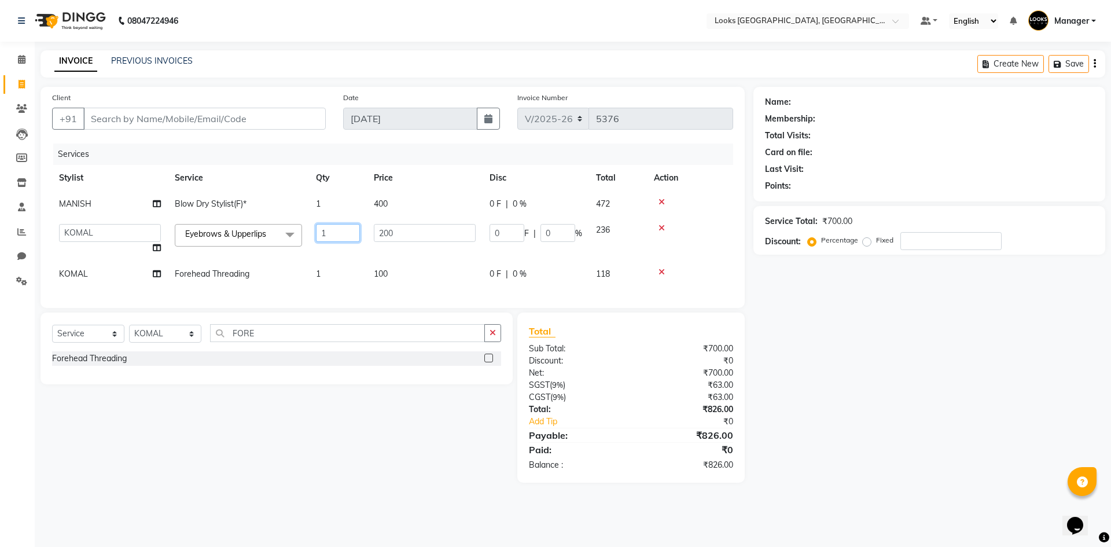
drag, startPoint x: 321, startPoint y: 233, endPoint x: 283, endPoint y: 236, distance: 37.7
click at [284, 235] on tr "ARSHAD Ayush Bobby Chaman COUNTER_SALES Employee_WS FAREED KOMAL Manager MANISH…" at bounding box center [392, 239] width 681 height 44
type input "2"
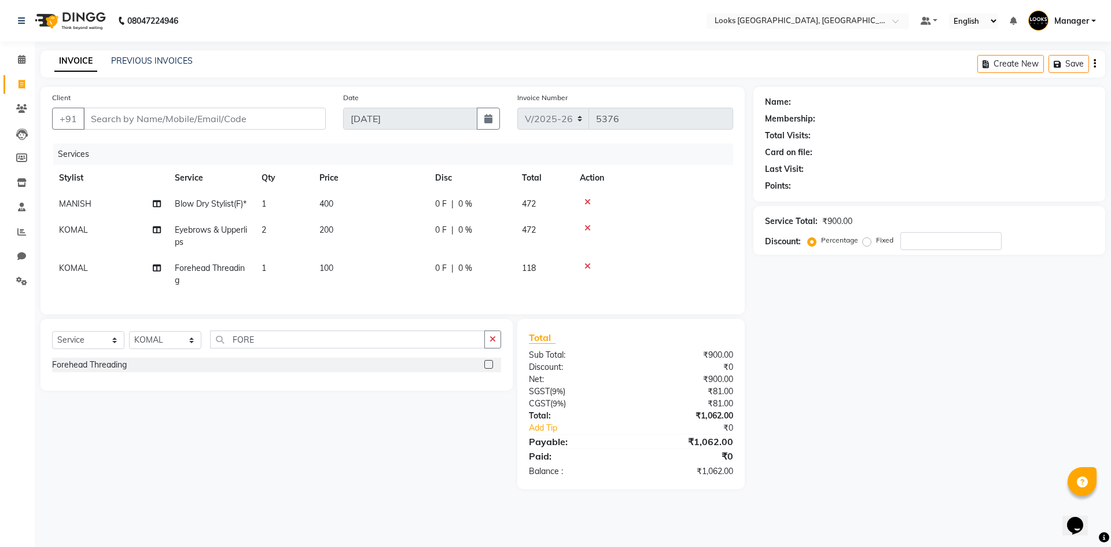
click at [348, 268] on tr "KOMAL Forehead Threading 1 100 0 F | 0 % 118" at bounding box center [392, 274] width 681 height 38
click at [279, 278] on td "1" at bounding box center [284, 274] width 58 height 38
select select "29046"
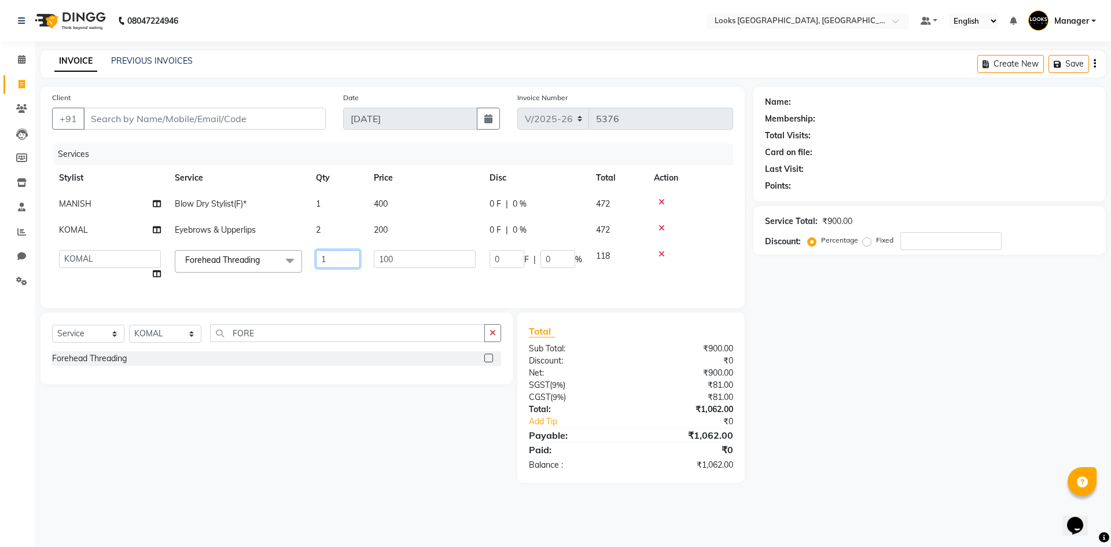
drag, startPoint x: 329, startPoint y: 256, endPoint x: 284, endPoint y: 257, distance: 45.7
click at [284, 256] on tr "ARSHAD Ayush Bobby Chaman COUNTER_SALES Employee_WS FAREED KOMAL Manager MANISH…" at bounding box center [392, 265] width 681 height 44
type input "2"
click at [263, 120] on input "Client" at bounding box center [204, 119] width 242 height 22
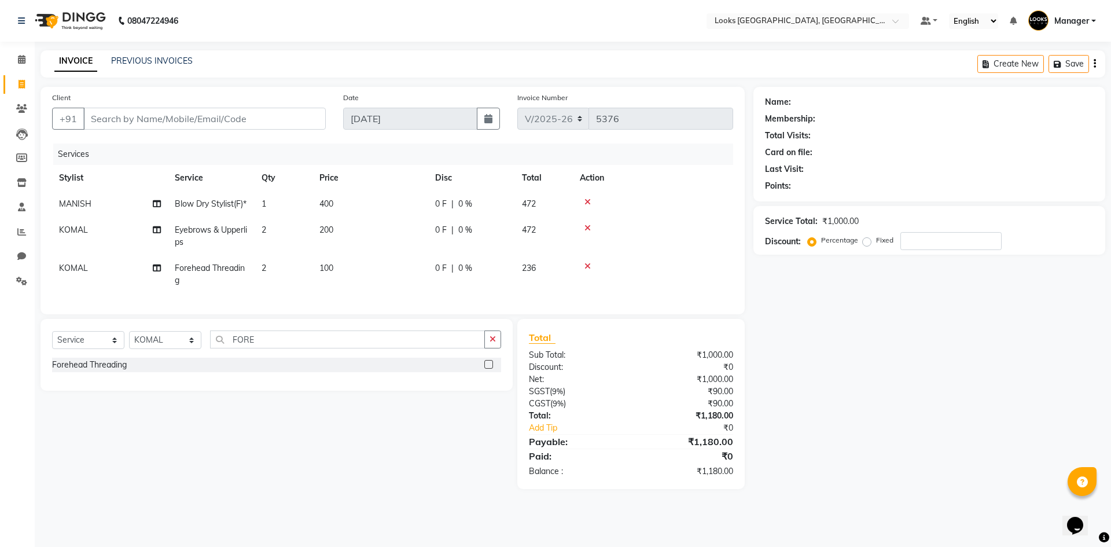
click at [355, 205] on td "400" at bounding box center [370, 204] width 116 height 26
select select "29043"
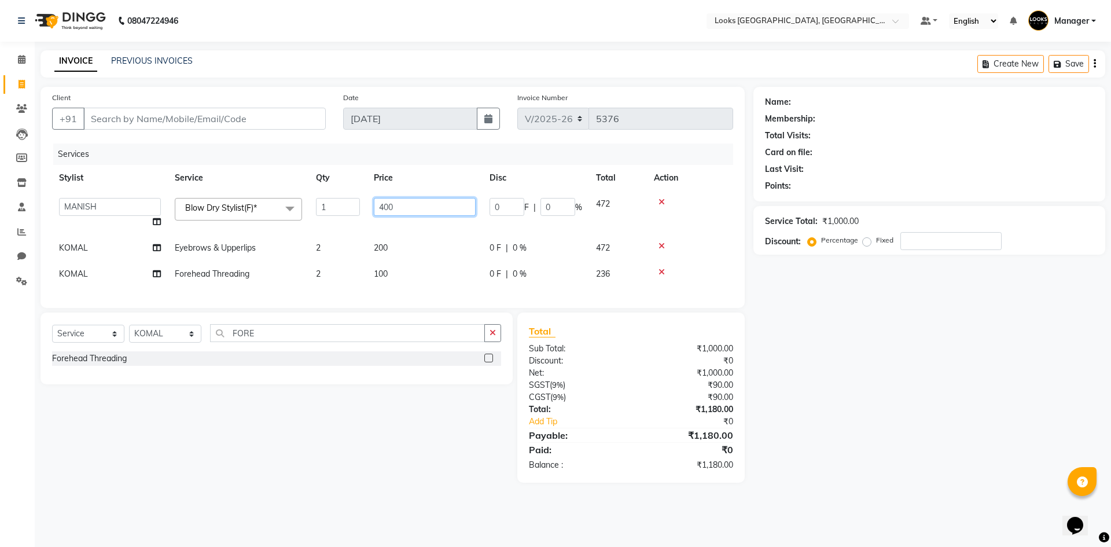
drag, startPoint x: 414, startPoint y: 202, endPoint x: 304, endPoint y: 205, distance: 109.4
click at [327, 202] on tr "ARSHAD Ayush Bobby Chaman COUNTER_SALES Employee_WS FAREED KOMAL Manager MANISH…" at bounding box center [392, 213] width 681 height 44
type input "500"
click at [237, 123] on input "Client" at bounding box center [204, 119] width 242 height 22
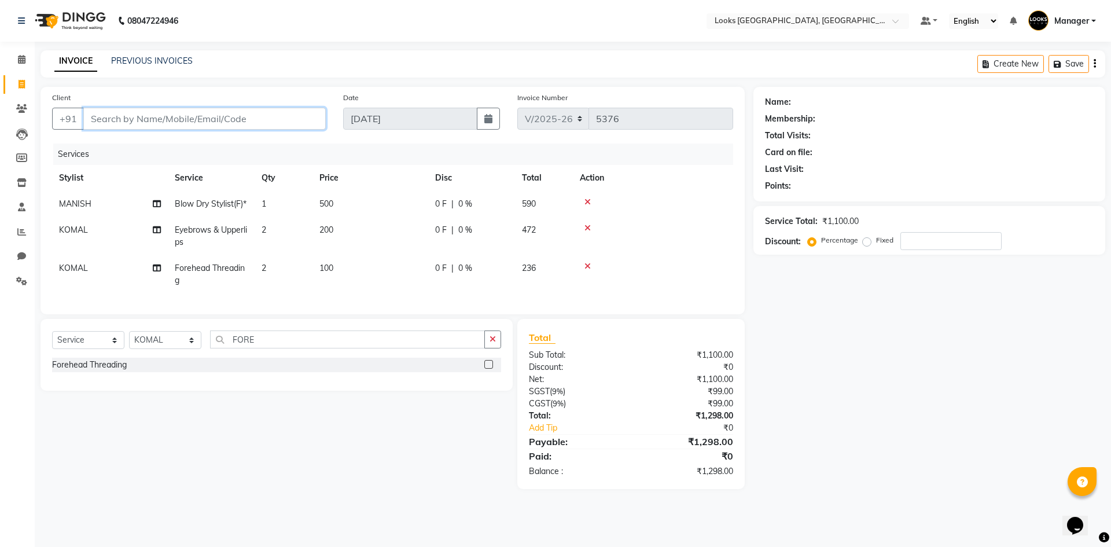
type input "8"
type input "0"
type input "8512038795"
click at [963, 365] on div "Name: Membership: Total Visits: Card on file: Last Visit: Points: Service Total…" at bounding box center [933, 288] width 360 height 402
click at [281, 117] on span "Add Client" at bounding box center [296, 119] width 46 height 12
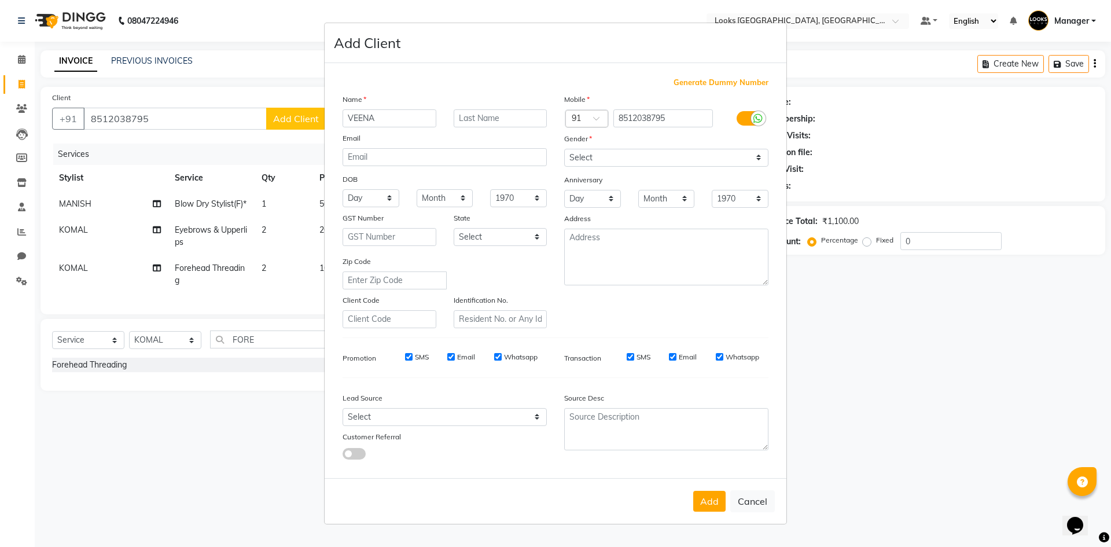
type input "VEENA"
drag, startPoint x: 647, startPoint y: 158, endPoint x: 644, endPoint y: 165, distance: 7.5
click at [647, 158] on select "Select Male Female Other Prefer Not To Say" at bounding box center [666, 158] width 204 height 18
select select "female"
click at [564, 149] on select "Select Male Female Other Prefer Not To Say" at bounding box center [666, 158] width 204 height 18
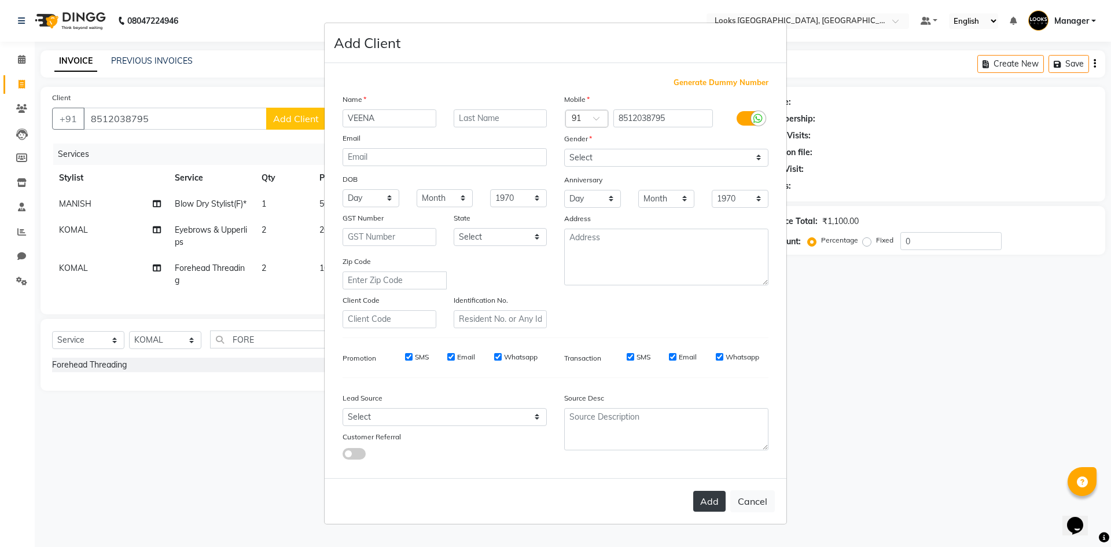
click at [706, 502] on button "Add" at bounding box center [709, 501] width 32 height 21
select select
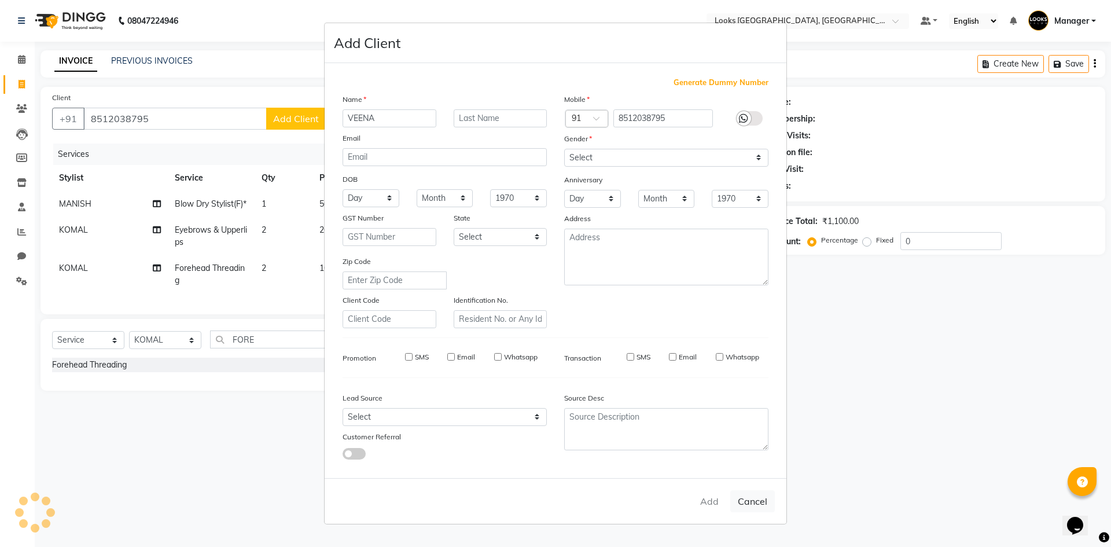
select select
checkbox input "false"
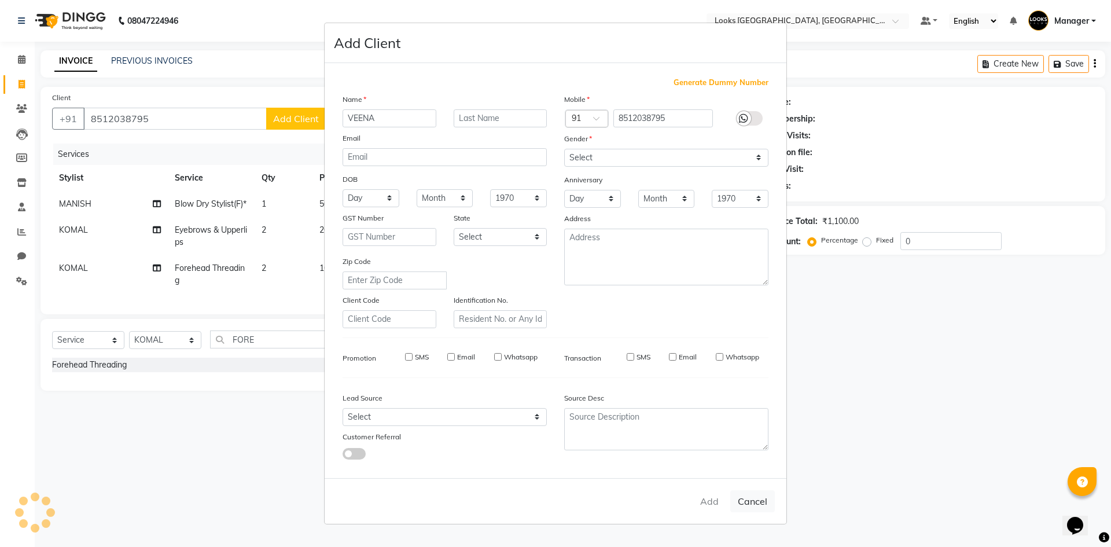
checkbox input "false"
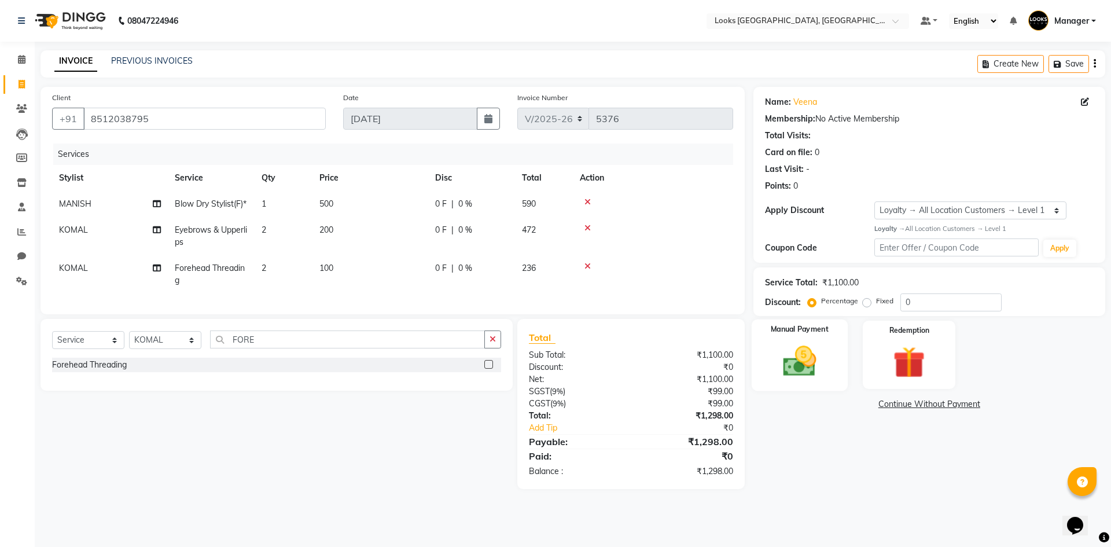
click at [793, 354] on img at bounding box center [799, 361] width 54 height 38
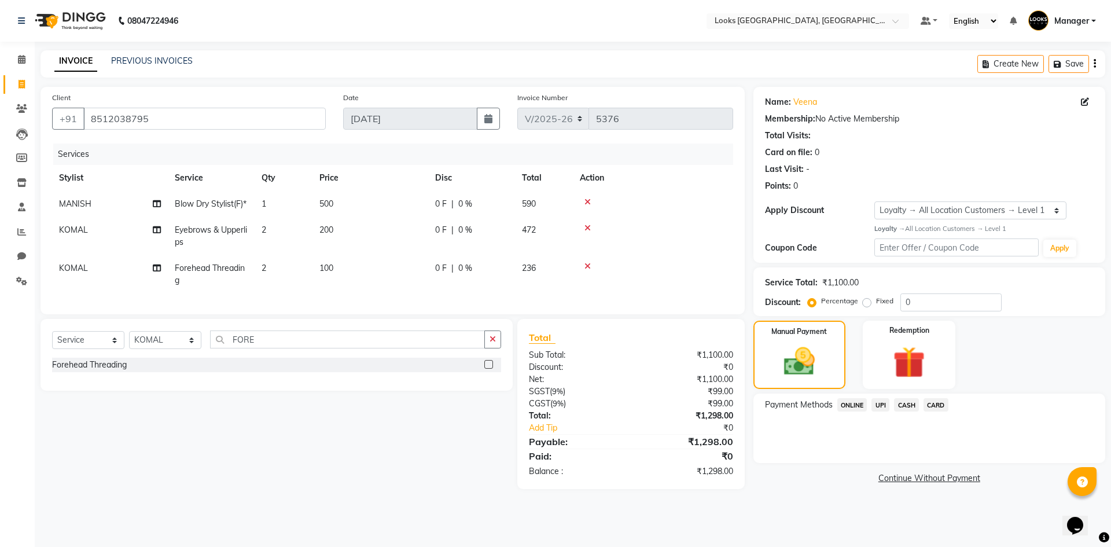
click at [906, 407] on span "CASH" at bounding box center [906, 404] width 25 height 13
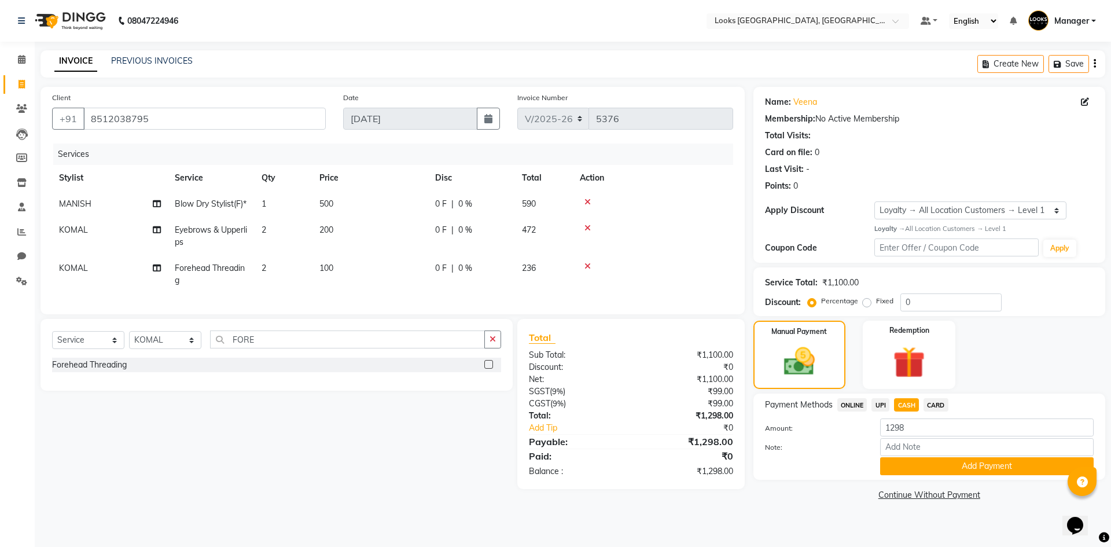
click at [951, 462] on button "Add Payment" at bounding box center [986, 466] width 213 height 18
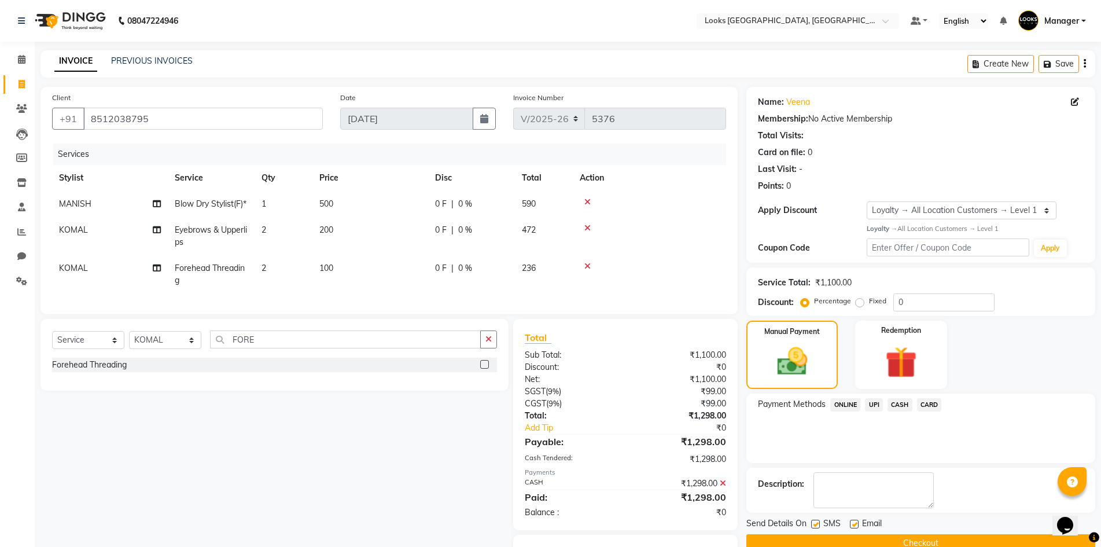
click at [856, 525] on label at bounding box center [854, 524] width 9 height 9
click at [856, 525] on input "checkbox" at bounding box center [854, 525] width 8 height 8
click at [858, 537] on button "Checkout" at bounding box center [920, 543] width 349 height 18
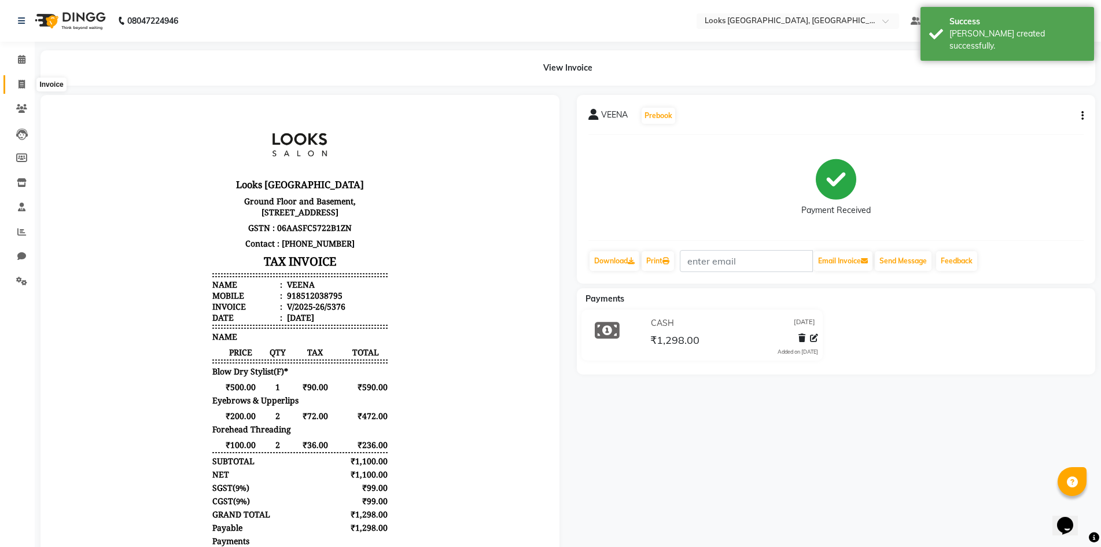
click at [20, 84] on icon at bounding box center [22, 84] width 6 height 9
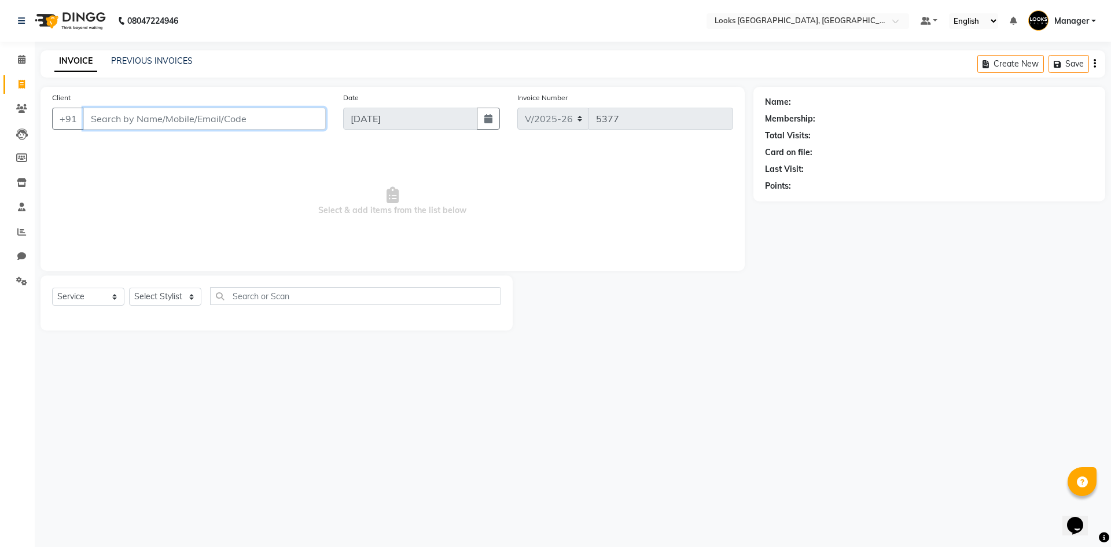
click at [208, 120] on input "Client" at bounding box center [204, 119] width 242 height 22
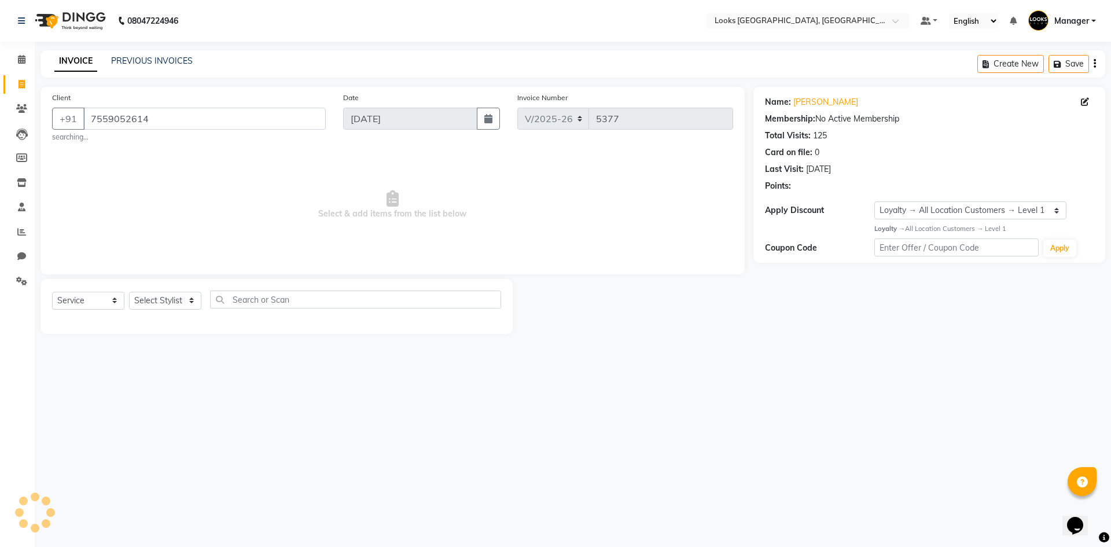
drag, startPoint x: 373, startPoint y: 380, endPoint x: 330, endPoint y: 372, distance: 43.0
click at [373, 380] on div "08047224946 Select Location × Looks Omaxe World Street, Faridabad, Haryana Defa…" at bounding box center [555, 273] width 1111 height 547
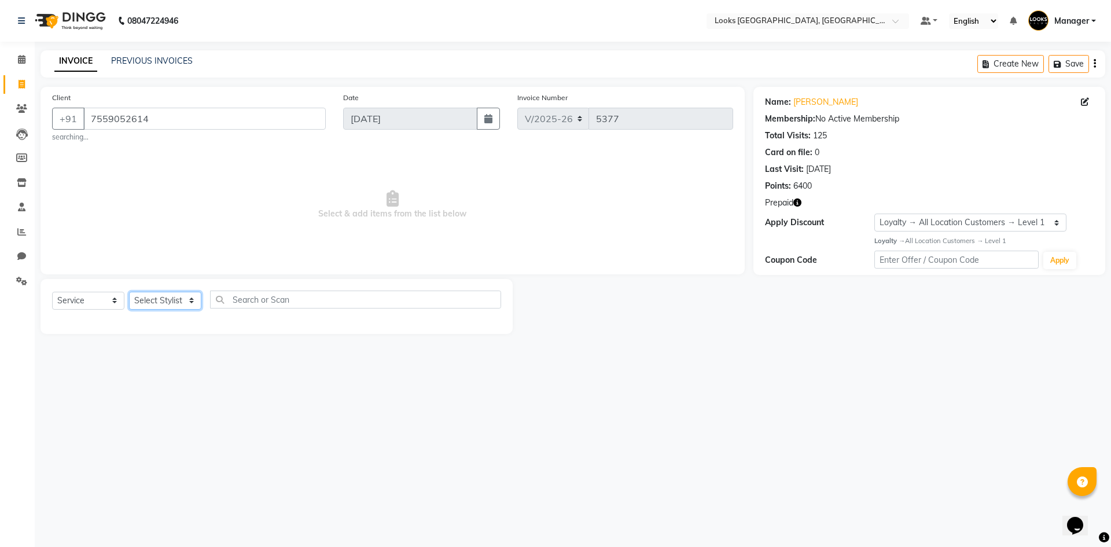
click at [175, 295] on select "Select Stylist ARSHAD Ayush Bobby Chaman COUNTER_SALES Employee_WS FAREED KOMAL…" at bounding box center [165, 301] width 72 height 18
click at [129, 292] on select "Select Stylist ARSHAD Ayush Bobby Chaman COUNTER_SALES Employee_WS FAREED KOMAL…" at bounding box center [165, 301] width 72 height 18
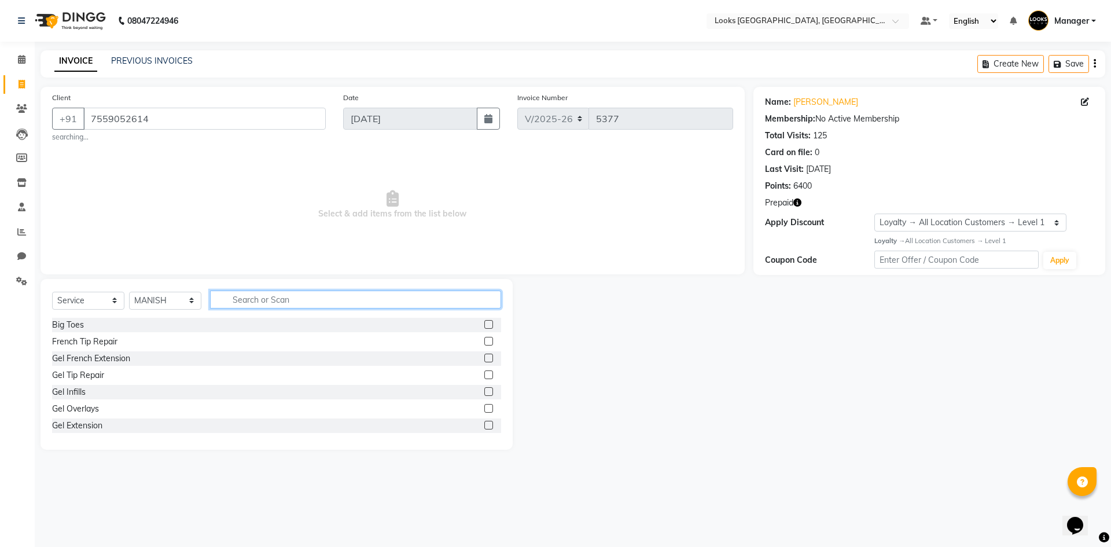
click at [229, 296] on input "text" at bounding box center [355, 299] width 291 height 18
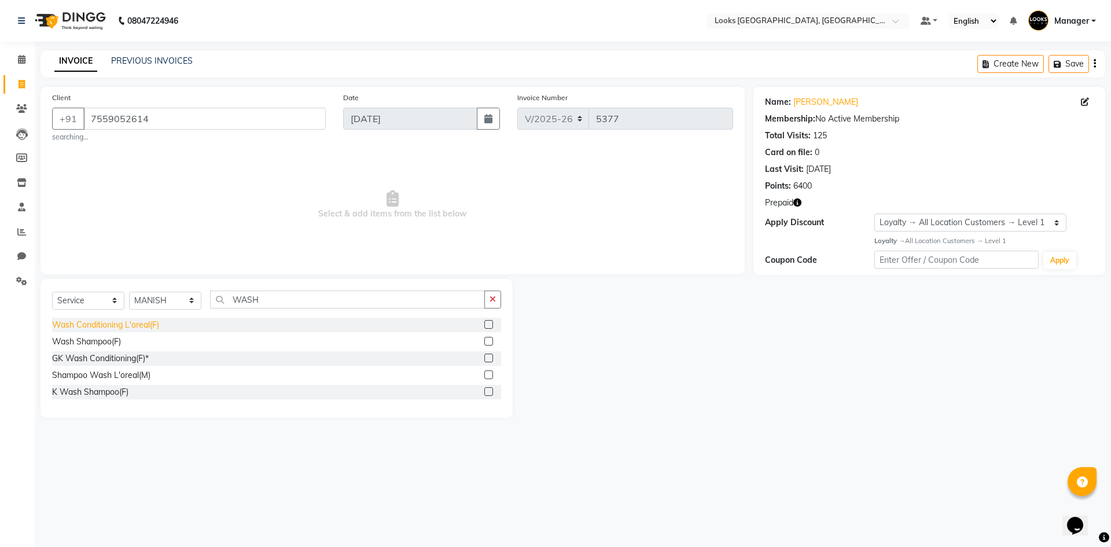
click at [120, 326] on div "Wash Conditioning L'oreal(F)" at bounding box center [105, 325] width 107 height 12
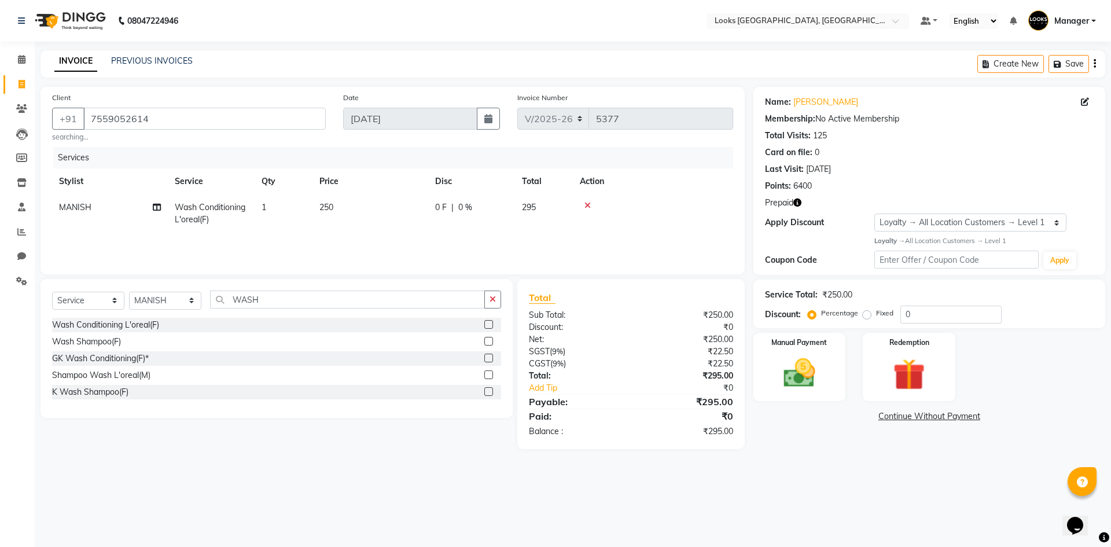
click at [374, 213] on td "250" at bounding box center [370, 213] width 116 height 38
drag, startPoint x: 396, startPoint y: 209, endPoint x: 336, endPoint y: 215, distance: 59.9
click at [338, 215] on tr "ARSHAD Ayush Bobby Chaman COUNTER_SALES Employee_WS FAREED KOMAL Manager MANISH…" at bounding box center [392, 218] width 681 height 49
click at [283, 209] on td "1" at bounding box center [284, 213] width 58 height 38
click at [289, 213] on tr "ARSHAD Ayush Bobby Chaman COUNTER_SALES Employee_WS FAREED KOMAL Manager MANISH…" at bounding box center [392, 218] width 681 height 49
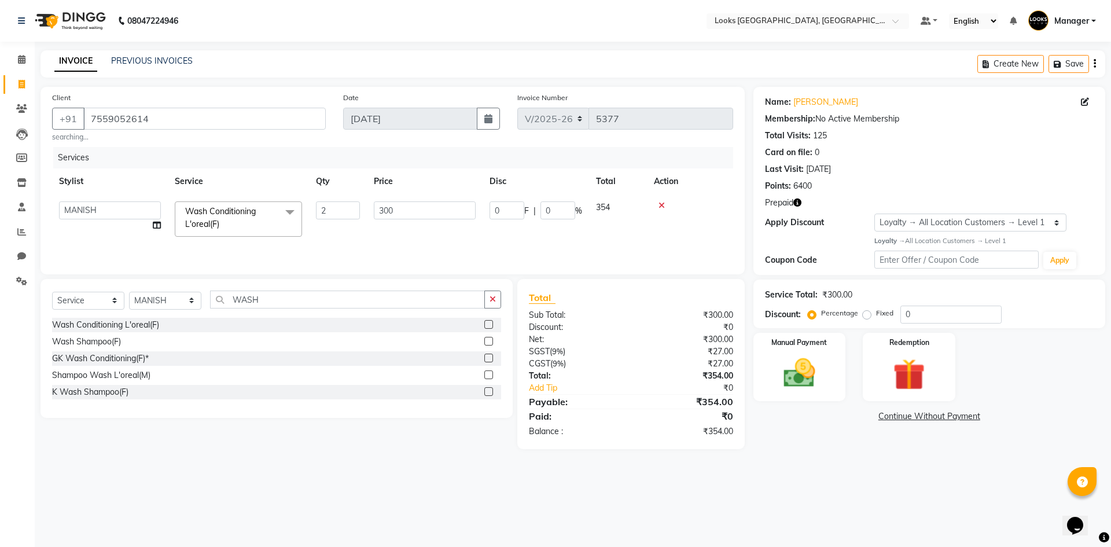
click at [363, 231] on tr "ARSHAD Ayush Bobby Chaman COUNTER_SALES Employee_WS FAREED KOMAL Manager MANISH…" at bounding box center [392, 218] width 681 height 49
click at [279, 244] on div "Services Stylist Service Qty Price Disc Total Action MANISH Wash Conditioning L…" at bounding box center [392, 205] width 681 height 116
drag, startPoint x: 763, startPoint y: 506, endPoint x: 771, endPoint y: 491, distance: 16.8
click at [765, 498] on div "08047224946 Select Location × Looks Omaxe World Street, Faridabad, Haryana Defa…" at bounding box center [555, 273] width 1111 height 547
click at [797, 204] on icon "button" at bounding box center [797, 202] width 8 height 8
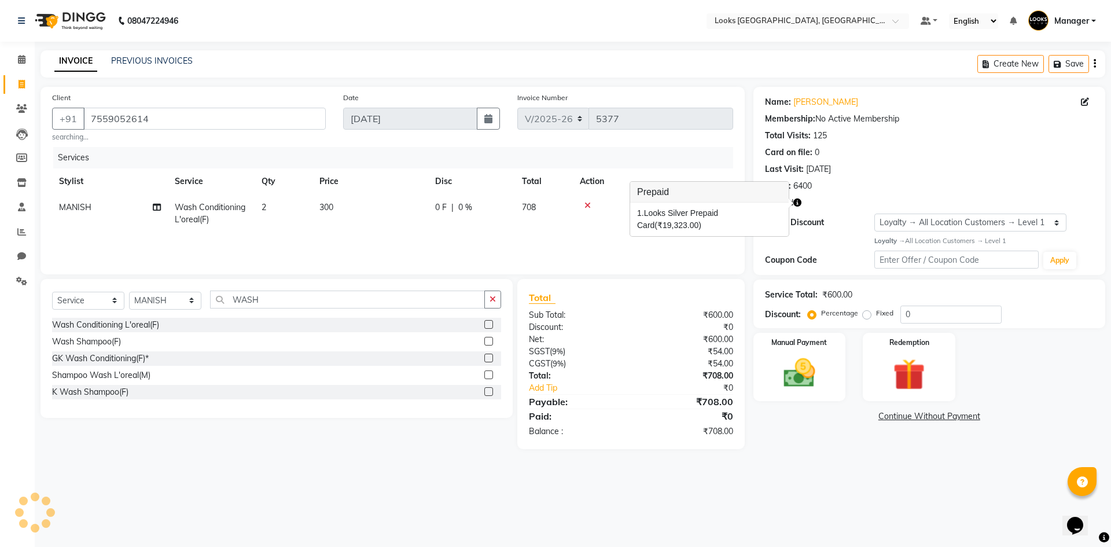
click at [842, 189] on div "Points: 6400" at bounding box center [929, 186] width 329 height 12
click at [757, 463] on main "INVOICE PREVIOUS INVOICES Create New Save Client +91 7559052614 searching... Da…" at bounding box center [573, 258] width 1076 height 416
click at [668, 520] on div "08047224946 Select Location × Looks Omaxe World Street, Faridabad, Haryana Defa…" at bounding box center [555, 273] width 1111 height 547
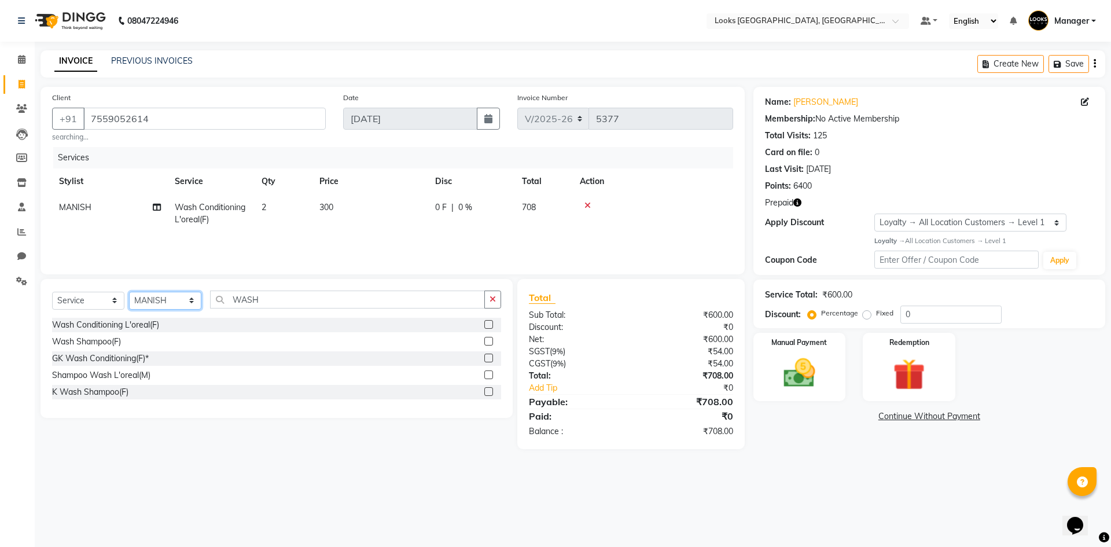
click at [178, 300] on select "Select Stylist ARSHAD Ayush Bobby Chaman COUNTER_SALES Employee_WS FAREED KOMAL…" at bounding box center [165, 301] width 72 height 18
click at [286, 211] on td "2" at bounding box center [284, 213] width 58 height 38
drag, startPoint x: 323, startPoint y: 205, endPoint x: 336, endPoint y: 210, distance: 13.2
click at [324, 208] on input "2" at bounding box center [338, 210] width 44 height 18
click at [330, 226] on tr "ARSHAD Ayush Bobby Chaman COUNTER_SALES Employee_WS FAREED KOMAL Manager MANISH…" at bounding box center [392, 218] width 681 height 49
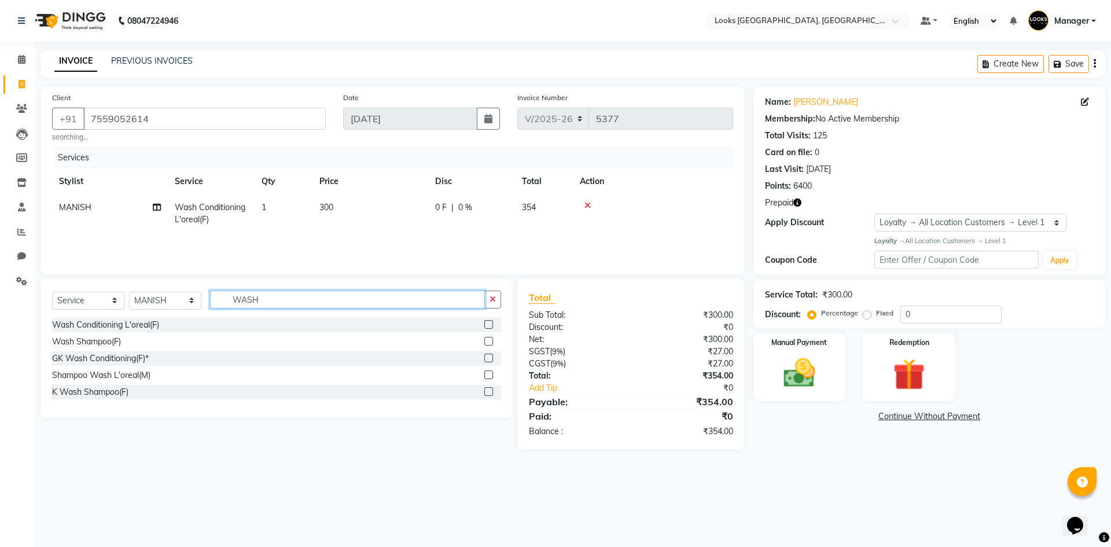
drag, startPoint x: 271, startPoint y: 301, endPoint x: 218, endPoint y: 301, distance: 53.2
click at [218, 301] on input "WASH" at bounding box center [347, 299] width 275 height 18
click at [114, 389] on div "K Wash Shampoo(F)" at bounding box center [90, 392] width 76 height 12
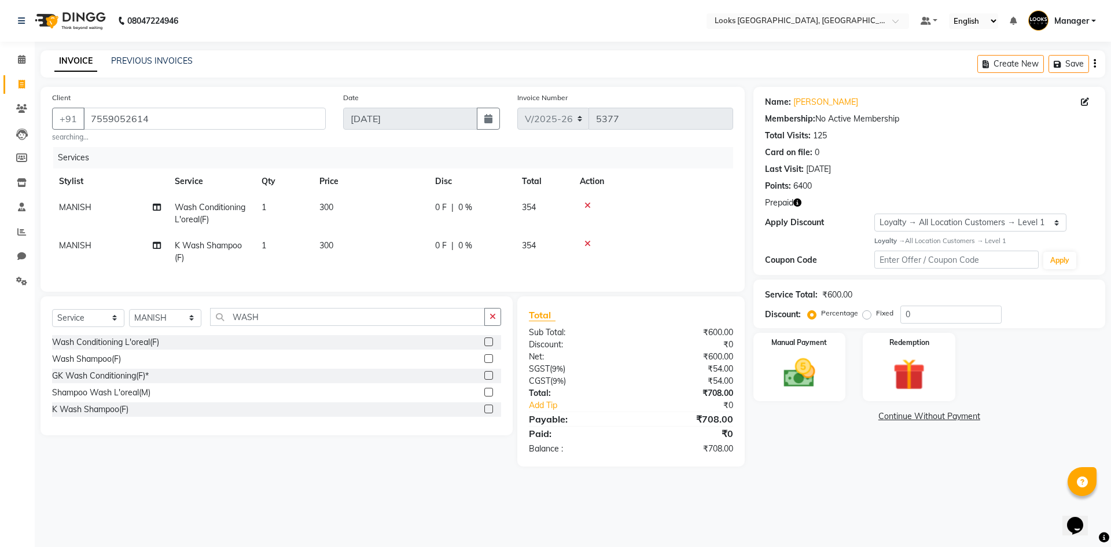
click at [358, 242] on td "300" at bounding box center [370, 252] width 116 height 38
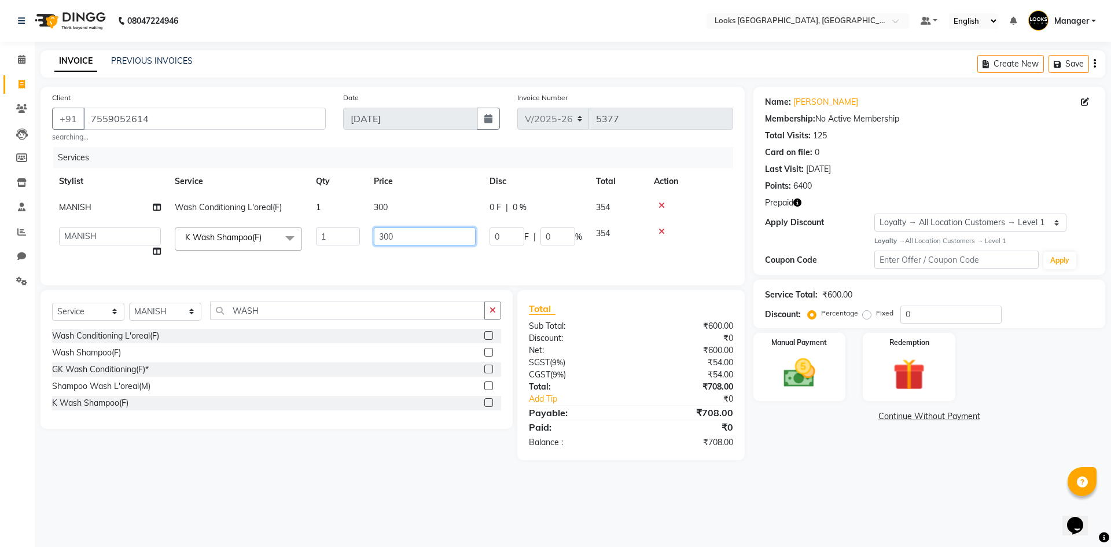
drag, startPoint x: 402, startPoint y: 237, endPoint x: 316, endPoint y: 242, distance: 86.4
click at [316, 242] on tr "ARSHAD Ayush Bobby Chaman COUNTER_SALES Employee_WS FAREED KOMAL Manager MANISH…" at bounding box center [392, 242] width 681 height 44
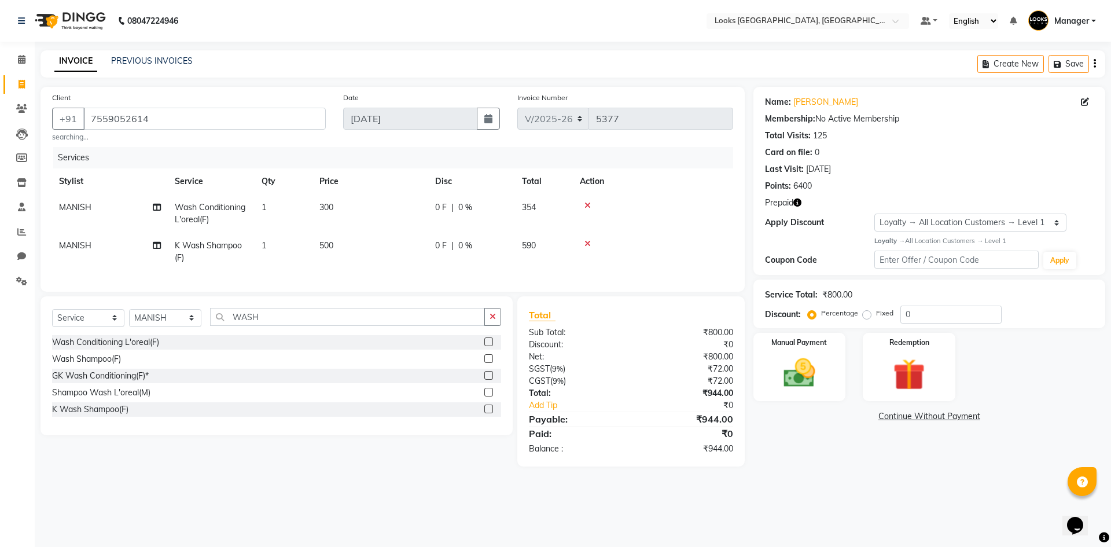
click at [393, 249] on td "500" at bounding box center [370, 252] width 116 height 38
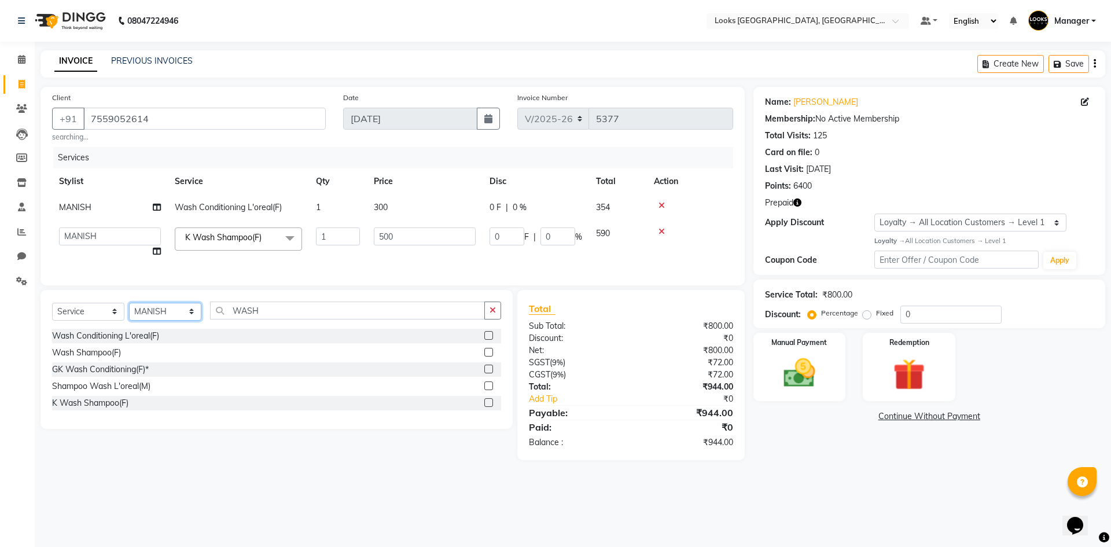
click at [171, 321] on select "Select Stylist ARSHAD Ayush Bobby Chaman COUNTER_SALES Employee_WS FAREED KOMAL…" at bounding box center [165, 312] width 72 height 18
click at [129, 312] on select "Select Stylist ARSHAD Ayush Bobby Chaman COUNTER_SALES Employee_WS FAREED KOMAL…" at bounding box center [165, 312] width 72 height 18
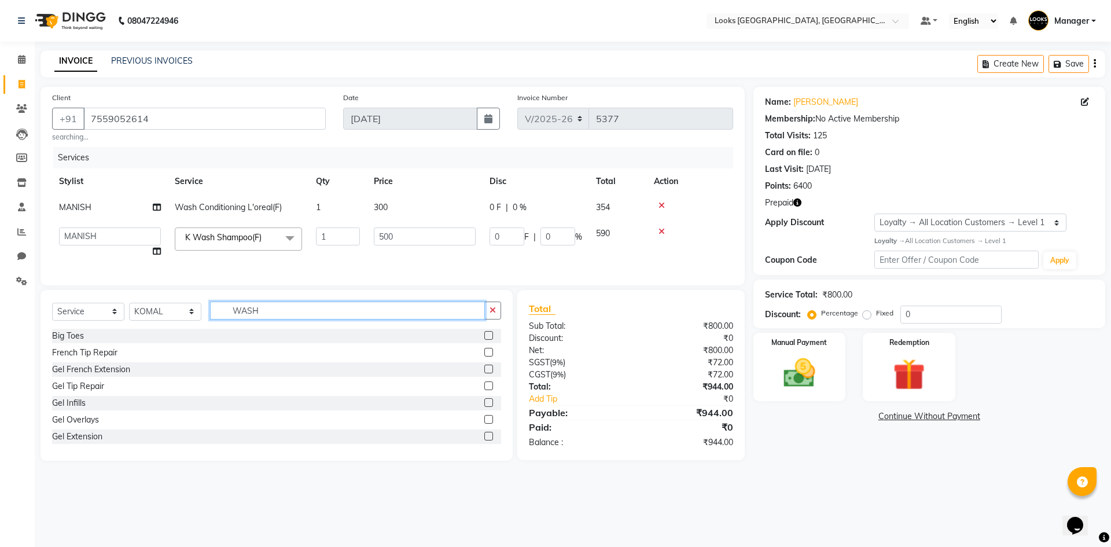
drag, startPoint x: 290, startPoint y: 319, endPoint x: 132, endPoint y: 335, distance: 158.2
click at [132, 329] on div "Select Service Product Membership Package Voucher Prepaid Gift Card Select Styl…" at bounding box center [276, 314] width 449 height 27
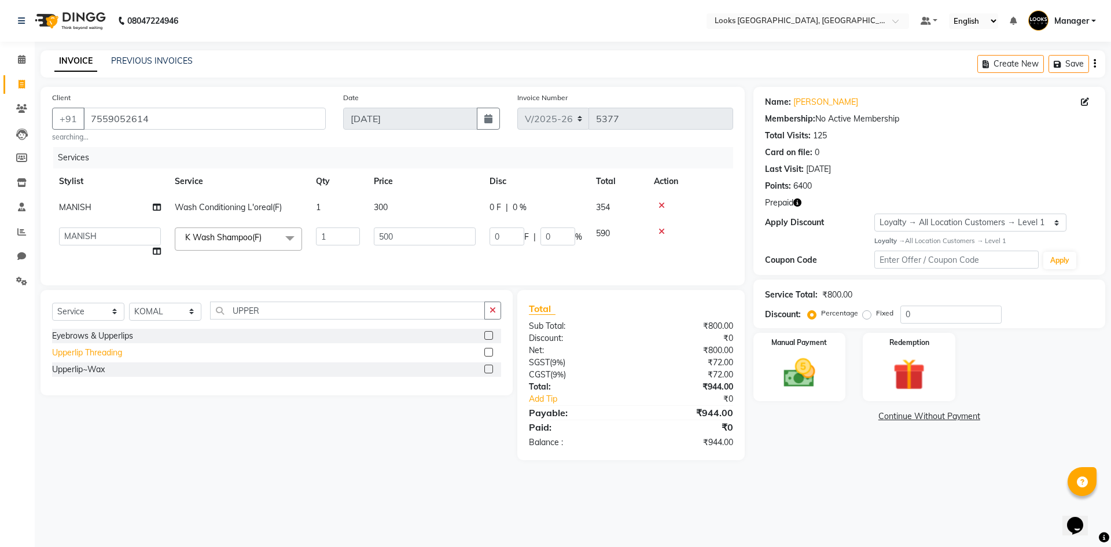
click at [116, 359] on div "Upperlip Threading" at bounding box center [87, 353] width 70 height 12
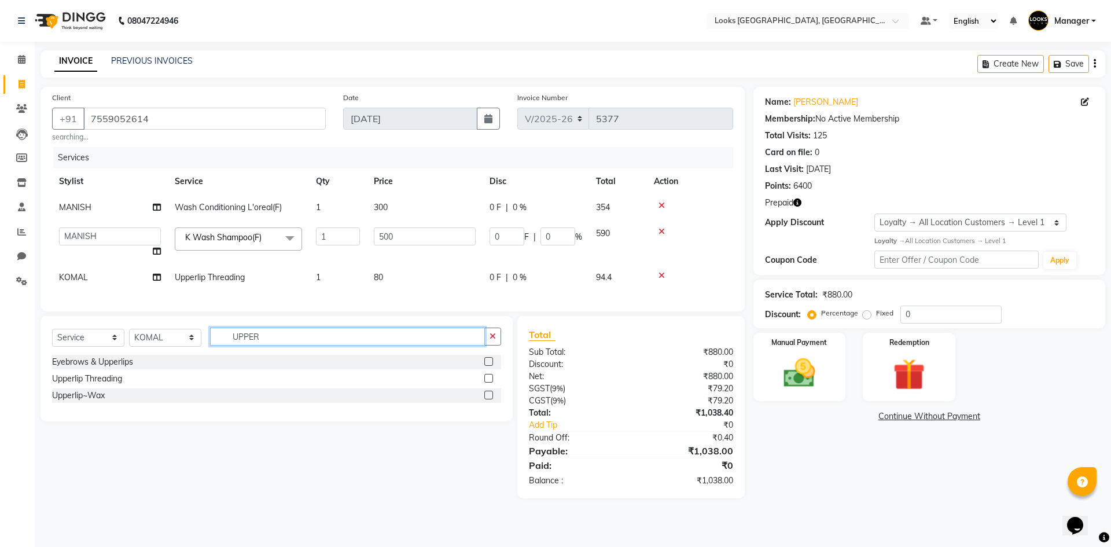
click at [222, 345] on input "UPPER" at bounding box center [347, 336] width 275 height 18
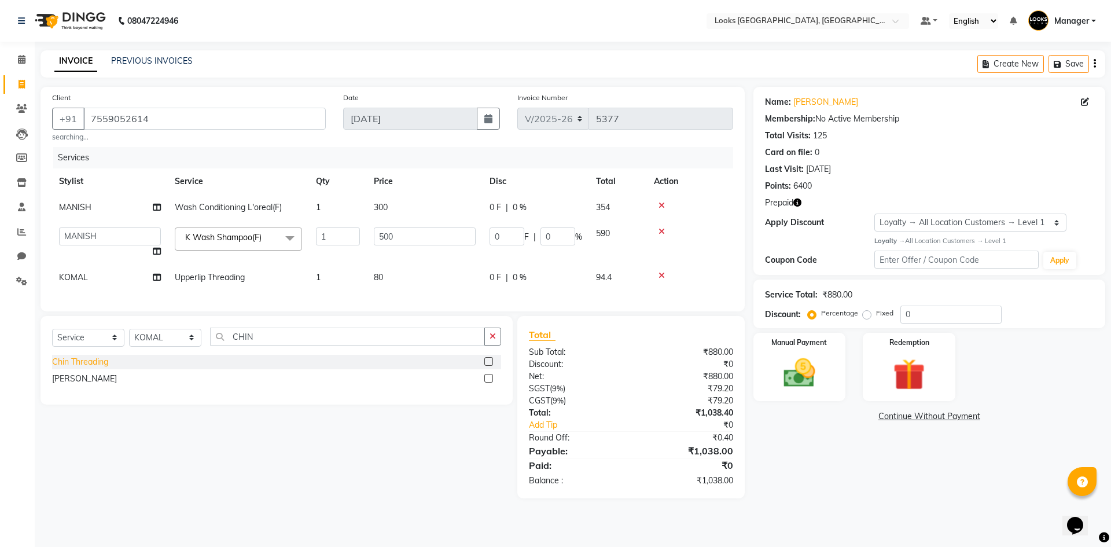
click at [92, 367] on div "Chin Threading" at bounding box center [80, 362] width 56 height 12
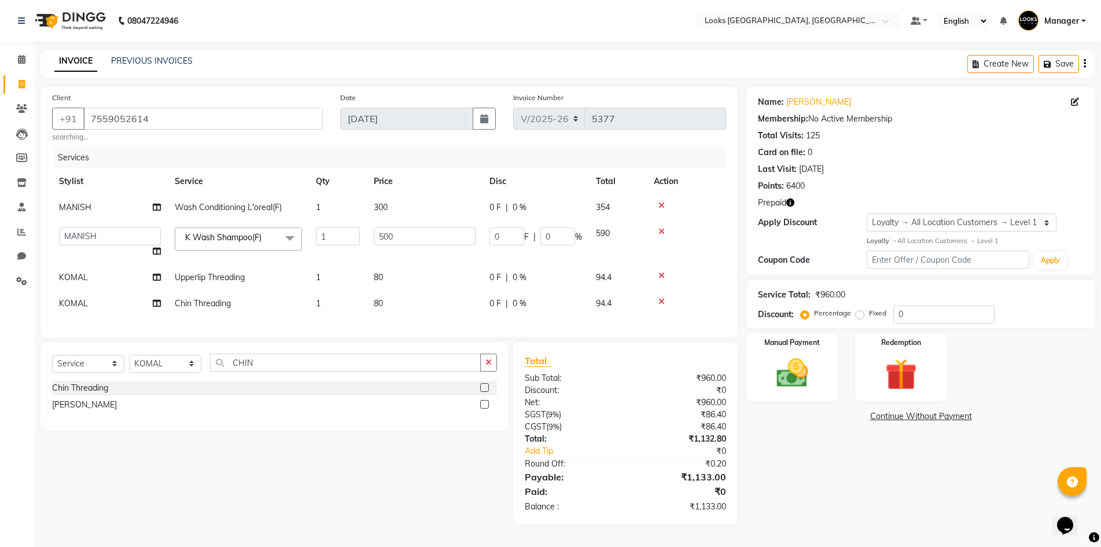
click at [424, 296] on td "80" at bounding box center [425, 303] width 116 height 26
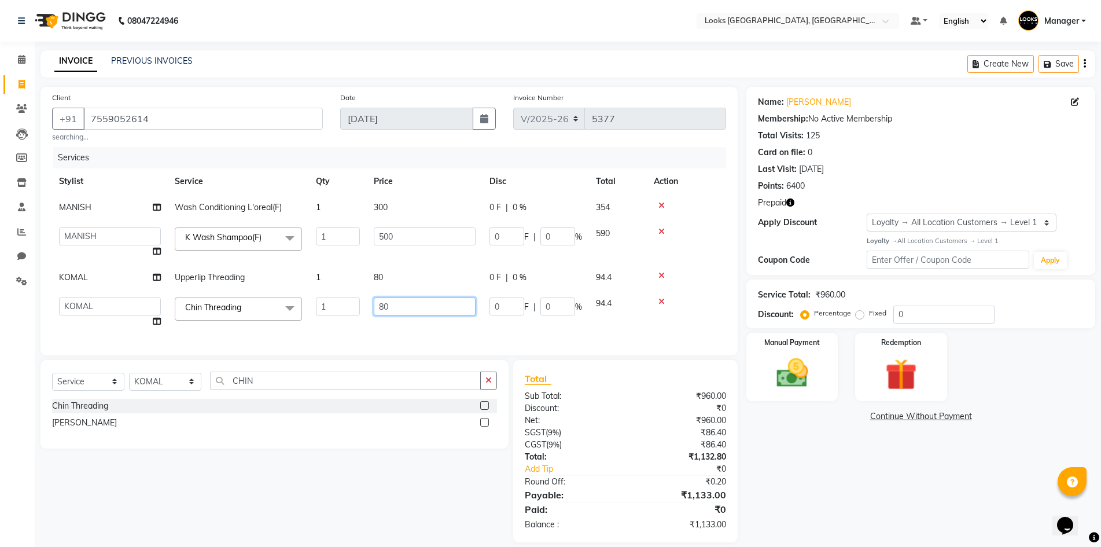
drag, startPoint x: 442, startPoint y: 303, endPoint x: 377, endPoint y: 308, distance: 65.0
click at [393, 303] on input "80" at bounding box center [425, 306] width 102 height 18
click at [421, 278] on td "80" at bounding box center [425, 277] width 116 height 26
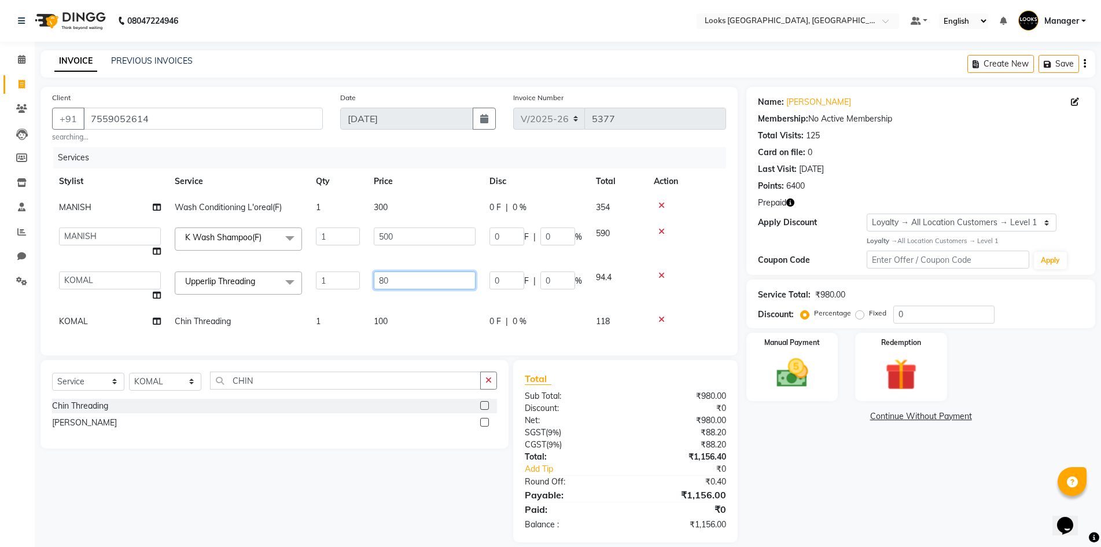
drag, startPoint x: 429, startPoint y: 278, endPoint x: 320, endPoint y: 292, distance: 109.7
click at [327, 290] on tr "ARSHAD Ayush Bobby Chaman COUNTER_SALES Employee_WS FAREED KOMAL Manager MANISH…" at bounding box center [389, 286] width 674 height 44
click at [396, 318] on div "Services Stylist Service Qty Price Disc Total Action MANISH Wash Conditioning L…" at bounding box center [389, 245] width 674 height 197
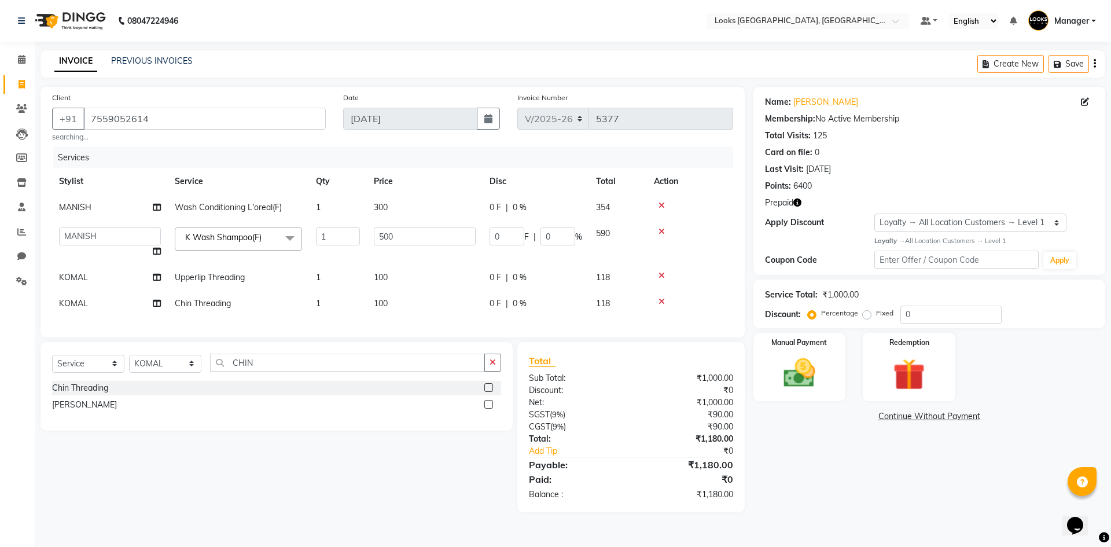
click at [334, 299] on td "1" at bounding box center [338, 303] width 58 height 26
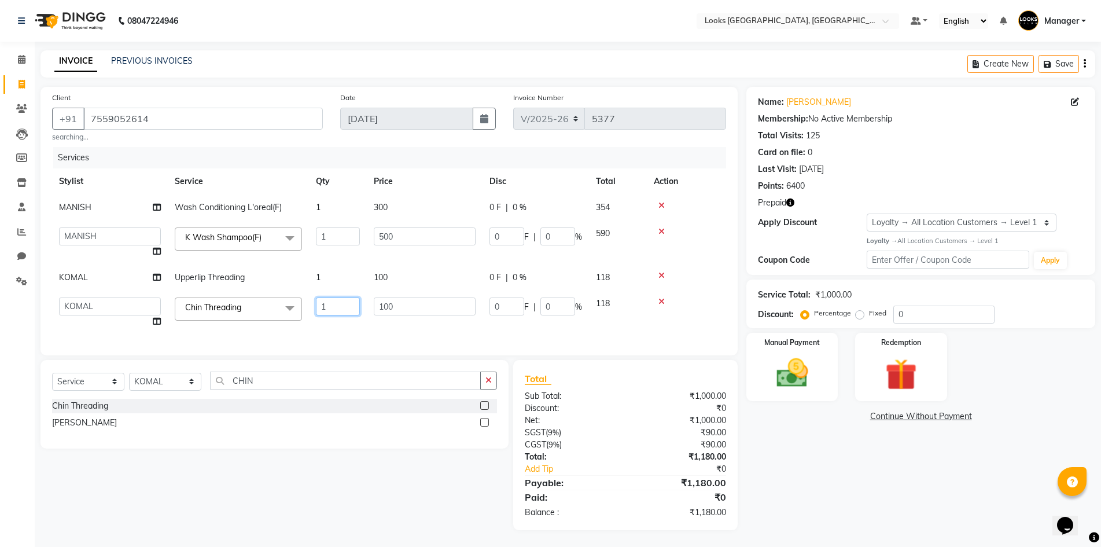
drag, startPoint x: 321, startPoint y: 309, endPoint x: 309, endPoint y: 309, distance: 11.6
click at [313, 309] on td "1" at bounding box center [338, 312] width 58 height 44
click at [386, 330] on div "Services Stylist Service Qty Price Disc Total Action MANISH Wash Conditioning L…" at bounding box center [389, 245] width 674 height 197
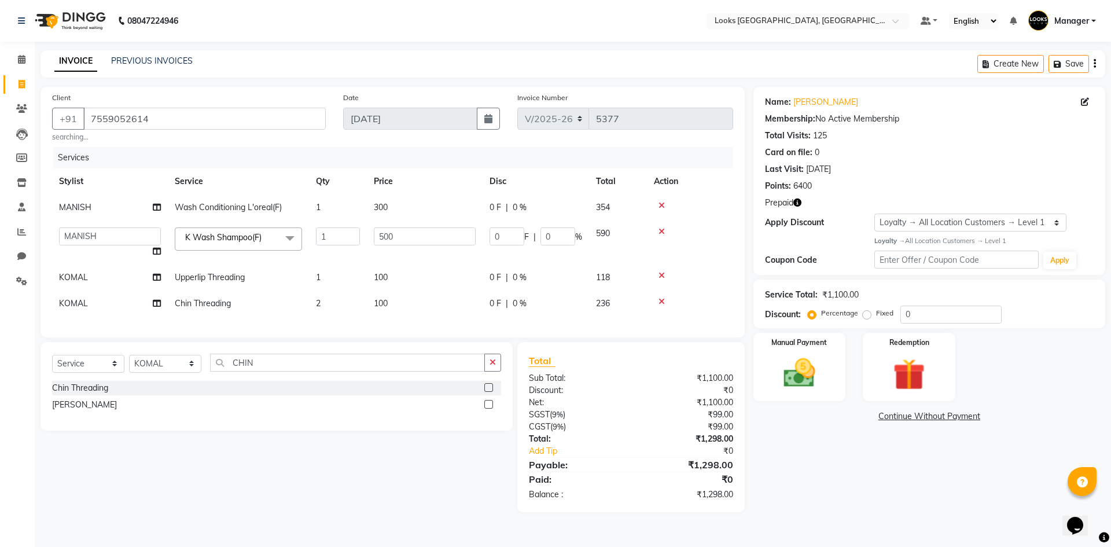
click at [769, 507] on div "Name: Bobby Membership: No Active Membership Total Visits: 125 Card on file: 0 …" at bounding box center [933, 299] width 360 height 425
click at [838, 457] on div "Name: Bobby Membership: No Active Membership Total Visits: 125 Card on file: 0 …" at bounding box center [933, 299] width 360 height 425
click at [861, 494] on div "Name: Bobby Membership: No Active Membership Total Visits: 125 Card on file: 0 …" at bounding box center [933, 299] width 360 height 425
click at [174, 466] on div "Select Service Product Membership Package Voucher Prepaid Gift Card Select Styl…" at bounding box center [272, 427] width 481 height 170
click at [111, 117] on input "7559052614" at bounding box center [204, 119] width 242 height 22
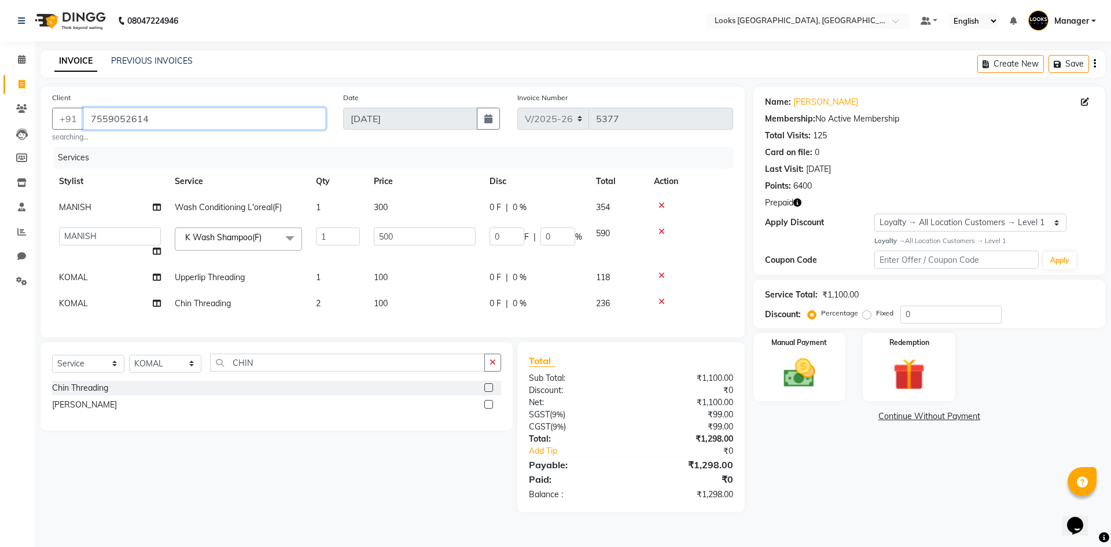
click at [111, 117] on input "7559052614" at bounding box center [204, 119] width 242 height 22
click at [783, 475] on div "Name: Bobby Membership: No Active Membership Total Visits: 125 Card on file: 0 …" at bounding box center [933, 299] width 360 height 425
click at [897, 372] on img at bounding box center [909, 374] width 54 height 41
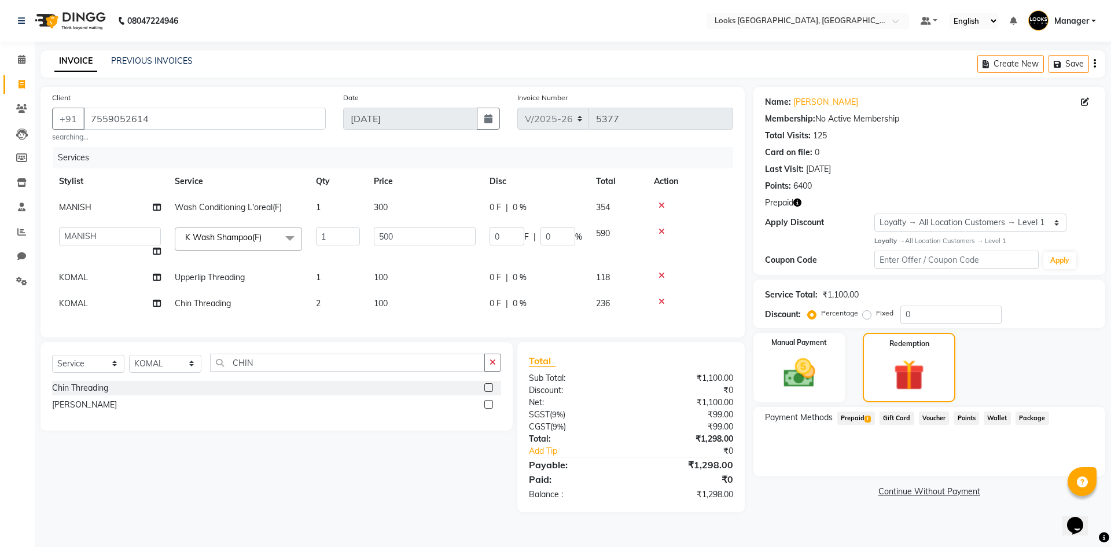
click at [850, 416] on span "Prepaid 1" at bounding box center [856, 417] width 38 height 13
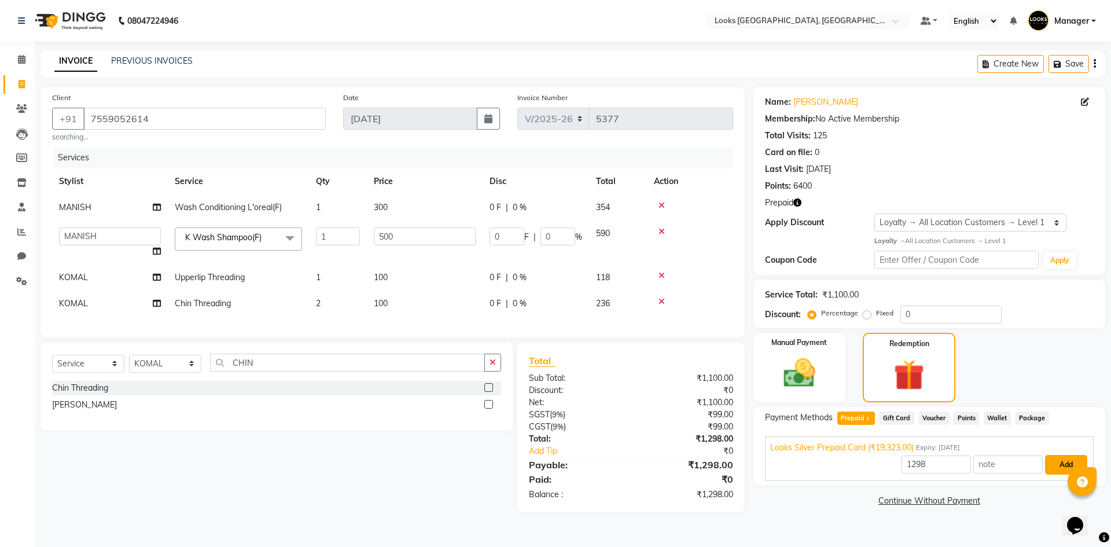
click at [1070, 464] on button "Add" at bounding box center [1066, 465] width 42 height 20
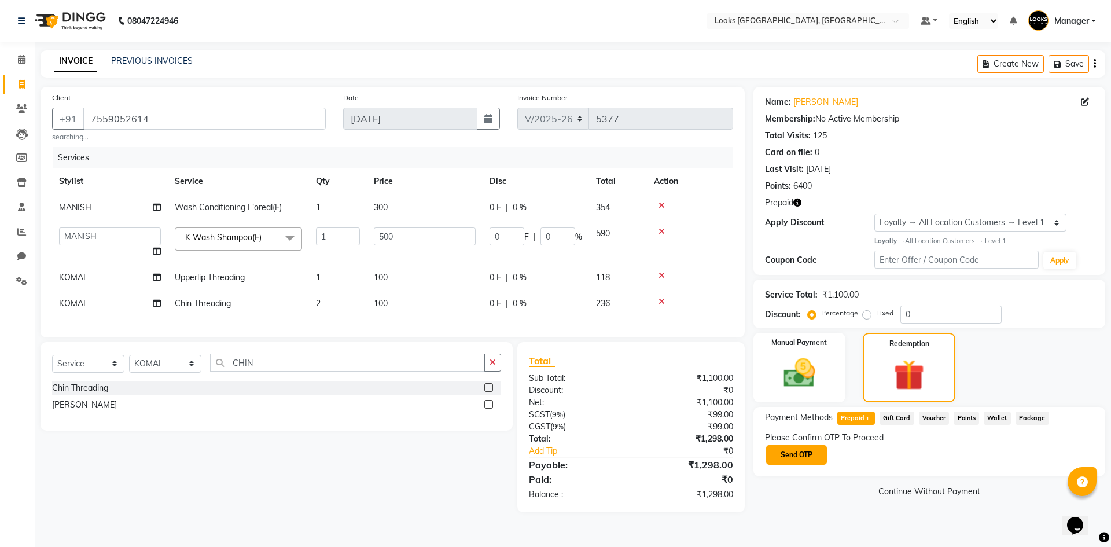
click at [782, 455] on button "Send OTP" at bounding box center [796, 455] width 61 height 20
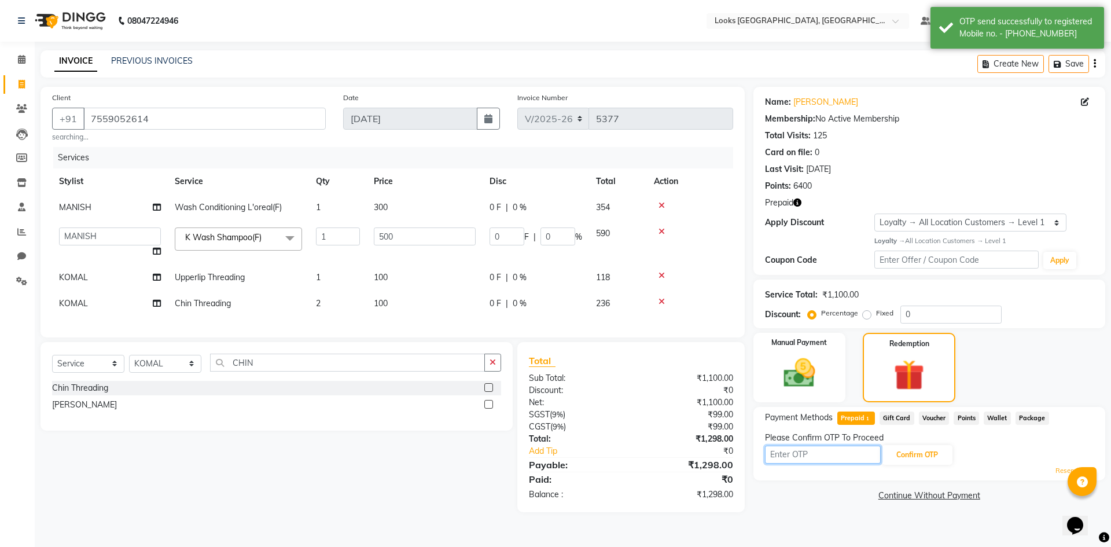
click at [813, 454] on input "text" at bounding box center [823, 455] width 116 height 18
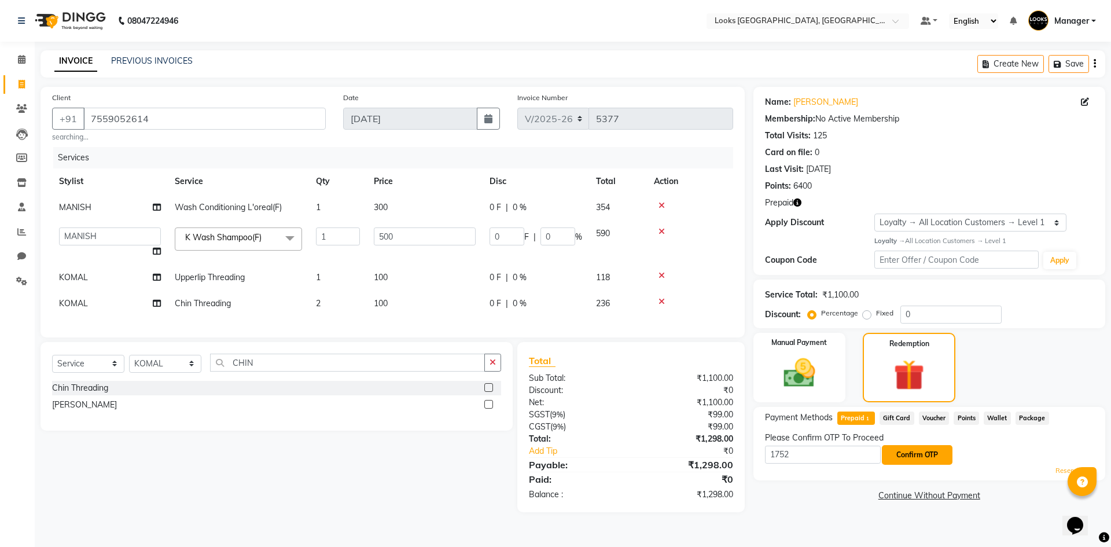
click at [915, 452] on button "Confirm OTP" at bounding box center [917, 455] width 71 height 20
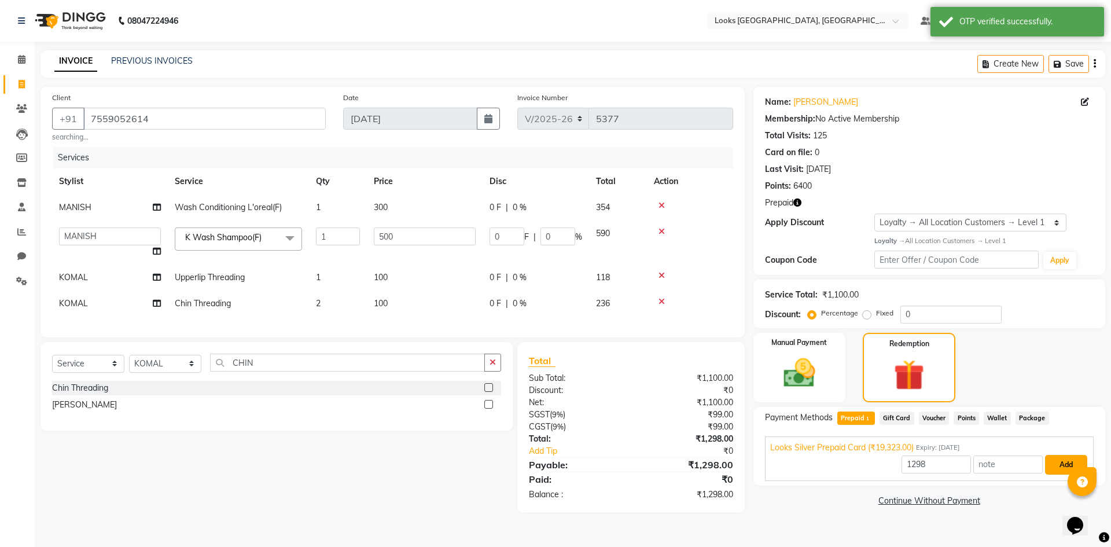
click at [1052, 465] on button "Add" at bounding box center [1066, 465] width 42 height 20
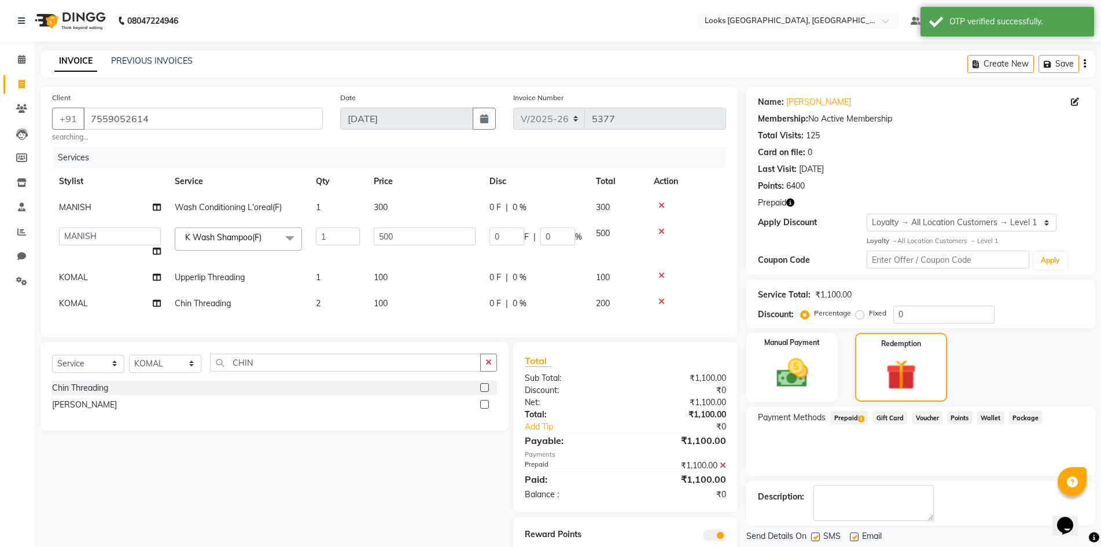
click at [857, 534] on label at bounding box center [854, 536] width 9 height 9
click at [857, 534] on input "checkbox" at bounding box center [854, 537] width 8 height 8
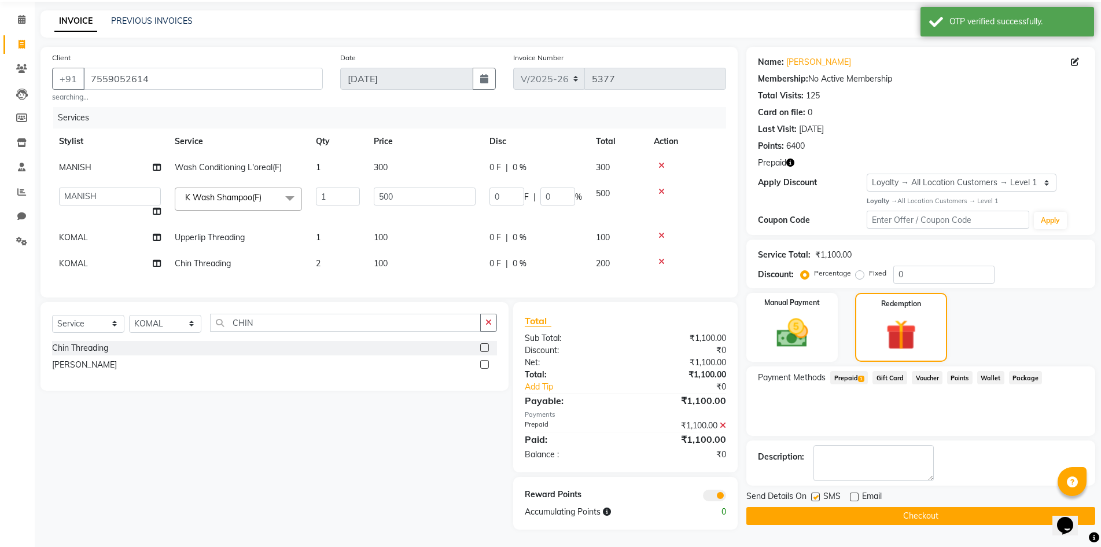
scroll to position [50, 0]
click at [878, 507] on button "Checkout" at bounding box center [920, 516] width 349 height 18
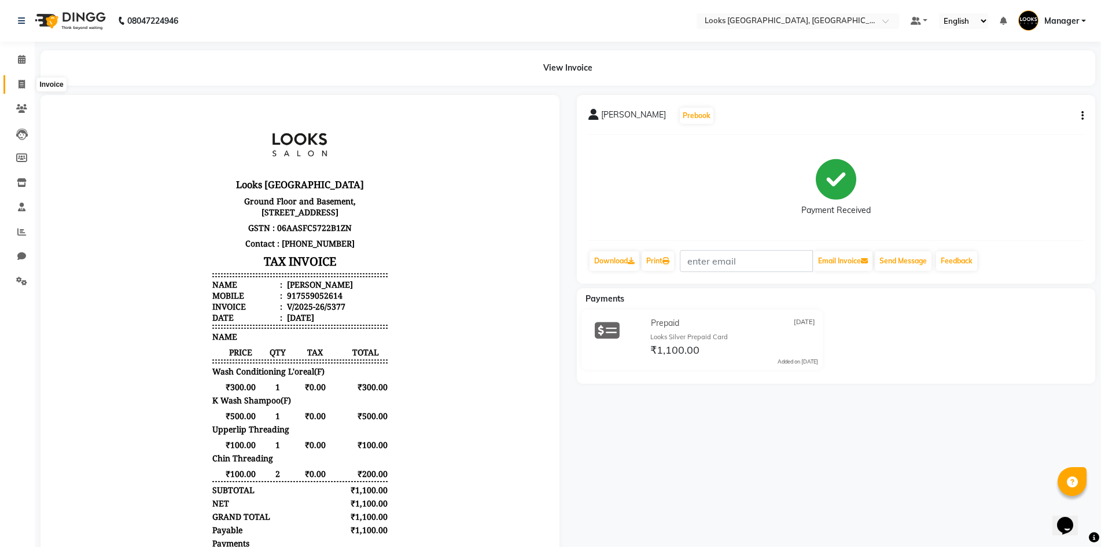
click at [24, 84] on icon at bounding box center [22, 84] width 6 height 9
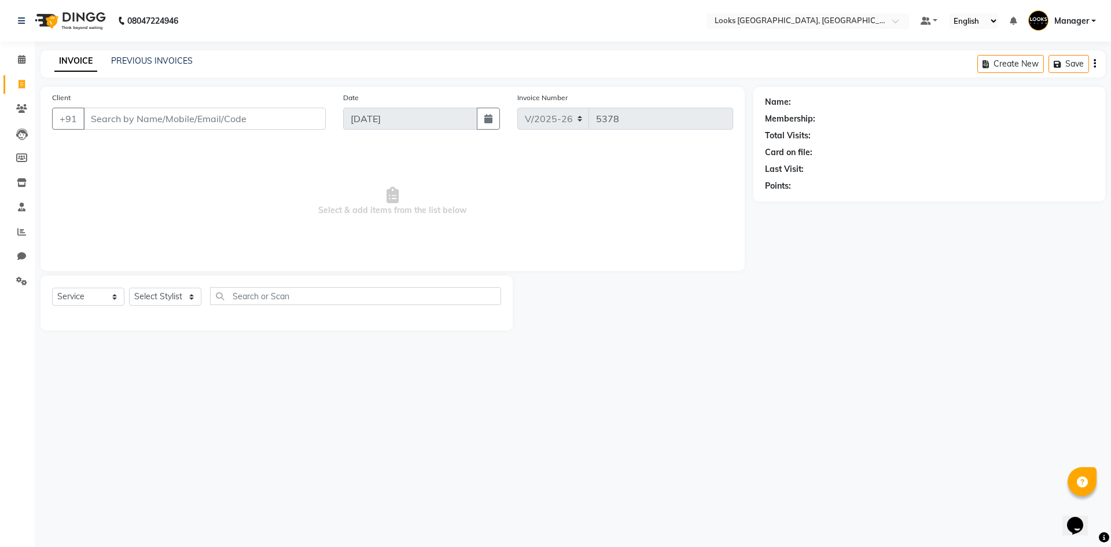
click at [51, 16] on img at bounding box center [69, 21] width 79 height 32
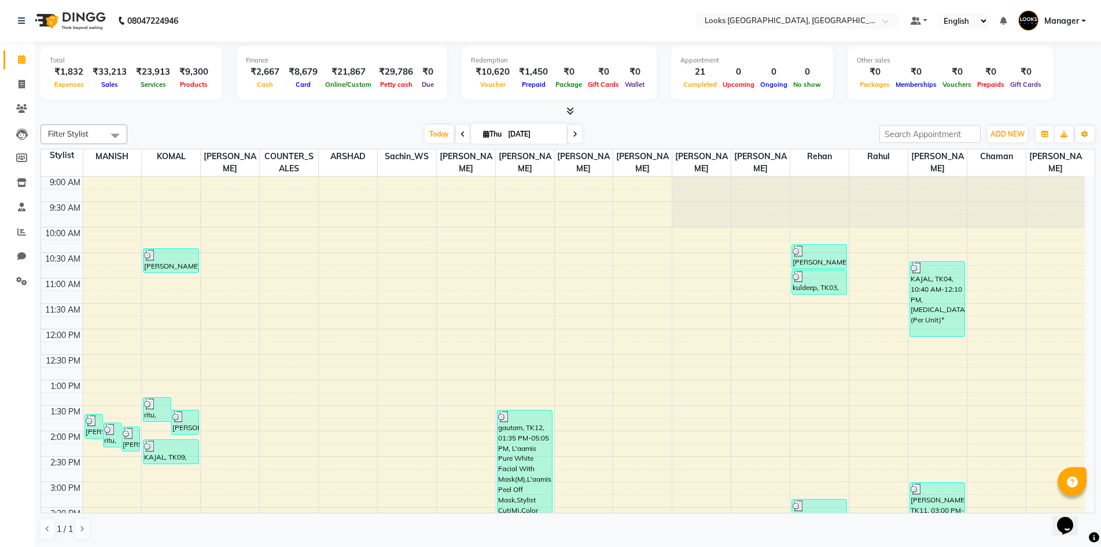
click at [330, 124] on div "Filter Stylist Select All ARSHAD Ayush Bobby Chaman COUNTER_SALES FAREED KOMAL …" at bounding box center [568, 332] width 1055 height 425
click at [22, 81] on icon at bounding box center [22, 84] width 6 height 9
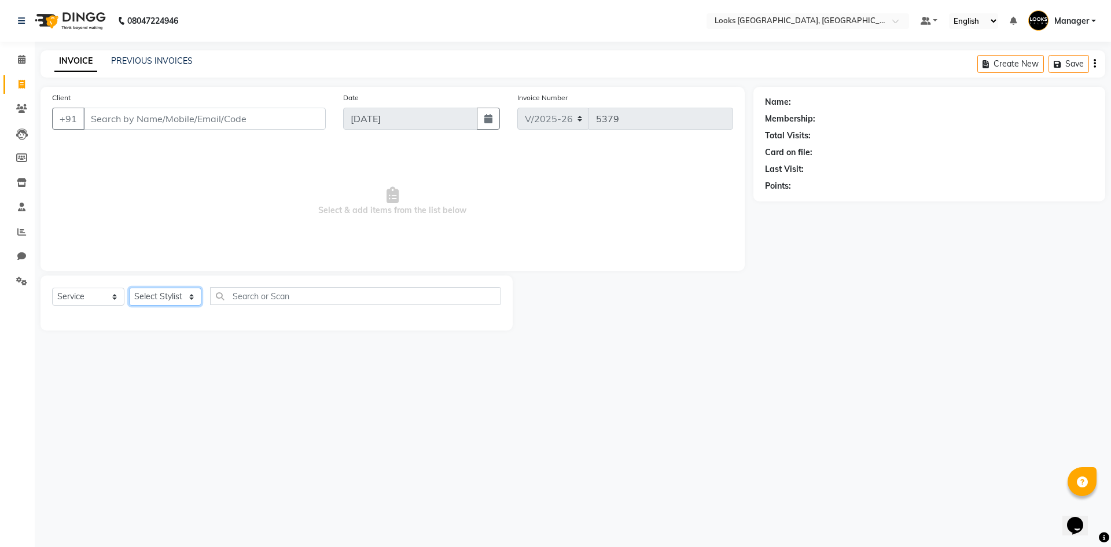
drag, startPoint x: 161, startPoint y: 296, endPoint x: 159, endPoint y: 284, distance: 11.9
click at [161, 295] on select "Select Stylist" at bounding box center [165, 297] width 72 height 18
click at [129, 288] on select "Select Stylist ARSHAD Ayush Bobby Chaman COUNTER_SALES Employee_WS FAREED KOMAL…" at bounding box center [165, 297] width 72 height 18
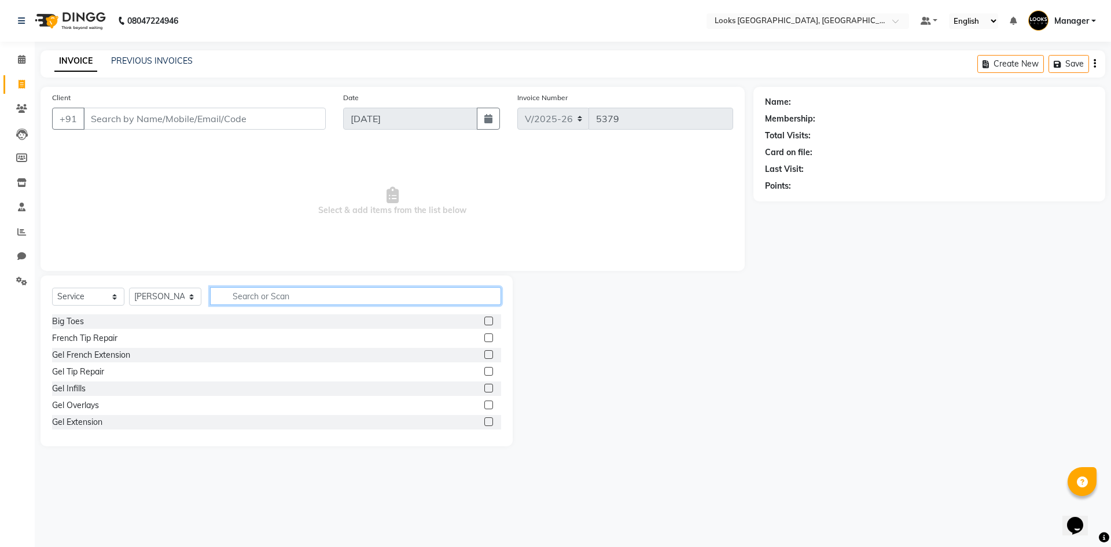
click at [251, 288] on input "text" at bounding box center [355, 296] width 291 height 18
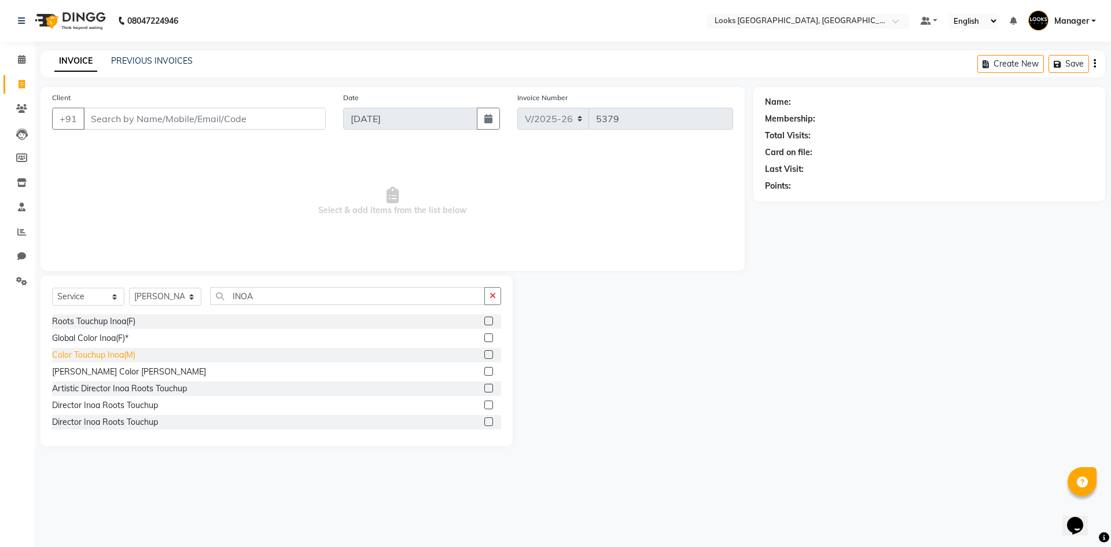
click at [104, 354] on div "Color Touchup Inoa(M)" at bounding box center [93, 355] width 83 height 12
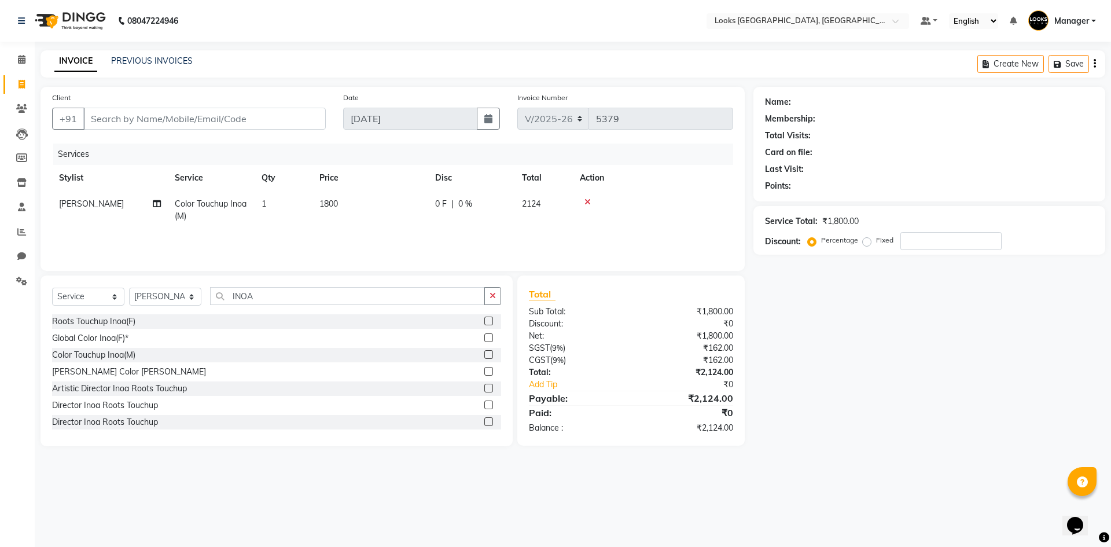
click at [373, 205] on td "1800" at bounding box center [370, 210] width 116 height 38
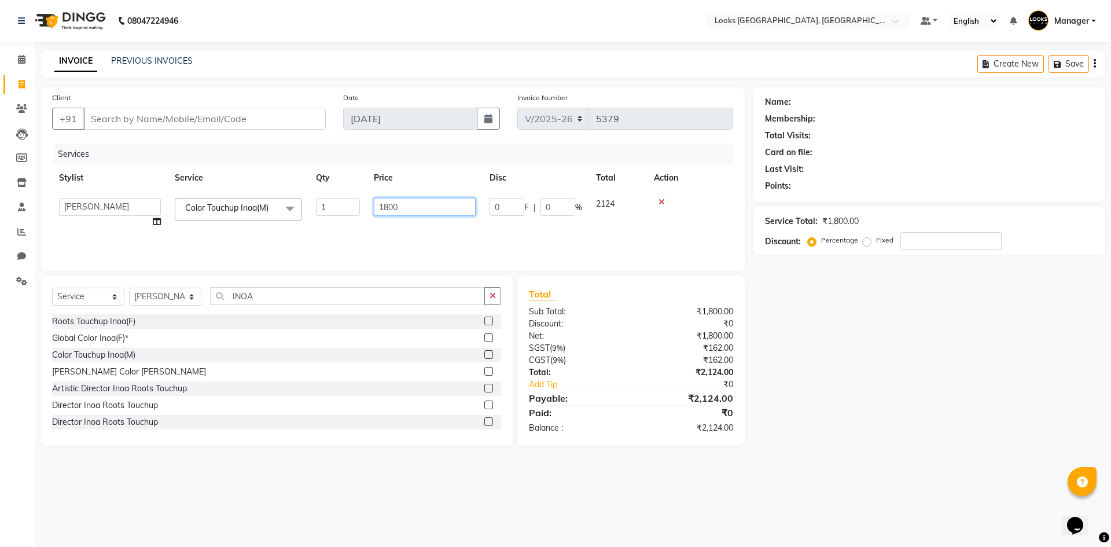
click at [387, 207] on input "1800" at bounding box center [425, 207] width 102 height 18
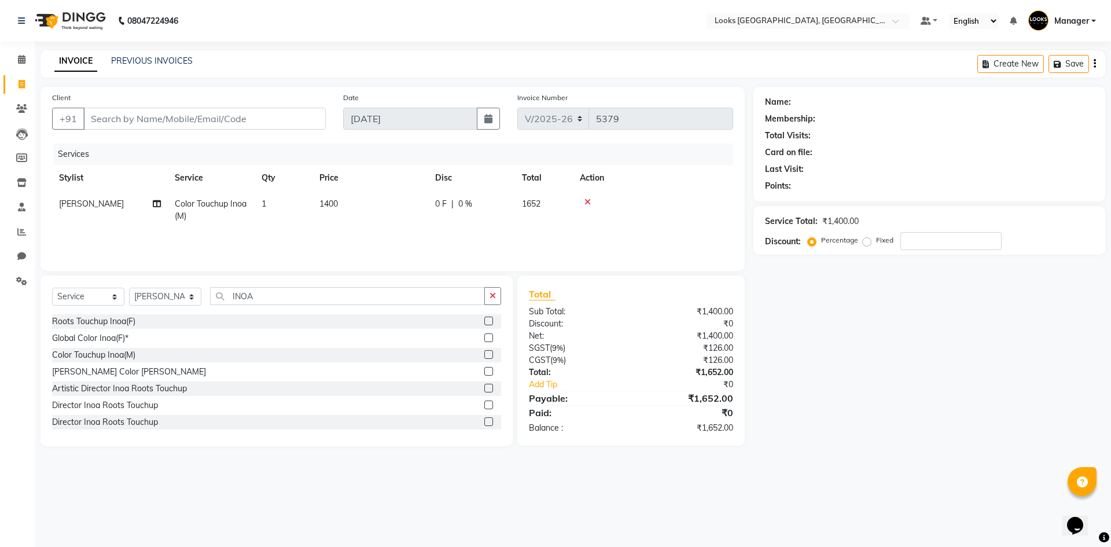
click at [490, 237] on div "Services Stylist Service Qty Price Disc Total Action FAREED Color Touchup Inoa(…" at bounding box center [392, 201] width 681 height 116
click at [846, 400] on div "Name: Membership: Total Visits: Card on file: Last Visit: Points: Service Total…" at bounding box center [933, 266] width 360 height 359
click at [165, 296] on select "Select Stylist ARSHAD Ayush Bobby Chaman COUNTER_SALES Employee_WS FAREED KOMAL…" at bounding box center [165, 297] width 72 height 18
click at [129, 288] on select "Select Stylist ARSHAD Ayush Bobby Chaman COUNTER_SALES Employee_WS FAREED KOMAL…" at bounding box center [165, 297] width 72 height 18
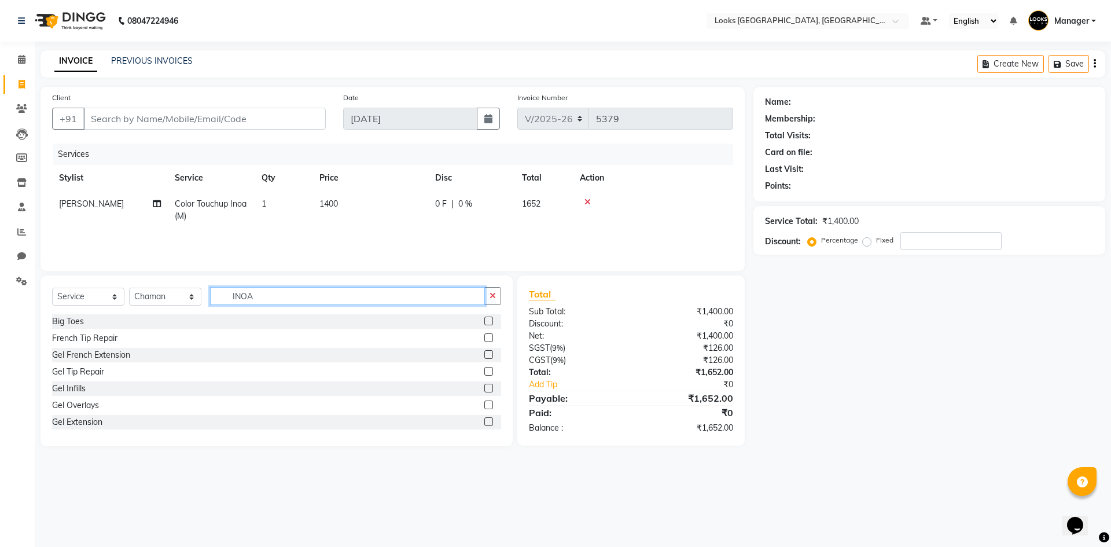
drag, startPoint x: 278, startPoint y: 298, endPoint x: 167, endPoint y: 313, distance: 112.1
click at [167, 313] on div "Select Service Product Membership Package Voucher Prepaid Gift Card Select Styl…" at bounding box center [276, 300] width 449 height 27
click at [965, 386] on div "Name: Membership: Total Visits: Card on file: Last Visit: Points: Service Total…" at bounding box center [933, 266] width 360 height 359
click at [155, 295] on select "Select Stylist ARSHAD Ayush Bobby Chaman COUNTER_SALES Employee_WS FAREED KOMAL…" at bounding box center [165, 297] width 72 height 18
click at [129, 288] on select "Select Stylist ARSHAD Ayush Bobby Chaman COUNTER_SALES Employee_WS FAREED KOMAL…" at bounding box center [165, 297] width 72 height 18
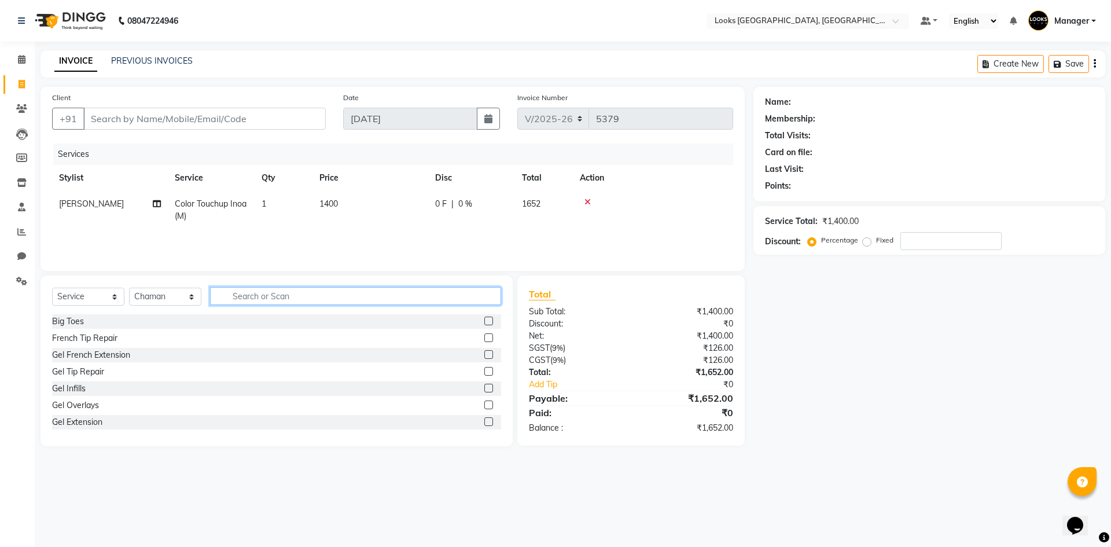
click at [303, 298] on input "text" at bounding box center [355, 296] width 291 height 18
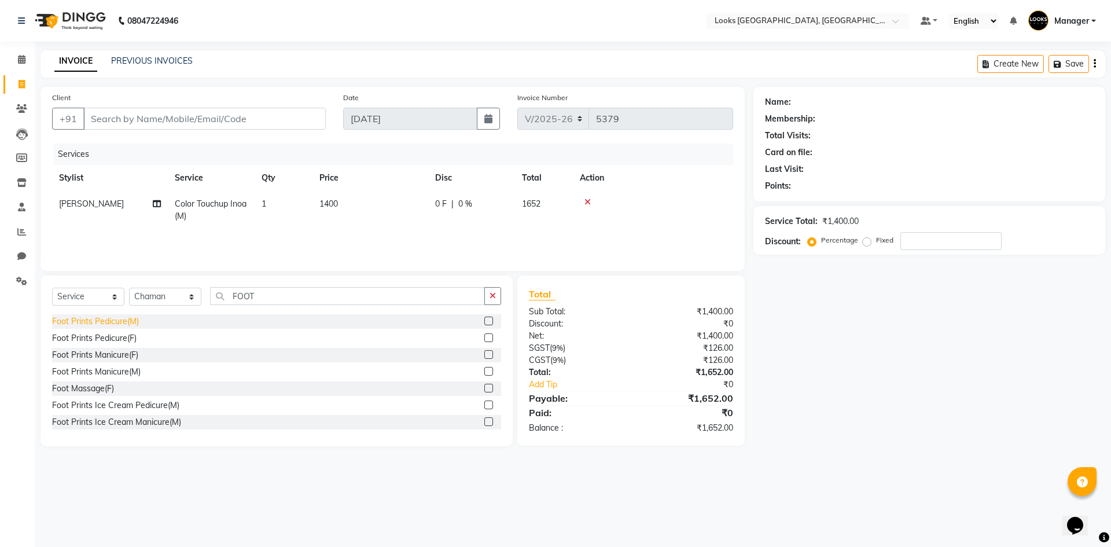
click at [124, 318] on div "Foot Prints Pedicure(M)" at bounding box center [95, 321] width 87 height 12
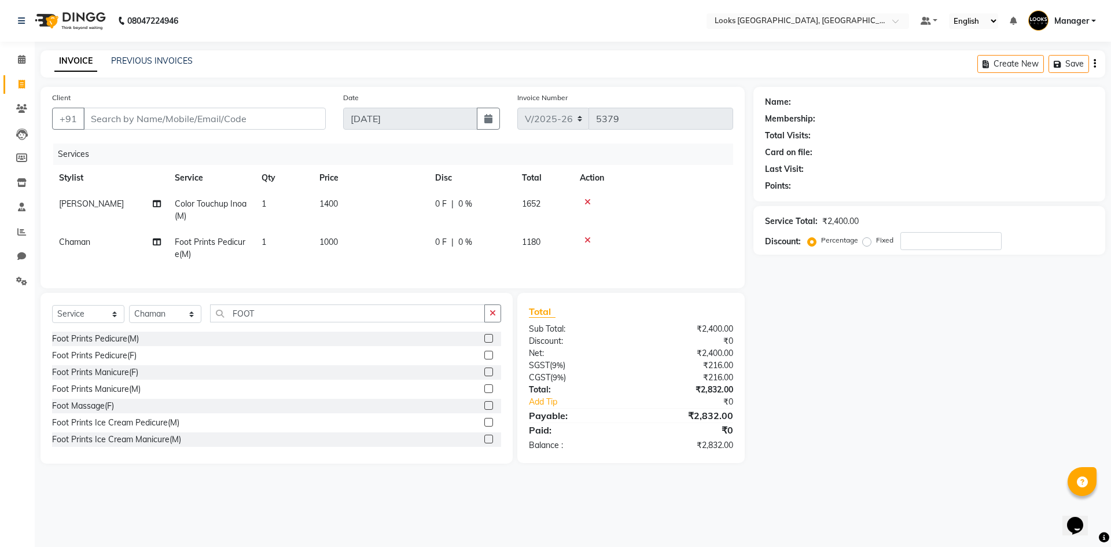
click at [384, 241] on td "1000" at bounding box center [370, 248] width 116 height 38
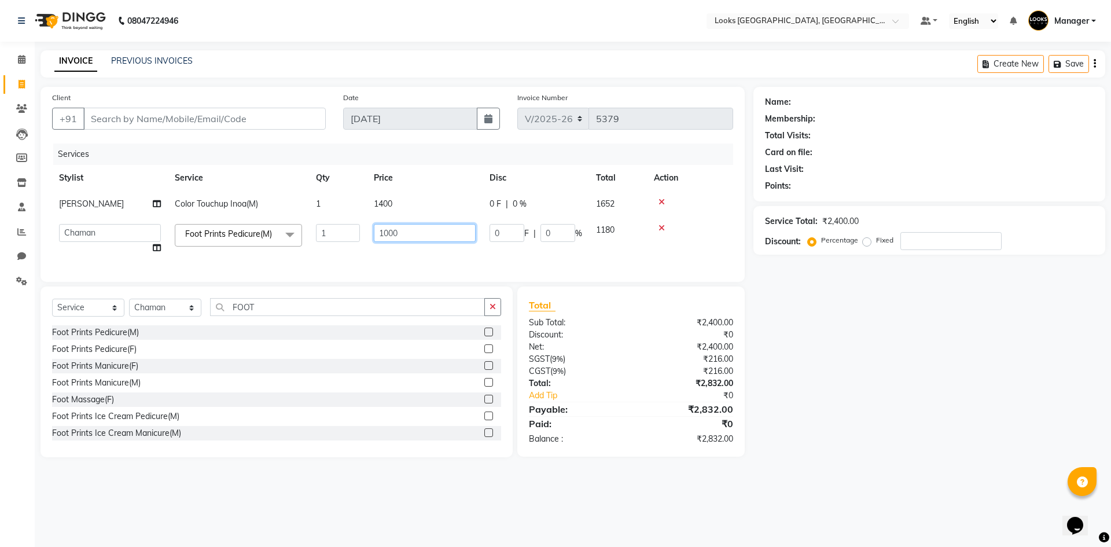
drag, startPoint x: 410, startPoint y: 230, endPoint x: 311, endPoint y: 227, distance: 98.4
click at [312, 227] on tr "ARSHAD Ayush Bobby Chaman COUNTER_SALES Employee_WS FAREED KOMAL Manager MANISH…" at bounding box center [392, 239] width 681 height 44
click at [906, 474] on main "INVOICE PREVIOUS INVOICES Create New Save Client +91 Date 04-09-2025 Invoice Nu…" at bounding box center [573, 262] width 1076 height 424
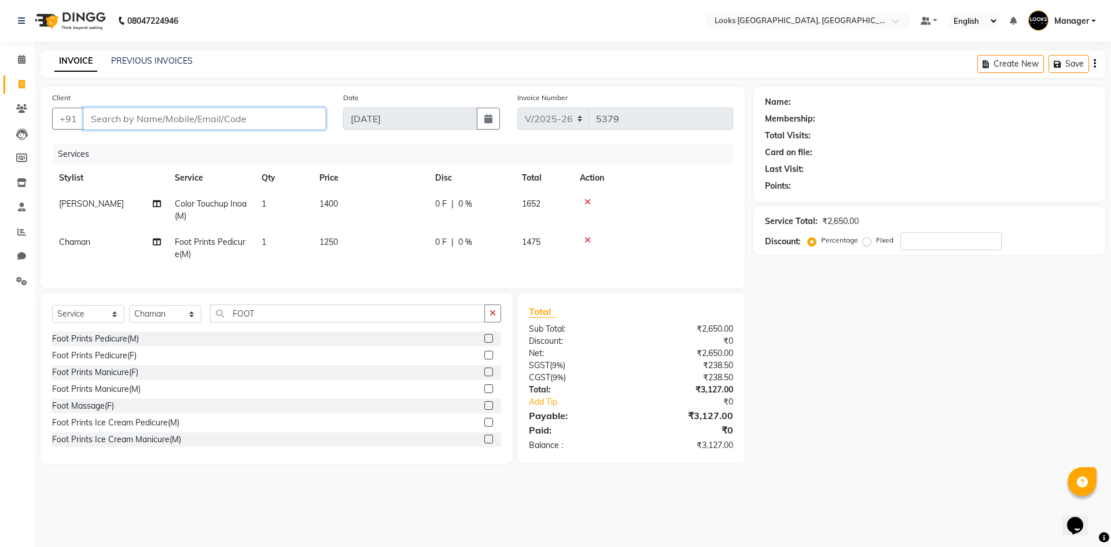
click at [224, 116] on input "Client" at bounding box center [204, 119] width 242 height 22
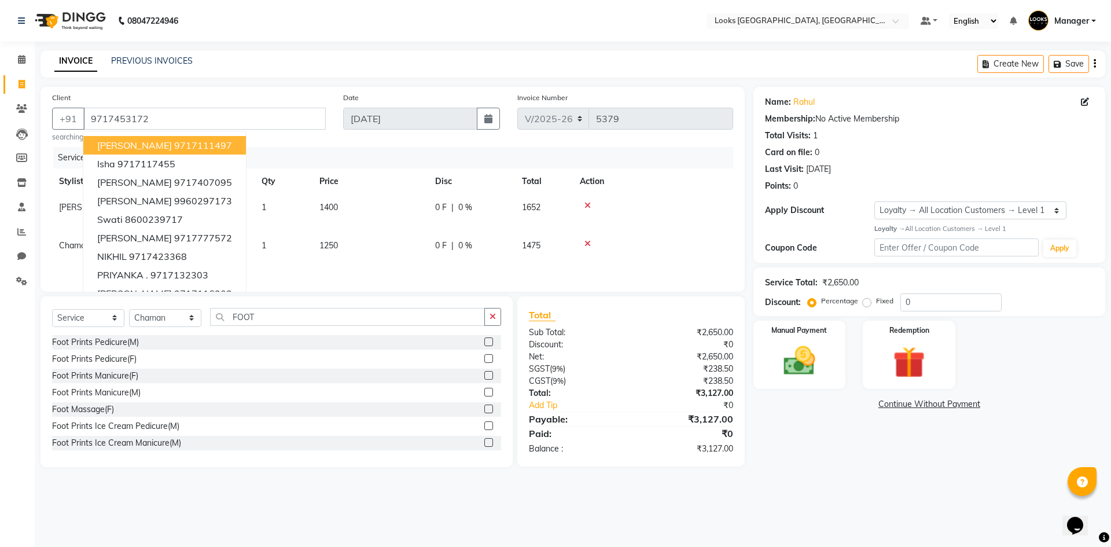
click at [881, 465] on div "Name: Rahul Membership: No Active Membership Total Visits: 1 Card on file: 0 La…" at bounding box center [933, 277] width 360 height 380
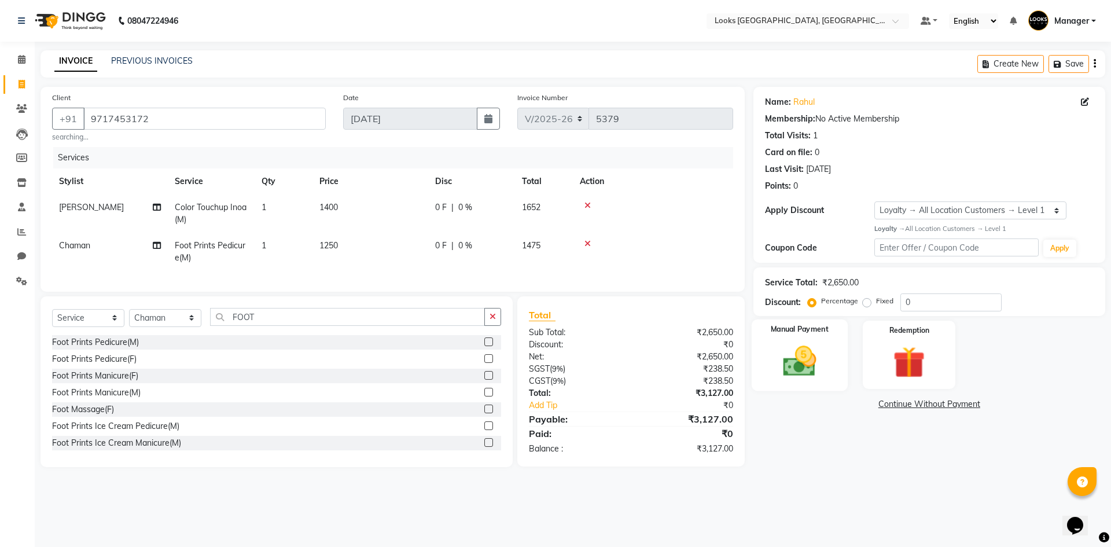
click at [782, 370] on img at bounding box center [799, 361] width 54 height 38
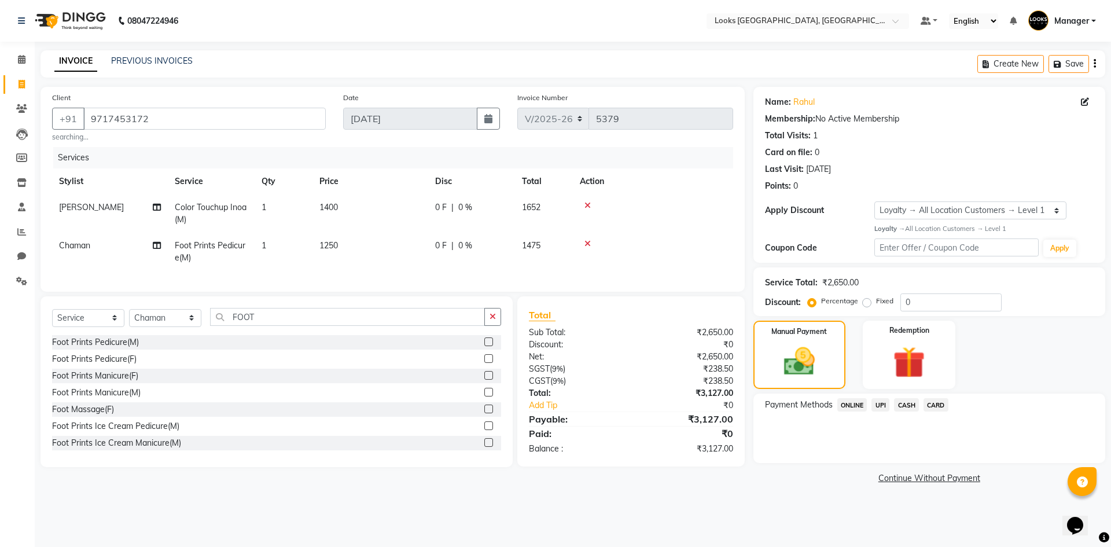
click at [940, 400] on span "CARD" at bounding box center [935, 404] width 25 height 13
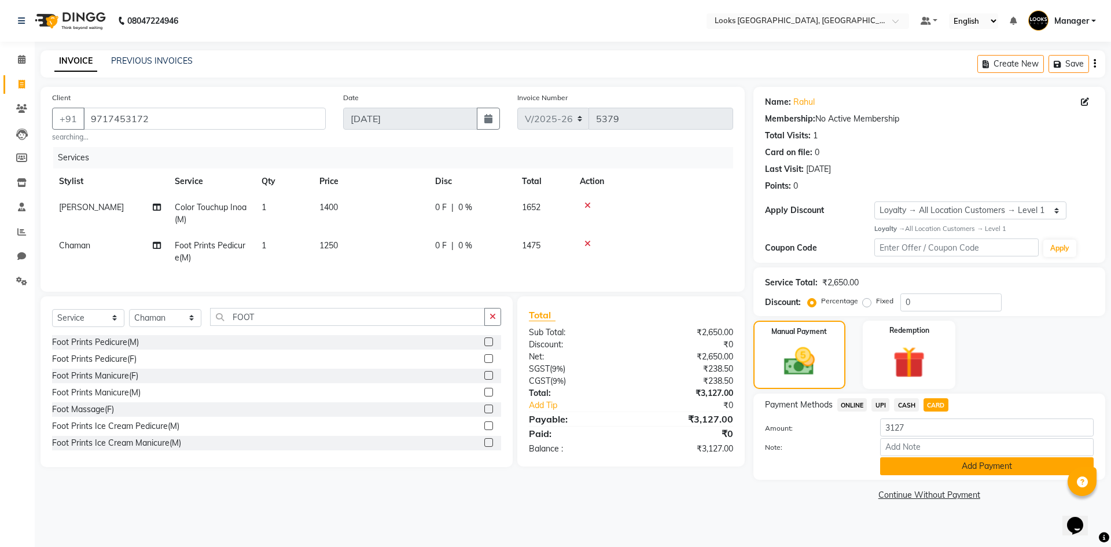
click at [943, 462] on button "Add Payment" at bounding box center [986, 466] width 213 height 18
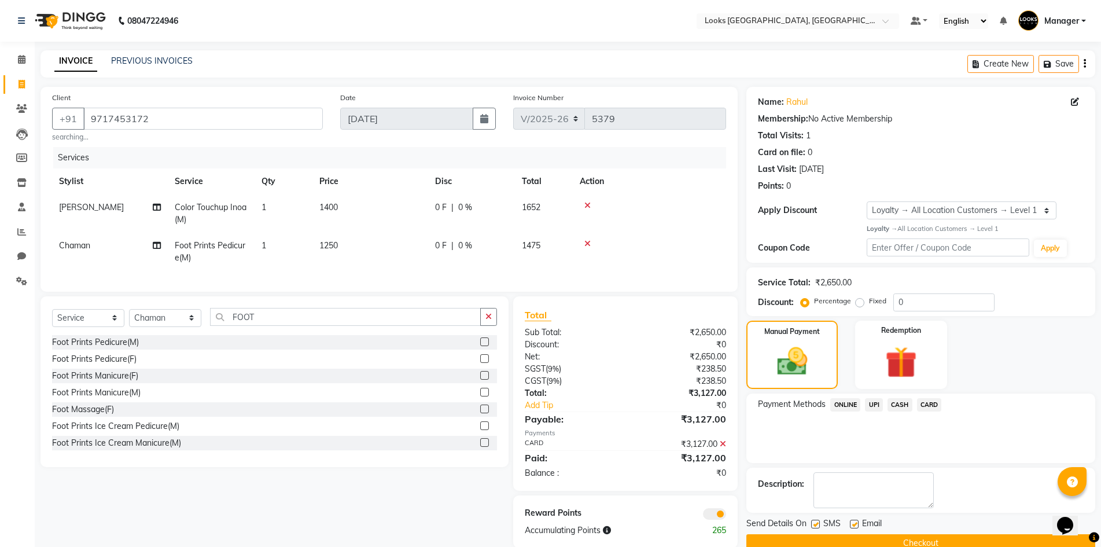
scroll to position [28, 0]
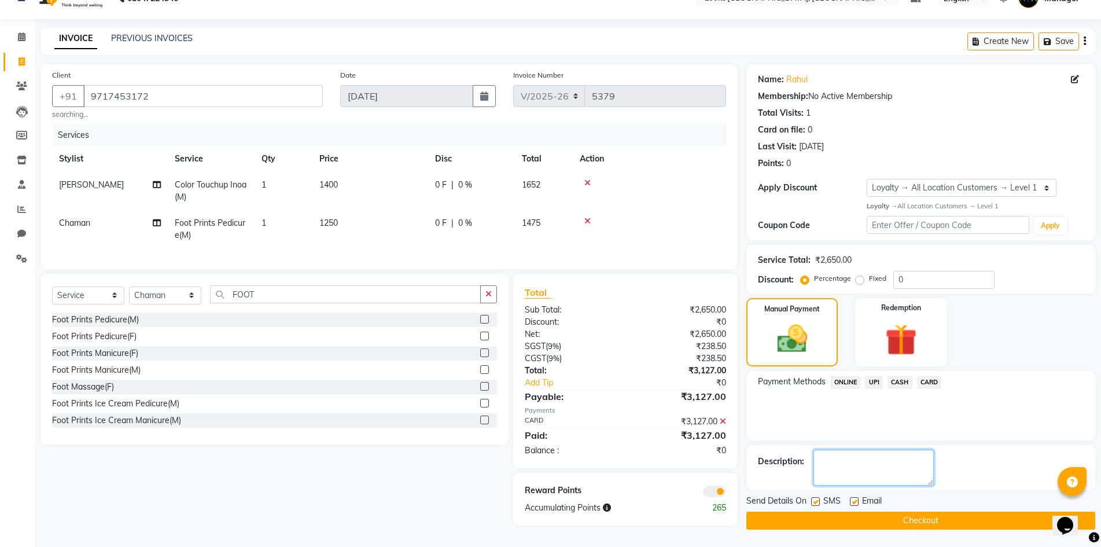
click at [878, 459] on textarea at bounding box center [873, 468] width 120 height 36
click at [723, 424] on icon at bounding box center [723, 421] width 6 height 8
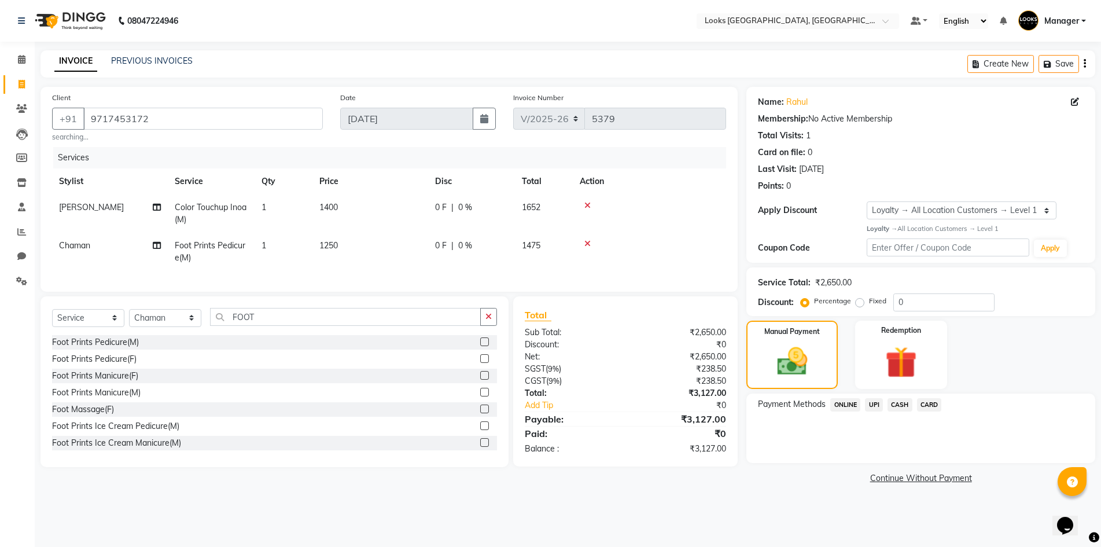
scroll to position [0, 0]
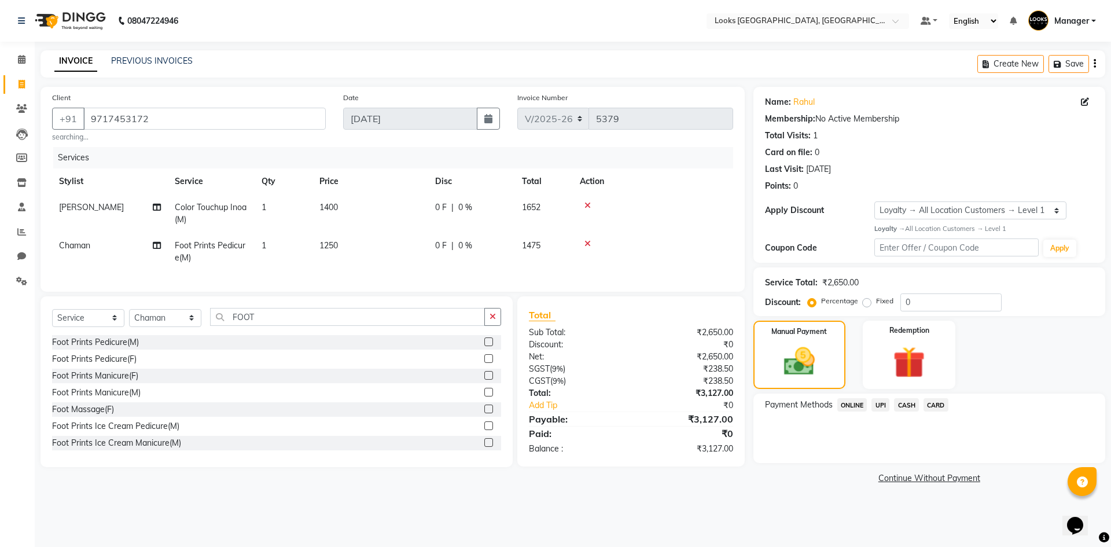
click at [876, 405] on span "UPI" at bounding box center [880, 404] width 18 height 13
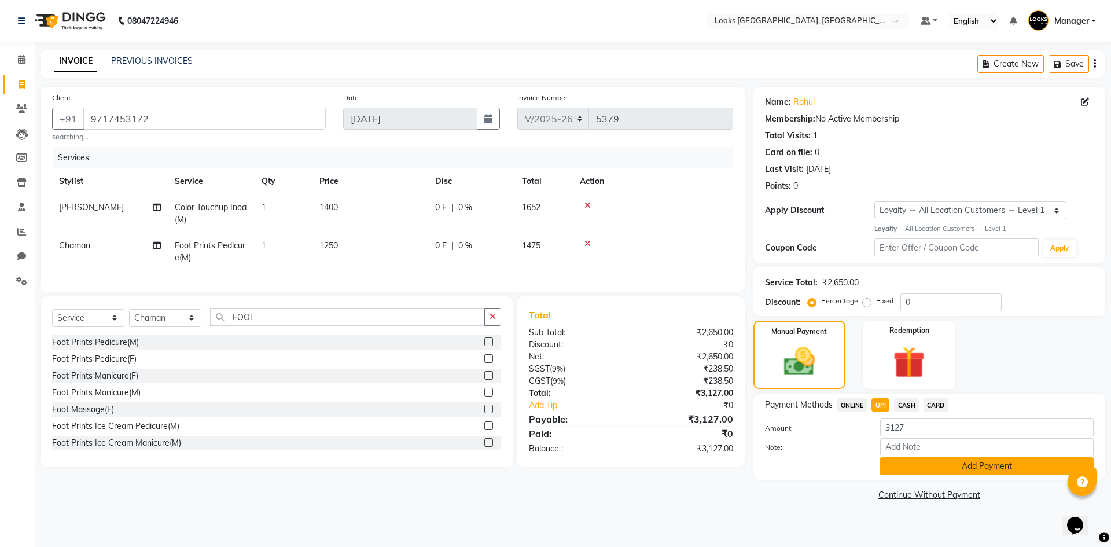
click at [947, 466] on button "Add Payment" at bounding box center [986, 466] width 213 height 18
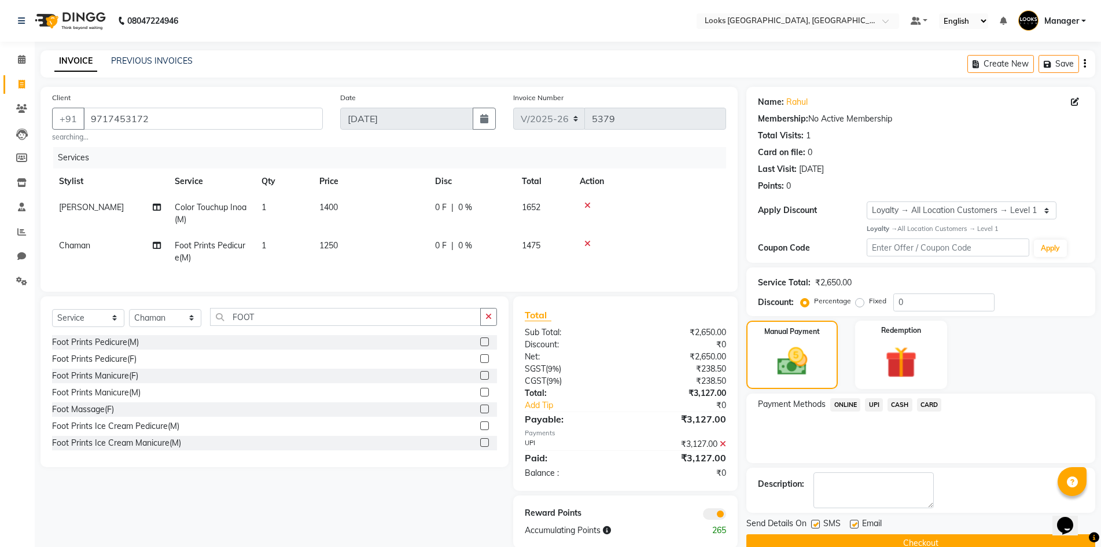
click at [854, 525] on label at bounding box center [854, 524] width 9 height 9
click at [854, 525] on input "checkbox" at bounding box center [854, 525] width 8 height 8
click at [877, 542] on button "Checkout" at bounding box center [920, 543] width 349 height 18
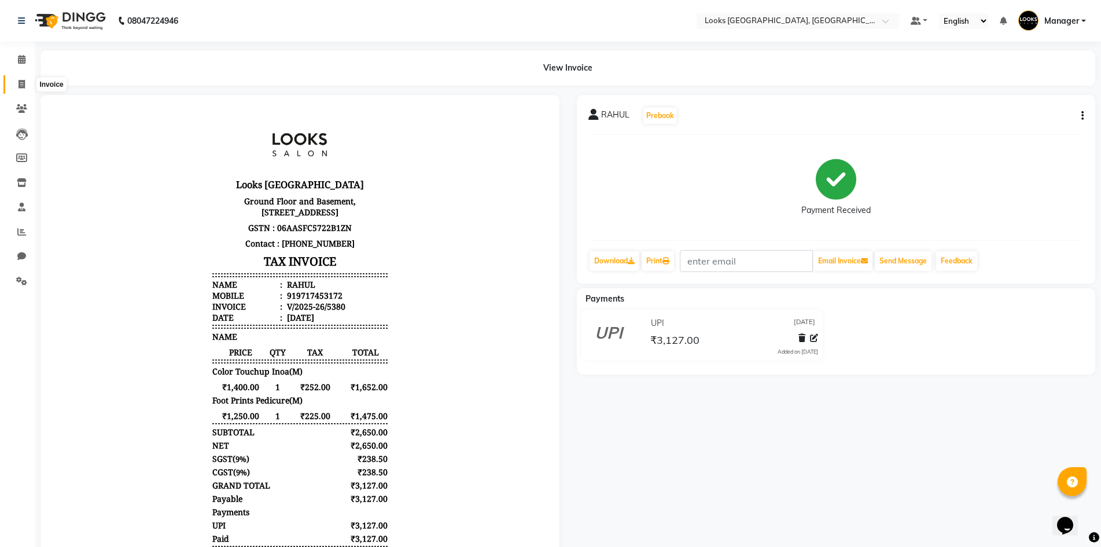
click at [21, 85] on icon at bounding box center [22, 84] width 6 height 9
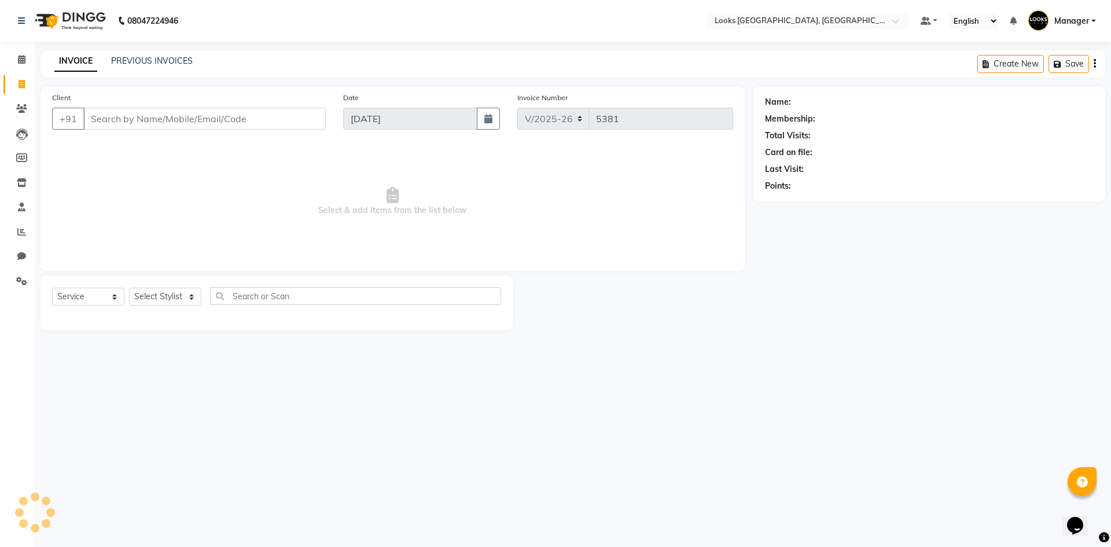
drag, startPoint x: 169, startPoint y: 434, endPoint x: 175, endPoint y: 419, distance: 15.6
click at [170, 434] on div "08047224946 Select Location × Looks Omaxe World Street, Faridabad, Haryana Defa…" at bounding box center [555, 273] width 1111 height 547
click at [51, 19] on img at bounding box center [69, 21] width 79 height 32
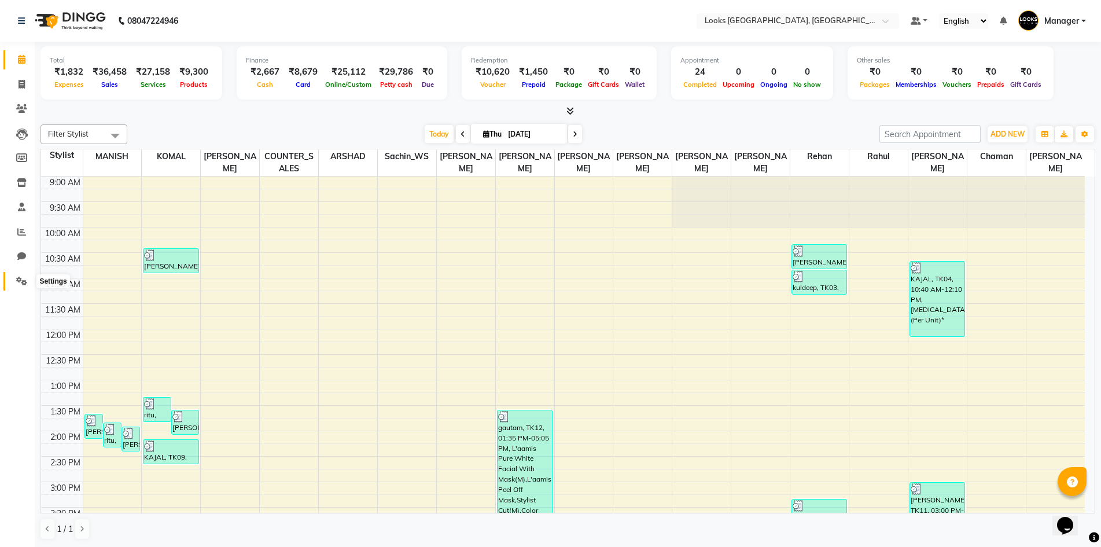
click at [20, 279] on icon at bounding box center [21, 281] width 11 height 9
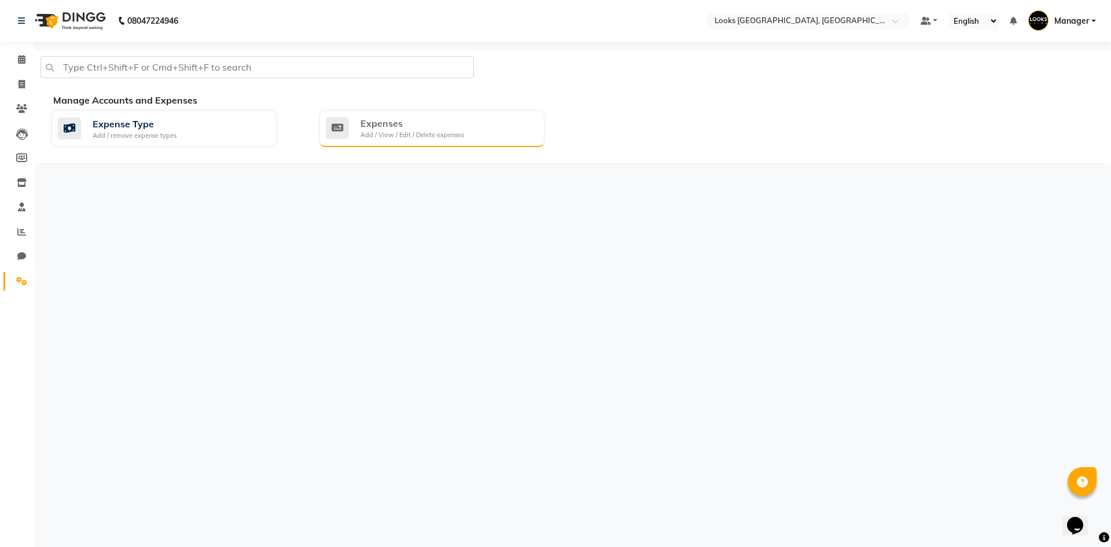
click at [457, 132] on div "Add / View / Edit / Delete expenses" at bounding box center [412, 135] width 104 height 10
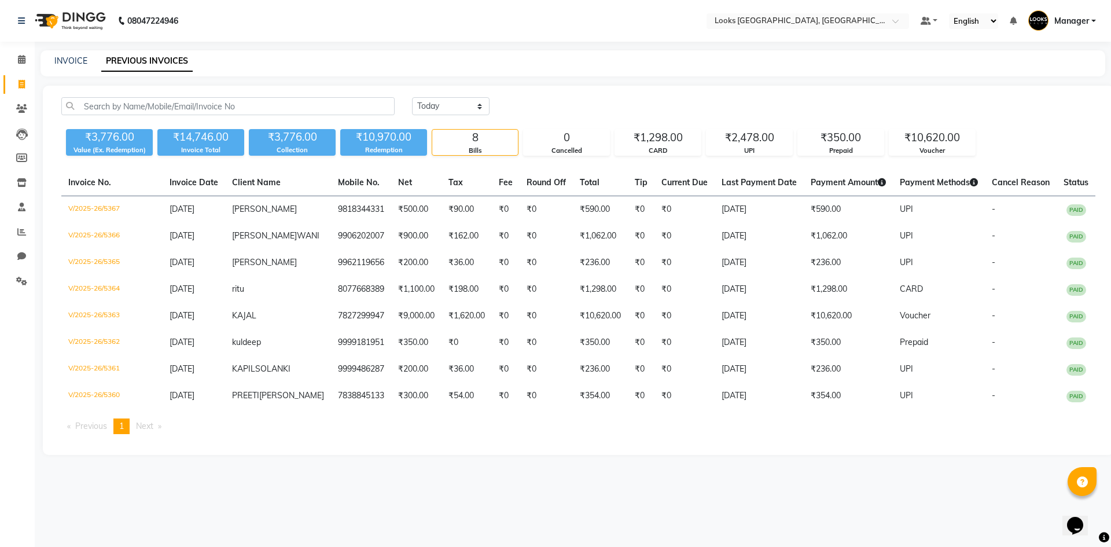
click at [110, 62] on link "PREVIOUS INVOICES" at bounding box center [146, 61] width 91 height 21
click at [66, 59] on link "INVOICE" at bounding box center [70, 61] width 33 height 10
select select "4718"
select select "service"
